Goal: Communication & Community: Answer question/provide support

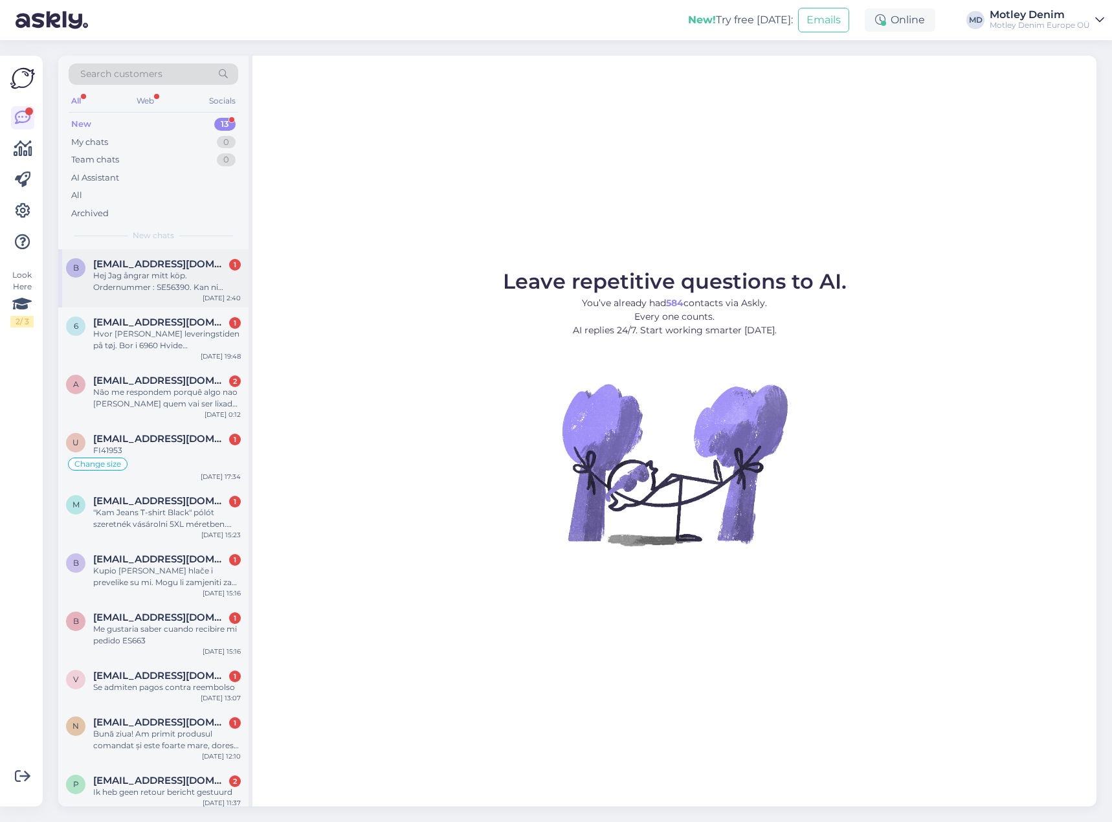
click at [197, 254] on div "b [EMAIL_ADDRESS][DOMAIN_NAME] 1 Hej Jag ångrar mitt köp. Ordernummer : SE56390…" at bounding box center [153, 278] width 190 height 58
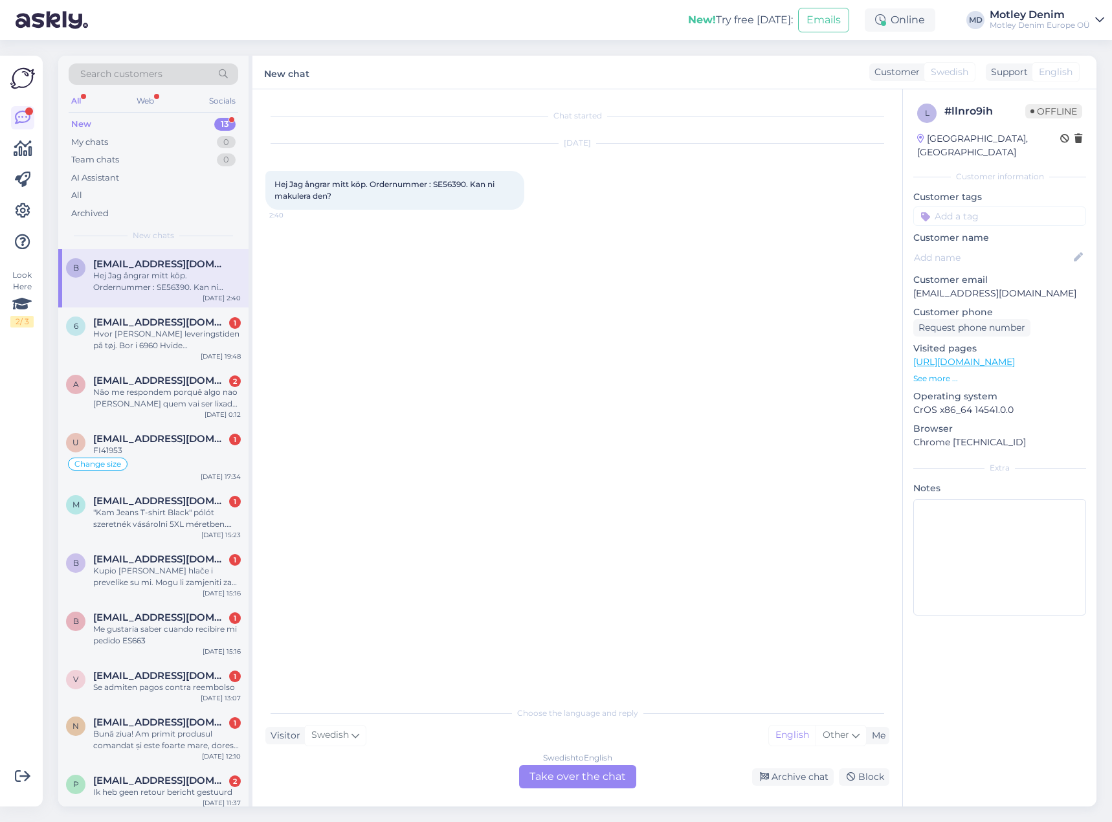
click at [594, 782] on div "Swedish to English Take over the chat" at bounding box center [577, 776] width 117 height 23
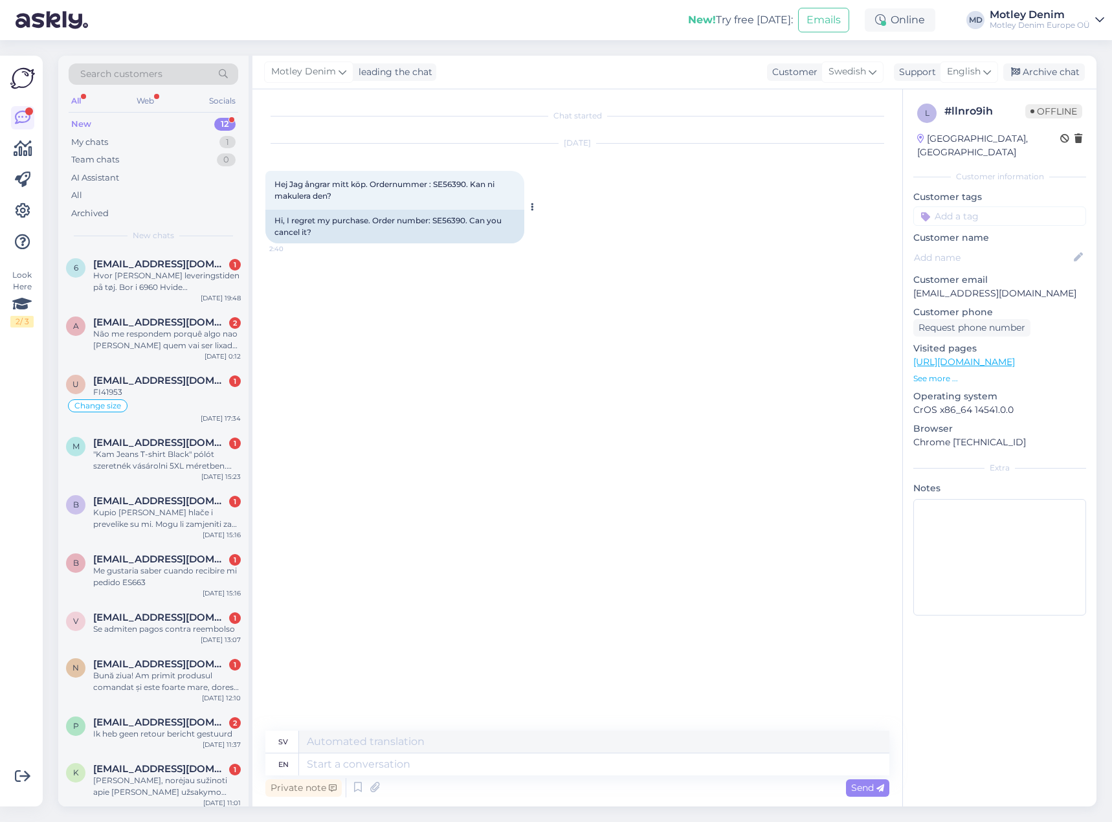
click at [447, 219] on div "Hi, I regret my purchase. Order number: SE56390. Can you cancel it?" at bounding box center [394, 227] width 259 height 34
copy div "SE56390"
click at [547, 757] on textarea at bounding box center [594, 764] width 590 height 22
type textarea "Hello"
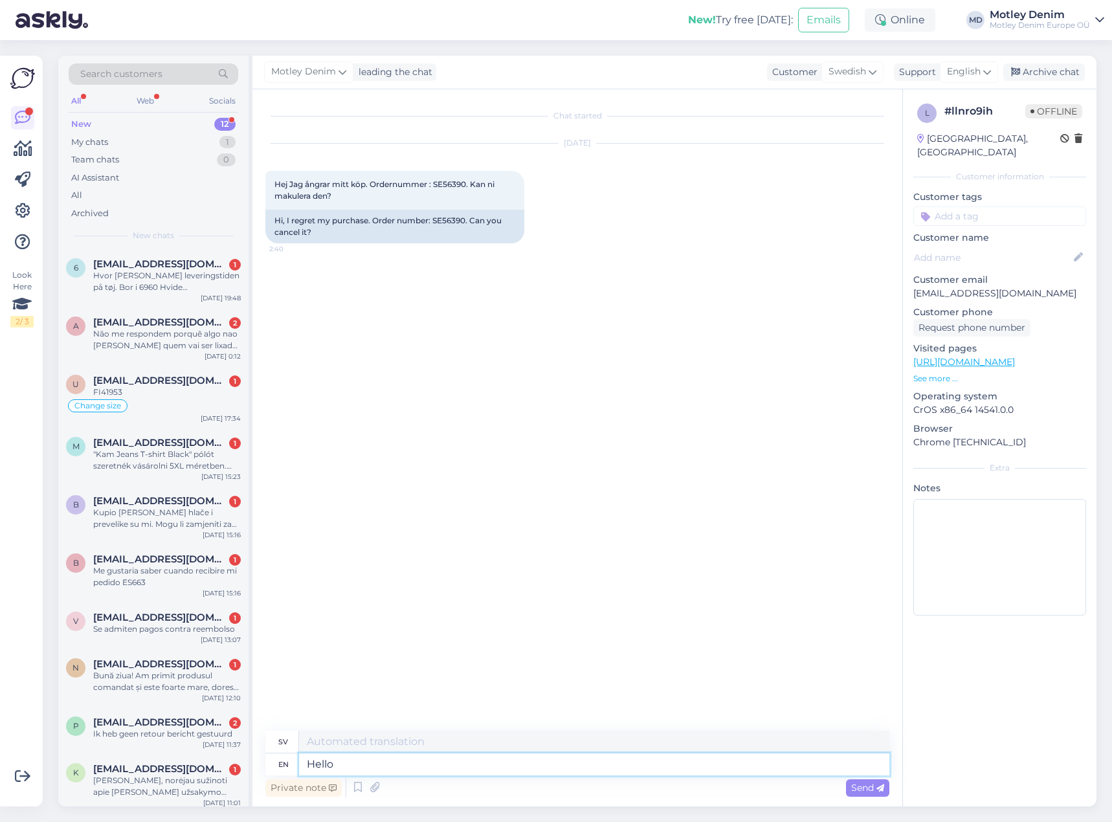
type textarea "Hej"
type textarea "We ha"
type textarea "Vi"
type textarea "We have"
type textarea "Vi har"
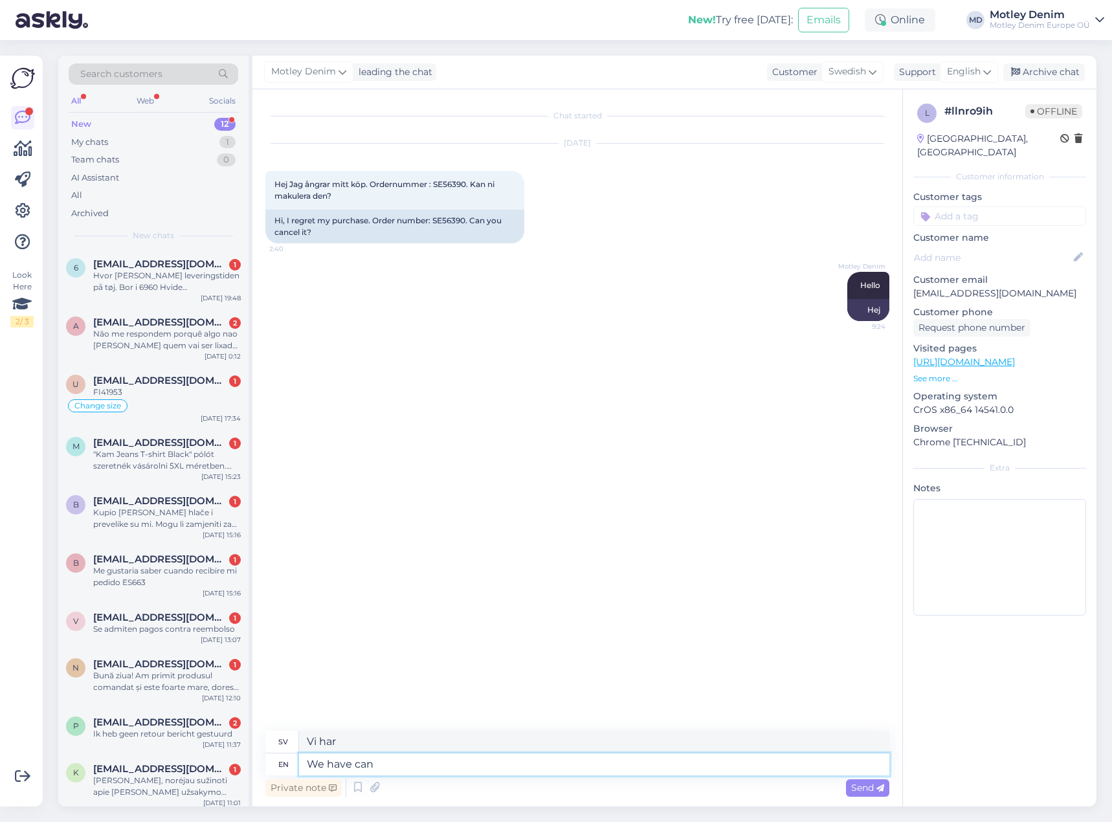
type textarea "We have canc"
type textarea "Vi har ca"
type textarea "We have canceled"
type textarea "Vi har avbokat"
type textarea "We have canceled your or"
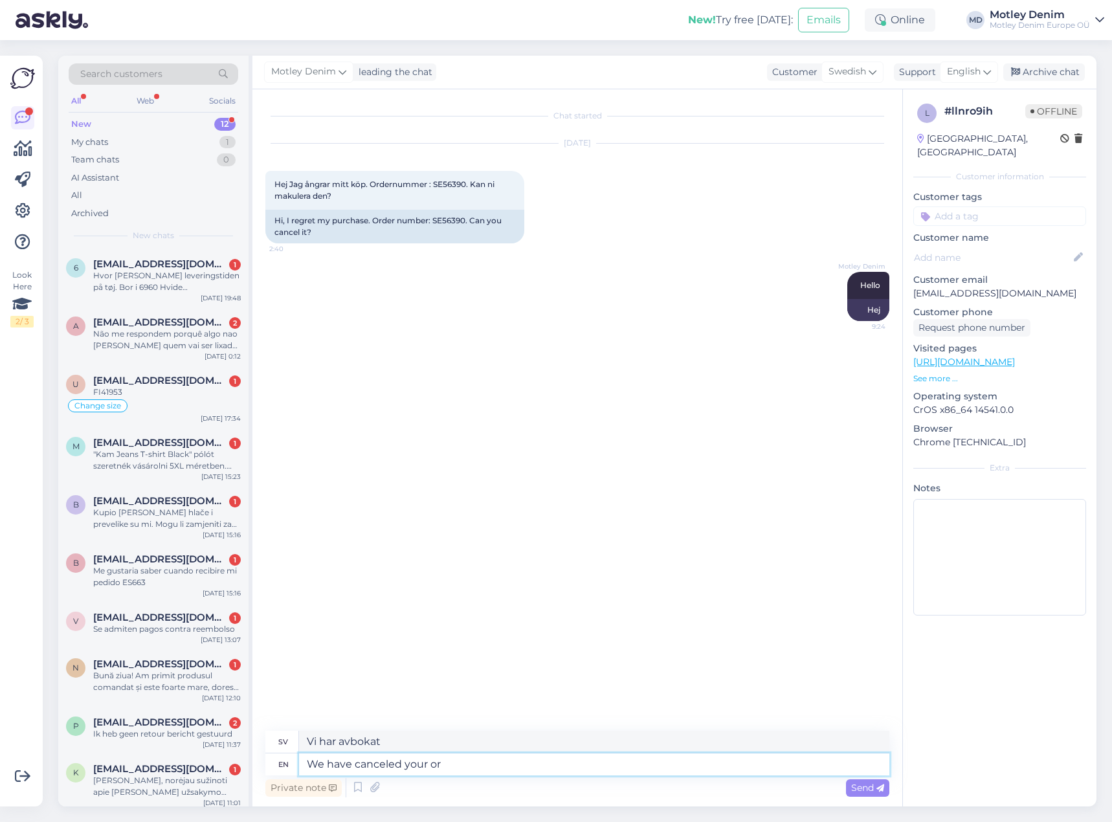
type textarea "Vi har avbrutit din"
type textarea "We have canceled your order."
type textarea "Vi har annullerat din beställning."
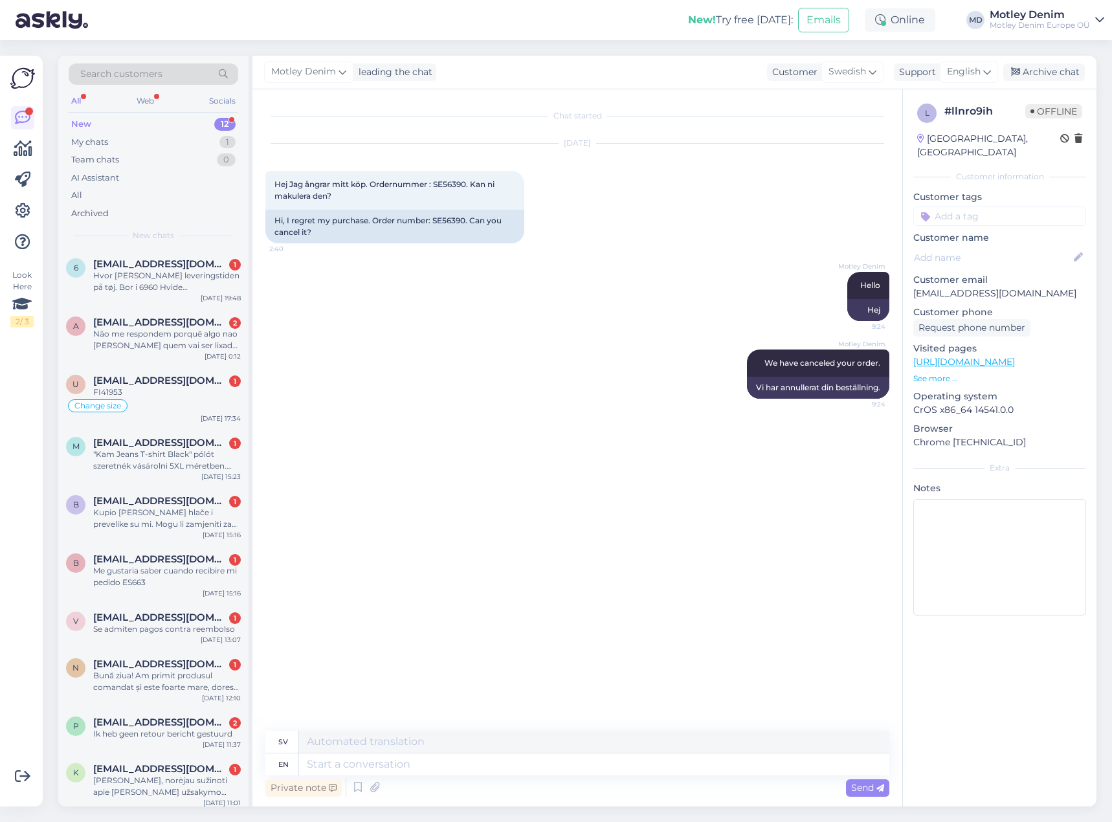
click at [1004, 206] on input at bounding box center [999, 215] width 173 height 19
type input "Cancel"
click at [971, 247] on span "Cancel the order" at bounding box center [966, 251] width 65 height 8
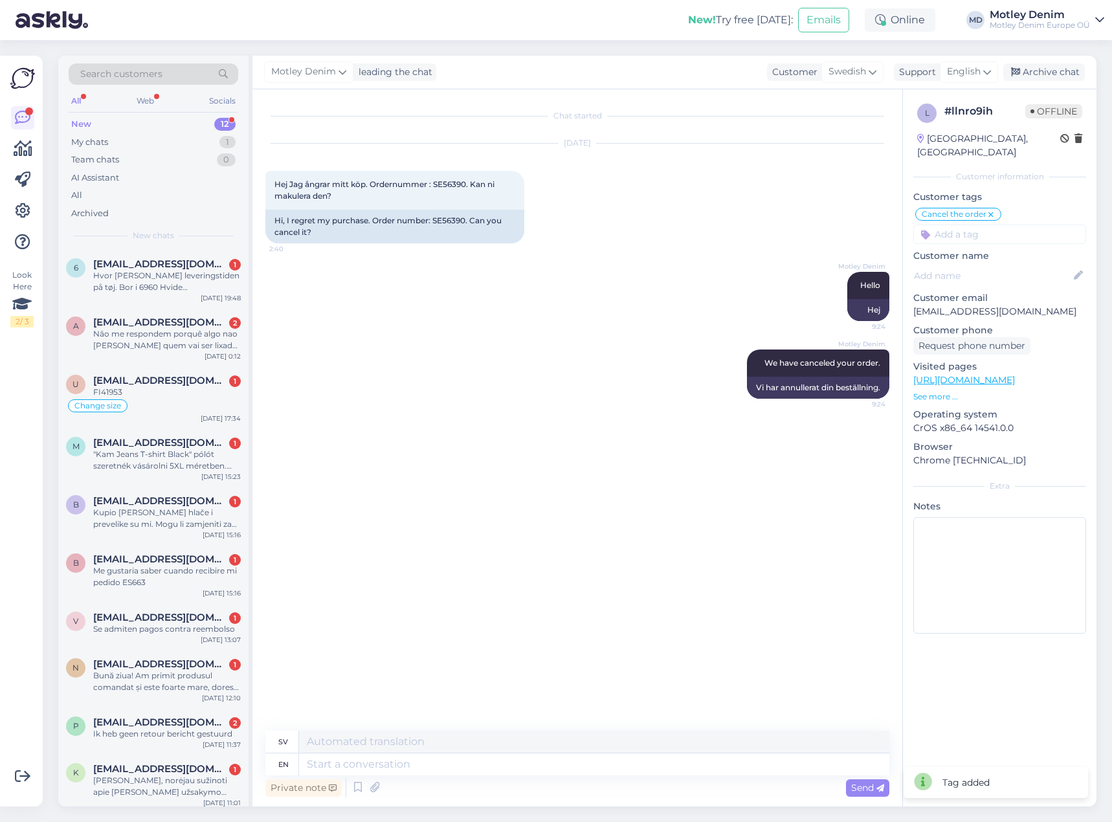
click at [997, 225] on input at bounding box center [999, 234] width 173 height 19
type input "canc"
click at [1025, 265] on span "Cancel order" at bounding box center [1040, 269] width 50 height 8
click at [1057, 72] on div "Archive chat" at bounding box center [1044, 71] width 82 height 17
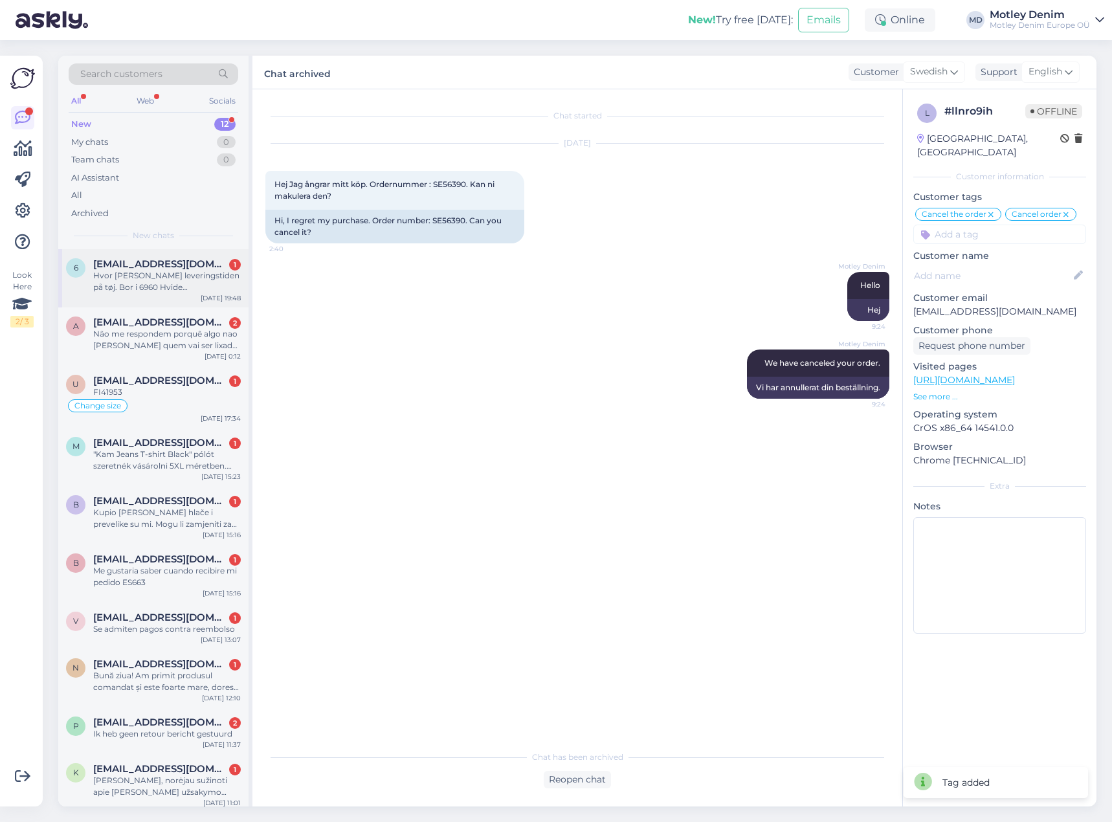
click at [204, 274] on div "Hvor [PERSON_NAME] leveringstiden på tøj. Bor i 6960 Hvide [PERSON_NAME]" at bounding box center [167, 281] width 148 height 23
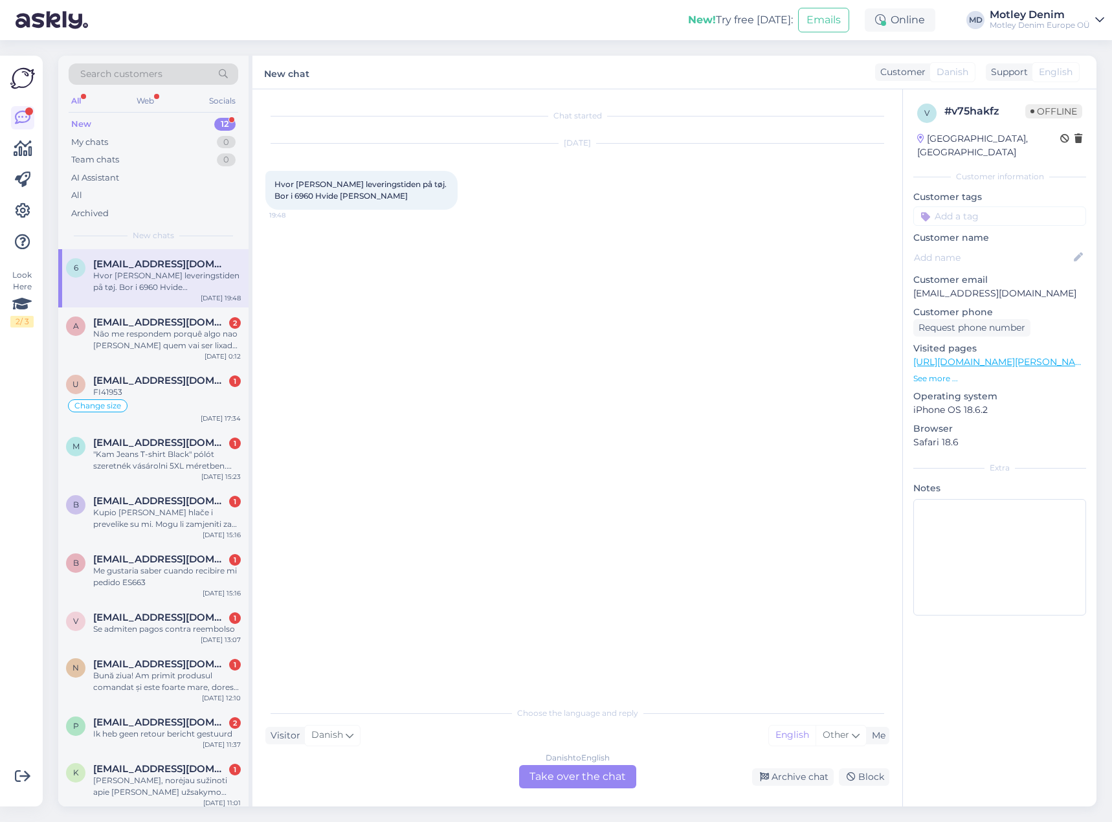
click at [415, 265] on div "Chat started [DATE] Hvor [PERSON_NAME] leveringstiden på tøj. Bor i 6960 Hvide …" at bounding box center [582, 395] width 635 height 586
click at [546, 776] on div "Danish to English Take over the chat" at bounding box center [577, 776] width 117 height 23
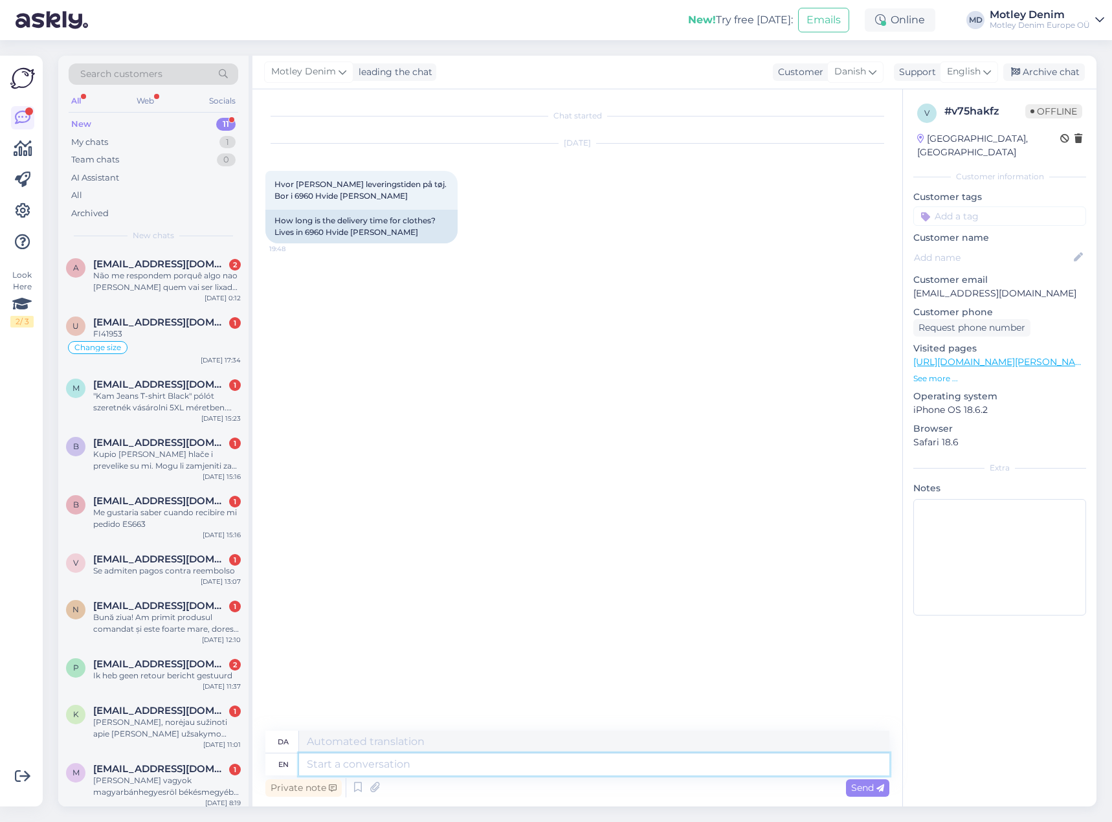
click at [475, 765] on textarea at bounding box center [594, 764] width 590 height 22
type textarea "Hello"
type textarea "Hej"
type textarea "We"
type textarea "Vi"
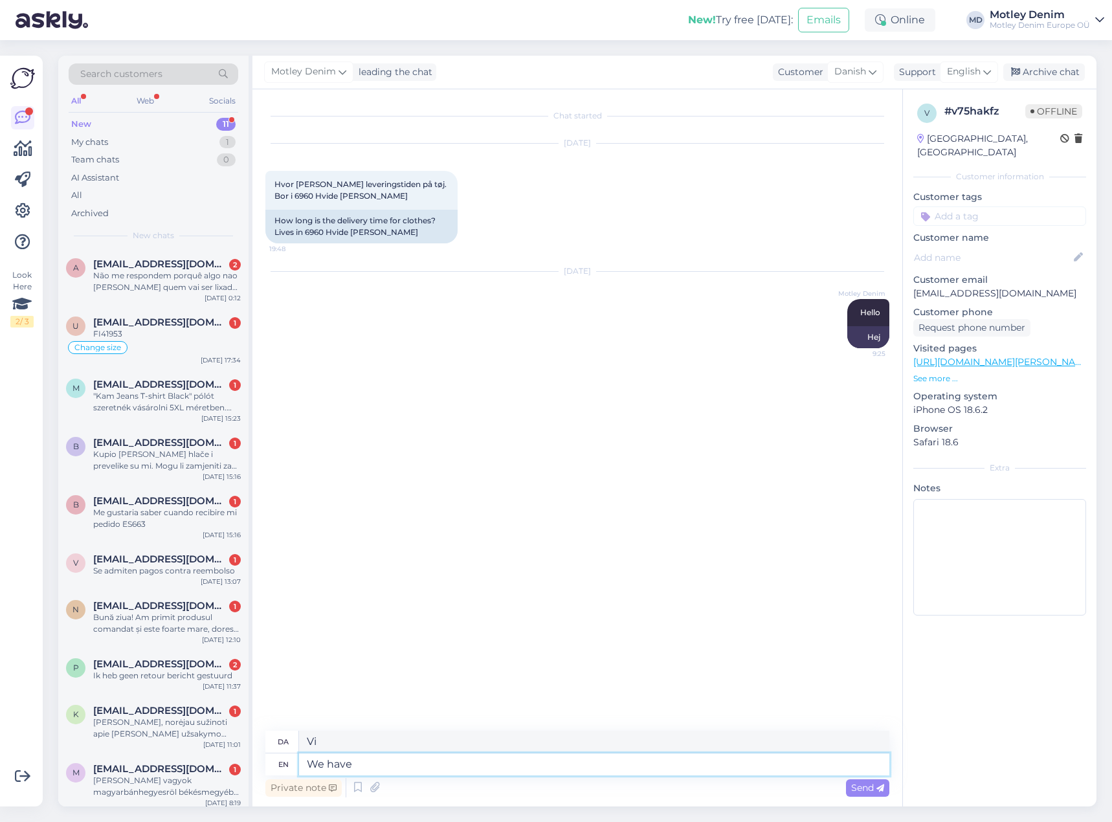
type textarea "We have"
type textarea "Vi har"
type textarea "Here ar"
type textarea "Her"
type textarea "Here are"
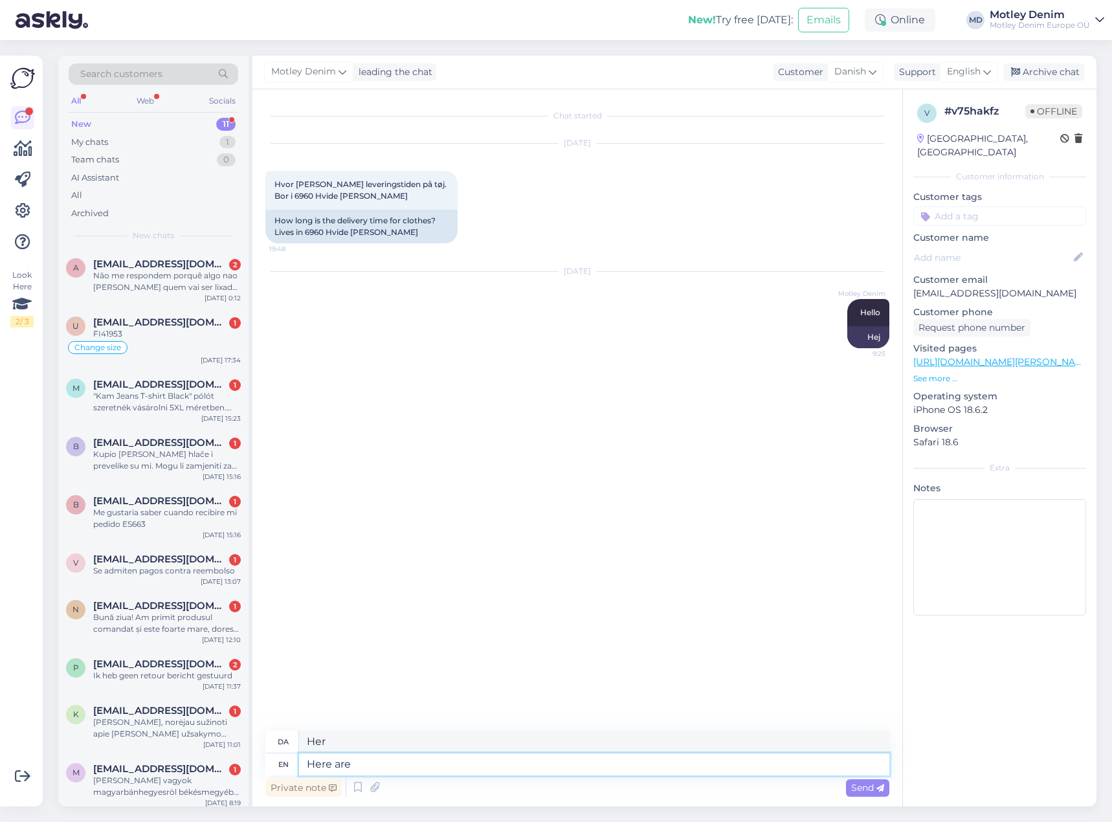
type textarea "Her er"
type textarea "Here are our"
type textarea "Her [PERSON_NAME]"
type textarea "Here are our delivery t"
type textarea "Her [PERSON_NAME] leveringer"
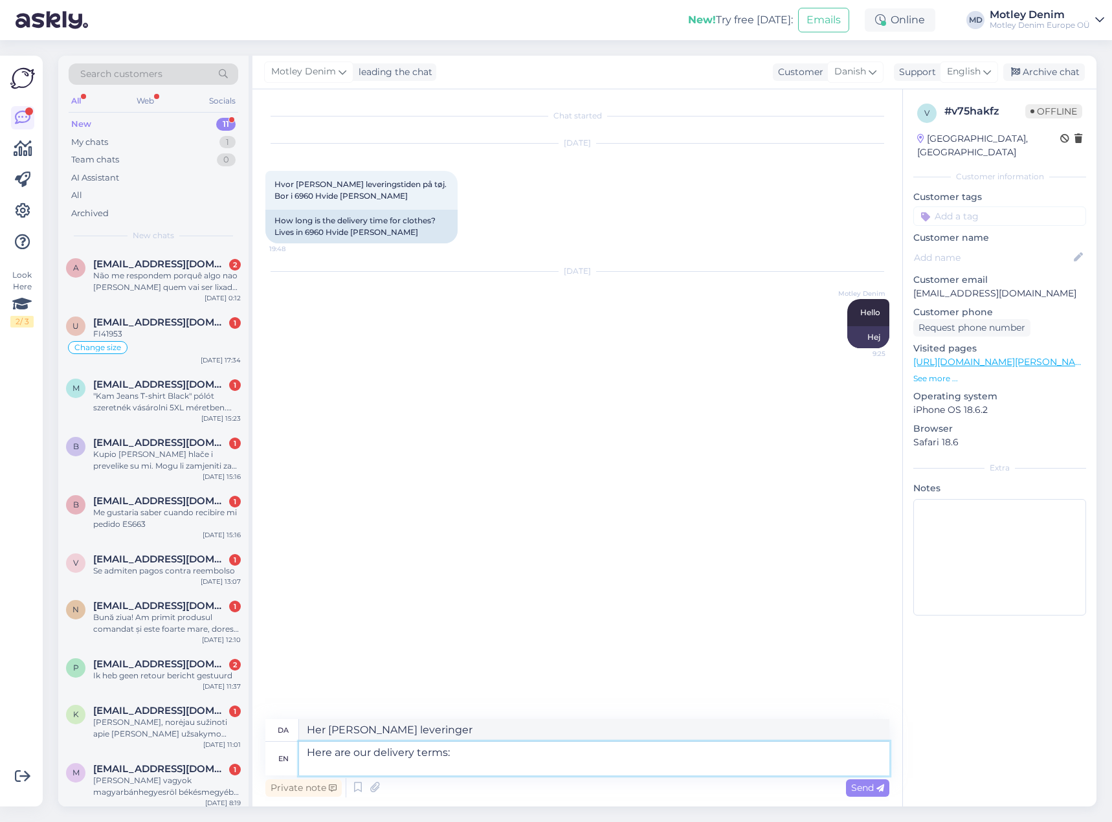
type textarea "Here are our delivery terms:"
type textarea "Her [PERSON_NAME] leveringsbetingelser:"
paste textarea "[URL][DOMAIN_NAME][PERSON_NAME]"
type textarea "Here are our delivery terms: [URL][DOMAIN_NAME][PERSON_NAME]"
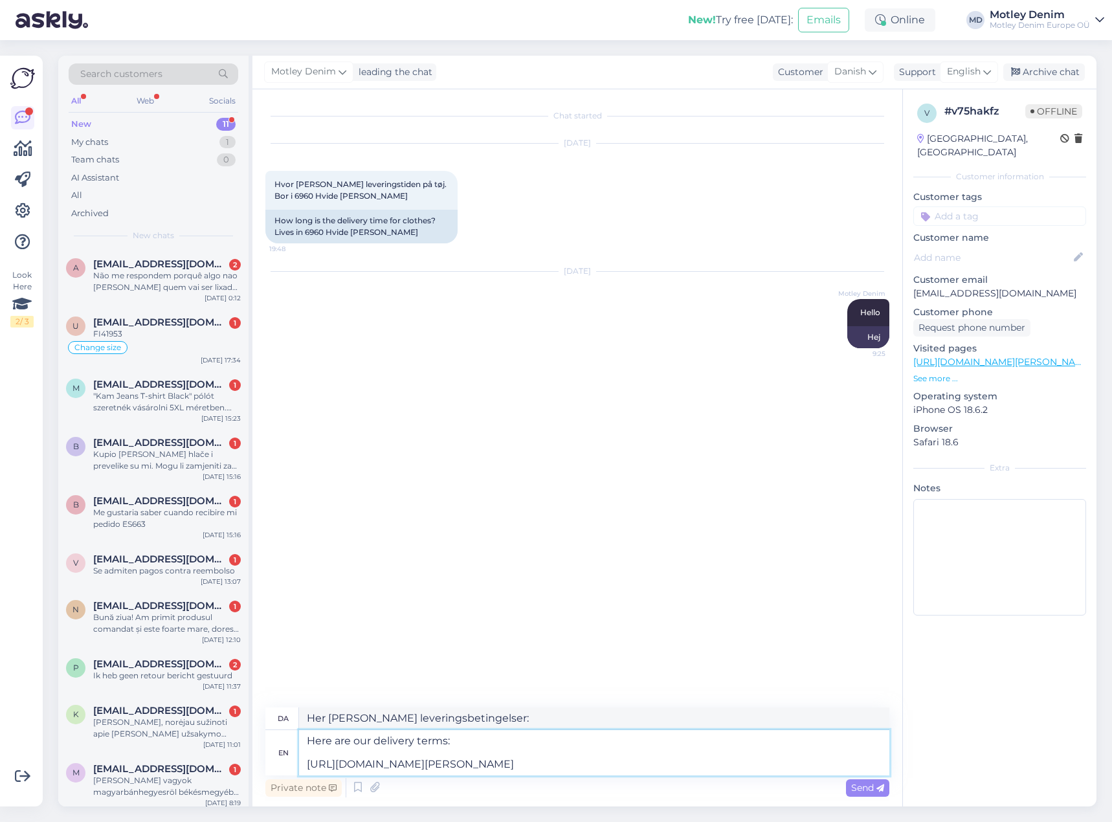
type textarea "Her [PERSON_NAME] leveringsbetingelser: [URL][DOMAIN_NAME][PERSON_NAME]"
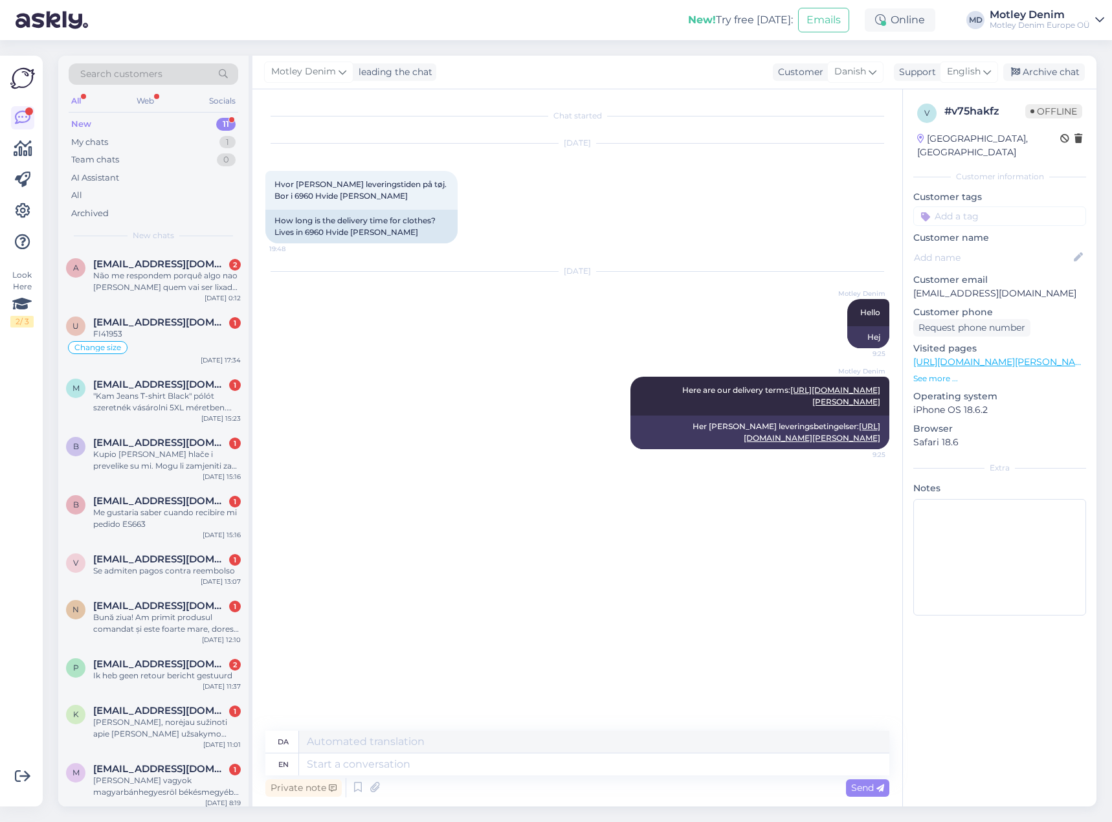
click at [969, 206] on input at bounding box center [999, 215] width 173 height 19
type input "Delivery times"
click at [991, 247] on span "delivery times" at bounding box center [1000, 251] width 54 height 8
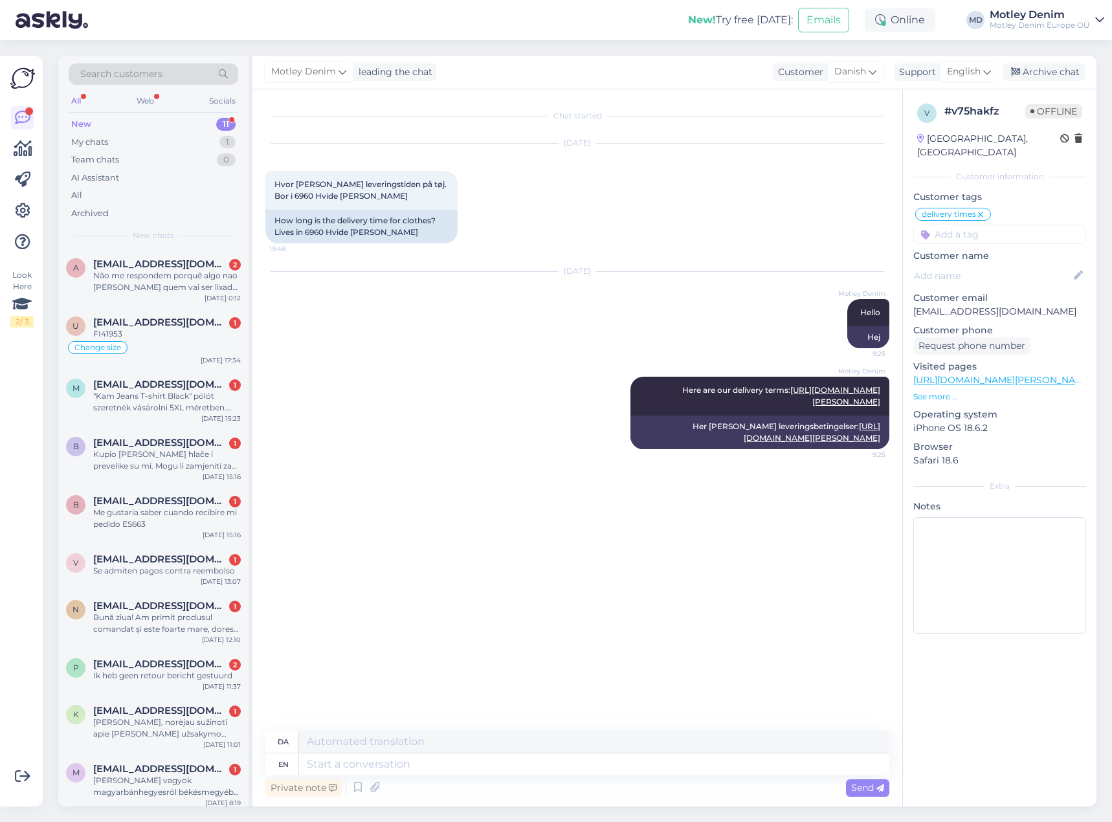
click at [982, 210] on icon at bounding box center [981, 215] width 8 height 10
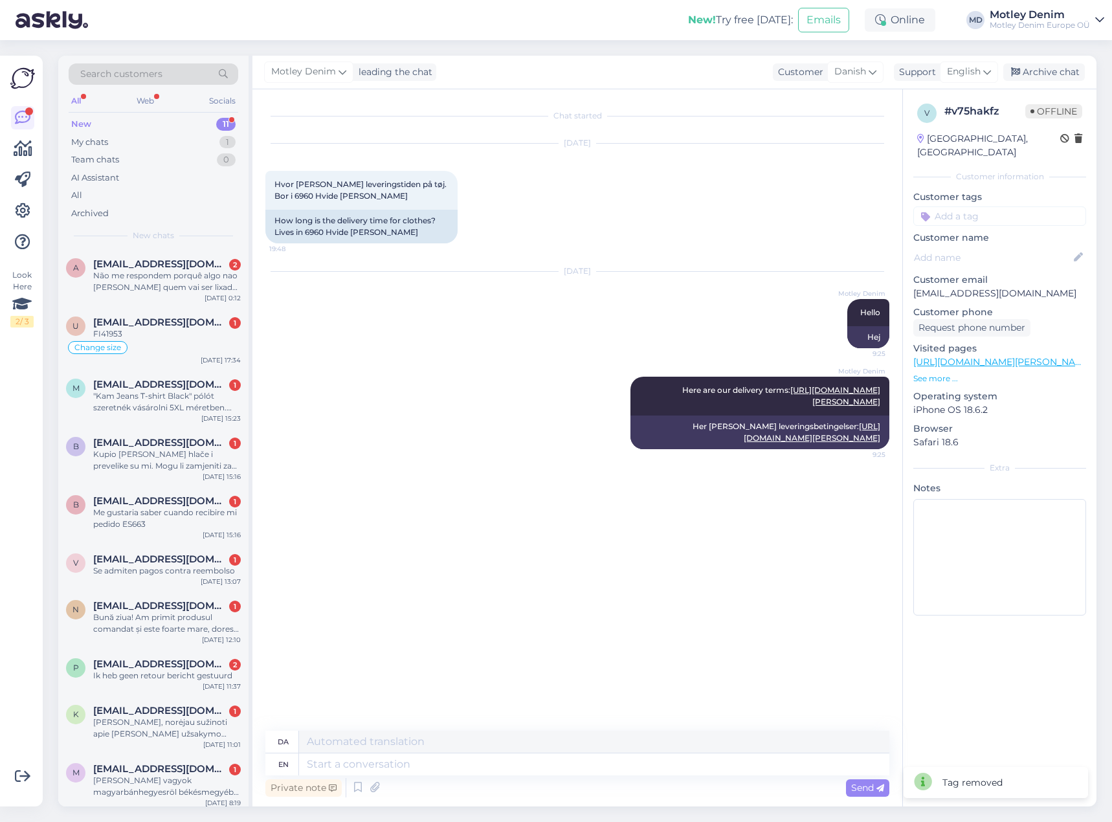
click at [977, 231] on p "Customer name" at bounding box center [999, 238] width 173 height 14
click at [978, 231] on p "Customer name" at bounding box center [999, 238] width 173 height 14
click at [978, 213] on div "v # v75hakfz Offline [GEOGRAPHIC_DATA], [GEOGRAPHIC_DATA] Customer information …" at bounding box center [999, 362] width 193 height 546
click at [980, 206] on input at bounding box center [999, 215] width 173 height 19
type input "delivery time"
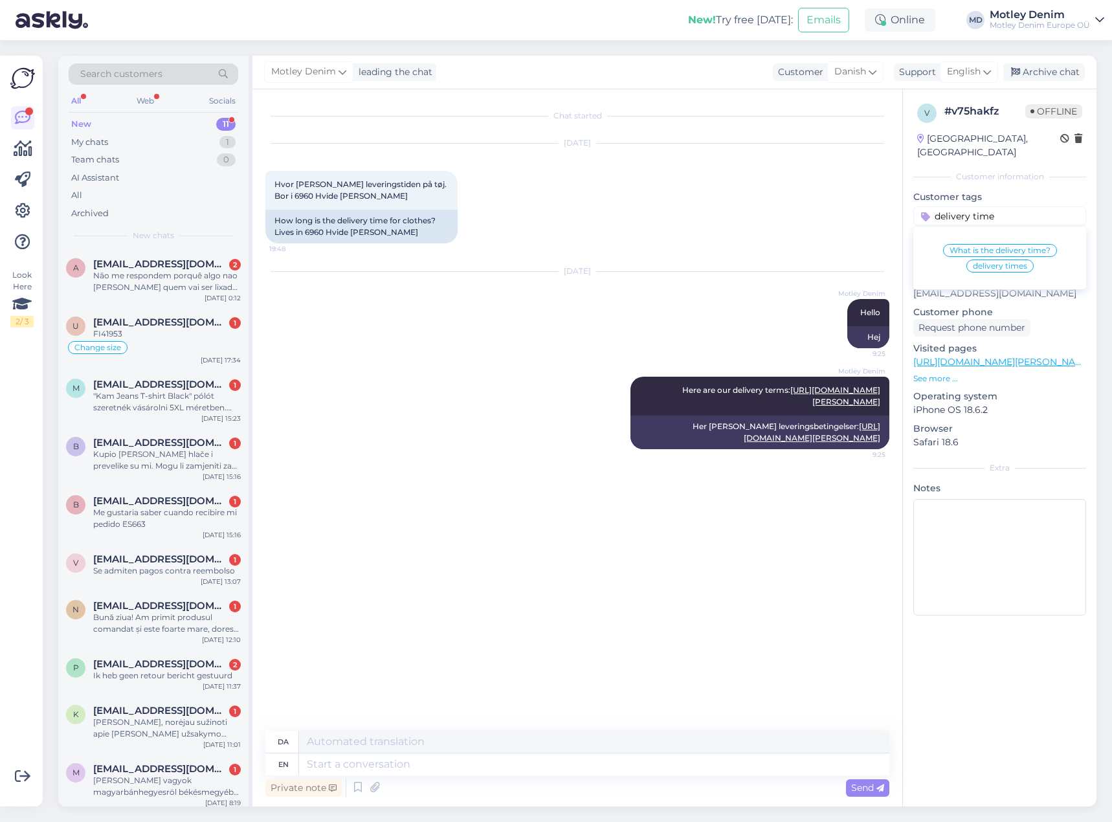
click at [1031, 247] on span "What is the delivery time?" at bounding box center [999, 251] width 101 height 8
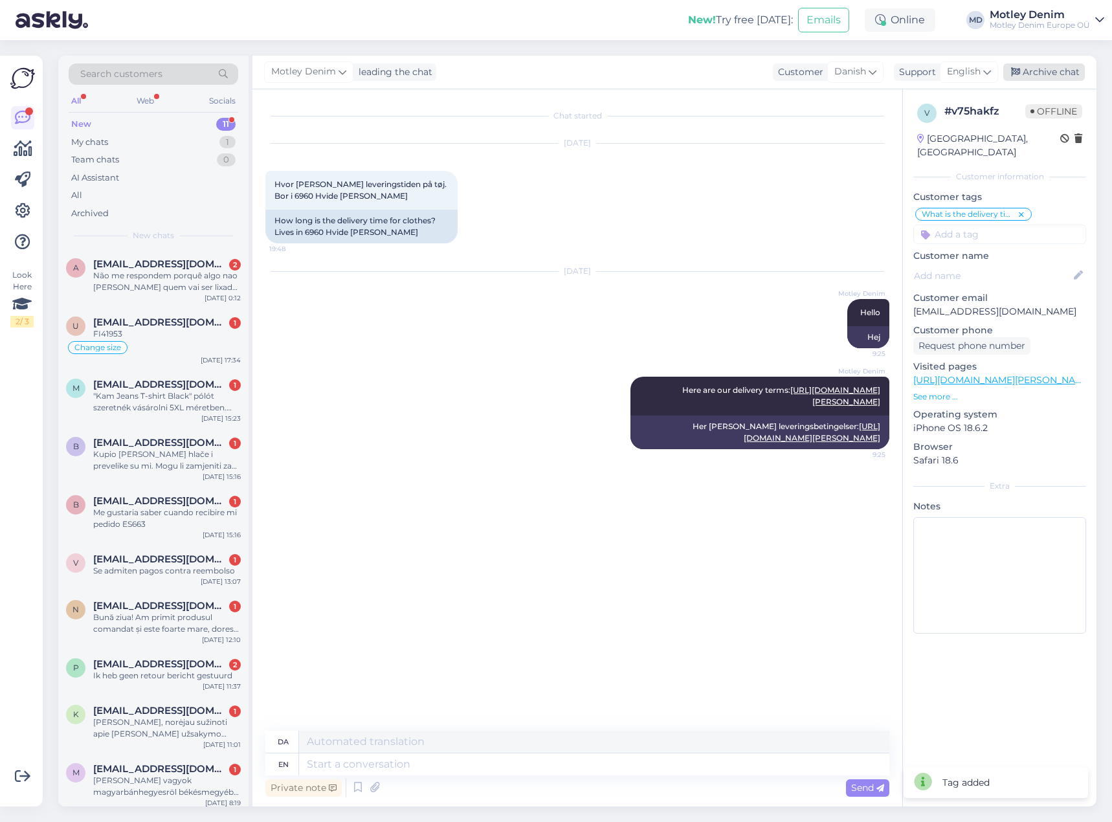
click at [1043, 74] on div "Archive chat" at bounding box center [1044, 71] width 82 height 17
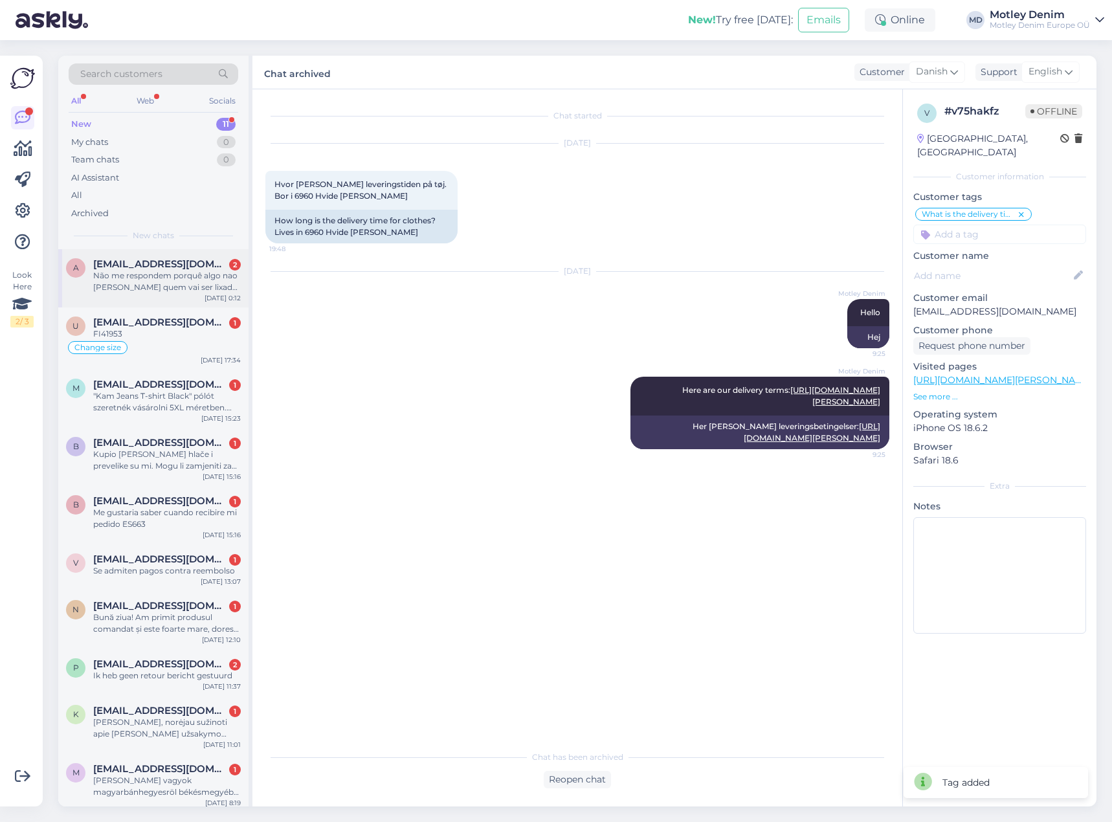
click at [200, 274] on div "Não me respondem porquê algo nao [PERSON_NAME] quem vai ser lixado sou eu né , …" at bounding box center [167, 281] width 148 height 23
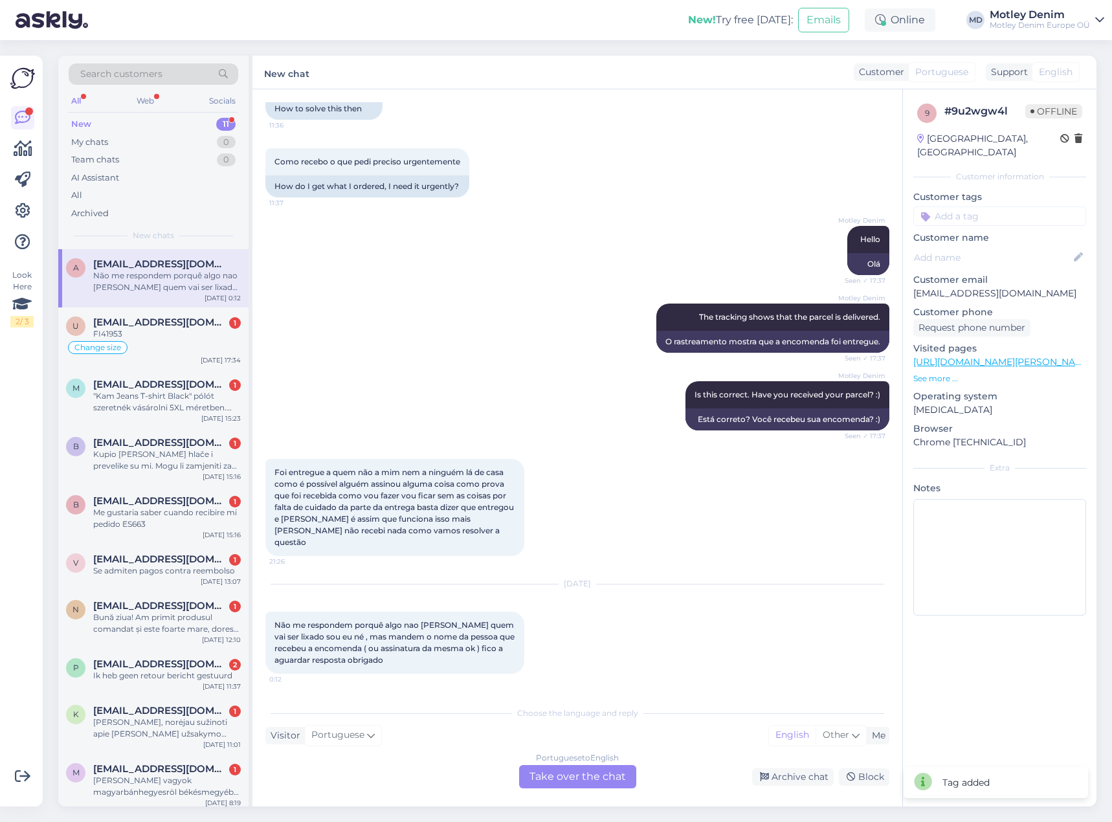
click at [551, 765] on div "Portuguese to English Take over the chat" at bounding box center [577, 776] width 117 height 23
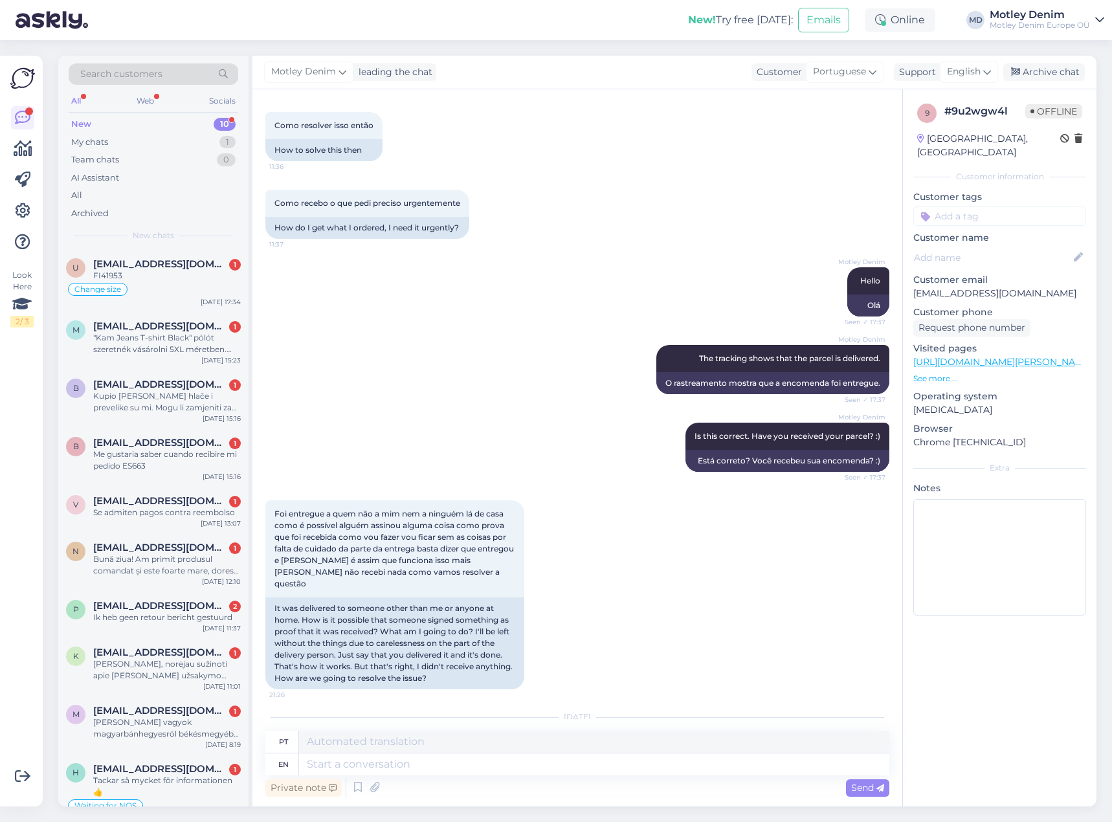
scroll to position [1713, 0]
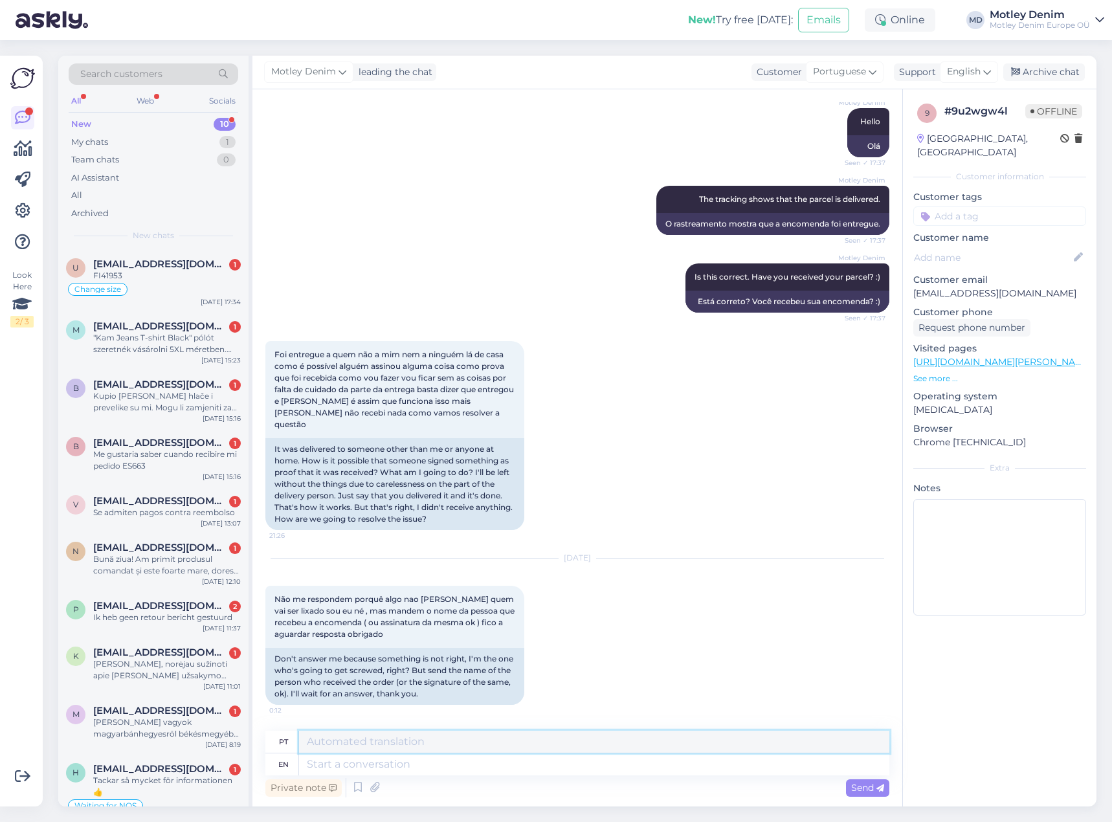
click at [385, 750] on textarea at bounding box center [594, 742] width 590 height 22
click at [387, 747] on textarea at bounding box center [594, 742] width 590 height 22
type textarea "Hello"
type textarea "Olá"
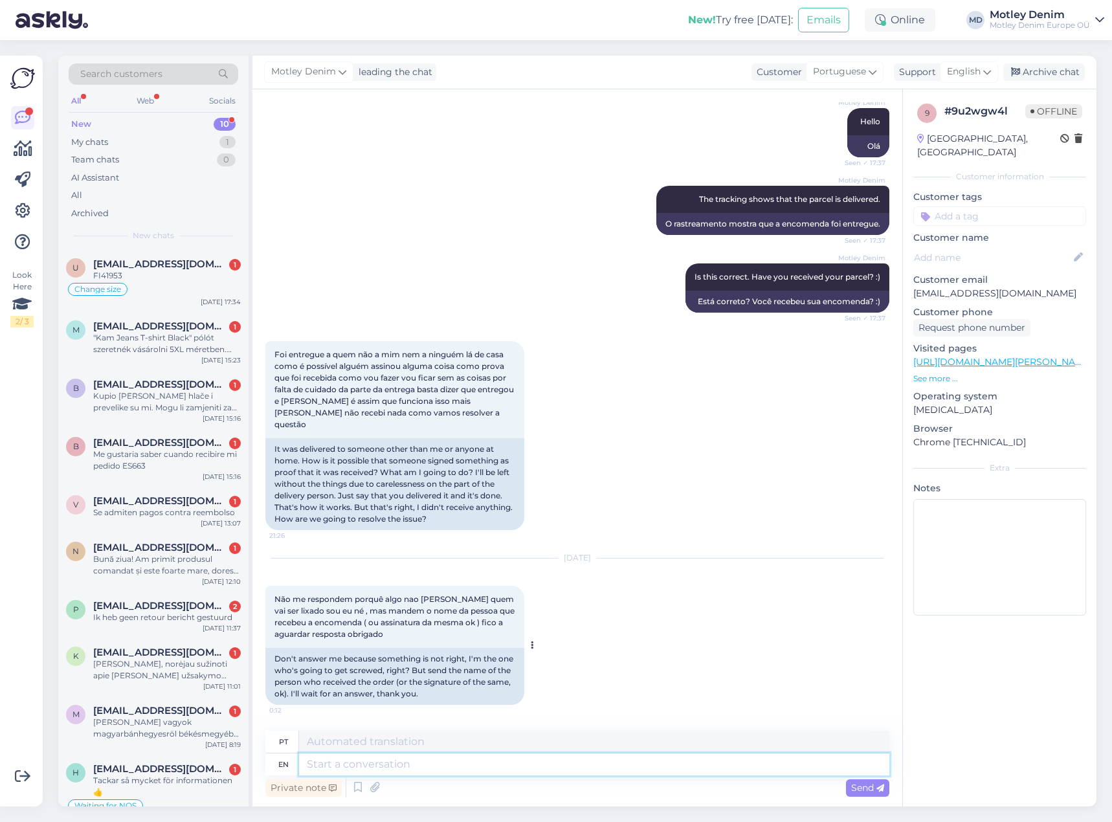
scroll to position [1818, 0]
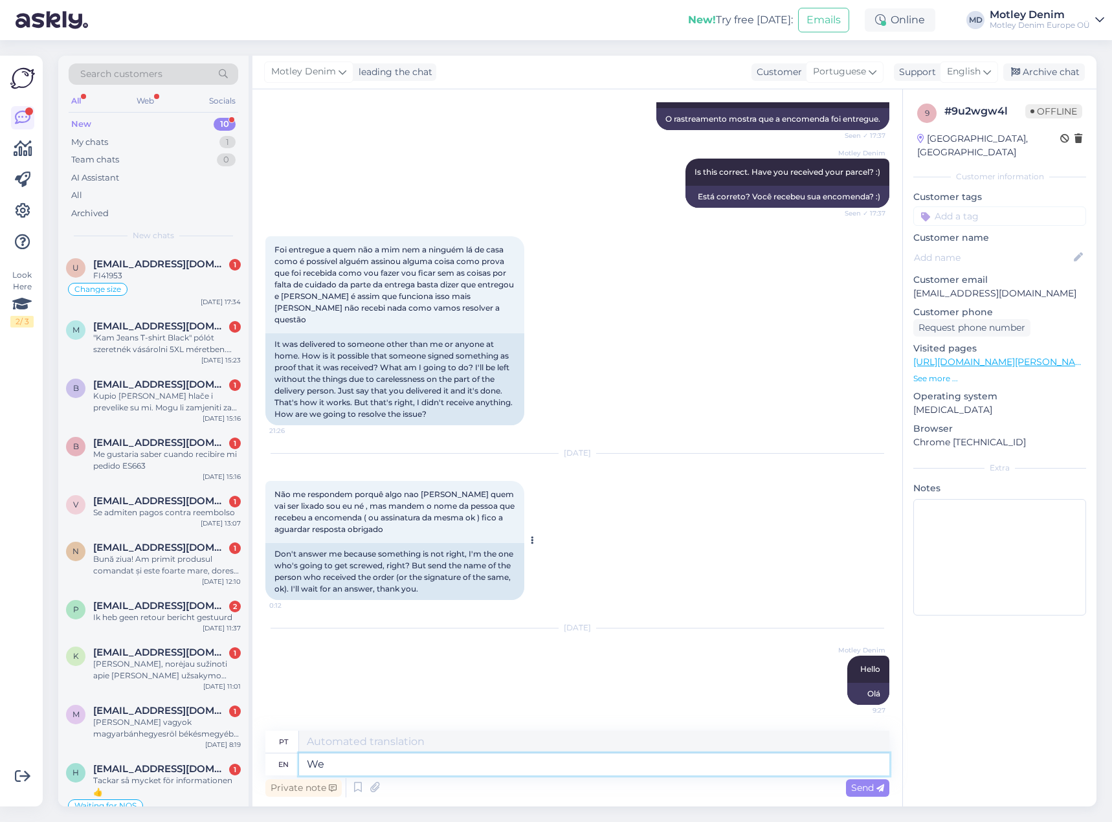
type textarea "We w"
type textarea "Nós"
type textarea "We wilol"
type textarea "Nós iremos"
type textarea "We will"
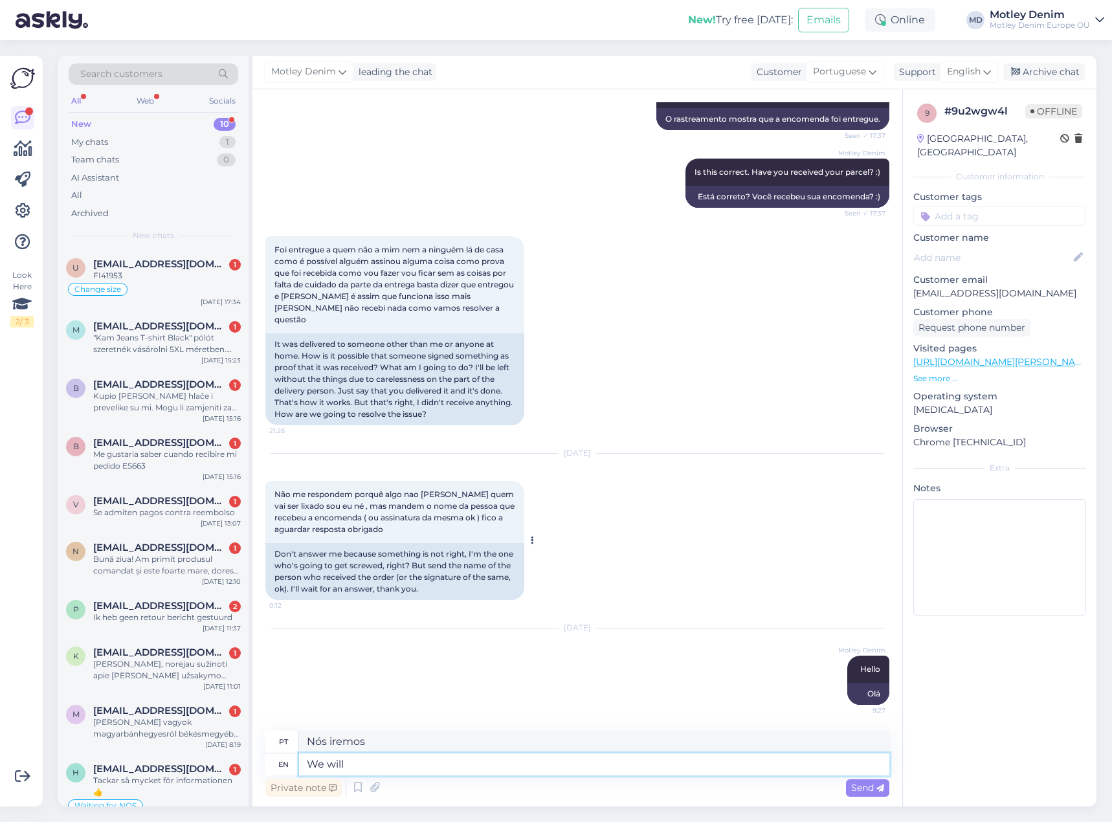
type textarea "Vamos"
type textarea "We will start th"
type textarea "Nós vamos começar"
type textarea "We will start the inv"
type textarea "Nós vamos começar o"
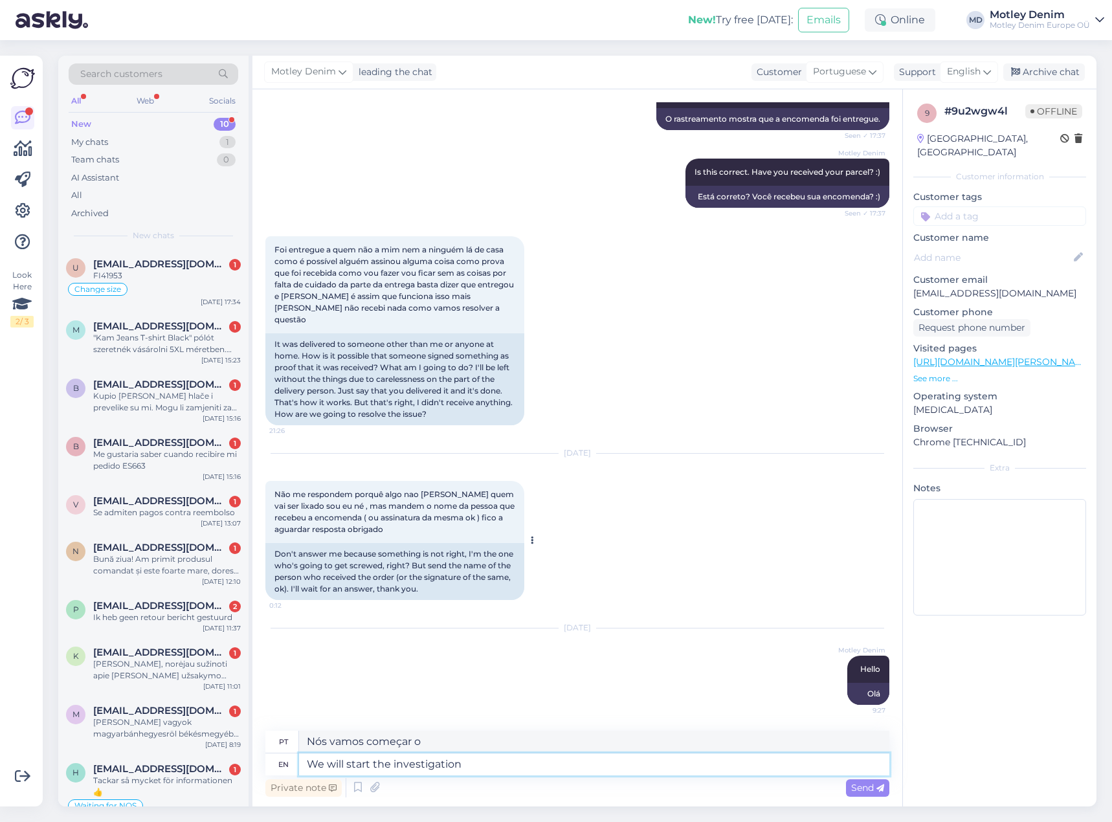
type textarea "We will start the investigation."
type textarea "Iniciaremos a investigação."
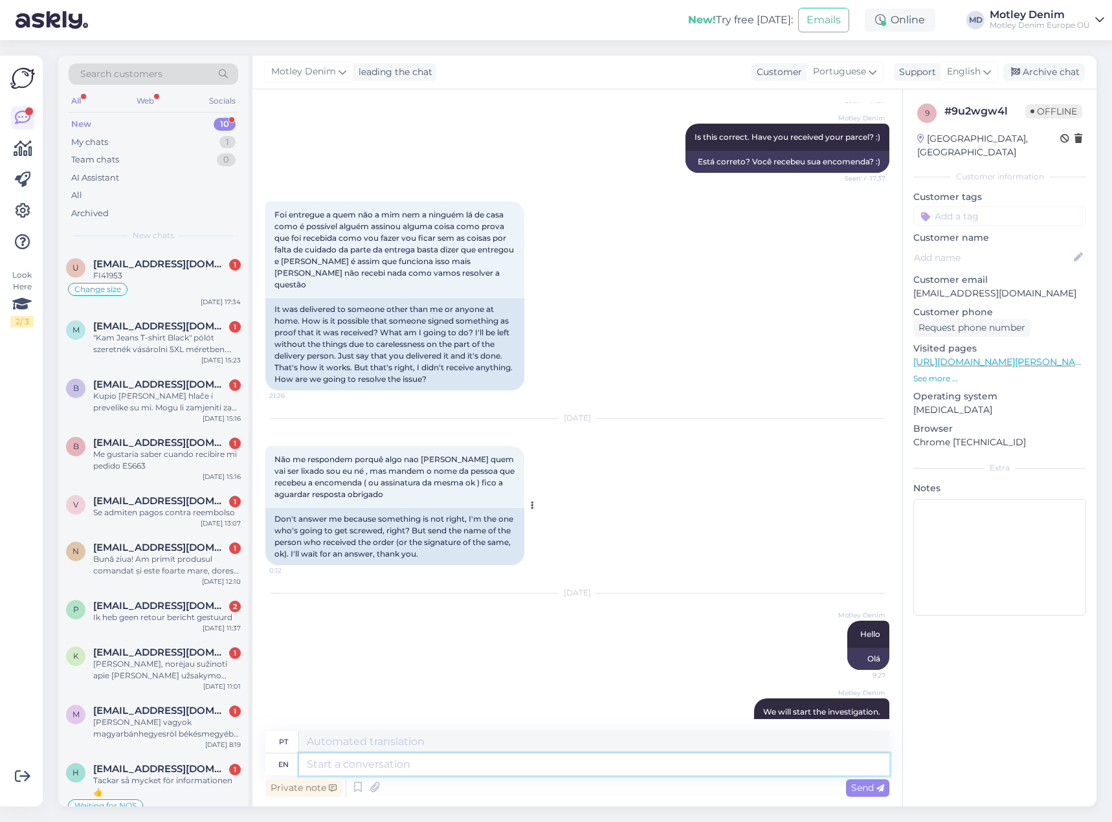
scroll to position [1895, 0]
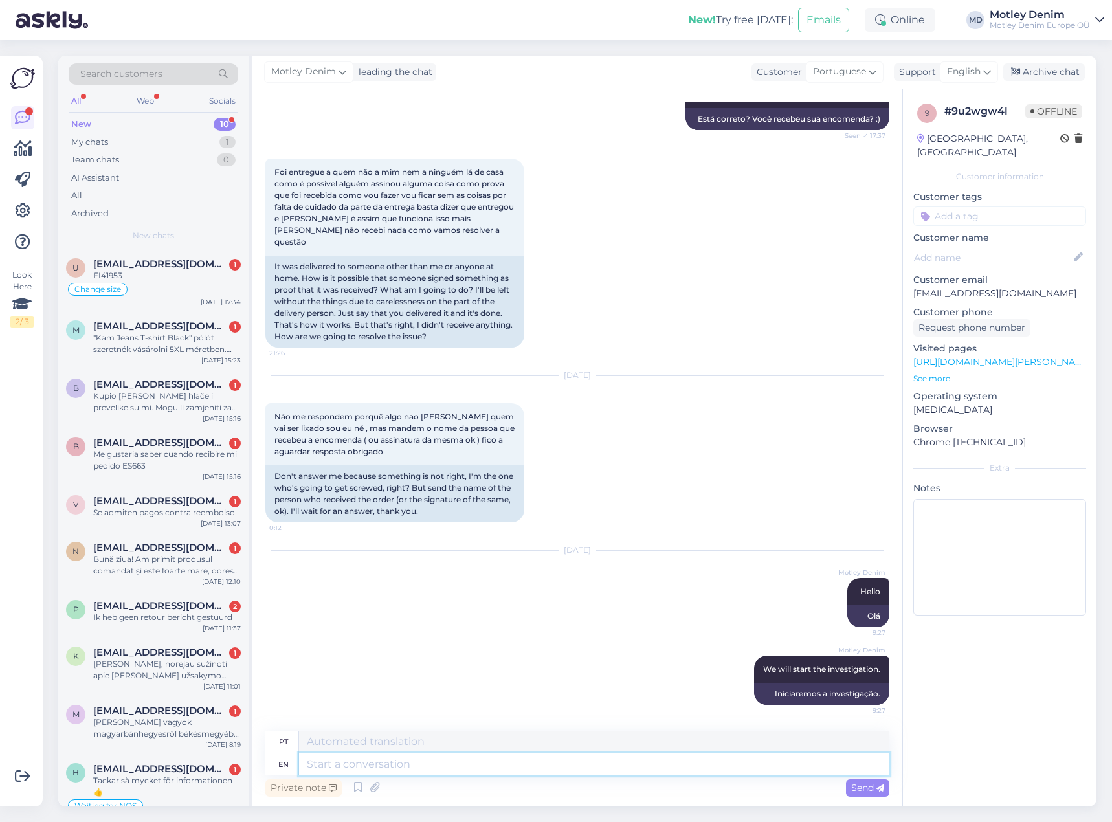
click at [634, 767] on textarea at bounding box center [594, 764] width 590 height 22
click at [546, 279] on div "Foi entregue a quem não a mim nem a ninguém lá de casa como é possível alguém a…" at bounding box center [577, 252] width 624 height 217
click at [275, 180] on span "Foi entregue a quem não a mim nem a ninguém lá de casa como é possível alguém a…" at bounding box center [394, 207] width 241 height 80
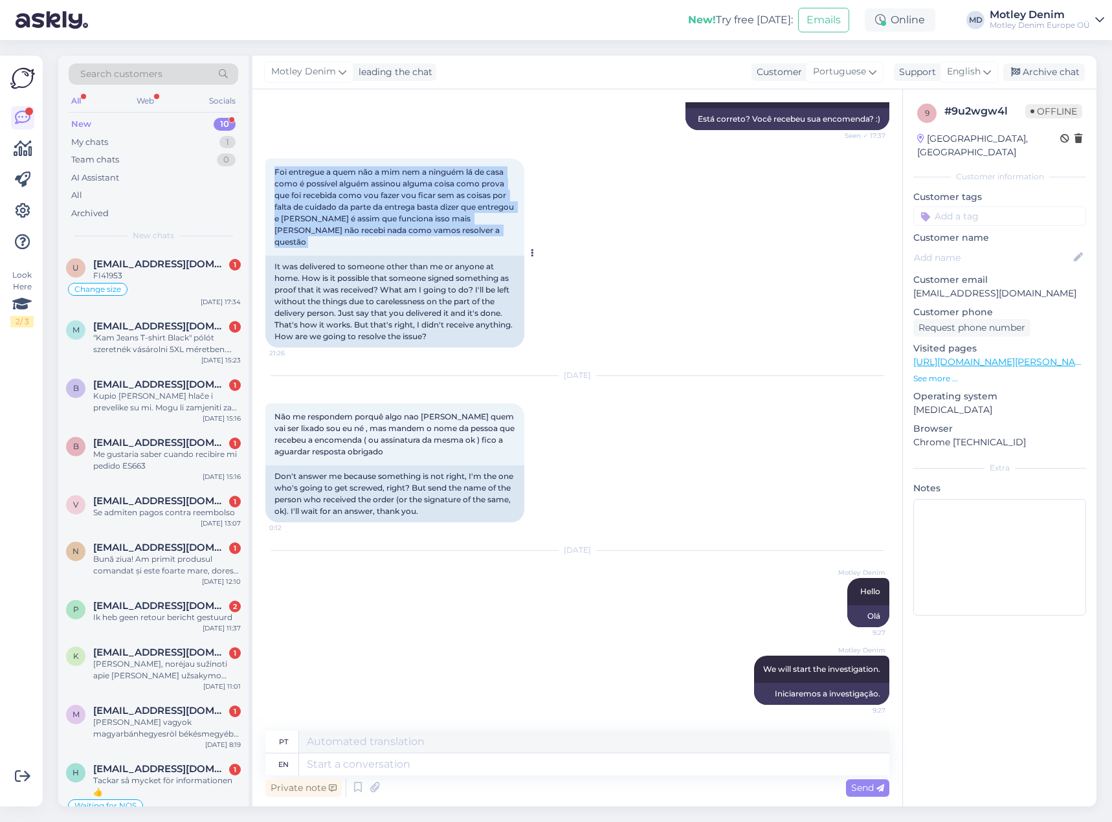
drag, startPoint x: 275, startPoint y: 180, endPoint x: 462, endPoint y: 243, distance: 197.5
click at [465, 246] on div "Foi entregue a quem não a mim nem a ninguém lá de casa como é possível alguém a…" at bounding box center [394, 207] width 259 height 97
copy div "Foi entregue a quem não a mim nem a ninguém lá de casa como é possível alguém a…"
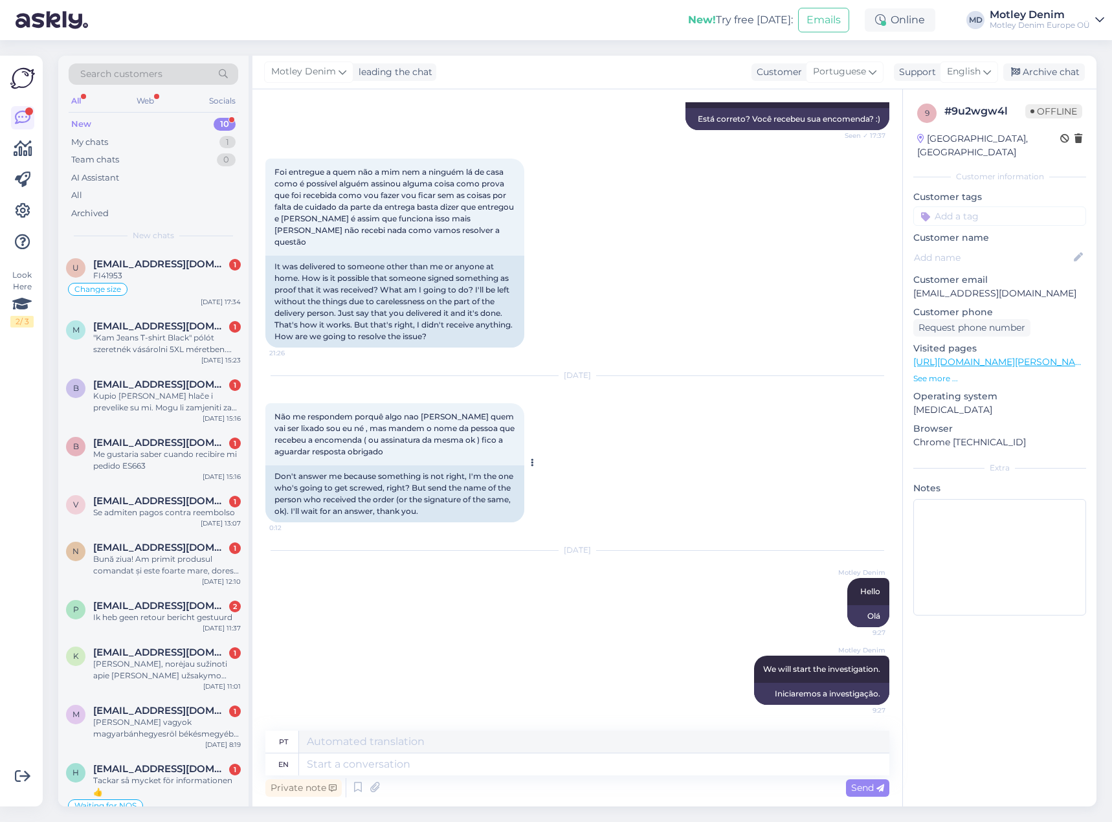
click at [283, 416] on span "Não me respondem porquê algo nao [PERSON_NAME] quem vai ser lixado sou eu né , …" at bounding box center [395, 434] width 242 height 45
drag, startPoint x: 283, startPoint y: 416, endPoint x: 403, endPoint y: 454, distance: 126.3
click at [393, 452] on div "Não me respondem porquê algo nao [PERSON_NAME] quem vai ser lixado sou eu né , …" at bounding box center [394, 434] width 259 height 62
copy div "Não me respondem porquê algo nao [PERSON_NAME] quem vai ser lixado sou eu né , …"
click at [191, 281] on div "FI41953" at bounding box center [167, 276] width 148 height 12
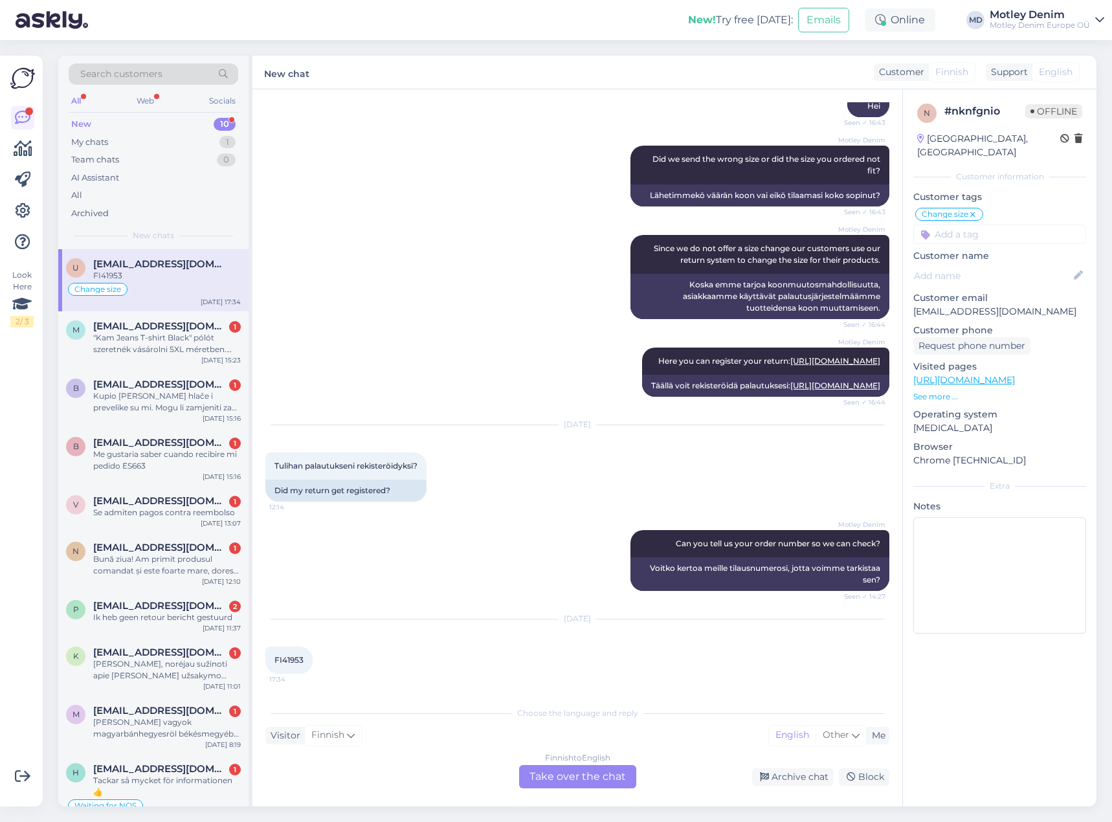
scroll to position [239, 0]
click at [572, 773] on div "Finnish to English Take over the chat" at bounding box center [577, 776] width 117 height 23
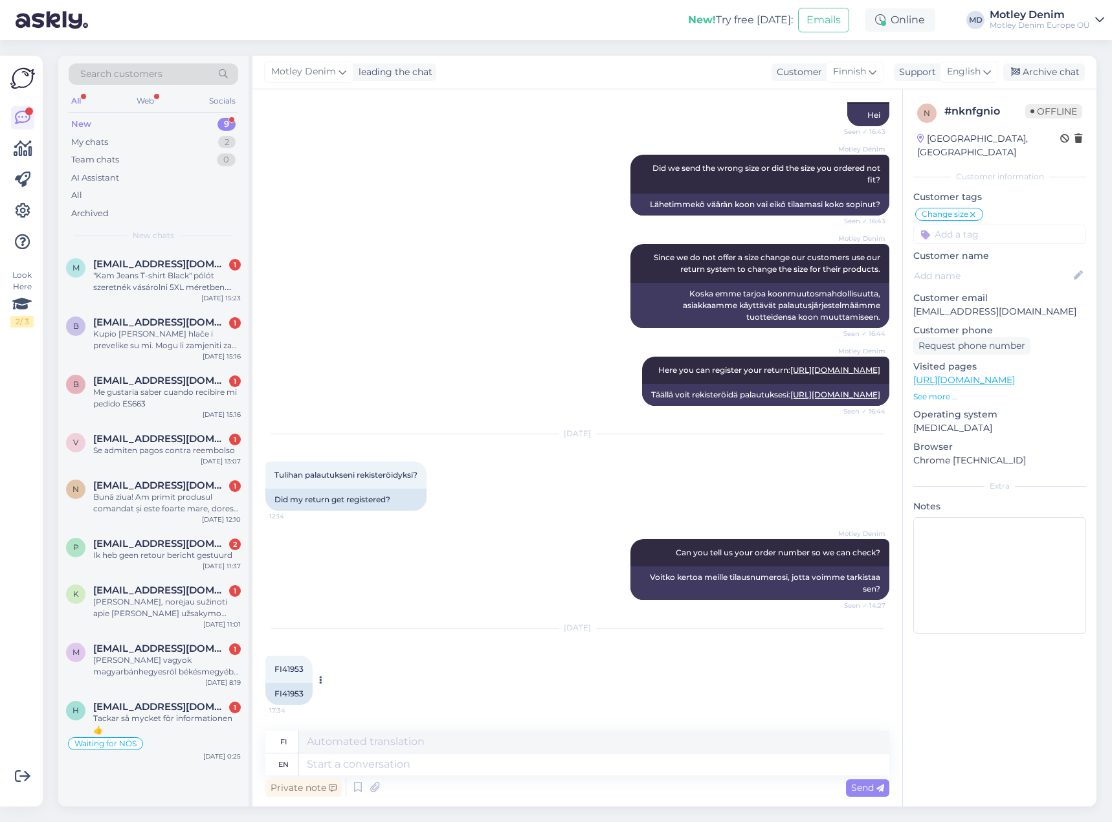
click at [282, 698] on div "FI41953" at bounding box center [288, 694] width 47 height 22
click at [287, 696] on div "FI41953" at bounding box center [288, 694] width 47 height 22
copy div "FI41953"
click at [423, 781] on div "Private note Send" at bounding box center [577, 787] width 624 height 25
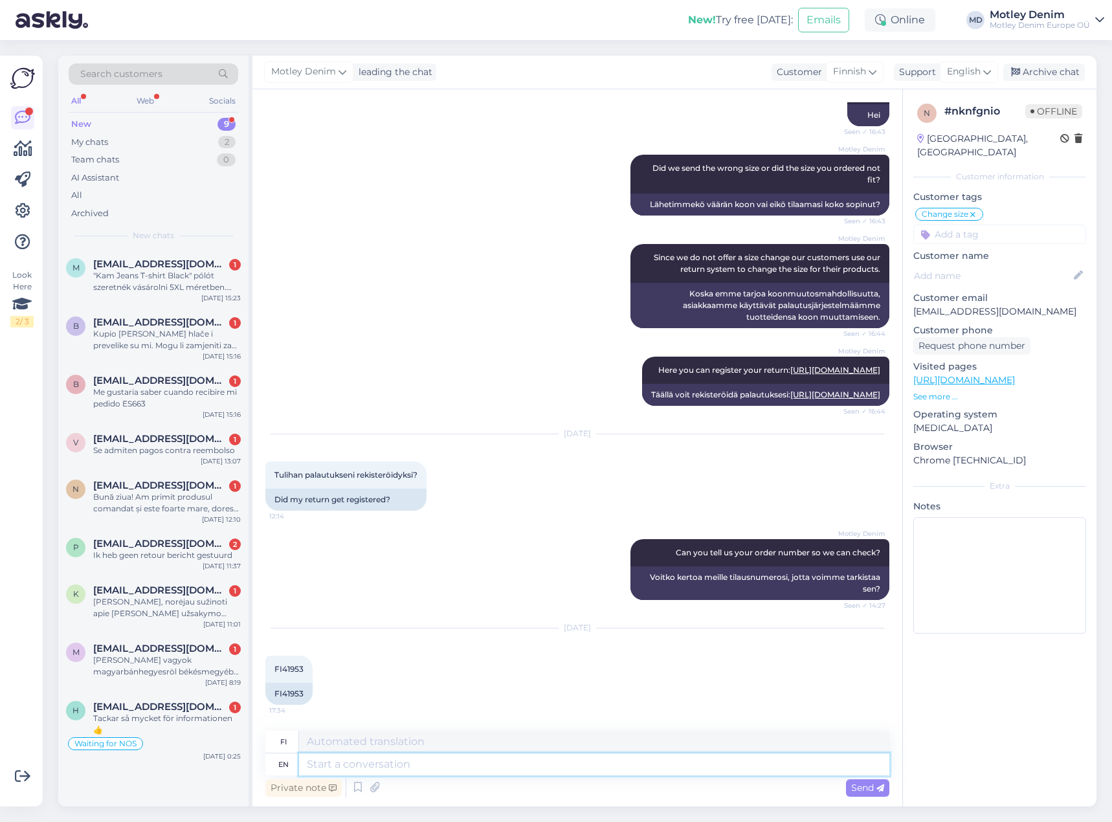
click at [435, 764] on textarea at bounding box center [594, 764] width 590 height 22
type textarea "Yes!"
type textarea "Kyllä!"
type textarea "Yes! We can"
type textarea "Kyllä! Me"
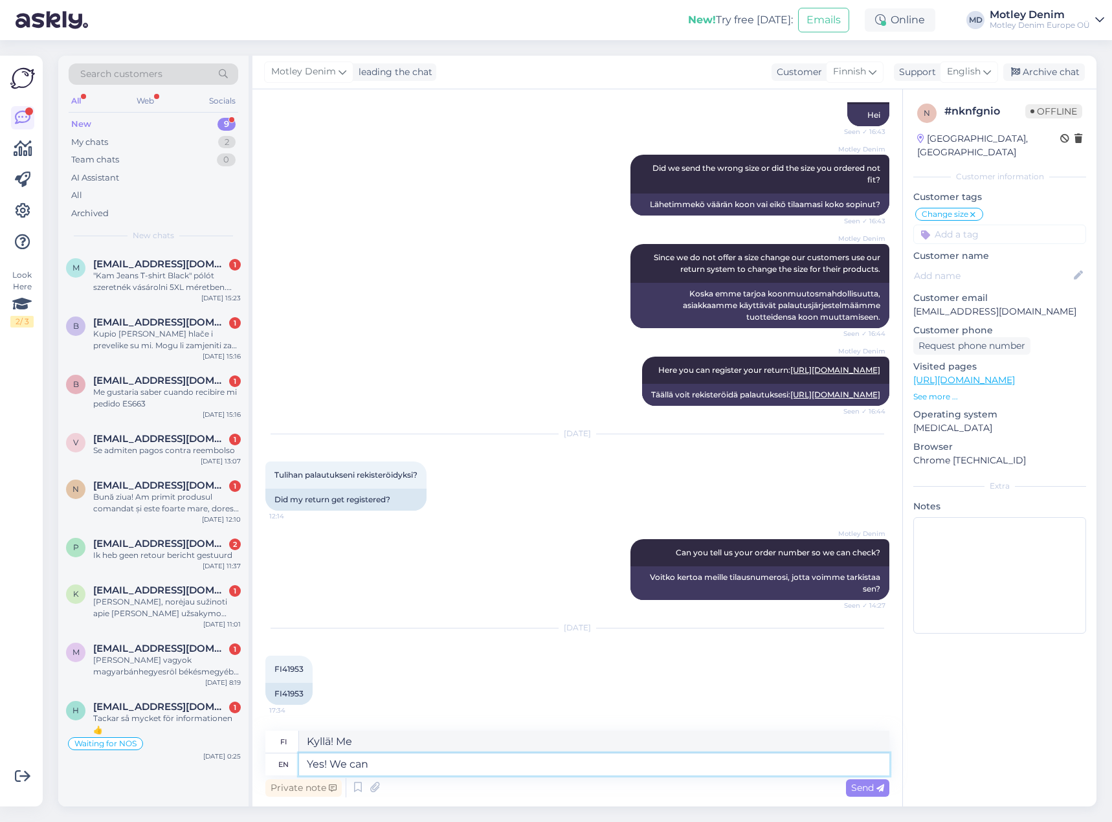
type textarea "Yes! We can s"
type textarea "Kyllä! Me voimme"
type textarea "Yes! We can see th"
type textarea "Kyllä! Näemme"
type textarea "Yes! We can see that"
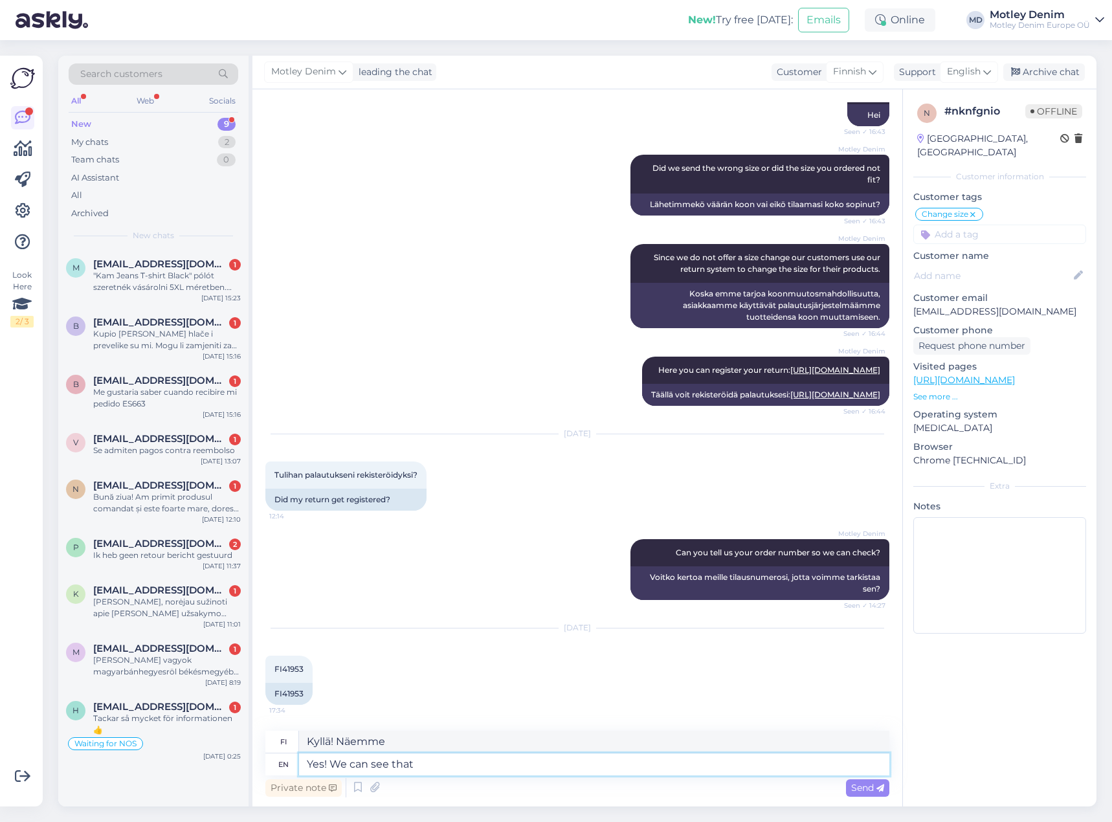
type textarea "Kyllä! Sen näemme"
type textarea "Yes! We can see that your"
type textarea "Kyllä! Näemme, [PERSON_NAME]"
type textarea "Yes! We can see that your have rfe"
type textarea "Kyllä! Näemme, [PERSON_NAME] sinulla on"
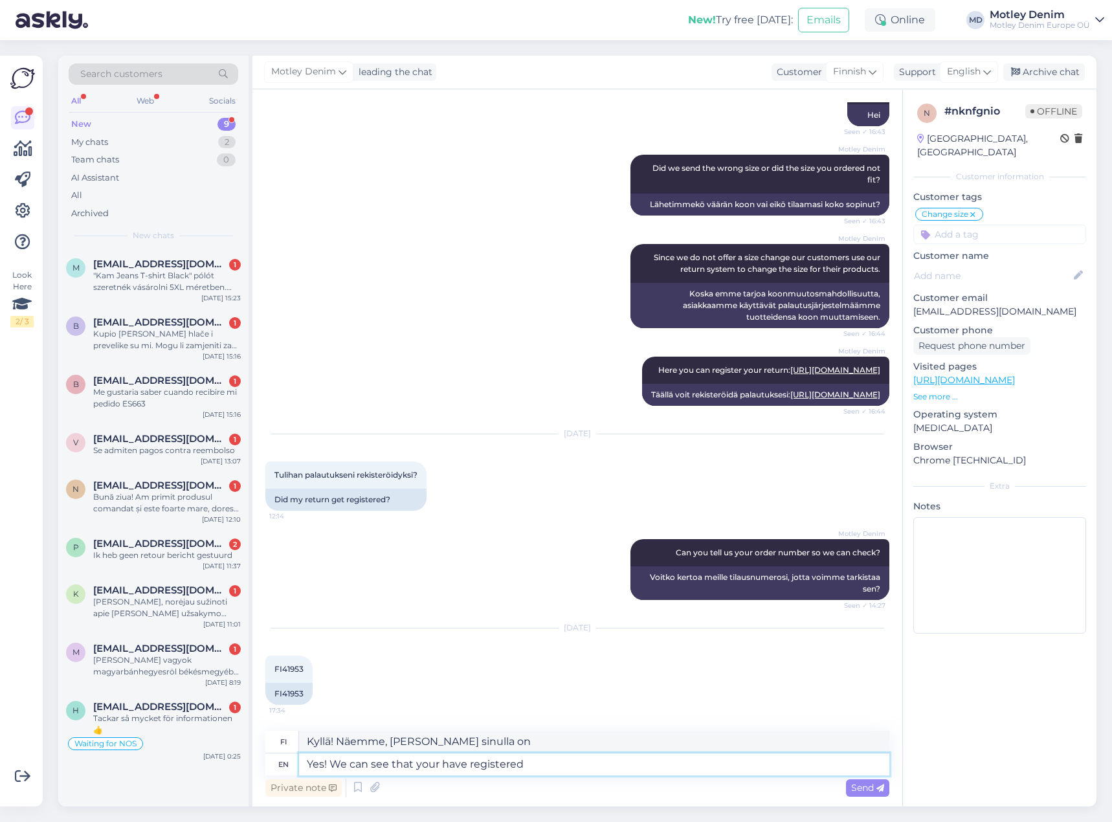
type textarea "Yes! We can see that your have registered"
type textarea "Kyllä! Näemme, [PERSON_NAME] olet rekisteröitynyt"
type textarea "Yes! We can see that your have registered your ret"
type textarea "Kyllä! Näemme, [PERSON_NAME] olet rekisteröinyt"
type textarea "Yes! We can see that your have registered your return."
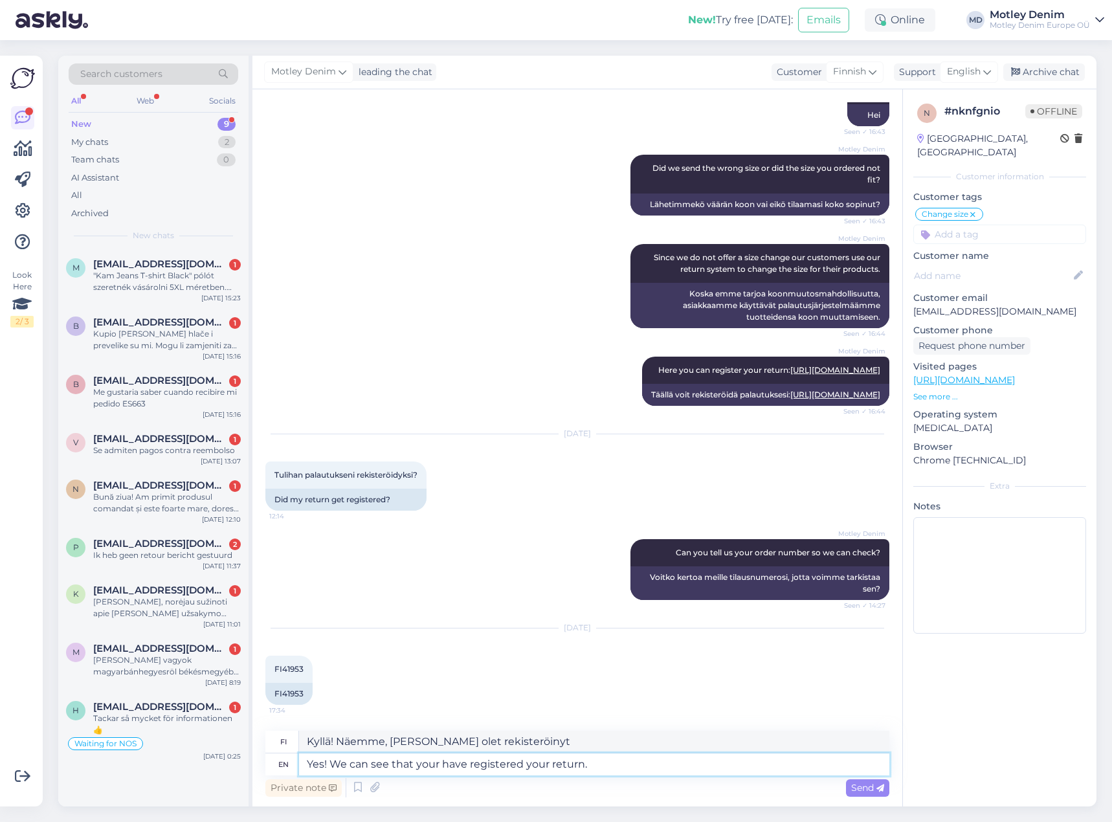
type textarea "Kyllä! Näemme, [PERSON_NAME] olet rekisteröinyt palautuksesi."
type textarea "Yes! We can see that your have registered your return. Did y"
type textarea "Kyllä! Näemme, [PERSON_NAME] olet rekisteröinyt palautuksesi. Oletko rekisteröi…"
type textarea "Yes! We can see that your have registered your return. Did you manage to"
type textarea "Kyllä! Näemme, [PERSON_NAME] olet rekisteröinyt palautuksesi. Onnistuitko"
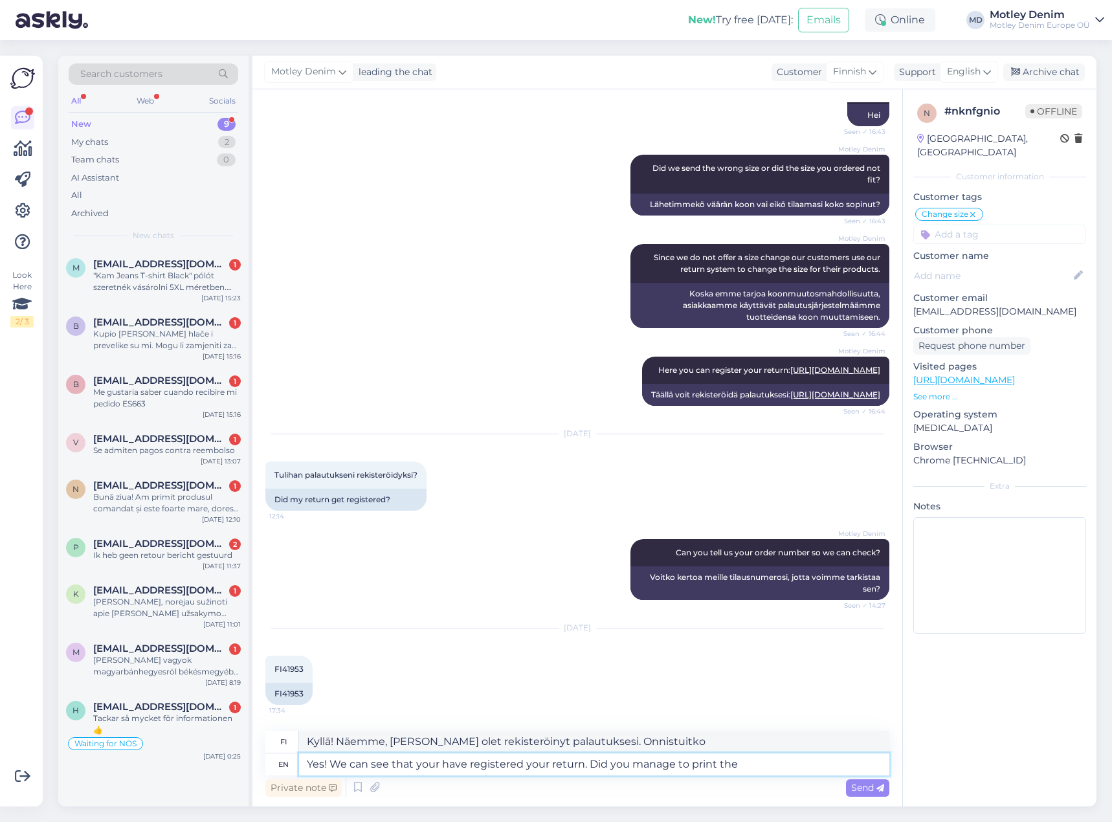
type textarea "Yes! We can see that your have registered your return. Did you manage to print …"
type textarea "Kyllä! Näemme, [PERSON_NAME] olet rekisteröinyt palautuksesi. Onnistuitko tulos…"
type textarea "Yes! We can see that your have registered your return. Did you manage to print …"
type textarea "Kyllä! Näemme, [PERSON_NAME] olet rekisteröinyt palautuksesi. Onnistuitko tulos…"
type textarea "Yes! We can see that your have registered your return. Did you manage to print …"
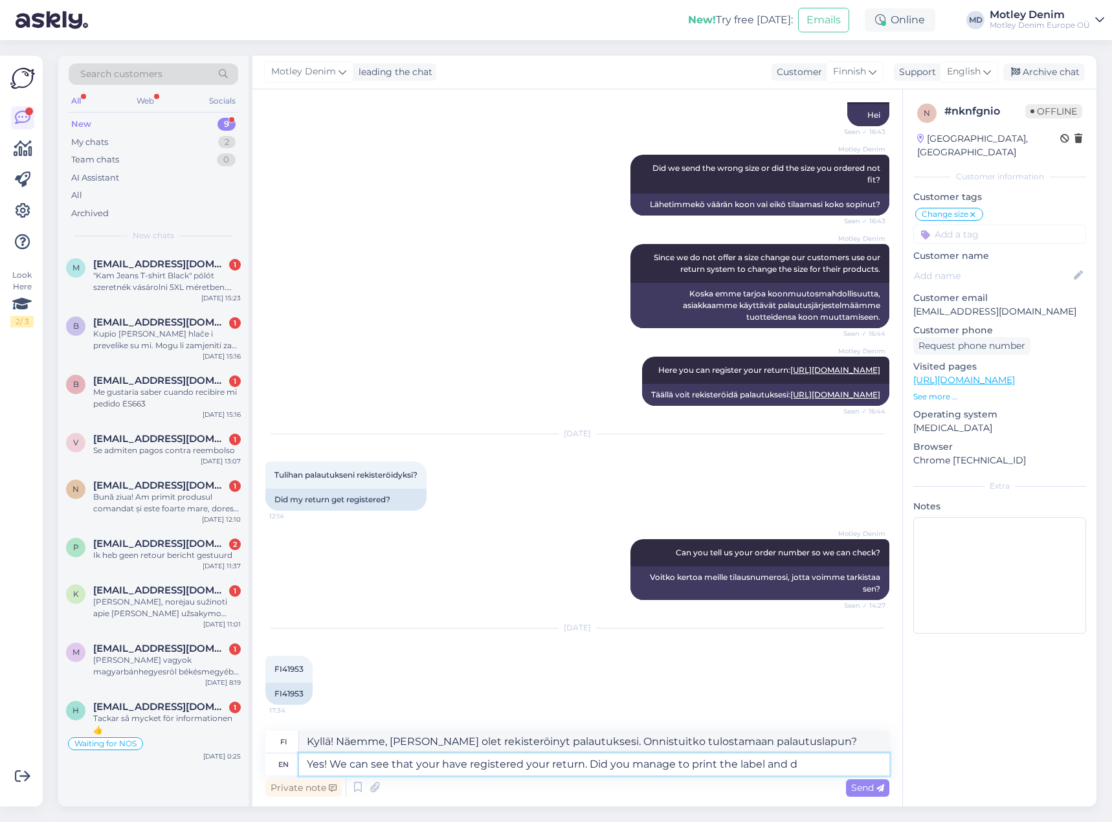
type textarea "Kyllä! Näemme, [PERSON_NAME] olet rekisteröinyt palautuksesi. Onnistuitko tulos…"
type textarea "Yes! We can see that your have registered your return. Did you manage to print …"
type textarea "Kyllä! Näemme, [PERSON_NAME] olet rekisteröinyt palautuksesi. Onnistuitko tulos…"
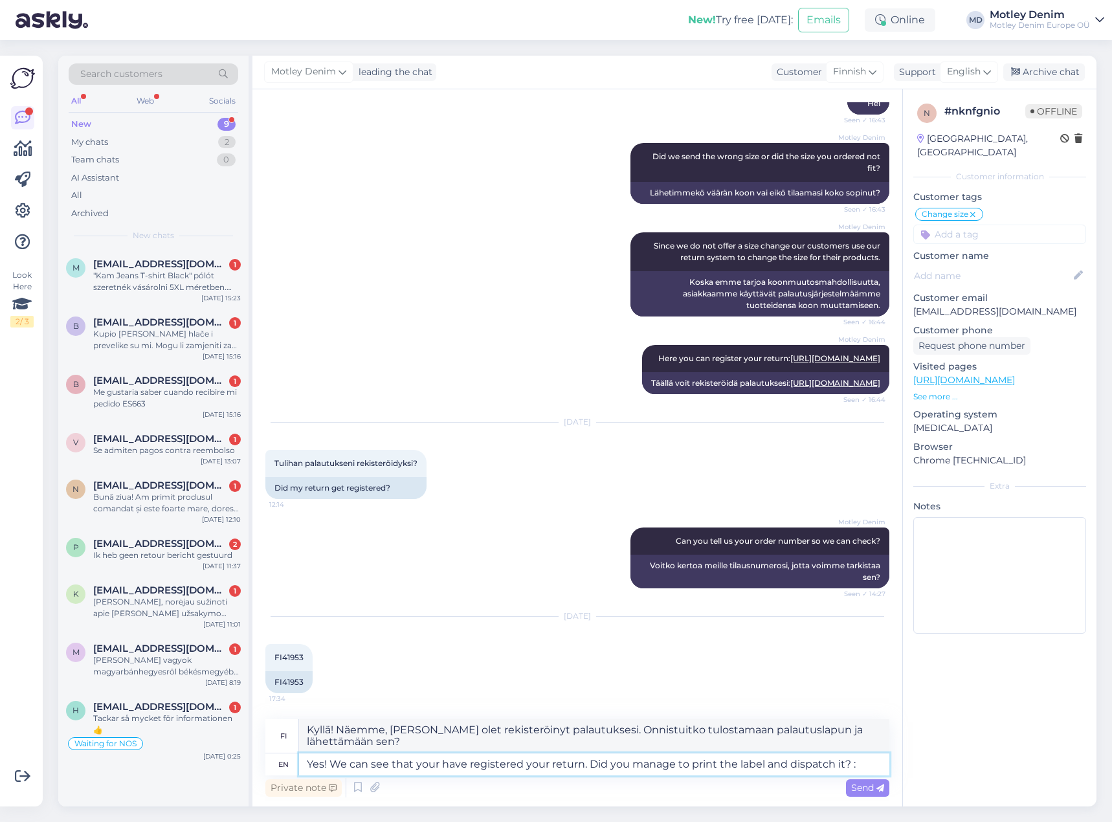
type textarea "Yes! We can see that your have registered your return. Did you manage to print …"
type textarea "Kyllä! Näemme, että olet rekisteröinyt palautuksesi. Onnistuitko tulostamaan pa…"
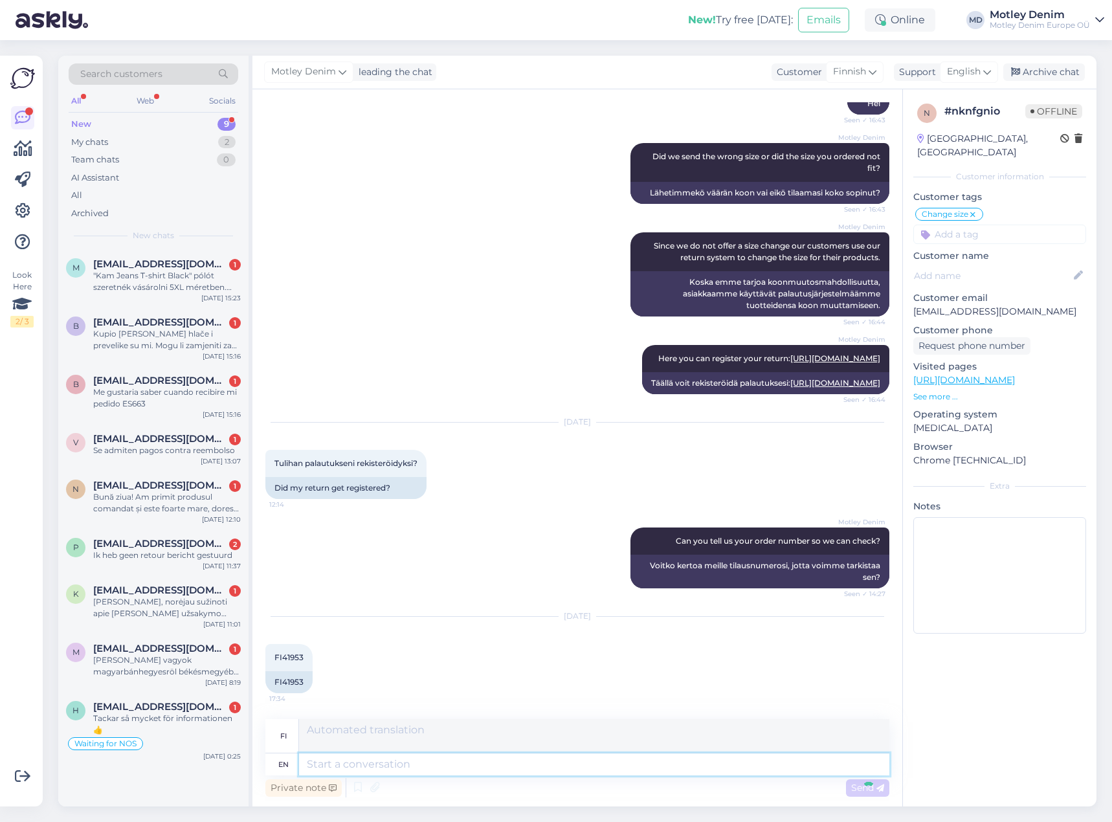
scroll to position [370, 0]
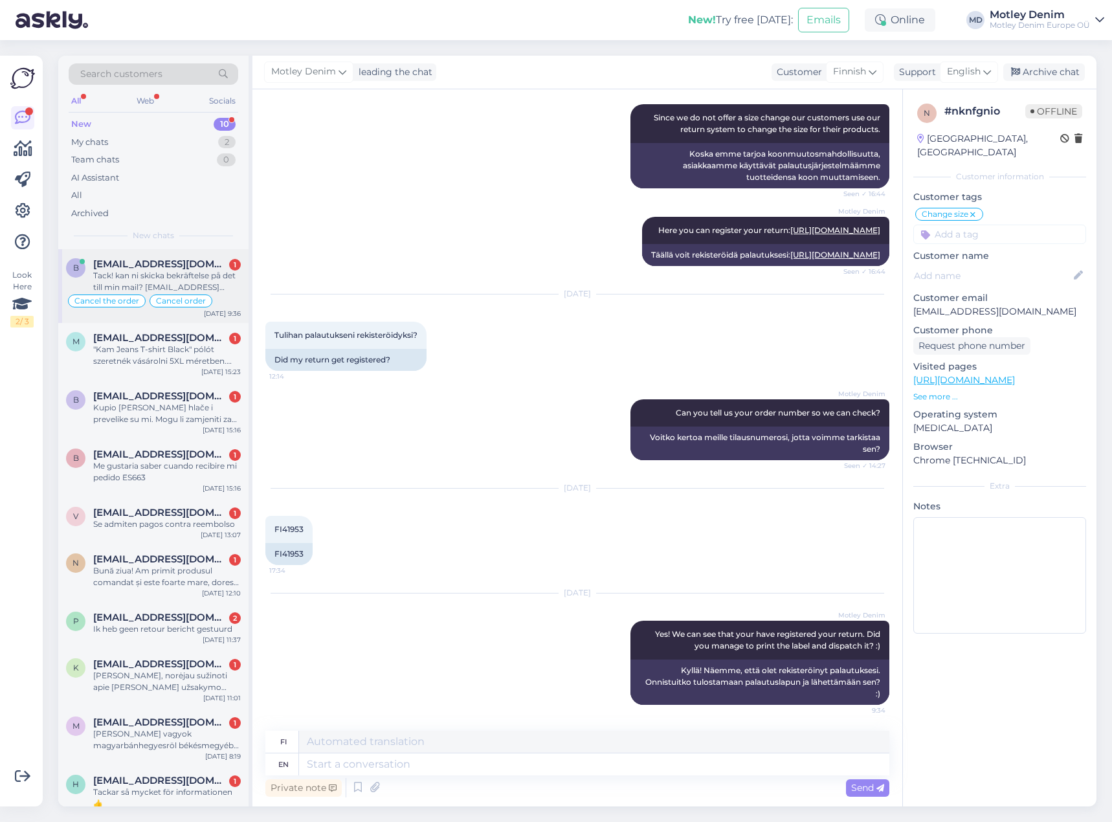
click at [201, 269] on div "[EMAIL_ADDRESS][DOMAIN_NAME] 1" at bounding box center [167, 264] width 148 height 12
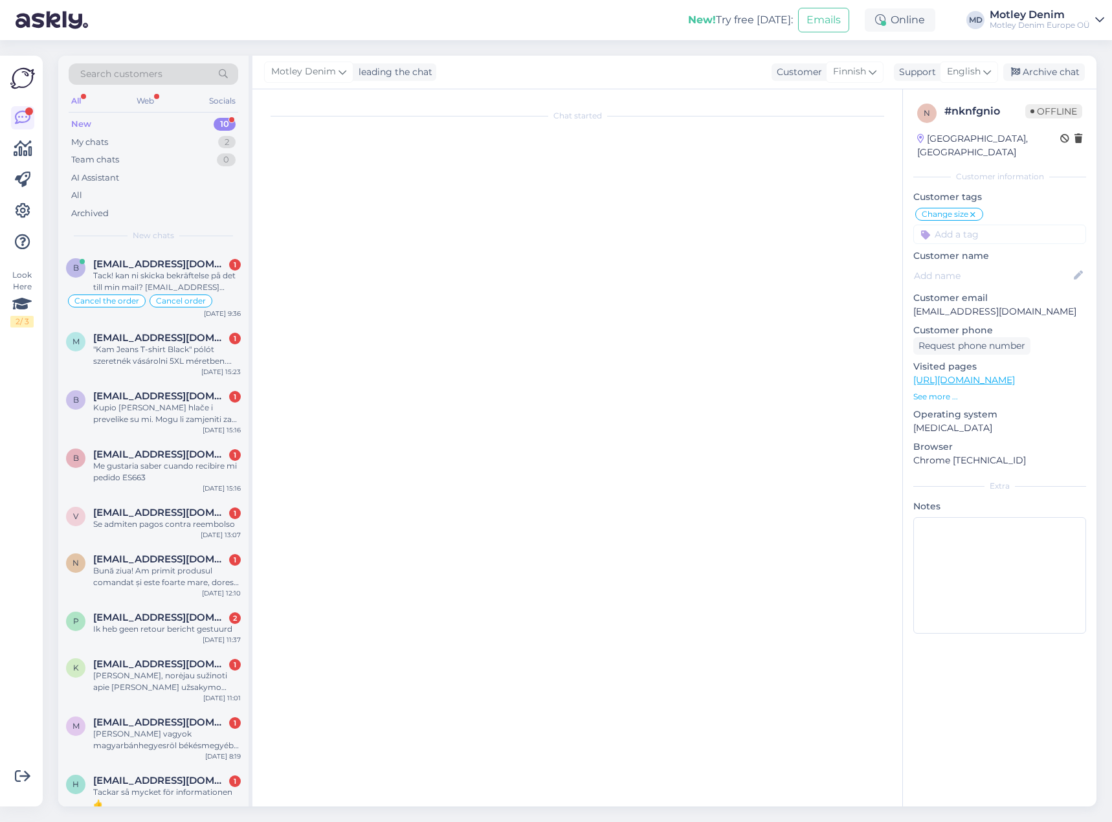
scroll to position [0, 0]
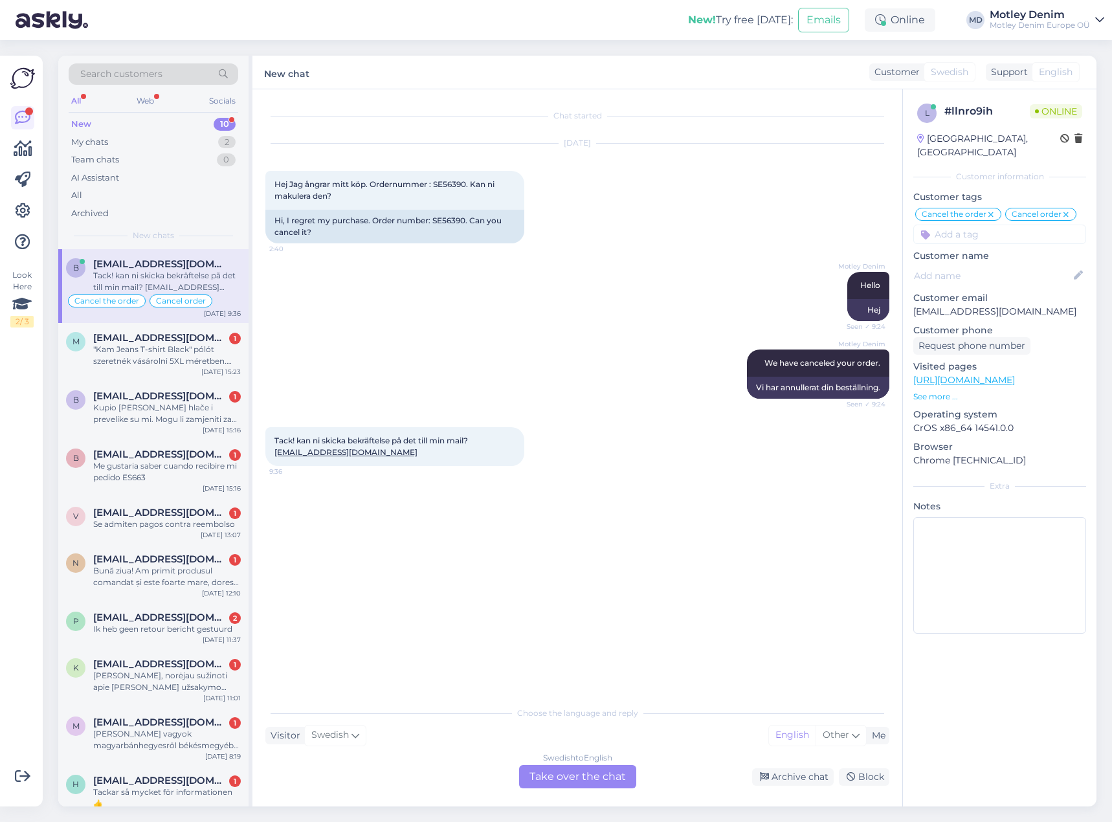
drag, startPoint x: 566, startPoint y: 776, endPoint x: 555, endPoint y: 745, distance: 33.0
click at [566, 777] on div "Swedish to English Take over the chat" at bounding box center [577, 776] width 117 height 23
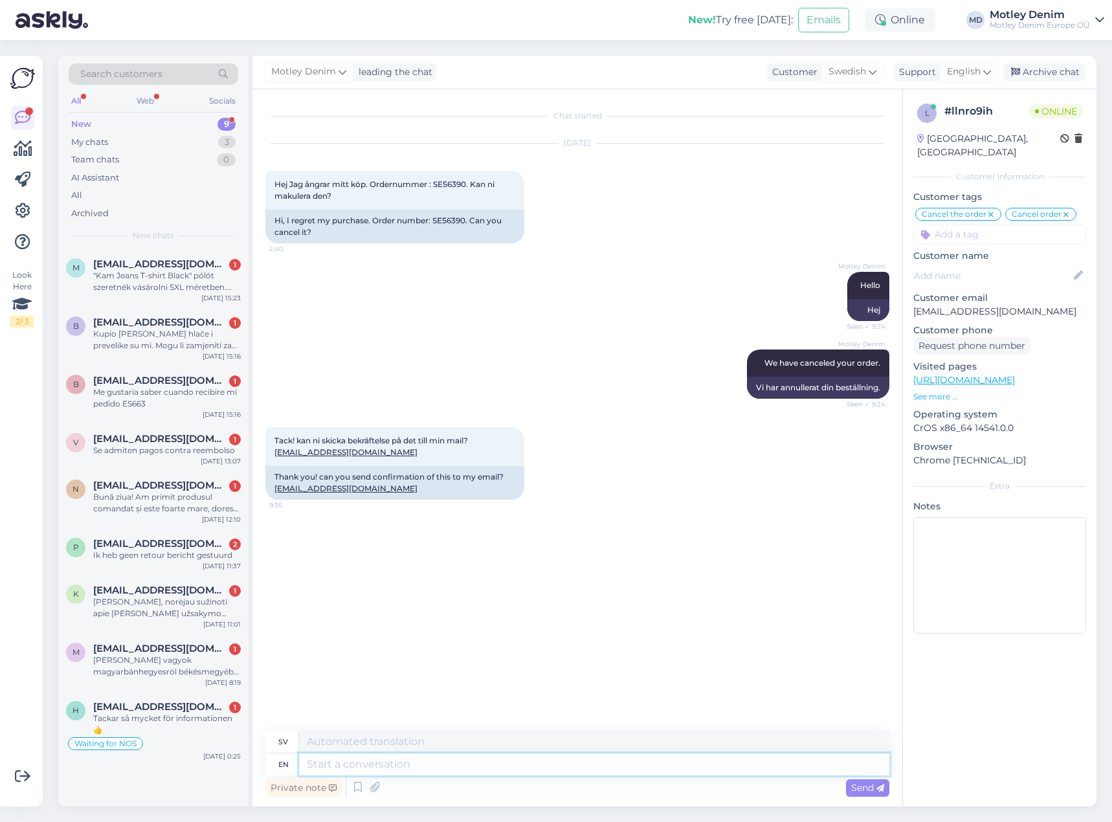
click at [472, 766] on textarea at bounding box center [594, 764] width 590 height 22
type textarea "What"
type textarea "Vad"
type textarea "What exac"
type textarea "Vilket ex"
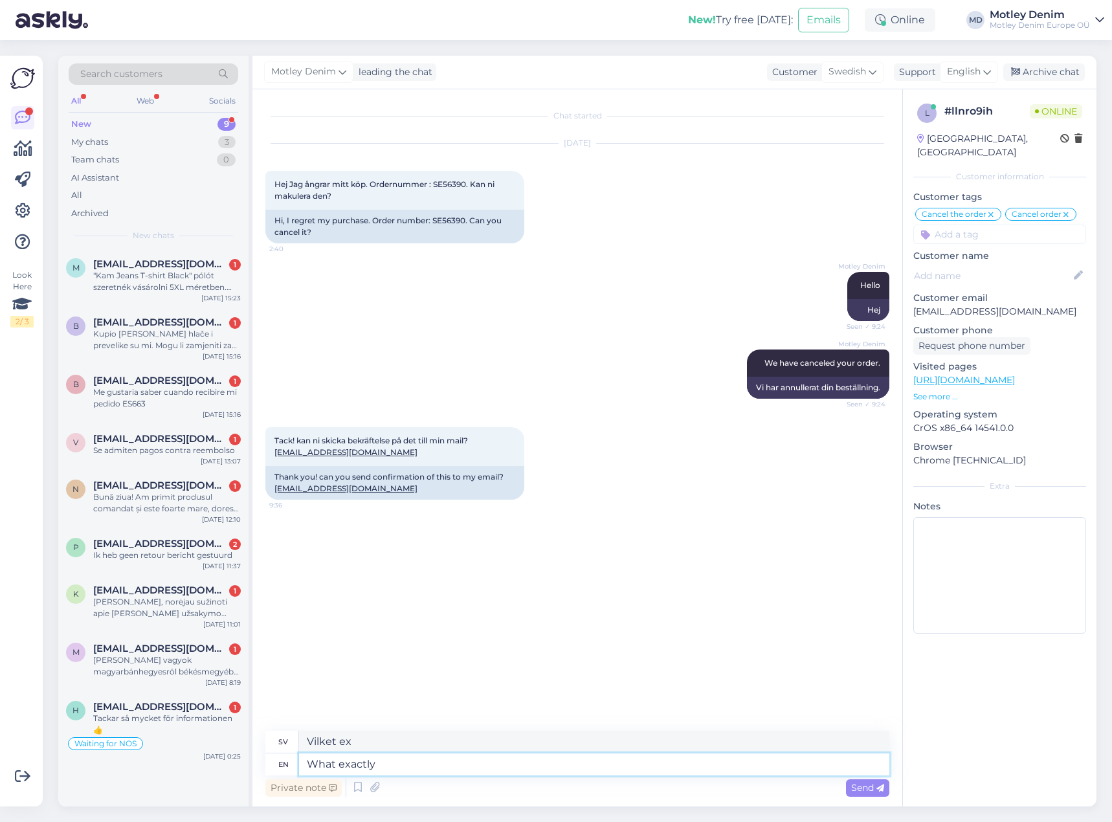
type textarea "What exactly d"
type textarea "Vad exakt"
type textarea "What exactly do y"
type textarea "Vad exakt gör man"
type textarea "What exactly do you me"
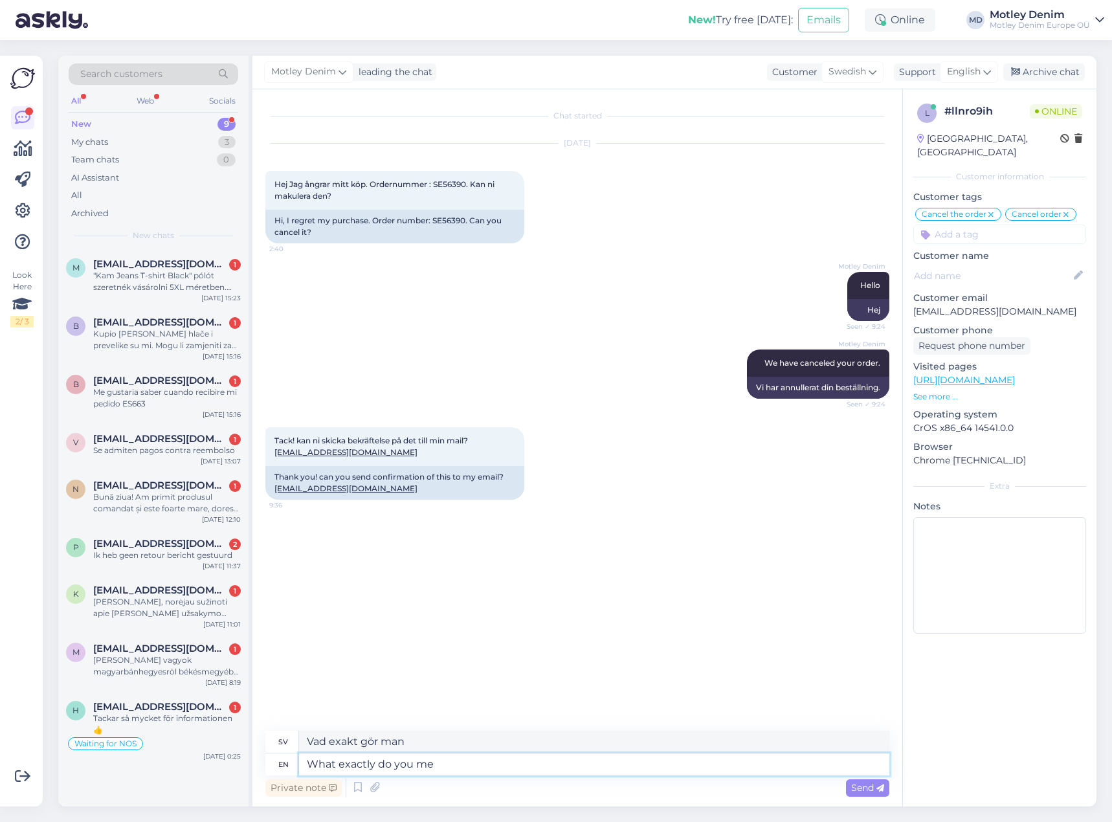
type textarea "Vad gör du egentligen"
type textarea "What exactly do you mean"
type textarea "Vad menar du egentligen"
type textarea "What exactly do you mean?"
type textarea "Vad menar du egentligen?"
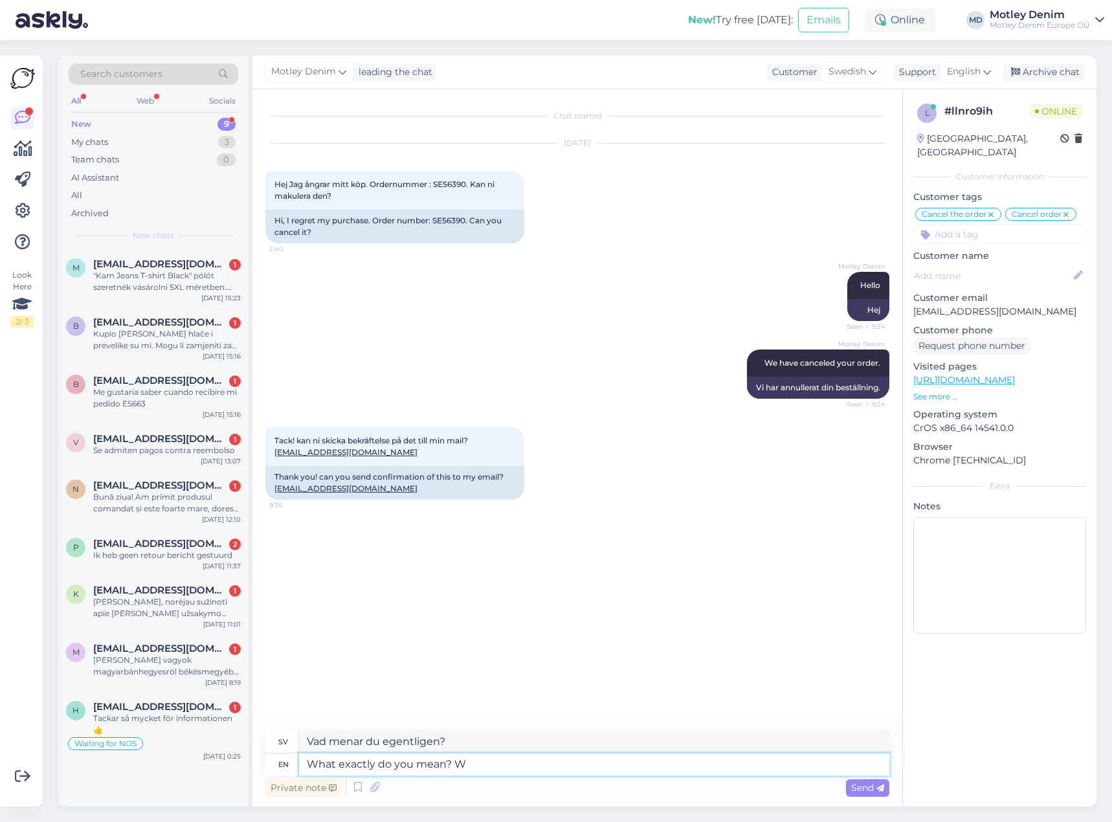
type textarea "What exactly do you mean? We"
type textarea "Vad menar du egentligen? Vi"
type textarea "What exactly do you mean? We have"
type textarea "Vad menar du egentligen? Vi har"
type textarea "What exactly do you mean? We have canceled"
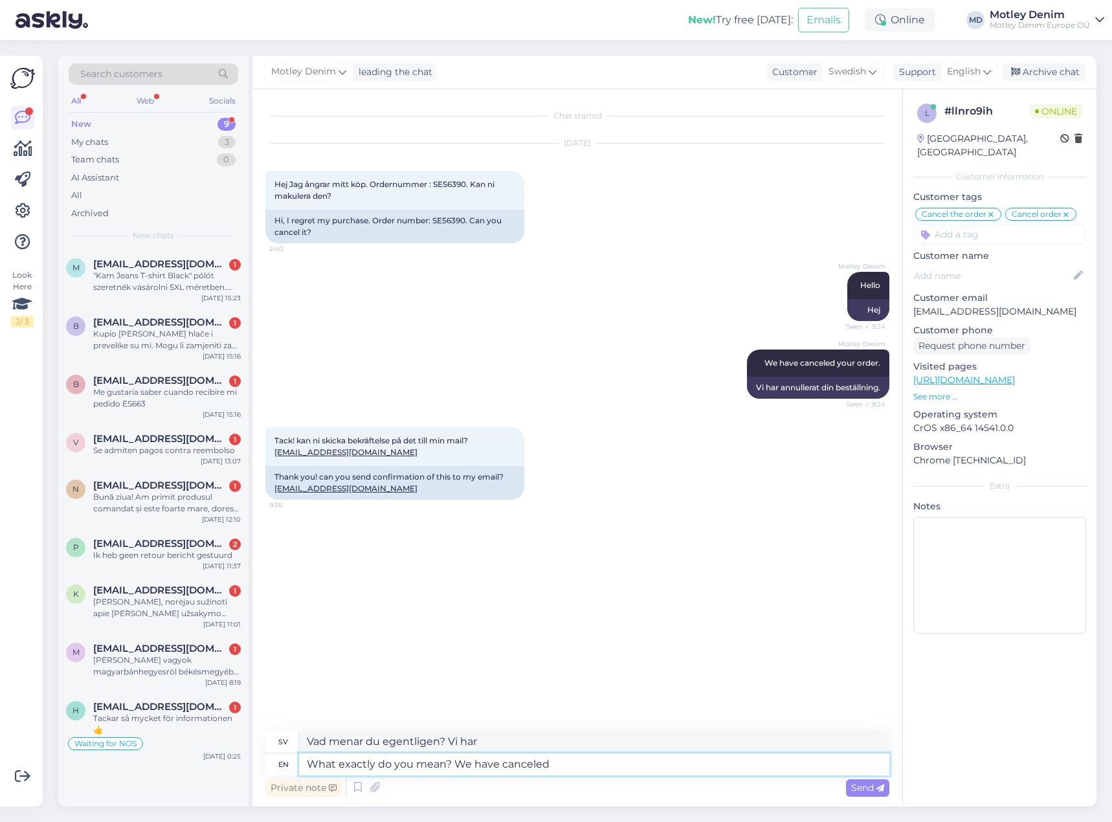
type textarea "Vad menar du egentligen? Vi har avbokat"
type textarea "What exactly do you mean? We have canceled your"
type textarea "Vad menar du egentligen? Vi har avbrutit din"
type textarea "What exactly do you mean? We have canceled your order an"
type textarea "Vad menar du egentligen? Vi har annullerat din beställning."
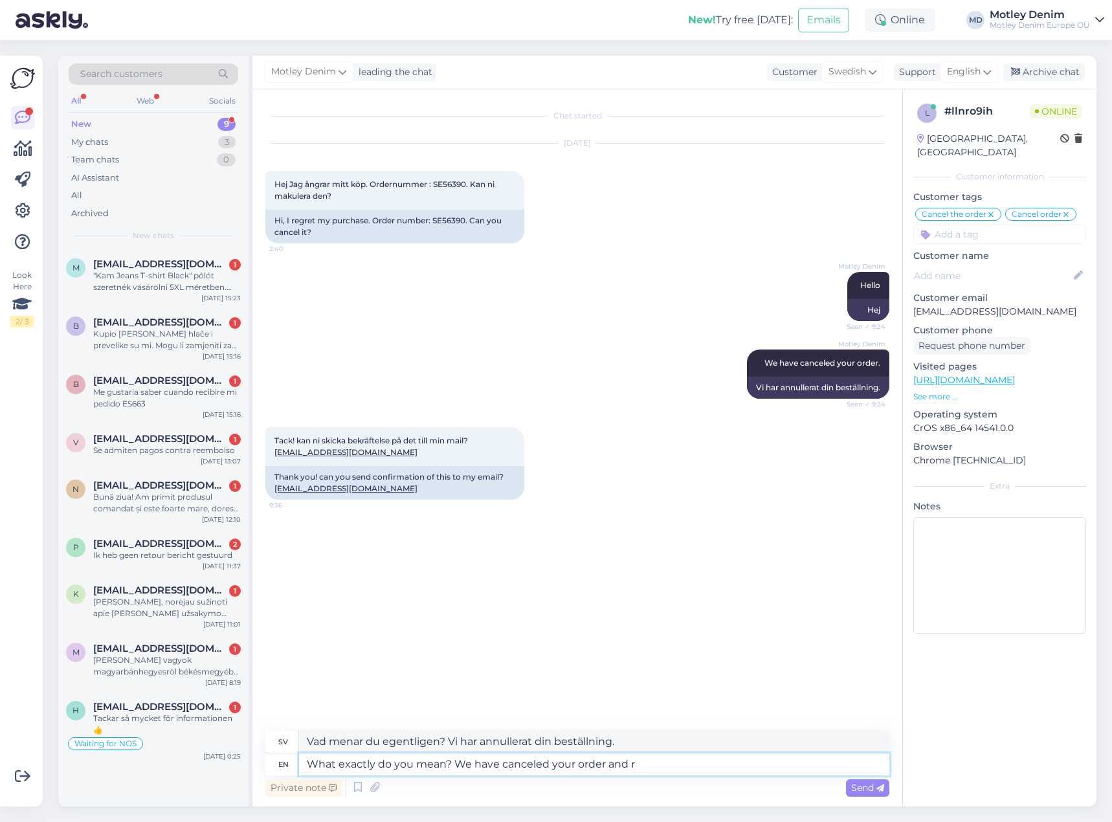
type textarea "What exactly do you mean? We have canceled your order and re"
type textarea "Vad menar du egentligen? Vi har annullerat din beställning och"
type textarea "What exactly do you mean? We have canceled your order and redun"
type textarea "Vad menar du egentligen? Vi har avbrutit din beställning och omdirigerat"
type textarea "What exactly do you mean? We have canceled your order and refunded th"
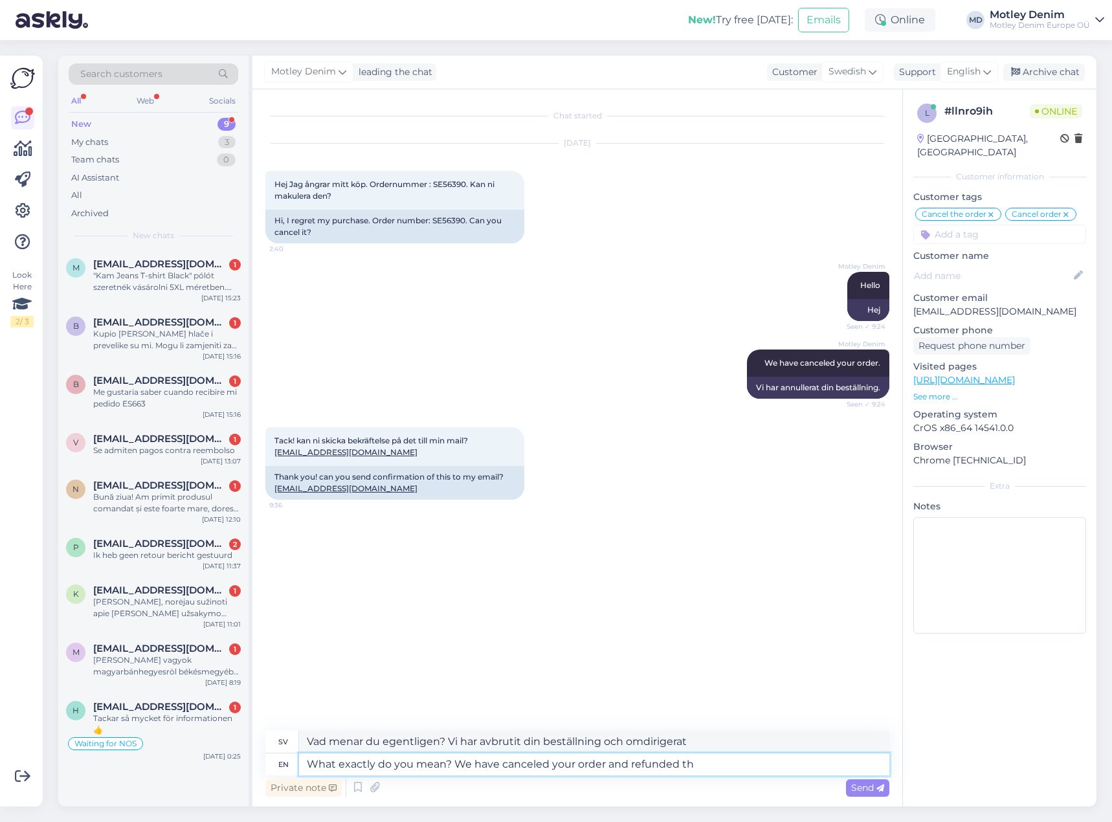
type textarea "Vad menar du egentligen? Vi har avbrutit din beställning och återbetalat pengar…"
type textarea "What exactly do you mean? We have canceled your order and refunded the am"
type textarea "Vad menar du egentligen? Vi har annullerat din beställning och återbetalat peng…"
type textarea "What exactly do you mean? We have canceled your order and refunded the amount"
type textarea "Vad menar du egentligen? Vi har annullerat din beställning och återbetalat belo…"
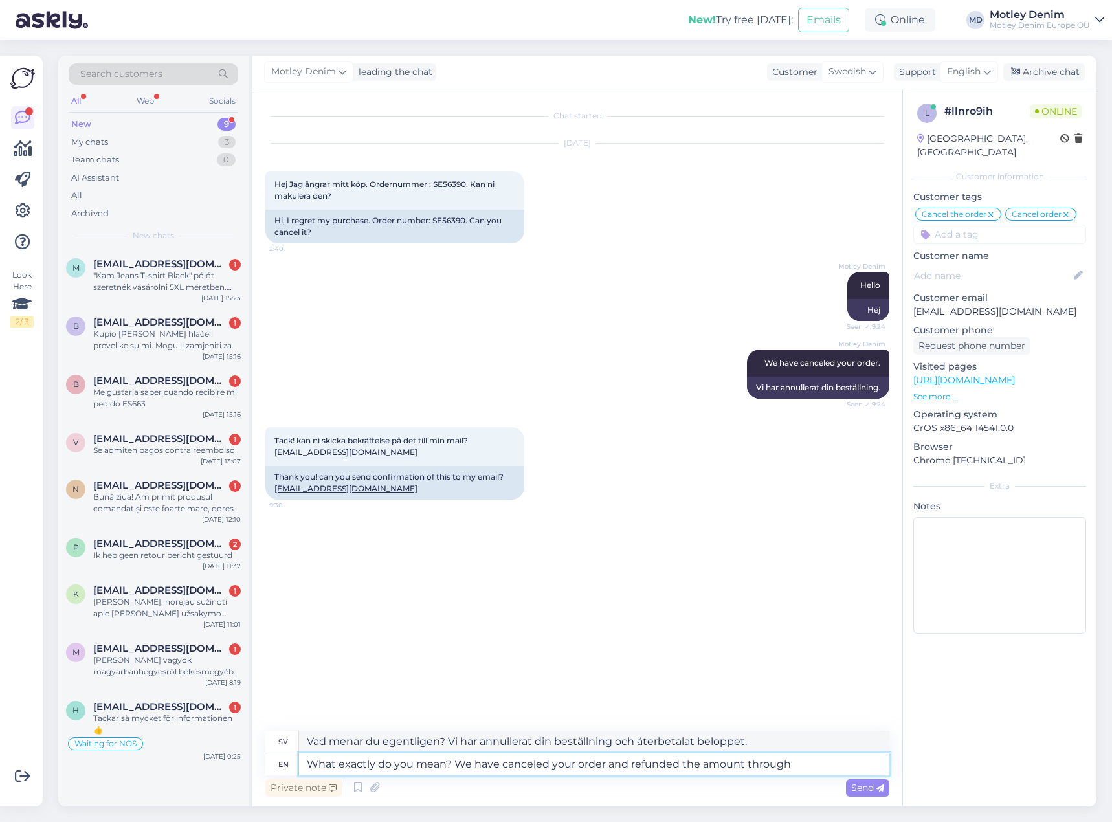
type textarea "What exactly do you mean? We have canceled your order and refunded the amount t…"
type textarea "Vad menar du egentligen? Vi har avbrutit din beställning och återbetalat belopp…"
type textarea "What exactly do you mean? We have canceled your order and refunded the amount t…"
type textarea "Vad menar du egentligen? Vi har avbrutit din beställning och återbetalat belopp…"
type textarea "What exactly do you mean? We have canceled your order and refunded the amount t…"
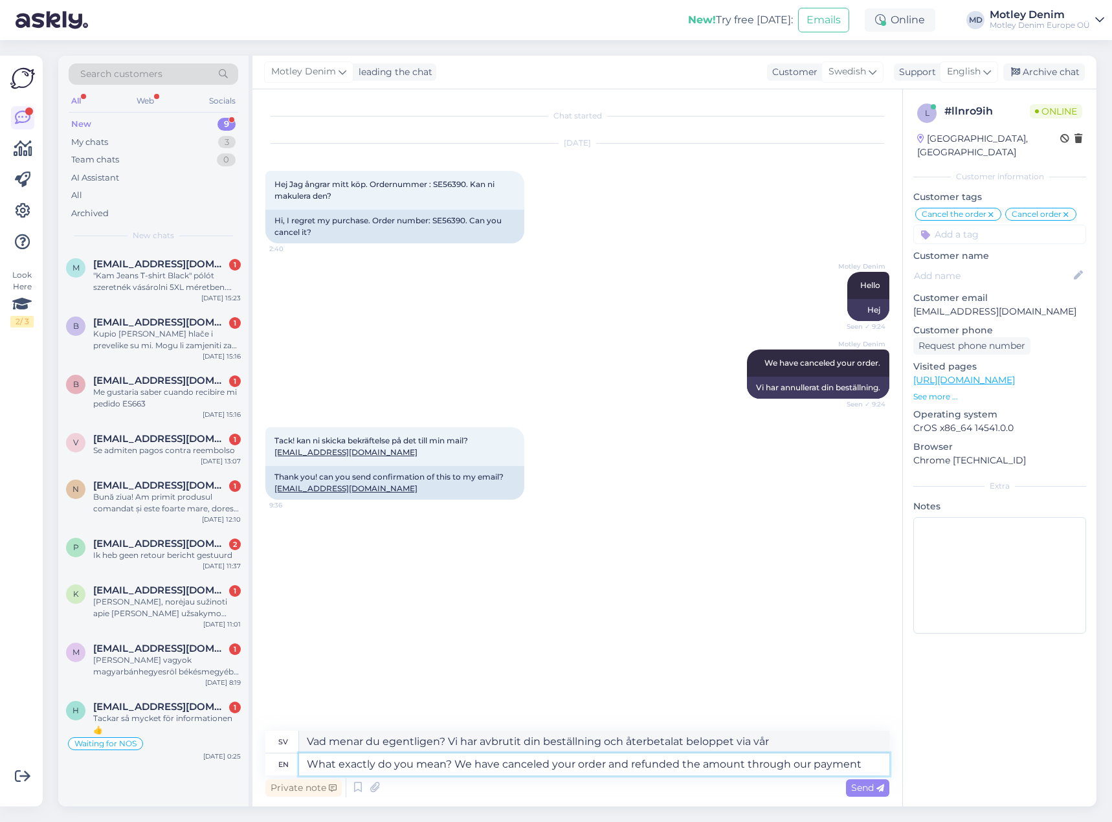
type textarea "Vad menar du egentligen? Vi har avbrutit din beställning och återbetalat belopp…"
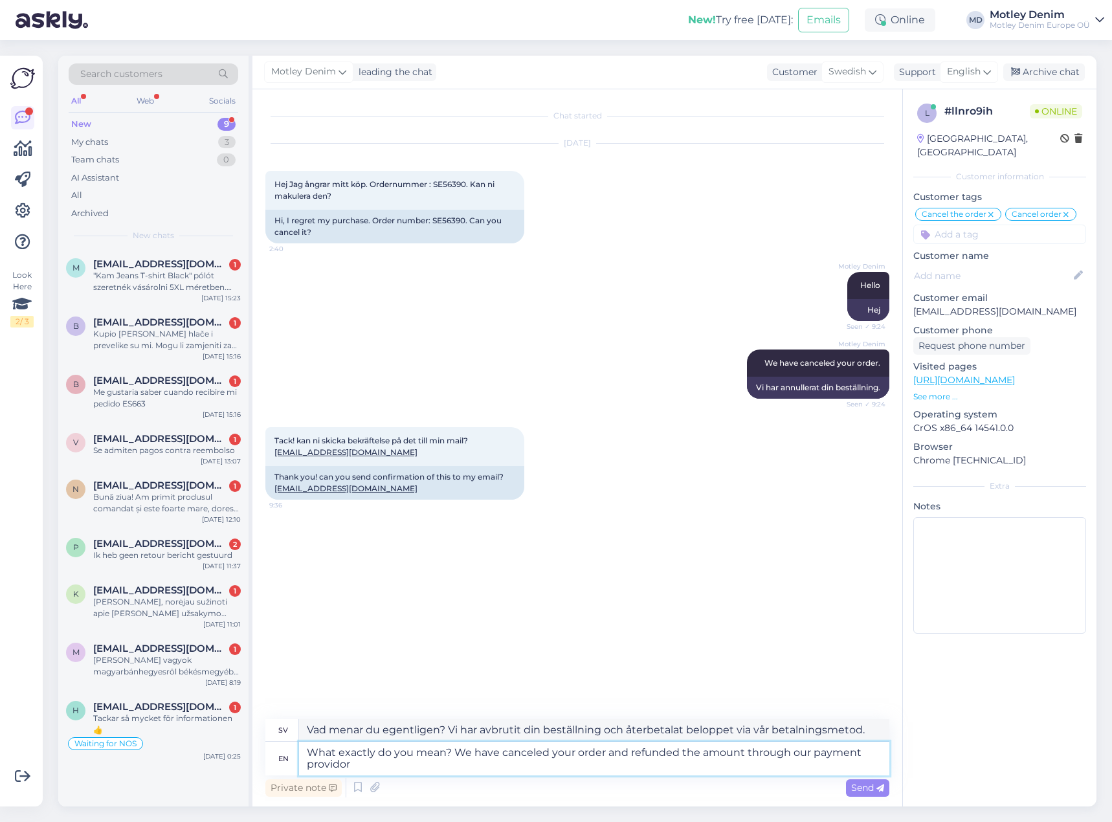
type textarea "What exactly do you mean? We have canceled your order and refunded the amount t…"
type textarea "Vad menar du egentligen? Vi har annullerat din beställning och återbetalat belo…"
type textarea "What exactly do you mean? We have canceled your order and refunded the amount t…"
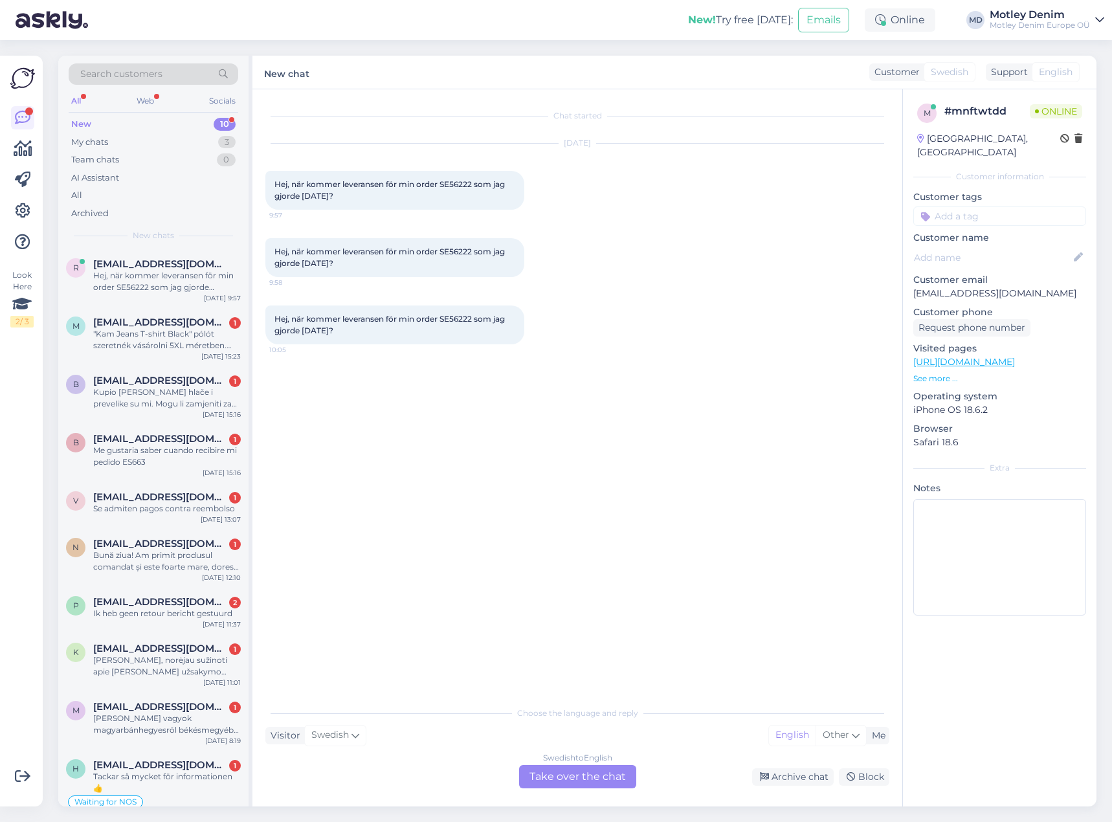
click at [579, 768] on div "Swedish to English Take over the chat" at bounding box center [577, 776] width 117 height 23
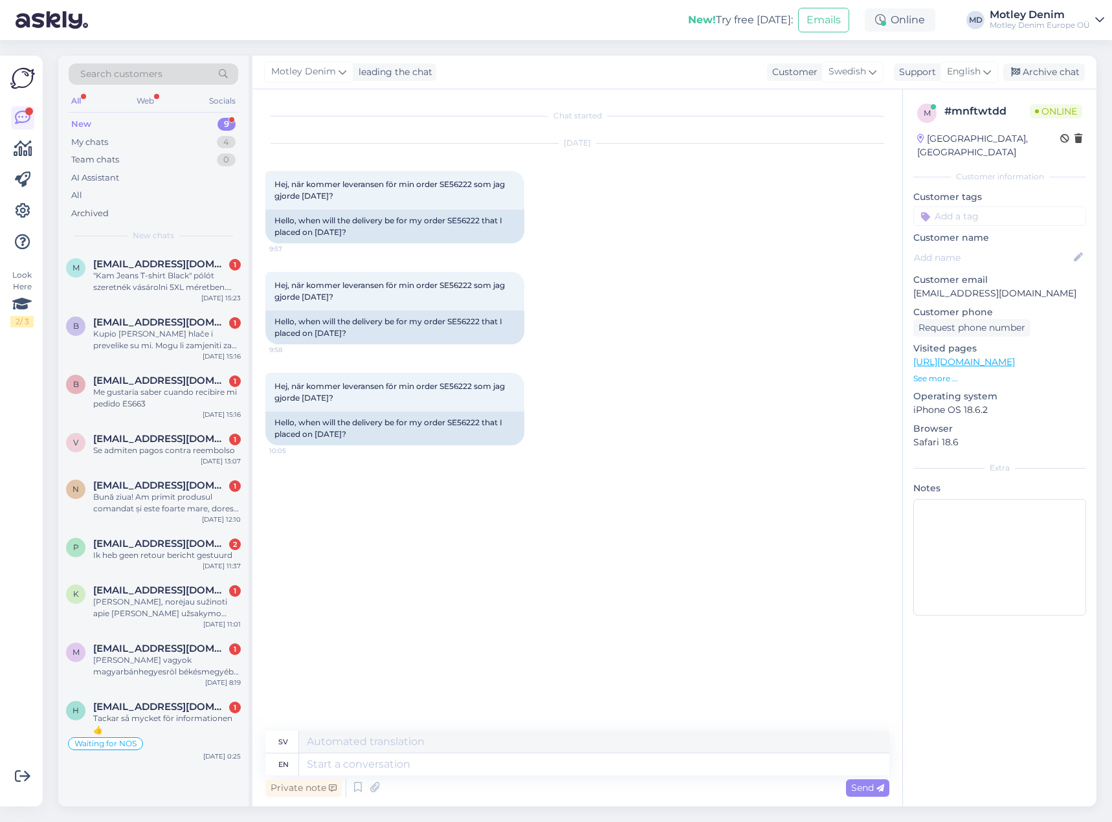
click at [459, 608] on div "Chat started [DATE] Hej, när kommer leveransen för min order SE56222 som jag gj…" at bounding box center [582, 410] width 635 height 617
click at [462, 759] on textarea at bounding box center [594, 764] width 590 height 22
type textarea "Hello"
type textarea "Hej"
click at [461, 425] on div "Hello, when will the delivery be for my order SE56222 that I placed on [DATE]?" at bounding box center [394, 429] width 259 height 34
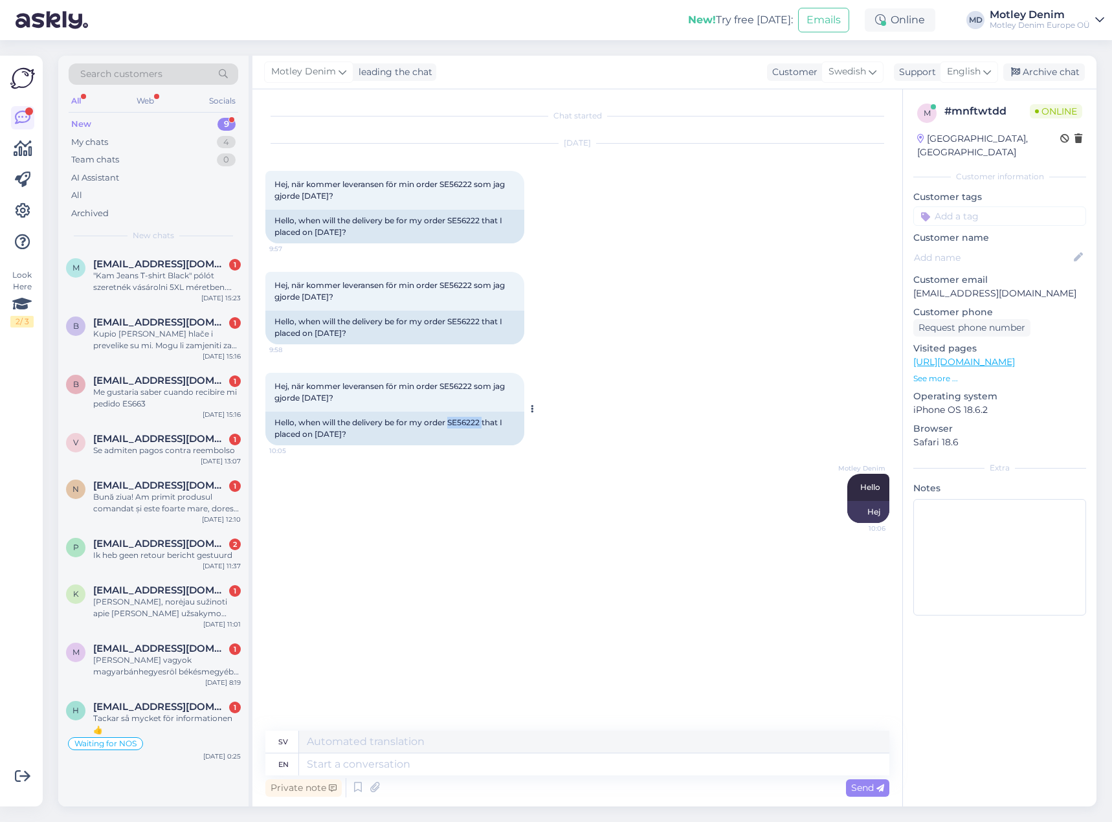
click at [461, 425] on div "Hello, when will the delivery be for my order SE56222 that I placed on [DATE]?" at bounding box center [394, 429] width 259 height 34
copy div "SE56222"
click at [949, 206] on input at bounding box center [999, 215] width 173 height 19
type input "waitin"
click at [995, 247] on div "Waiting for NOS" at bounding box center [999, 250] width 173 height 36
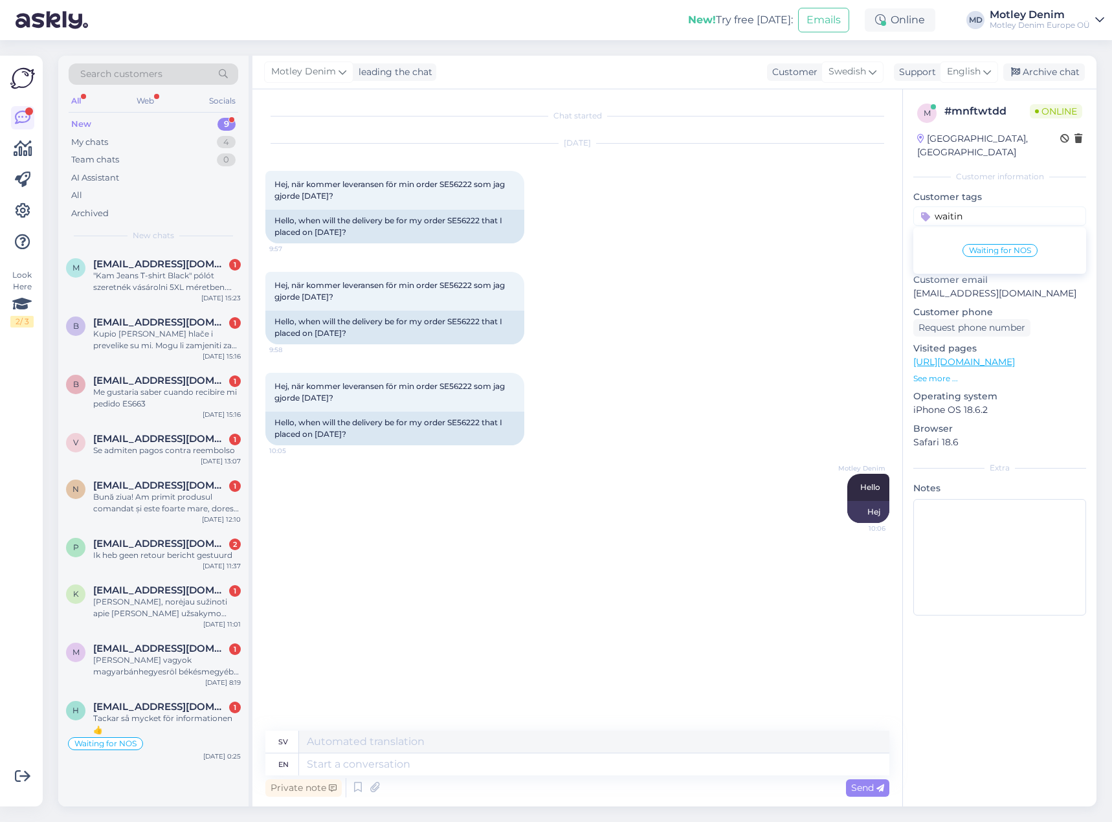
click at [1000, 247] on span "Waiting for NOS" at bounding box center [1000, 251] width 62 height 8
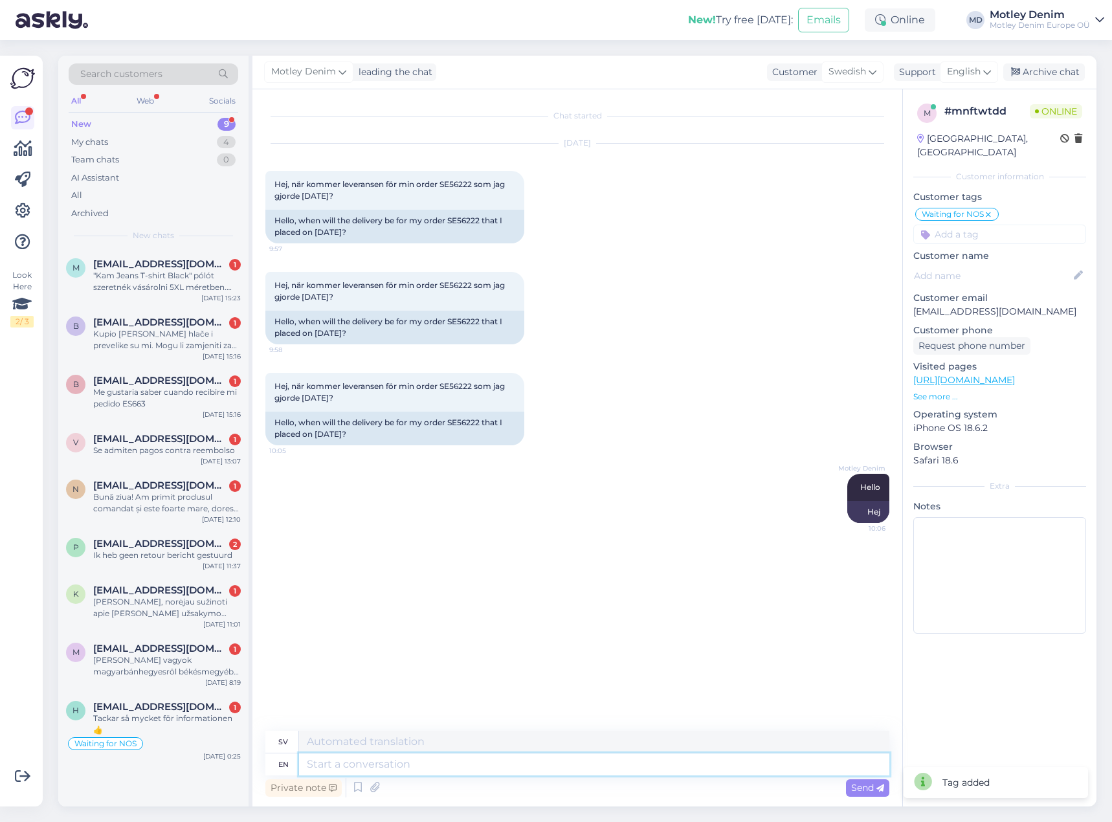
click at [602, 761] on textarea at bounding box center [594, 764] width 590 height 22
type textarea "We"
type textarea "Vi"
type textarea "We have chec"
type textarea "Vi har"
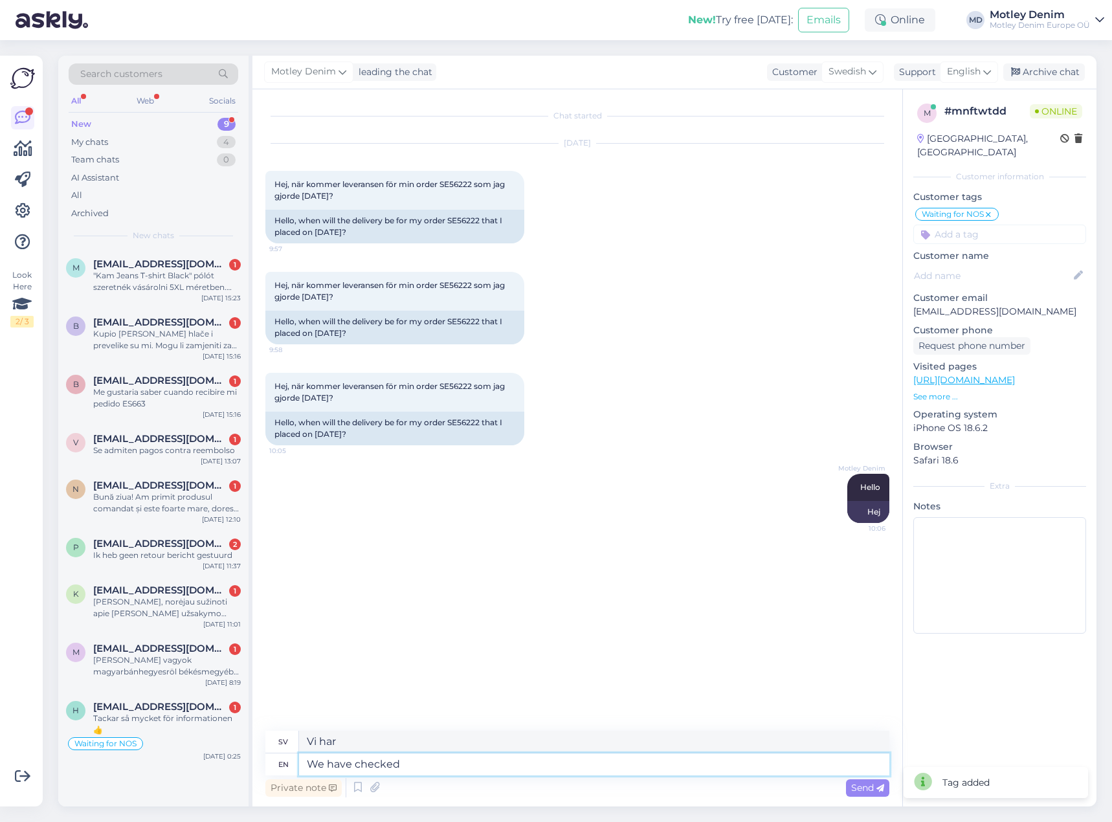
type textarea "We have checked"
type textarea "Vi har kontrollerat"
type textarea "We have checked your or"
type textarea "Vi har kontrollerat din"
type textarea "We have checked your order an"
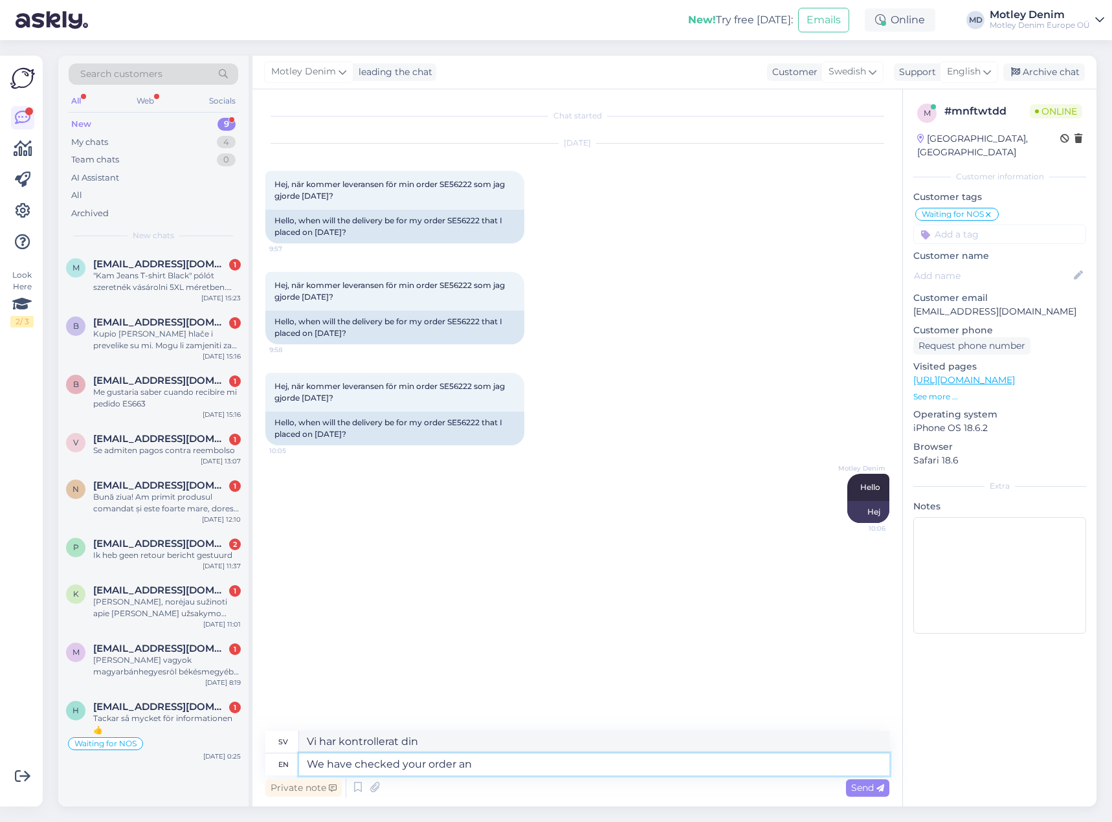
type textarea "Vi har kontrollerat din beställning"
type textarea "We have checked your order and can"
type textarea "Vi har kontrollerat din beställning och"
type textarea "We have checked your order and can se"
type textarea "Vi har kontrollerat din beställning och kan"
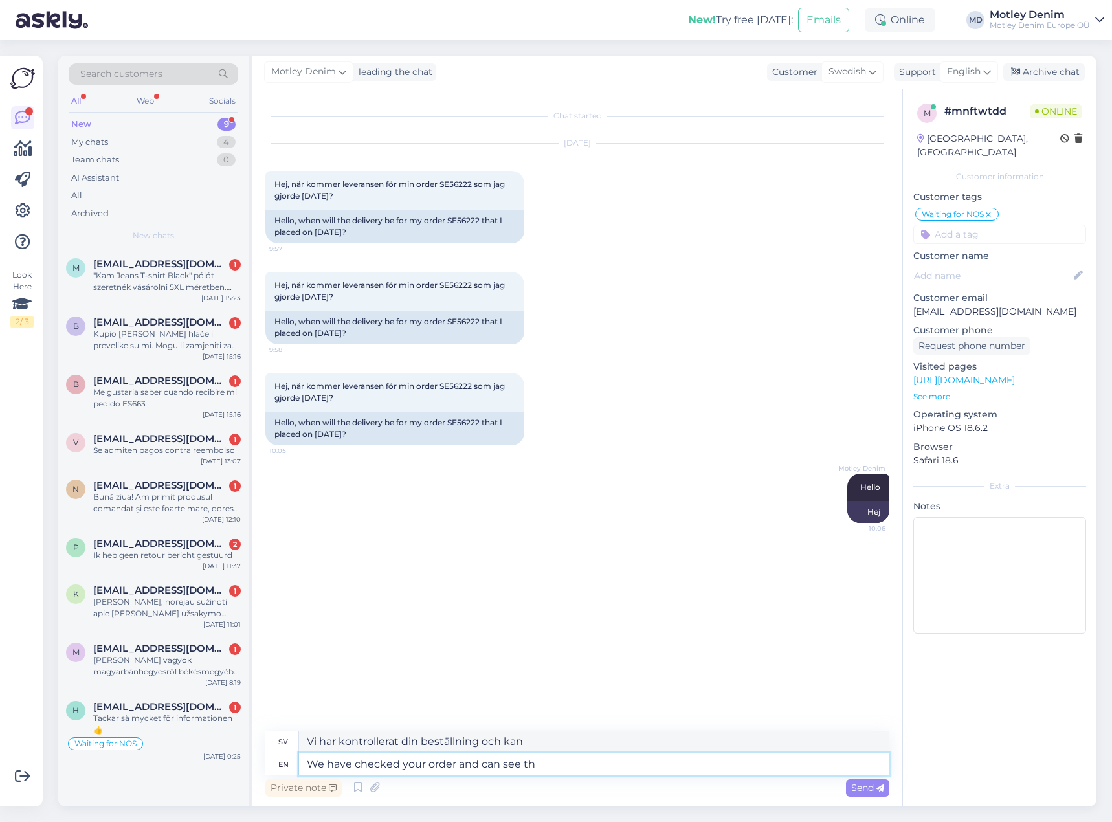
type textarea "We have checked your order and can see tha"
type textarea "Vi har kontrollerat din beställning och kan se"
type textarea "We have checked your order and can see that so"
type textarea "Vi har kontrollerat din beställning och kan se att"
type textarea "We have checked your order and can see that some i"
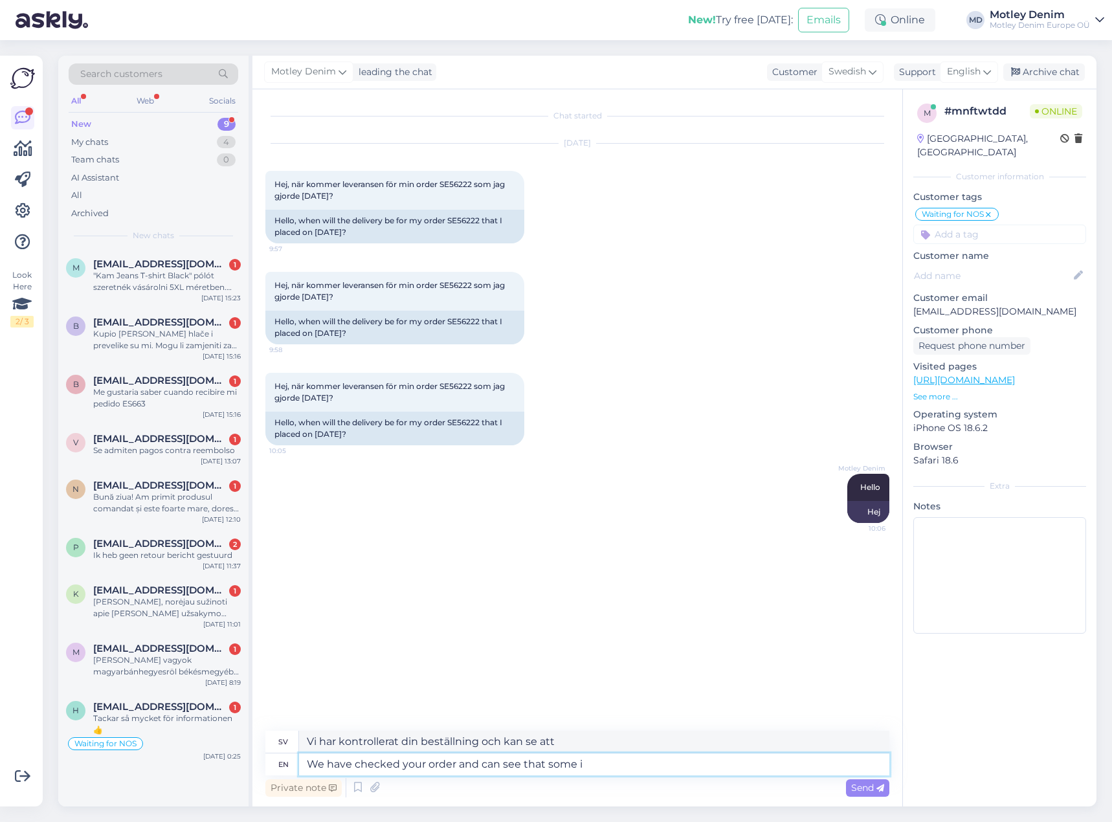
type textarea "Vi har kontrollerat din beställning och kan se att vissa"
type textarea "We have checked your order and can see that some items in"
type textarea "Vi har kontrollerat din beställning och kan se att vissa varor"
type textarea "We have checked your order and can see that some items in y"
type textarea "Vi har kontrollerat din beställning och kan se att vissa varor i"
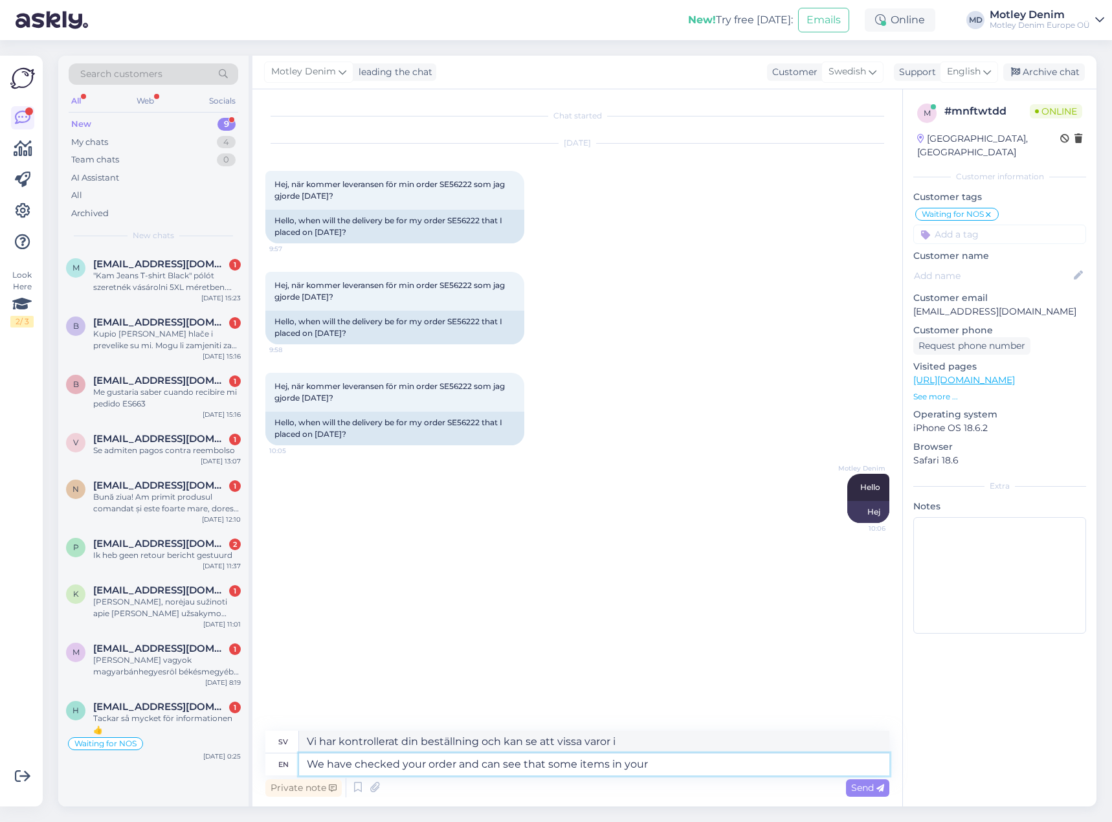
type textarea "We have checked your order and can see that some items in your o"
type textarea "Vi har kontrollerat din beställning och kan se att vissa varor i din"
type textarea "We have checked your order and can see that some items in your order w"
type textarea "Vi har kontrollerat din beställning och kan se att vissa varor i din beställning"
type textarea "We have checked your order and can see that some items in your order where"
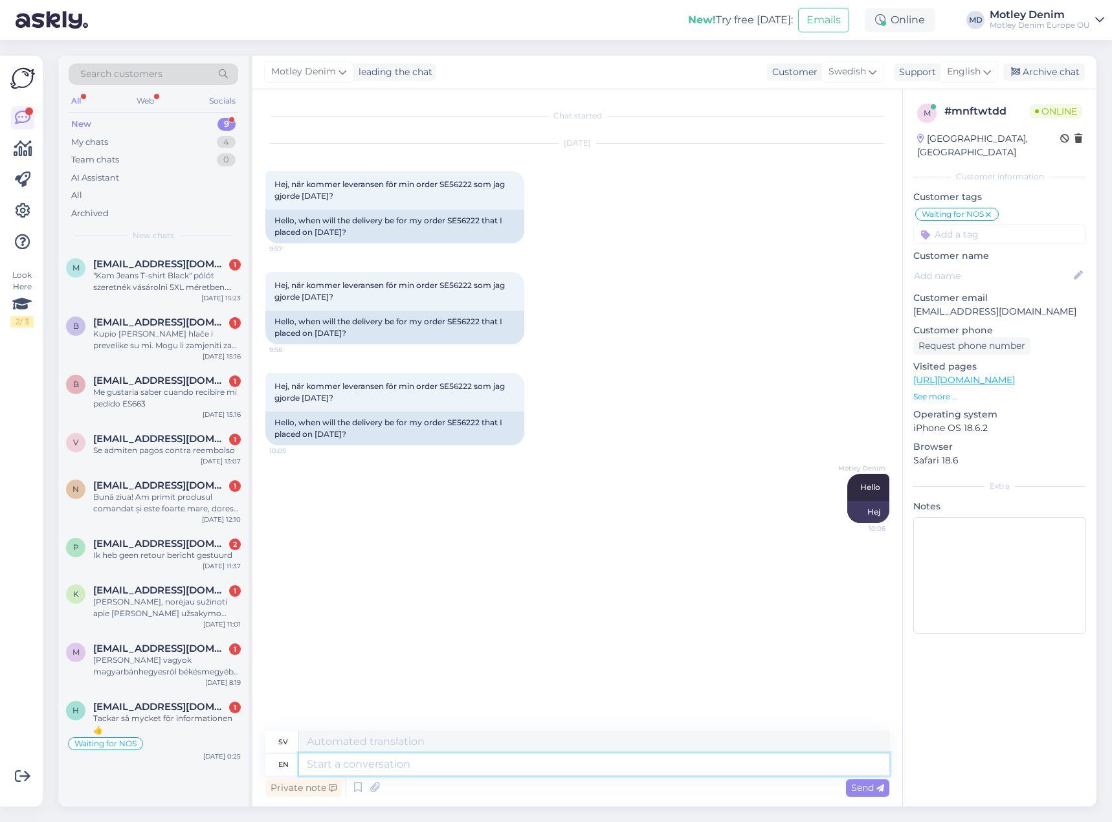
click at [366, 756] on textarea at bounding box center [594, 764] width 590 height 22
type textarea "We a"
type textarea "Vi"
type textarea "We are"
type textarea "Vi är"
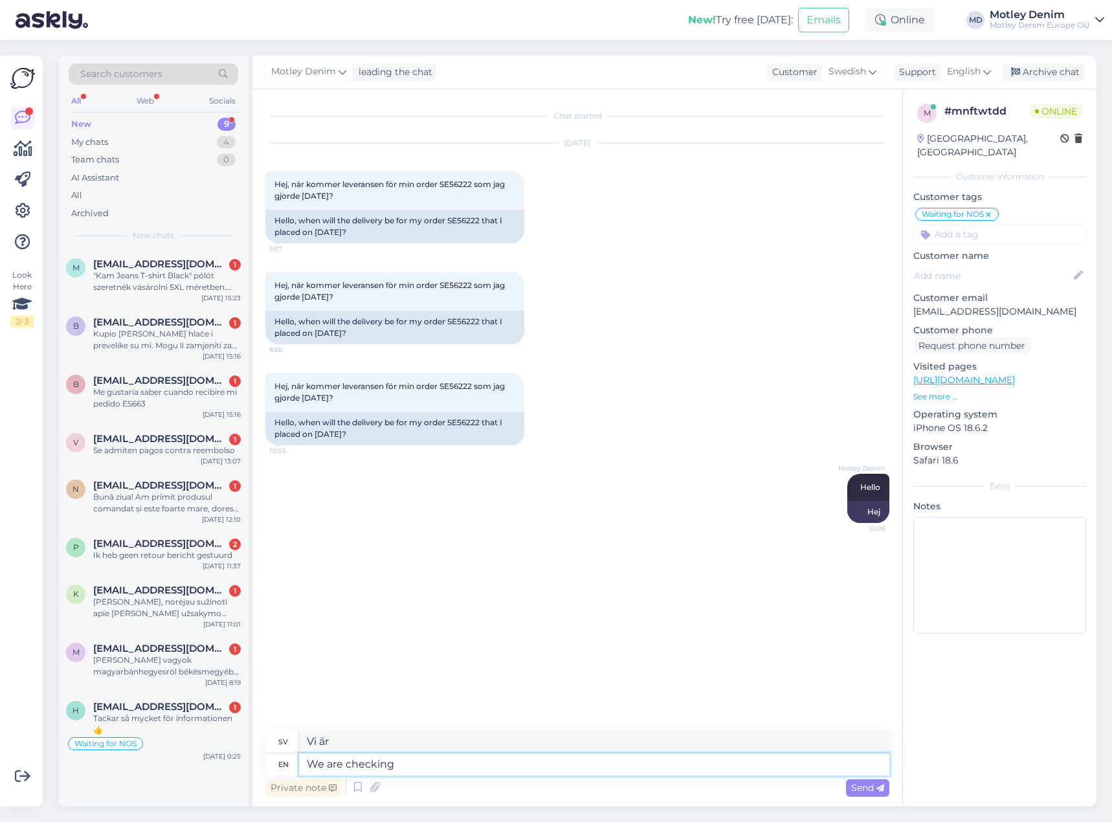
type textarea "We are checking."
type textarea "Vi kontrollerar."
click at [828, 688] on div "Chat started [DATE] Hej, när kommer leveransen för min order SE56222 som jag gj…" at bounding box center [582, 410] width 635 height 617
click at [608, 769] on textarea at bounding box center [594, 764] width 590 height 22
type textarea "IT se"
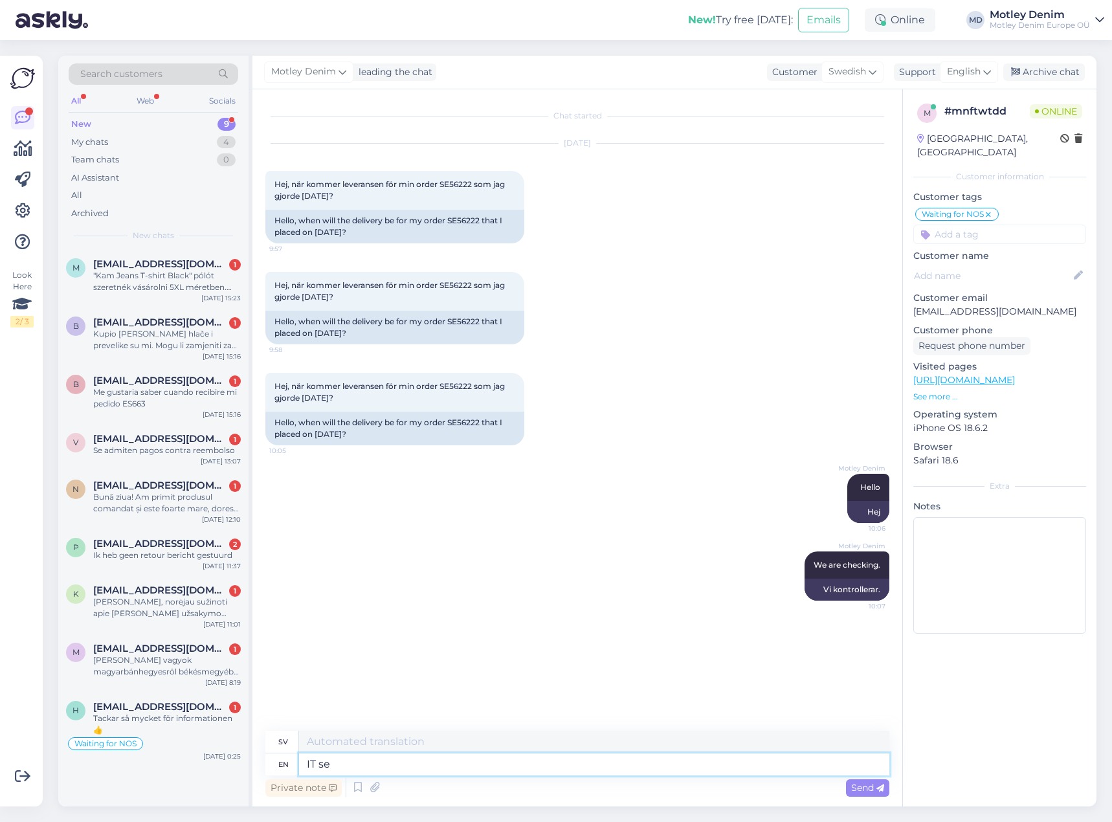
type textarea "DET"
type textarea "It se"
type textarea "Det"
type textarea "It seems t"
type textarea "Det verkar"
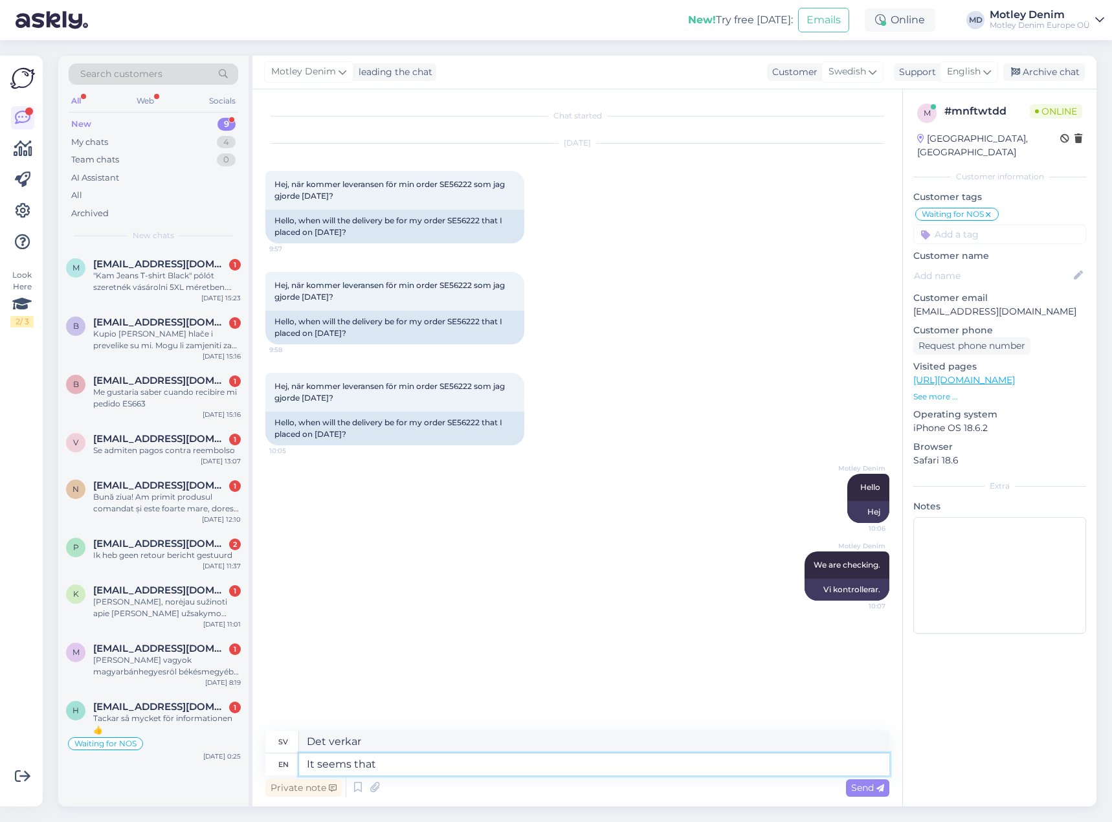
type textarea "It seems that w"
type textarea "Det verkar som att"
type textarea "It seems that we ar"
type textarea "Det verkar som att vi"
type textarea "It seems that we are"
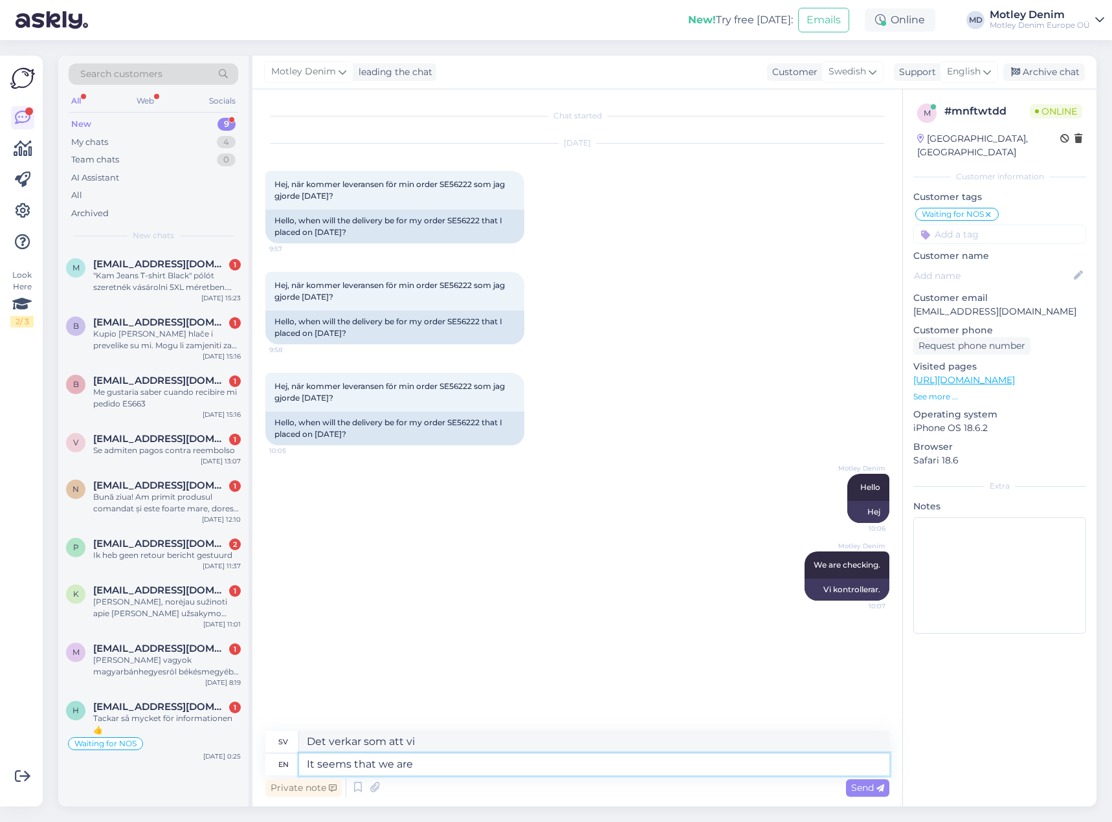
type textarea "Det verkar som att vi är"
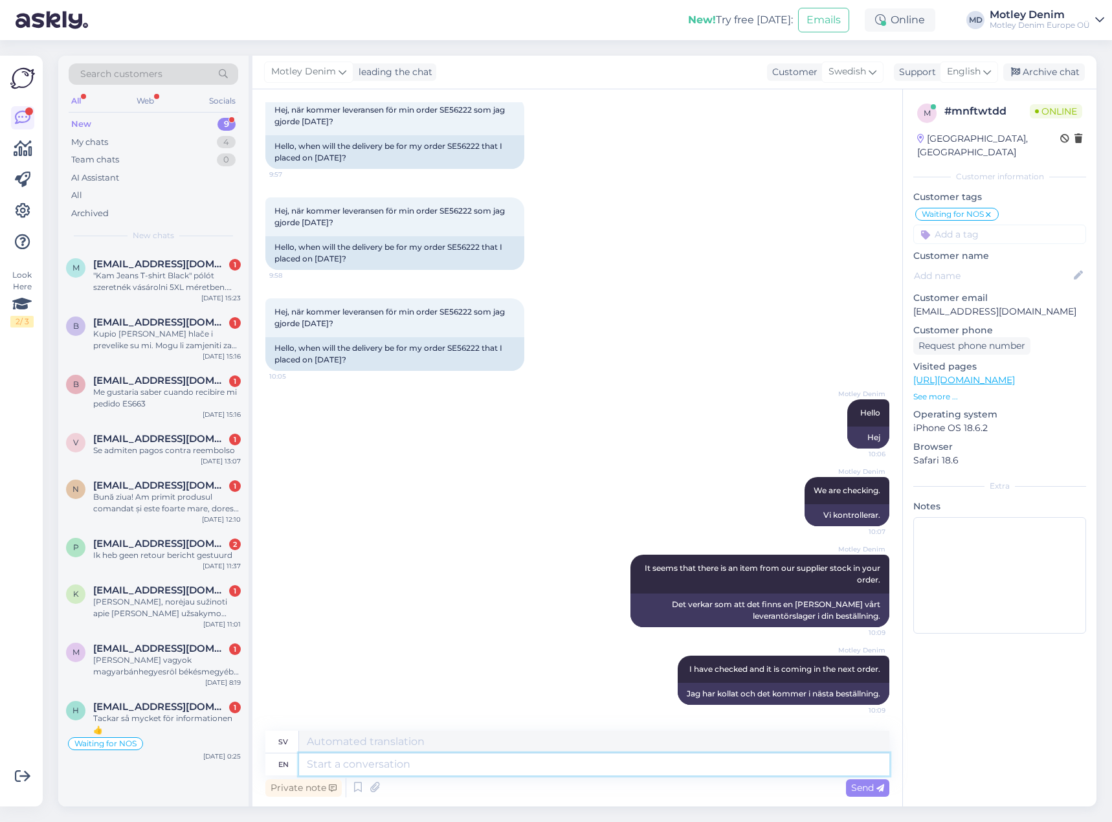
scroll to position [152, 0]
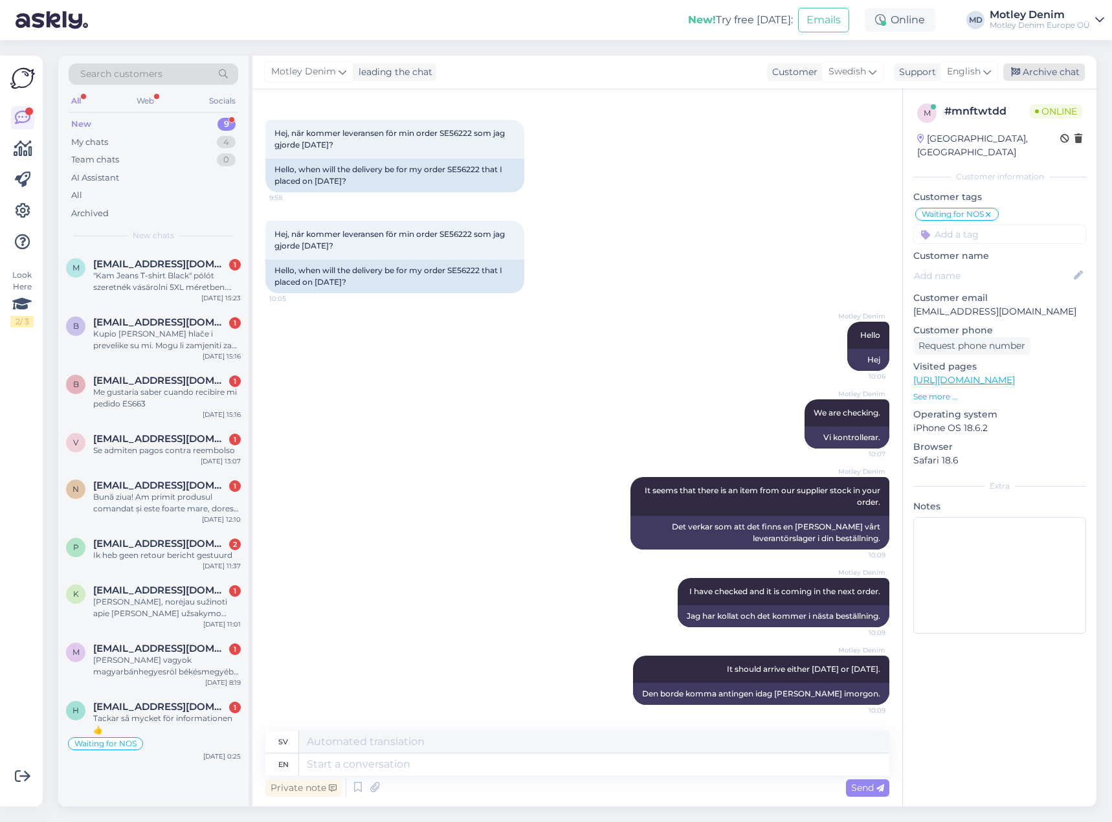
click at [1045, 69] on div "Archive chat" at bounding box center [1044, 71] width 82 height 17
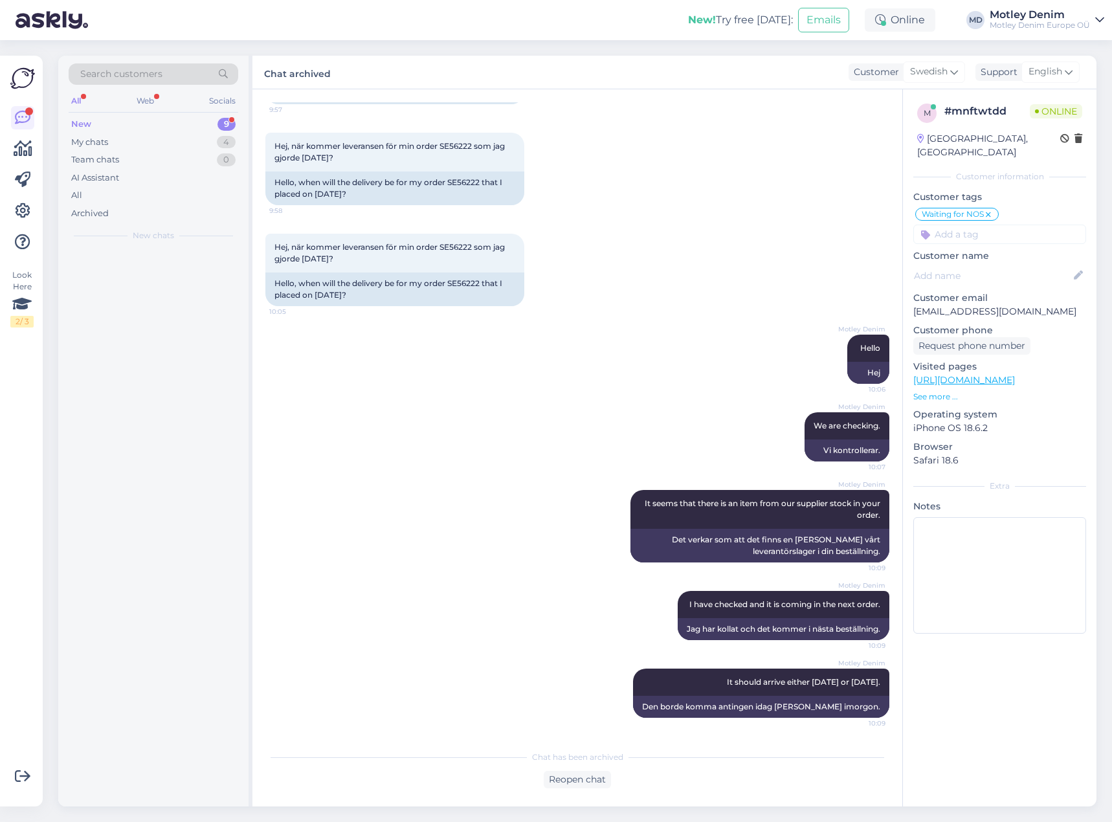
scroll to position [139, 0]
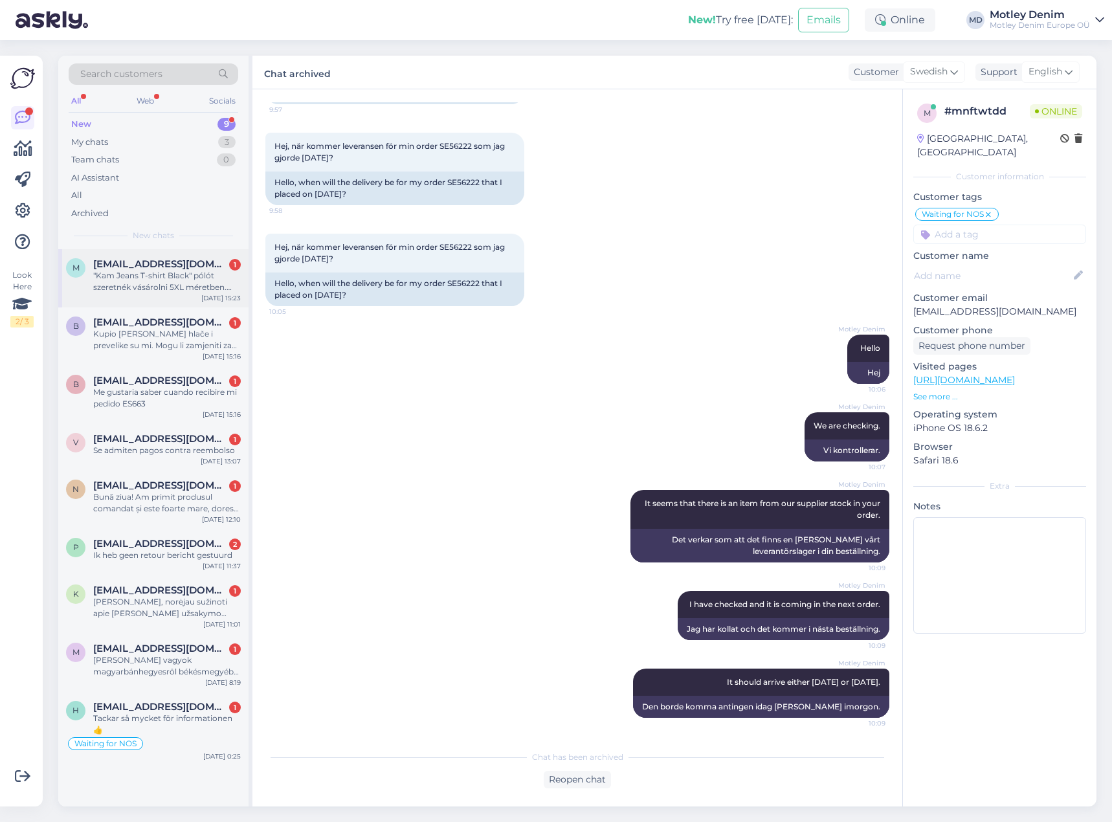
click at [178, 290] on div ""Kam Jeans T-shirt Black" pólót szeretnék vásárolni 5XL méretben. Azt [PERSON_N…" at bounding box center [167, 281] width 148 height 23
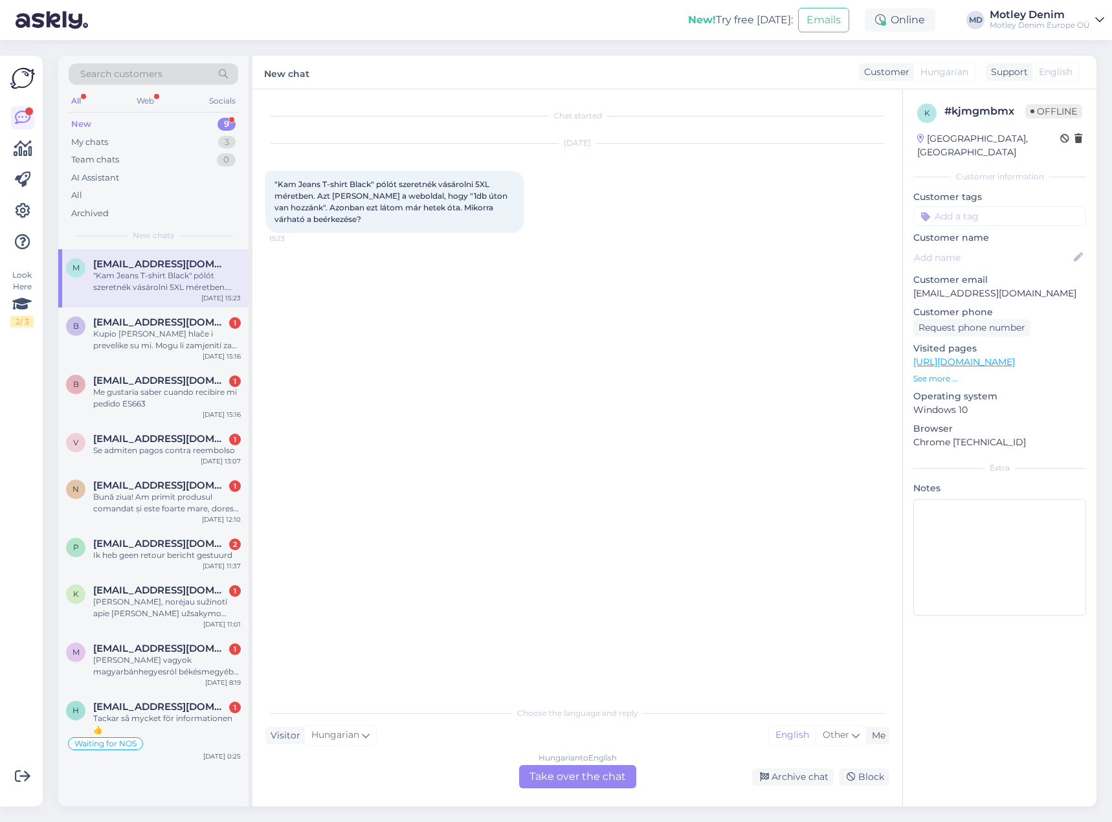
click at [600, 786] on div "Hungarian to English Take over the chat" at bounding box center [577, 776] width 117 height 23
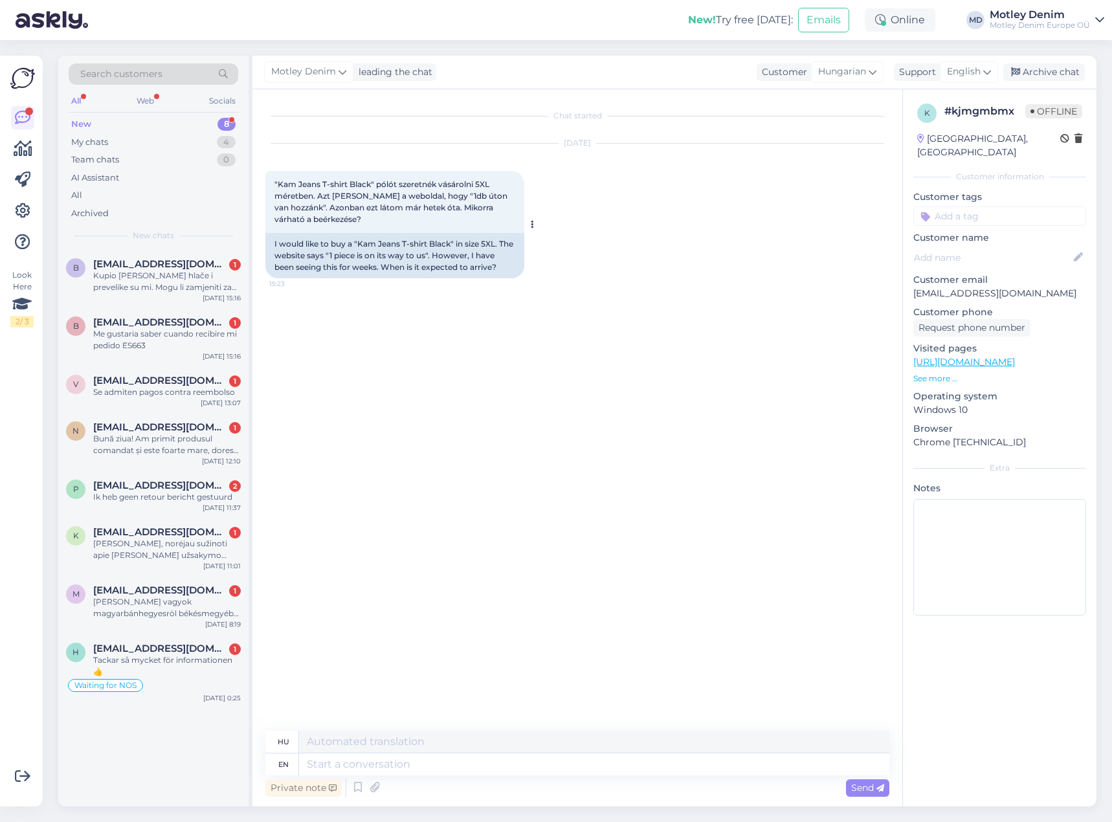
click at [290, 184] on span ""Kam Jeans T-shirt Black" pólót szeretnék vásárolni 5XL méretben. Azt [PERSON_N…" at bounding box center [391, 201] width 235 height 45
drag, startPoint x: 290, startPoint y: 184, endPoint x: 357, endPoint y: 182, distance: 66.7
click at [357, 182] on span ""Kam Jeans T-shirt Black" pólót szeretnék vásárolni 5XL méretben. Azt [PERSON_N…" at bounding box center [391, 201] width 235 height 45
copy span "Kam Jeans T-shirt Black"
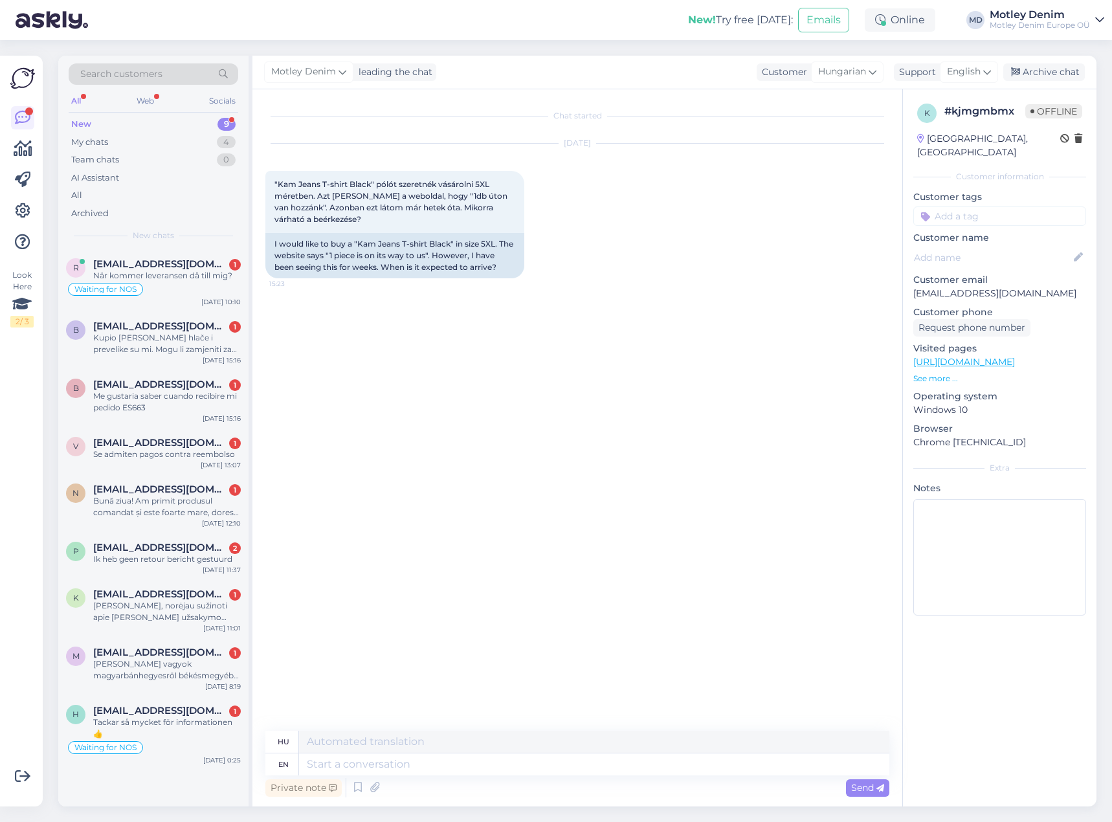
click at [419, 779] on div "Private note Send" at bounding box center [577, 787] width 624 height 25
click at [465, 766] on textarea at bounding box center [594, 764] width 590 height 22
click at [434, 773] on textarea at bounding box center [594, 764] width 590 height 22
click at [538, 768] on textarea at bounding box center [594, 764] width 590 height 22
click at [942, 373] on p "See more ..." at bounding box center [999, 379] width 173 height 12
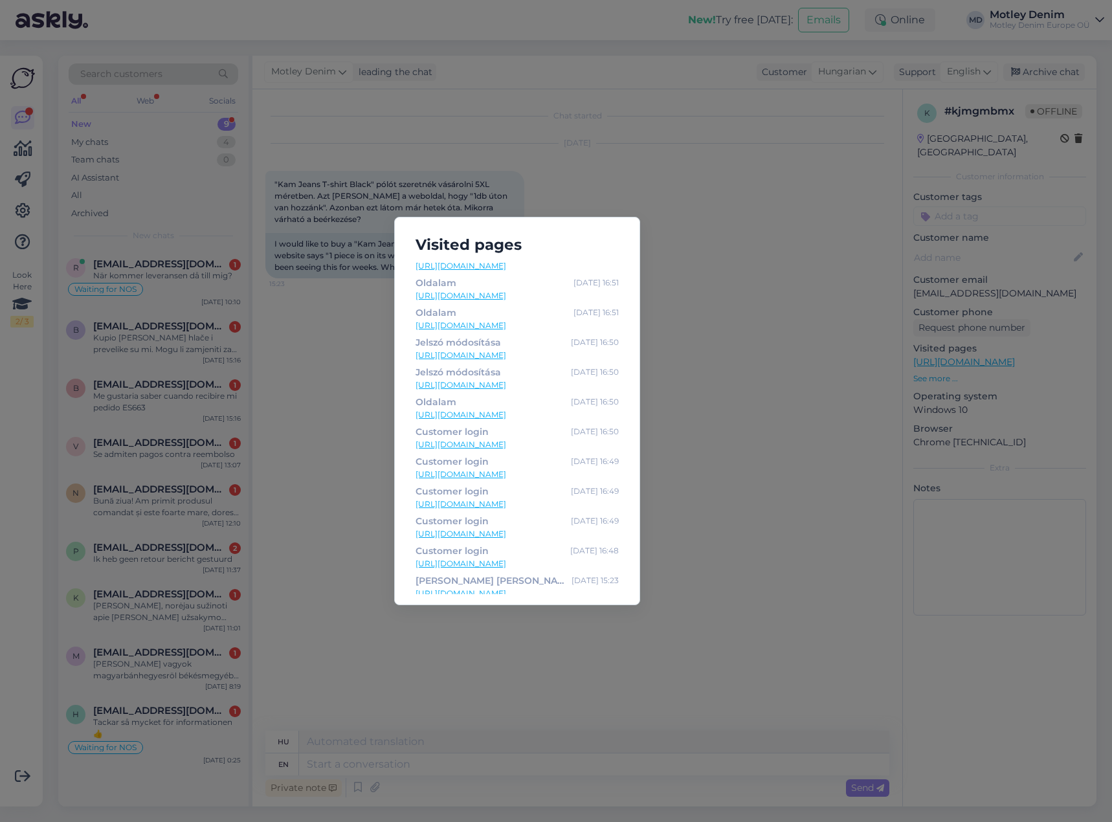
scroll to position [25, 0]
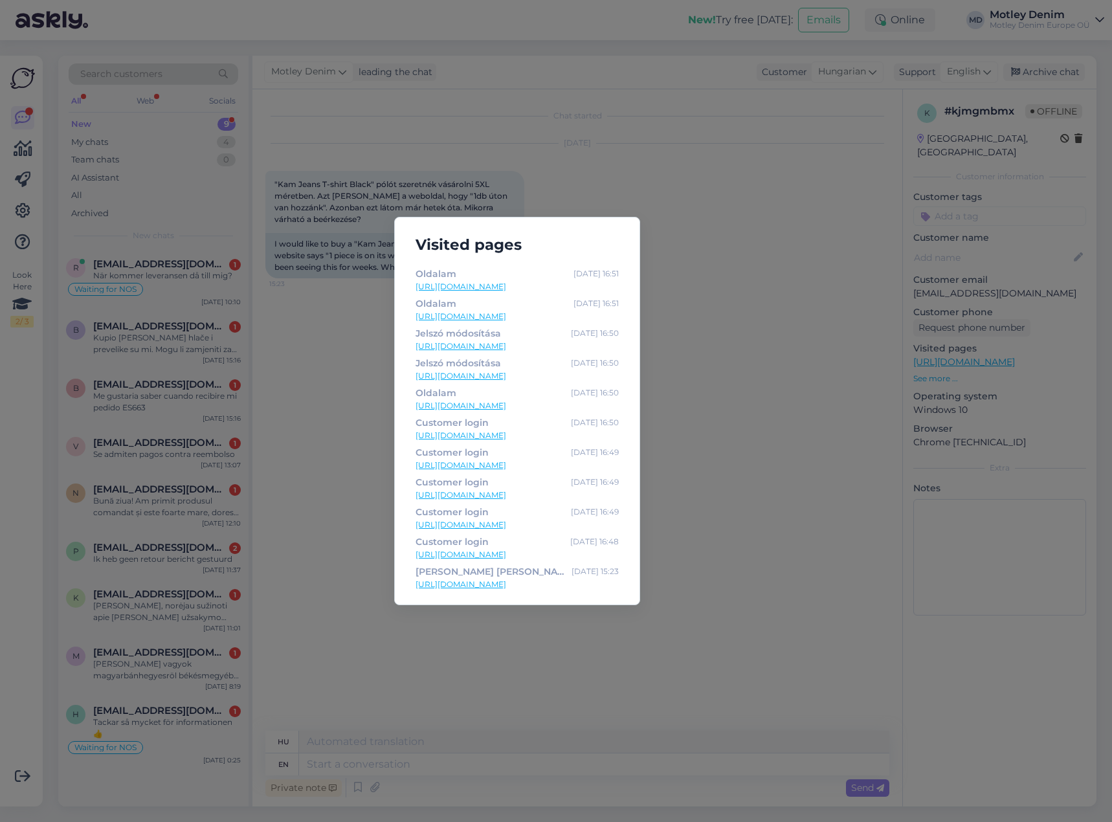
click at [710, 574] on div "Visited pages Rendeléseim [DATE] 16:51 [URL][DOMAIN_NAME] Oldalam [DATE] 16:51 …" at bounding box center [556, 411] width 1112 height 822
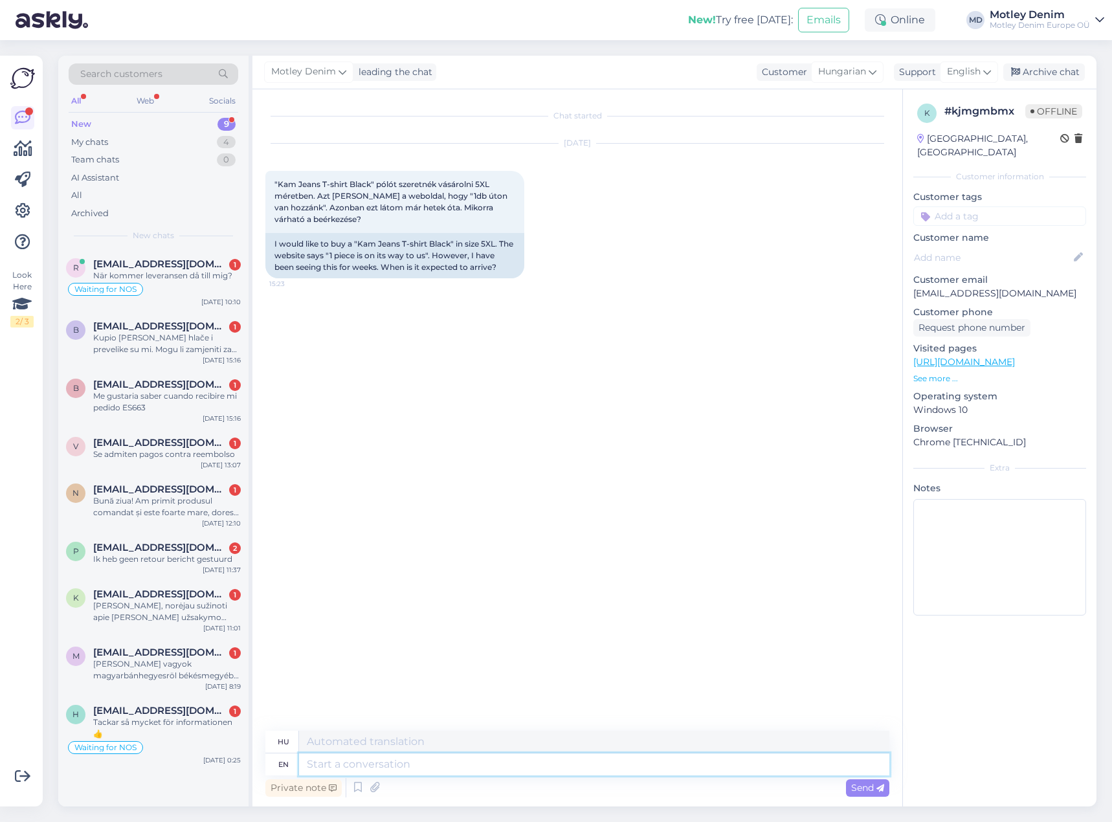
click at [544, 769] on textarea at bounding box center [594, 764] width 590 height 22
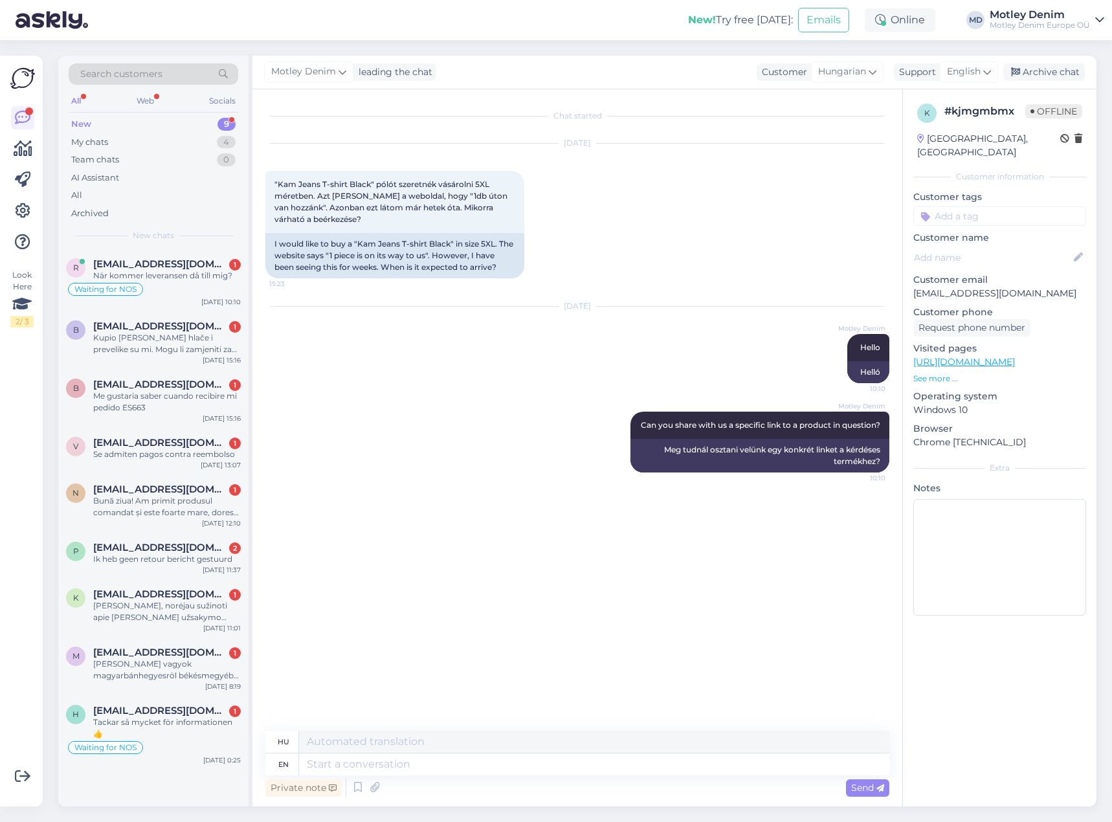
click at [575, 221] on div "[DATE] "Kam Jeans T-shirt Black" pólót szeretnék vásárolni 5XL méretben. Azt [P…" at bounding box center [577, 210] width 624 height 163
click at [974, 206] on input at bounding box center [999, 215] width 173 height 19
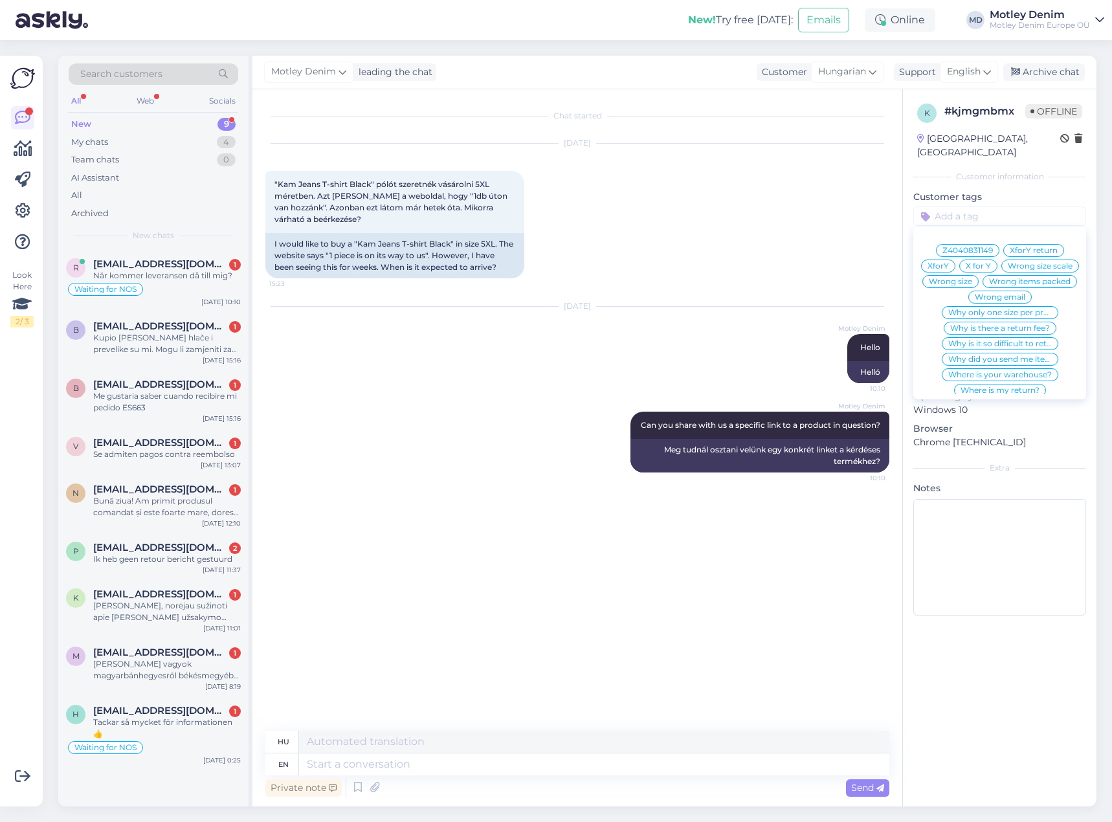
click at [705, 209] on div "[DATE] "Kam Jeans T-shirt Black" pólót szeretnék vásárolni 5XL méretben. Azt [P…" at bounding box center [577, 210] width 624 height 163
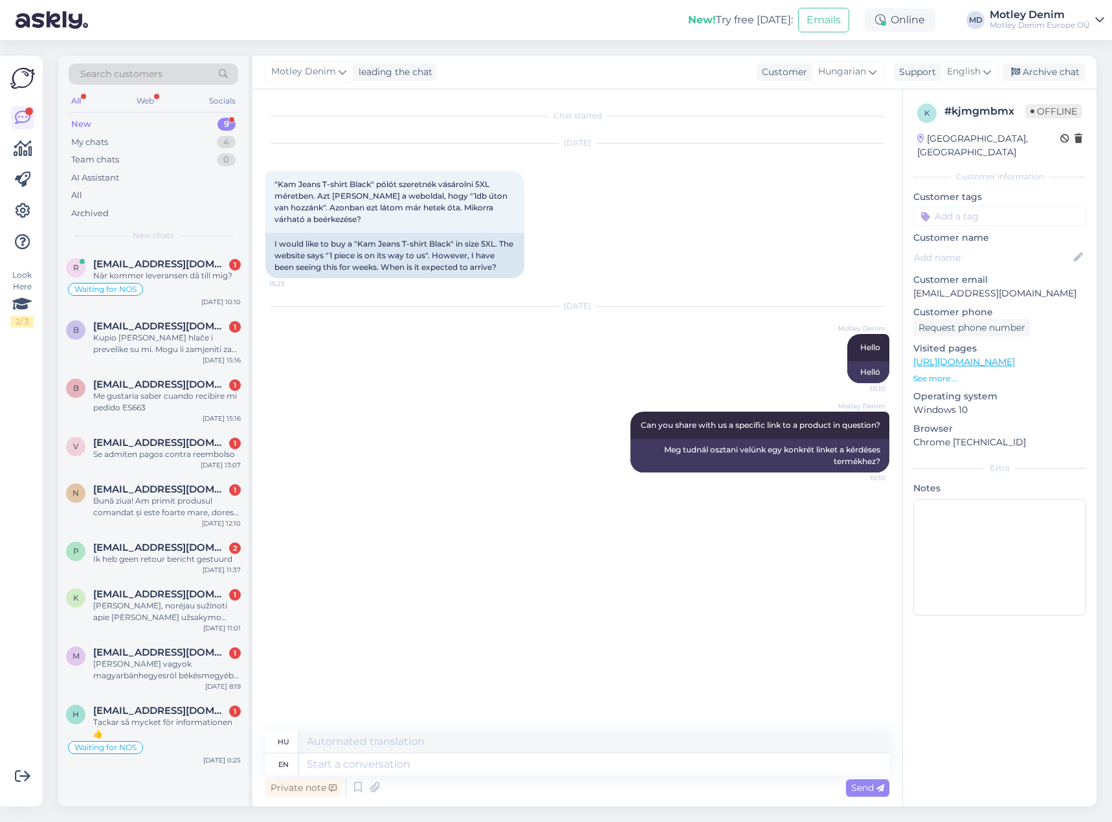
click at [1013, 206] on input at bounding box center [999, 215] width 173 height 19
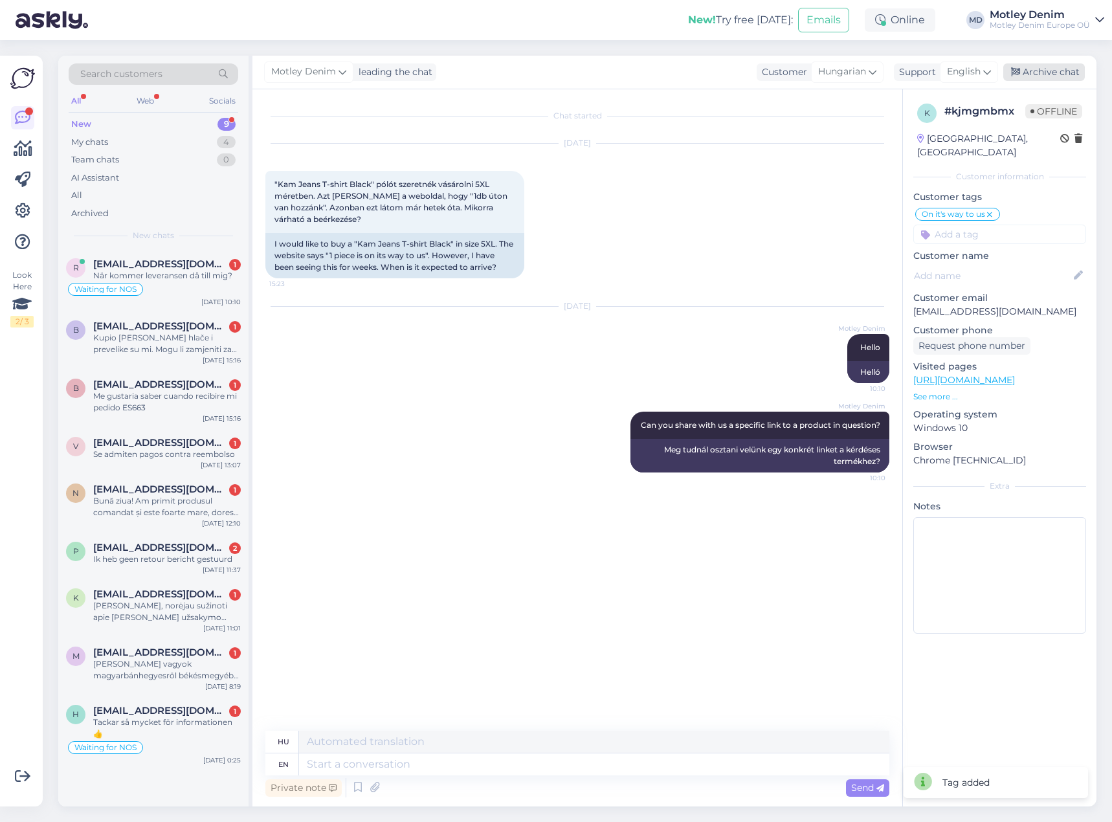
click at [1048, 76] on div "Archive chat" at bounding box center [1044, 71] width 82 height 17
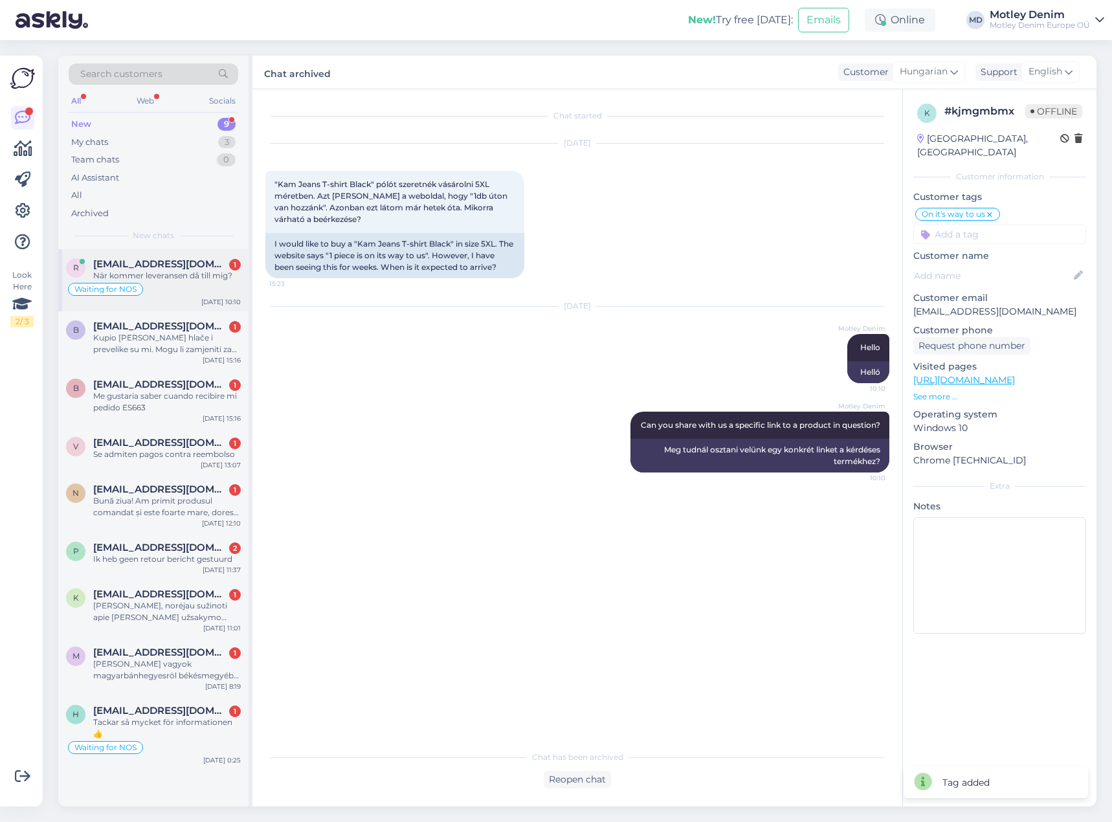
click at [186, 282] on div "Waiting for NOS" at bounding box center [153, 290] width 175 height 16
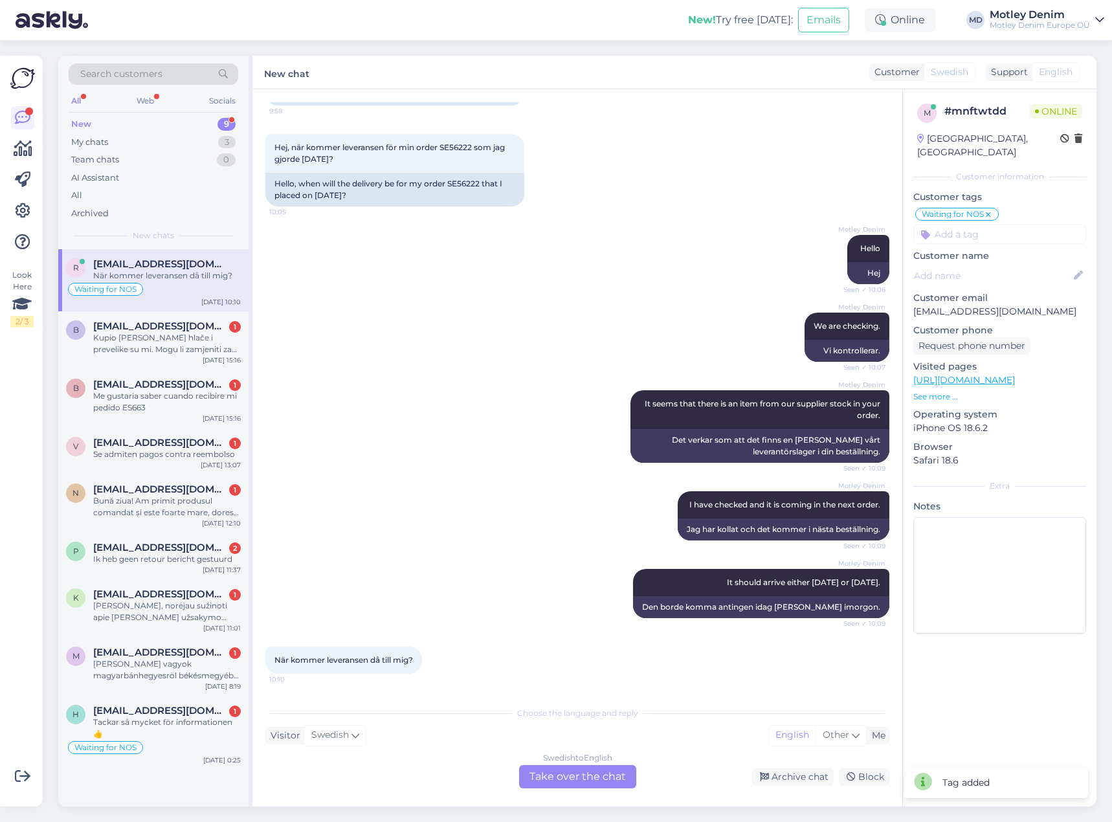
click at [588, 784] on div "Swedish to English Take over the chat" at bounding box center [577, 776] width 117 height 23
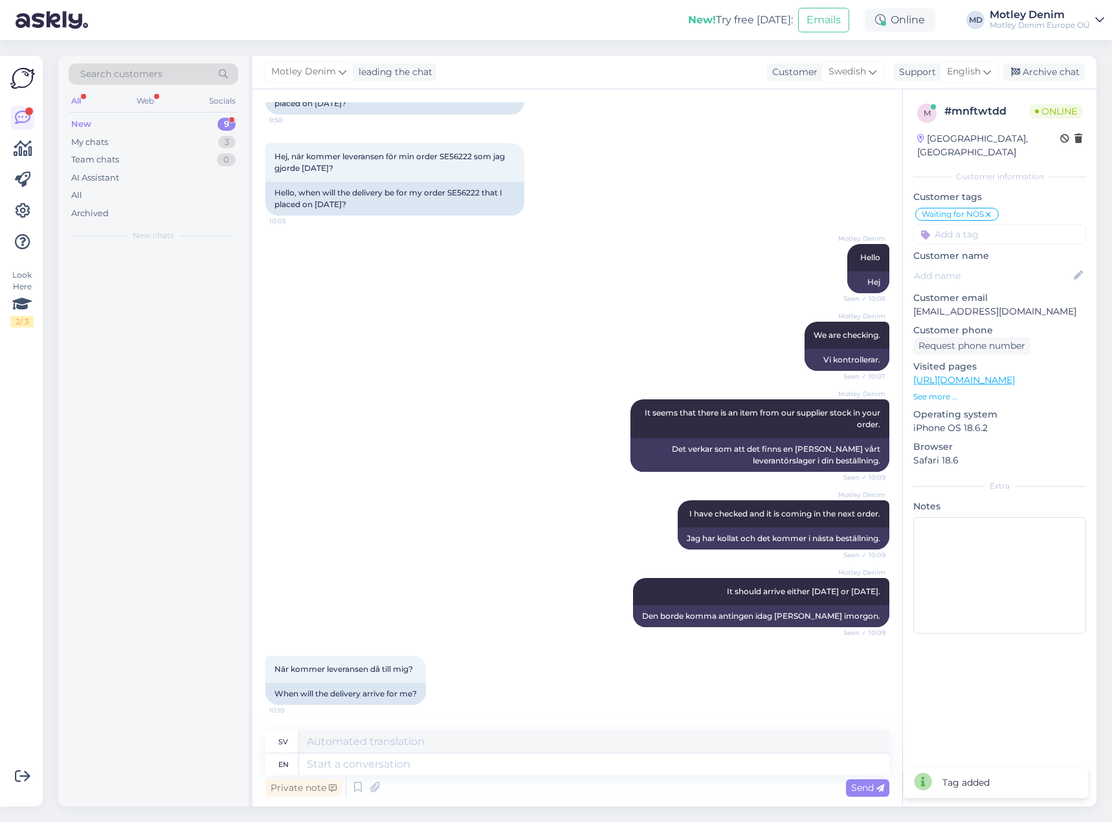
scroll to position [230, 0]
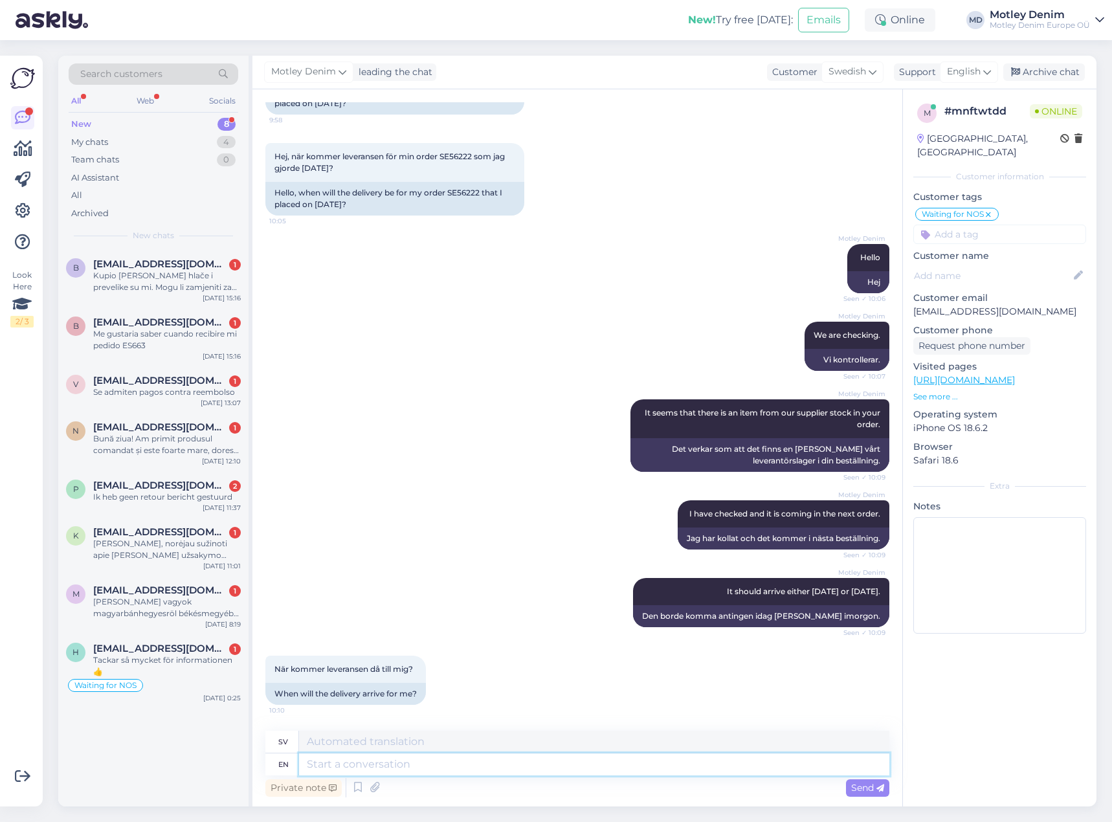
drag, startPoint x: 448, startPoint y: 760, endPoint x: 544, endPoint y: 678, distance: 125.7
click at [451, 759] on textarea at bounding box center [594, 764] width 590 height 22
click at [473, 587] on div "Motley Denim It should arrive either [DATE] or [DATE]. Seen ✓ 10:09 Den borde k…" at bounding box center [577, 603] width 624 height 78
click at [541, 770] on textarea at bounding box center [594, 764] width 590 height 22
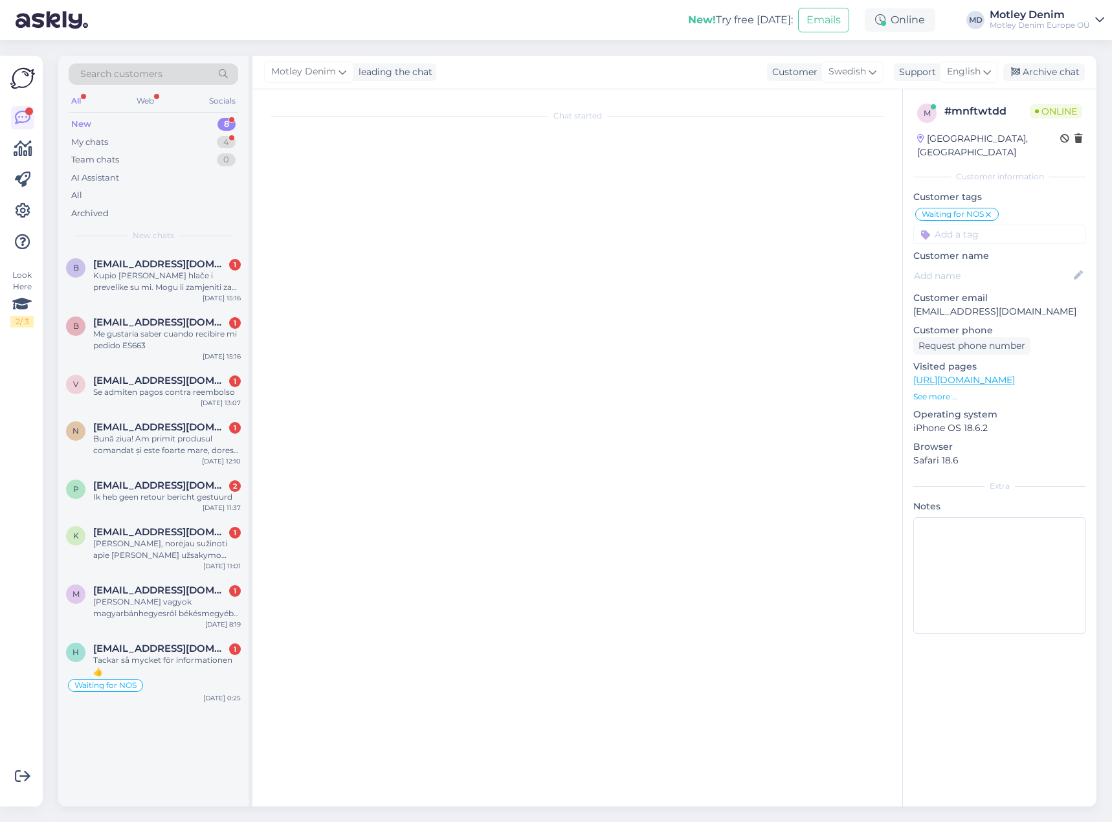
scroll to position [0, 0]
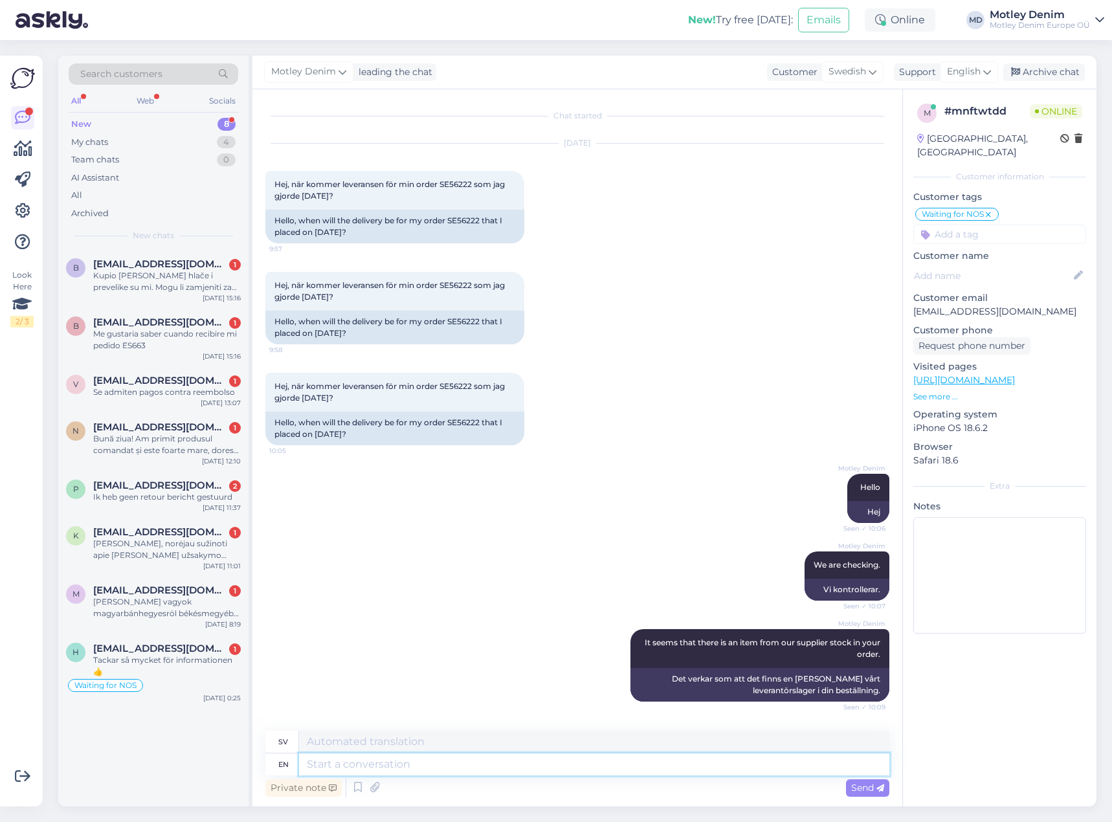
click at [458, 760] on textarea at bounding box center [594, 764] width 590 height 22
click at [144, 126] on div "New 8" at bounding box center [154, 124] width 170 height 18
click at [149, 148] on div "My chats 4" at bounding box center [154, 142] width 170 height 18
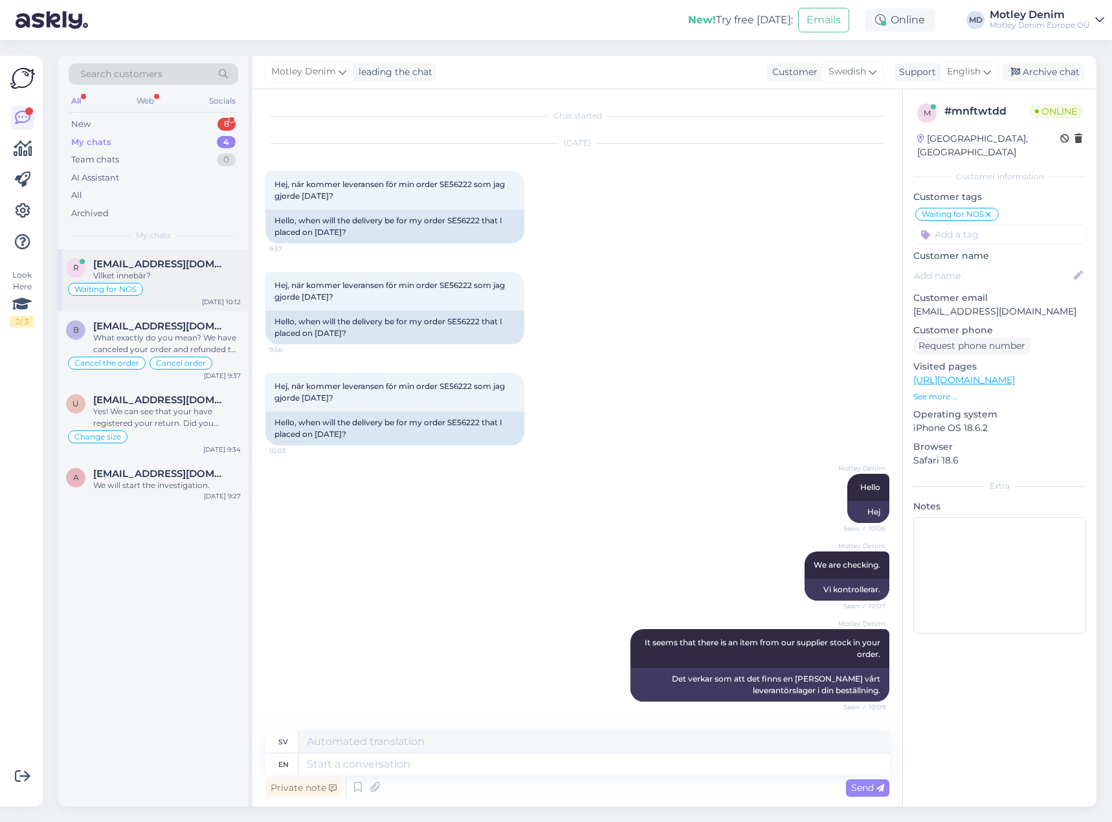
click at [148, 282] on div "Waiting for NOS" at bounding box center [153, 290] width 175 height 16
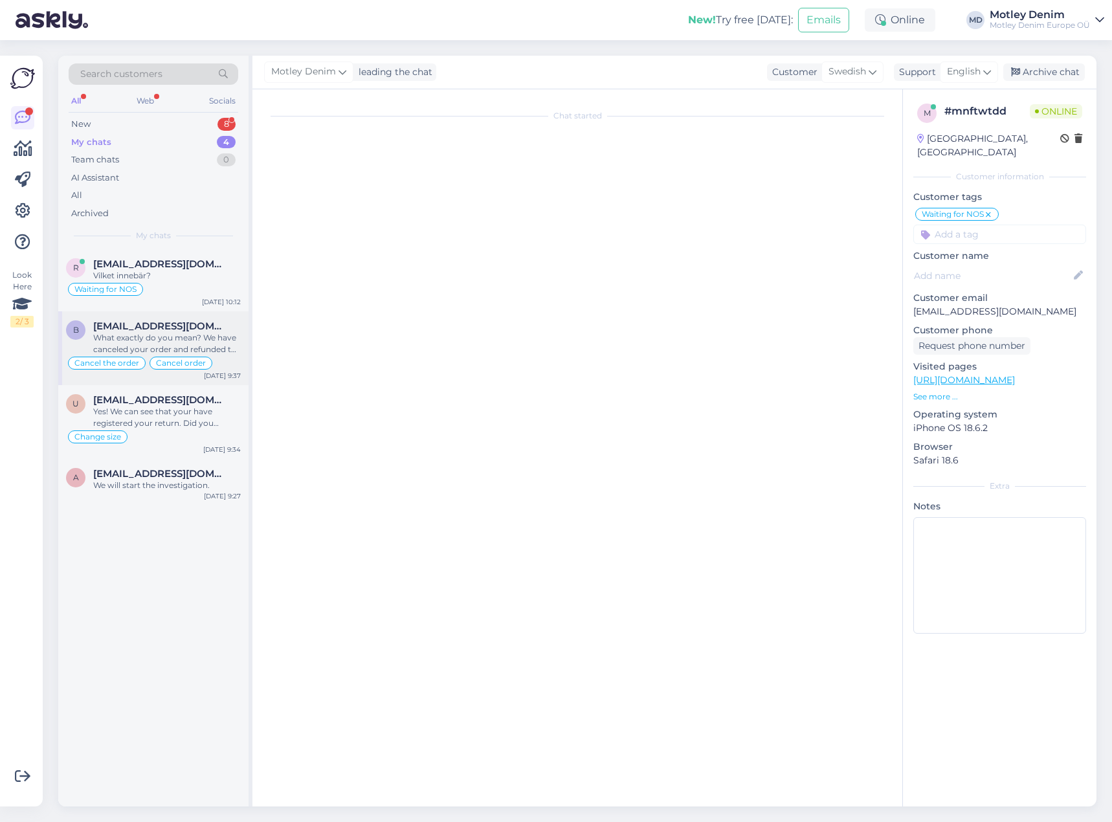
scroll to position [432, 0]
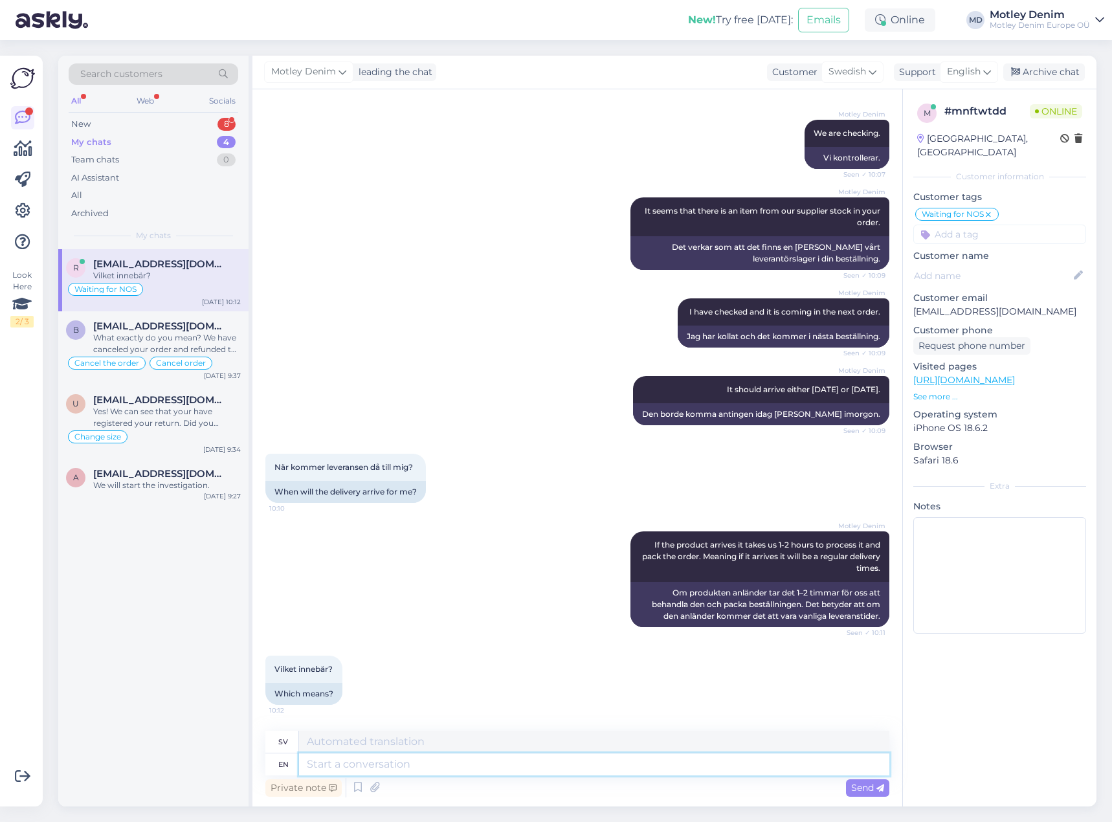
click at [530, 759] on textarea at bounding box center [594, 764] width 590 height 22
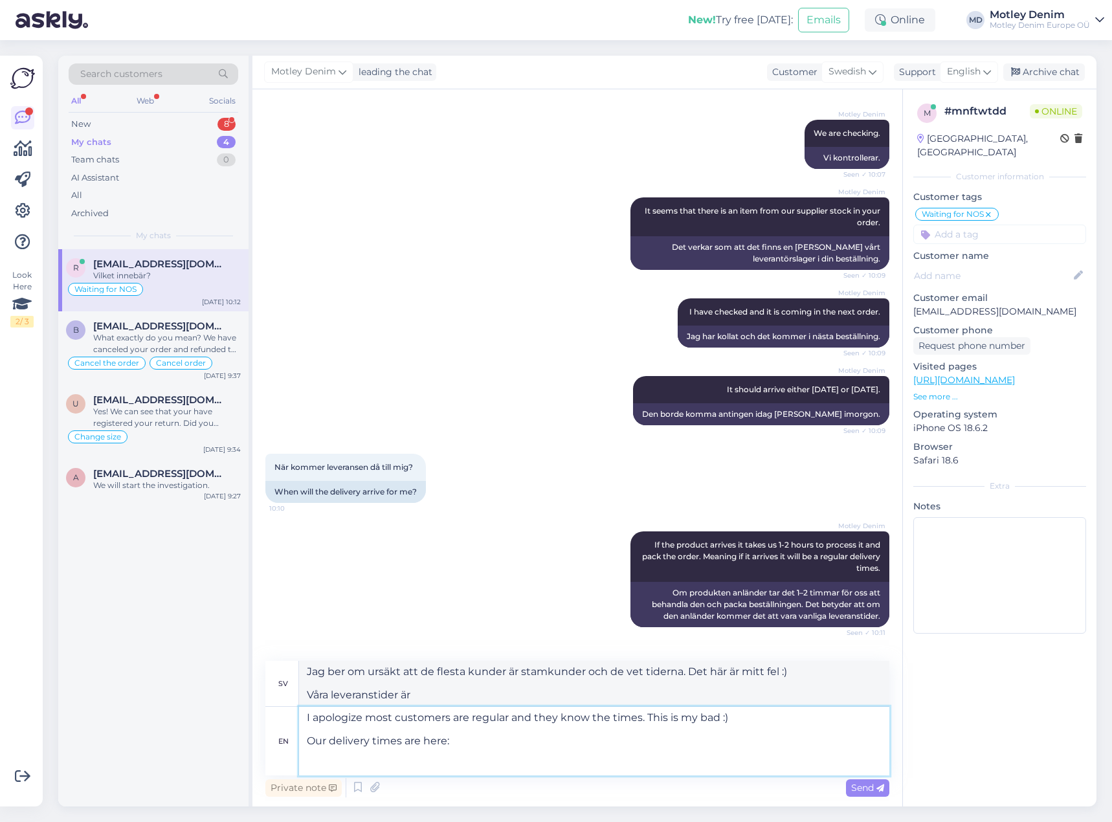
paste textarea "[URL][DOMAIN_NAME]"
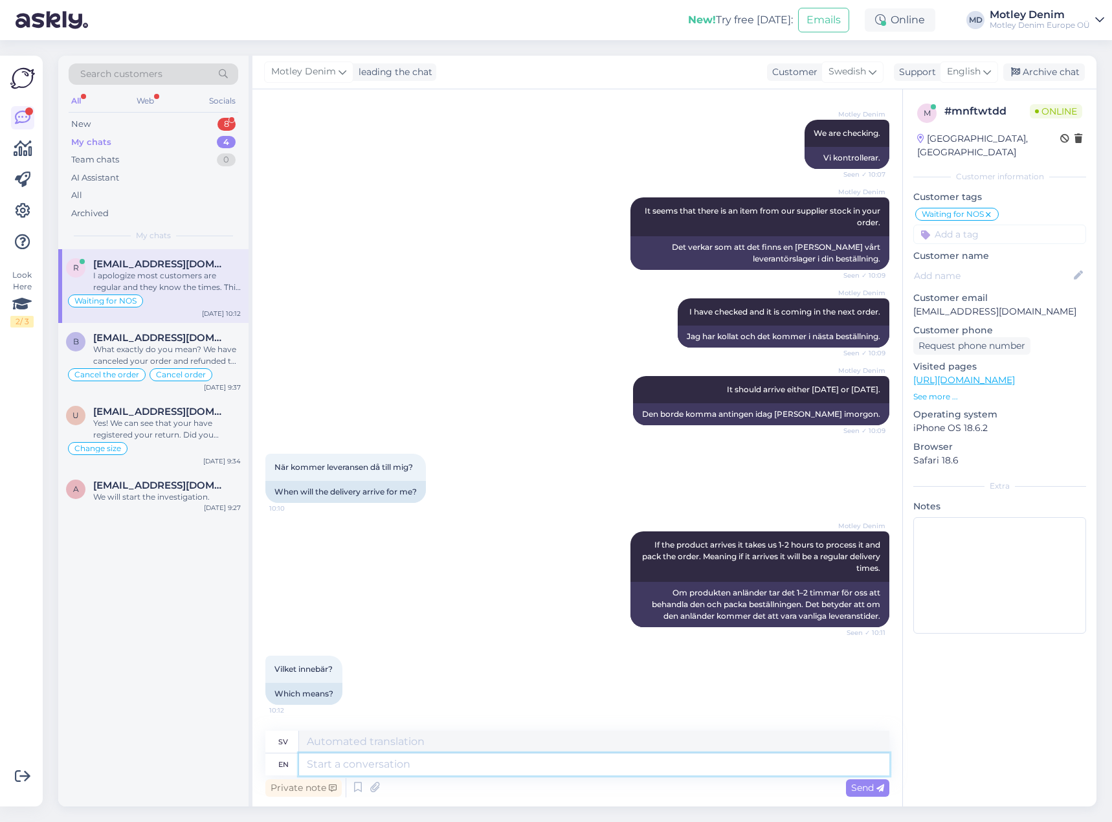
scroll to position [684, 0]
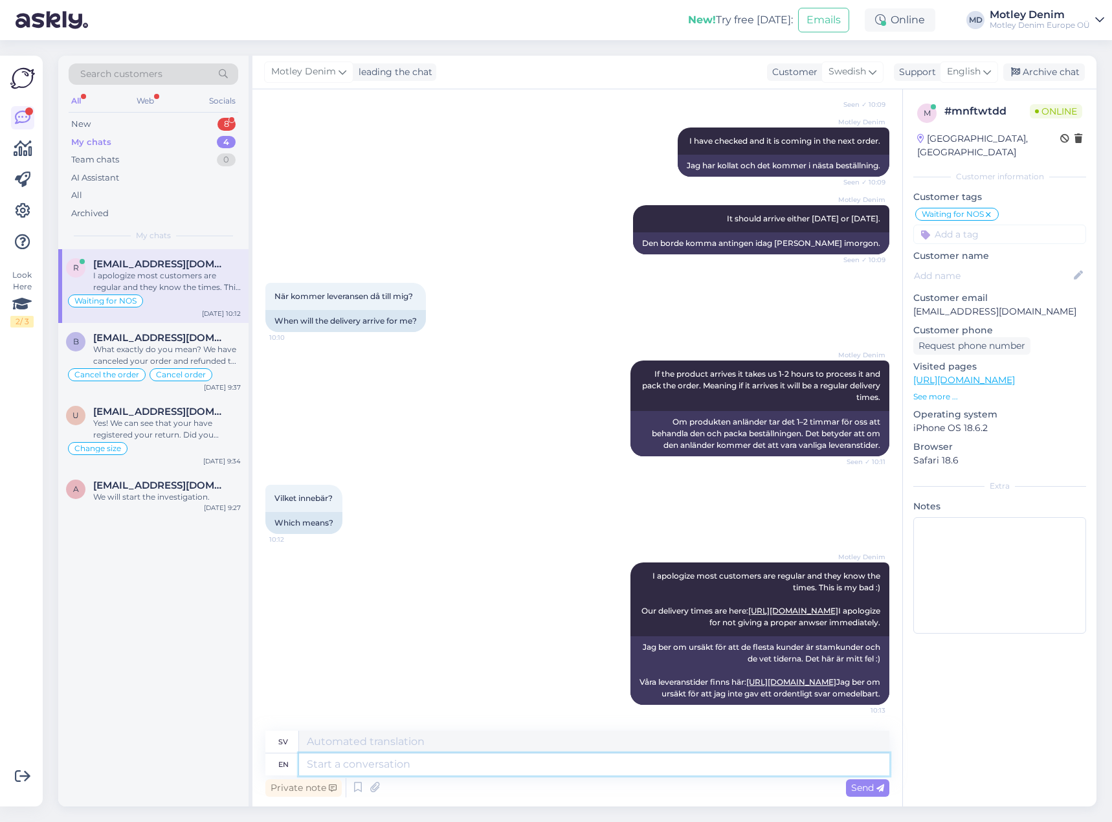
click at [559, 765] on textarea at bounding box center [594, 764] width 590 height 22
click at [488, 765] on textarea at bounding box center [594, 764] width 590 height 22
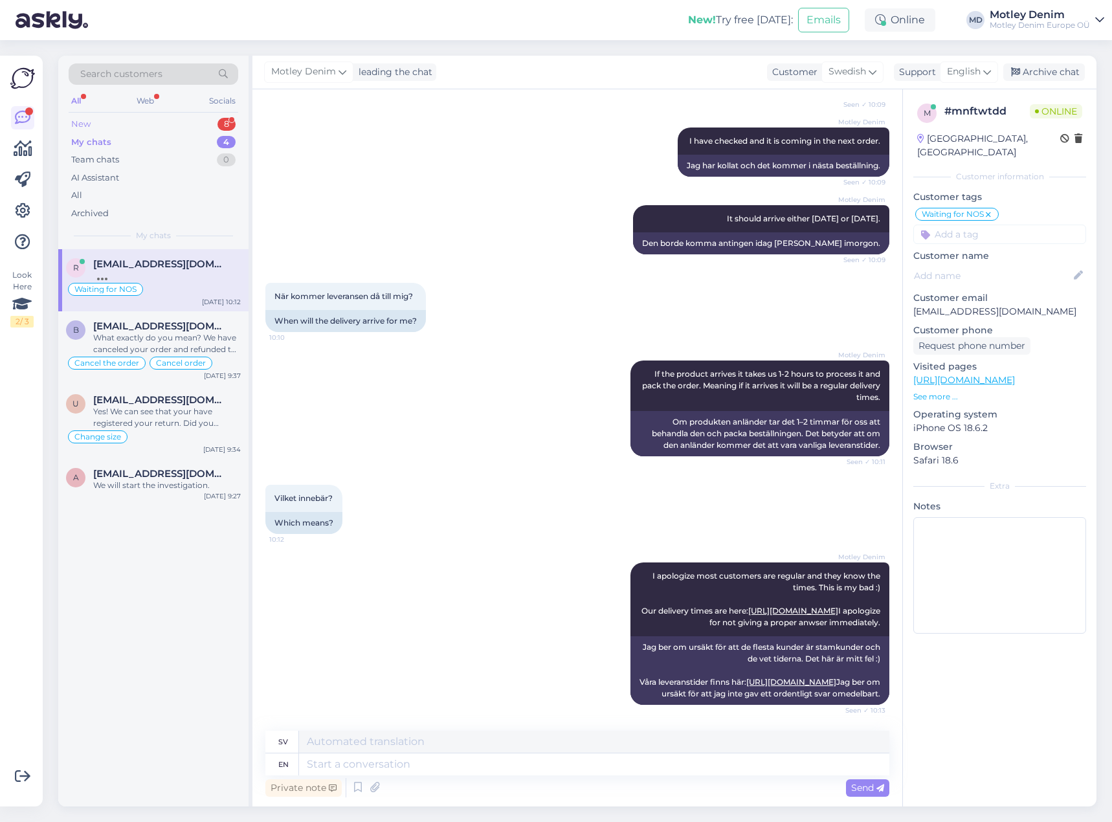
click at [172, 126] on div "New 8" at bounding box center [154, 124] width 170 height 18
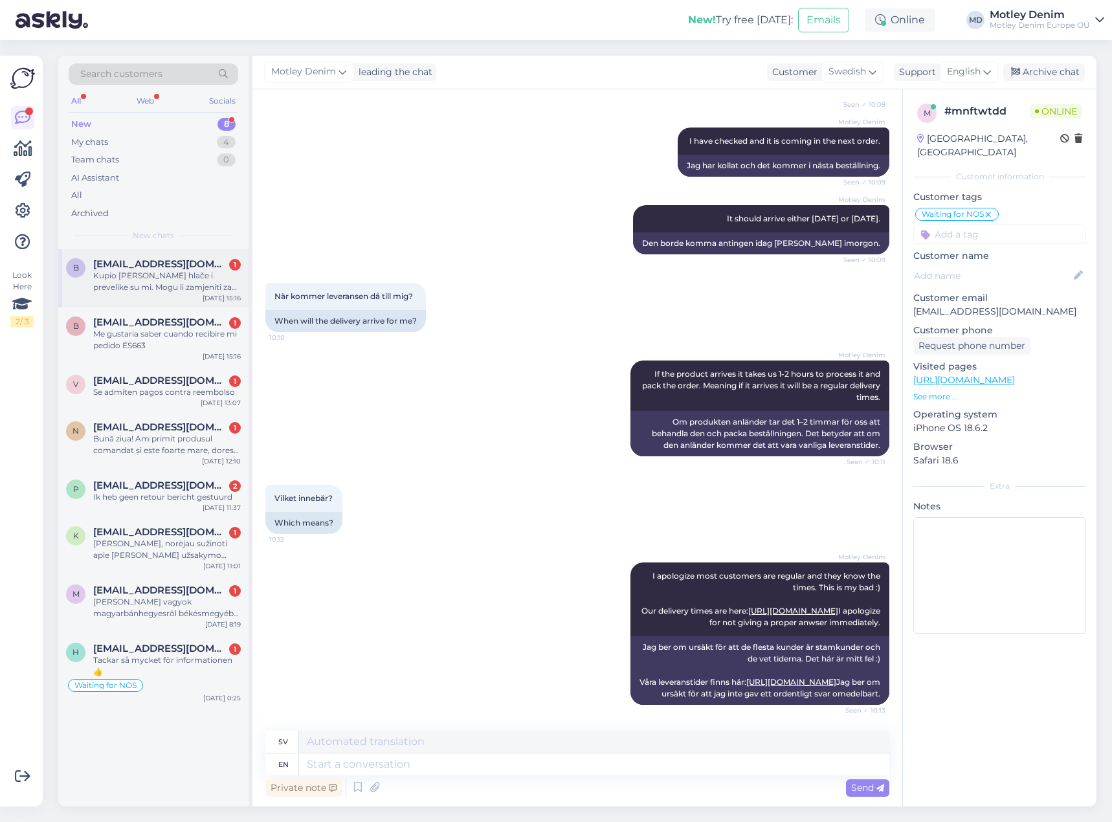
click at [155, 292] on div "Kupio [PERSON_NAME] hlače i prevelike su mi. Mogu li zamjeniti za manje" at bounding box center [167, 281] width 148 height 23
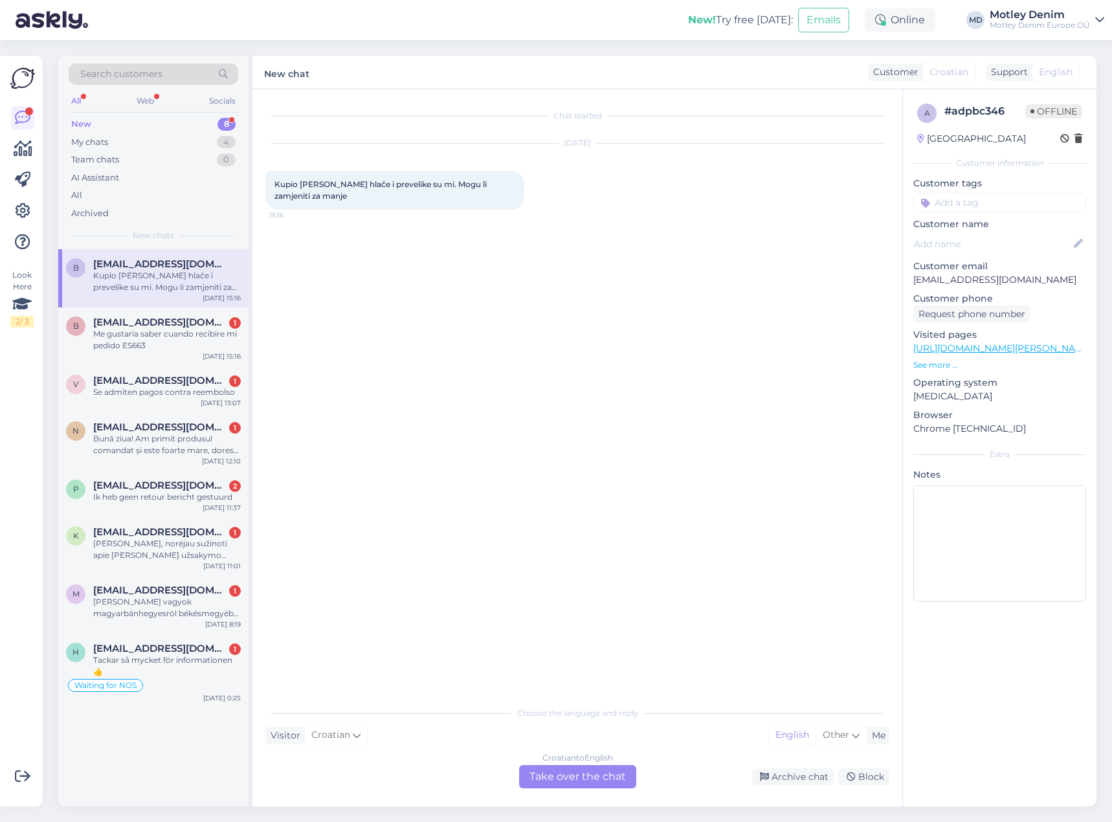
scroll to position [0, 0]
click at [588, 779] on div "Croatian to English Take over the chat" at bounding box center [577, 776] width 117 height 23
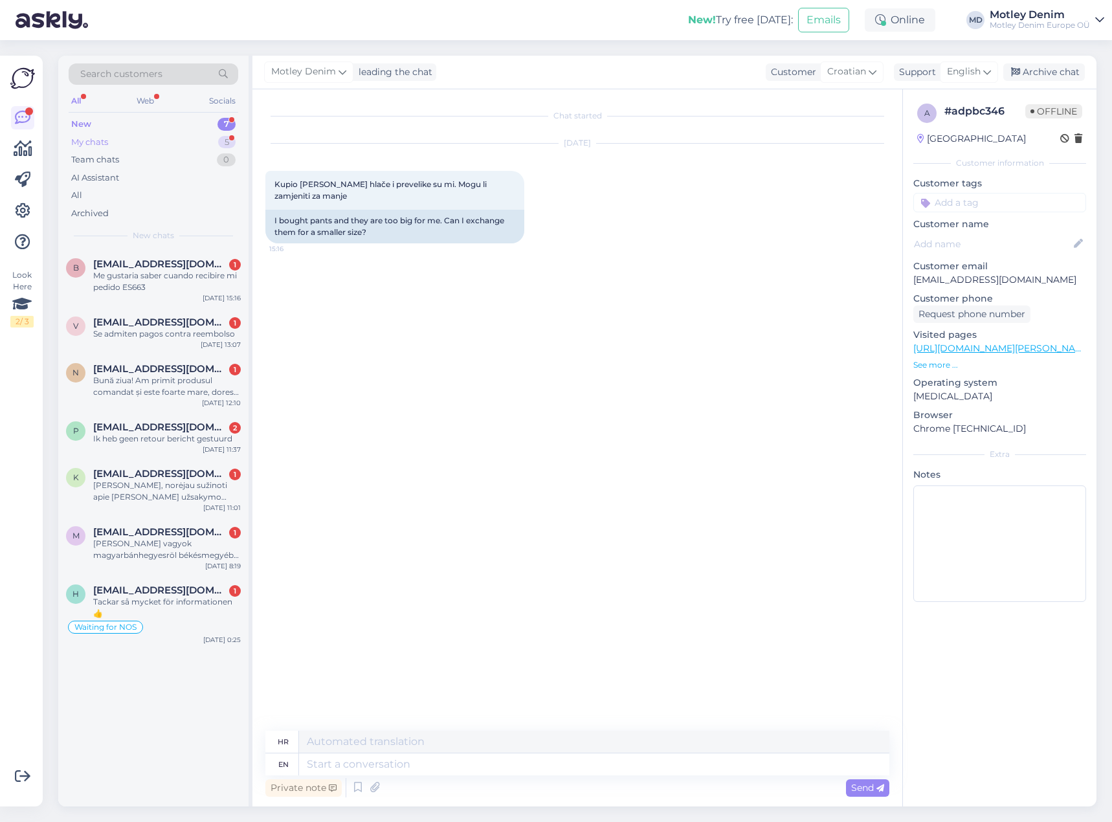
click at [194, 136] on div "My chats 5" at bounding box center [154, 142] width 170 height 18
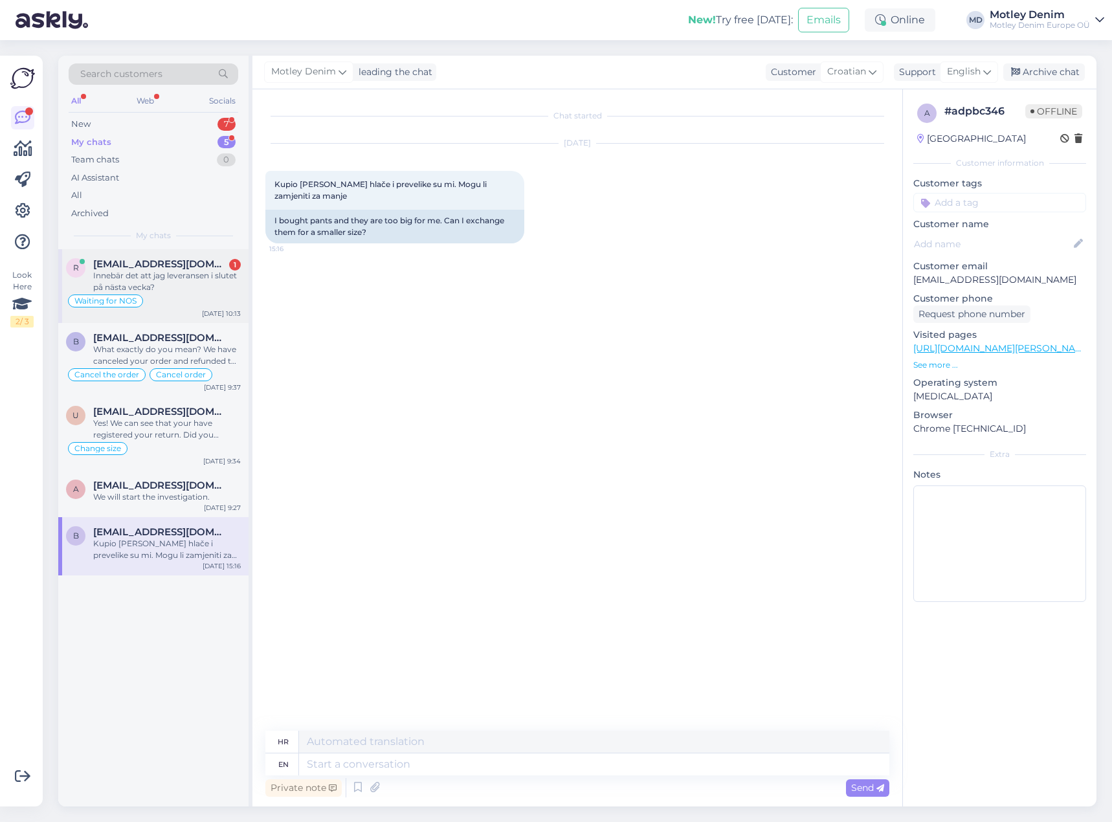
click at [162, 274] on div "Innebär det att jag leveransen i slutet på nästa vecka?" at bounding box center [167, 281] width 148 height 23
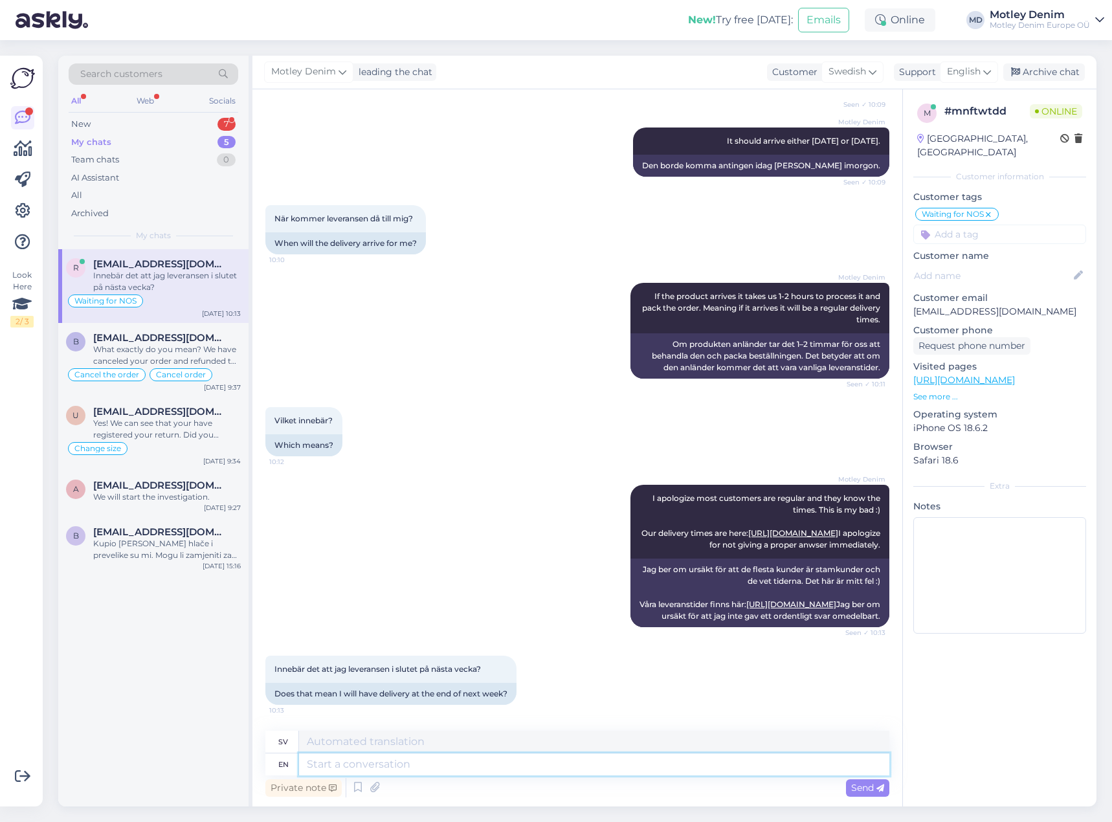
click at [514, 755] on textarea at bounding box center [594, 764] width 590 height 22
click at [505, 757] on textarea at bounding box center [594, 764] width 590 height 22
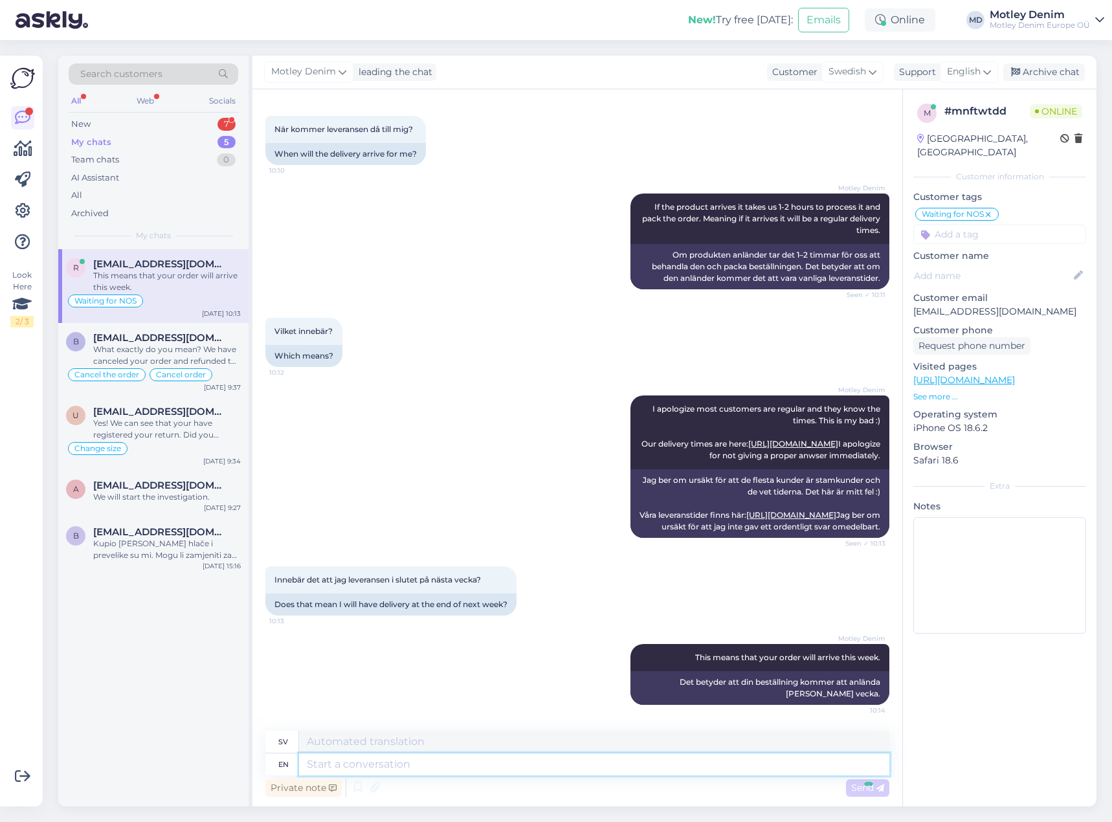
scroll to position [929, 0]
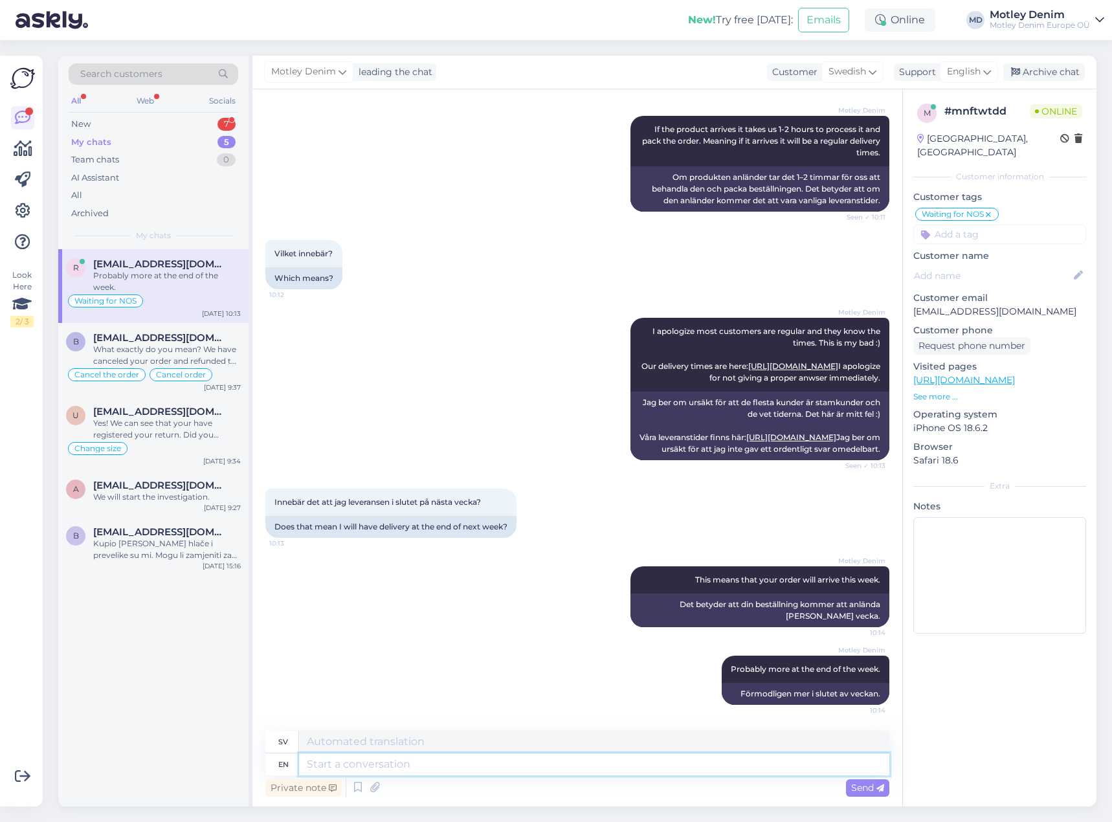
click at [546, 773] on textarea at bounding box center [594, 764] width 590 height 22
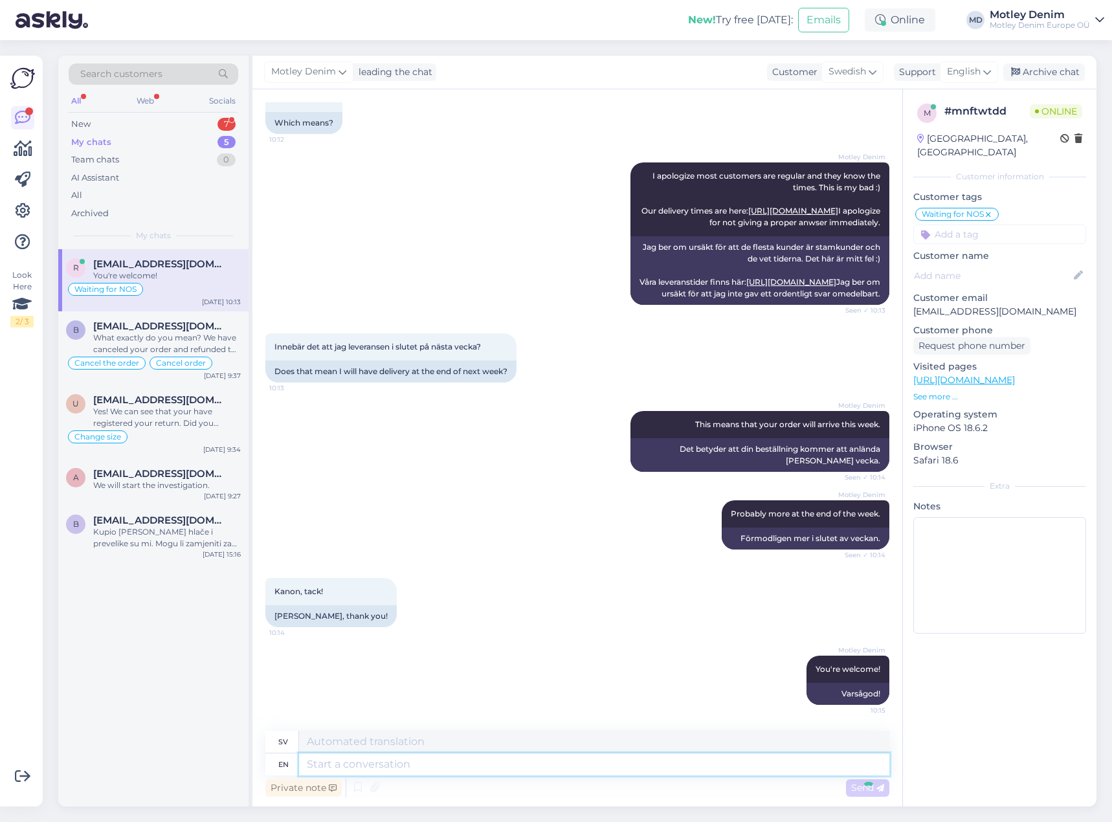
scroll to position [1084, 0]
click at [1045, 71] on div "Archive chat" at bounding box center [1044, 71] width 82 height 17
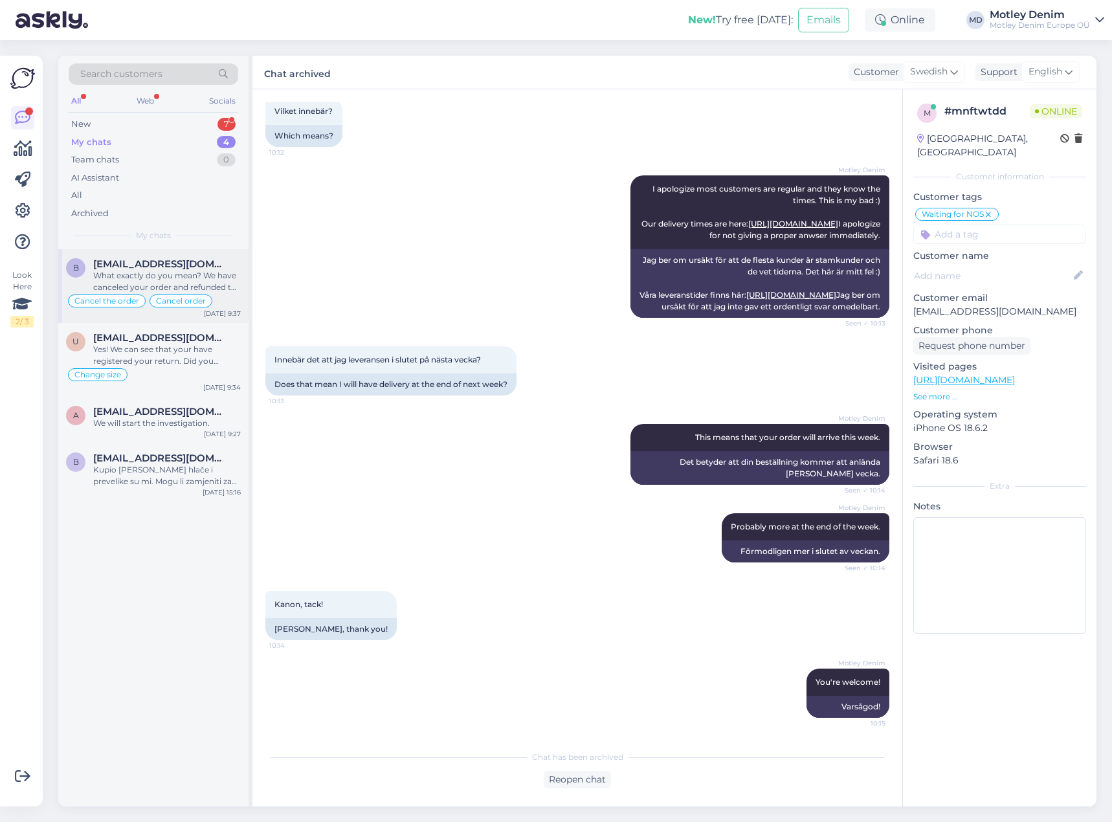
click at [174, 265] on span "[EMAIL_ADDRESS][DOMAIN_NAME]" at bounding box center [160, 264] width 135 height 12
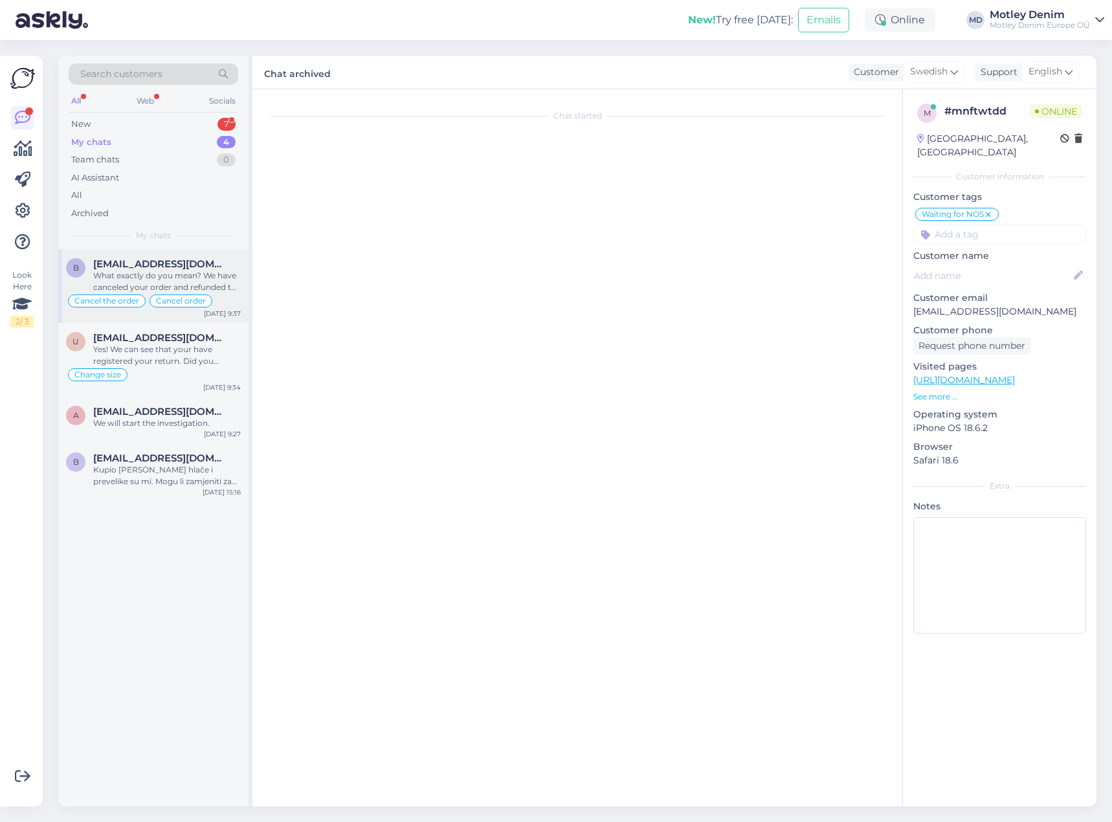
scroll to position [0, 0]
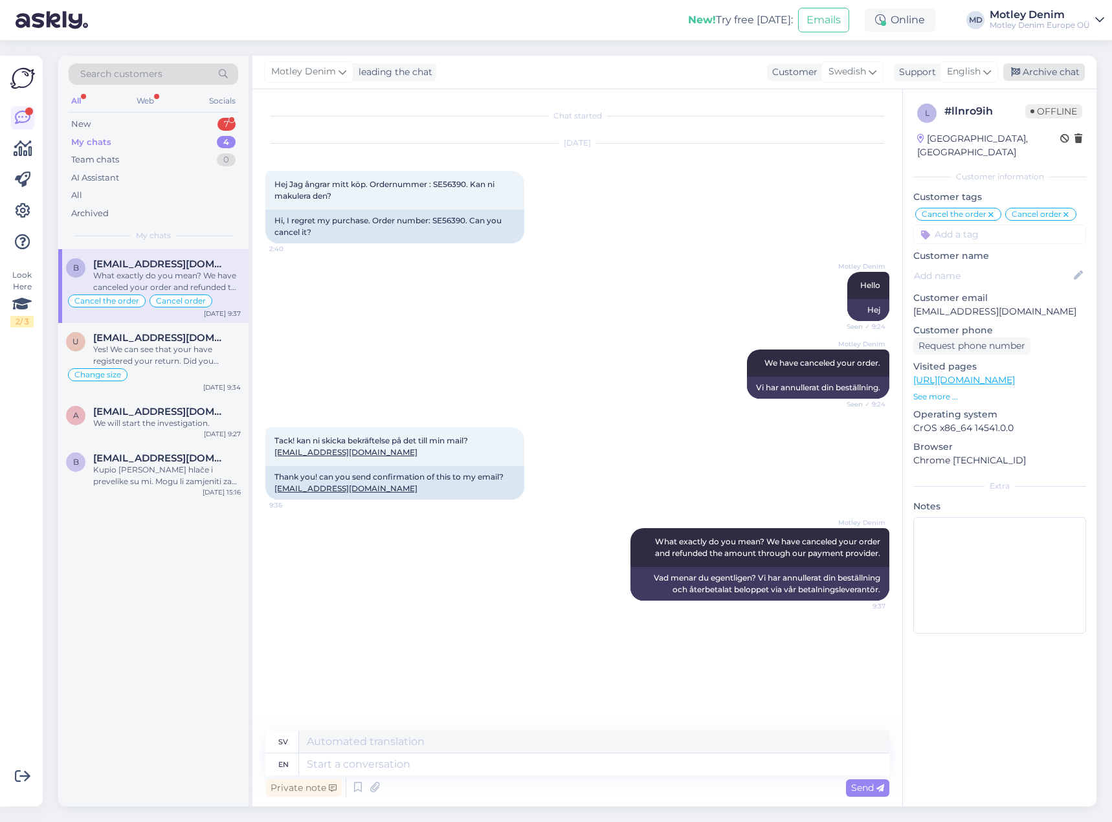
click at [1032, 75] on div "Archive chat" at bounding box center [1044, 71] width 82 height 17
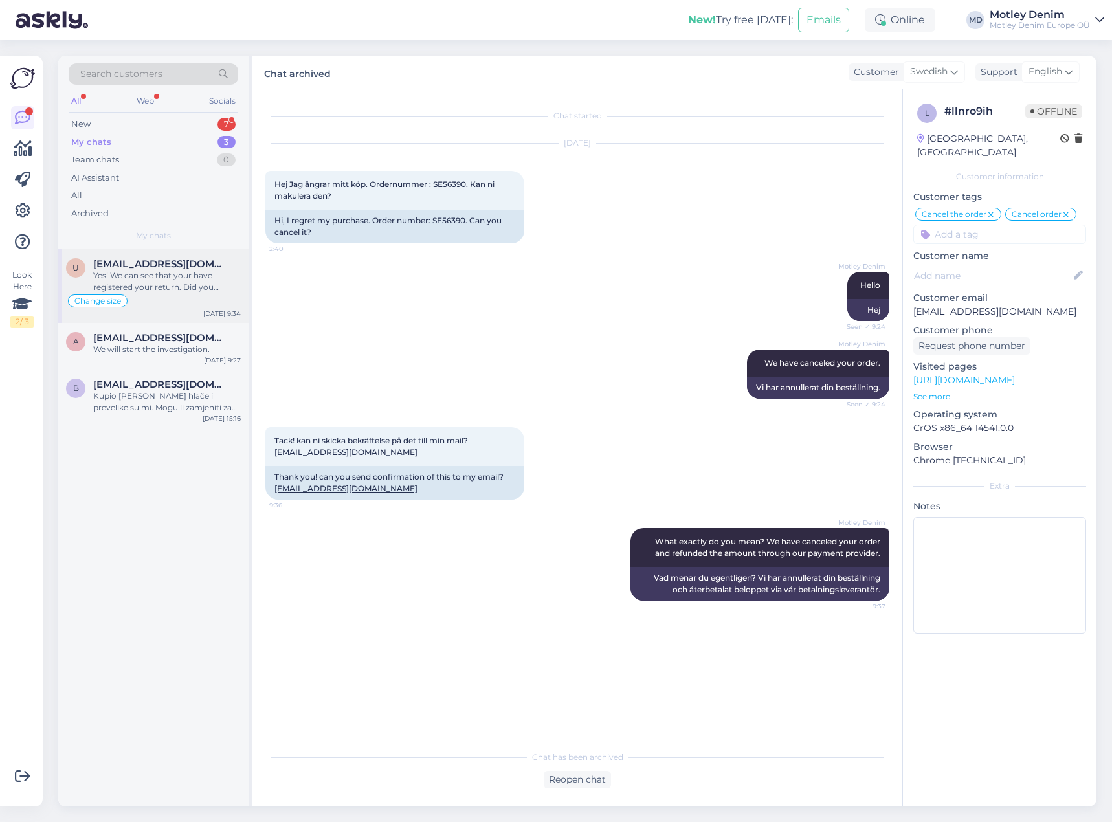
click at [151, 293] on div "Yes! We can see that your have registered your return. Did you manage to print …" at bounding box center [167, 281] width 148 height 23
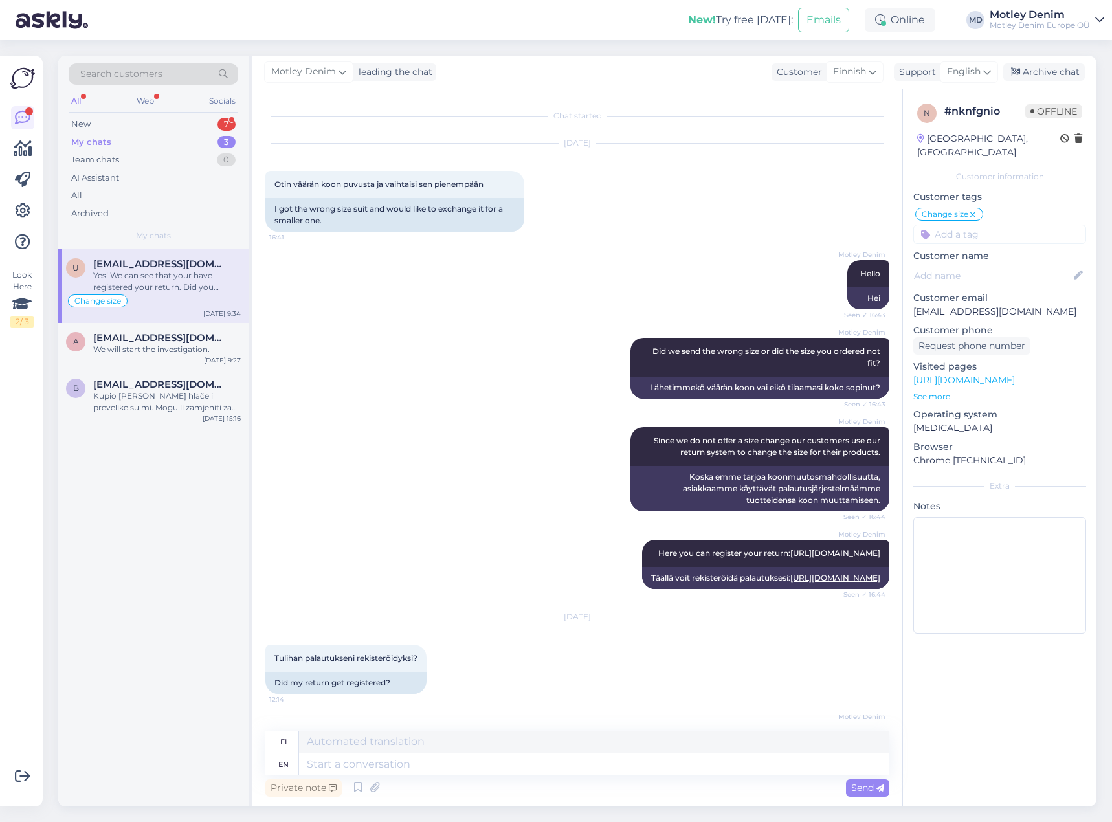
scroll to position [370, 0]
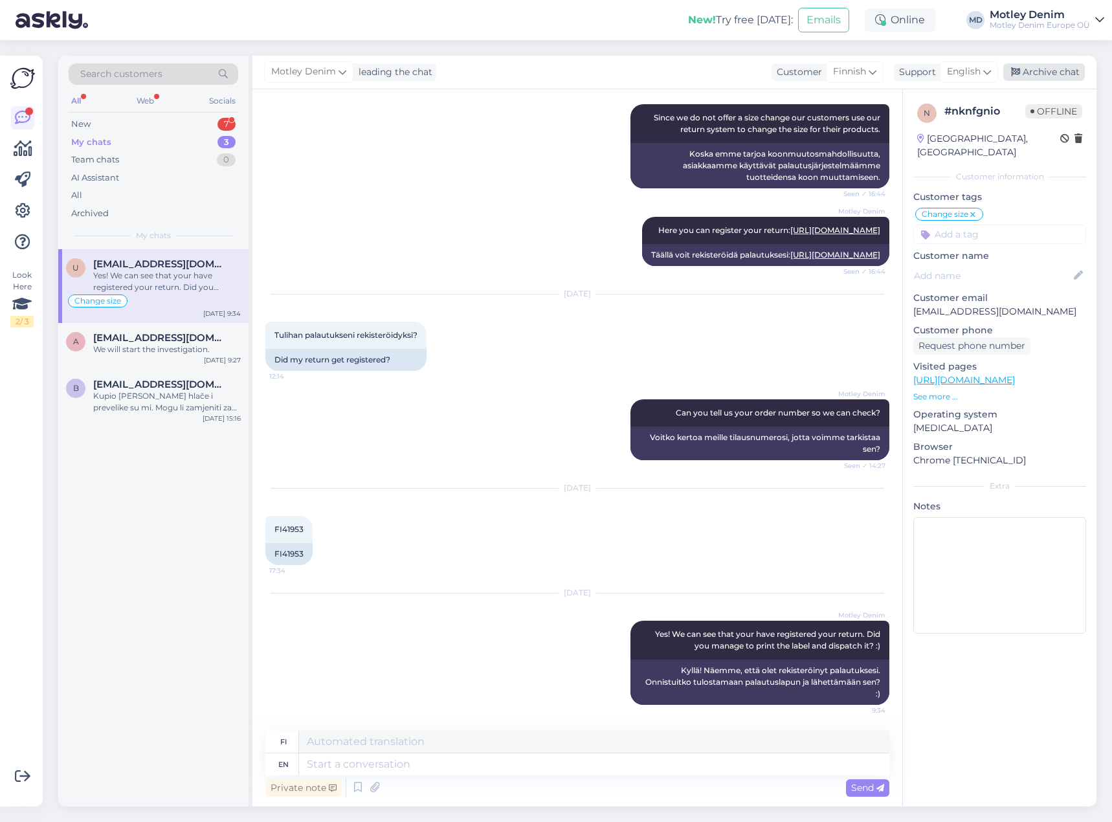
click at [1063, 74] on div "Archive chat" at bounding box center [1044, 71] width 82 height 17
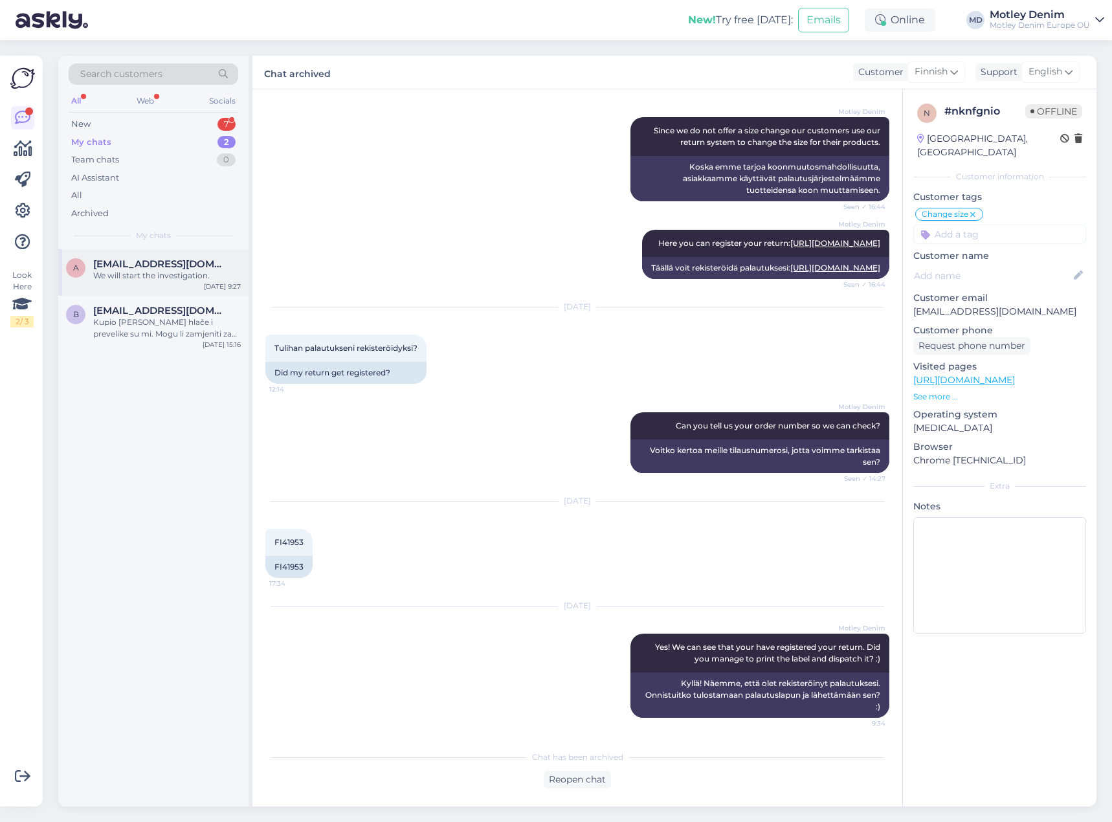
click at [174, 263] on span "[EMAIL_ADDRESS][DOMAIN_NAME]" at bounding box center [160, 264] width 135 height 12
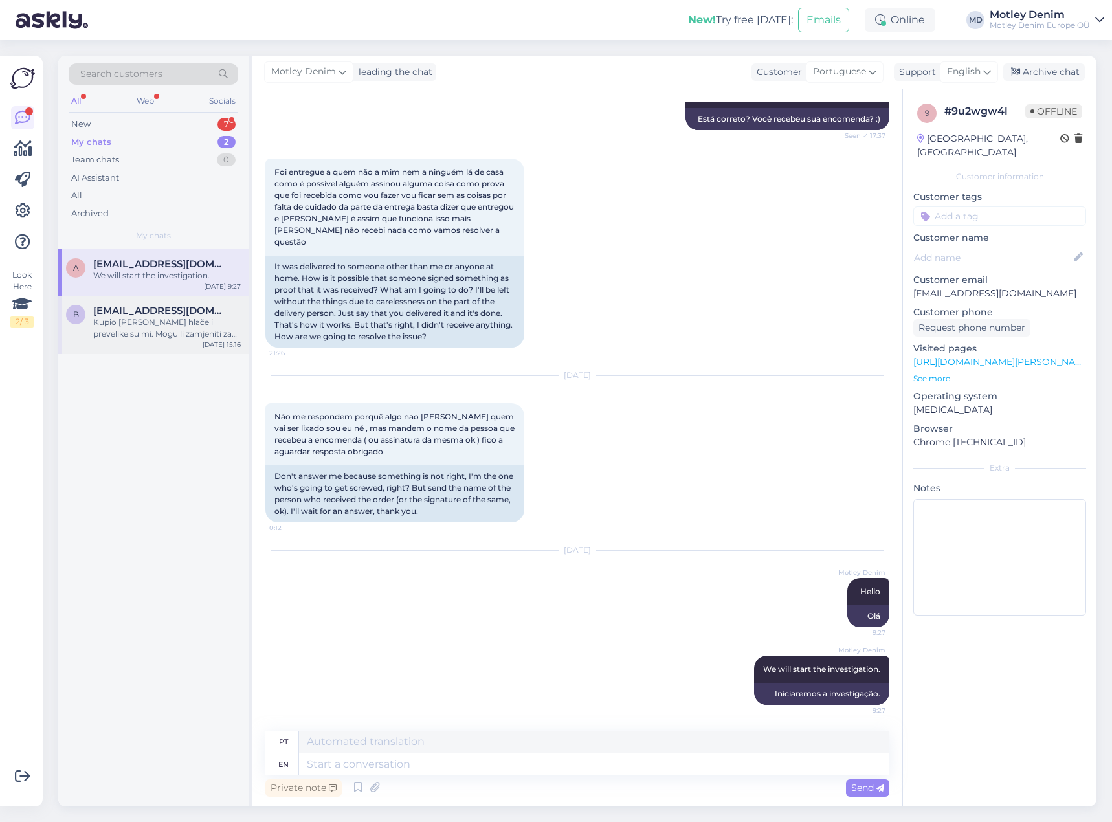
click at [121, 320] on div "Kupio [PERSON_NAME] hlače i prevelike su mi. Mogu li zamjeniti za manje" at bounding box center [167, 327] width 148 height 23
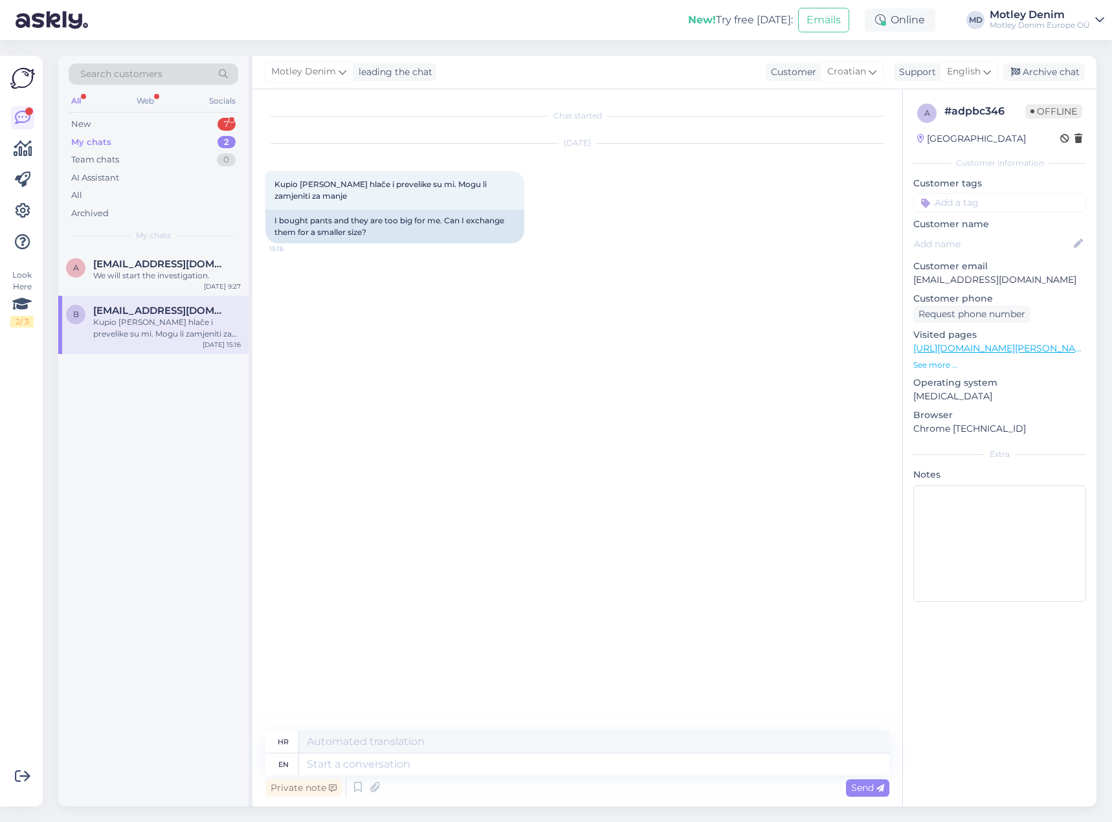
click at [925, 280] on p "[EMAIL_ADDRESS][DOMAIN_NAME]" at bounding box center [999, 280] width 173 height 14
drag, startPoint x: 948, startPoint y: 280, endPoint x: 1013, endPoint y: 280, distance: 65.4
click at [1013, 280] on p "[EMAIL_ADDRESS][DOMAIN_NAME]" at bounding box center [999, 280] width 173 height 14
copy p "[EMAIL_ADDRESS][DOMAIN_NAME]"
click at [156, 79] on span "Search customers" at bounding box center [121, 74] width 82 height 14
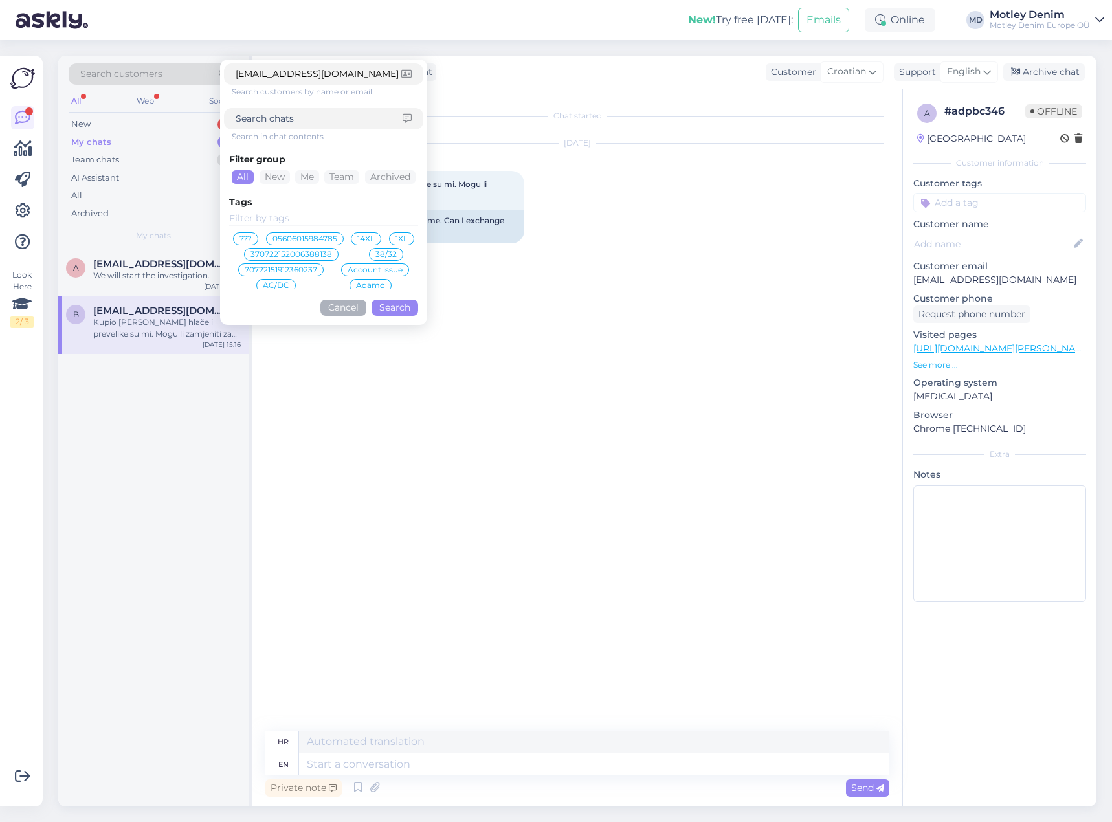
click at [387, 318] on div "Filter group All New Me Team Archived Tags ??? 05606015984785 14XL 1XL 37072215…" at bounding box center [323, 231] width 199 height 179
click at [393, 312] on button "Search" at bounding box center [394, 308] width 47 height 16
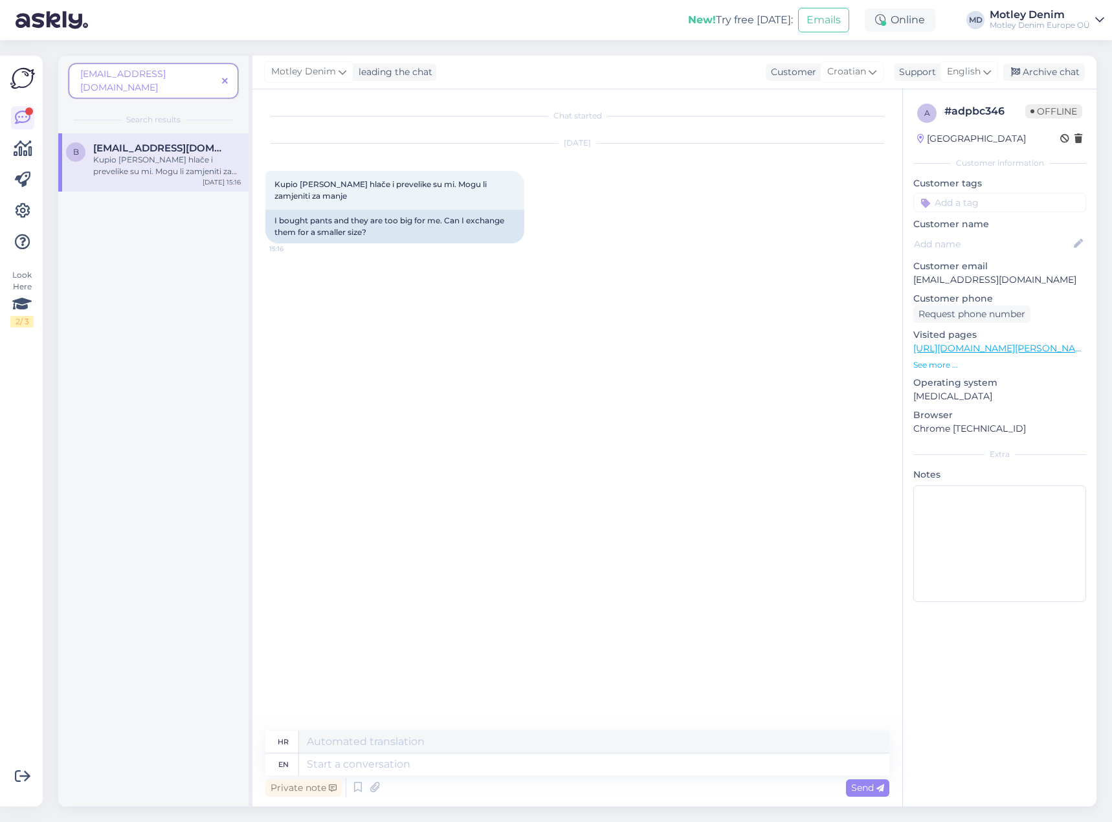
click at [223, 77] on icon at bounding box center [225, 81] width 6 height 9
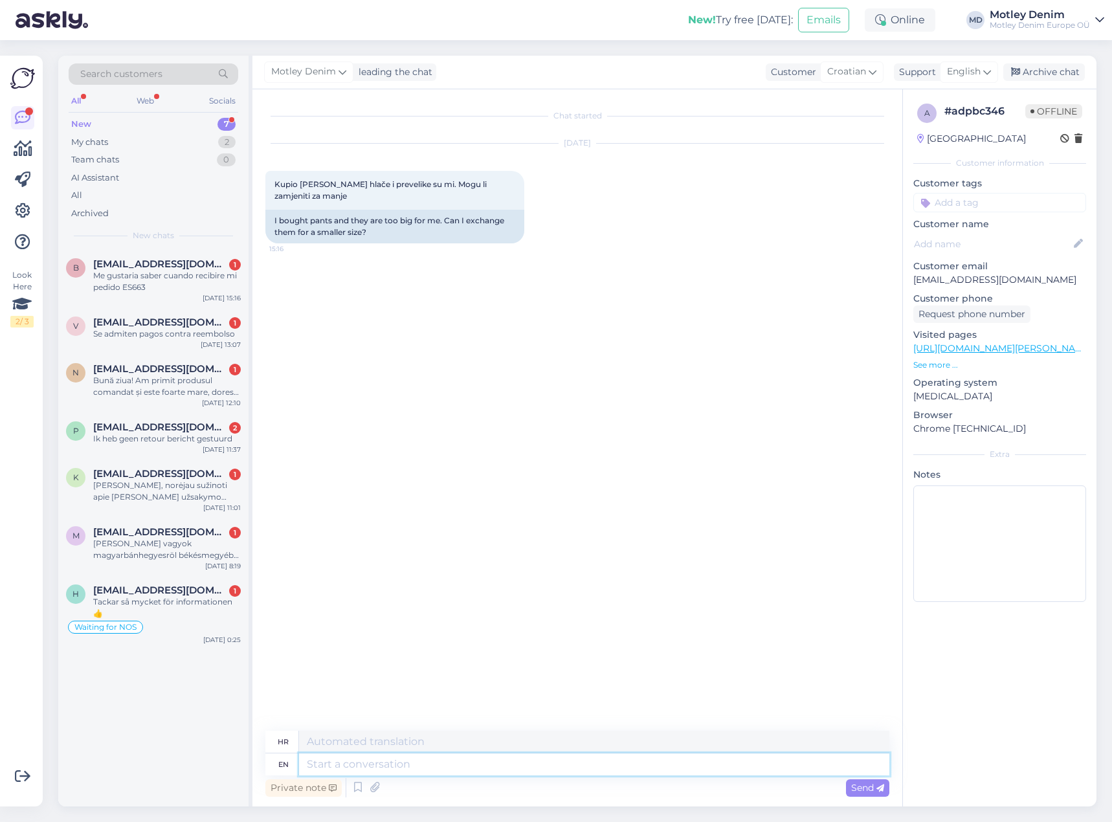
click at [396, 762] on textarea at bounding box center [594, 764] width 590 height 22
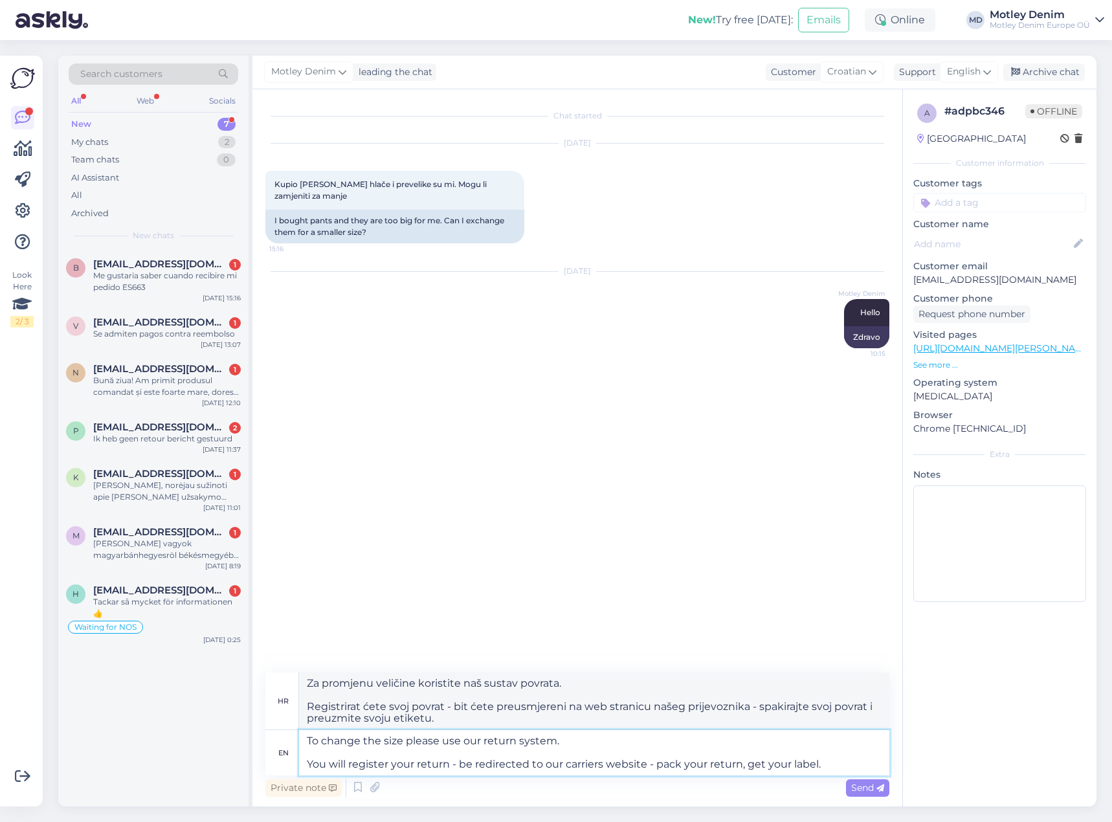
click at [844, 762] on textarea "To change the size please use our return system. You will register your return …" at bounding box center [594, 752] width 590 height 45
click at [861, 785] on span "Send" at bounding box center [867, 788] width 33 height 12
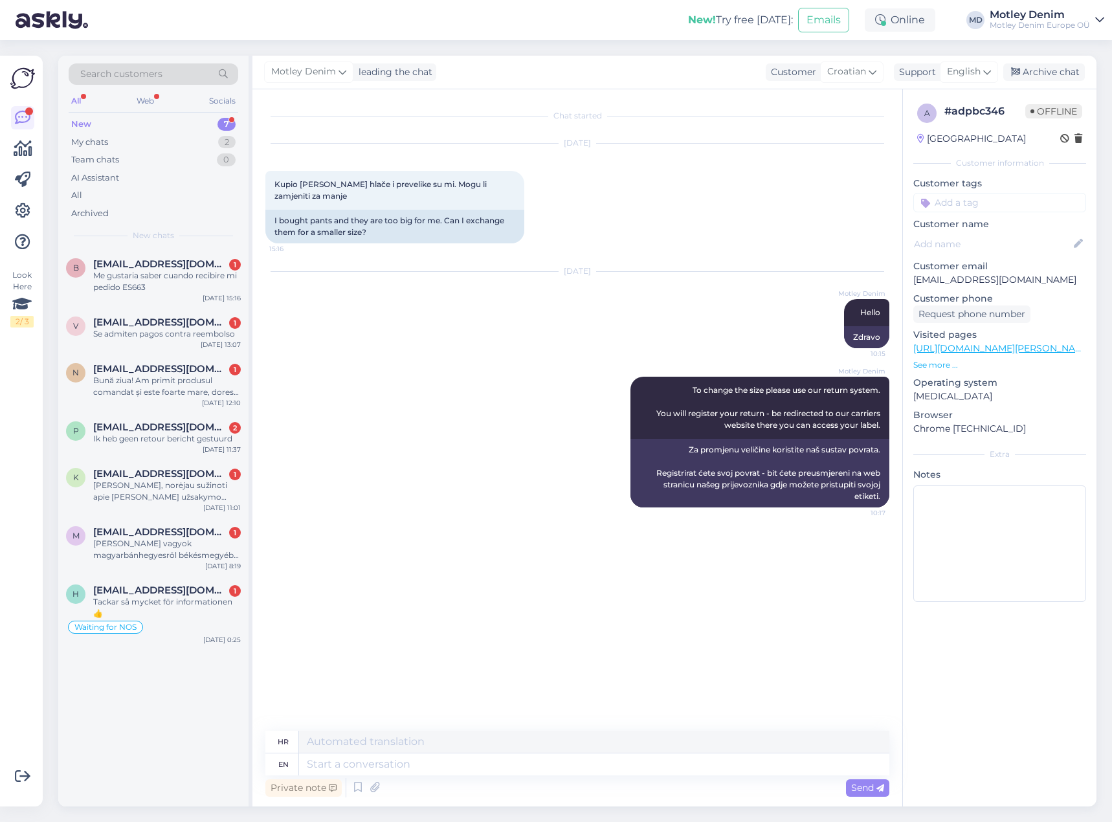
click at [586, 465] on div "Motley Denim To change the size please use our return system. You will register…" at bounding box center [577, 441] width 624 height 159
click at [542, 461] on div "Motley Denim To change the size please use our return system. You will register…" at bounding box center [577, 441] width 624 height 159
click at [623, 758] on textarea at bounding box center [594, 764] width 590 height 22
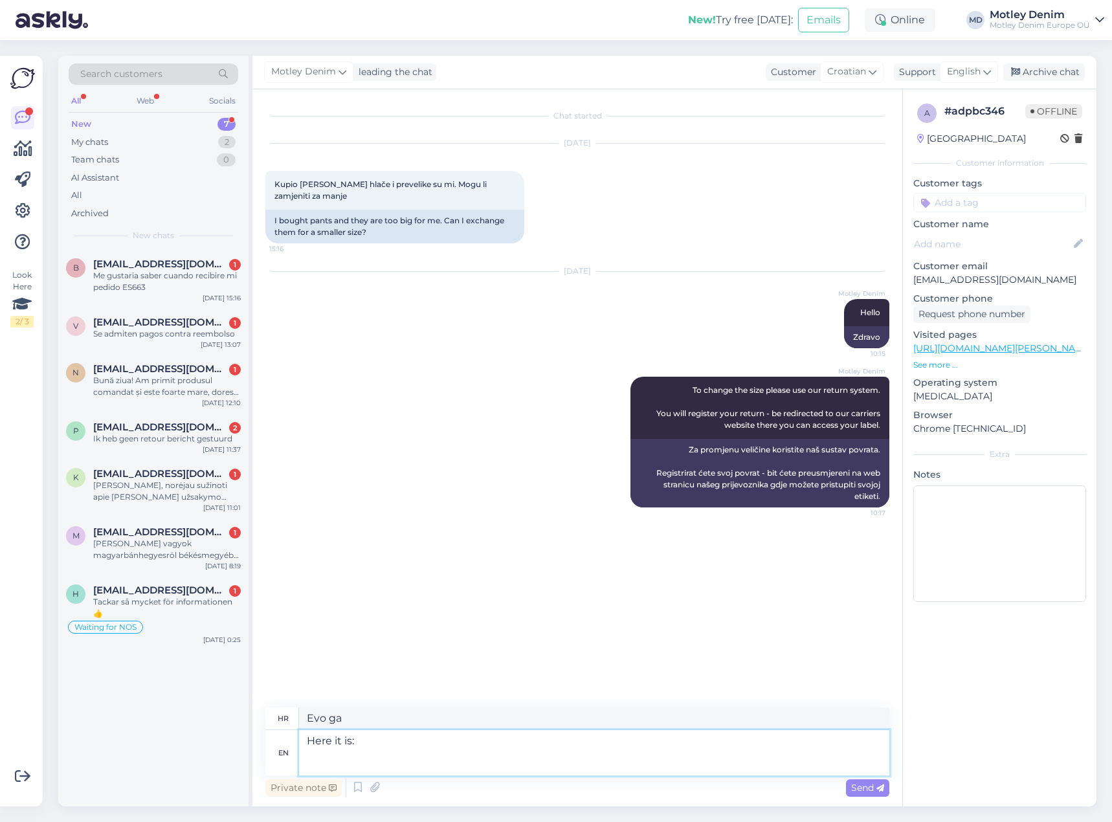
paste textarea "[URL][DOMAIN_NAME]"
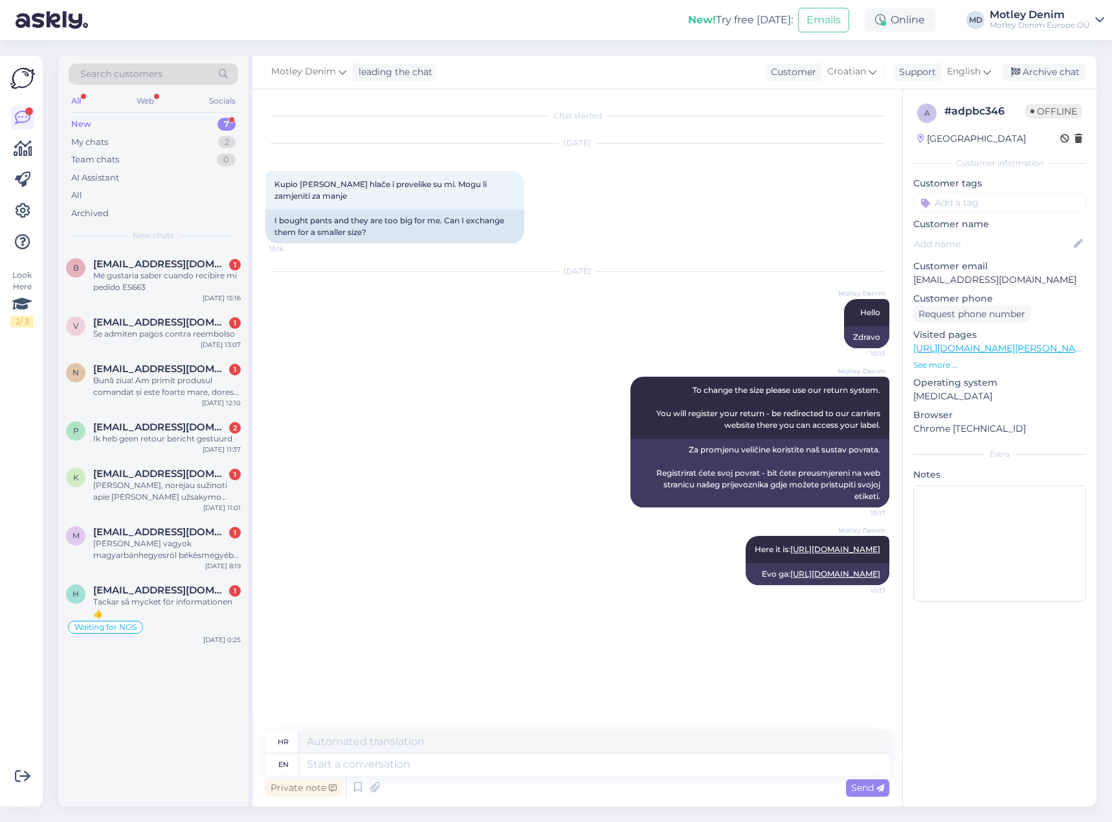
click at [699, 340] on div "[DATE] Motley Denim Hello 10:15 Zdravo" at bounding box center [577, 310] width 624 height 105
click at [729, 345] on div "[DATE] Motley Denim Hello 10:15 Zdravo" at bounding box center [577, 310] width 624 height 105
click at [1054, 74] on div "Archive chat" at bounding box center [1044, 71] width 82 height 17
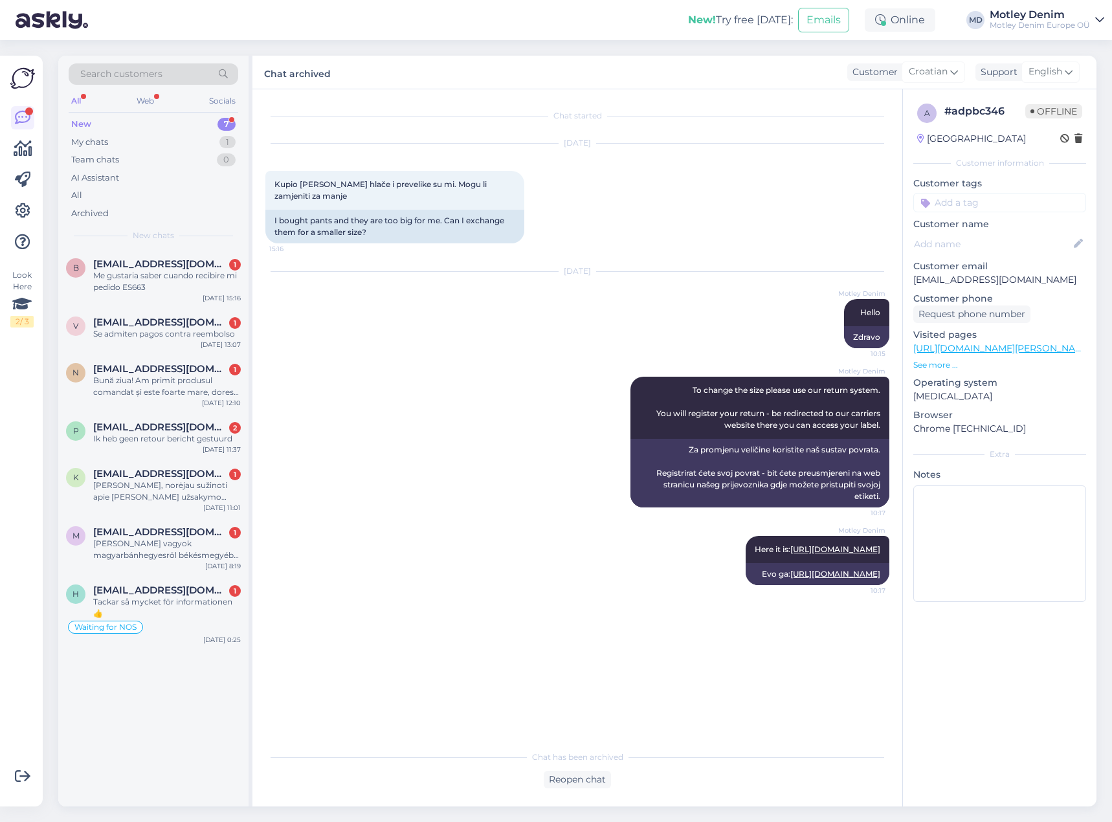
click at [189, 129] on div "New 7" at bounding box center [154, 124] width 170 height 18
click at [179, 151] on div "Team chats 0" at bounding box center [154, 160] width 170 height 18
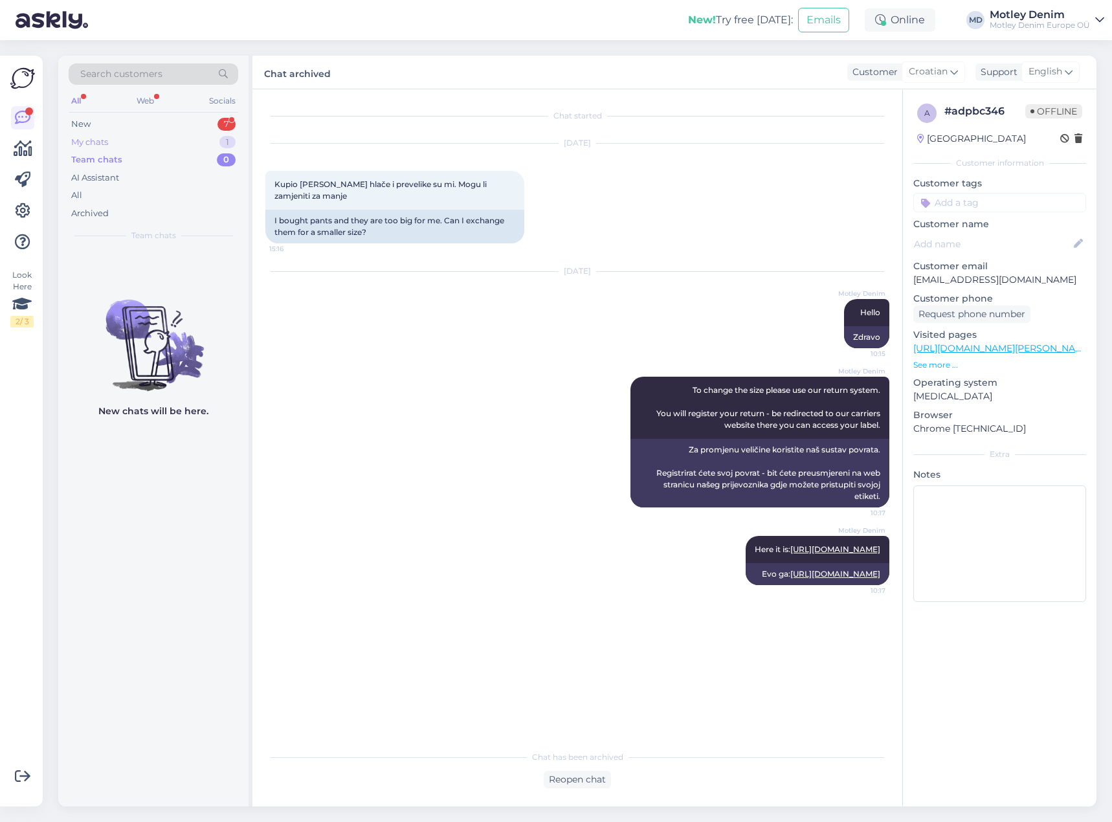
click at [187, 142] on div "My chats 1" at bounding box center [154, 142] width 170 height 18
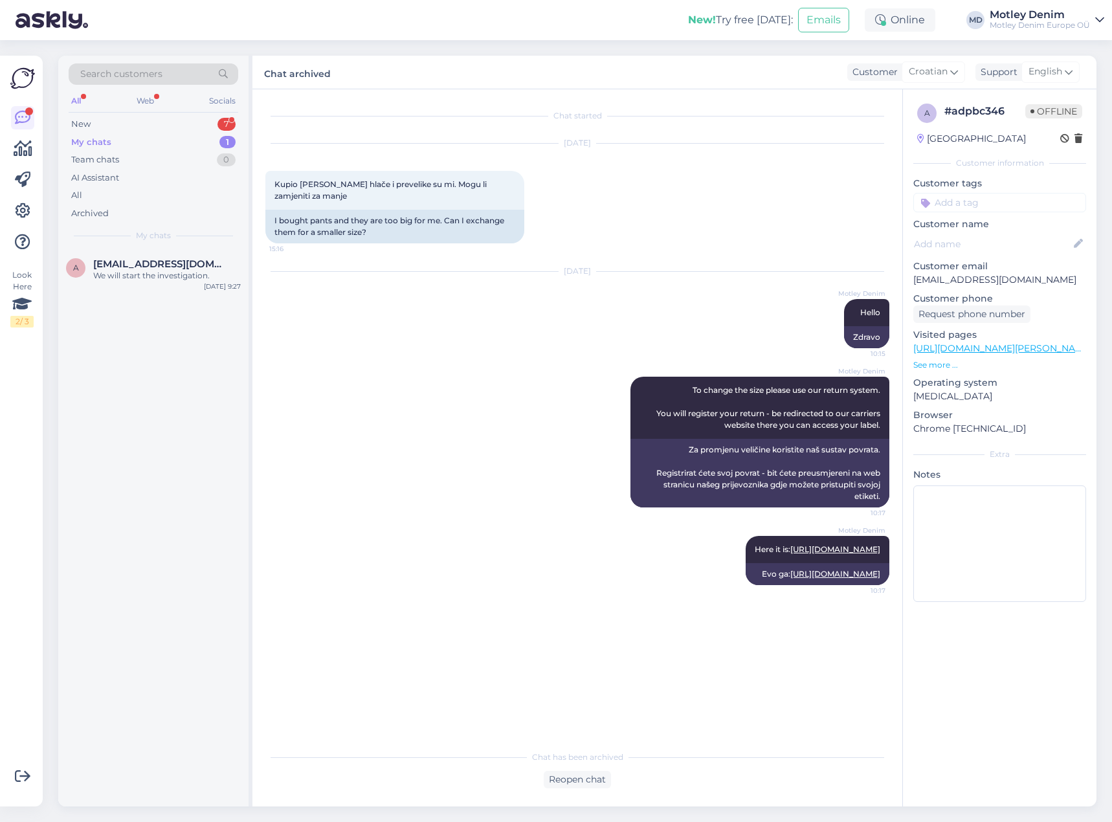
click at [182, 115] on div "Search customers All Web Socials New 7 My chats 1 Team chats 0 AI Assistant All…" at bounding box center [153, 152] width 190 height 193
click at [182, 129] on div "New 7" at bounding box center [154, 124] width 170 height 18
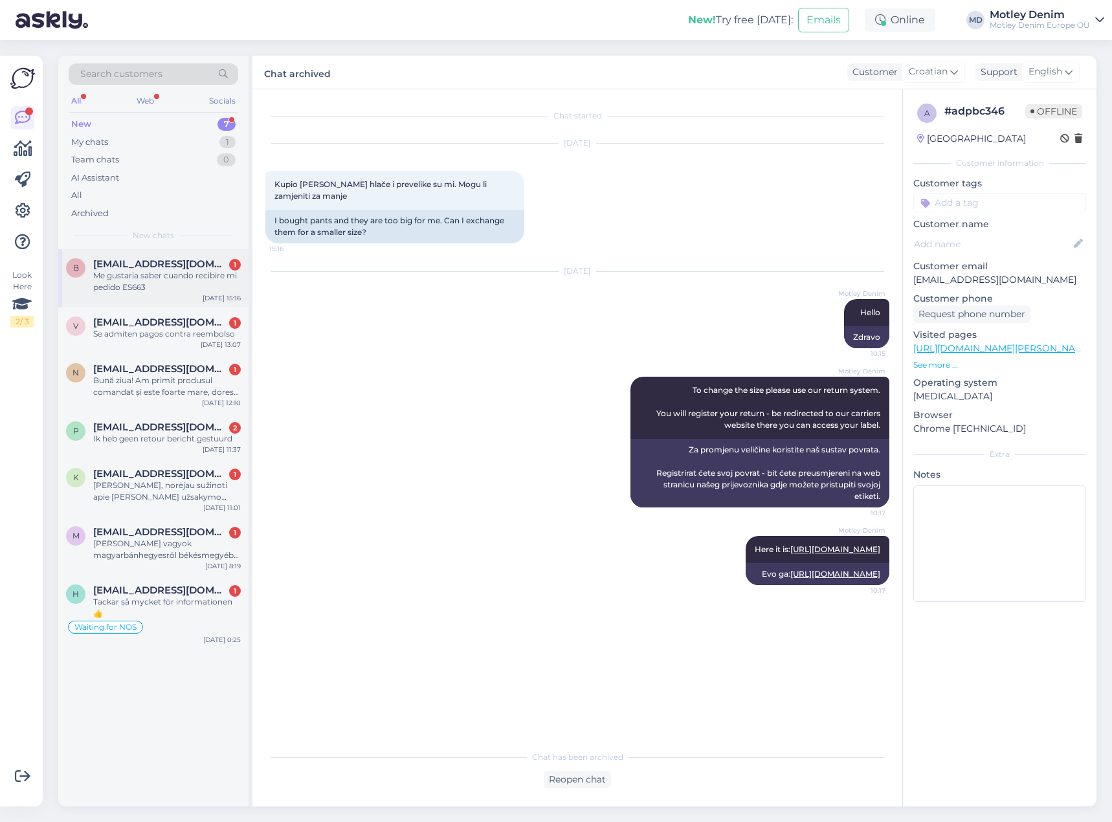
click at [159, 274] on div "Me gustaria saber cuando recibire mi pedido ES663" at bounding box center [167, 281] width 148 height 23
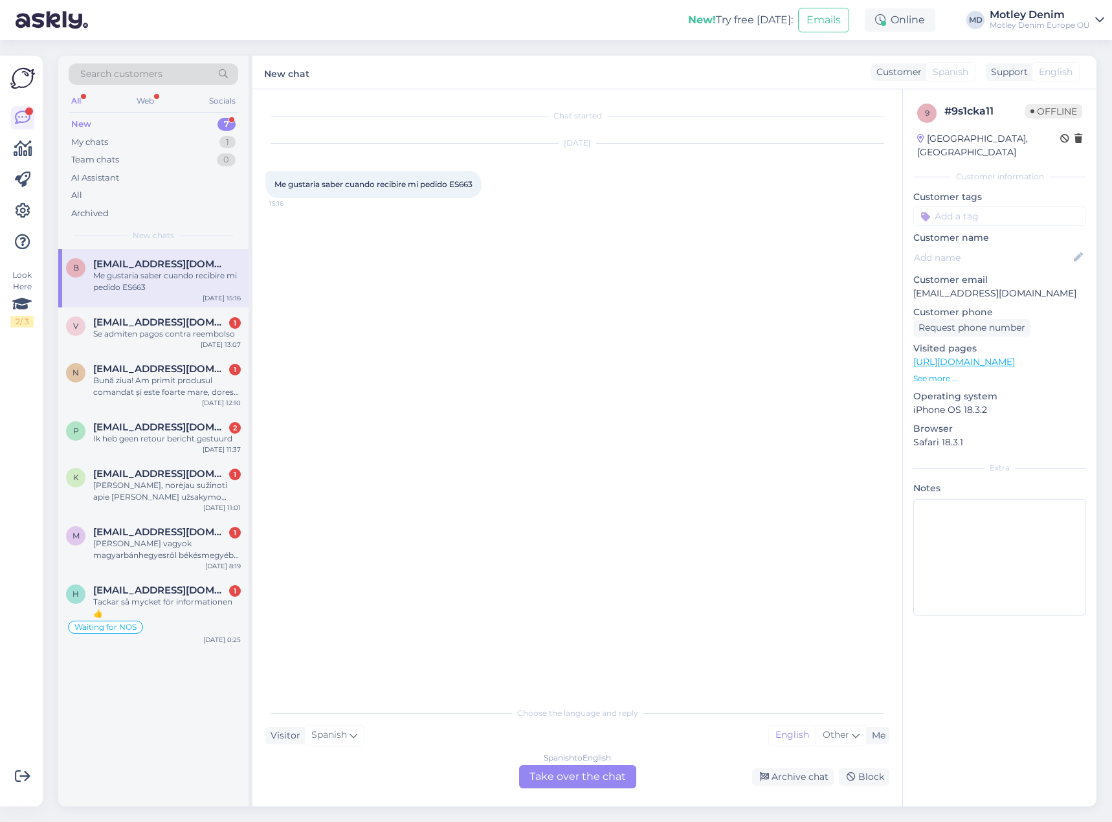
click at [566, 781] on div "Spanish to English Take over the chat" at bounding box center [577, 776] width 117 height 23
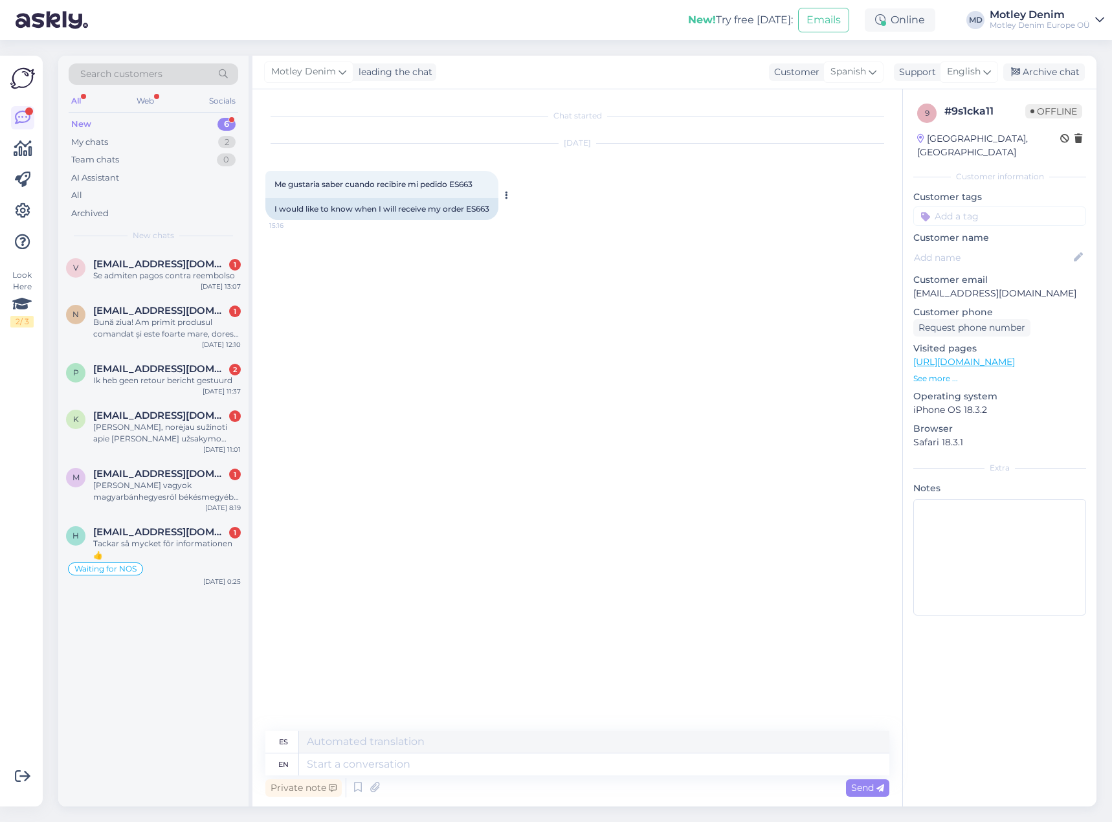
click at [478, 212] on div "I would like to know when I will receive my order ES663" at bounding box center [381, 209] width 233 height 22
copy div "ES663"
click at [983, 206] on input at bounding box center [999, 215] width 173 height 19
click at [999, 247] on span "Waiting for NOS" at bounding box center [1000, 251] width 62 height 8
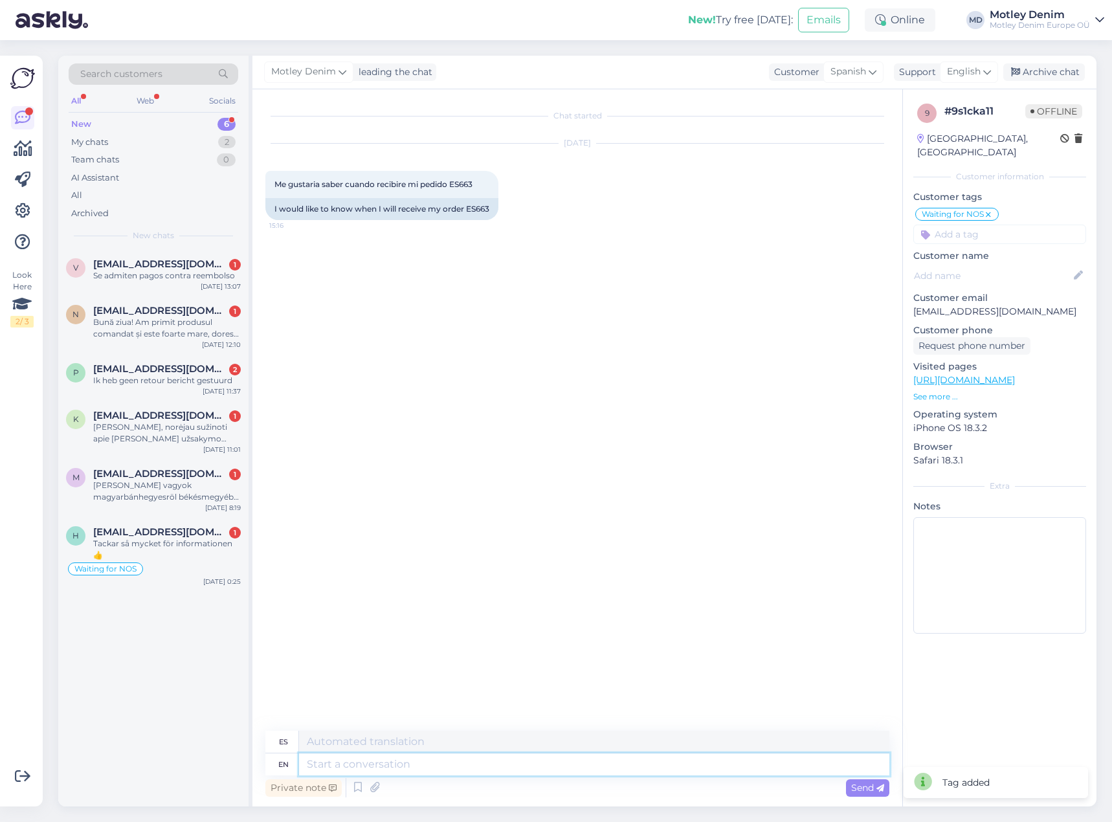
click at [483, 763] on textarea at bounding box center [594, 764] width 590 height 22
click at [338, 757] on textarea at bounding box center [594, 764] width 590 height 22
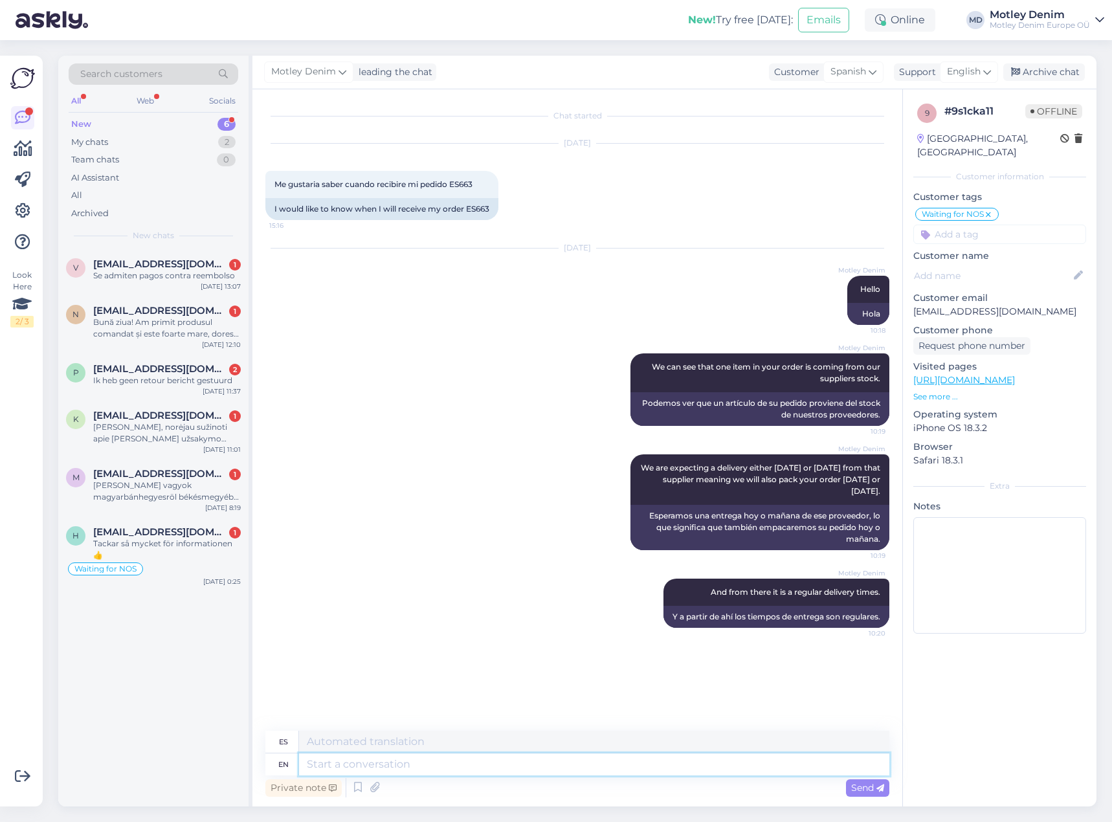
click at [500, 769] on textarea at bounding box center [594, 764] width 590 height 22
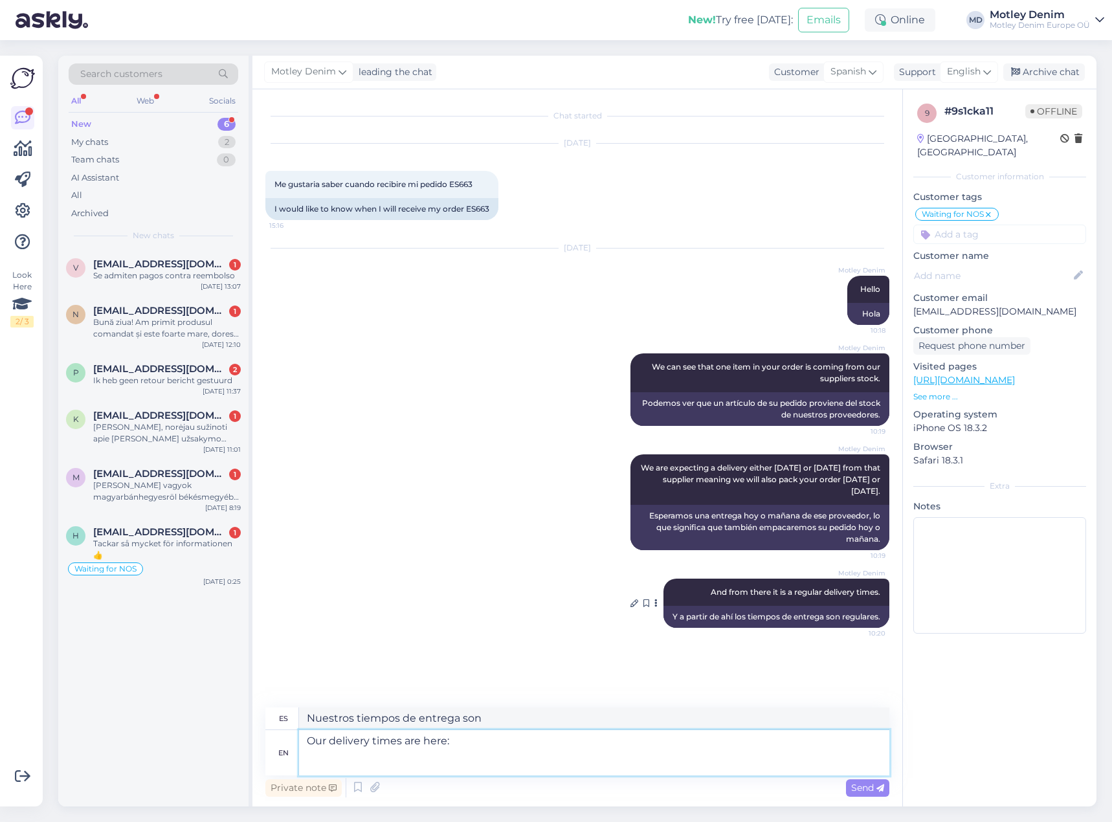
paste textarea "[URL][DOMAIN_NAME]"
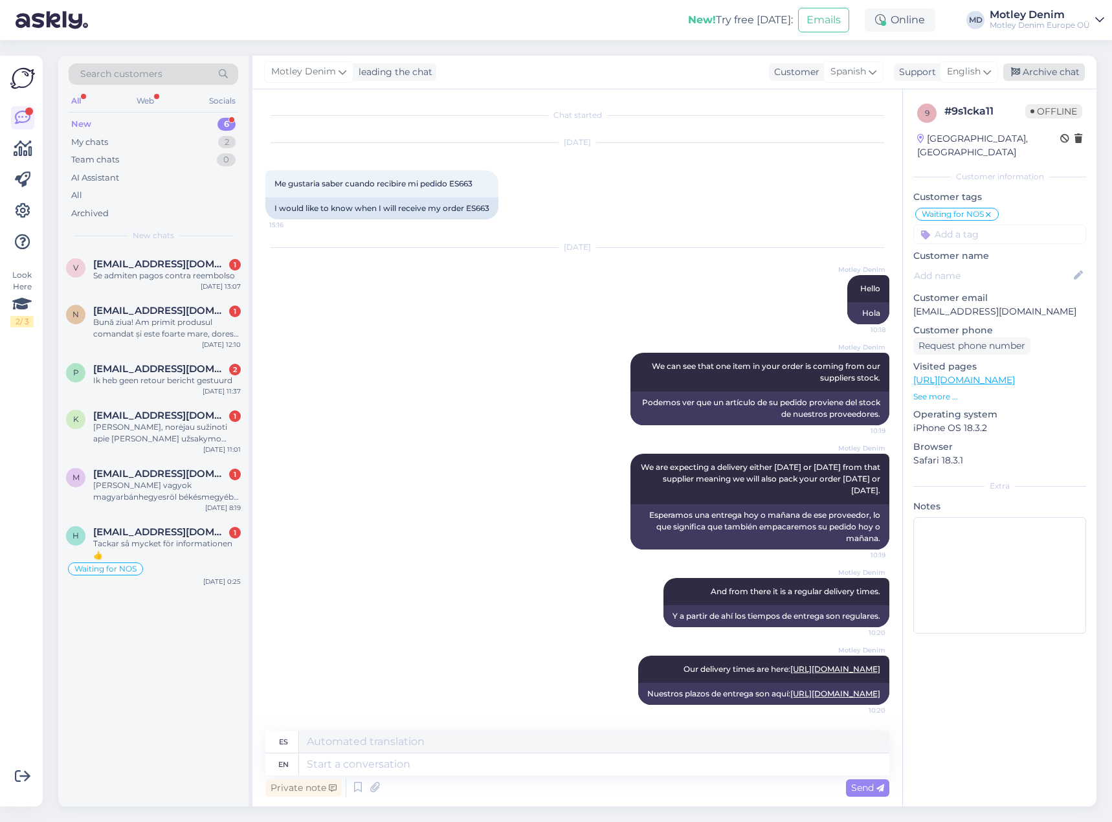
click at [1043, 72] on div "Archive chat" at bounding box center [1044, 71] width 82 height 17
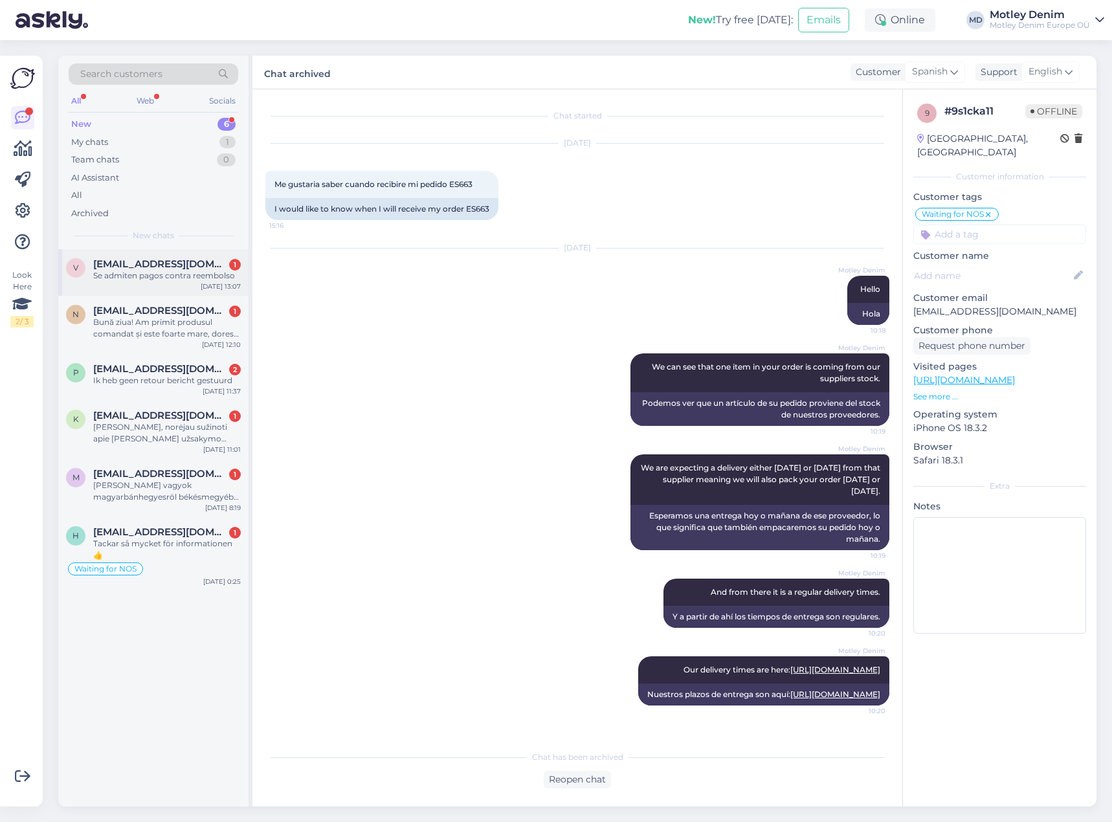
click at [177, 279] on div "Se admiten pagos contra reembolso" at bounding box center [167, 276] width 148 height 12
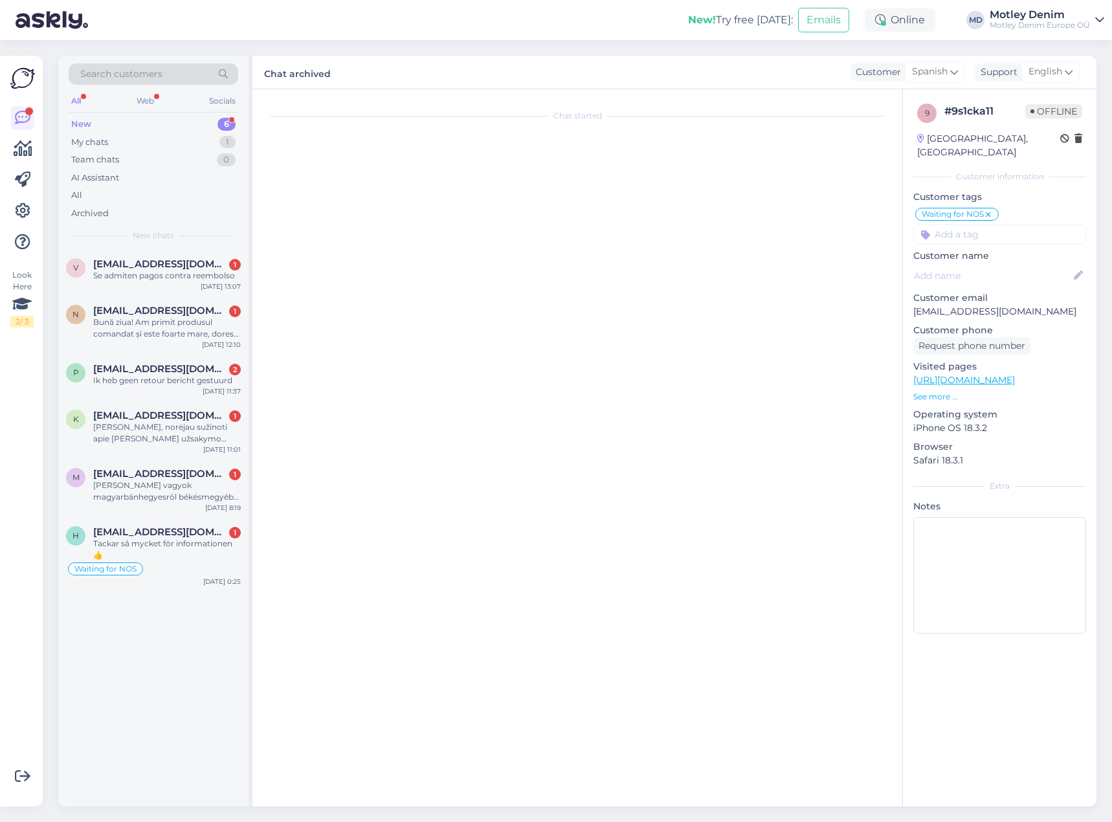
scroll to position [0, 0]
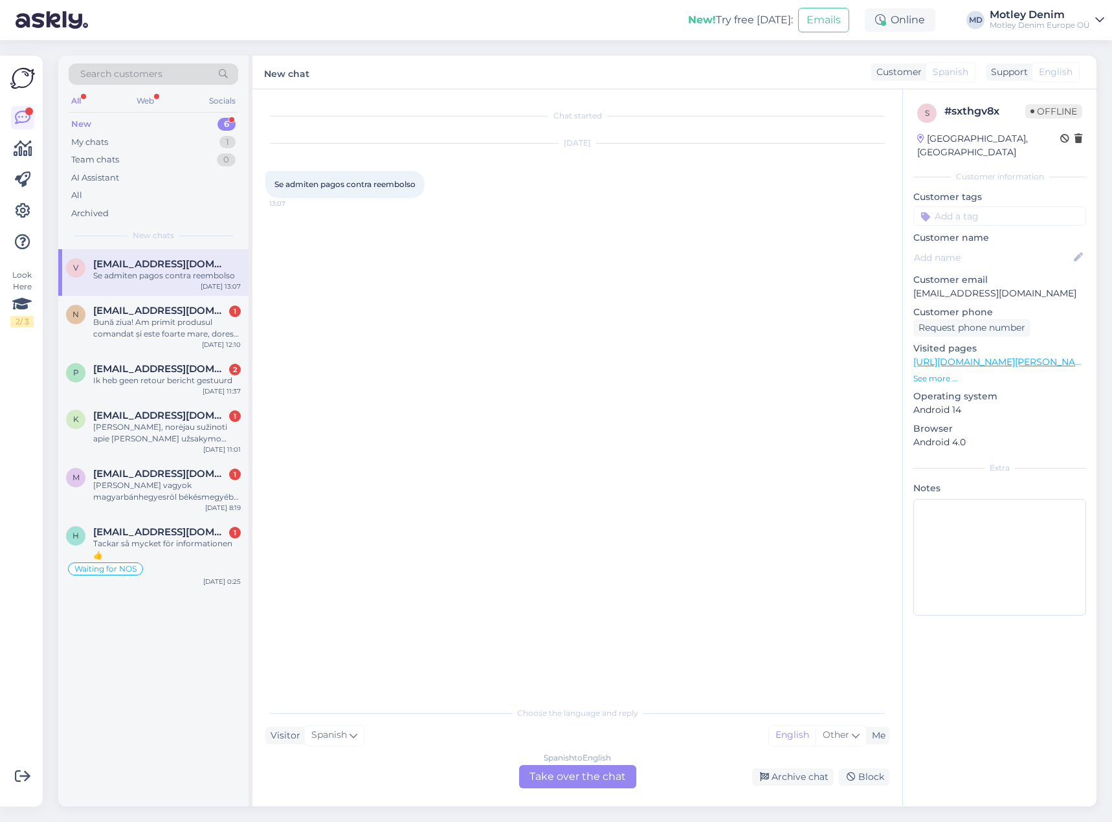
click at [544, 784] on div "Spanish to English Take over the chat" at bounding box center [577, 776] width 117 height 23
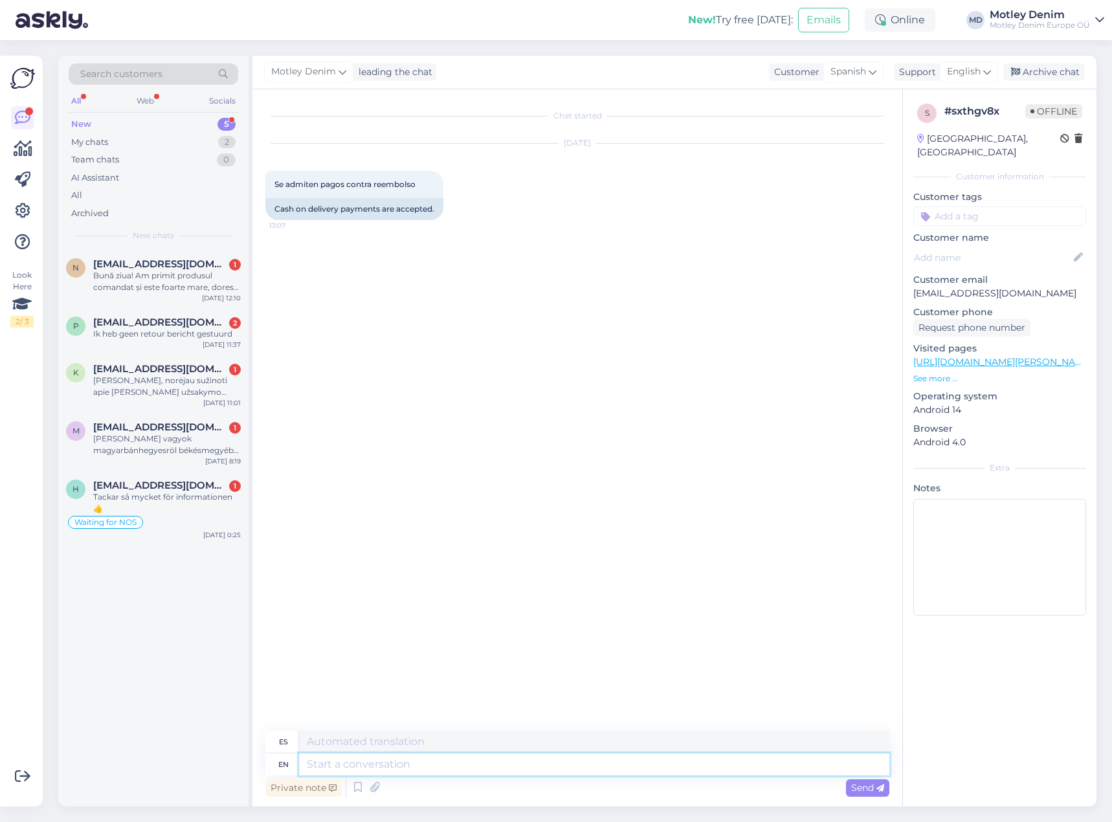
click at [432, 766] on textarea at bounding box center [594, 764] width 590 height 22
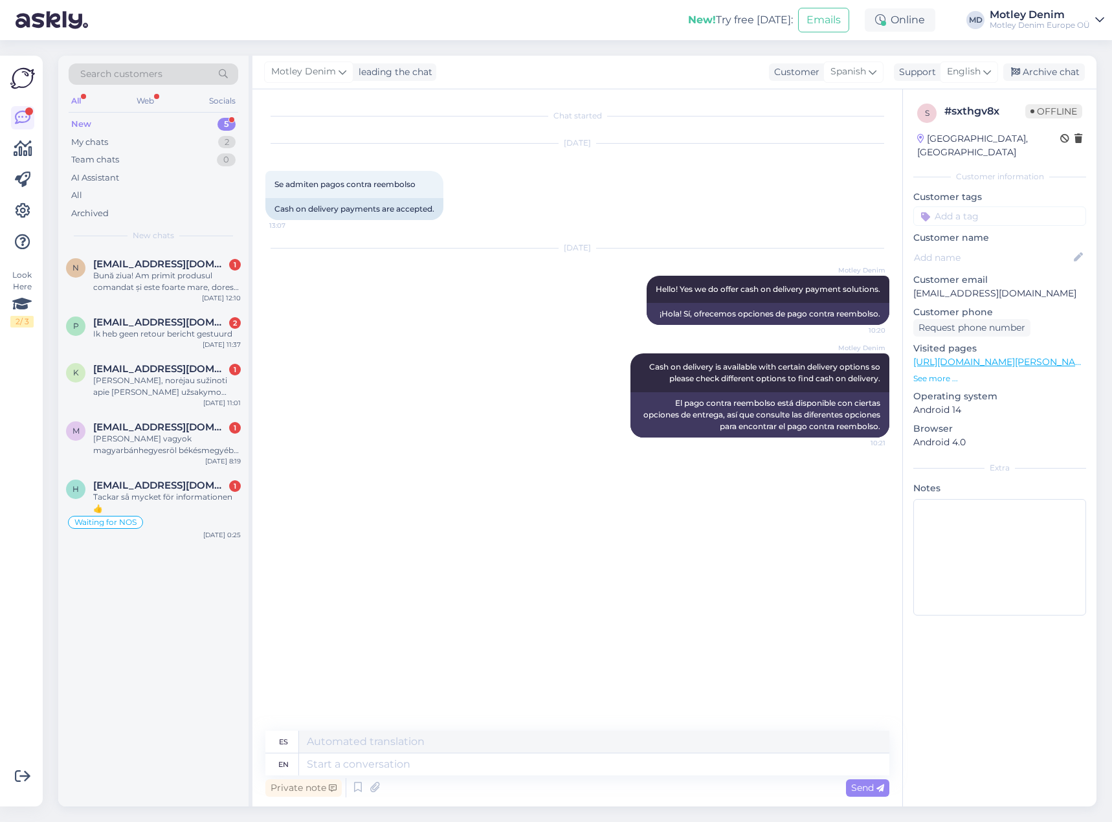
click at [988, 206] on input at bounding box center [999, 215] width 173 height 19
click at [1033, 278] on span "COD Interest" at bounding box center [1024, 282] width 51 height 8
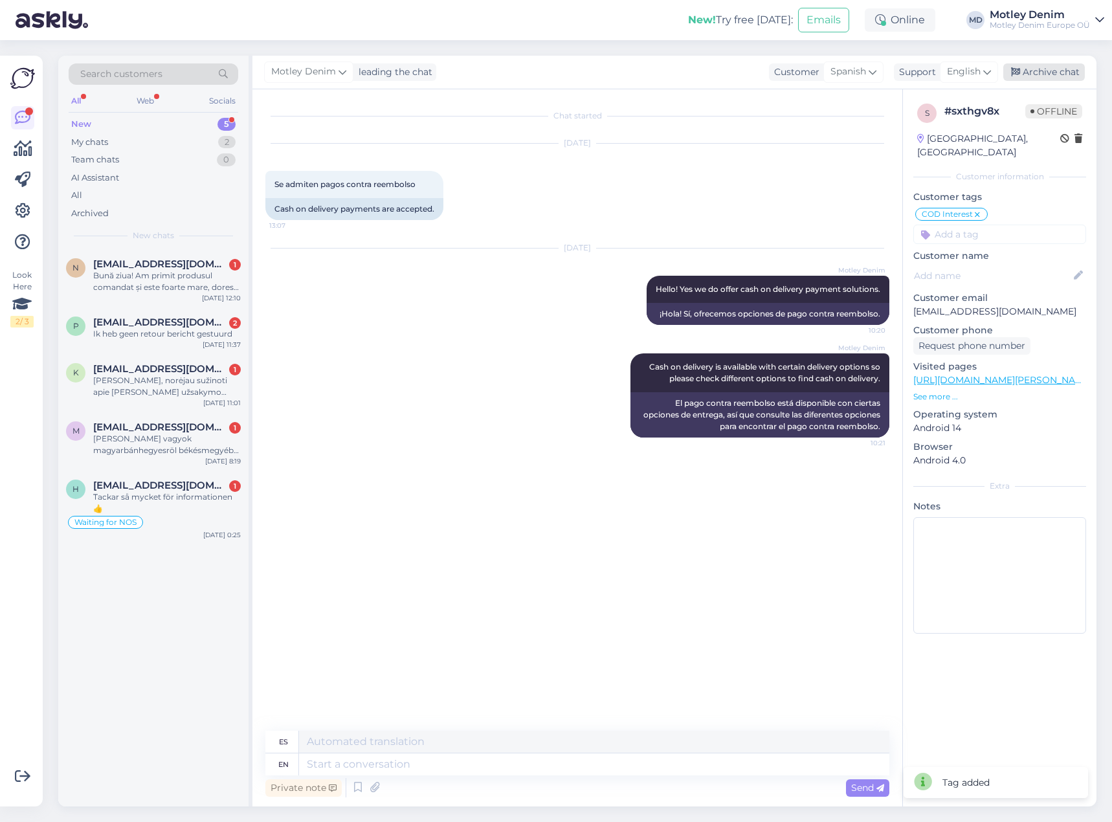
click at [1046, 66] on div "Archive chat" at bounding box center [1044, 71] width 82 height 17
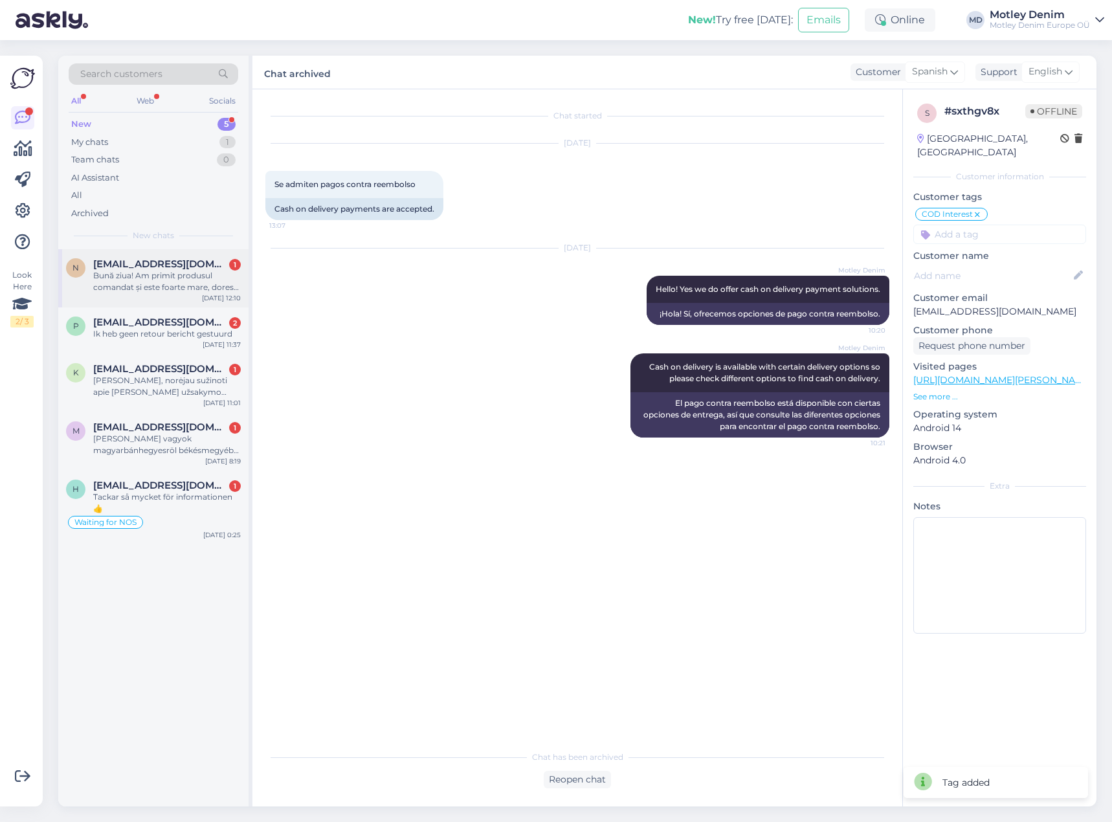
click at [204, 263] on span "[EMAIL_ADDRESS][DOMAIN_NAME]" at bounding box center [160, 264] width 135 height 12
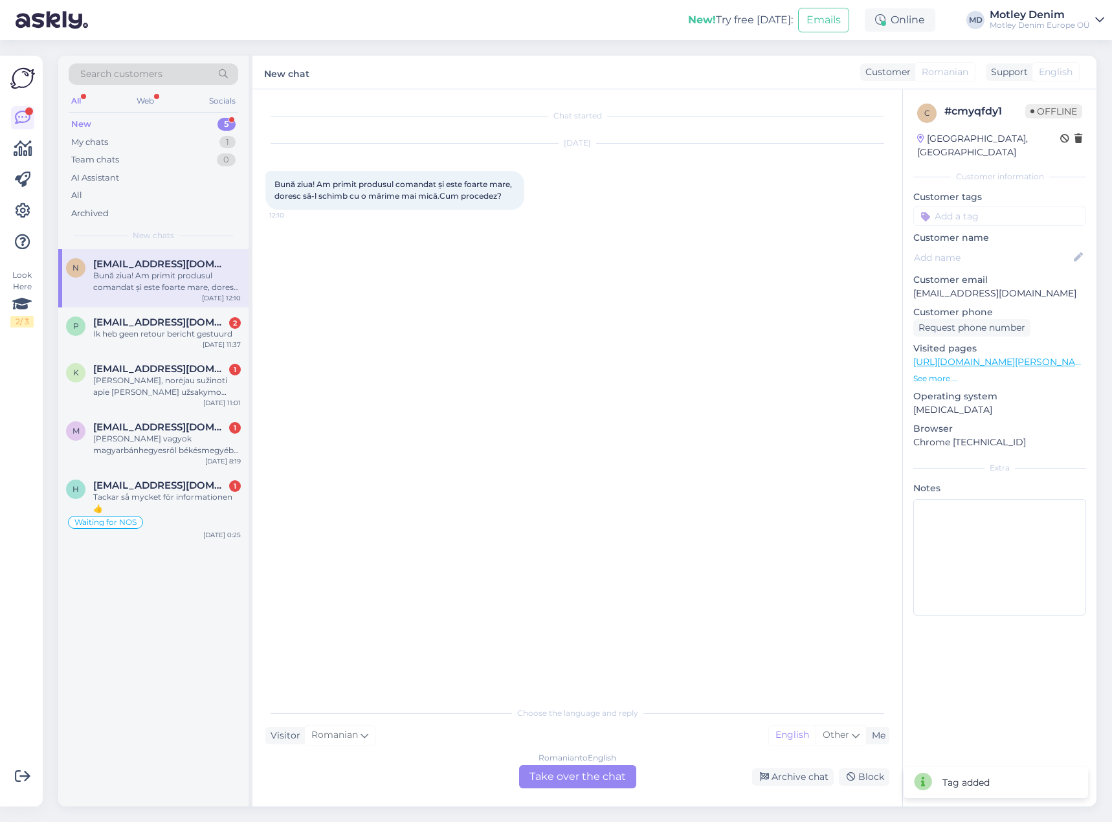
click at [548, 779] on div "Romanian to English Take over the chat" at bounding box center [577, 776] width 117 height 23
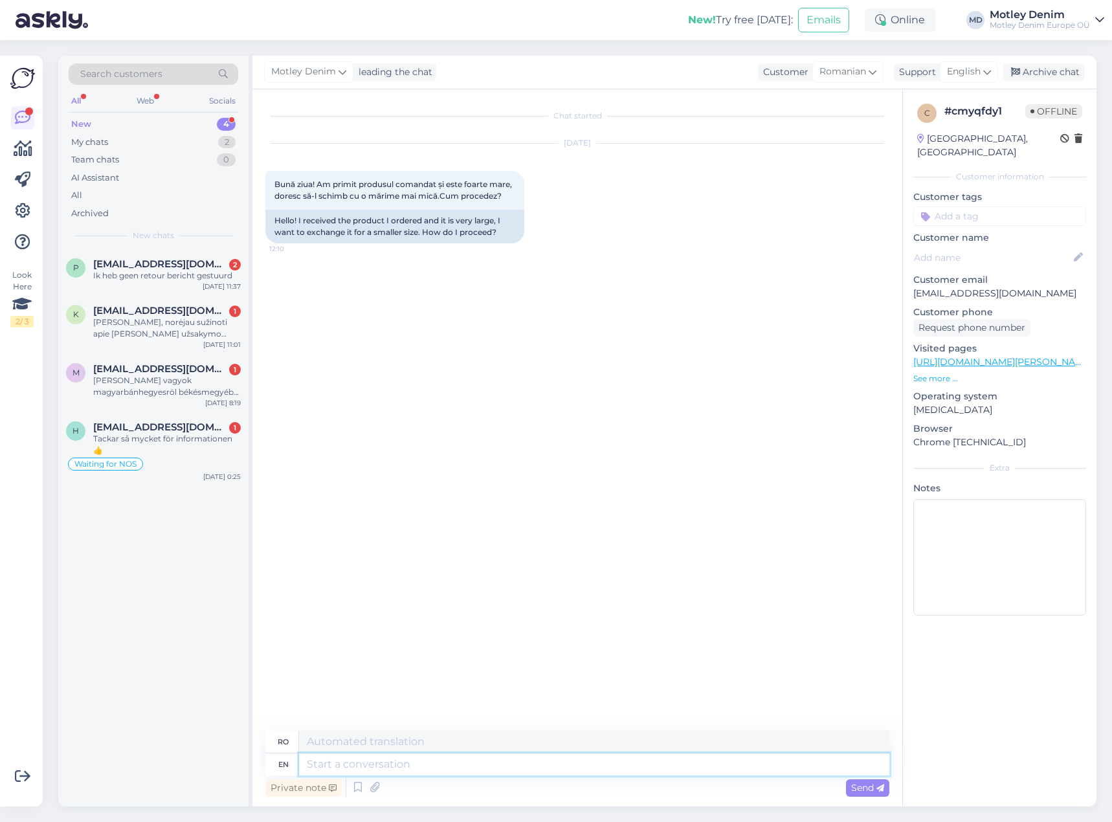
click at [559, 774] on textarea at bounding box center [594, 764] width 590 height 22
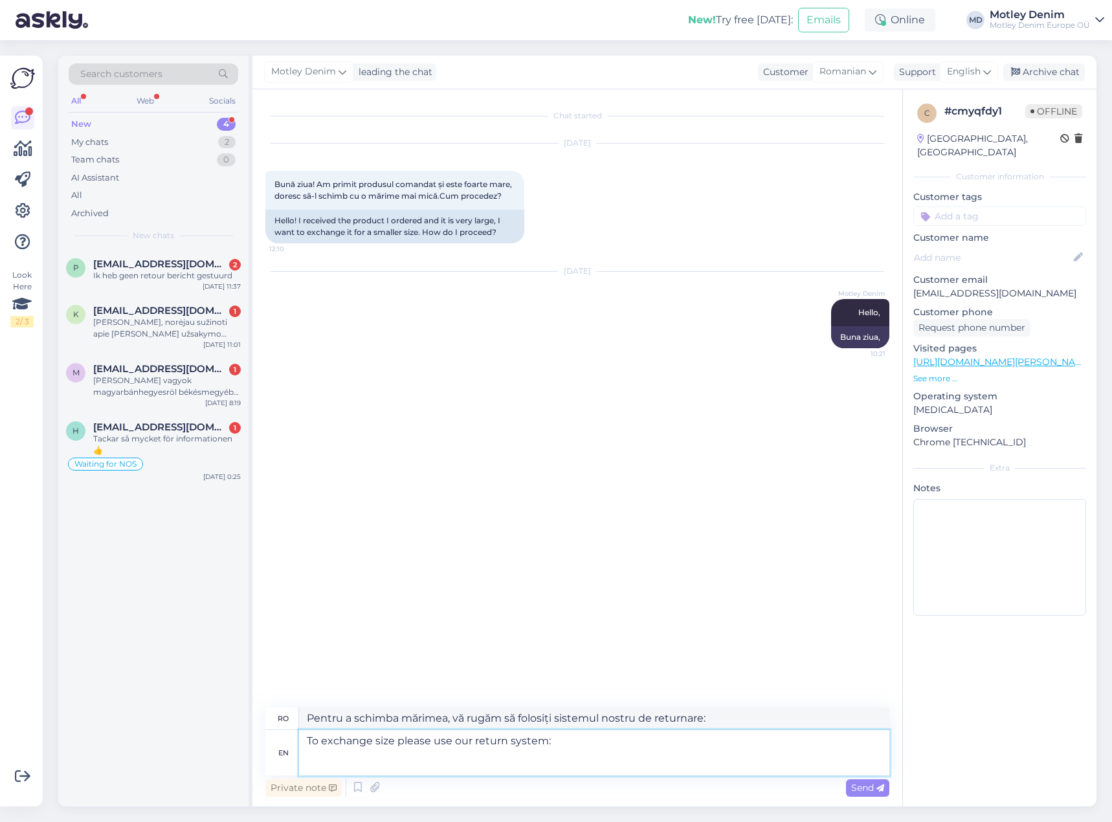
click at [511, 758] on textarea "To exchange size please use our return system:" at bounding box center [594, 752] width 590 height 45
paste textarea "[URL][DOMAIN_NAME]"
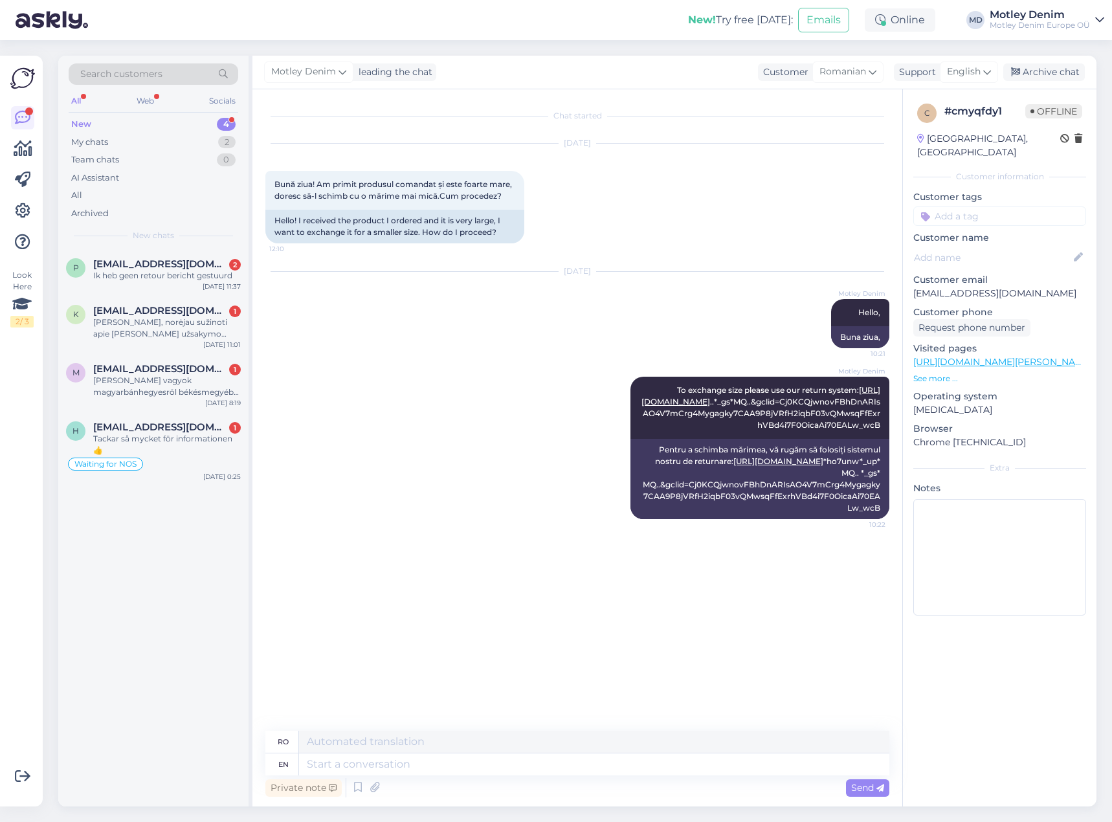
click at [990, 206] on input at bounding box center [999, 215] width 173 height 19
click at [1001, 247] on span "Change size" at bounding box center [1000, 251] width 47 height 8
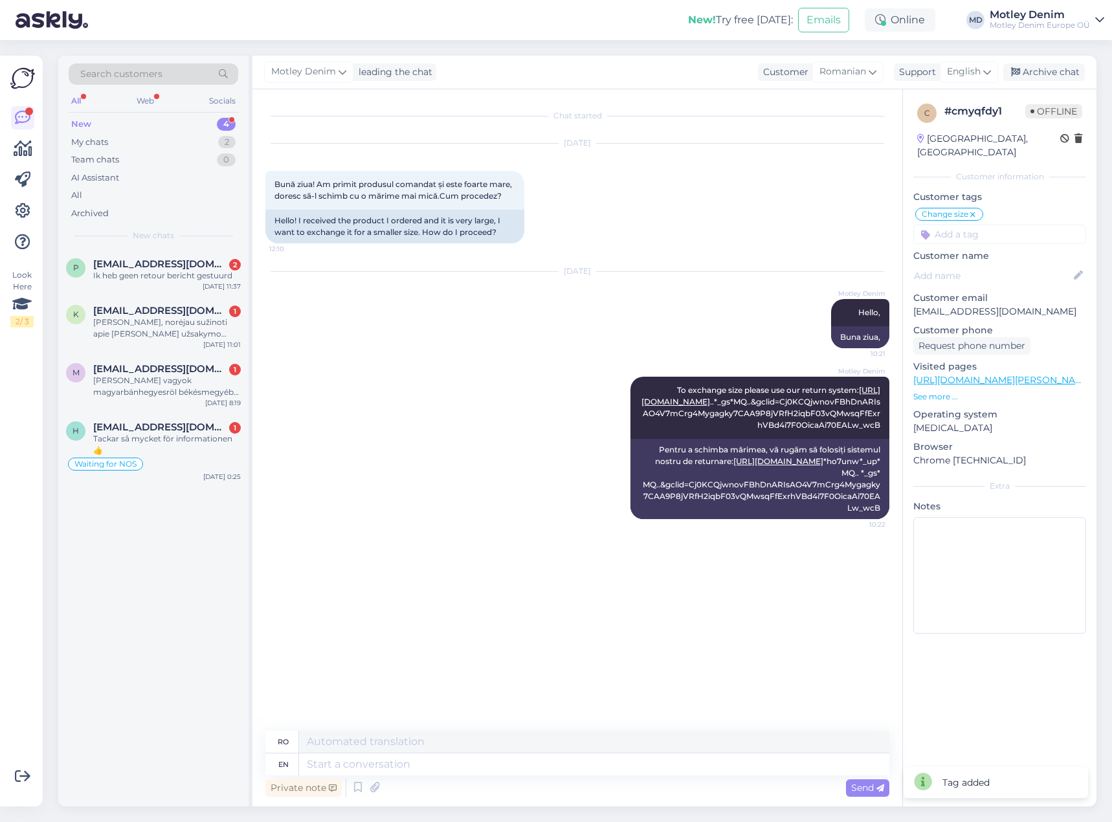
click at [1008, 228] on input at bounding box center [999, 234] width 173 height 19
click at [999, 265] on span "Returns" at bounding box center [999, 269] width 31 height 8
click at [1049, 67] on div "Archive chat" at bounding box center [1044, 71] width 82 height 17
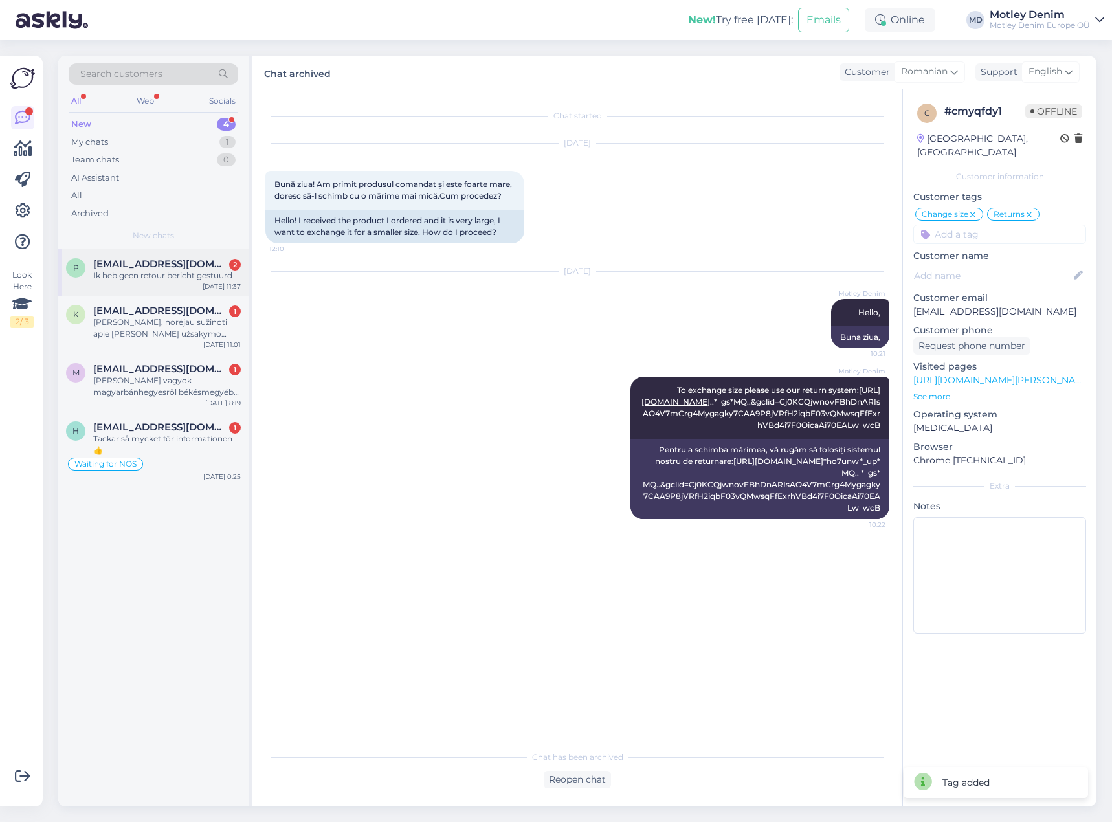
click at [152, 276] on div "Ik heb geen retour bericht gestuurd" at bounding box center [167, 276] width 148 height 12
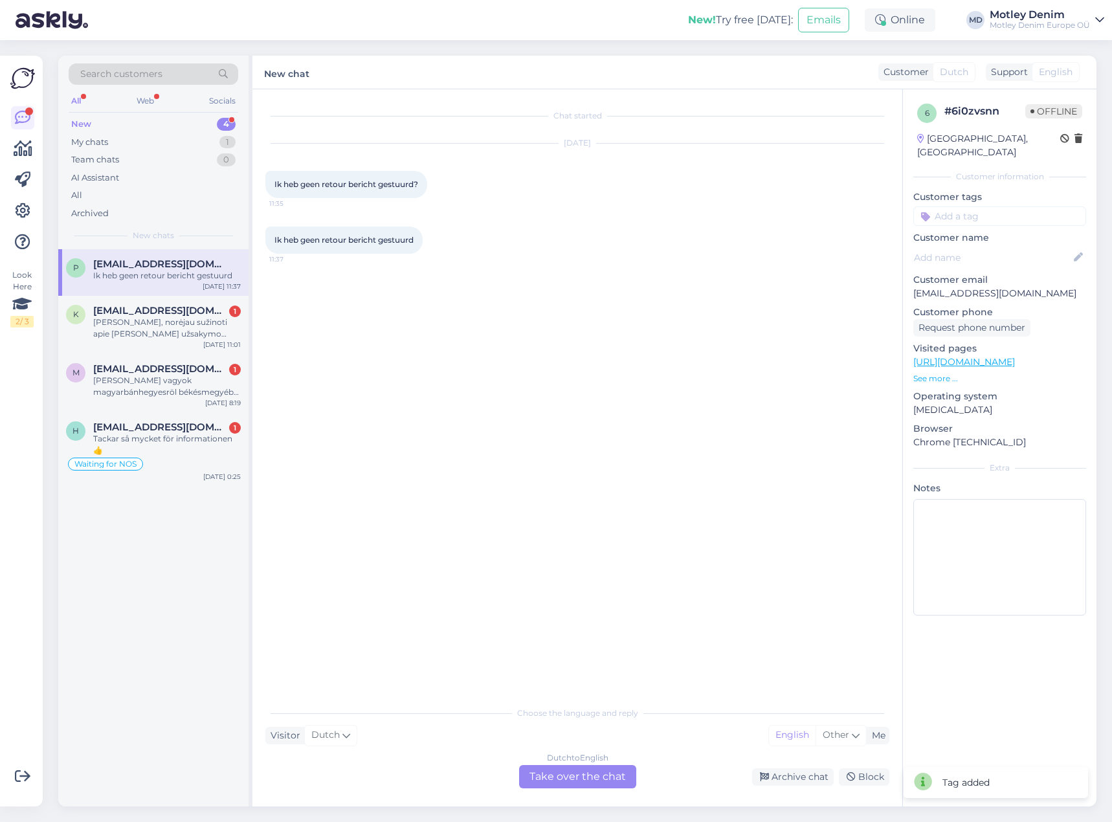
click at [582, 774] on div "Dutch to English Take over the chat" at bounding box center [577, 776] width 117 height 23
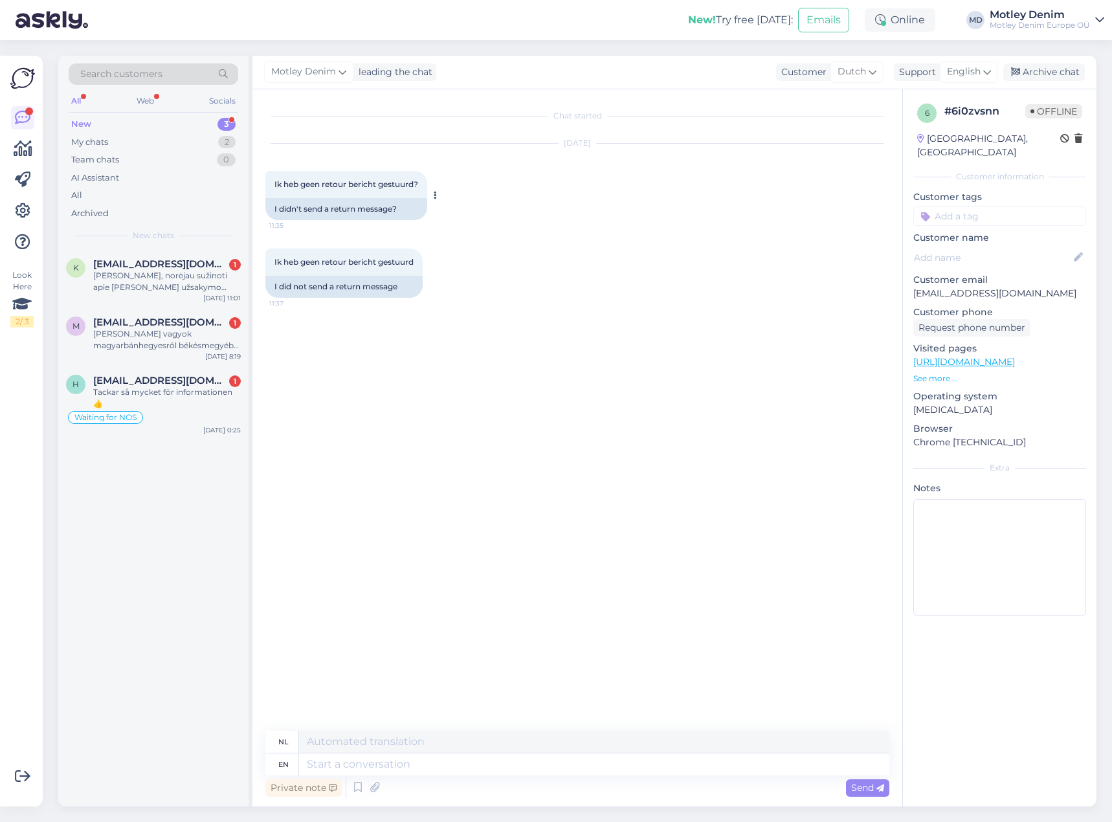
click at [278, 187] on span "Ik heb geen retour bericht gestuurd?" at bounding box center [346, 184] width 144 height 10
drag, startPoint x: 278, startPoint y: 187, endPoint x: 423, endPoint y: 181, distance: 145.1
click at [423, 181] on div "Ik heb geen retour bericht gestuurd? 11:35" at bounding box center [346, 184] width 162 height 27
copy div "Ik heb geen retour bericht gestuurd? 11:35"
click at [940, 287] on p "[EMAIL_ADDRESS][DOMAIN_NAME]" at bounding box center [999, 294] width 173 height 14
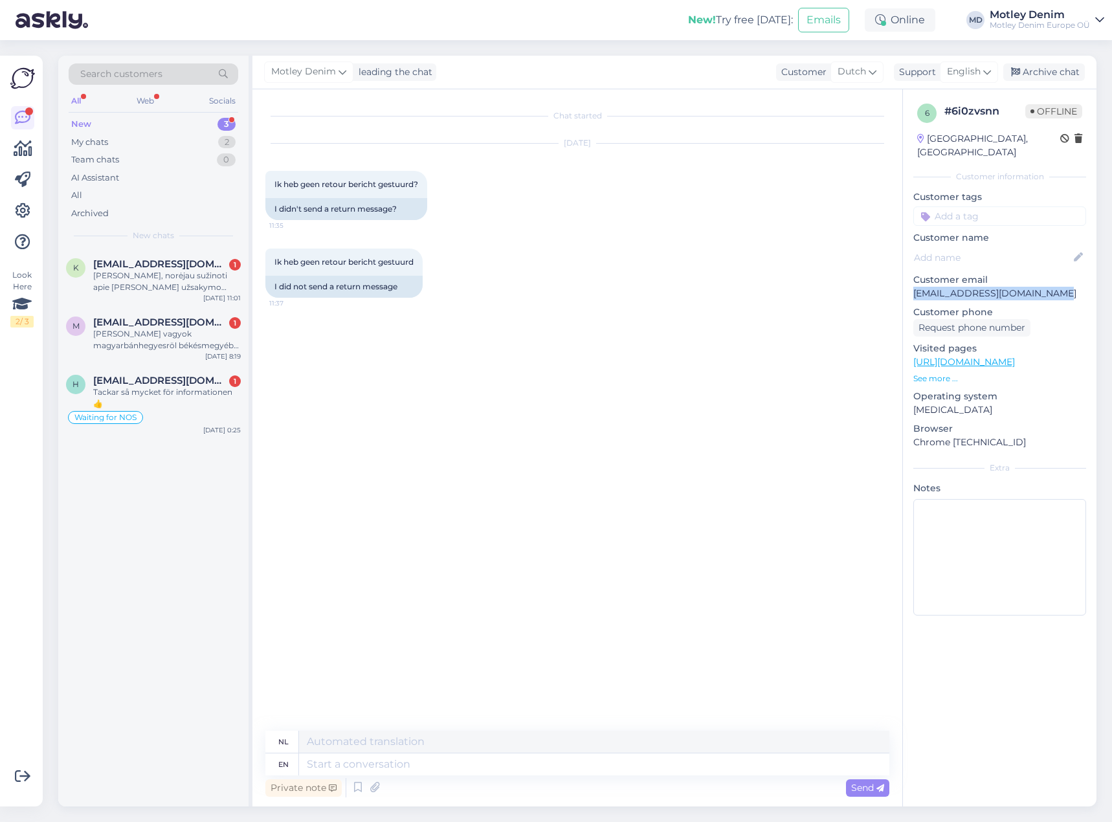
drag, startPoint x: 940, startPoint y: 281, endPoint x: 1043, endPoint y: 280, distance: 102.3
click at [1043, 287] on p "[EMAIL_ADDRESS][DOMAIN_NAME]" at bounding box center [999, 294] width 173 height 14
copy p "[EMAIL_ADDRESS][DOMAIN_NAME]"
click at [163, 78] on div "Search customers" at bounding box center [154, 73] width 170 height 21
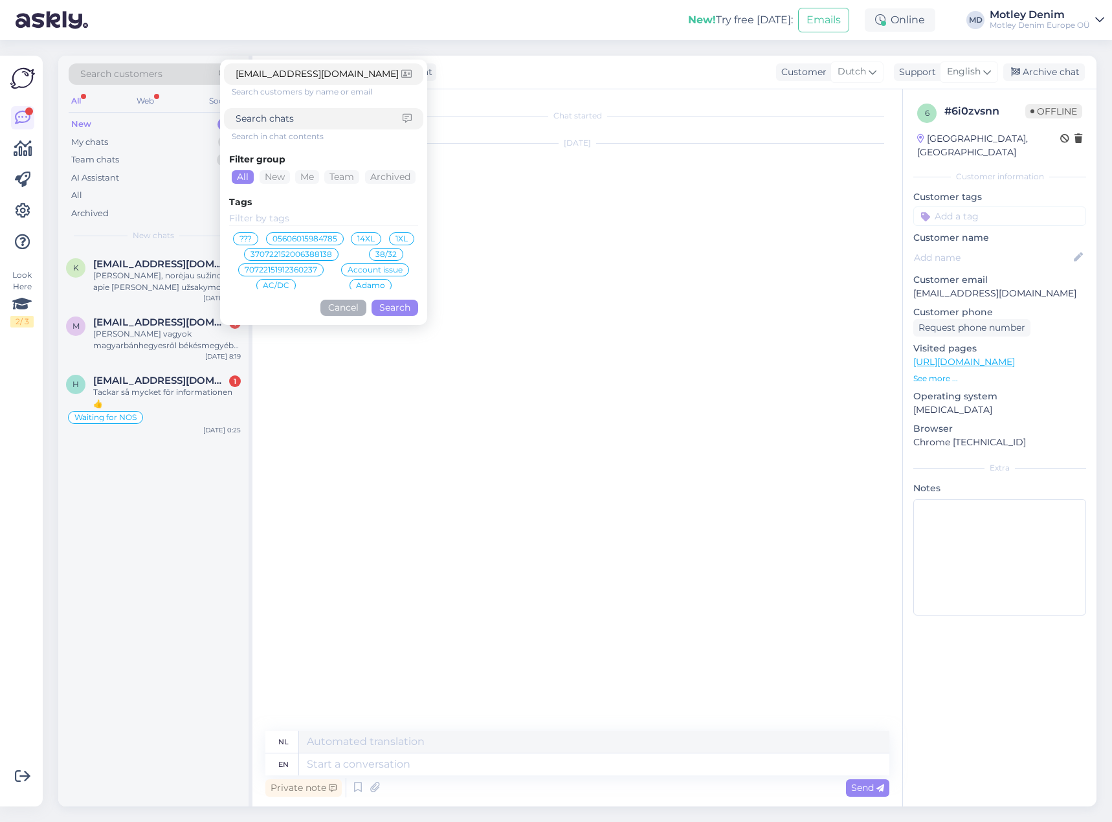
click at [396, 315] on button "Search" at bounding box center [394, 308] width 47 height 16
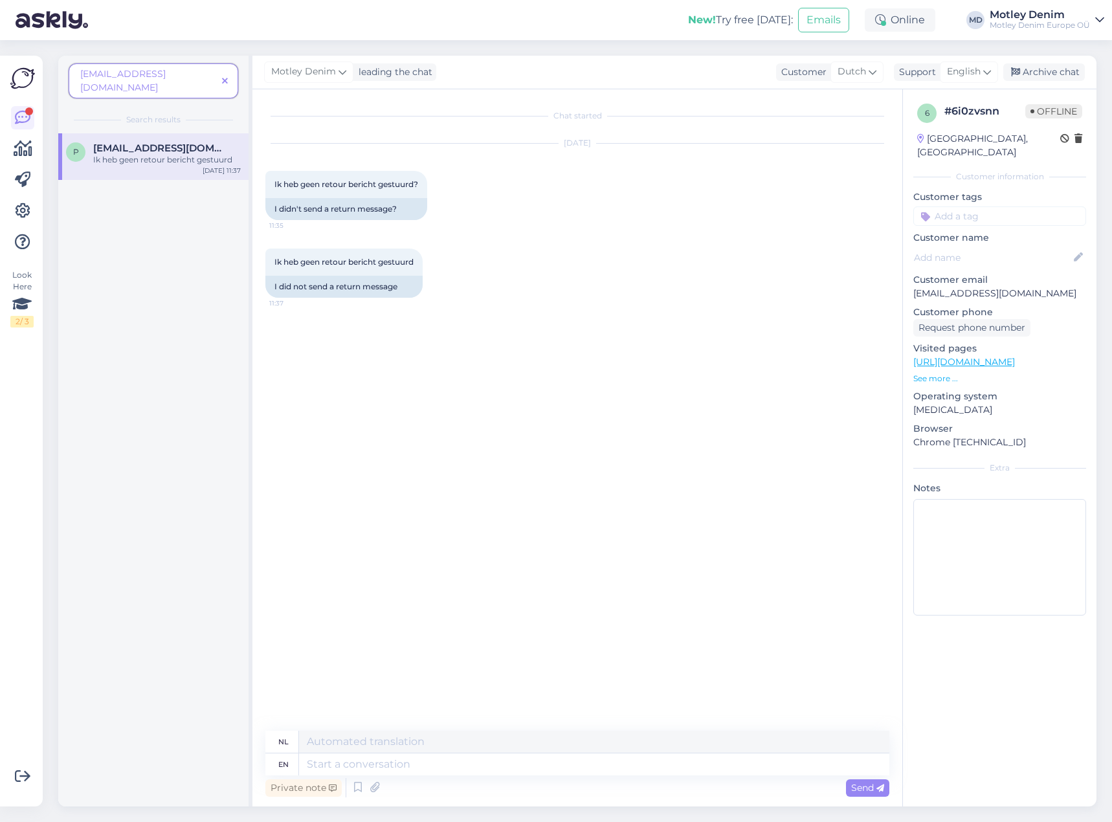
click at [225, 77] on icon at bounding box center [225, 81] width 6 height 9
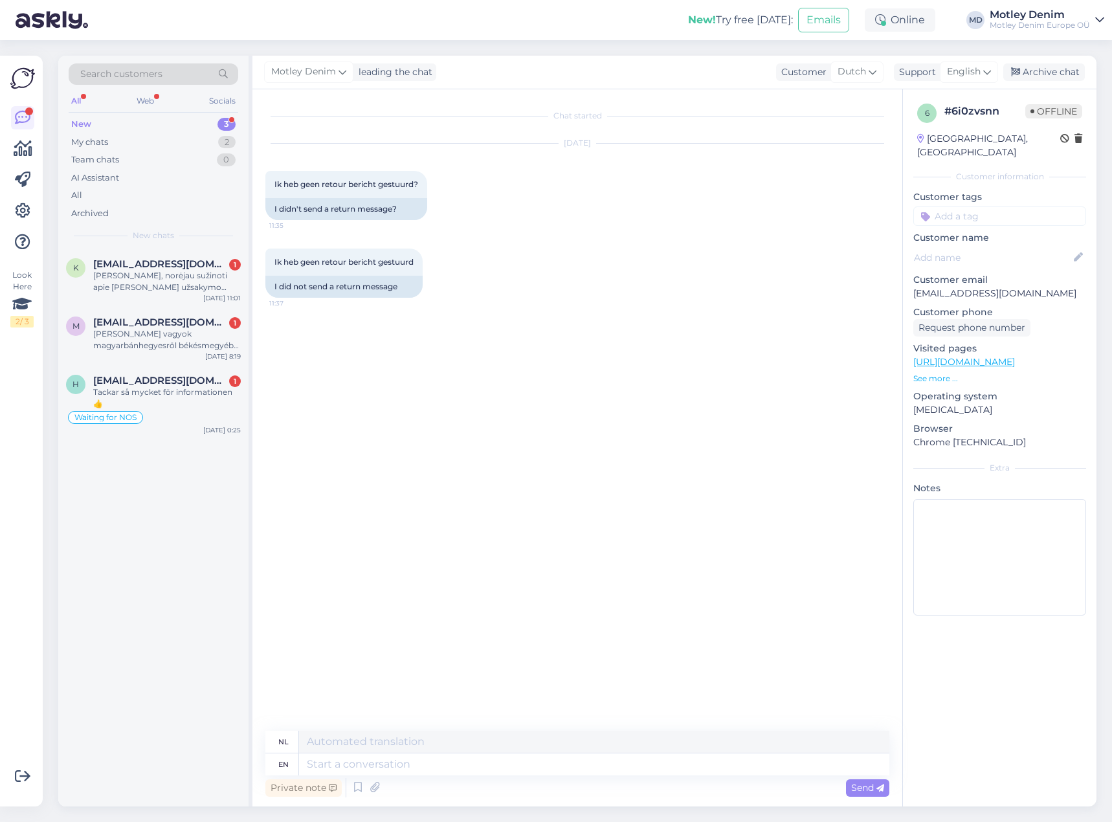
click at [536, 290] on div "Ik heb geen retour bericht gestuurd 11:37 I did not send a return message" at bounding box center [577, 273] width 624 height 78
click at [450, 324] on div "Chat started [DATE] Ik heb geen retour bericht gestuurd? 11:35 I didn't send a …" at bounding box center [582, 410] width 635 height 617
click at [461, 310] on div "Ik heb geen retour bericht gestuurd 11:37 I did not send a return message" at bounding box center [577, 273] width 624 height 78
click at [567, 764] on textarea at bounding box center [594, 764] width 590 height 22
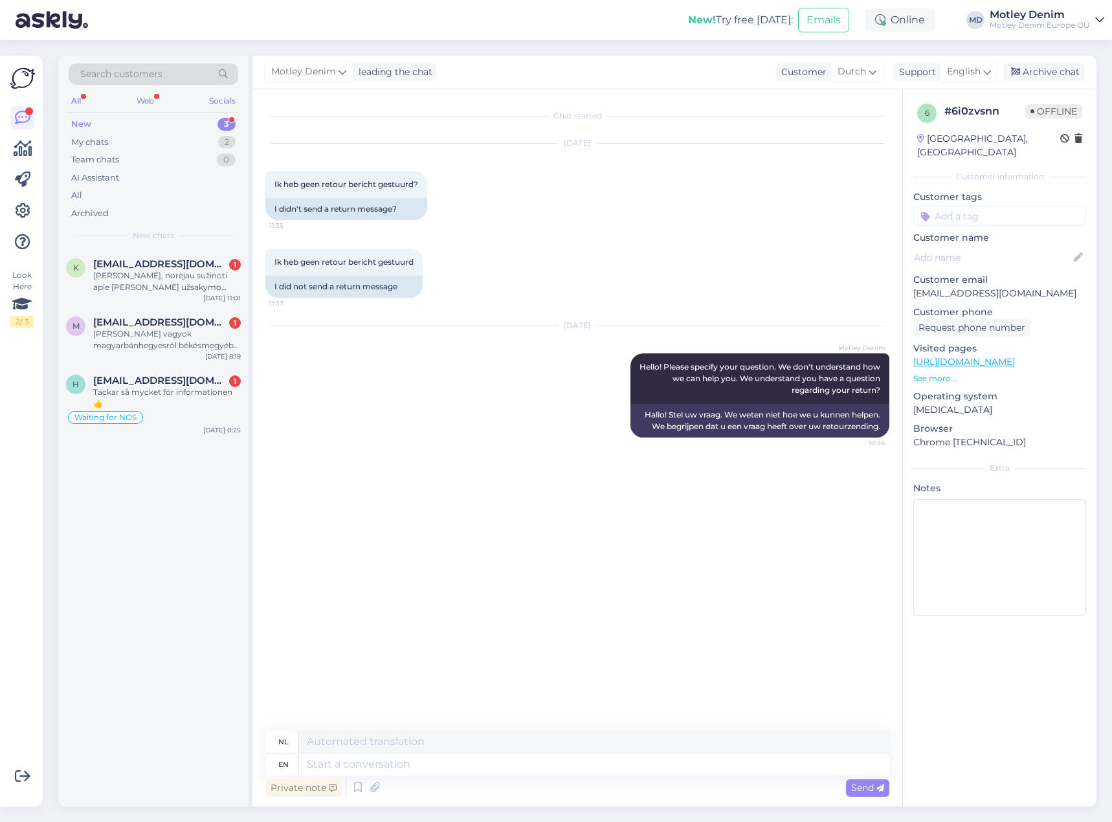
click at [984, 206] on input at bounding box center [999, 215] width 173 height 19
click at [1002, 247] on span "Returns" at bounding box center [999, 251] width 31 height 8
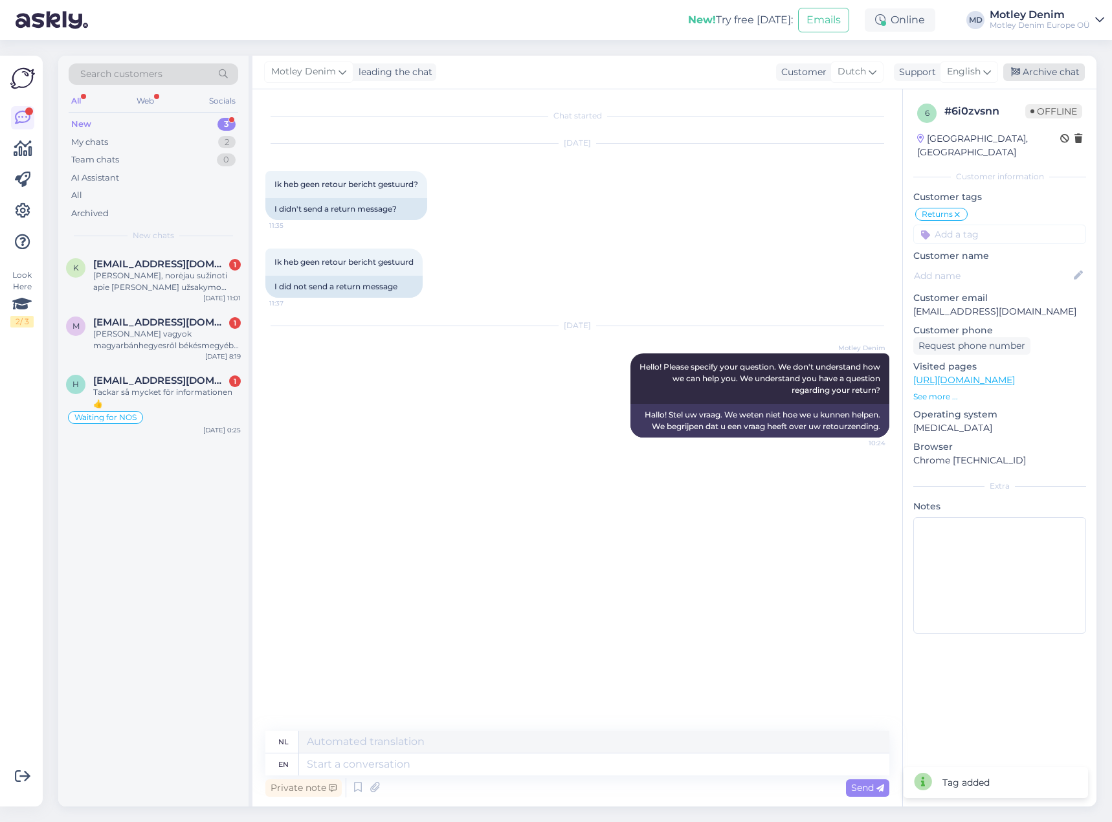
click at [1053, 71] on div "Archive chat" at bounding box center [1044, 71] width 82 height 17
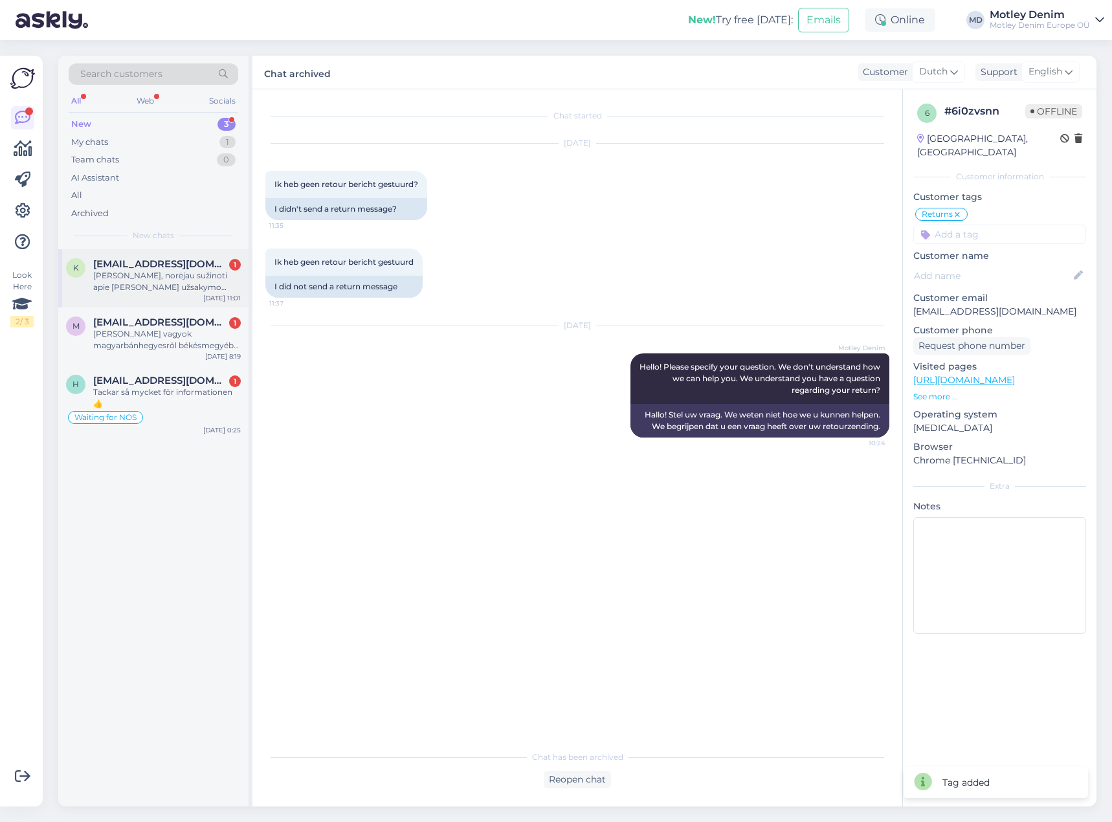
click at [179, 280] on div "[PERSON_NAME], norėjau sužinoti apie [PERSON_NAME] užsakymo statusą. Užsakymo n…" at bounding box center [167, 281] width 148 height 23
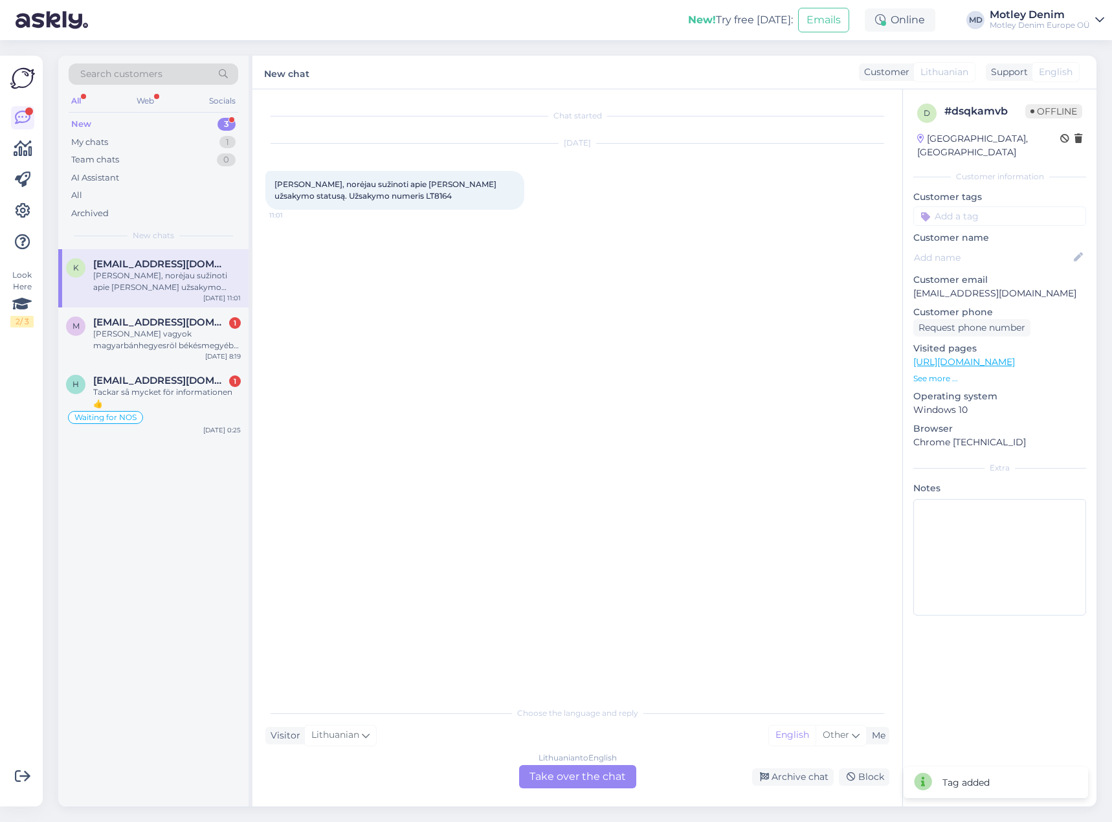
click at [569, 776] on div "Lithuanian to English Take over the chat" at bounding box center [577, 776] width 117 height 23
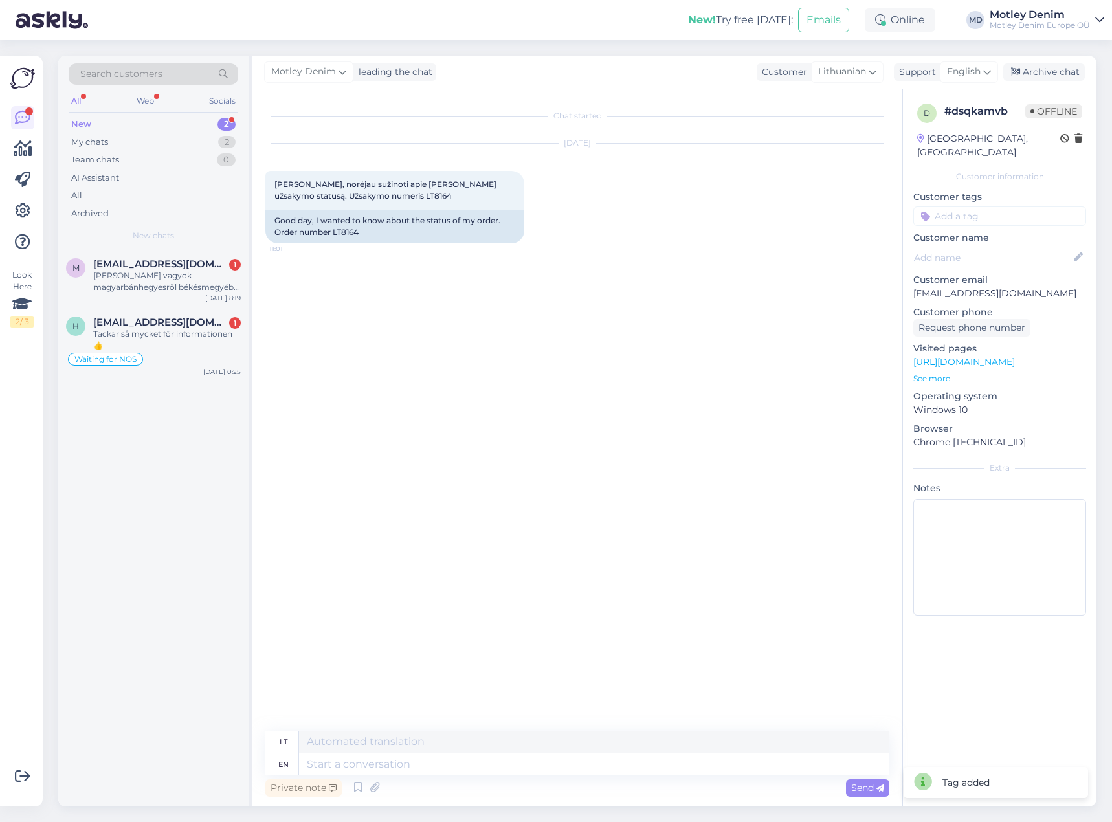
click at [421, 353] on div "Chat started [DATE] [PERSON_NAME], norėjau sužinoti apie [PERSON_NAME] užsakymo…" at bounding box center [582, 410] width 635 height 617
click at [339, 229] on div "Good day, I wanted to know about the status of my order. Order number LT8164" at bounding box center [394, 227] width 259 height 34
drag, startPoint x: 443, startPoint y: 766, endPoint x: 454, endPoint y: 760, distance: 12.2
click at [443, 766] on textarea at bounding box center [594, 764] width 590 height 22
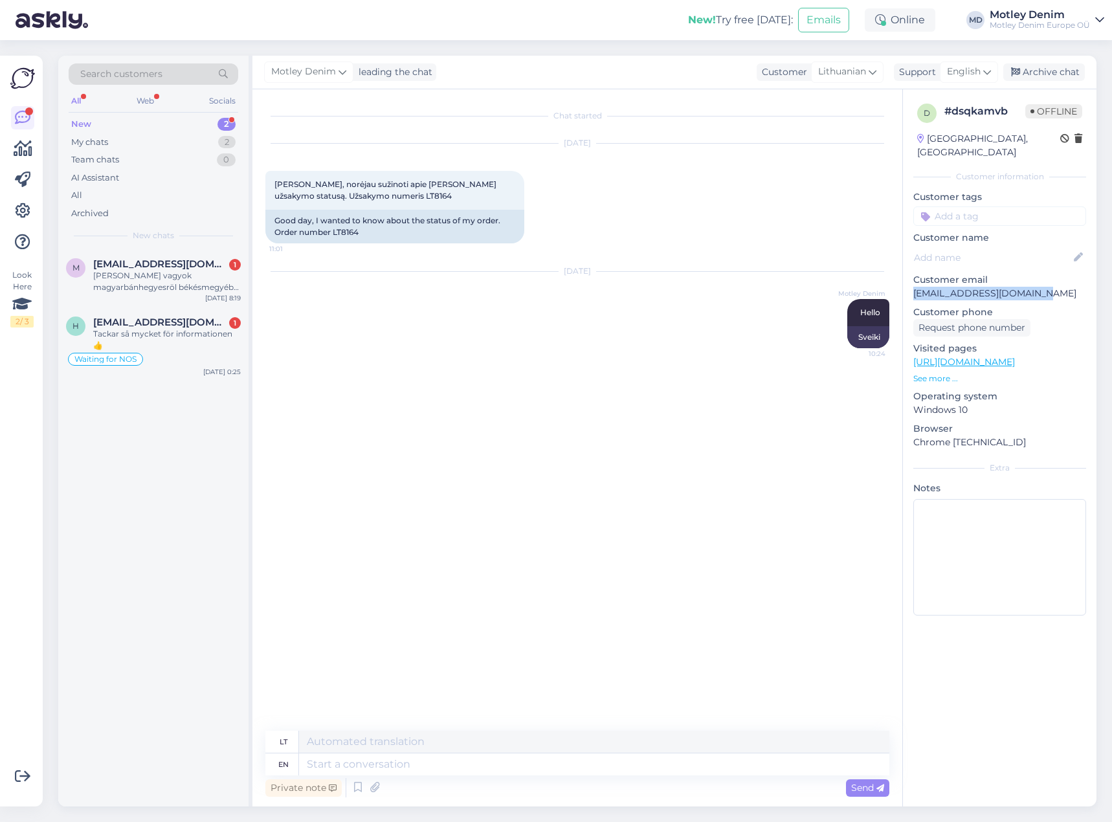
drag, startPoint x: 913, startPoint y: 283, endPoint x: 1030, endPoint y: 275, distance: 116.8
click at [1030, 287] on p "[EMAIL_ADDRESS][DOMAIN_NAME]" at bounding box center [999, 294] width 173 height 14
click at [146, 74] on span "Search customers" at bounding box center [121, 74] width 82 height 14
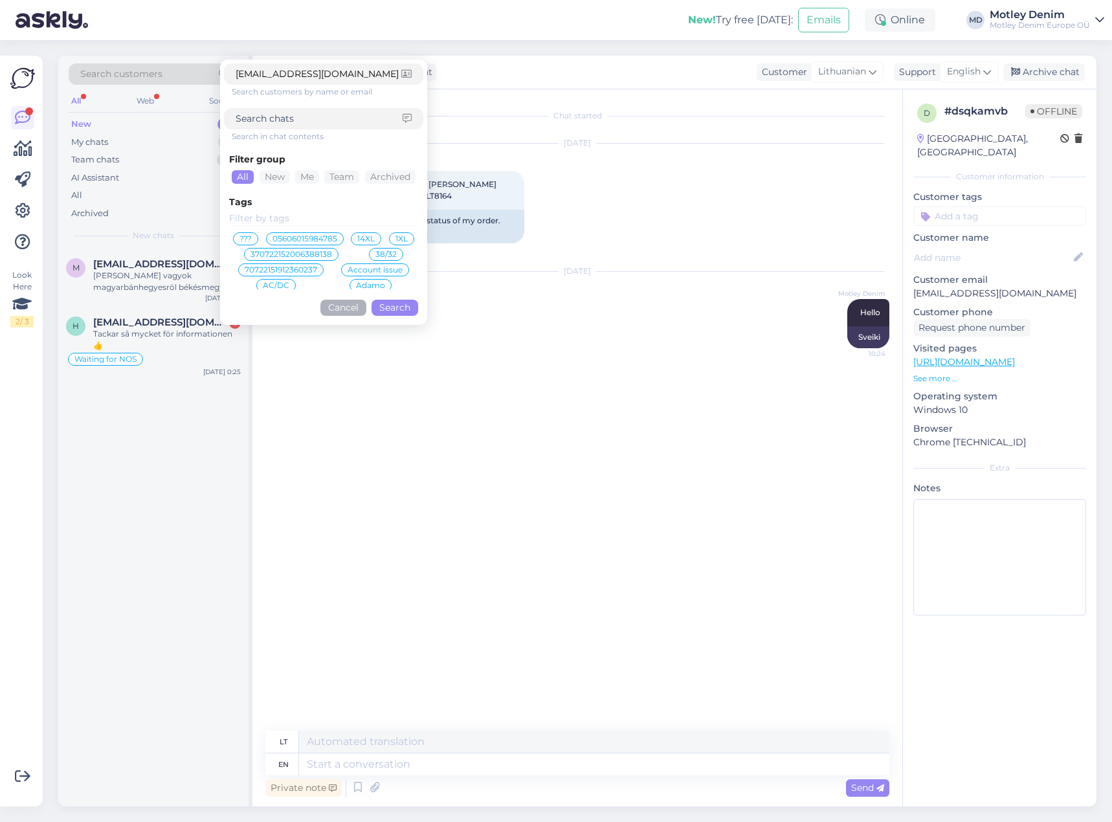
click at [392, 307] on button "Search" at bounding box center [394, 308] width 47 height 16
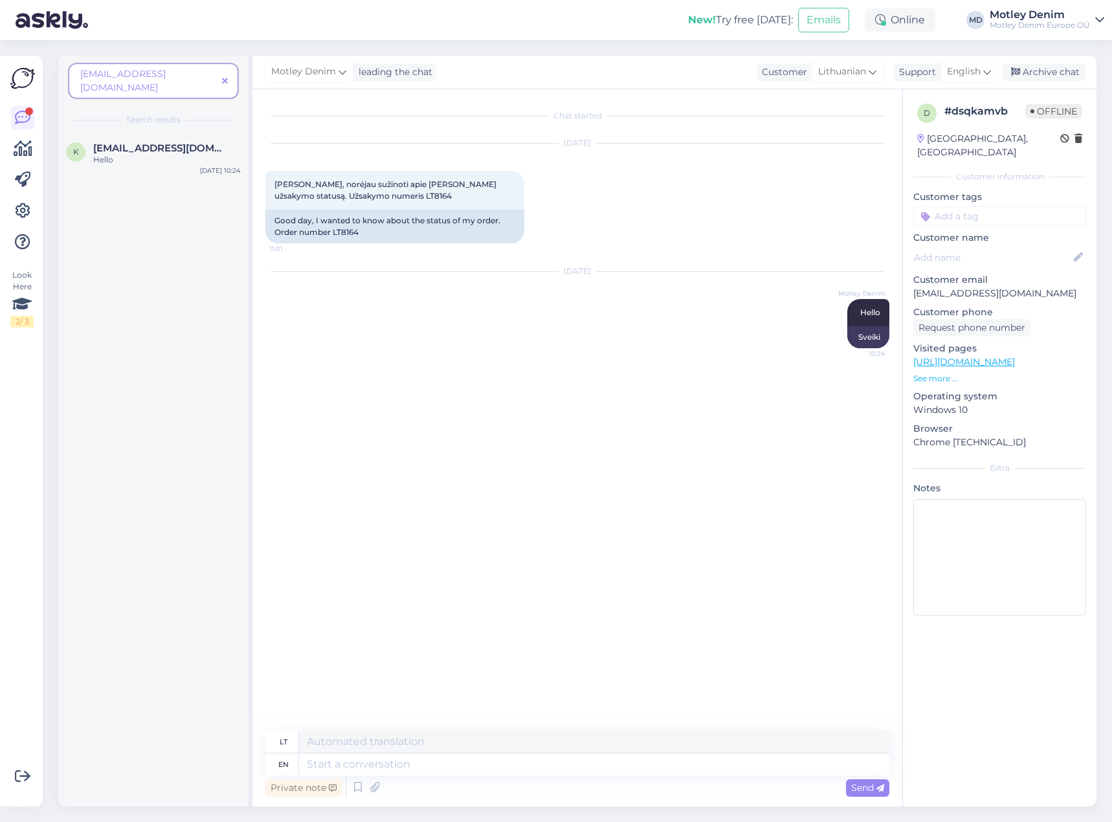
click at [223, 77] on icon at bounding box center [225, 81] width 6 height 9
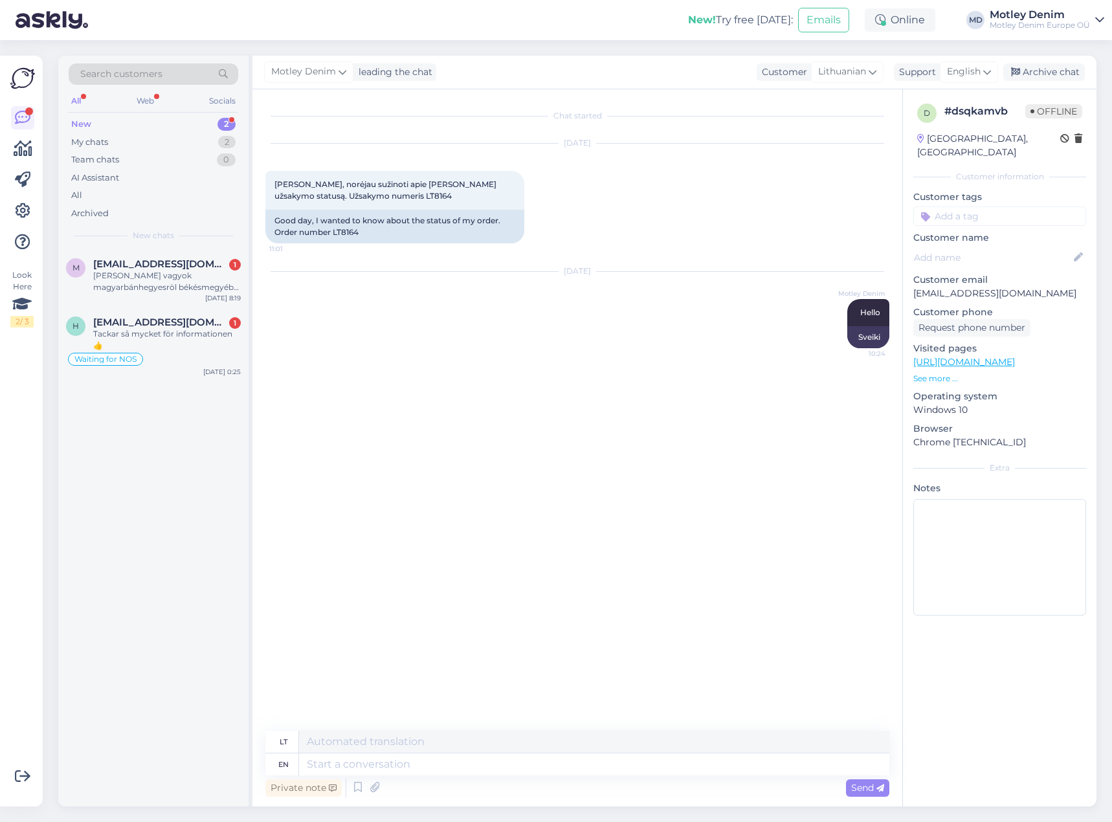
click at [185, 73] on div "Search customers" at bounding box center [154, 73] width 170 height 21
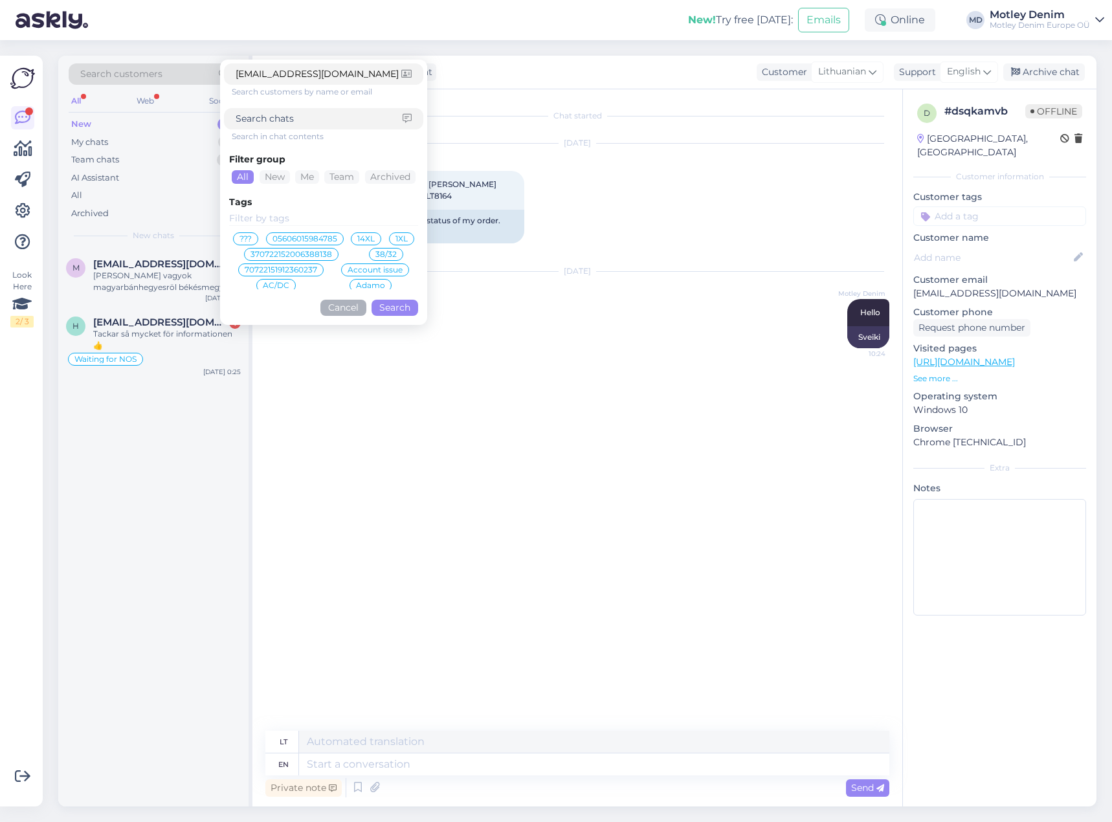
click at [395, 307] on button "Search" at bounding box center [394, 308] width 47 height 16
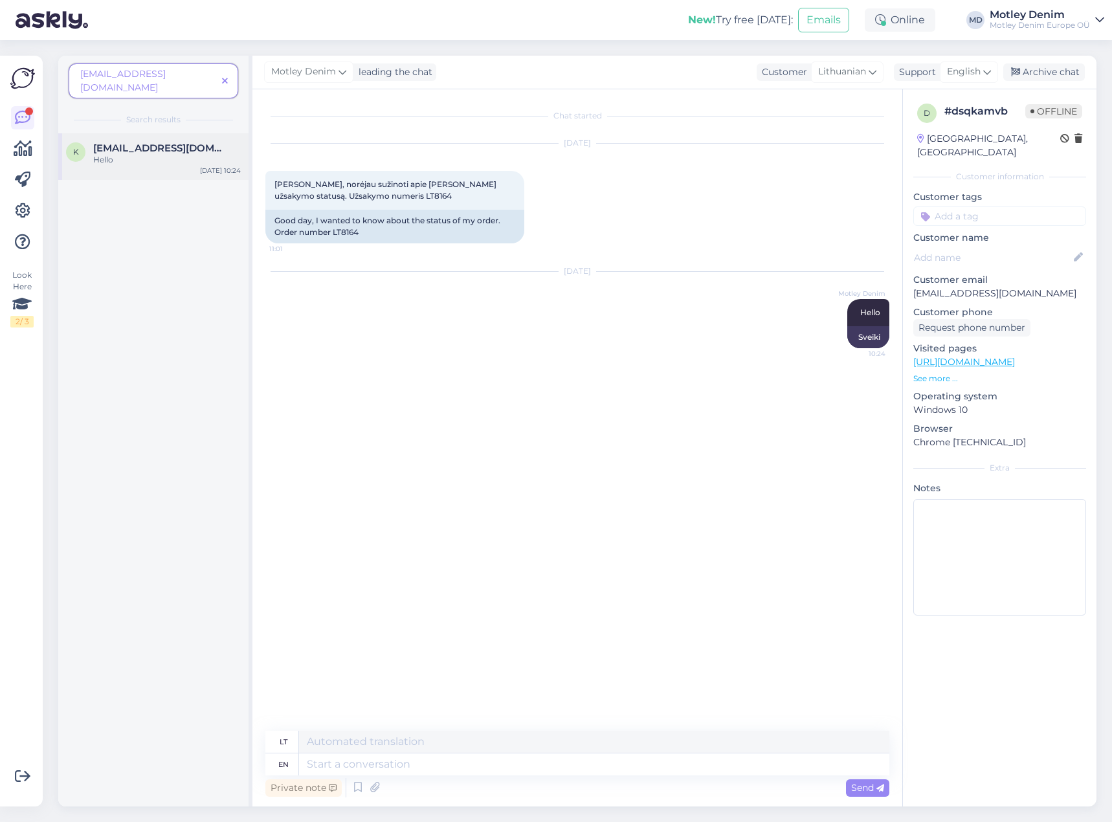
click at [177, 154] on div "Hello" at bounding box center [167, 160] width 148 height 12
click at [226, 77] on icon at bounding box center [225, 81] width 6 height 9
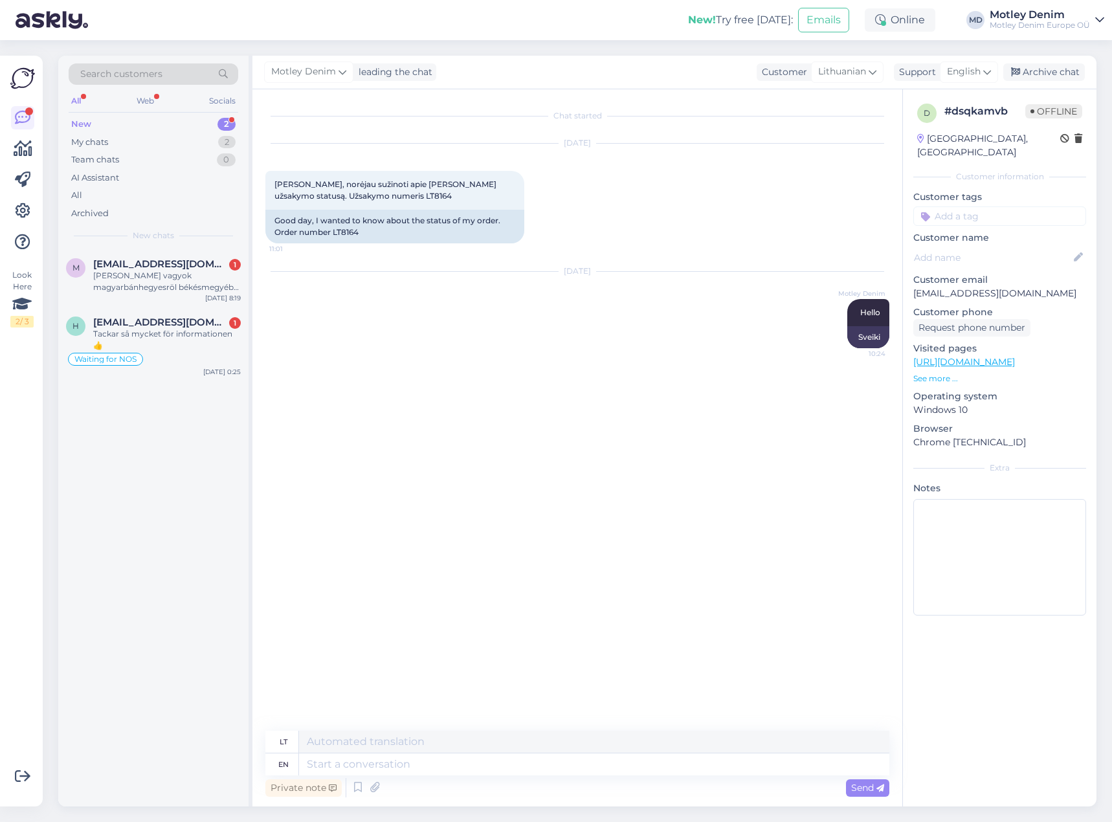
click at [554, 311] on div "[DATE] Motley Denim Hello 10:24 Sveiki" at bounding box center [577, 310] width 624 height 105
click at [370, 232] on div "Good day, I wanted to know about the status of my order. Order number LT8164" at bounding box center [394, 227] width 259 height 34
click at [383, 245] on div "[DATE] [PERSON_NAME], norėjau sužinoti apie [PERSON_NAME] užsakymo statusą. Užs…" at bounding box center [577, 193] width 624 height 128
click at [418, 234] on div "Good day, I wanted to know about the status of my order. Order number LT8164" at bounding box center [394, 227] width 259 height 34
click at [479, 763] on textarea at bounding box center [594, 764] width 590 height 22
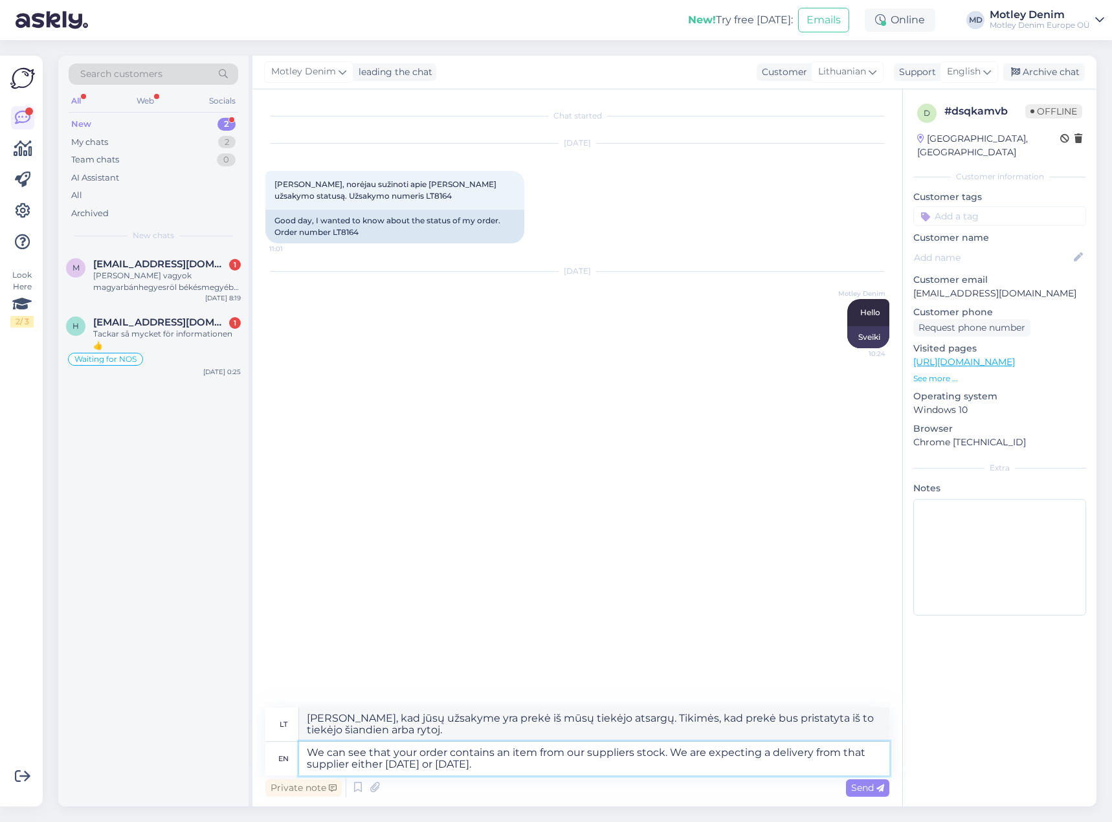
click at [494, 769] on textarea "We can see that your order contains an item from our suppliers stock. We are ex…" at bounding box center [594, 759] width 590 height 34
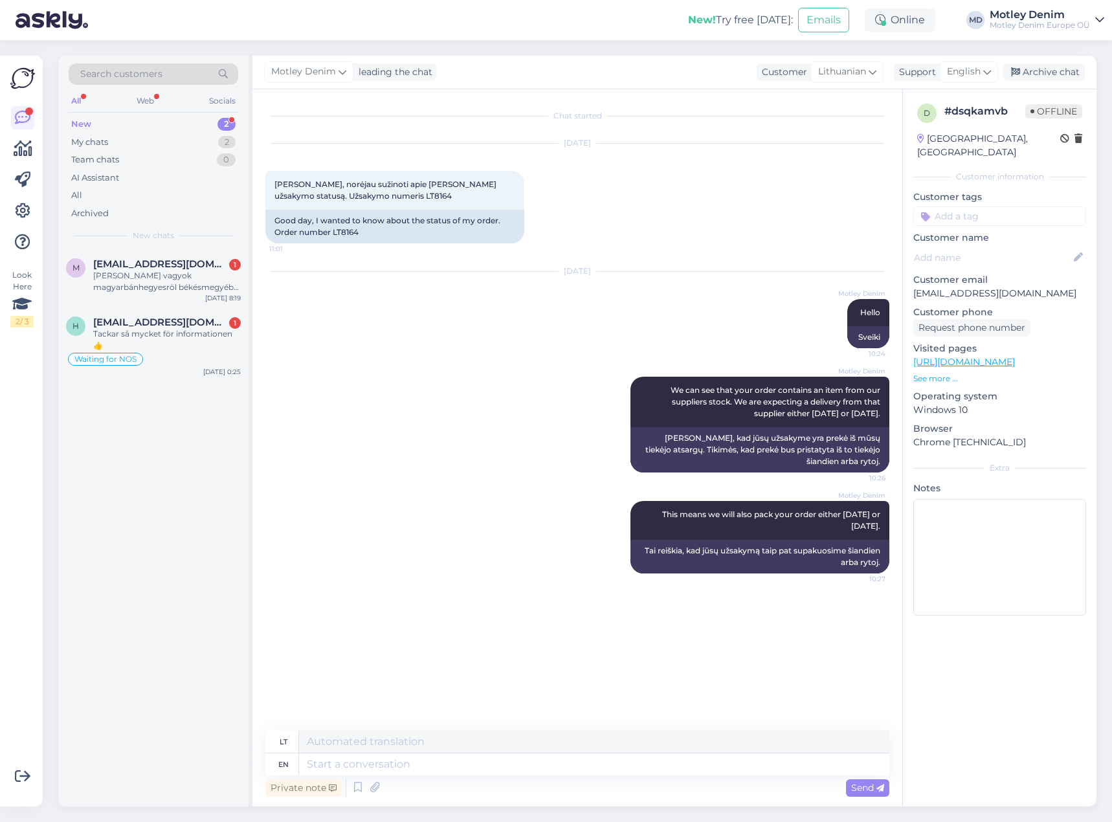
click at [562, 661] on div "Chat started [DATE] [PERSON_NAME], norėjau sužinoti apie [PERSON_NAME] užsakymo…" at bounding box center [582, 410] width 635 height 617
click at [738, 483] on div "Motley Denim We can see that your order contains an item from our suppliers sto…" at bounding box center [577, 424] width 624 height 124
click at [569, 639] on div "Chat started [DATE] [PERSON_NAME], norėjau sužinoti apie [PERSON_NAME] užsakymo…" at bounding box center [582, 410] width 635 height 617
click at [586, 498] on div "Motley Denim This means we will also pack your order either [DATE] or [DATE]. 1…" at bounding box center [577, 537] width 624 height 101
click at [647, 327] on div "[DATE] Motley Denim Hello 10:24 Sveiki" at bounding box center [577, 310] width 624 height 105
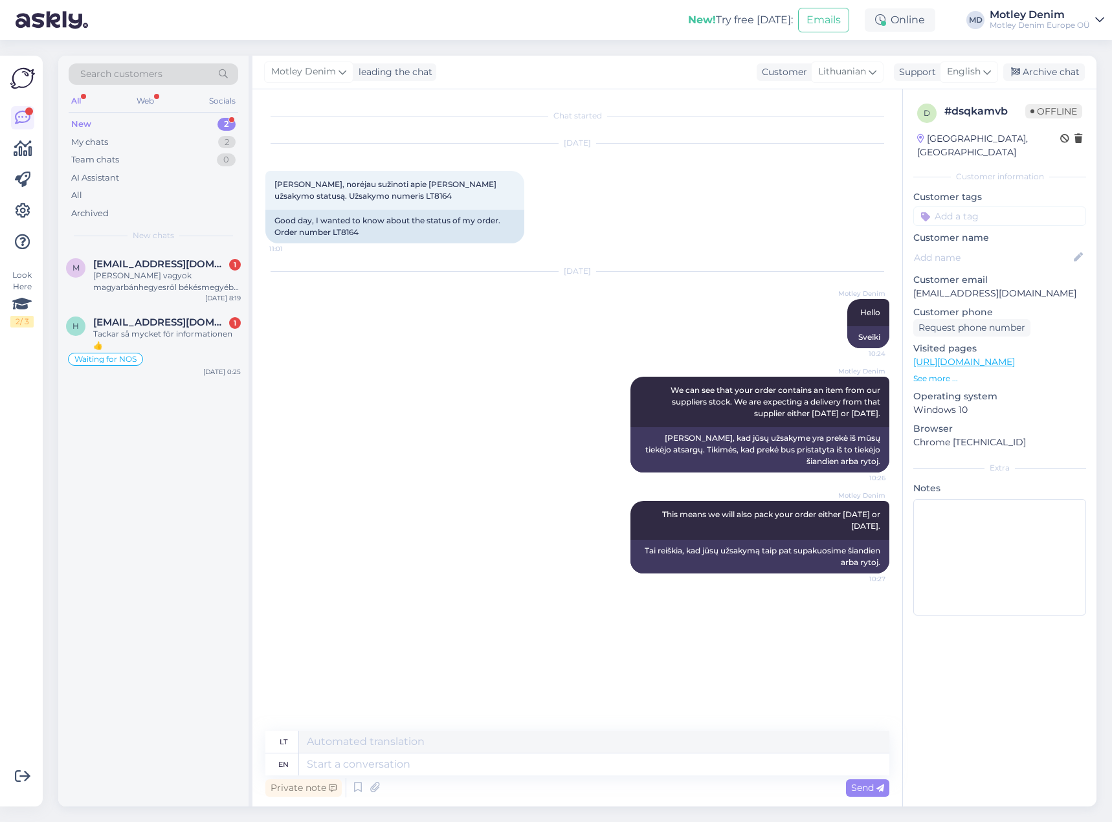
click at [1022, 206] on input at bounding box center [999, 215] width 173 height 19
click at [1009, 247] on span "Waiting for NOS" at bounding box center [1000, 251] width 62 height 8
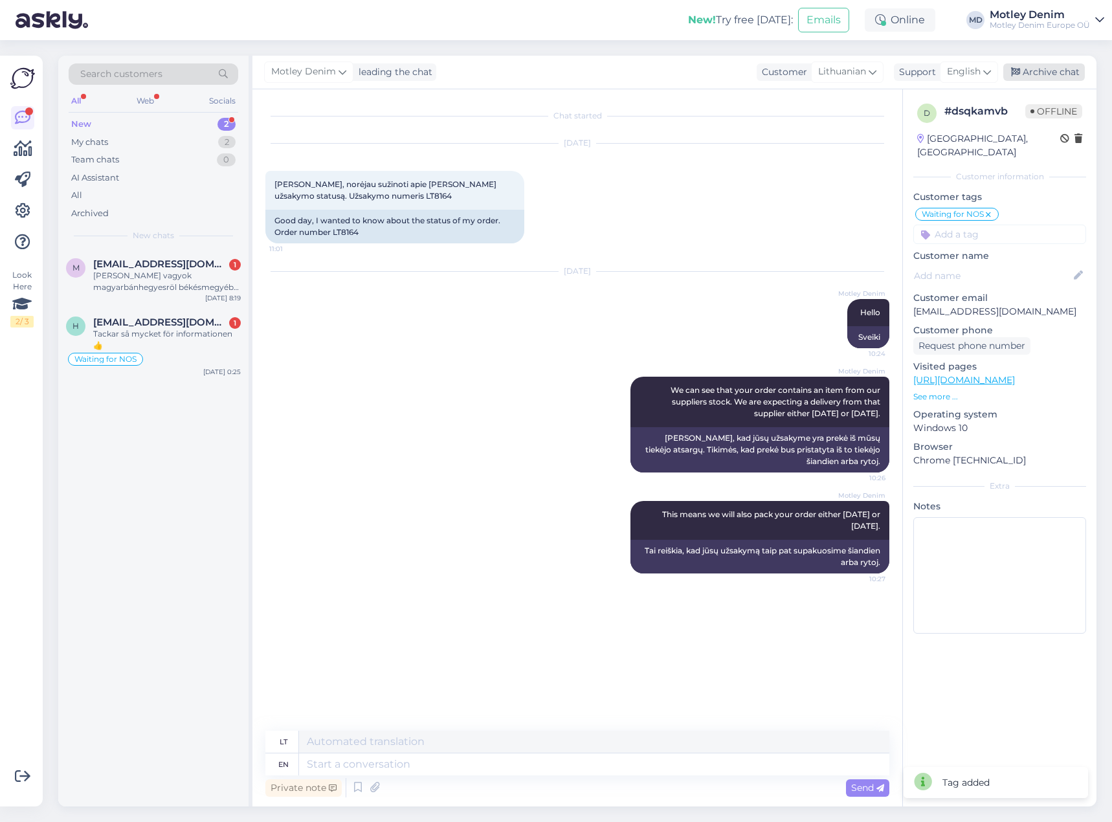
click at [1054, 64] on div "Archive chat" at bounding box center [1044, 71] width 82 height 17
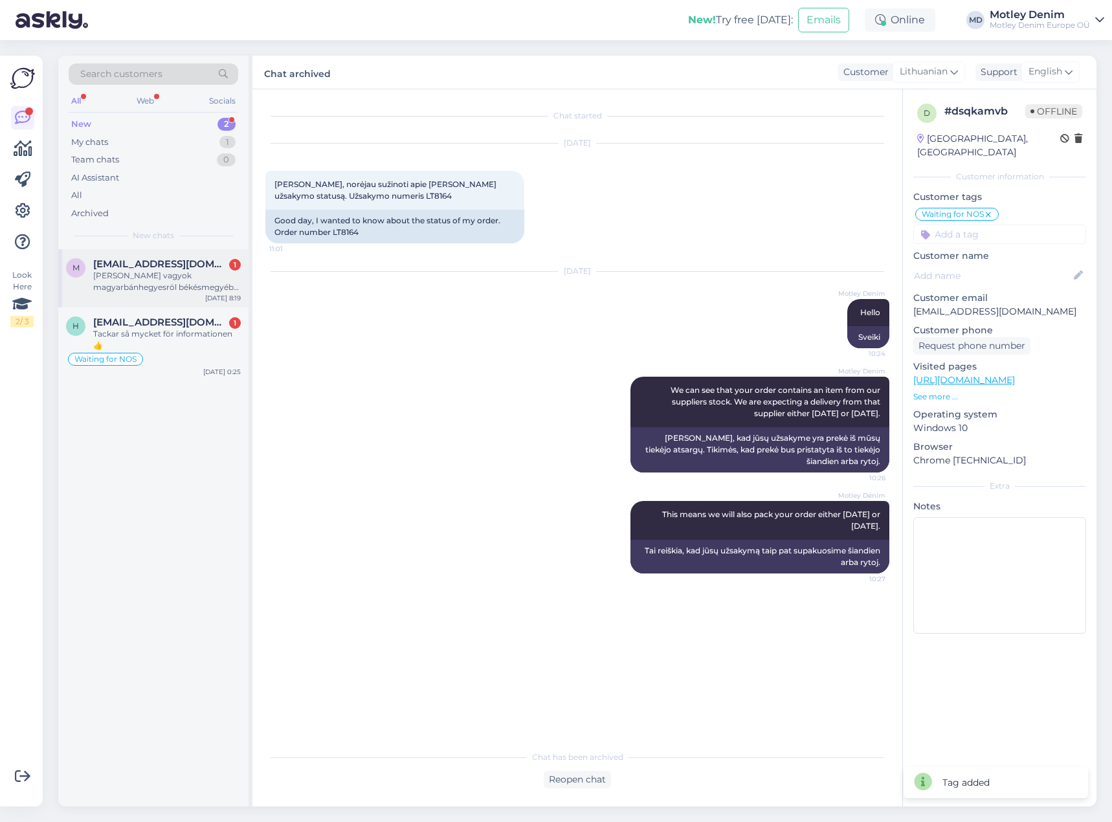
click at [194, 272] on div "[PERSON_NAME] vagyok magyarbánhegyesröl békésmegyéböl abban szeretném a kedves …" at bounding box center [167, 281] width 148 height 23
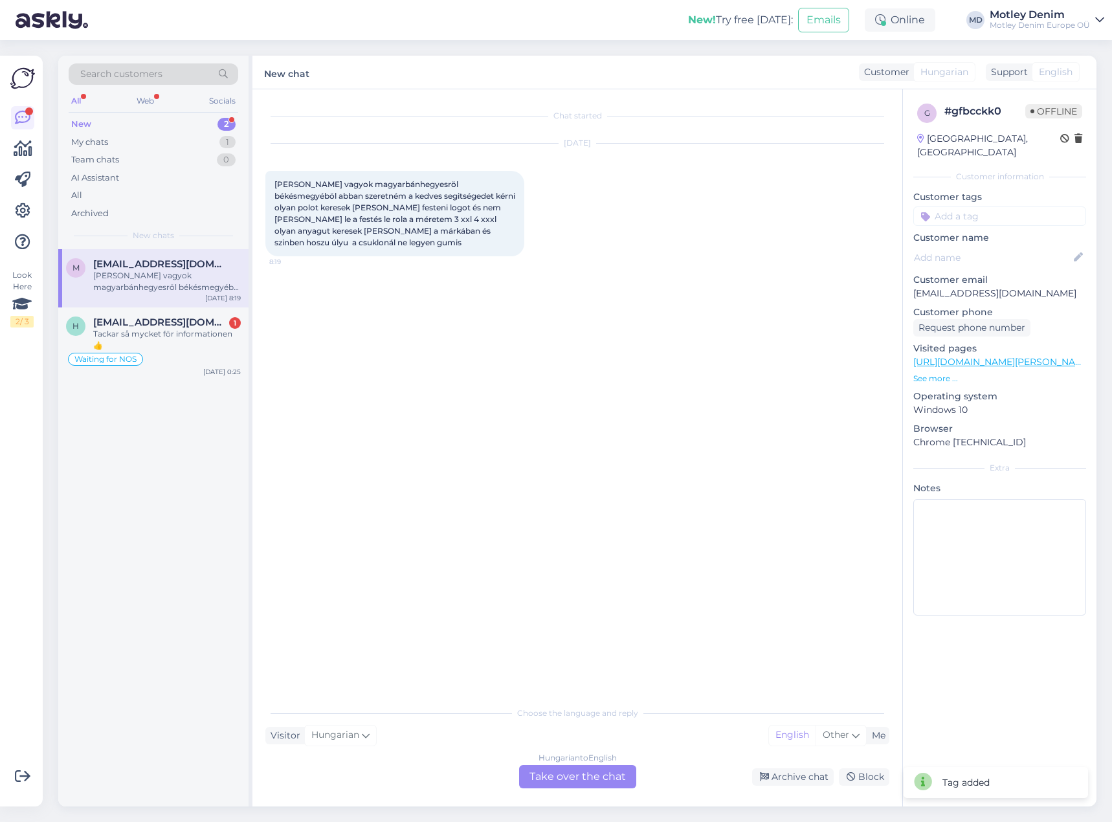
click at [590, 772] on div "Hungarian to English Take over the chat" at bounding box center [577, 776] width 117 height 23
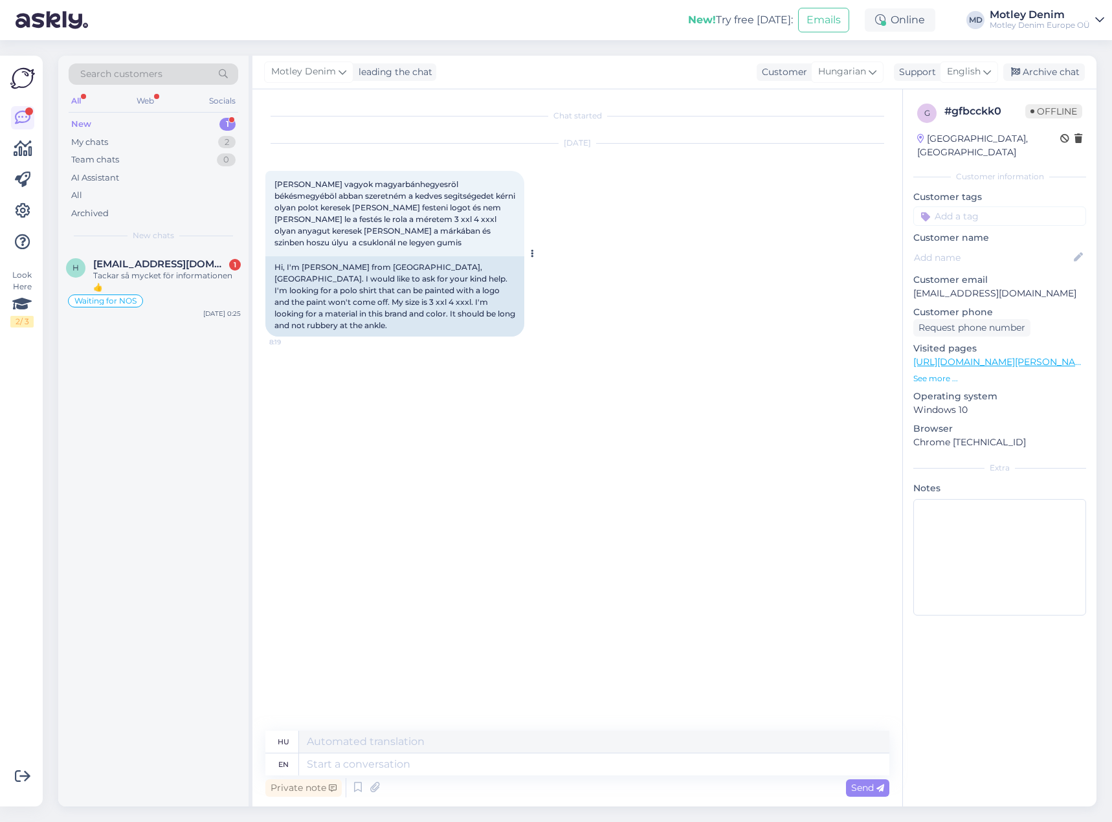
click at [277, 182] on span "[PERSON_NAME] vagyok magyarbánhegyesröl békésmegyéböl abban szeretném a kedves …" at bounding box center [395, 213] width 243 height 68
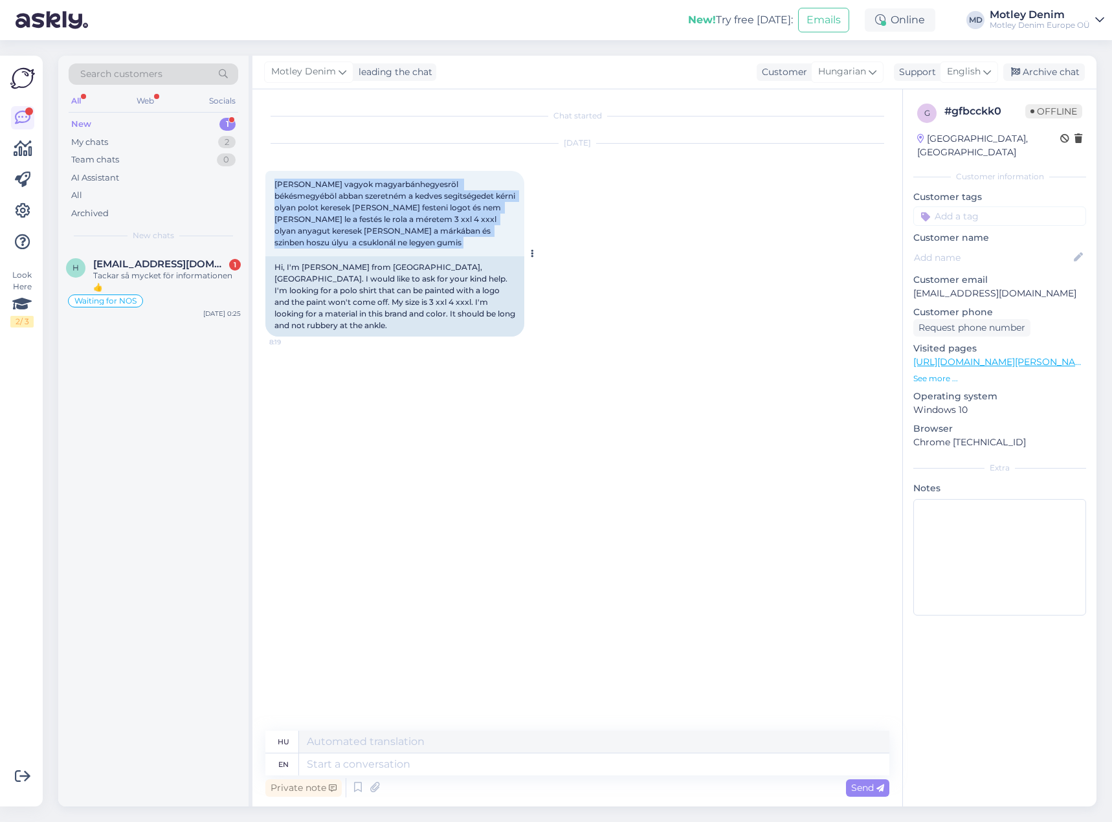
drag, startPoint x: 277, startPoint y: 182, endPoint x: 383, endPoint y: 238, distance: 119.8
click at [383, 238] on div "[PERSON_NAME] vagyok magyarbánhegyesröl békésmegyéböl abban szeretném a kedves …" at bounding box center [394, 213] width 259 height 85
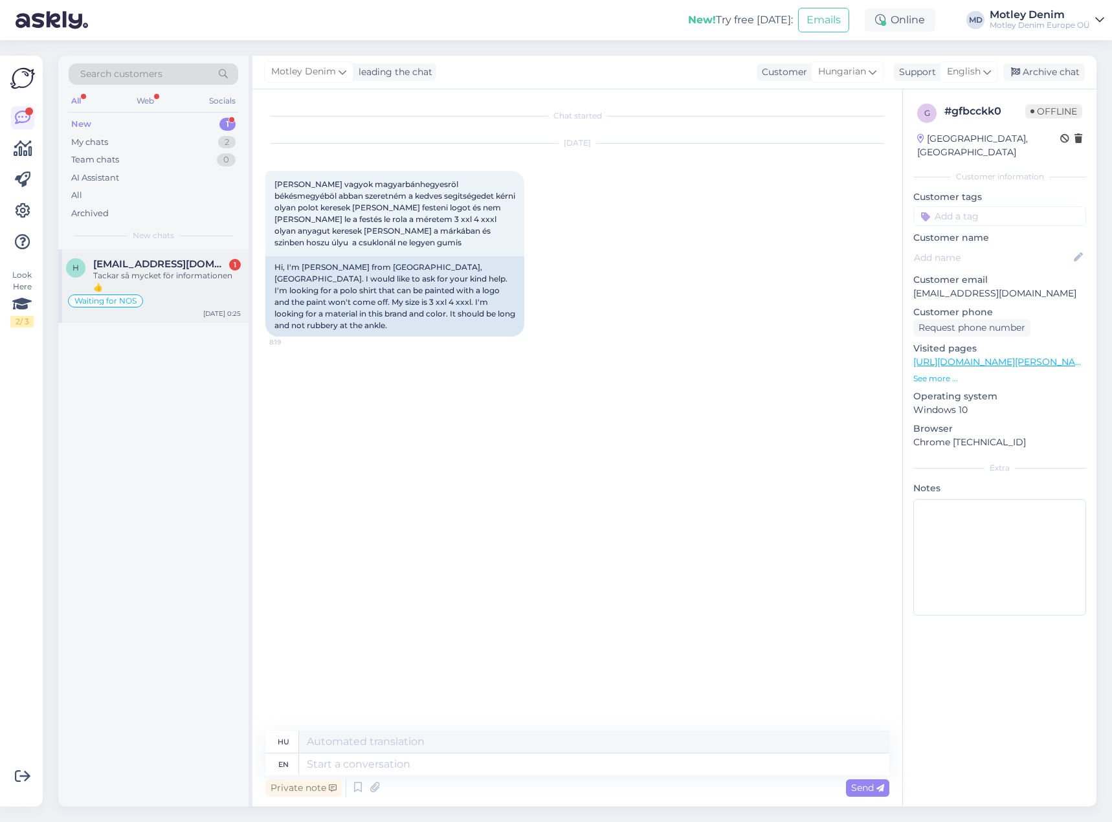
click at [163, 280] on div "Tackar så mycket för informationen 👍" at bounding box center [167, 281] width 148 height 23
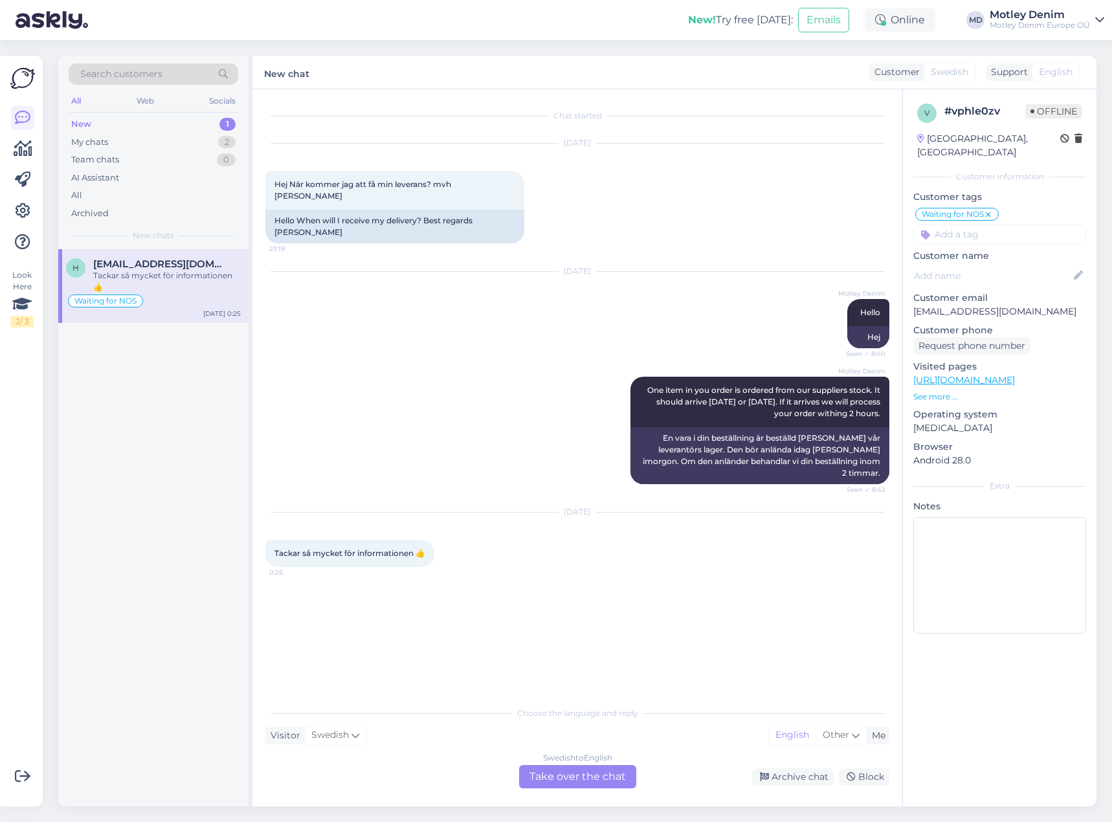
click at [820, 581] on div "Chat started [DATE] Hej När kommer jag att få min leverans? mvh [PERSON_NAME] 2…" at bounding box center [582, 395] width 635 height 586
click at [929, 305] on p "[EMAIL_ADDRESS][DOMAIN_NAME]" at bounding box center [999, 312] width 173 height 14
drag, startPoint x: 929, startPoint y: 298, endPoint x: 1004, endPoint y: 298, distance: 75.1
click at [1004, 305] on p "[EMAIL_ADDRESS][DOMAIN_NAME]" at bounding box center [999, 312] width 173 height 14
click at [153, 82] on div "Search customers" at bounding box center [154, 73] width 170 height 21
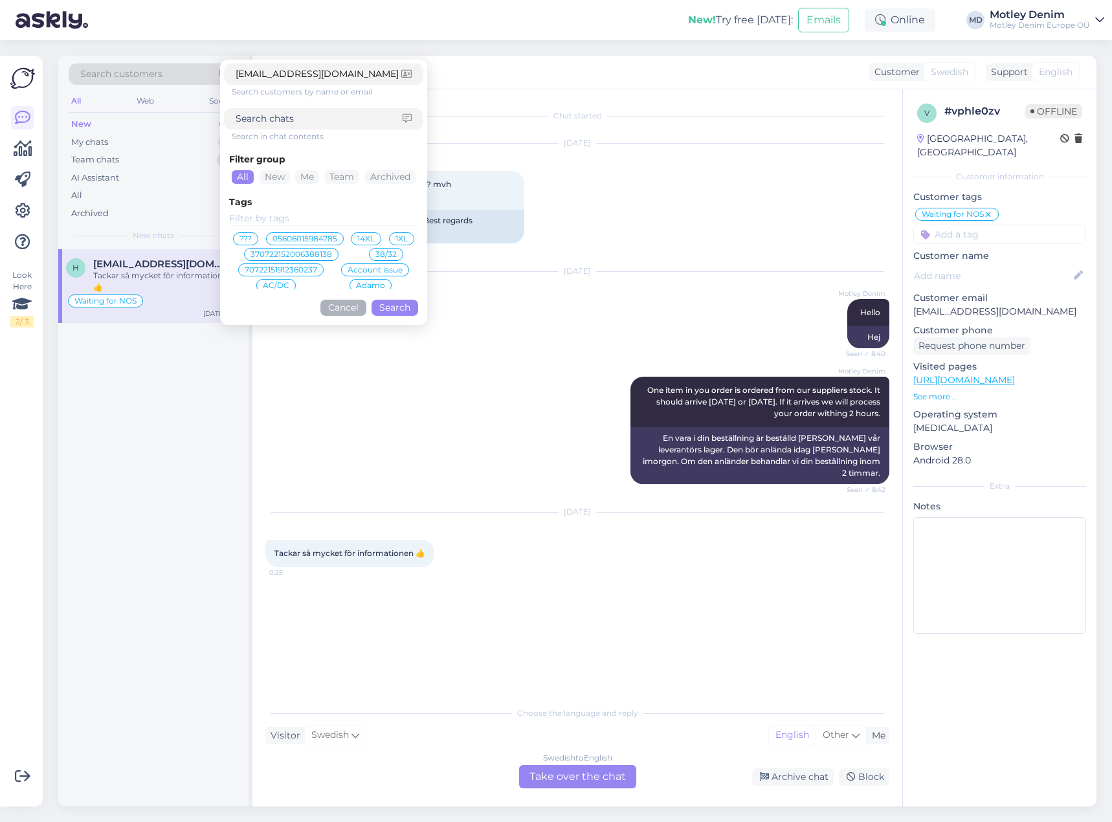
click at [407, 316] on div "Filter group All New Me Team Archived Tags ??? 05606015984785 14XL 1XL 37072215…" at bounding box center [323, 231] width 199 height 179
click at [413, 315] on button "Search" at bounding box center [394, 308] width 47 height 16
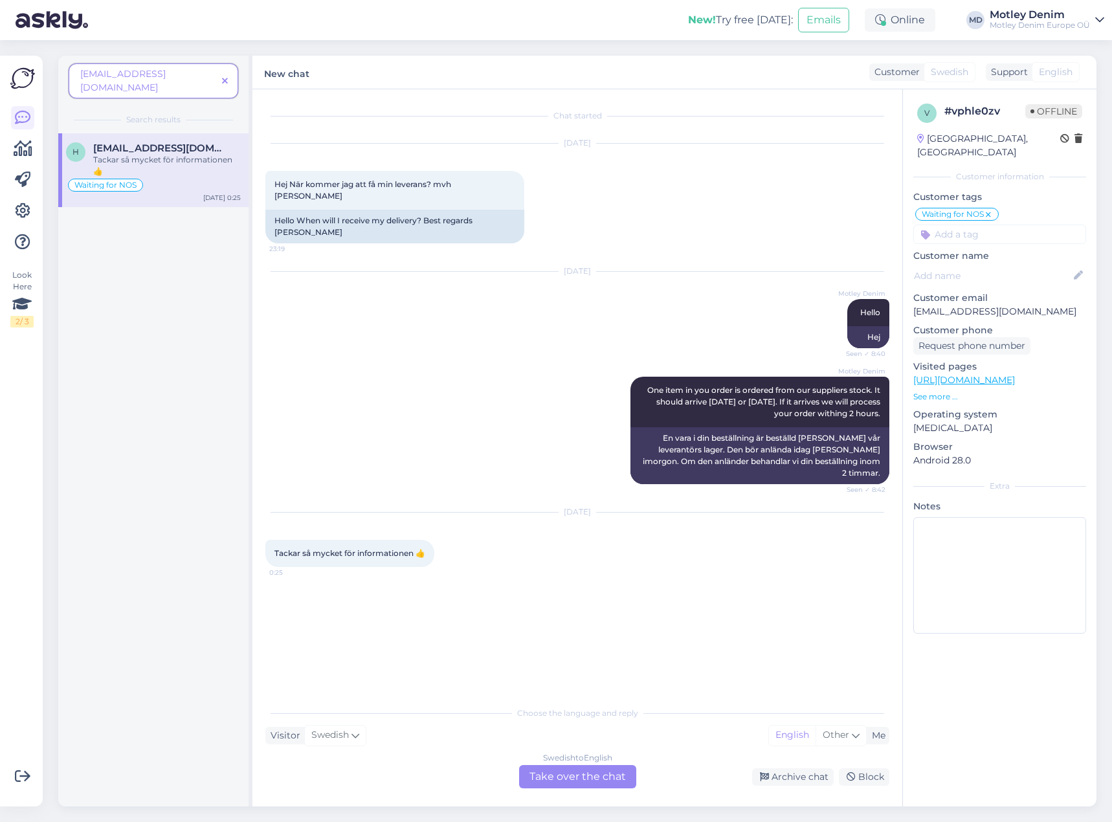
click at [194, 162] on div "Tackar så mycket för informationen 👍" at bounding box center [167, 165] width 148 height 23
click at [223, 74] on span at bounding box center [225, 81] width 16 height 14
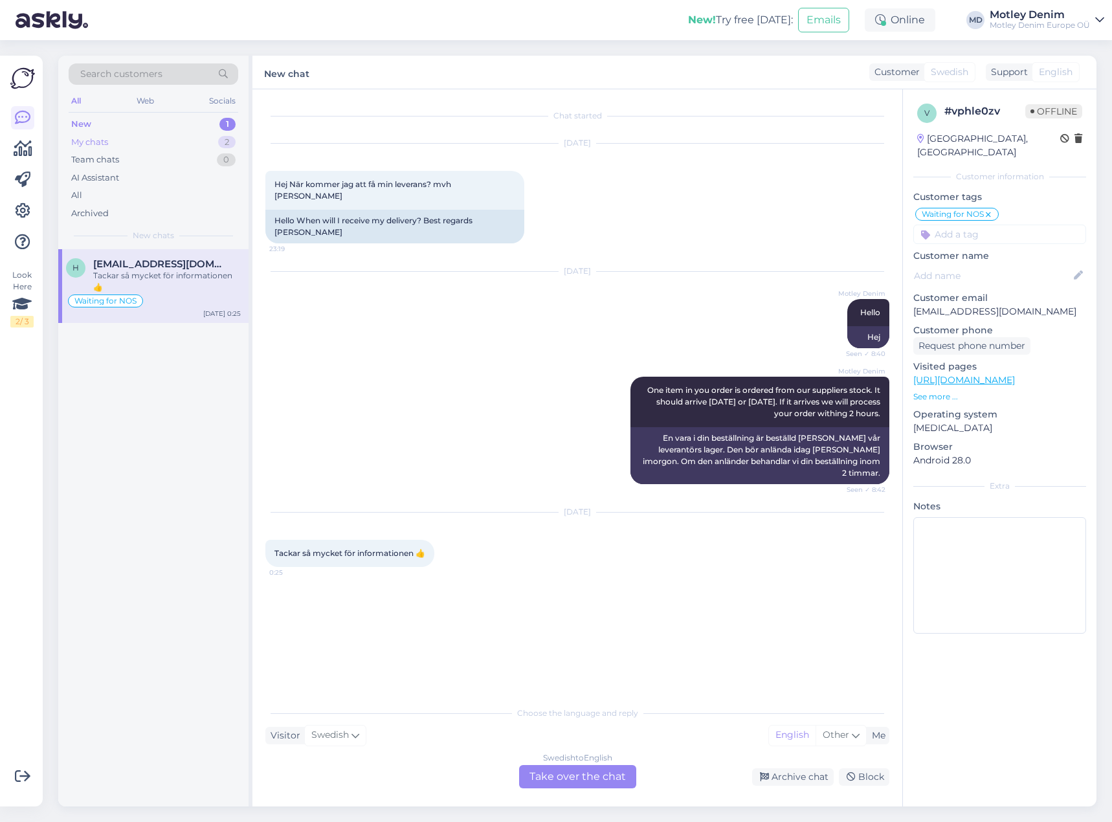
click at [166, 144] on div "My chats 2" at bounding box center [154, 142] width 170 height 18
click at [166, 261] on span "[EMAIL_ADDRESS][DOMAIN_NAME]" at bounding box center [160, 264] width 135 height 12
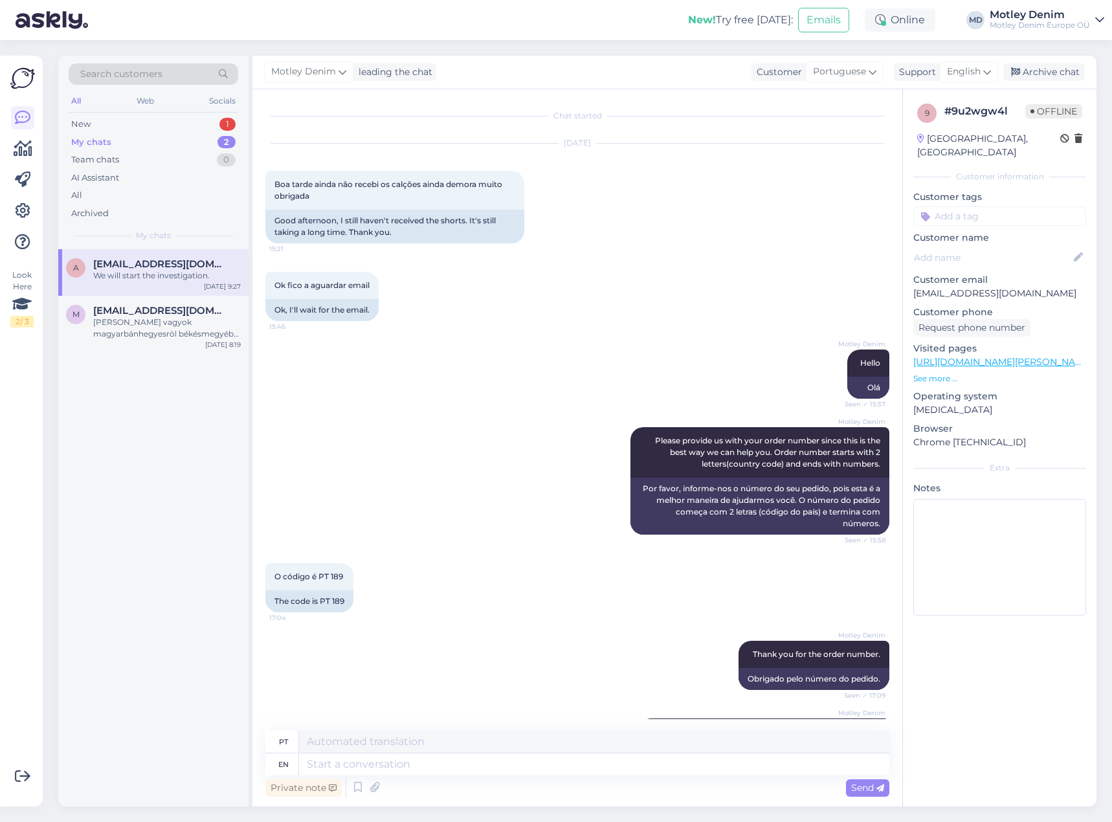
scroll to position [1895, 0]
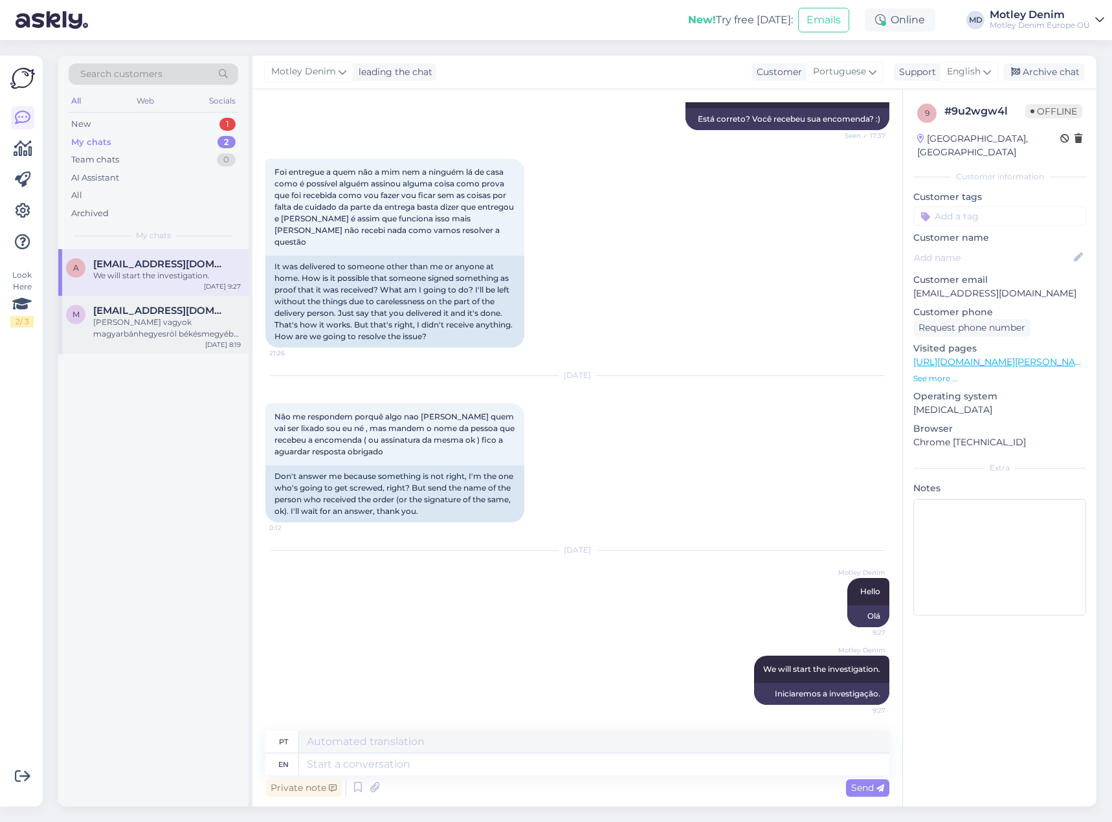
click at [182, 316] on span "[EMAIL_ADDRESS][DOMAIN_NAME]" at bounding box center [160, 311] width 135 height 12
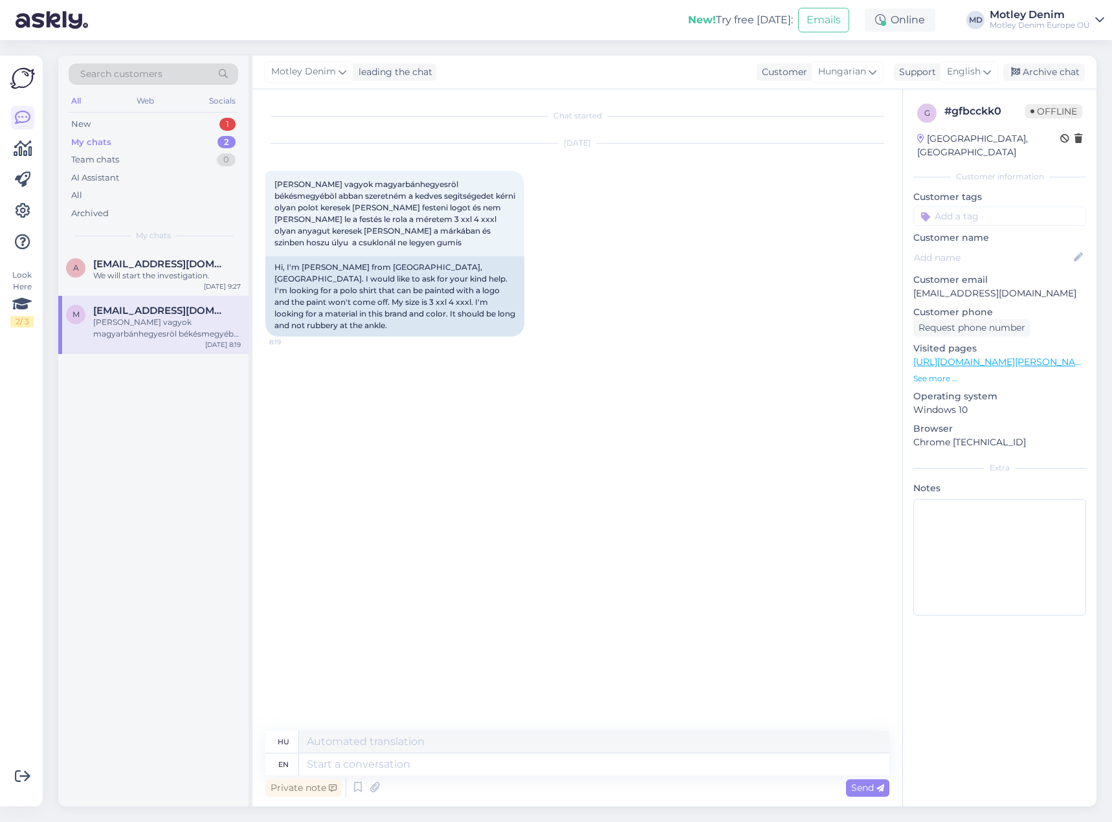
scroll to position [0, 0]
click at [582, 764] on textarea at bounding box center [594, 764] width 590 height 22
click at [387, 769] on textarea at bounding box center [594, 764] width 590 height 22
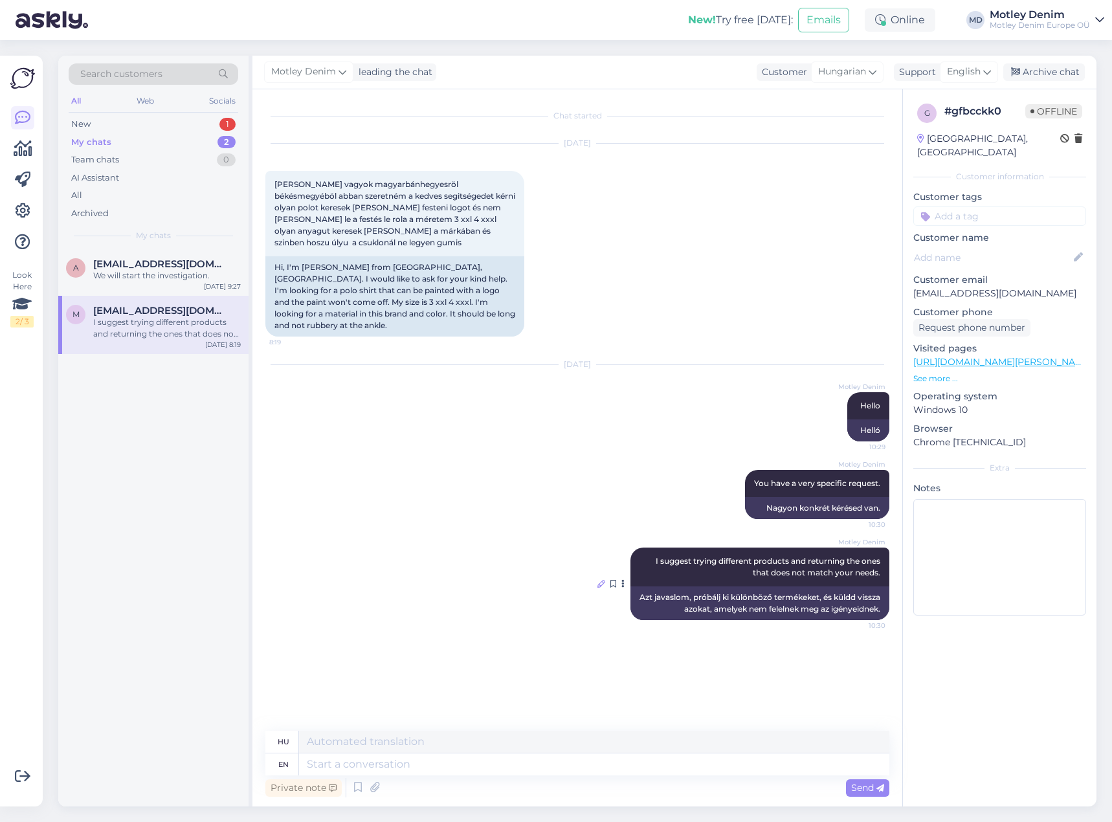
click at [598, 584] on icon at bounding box center [601, 584] width 8 height 8
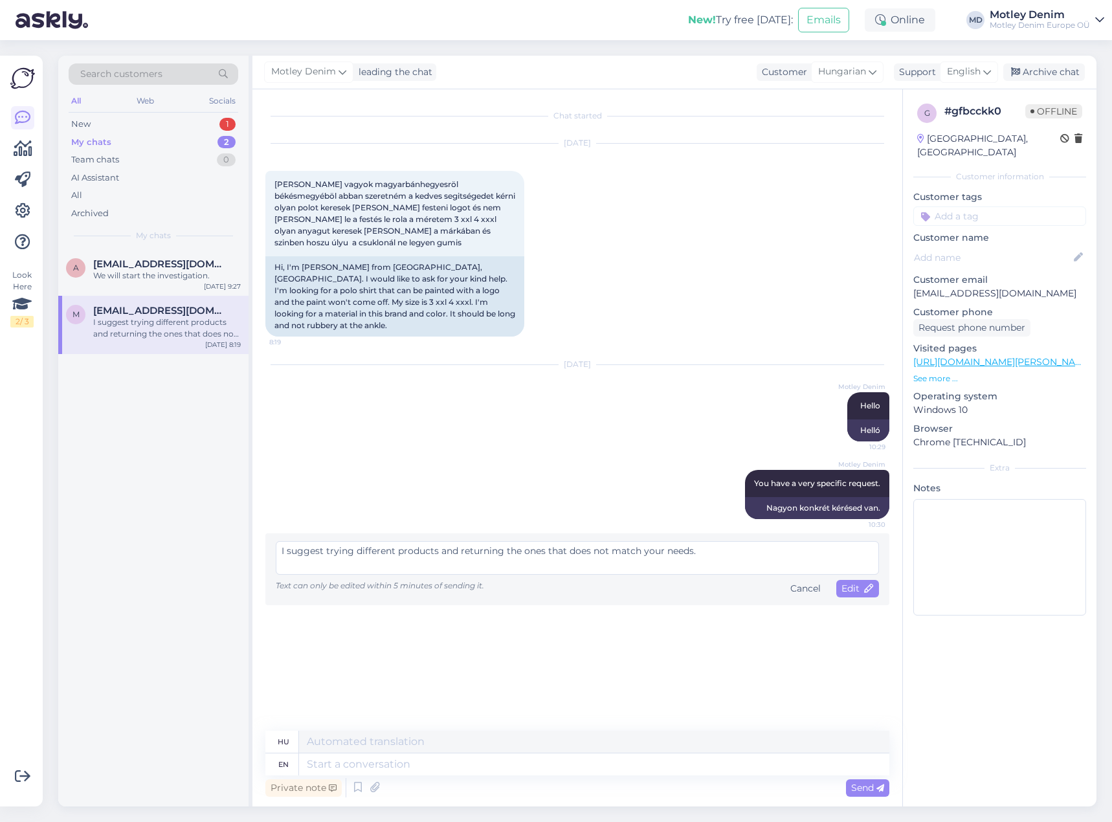
click at [584, 553] on textarea "I suggest trying different products and returning the ones that does not match …" at bounding box center [577, 558] width 603 height 34
click at [854, 590] on span "Edit" at bounding box center [857, 588] width 32 height 12
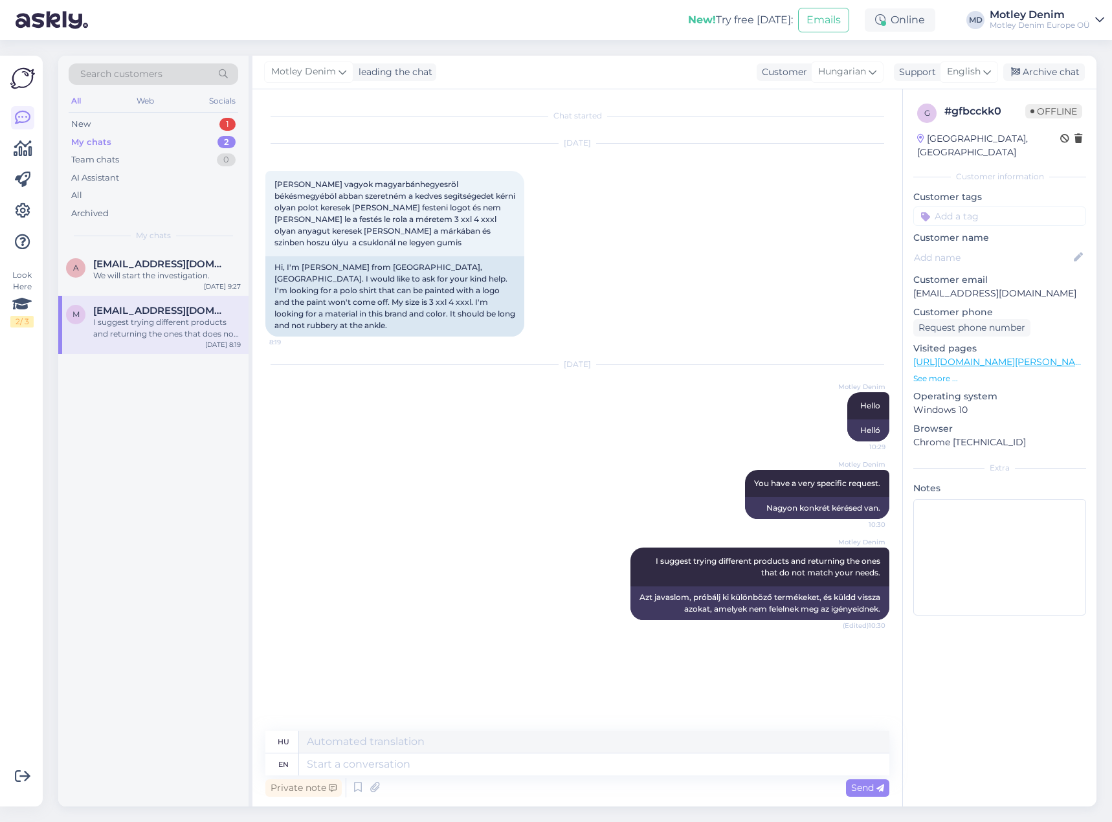
click at [973, 206] on input at bounding box center [999, 215] width 173 height 19
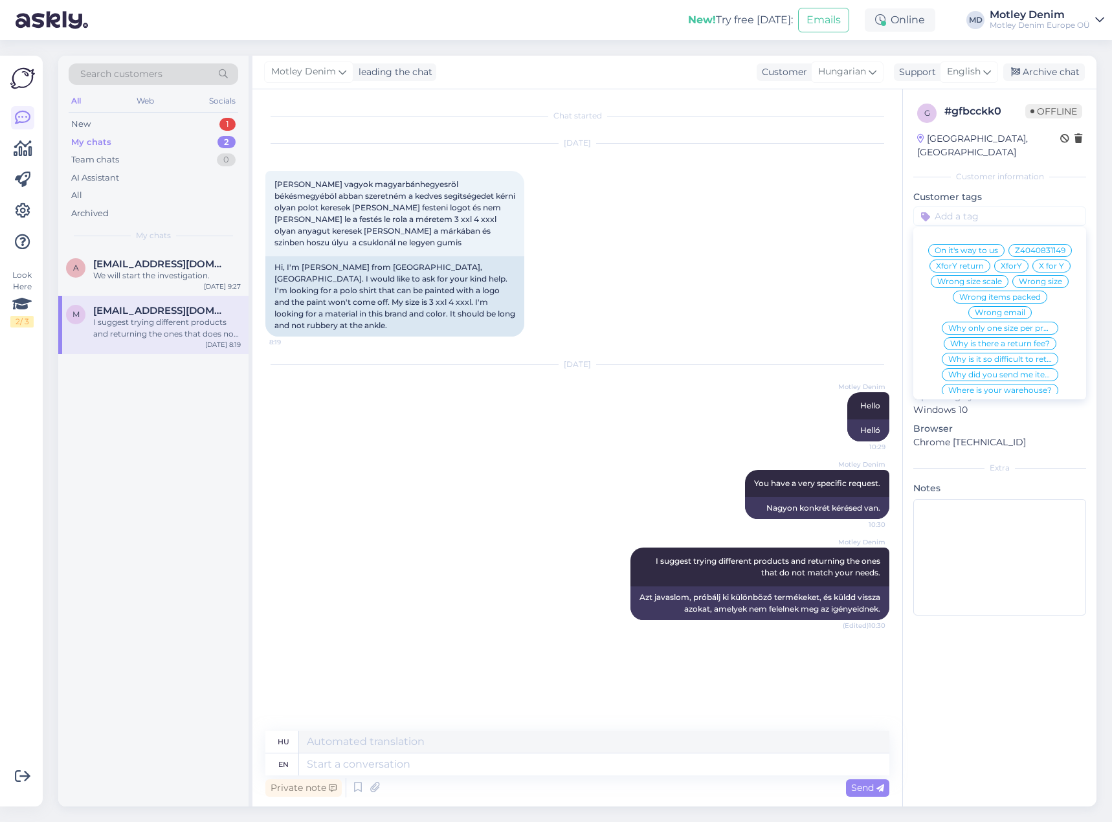
click at [808, 187] on div "[DATE] [PERSON_NAME] vagyok magyarbánhegyesröl békésmegyéböl abban szeretném a …" at bounding box center [577, 239] width 624 height 221
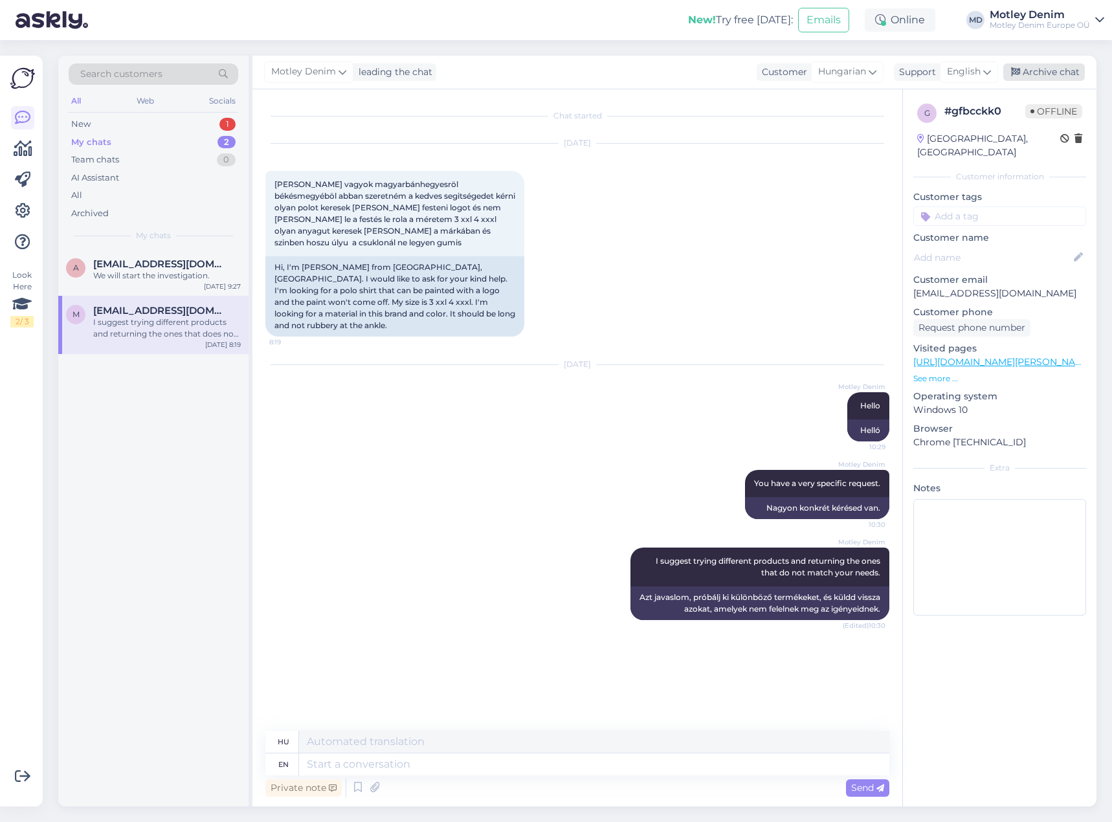
click at [1058, 71] on div "Archive chat" at bounding box center [1044, 71] width 82 height 17
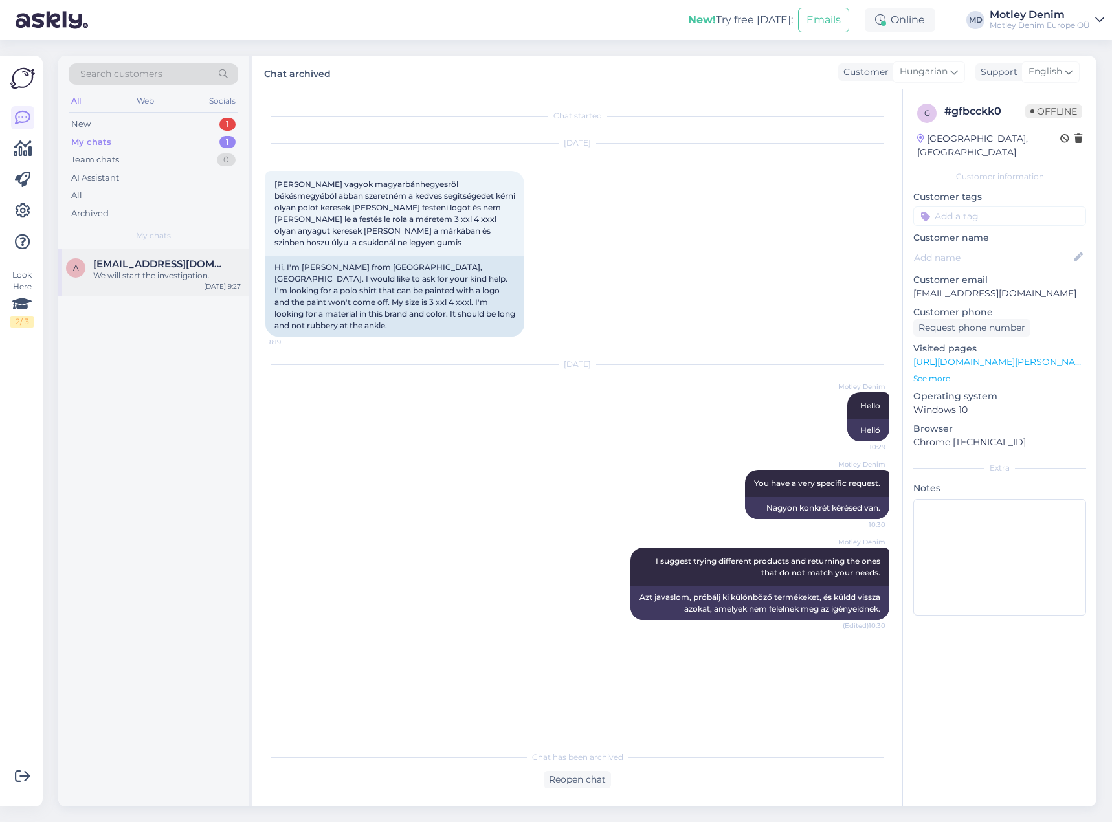
click at [231, 250] on div "a [EMAIL_ADDRESS][DOMAIN_NAME] We will start the investigation. [DATE] 9:27" at bounding box center [153, 272] width 190 height 47
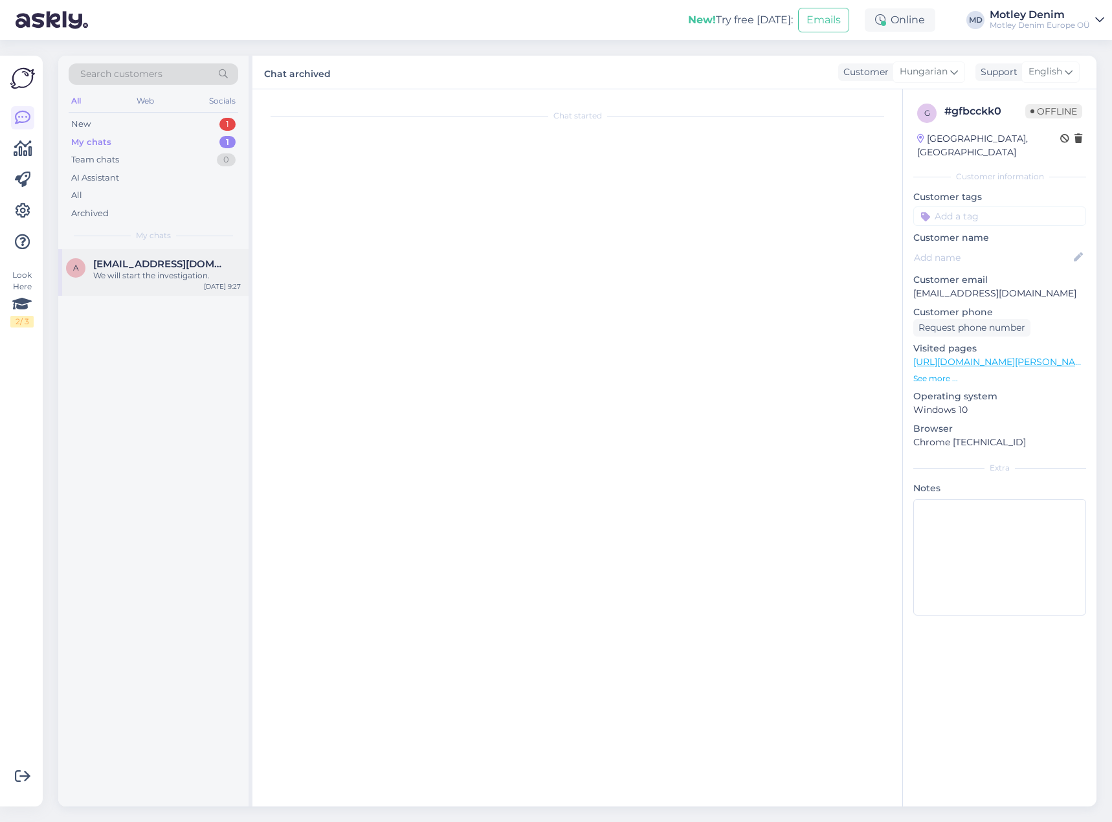
scroll to position [1895, 0]
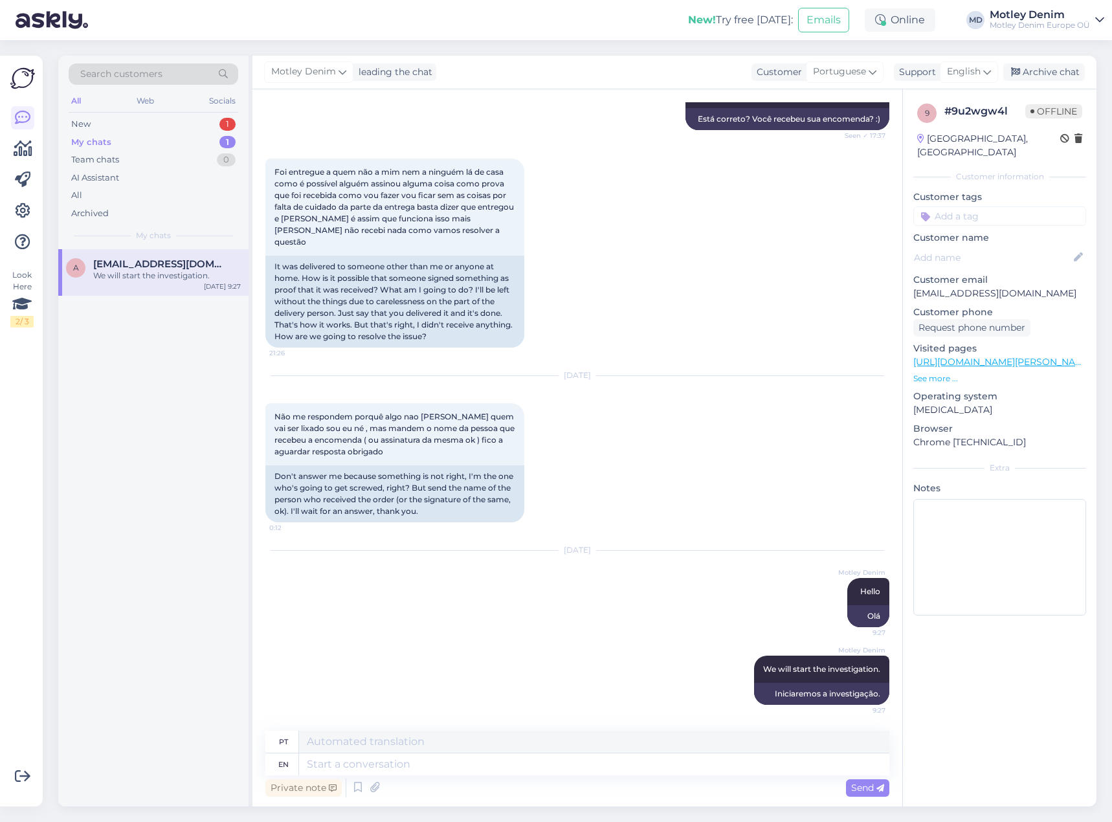
click at [633, 491] on div "[DATE] Não me respondem porquê algo nao [PERSON_NAME] quem vai ser lixado sou e…" at bounding box center [577, 449] width 624 height 175
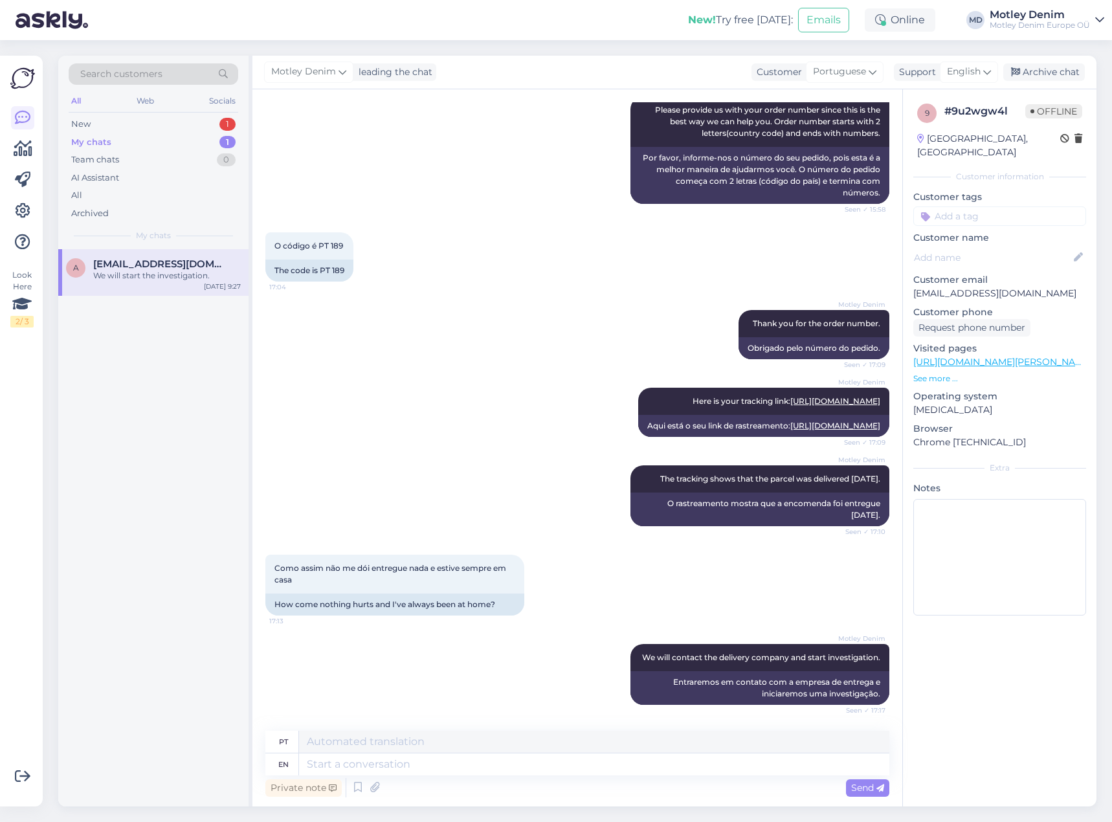
scroll to position [148, 0]
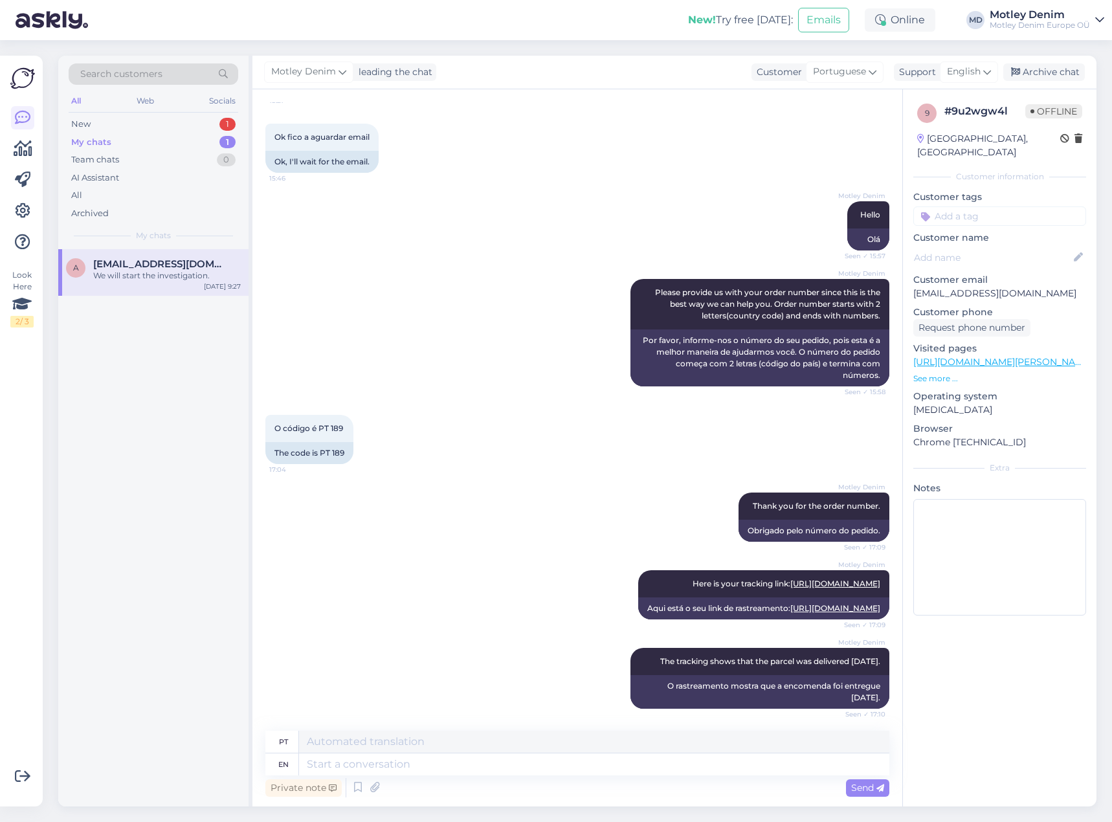
click at [160, 78] on span "Search customers" at bounding box center [121, 74] width 82 height 14
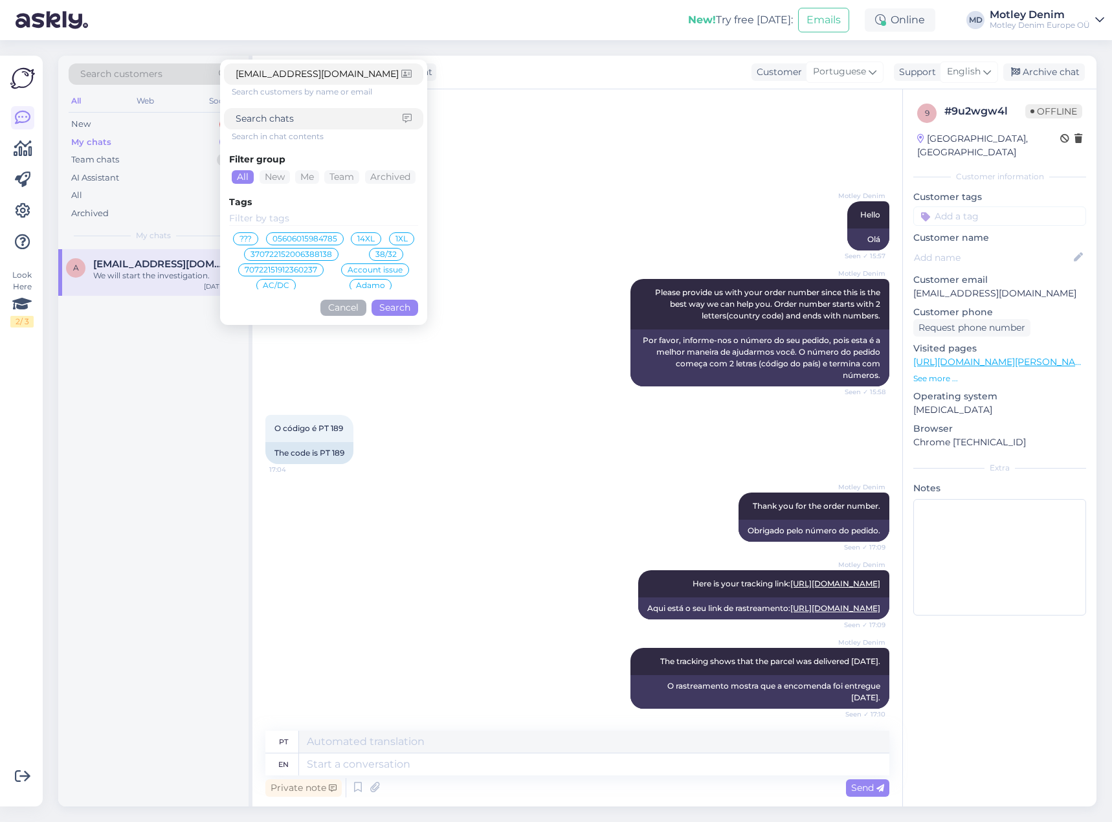
click at [400, 310] on button "Search" at bounding box center [394, 308] width 47 height 16
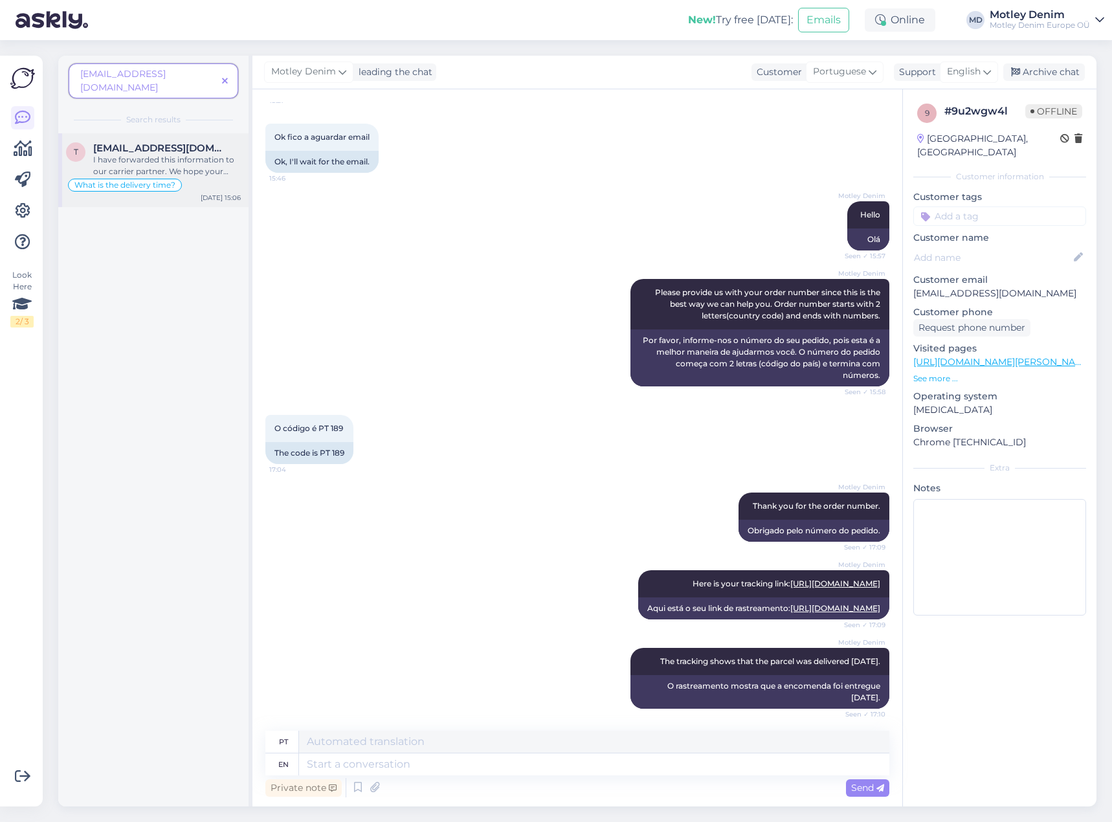
click at [191, 159] on div "I have forwarded this information to our carrier partner. We hope your parcel a…" at bounding box center [167, 165] width 148 height 23
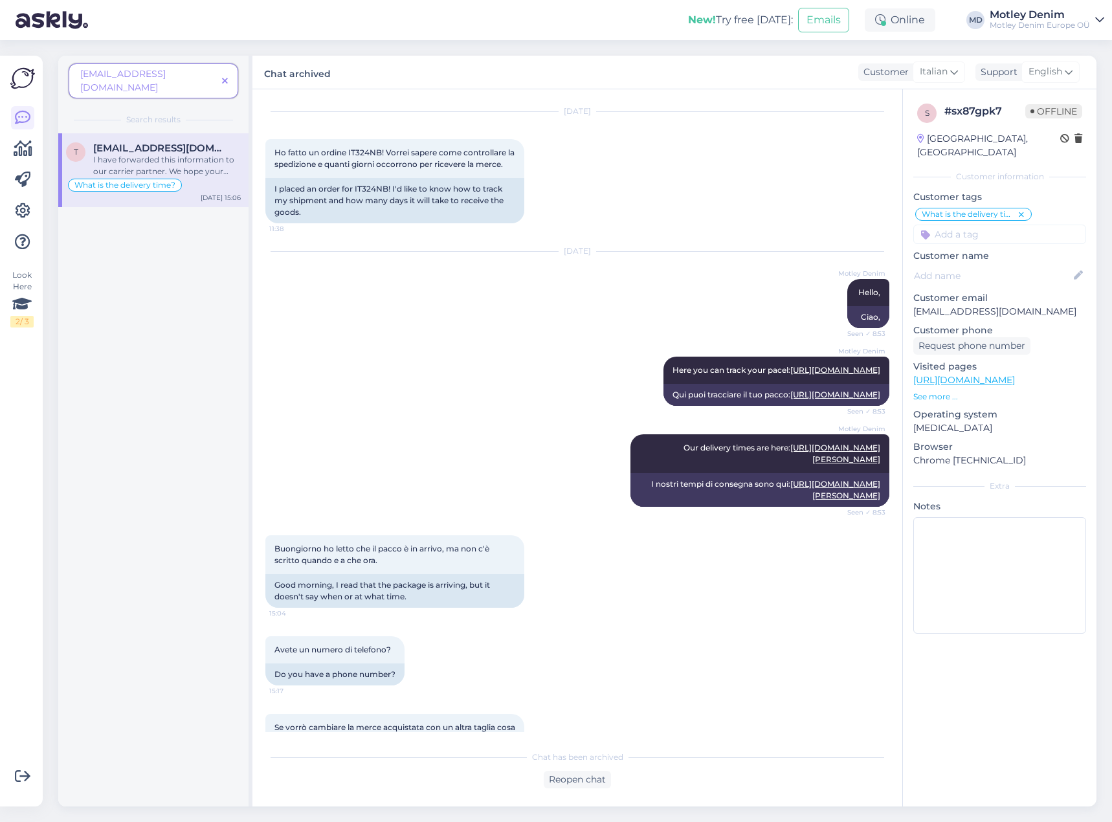
scroll to position [2007, 0]
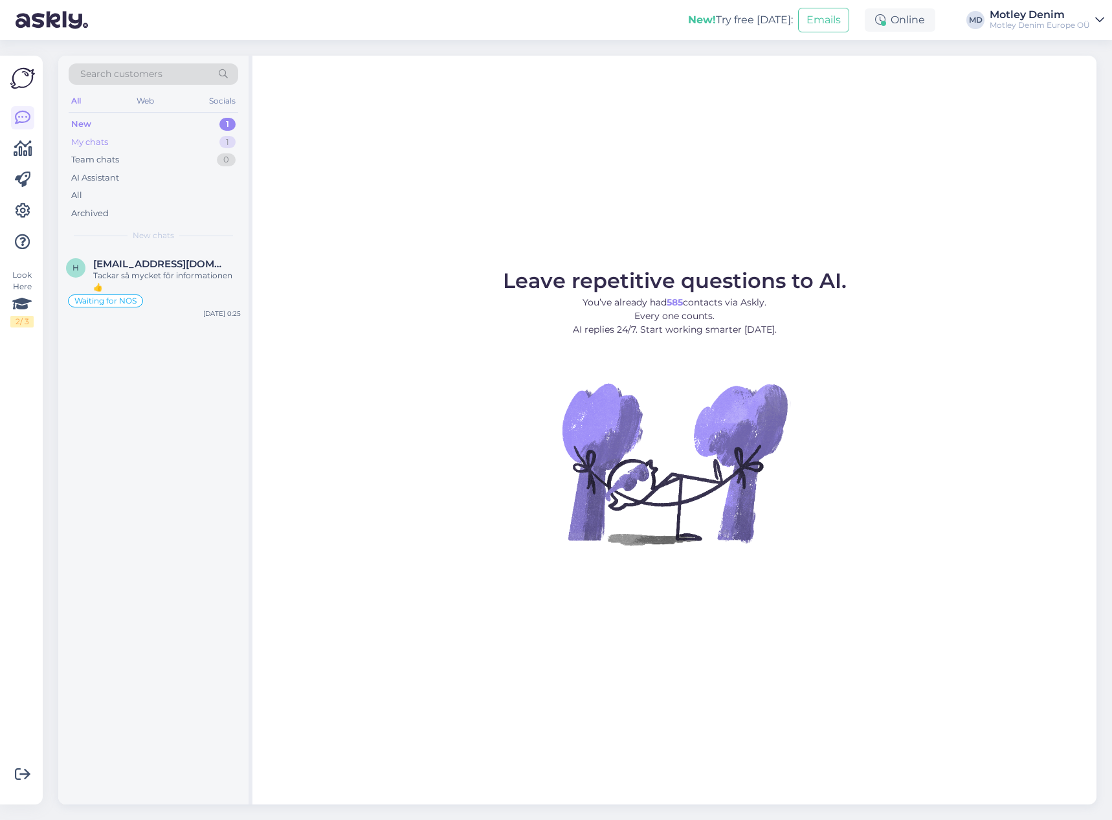
click at [167, 143] on div "My chats 1" at bounding box center [154, 142] width 170 height 18
click at [179, 121] on div "New 1" at bounding box center [154, 124] width 170 height 18
click at [177, 149] on div "My chats 1" at bounding box center [154, 142] width 170 height 18
click at [169, 274] on div "We will start the investigation." at bounding box center [167, 276] width 148 height 12
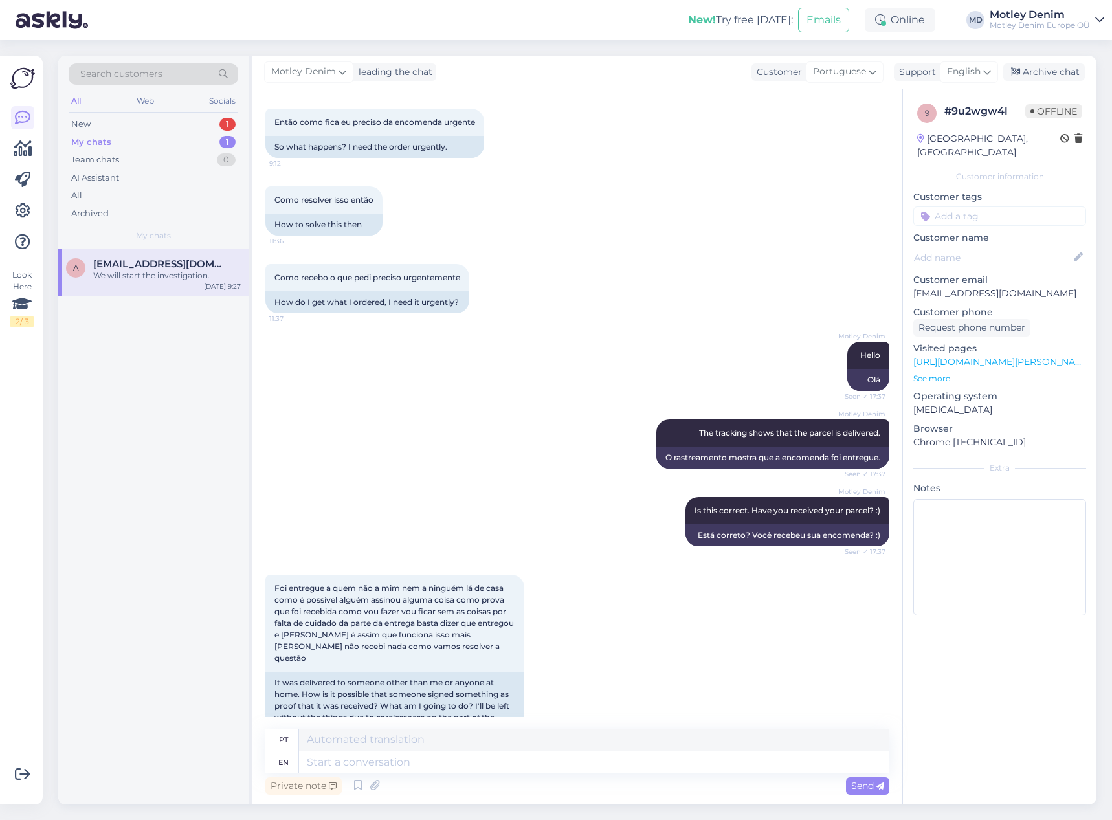
scroll to position [1897, 0]
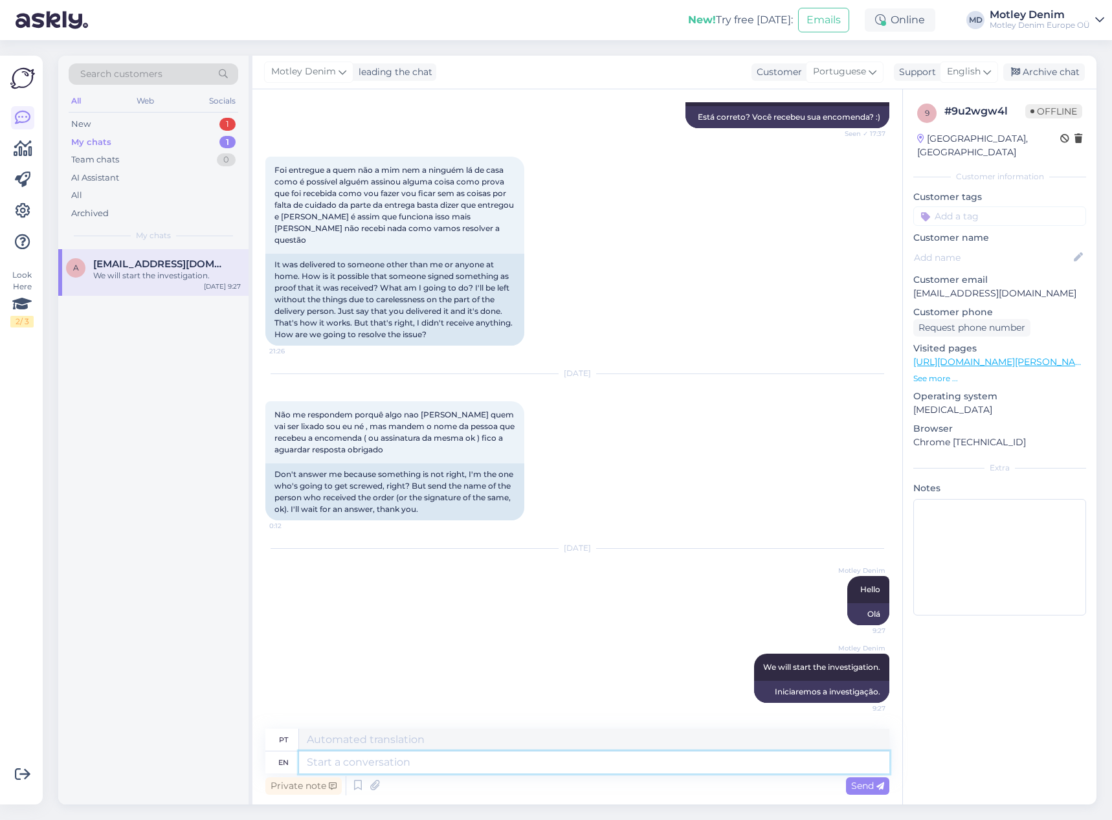
click at [537, 768] on textarea at bounding box center [594, 762] width 590 height 22
click at [929, 287] on p "[EMAIL_ADDRESS][DOMAIN_NAME]" at bounding box center [999, 294] width 173 height 14
drag, startPoint x: 929, startPoint y: 276, endPoint x: 1037, endPoint y: 278, distance: 108.7
click at [1037, 287] on p "[EMAIL_ADDRESS][DOMAIN_NAME]" at bounding box center [999, 294] width 173 height 14
copy p "[EMAIL_ADDRESS][DOMAIN_NAME]"
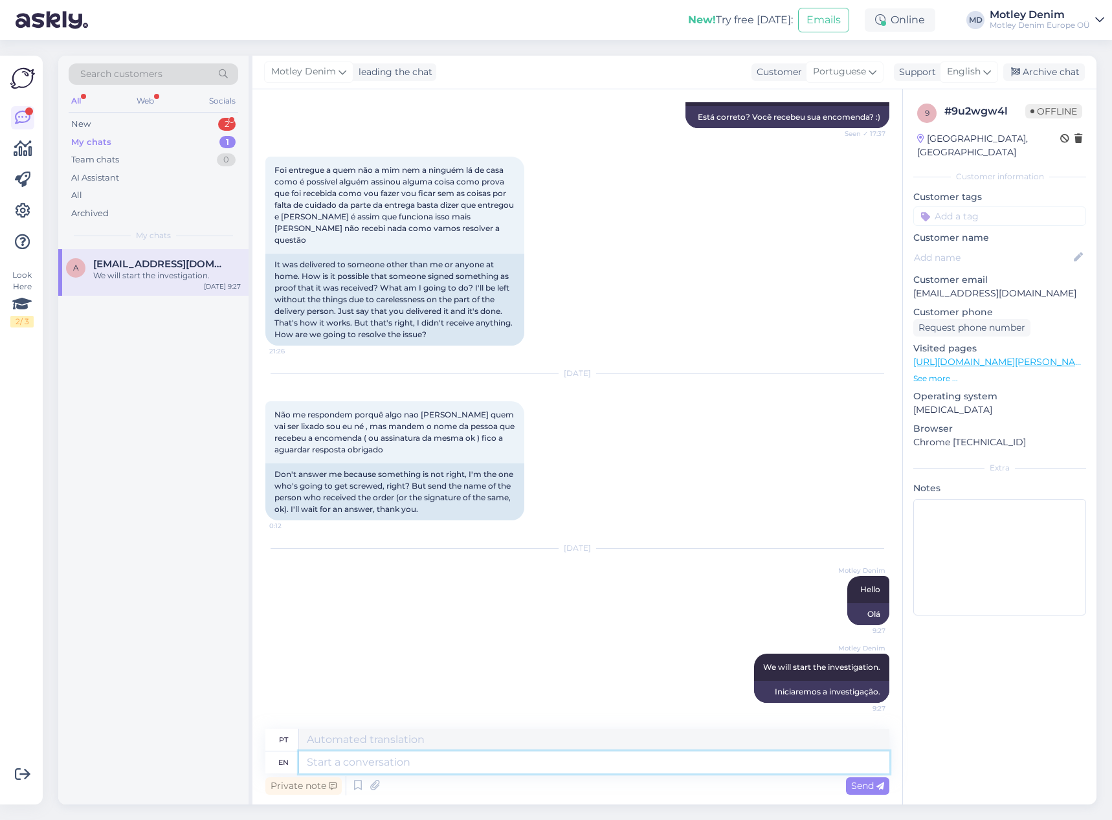
click at [637, 770] on textarea at bounding box center [594, 762] width 590 height 22
type textarea "We"
type textarea "Nós"
type textarea "We will a"
type textarea "Vamos"
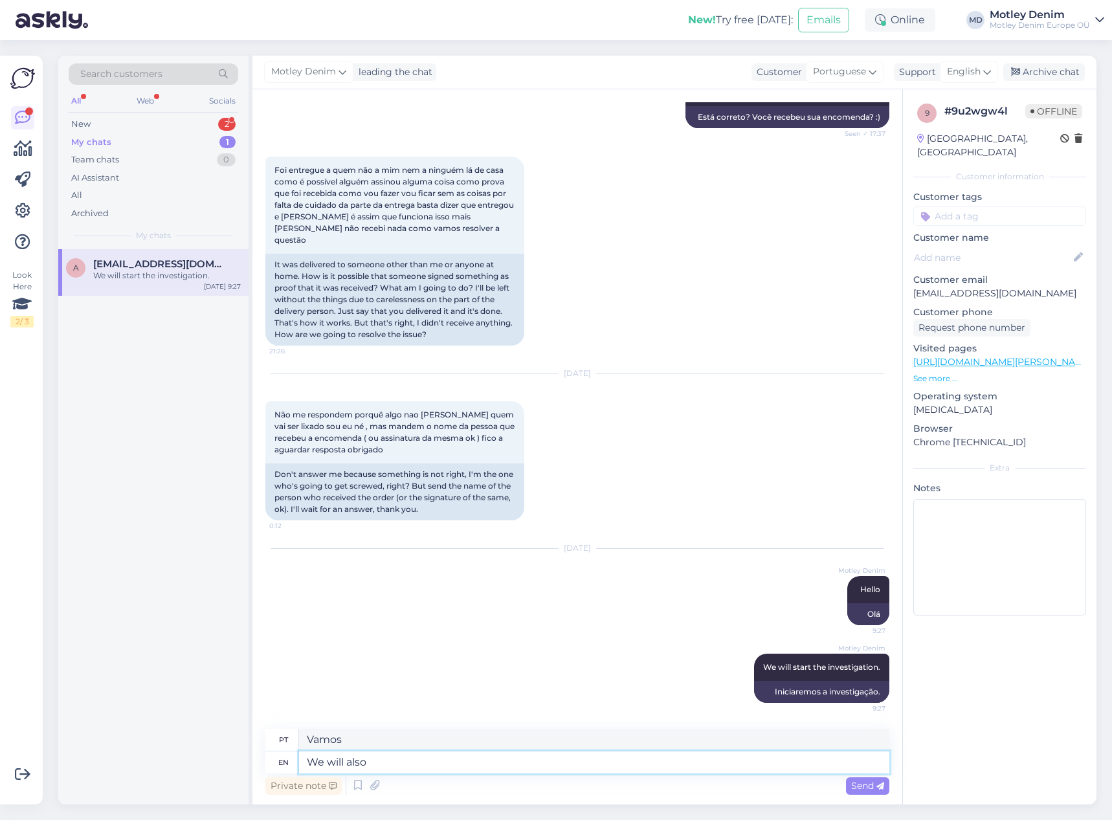
type textarea "We will also s"
type textarea "Nós também iremos"
type textarea "We will also send"
type textarea "Nós também enviaremos"
type textarea "We ha"
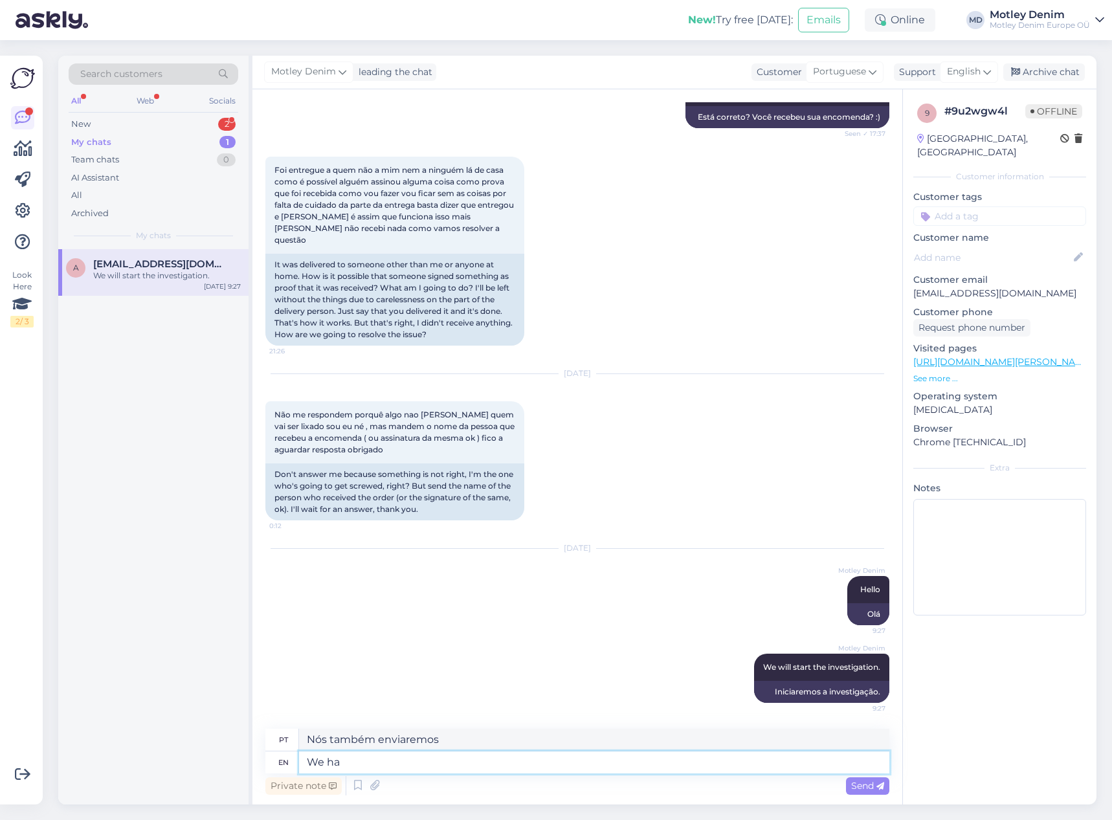
type textarea "Nós"
type textarea "We have"
type textarea "Nós temos"
type textarea "We have started the"
type textarea "Nós começamos"
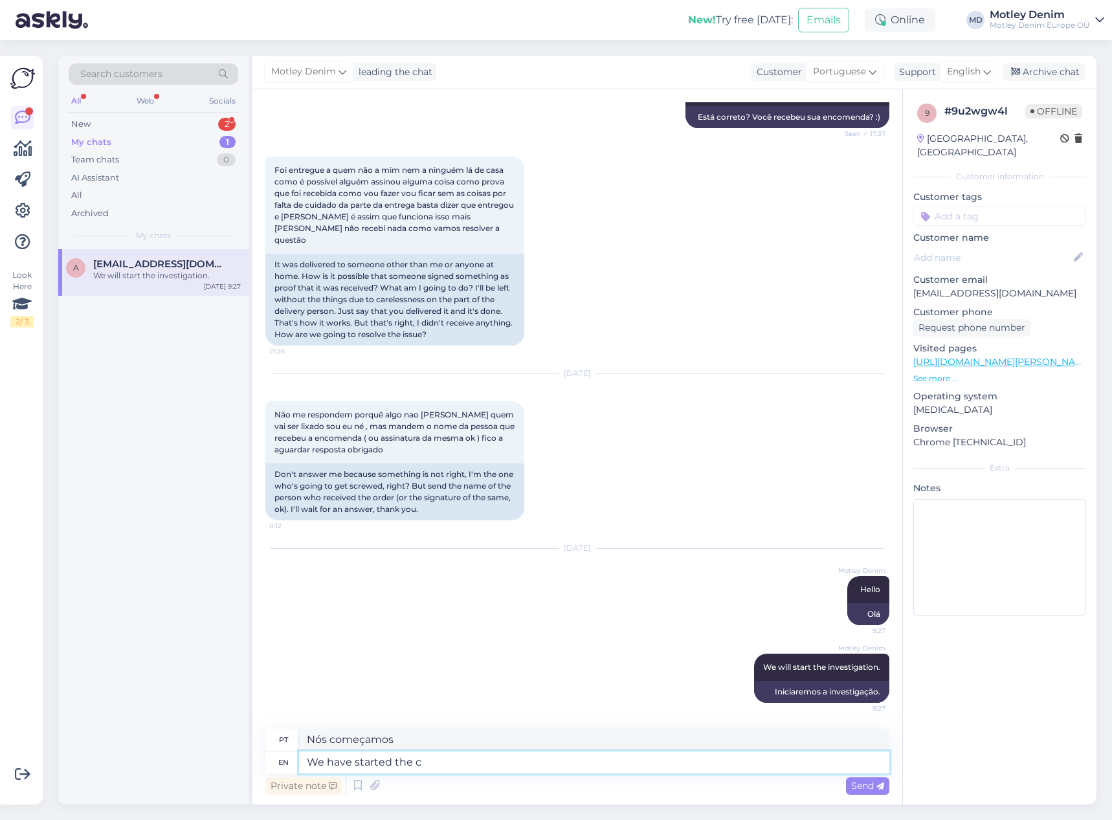
type textarea "We have started the cl"
type textarea "Nós iniciamos o"
type textarea "We have started the claim"
type textarea "Iniciamos a reivindicação"
type textarea "We have started the claim process wi"
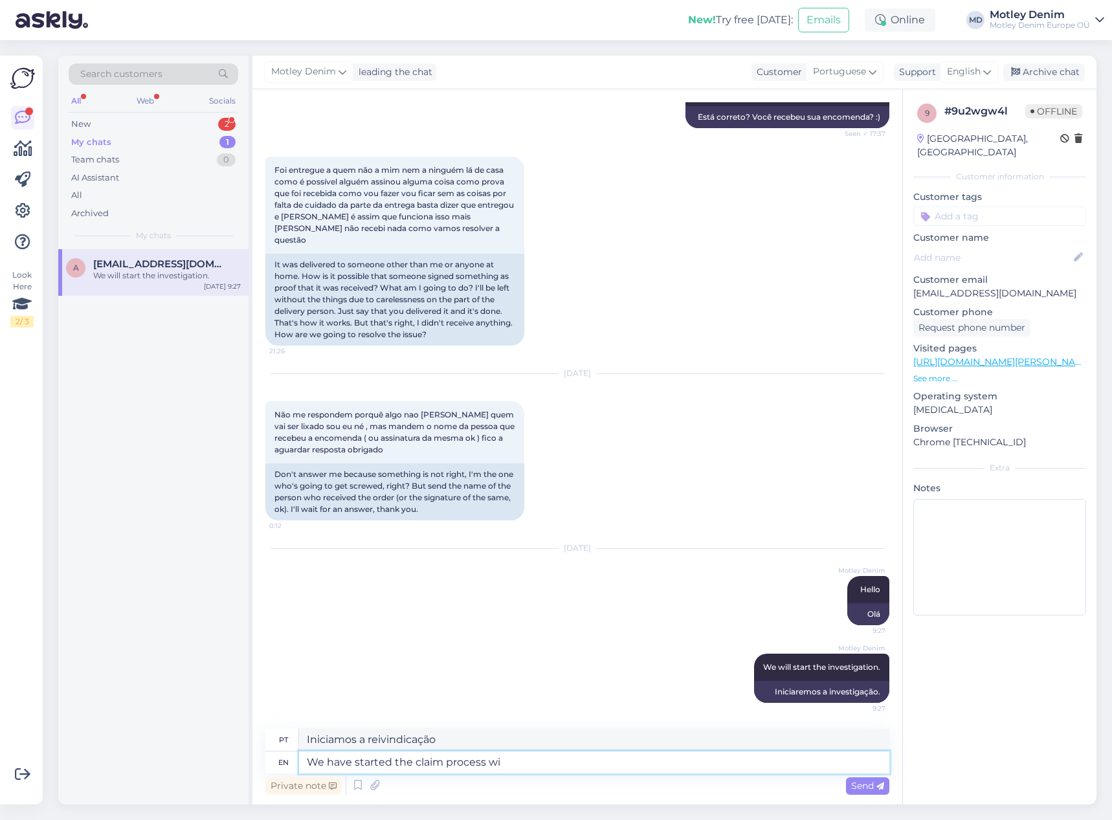
type textarea "Iniciamos o processo de reclamação"
type textarea "We have started the claim process with"
type textarea "Iniciamos o processo de reclamação com"
type textarea "We have started the claim process with the del"
type textarea "Iniciamos o processo de reclamação com o"
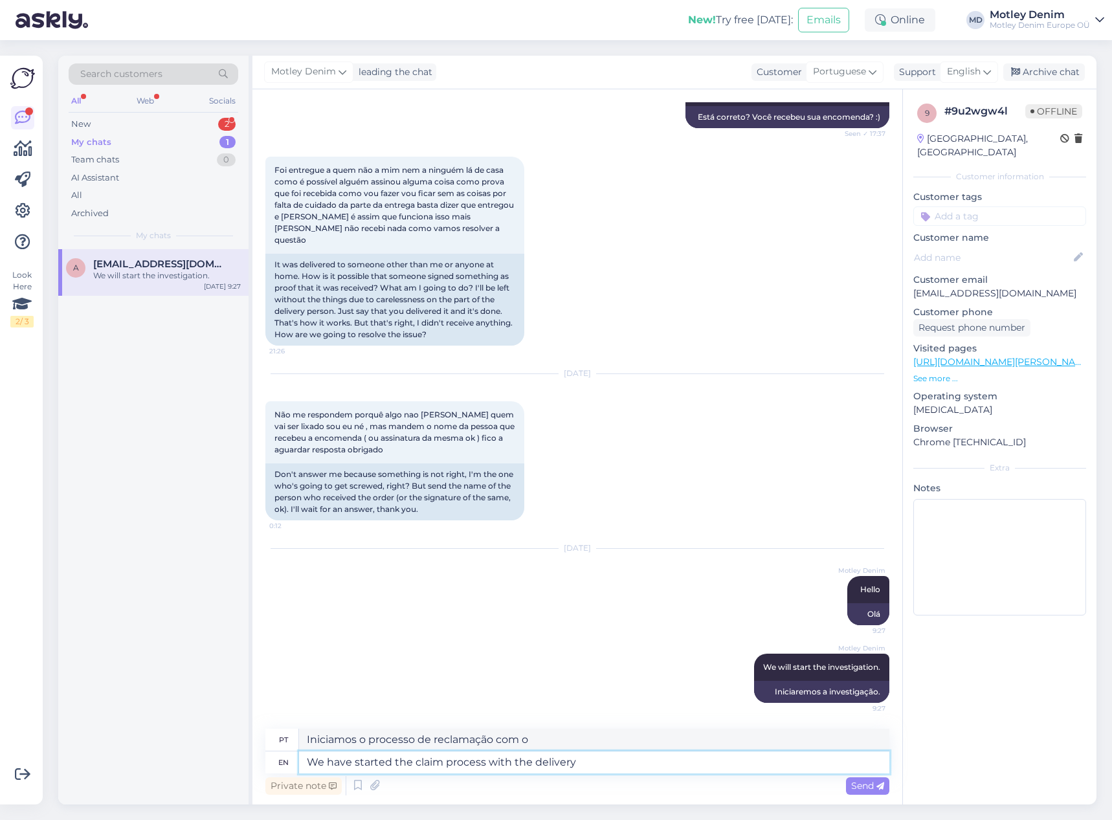
type textarea "We have started the claim process with the delivery"
type textarea "Iniciamos o processo de reclamação com a entrega"
type textarea "We have started the claim process with the delivery partner."
type textarea "Iniciamos o processo de reclamação com o parceiro de entrega."
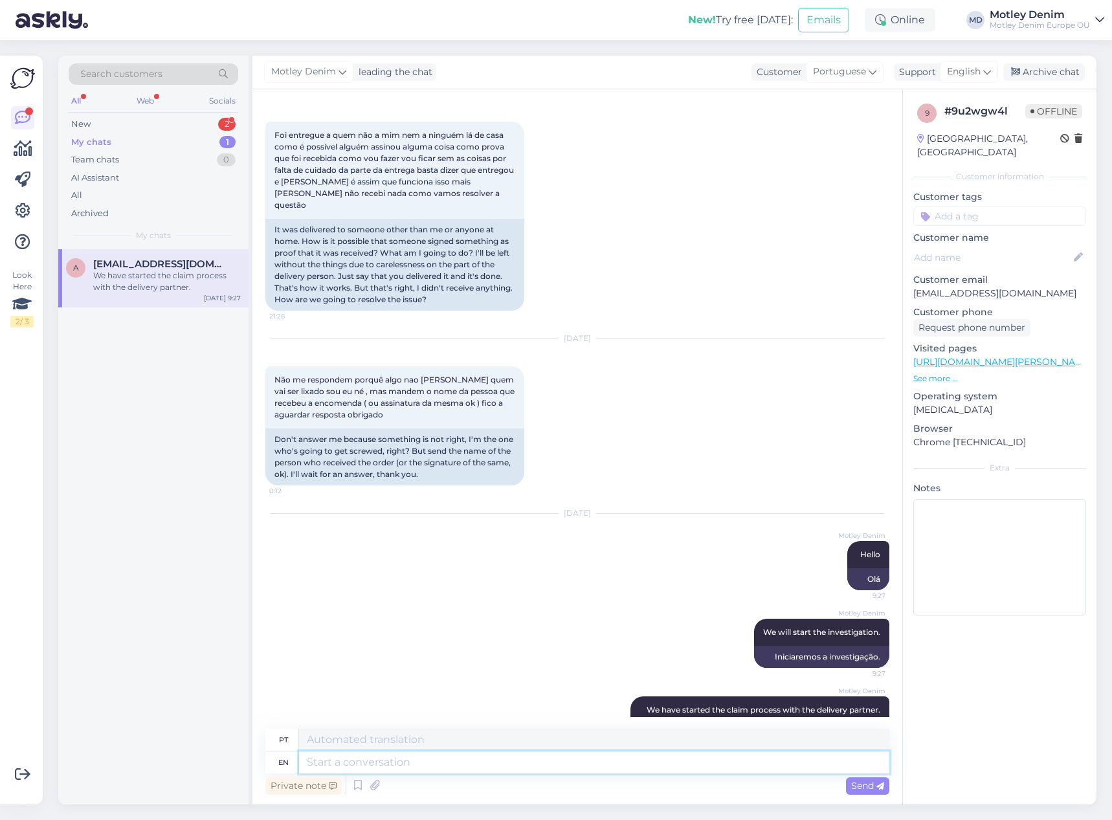
scroll to position [1987, 0]
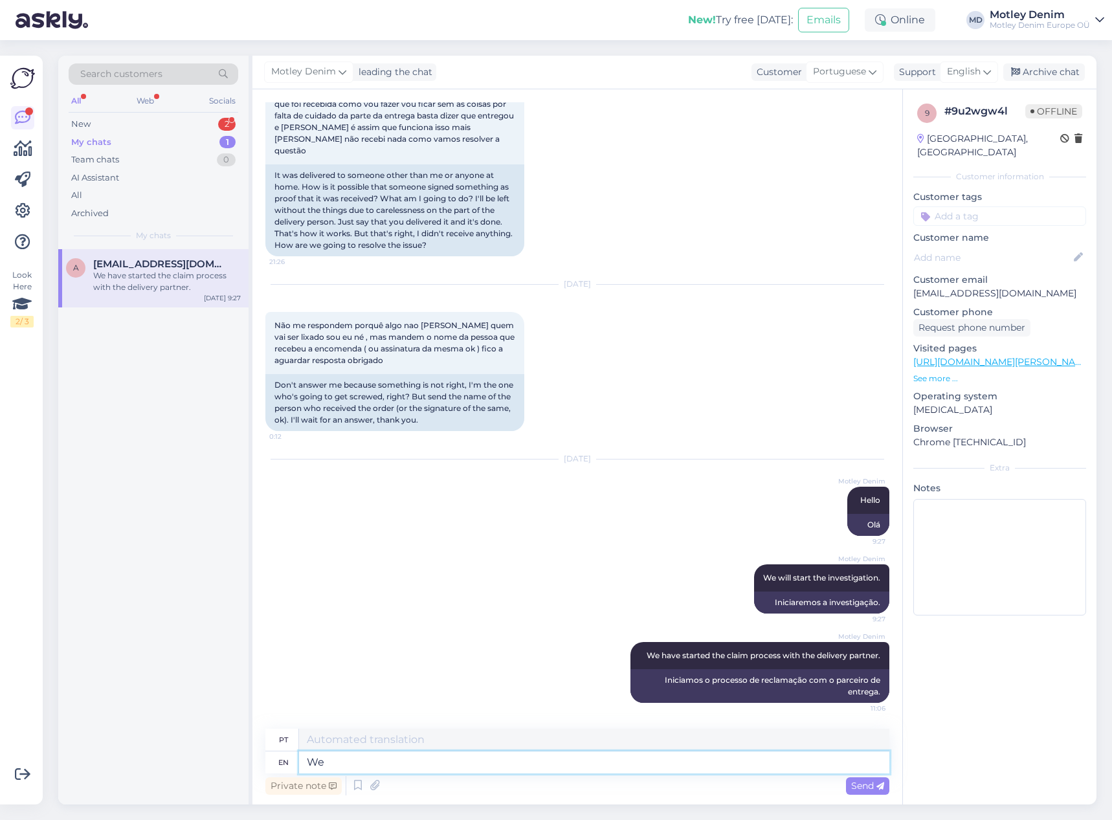
type textarea "We w"
type textarea "Nós"
type textarea "We will a"
type textarea "Vamos"
type textarea "We will also se"
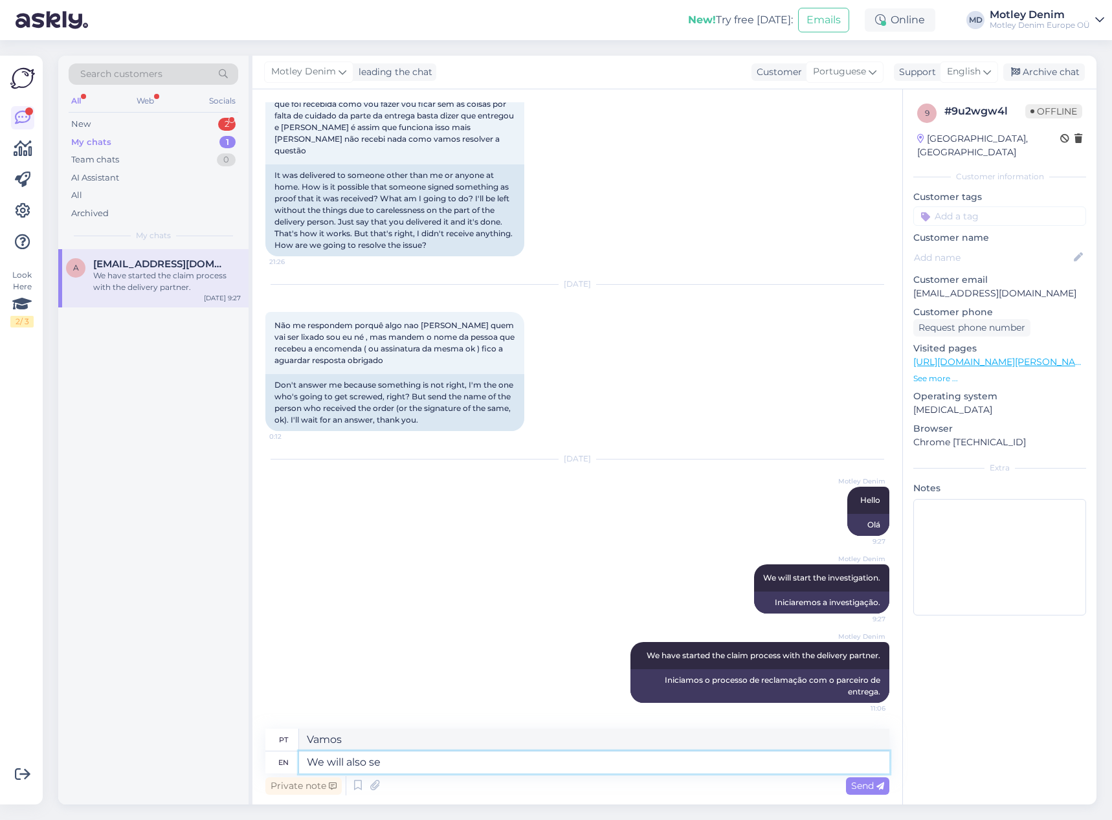
type textarea "Nós também iremos"
type textarea "We will also send y"
type textarea "Nós também enviaremos"
type textarea "We will also send you a"
type textarea "Nós também lhe enviaremos"
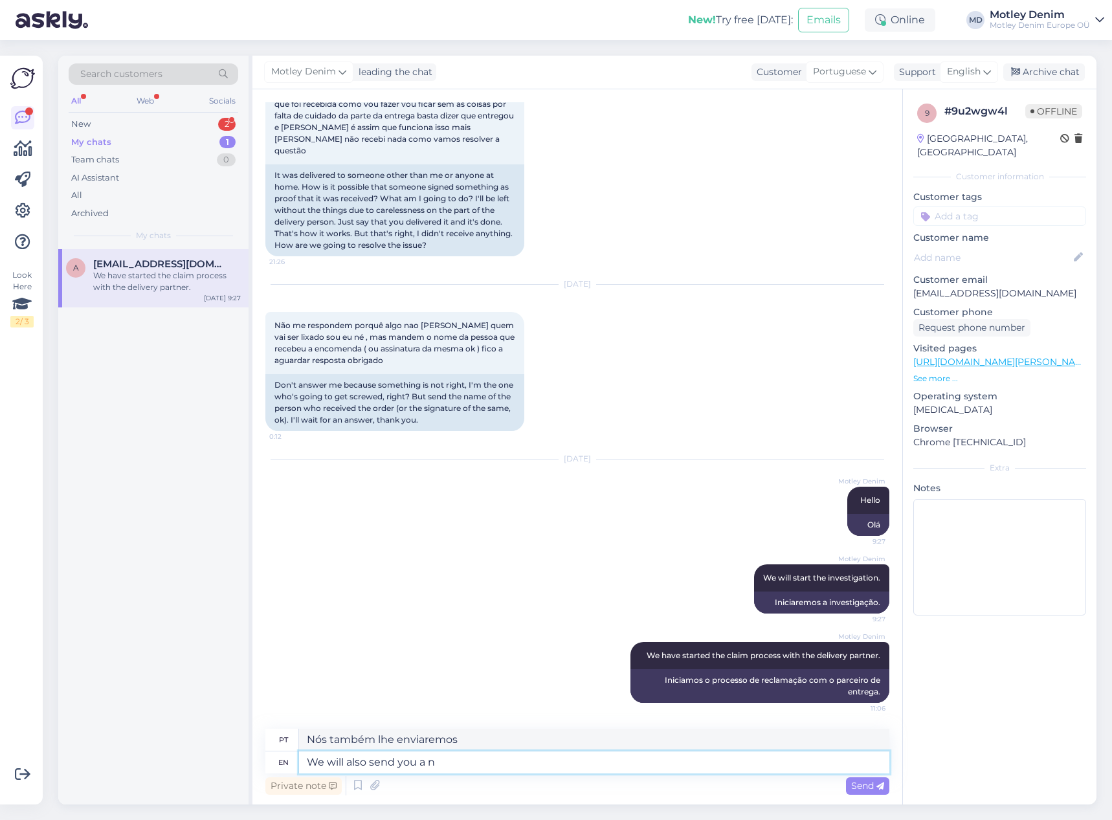
type textarea "We will also send you a ne"
type textarea "Nós também lhe enviaremos um"
type textarea "We will also send you a new pa"
type textarea "Também lhe enviaremos um novo"
type textarea "We will also send you a new parcel."
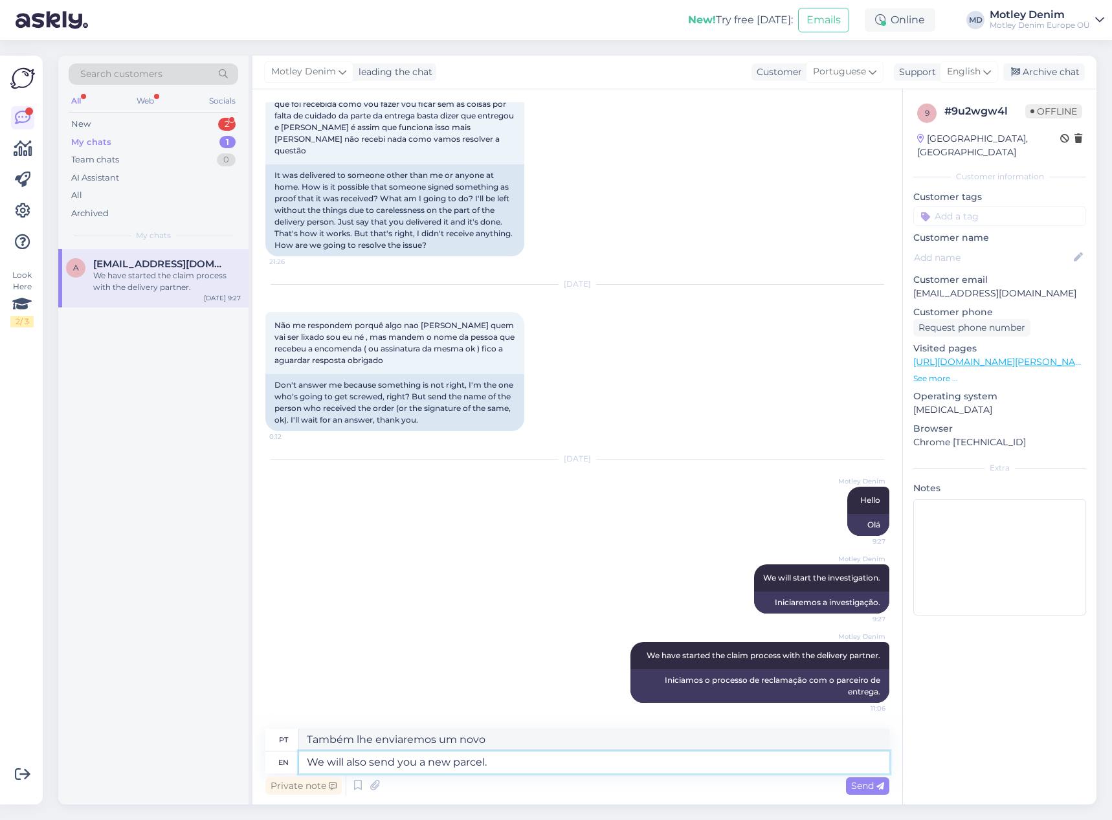
type textarea "Também lhe enviaremos uma nova encomenda."
type textarea "We will also send you a new parcel"
type textarea "Também lhe enviaremos uma nova encomenda"
type textarea "We will also send you a new parcel immediately."
type textarea "Também lhe enviaremos uma nova encomenda imediatamente."
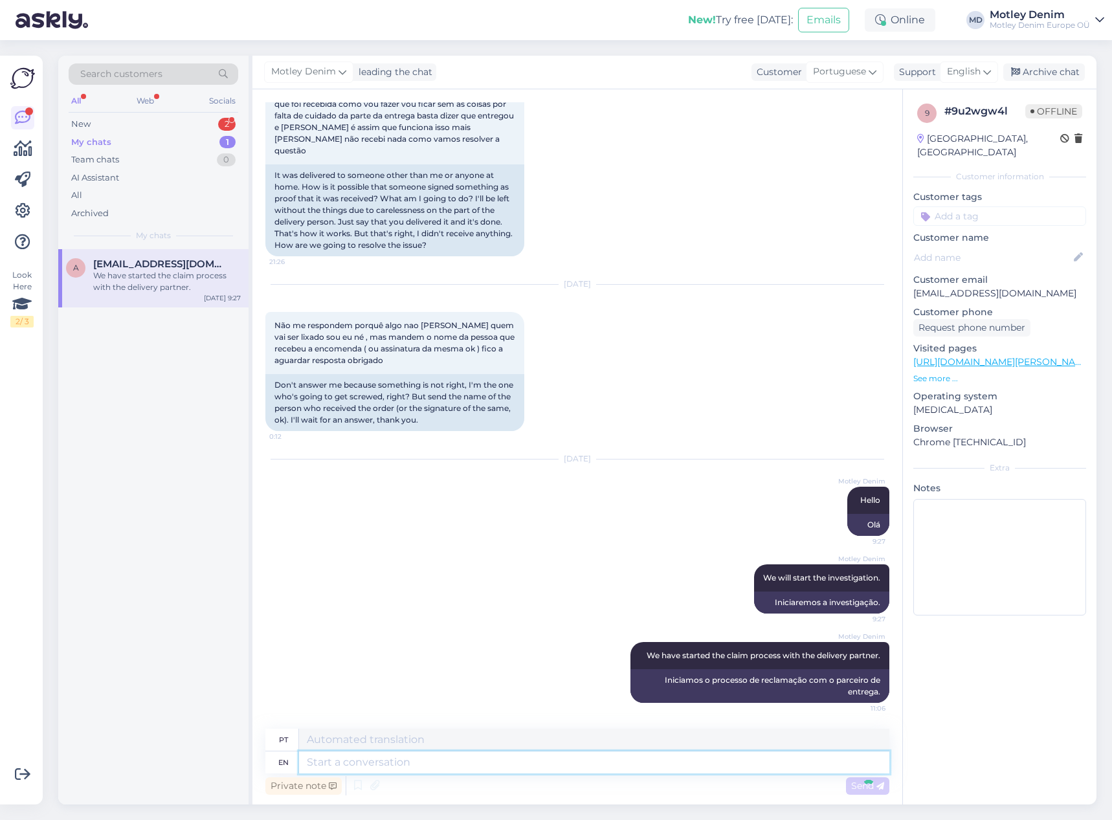
scroll to position [2076, 0]
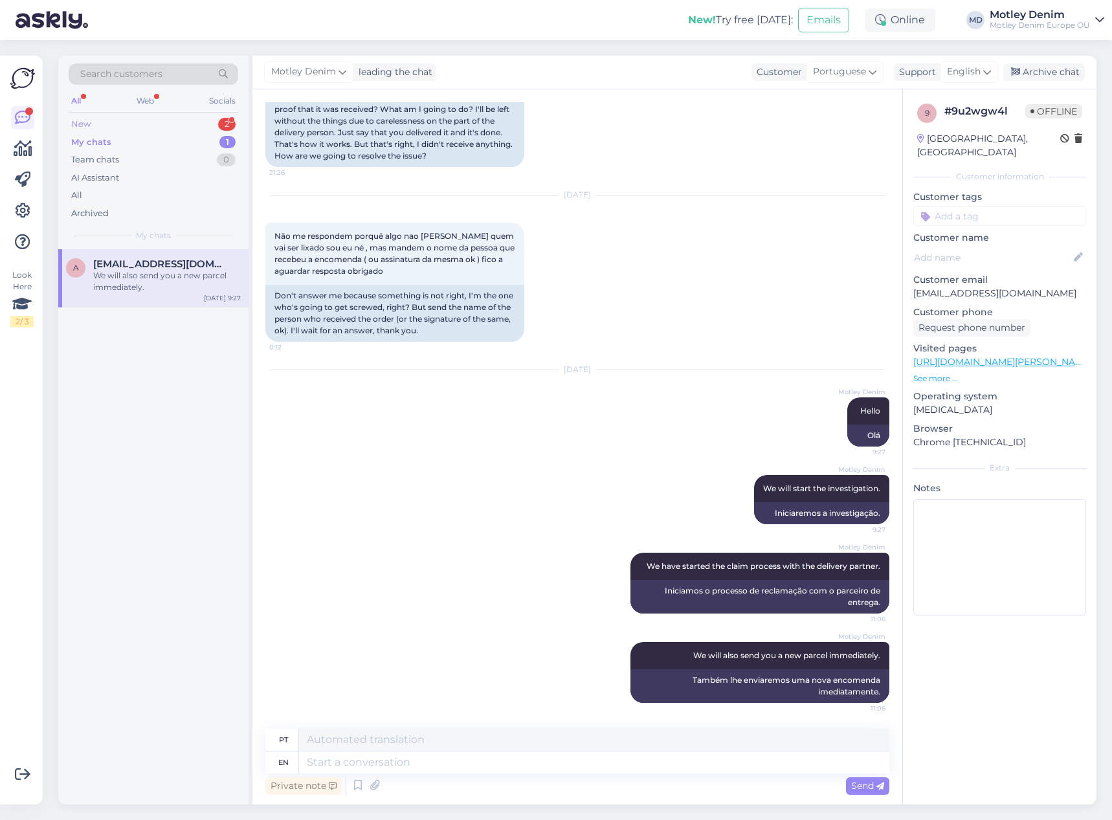
click at [127, 123] on div "New 2" at bounding box center [154, 124] width 170 height 18
click at [164, 288] on div "votre sélecteur de choix Mondial Relay n'est pas bien configuré, le code postal…" at bounding box center [167, 281] width 148 height 23
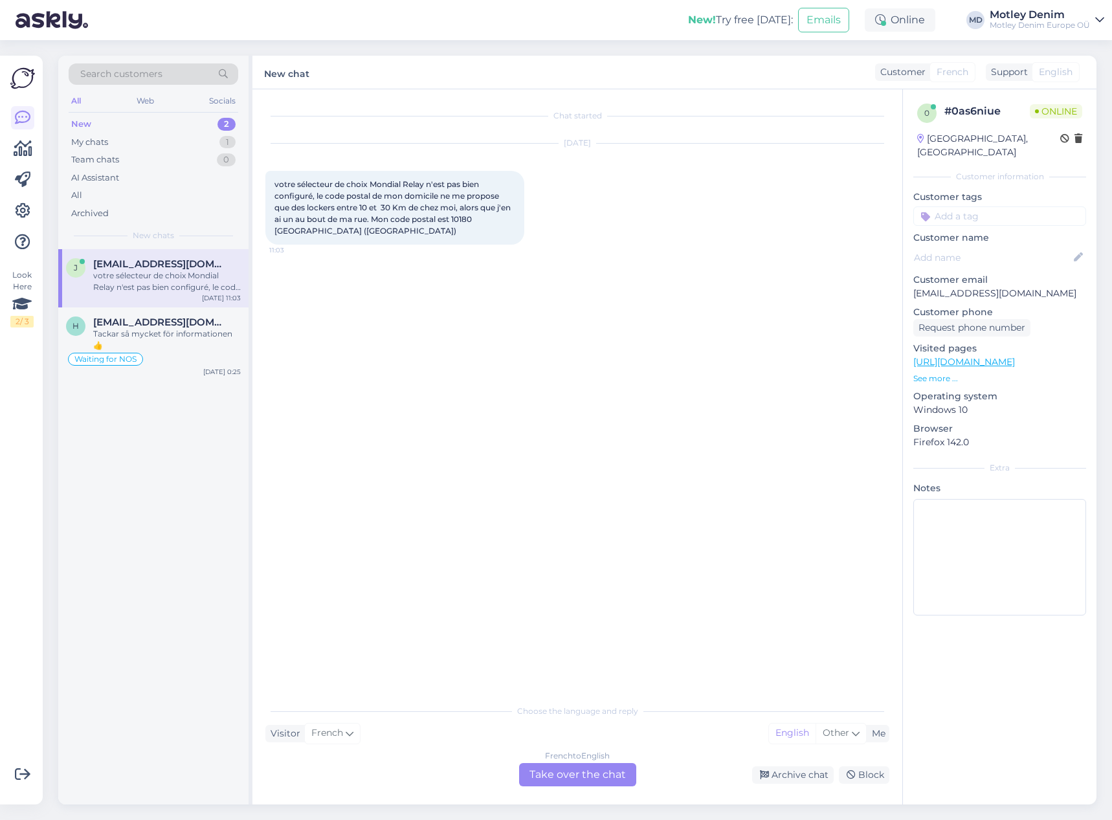
click at [566, 770] on div "French to English Take over the chat" at bounding box center [577, 774] width 117 height 23
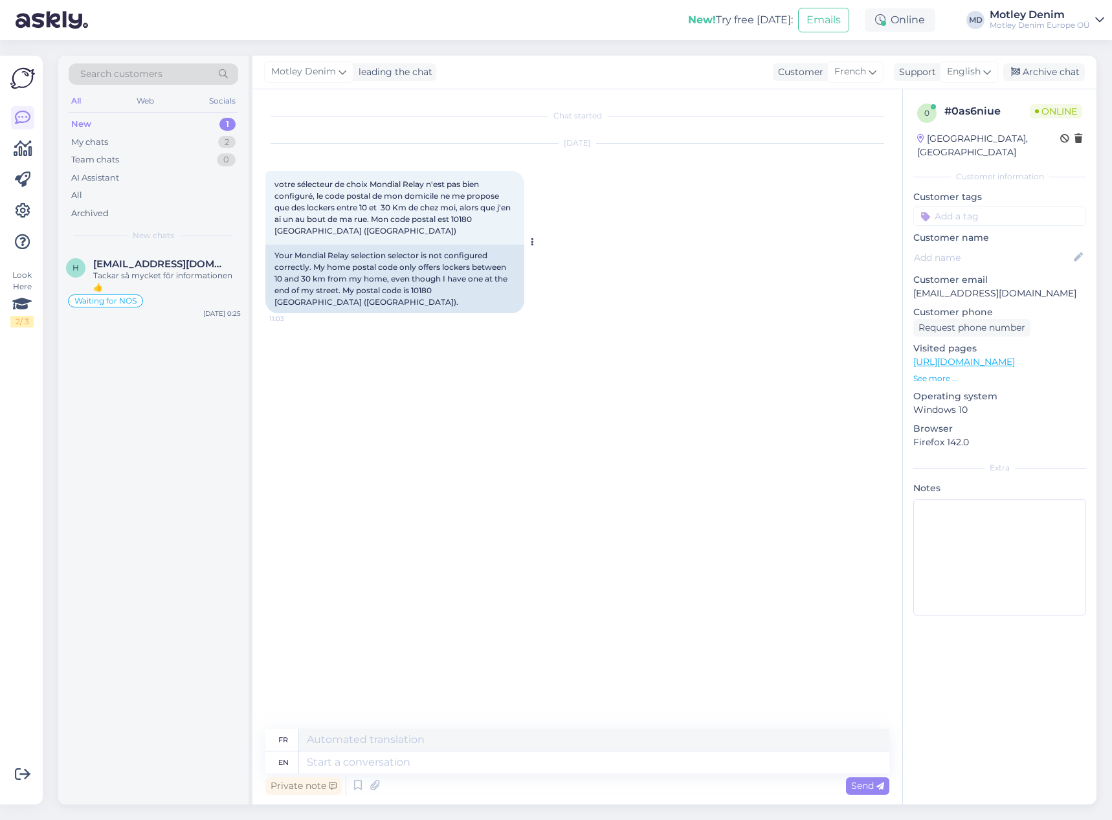
click at [421, 292] on div "Your Mondial Relay selection selector is not configured correctly. My home post…" at bounding box center [394, 279] width 259 height 69
copy div "10180"
click at [678, 247] on div "Sep 1 2025 votre sélecteur de choix Mondial Relay n'est pas bien configuré, le …" at bounding box center [577, 228] width 624 height 198
click at [567, 260] on div "Sep 1 2025 votre sélecteur de choix Mondial Relay n'est pas bien configuré, le …" at bounding box center [577, 228] width 624 height 198
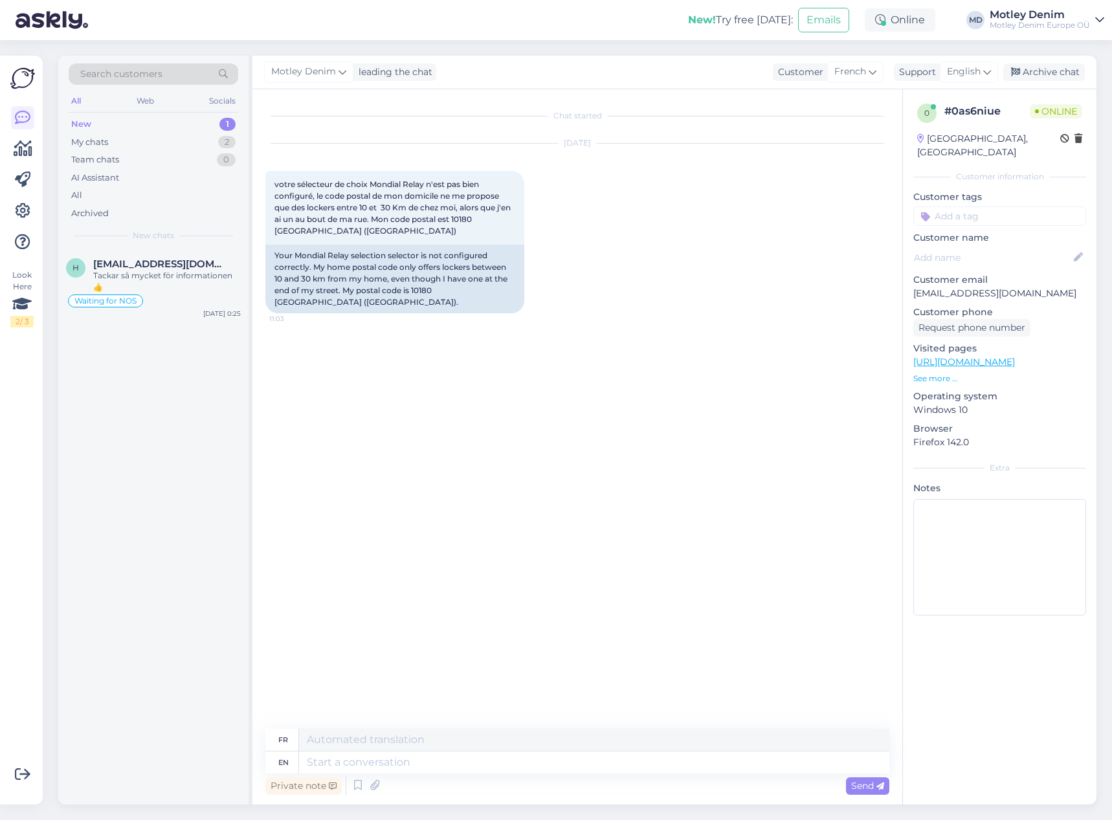
click at [509, 320] on div "Chat started Sep 1 2025 votre sélecteur de choix Mondial Relay n'est pas bien c…" at bounding box center [582, 409] width 635 height 615
click at [505, 768] on textarea at bounding box center [594, 762] width 590 height 22
type textarea "Hello!"
type textarea "Bonjour!"
type textarea "Hello! Thank y"
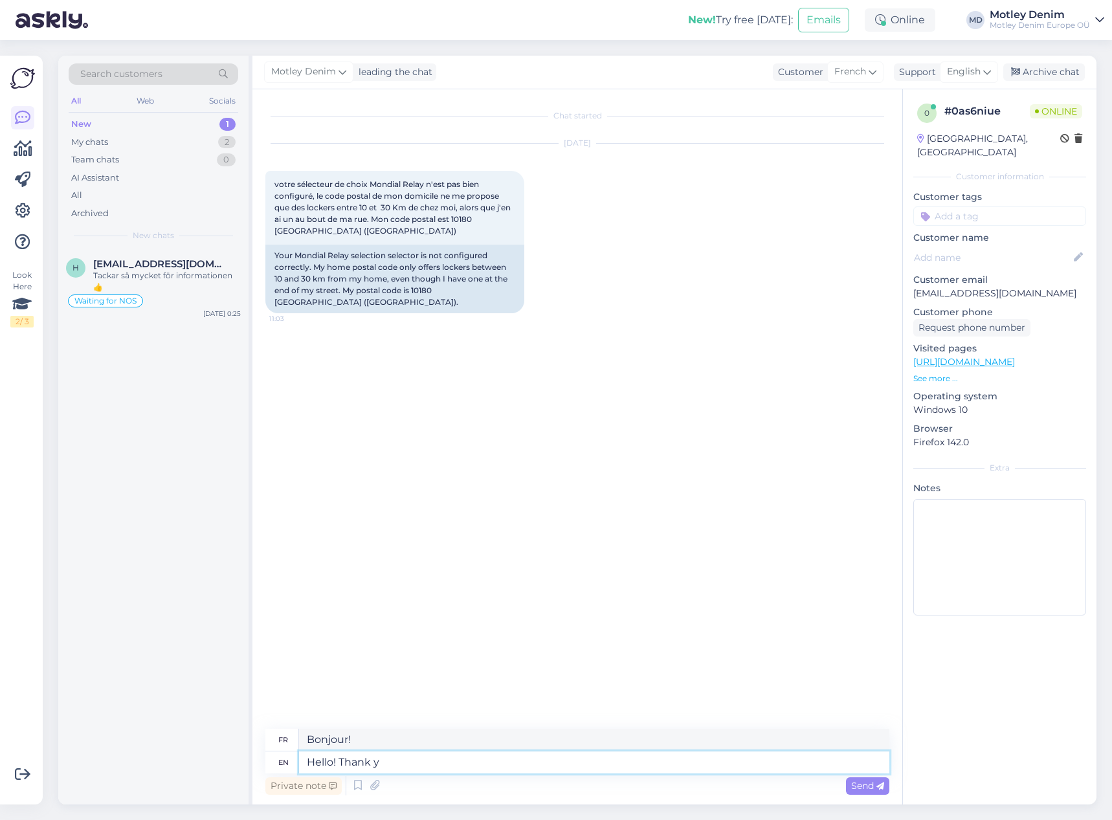
type textarea "Bonjour ! Merci"
type textarea "Hello! Thank you for"
type textarea "Bonjour ! Merci pour"
type textarea "Hello! Thank you for the"
type textarea "Bonjour ! Merci pour le"
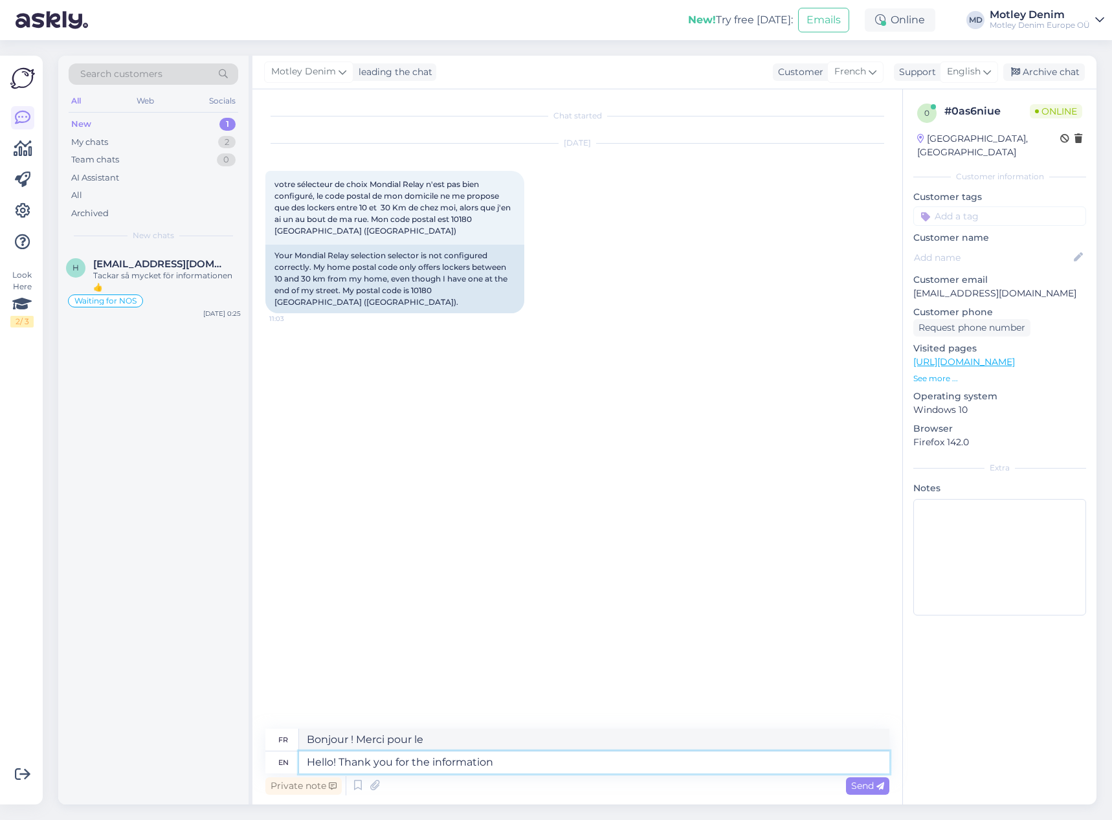
type textarea "Hello! Thank you for the information."
type textarea "Bonjour ! Merci pour l'information."
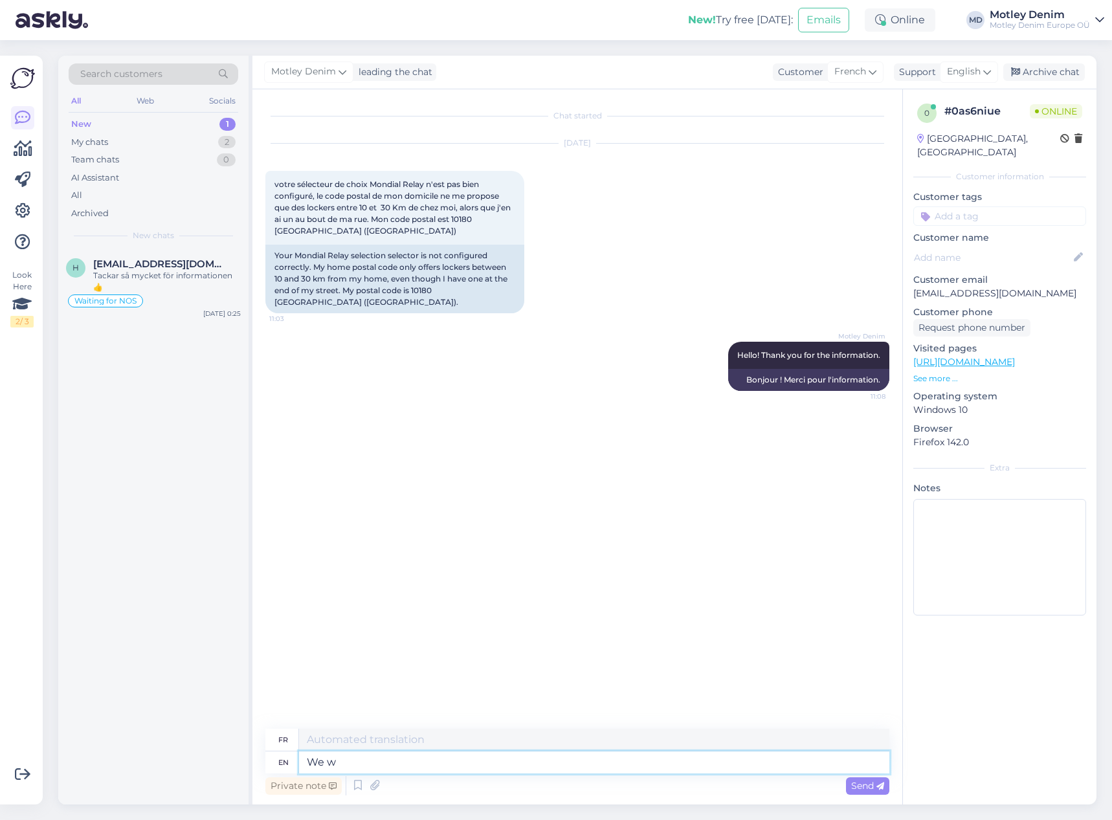
type textarea "We wi"
type textarea "Nous"
type textarea "We will i"
type textarea "Nous allons"
type textarea "We will investia"
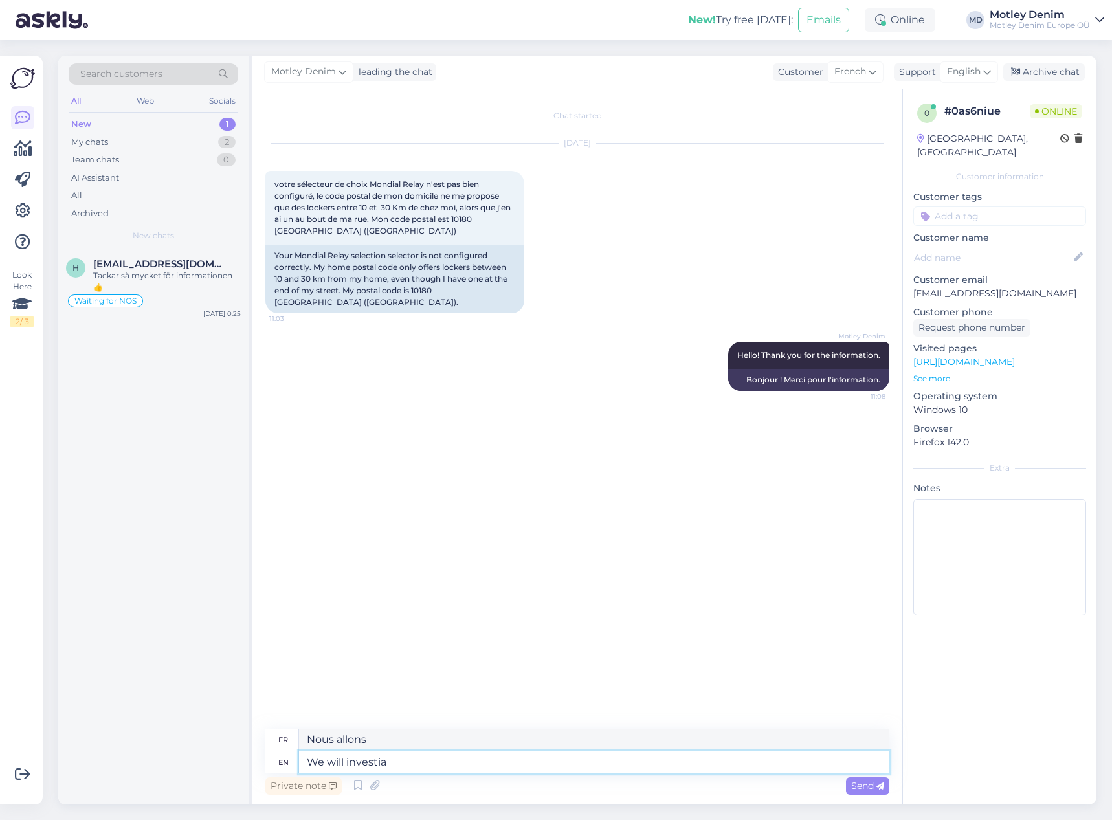
type textarea "Nous allons enquêter"
type textarea "We will investigate this"
type textarea "Nous allons enquêter sur cela"
type textarea "We will investigate this issue."
type textarea "Nous allons enquêter sur cette question."
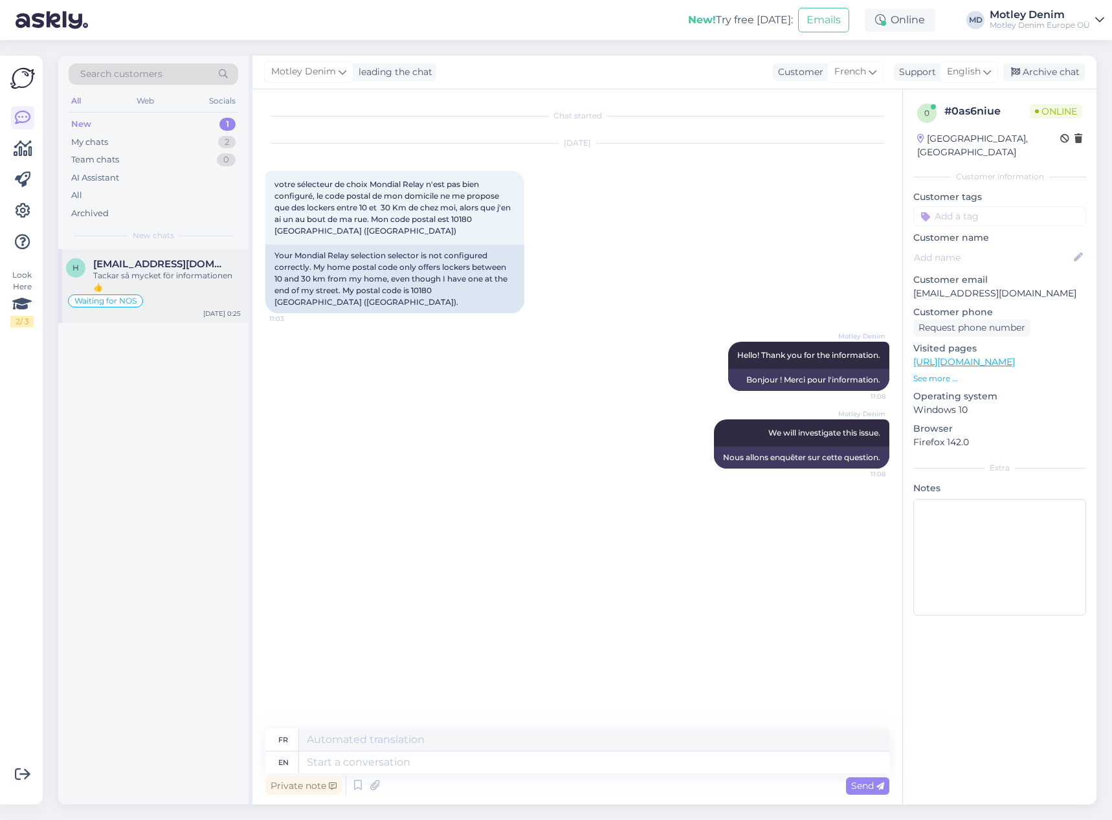
click at [212, 277] on div "Tackar så mycket för informationen 👍" at bounding box center [167, 281] width 148 height 23
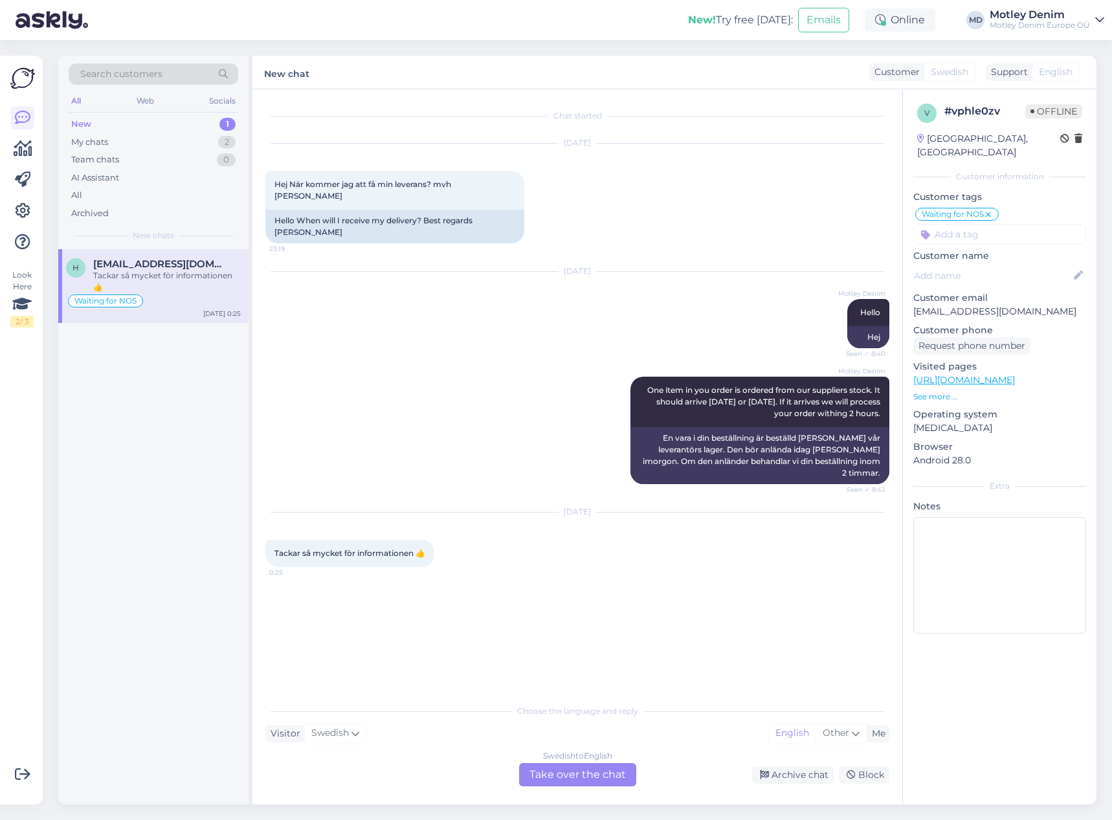
click at [556, 773] on div "Swedish to English Take over the chat" at bounding box center [577, 774] width 117 height 23
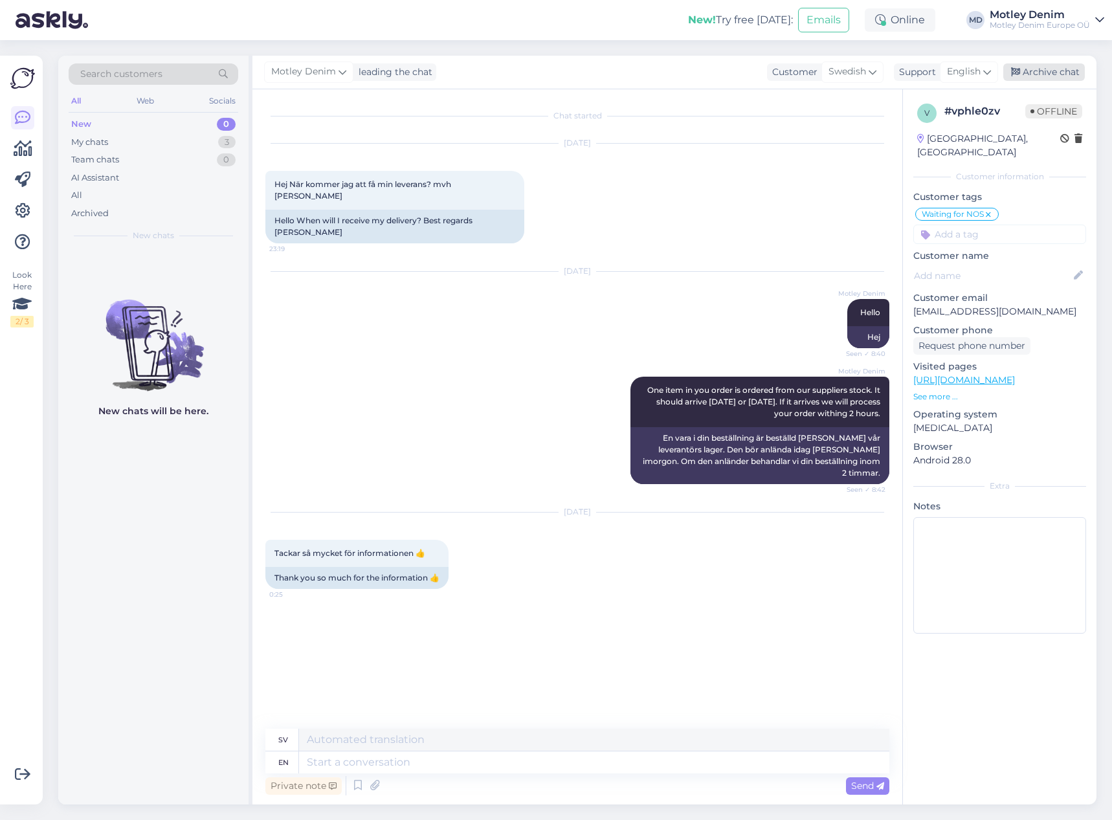
click at [1044, 74] on div "Archive chat" at bounding box center [1044, 71] width 82 height 17
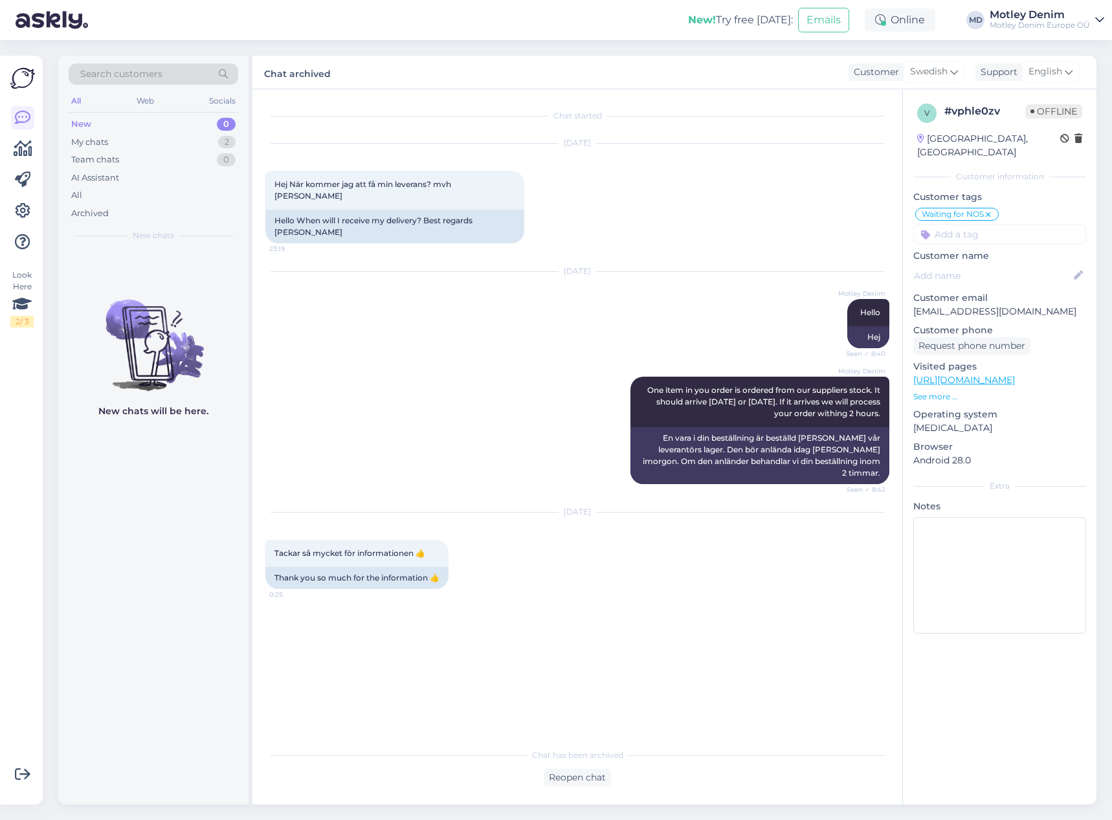
click at [705, 283] on div "Aug 28 2025 Motley Denim Hello Seen ✓ 8:40 Hej" at bounding box center [577, 310] width 624 height 105
click at [204, 144] on div "My chats 2" at bounding box center [154, 142] width 170 height 18
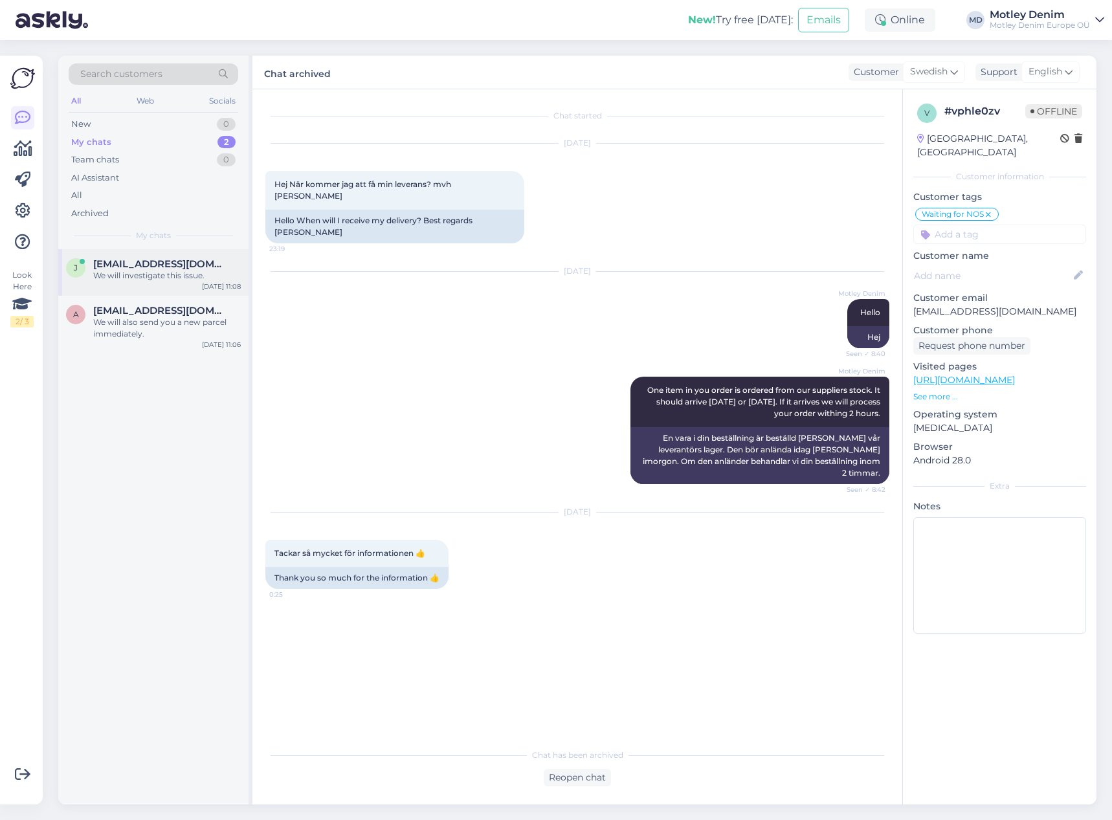
click at [190, 280] on div "We will investigate this issue." at bounding box center [167, 276] width 148 height 12
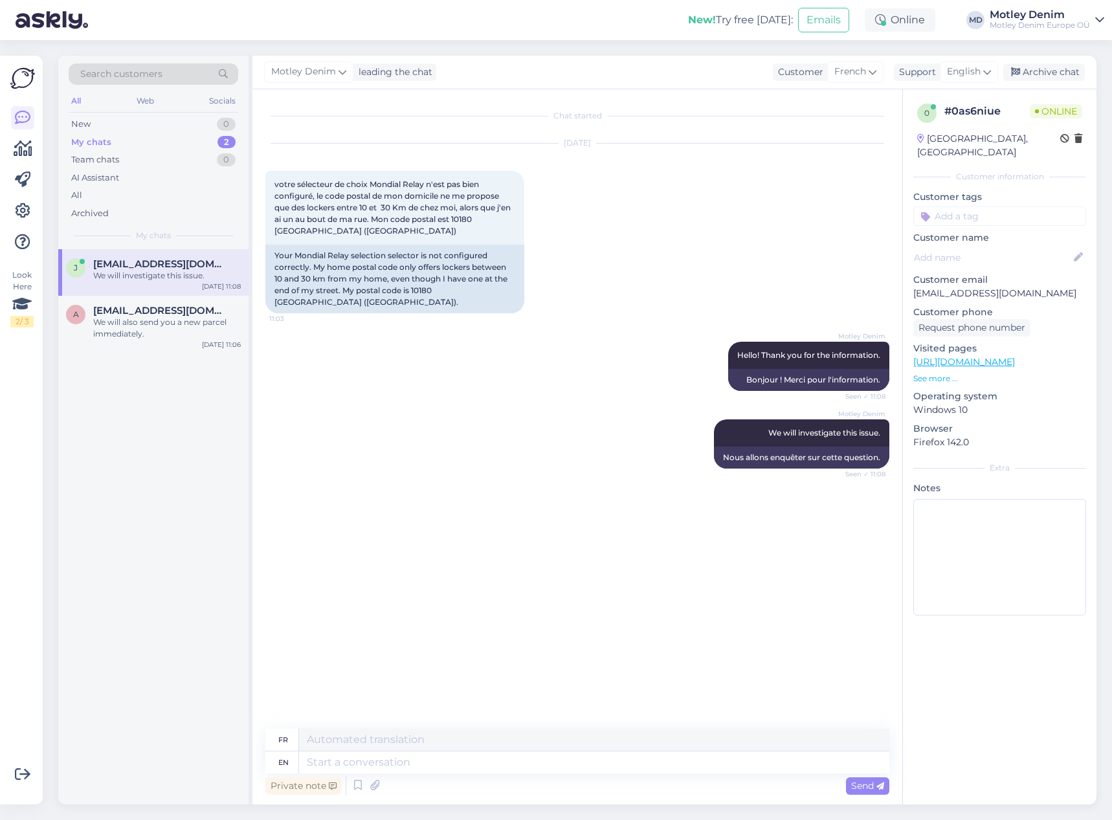
click at [577, 462] on div "Motley Denim We will investigate this issue. Seen ✓ 11:08 Nous allons enquêter …" at bounding box center [577, 444] width 624 height 78
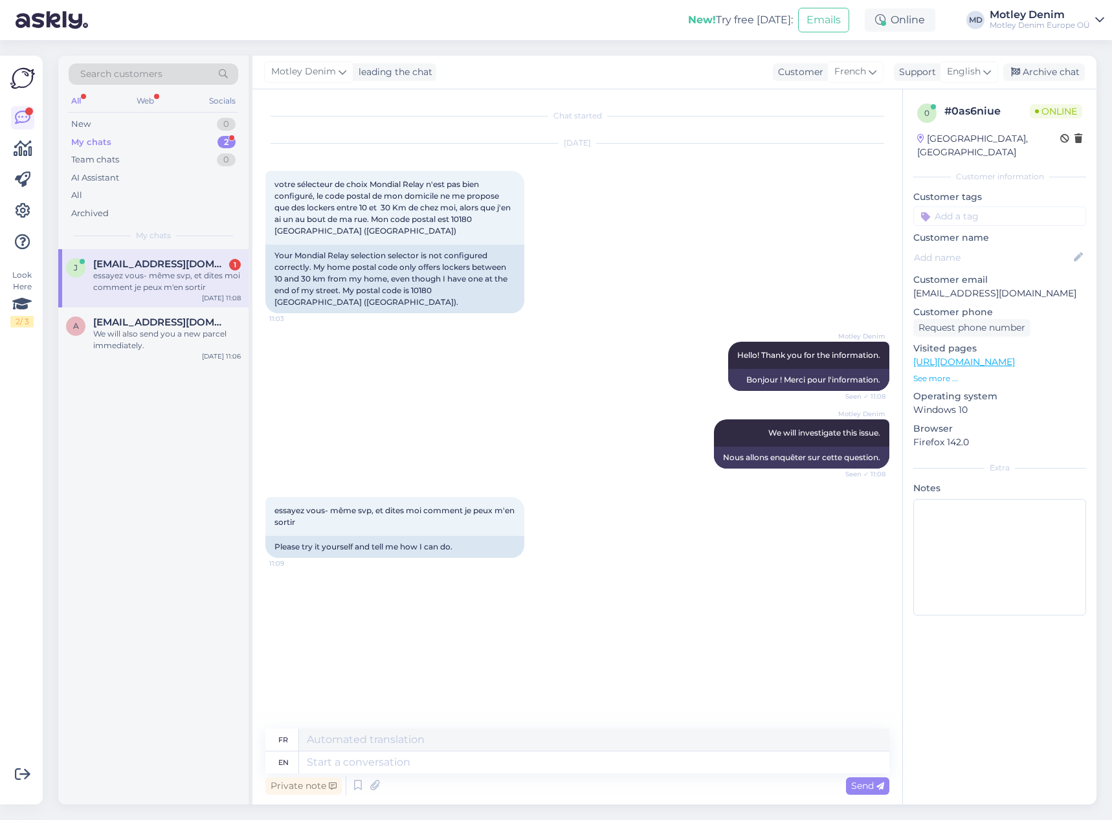
click at [540, 416] on div "Motley Denim We will investigate this issue. Seen ✓ 11:08 Nous allons enquêter …" at bounding box center [577, 444] width 624 height 78
click at [535, 438] on div "Motley Denim We will investigate this issue. Seen ✓ 11:08 Nous allons enquêter …" at bounding box center [577, 444] width 624 height 78
click at [508, 758] on textarea at bounding box center [594, 762] width 590 height 22
type textarea "Can"
type textarea "Peut"
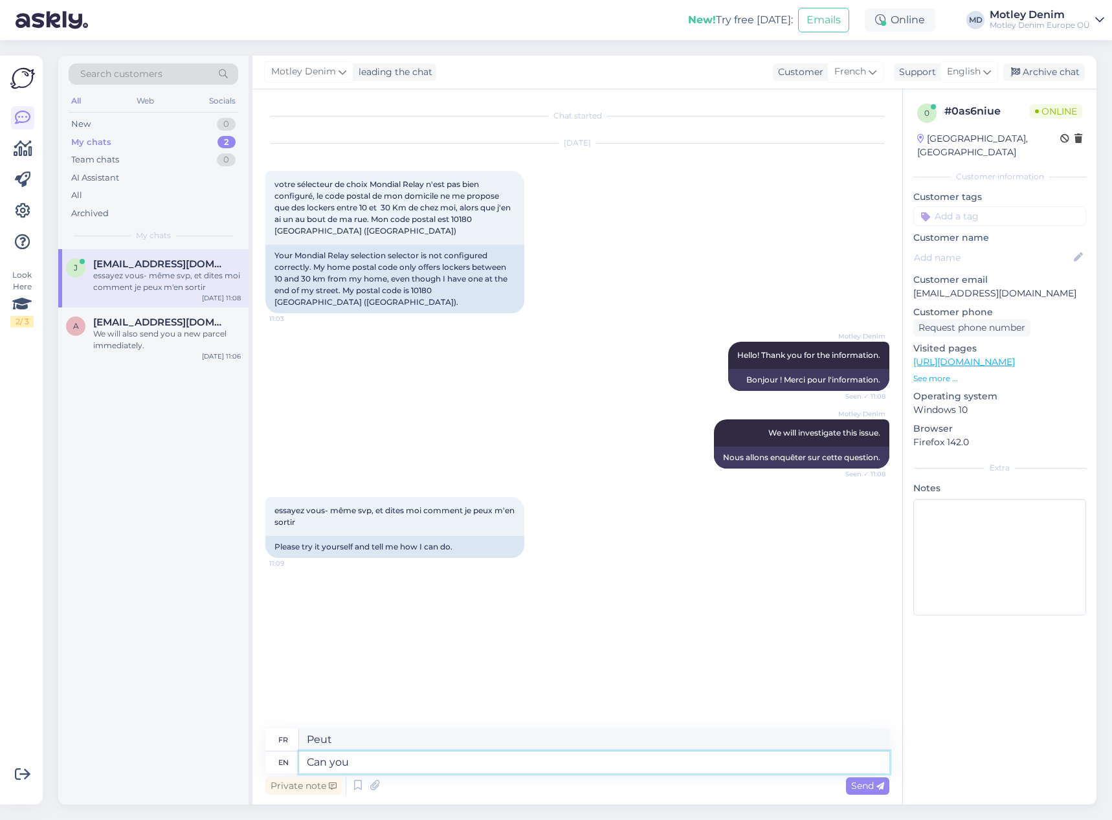
type textarea "Can you t"
type textarea "Peux-tu"
type textarea "Can you tell u"
type textarea "Peux-tu dire"
type textarea "Can you tell us"
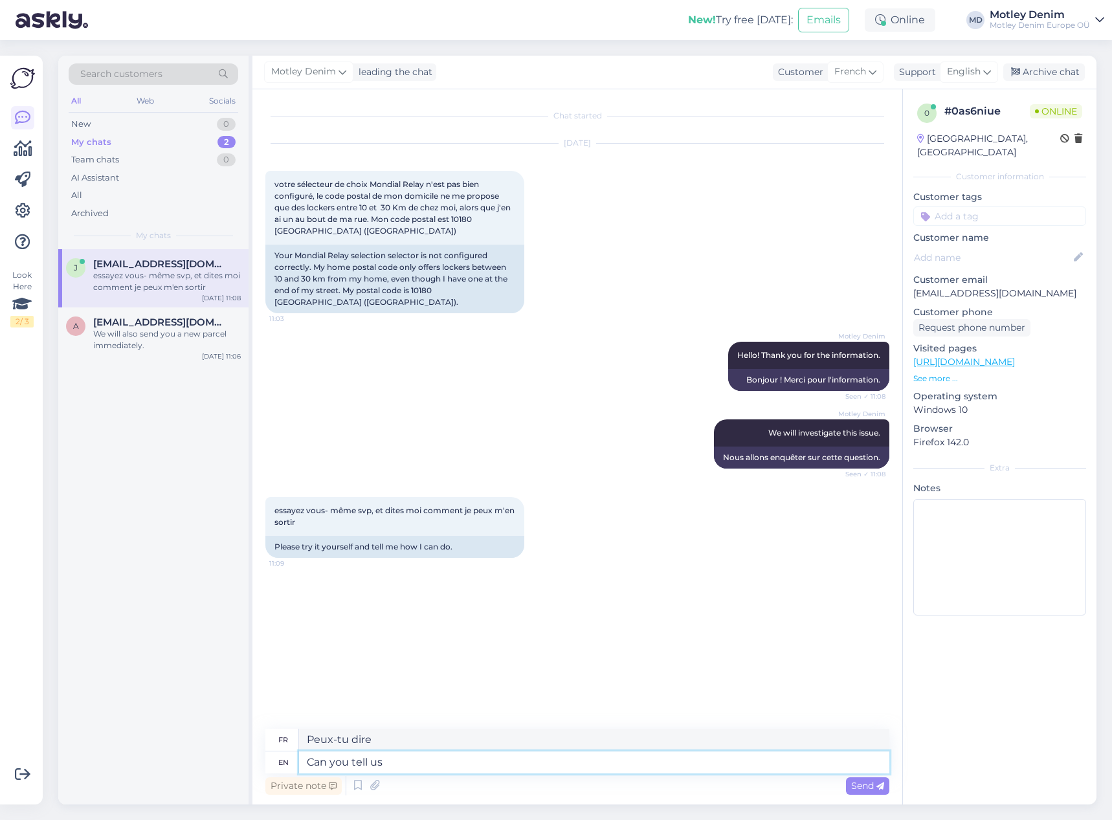
type textarea "Pouvez-vous nous dire"
type textarea "Can you tell us your ad"
type textarea "Pouvez-vous nous dire votre"
type textarea "Can you tell us your address?"
type textarea "Pouvez-vous nous donner votre adresse ?"
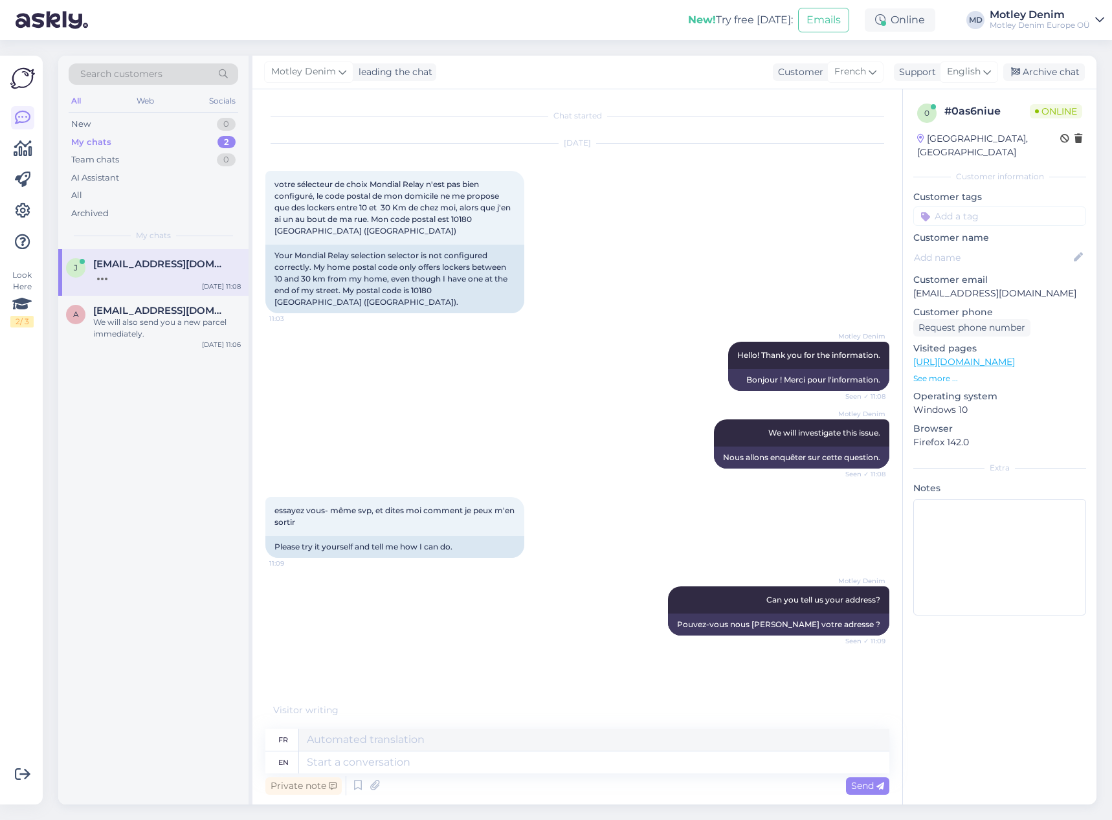
click at [531, 370] on div "Motley Denim Hello! Thank you for the information. Seen ✓ 11:08 Bonjour ! Merci…" at bounding box center [577, 366] width 624 height 78
click at [274, 691] on div "11 rue Henri Rodin 10180 SAINT-LYÉ" at bounding box center [347, 702] width 164 height 22
drag, startPoint x: 274, startPoint y: 690, endPoint x: 405, endPoint y: 691, distance: 130.7
click at [405, 691] on div "11 rue Henri Rodin 10180 SAINT-LYÉ" at bounding box center [347, 702] width 164 height 22
copy div "11 rue Henri Rodin 10180 SAINT-LYÉ"
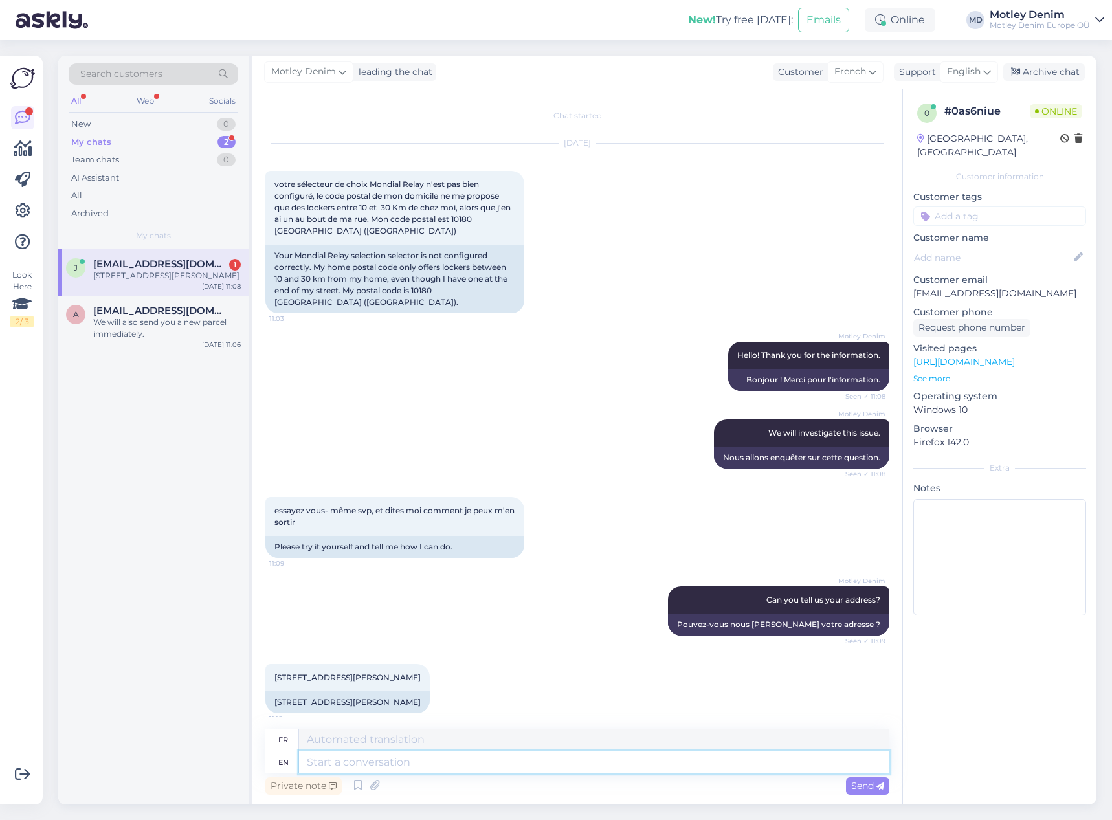
click at [455, 768] on textarea at bounding box center [594, 762] width 590 height 22
type textarea "Thank"
type textarea "Remercier"
type textarea "Thank you"
type textarea "Merci"
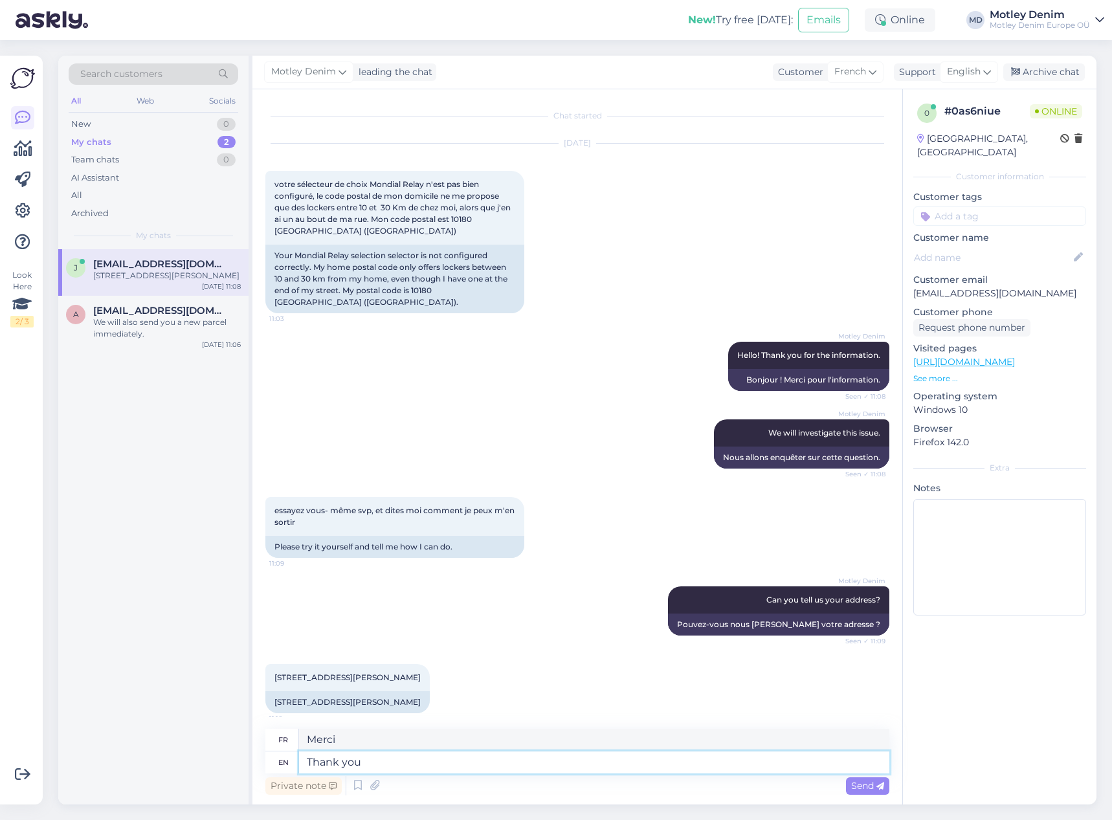
type textarea "Thank you."
type textarea "Merci."
type textarea "Thank you!"
type textarea "Merci!"
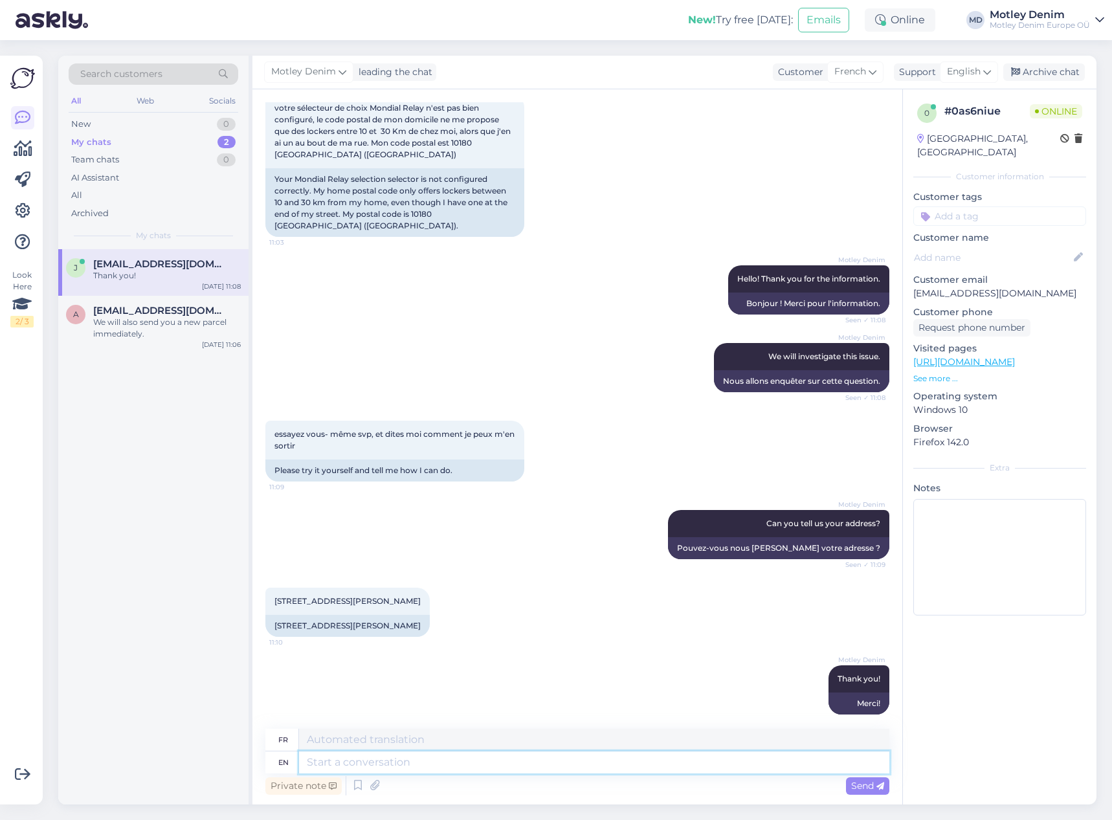
click at [459, 767] on textarea at bounding box center [594, 762] width 590 height 22
type textarea "It s"
type textarea "Il"
type textarea "It seems t"
type textarea "Il semble"
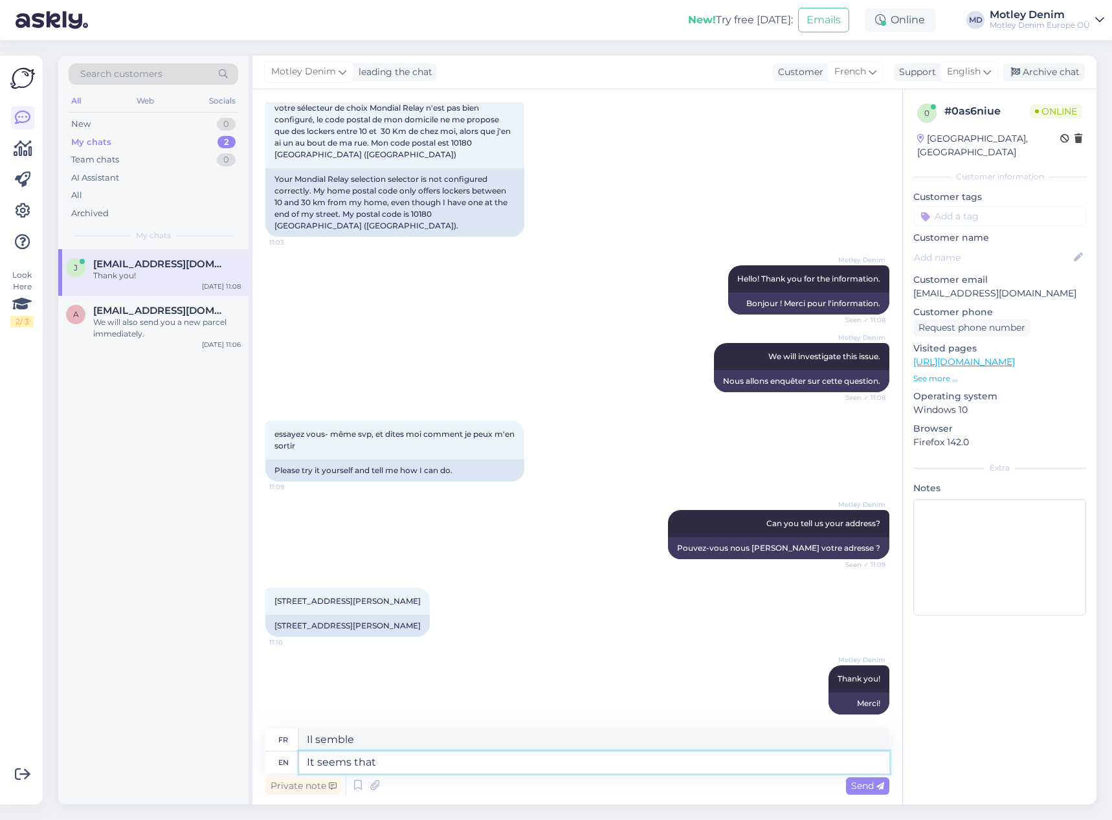
type textarea "It seems that o"
type textarea "Il semble que"
type textarea "It seems that our c"
type textarea "Il semble que notre"
type textarea "It seems that our carrier"
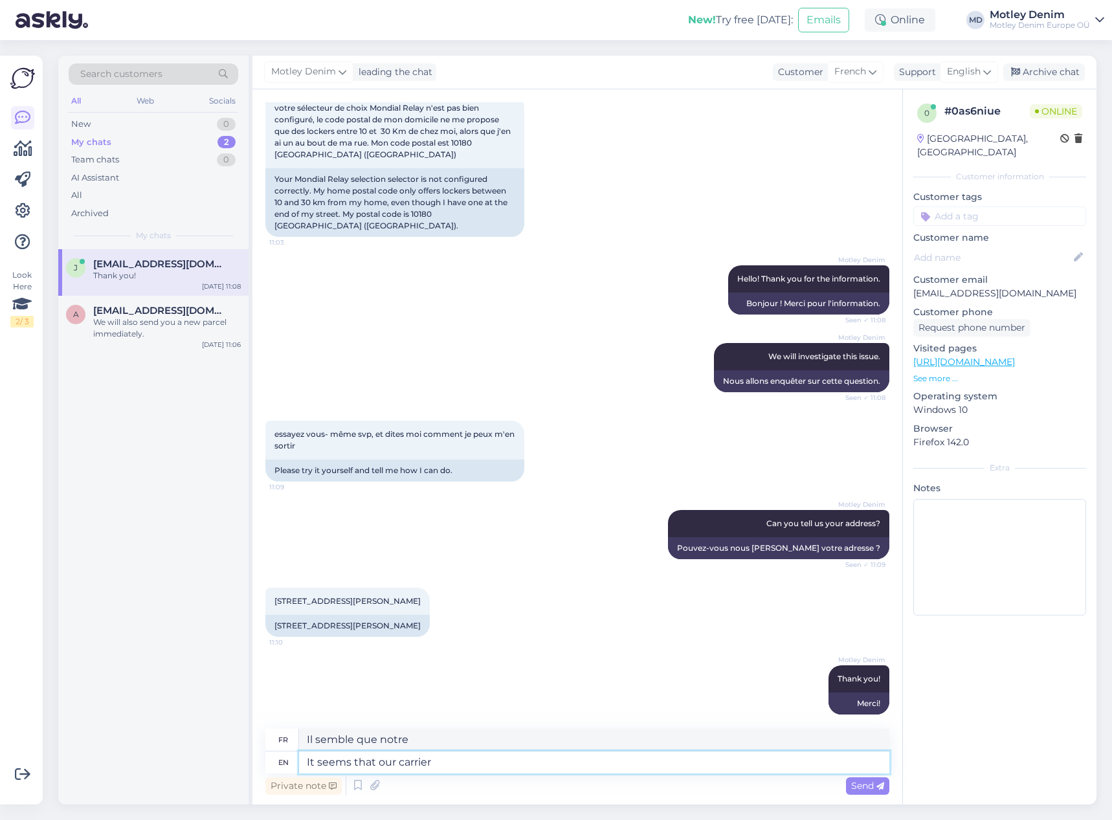
type textarea "Il semble que notre transporteur"
type textarea "It seems that our carrier has i"
type textarea "Il semble que notre transporteur ait"
type textarea "It seems that our carrier has issues"
type textarea "Il semble que notre opérateur ait des problèmes"
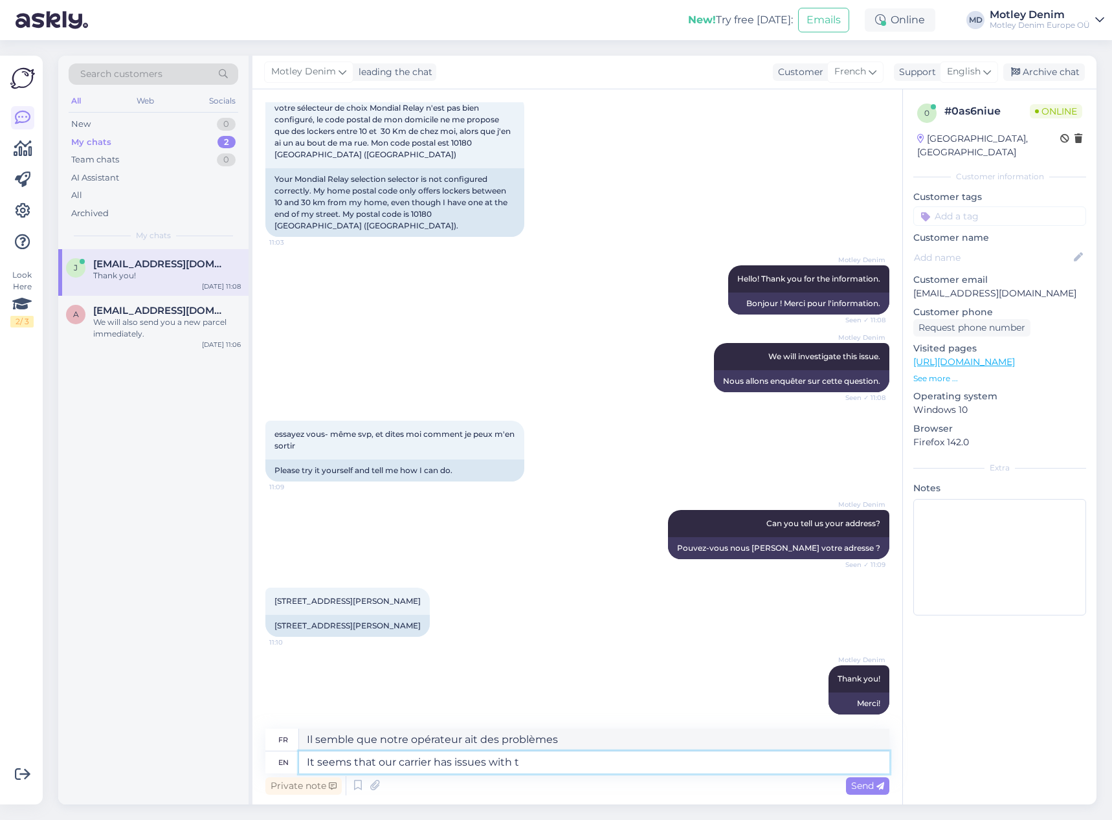
type textarea "It seems that our carrier has issues with th"
type textarea "Il semble que notre opérateur ait des problèmes avec"
type textarea "It seems that our carrier has issues with the"
type textarea "Il semble que notre opérateur ait des problèmes avec le"
type textarea "It seems that our carrier has issues with the parcels"
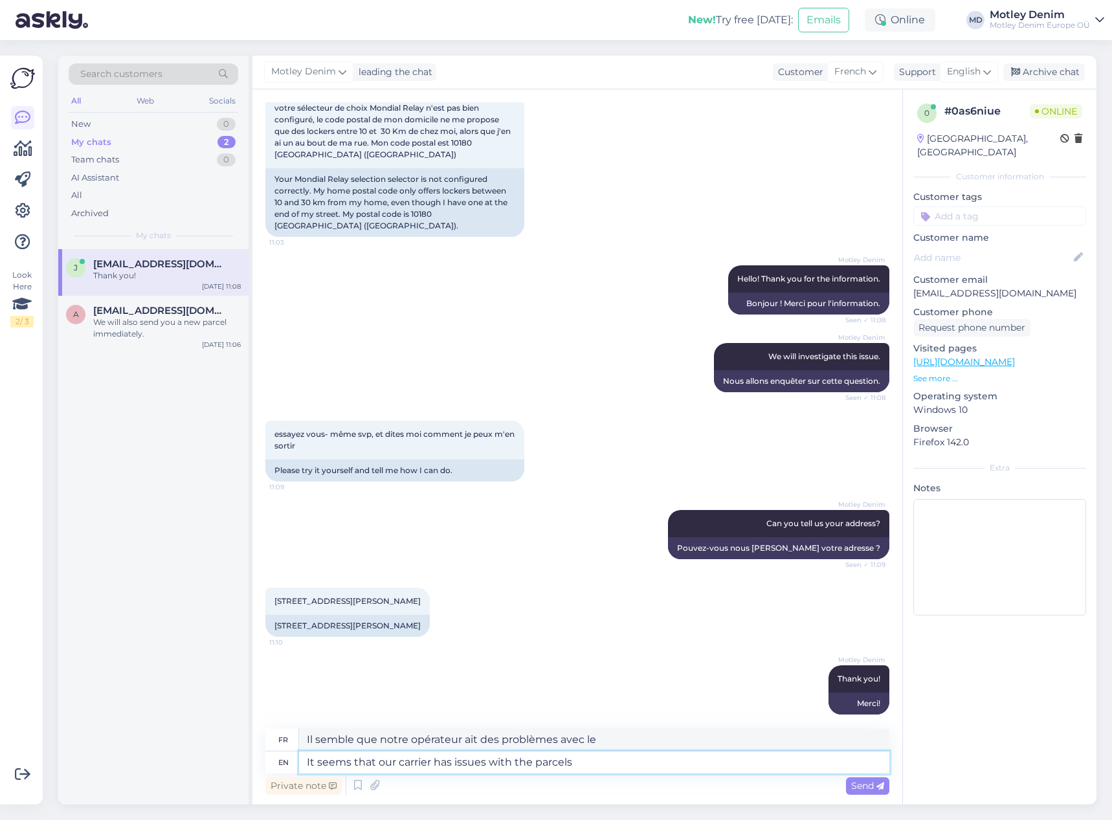
type textarea "Il semble que notre transporteur ait des problèmes avec les colis"
type textarea "It seems that our carrier has issues with the pick u"
type textarea "Il semble que notre opérateur ait des problèmes avec le pick-up"
type textarea "It seems that our carrier has issues with the pick up p"
type textarea "Il semble que notre transporteur ait des problèmes avec le ramassage"
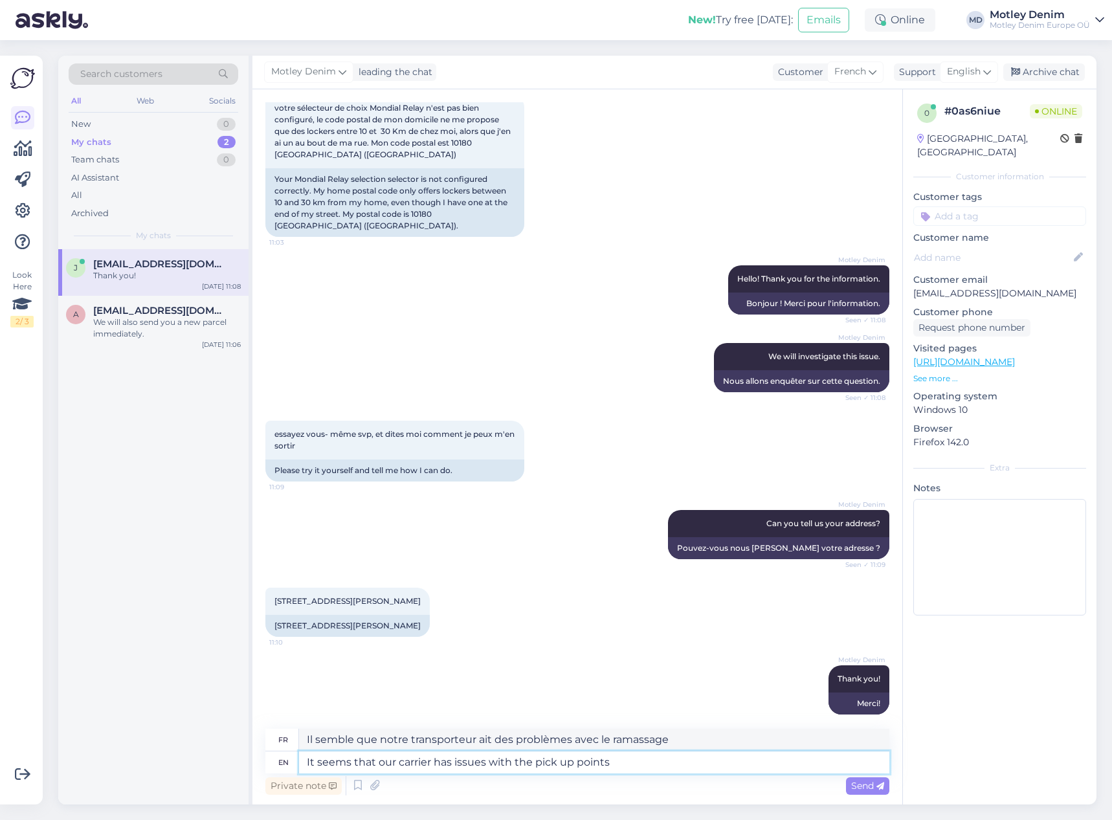
type textarea "It seems that our carrier has issues with the pick up points."
type textarea "Il semble que notre transporteur ait des problèmes avec les points de retrait."
type textarea "It seems that our carrier has issues with the pick up points a"
type textarea "Il semble que notre transporteur ait des problèmes avec les points de retrait"
type textarea "It seems that our carrier has issues with the pick up points at t"
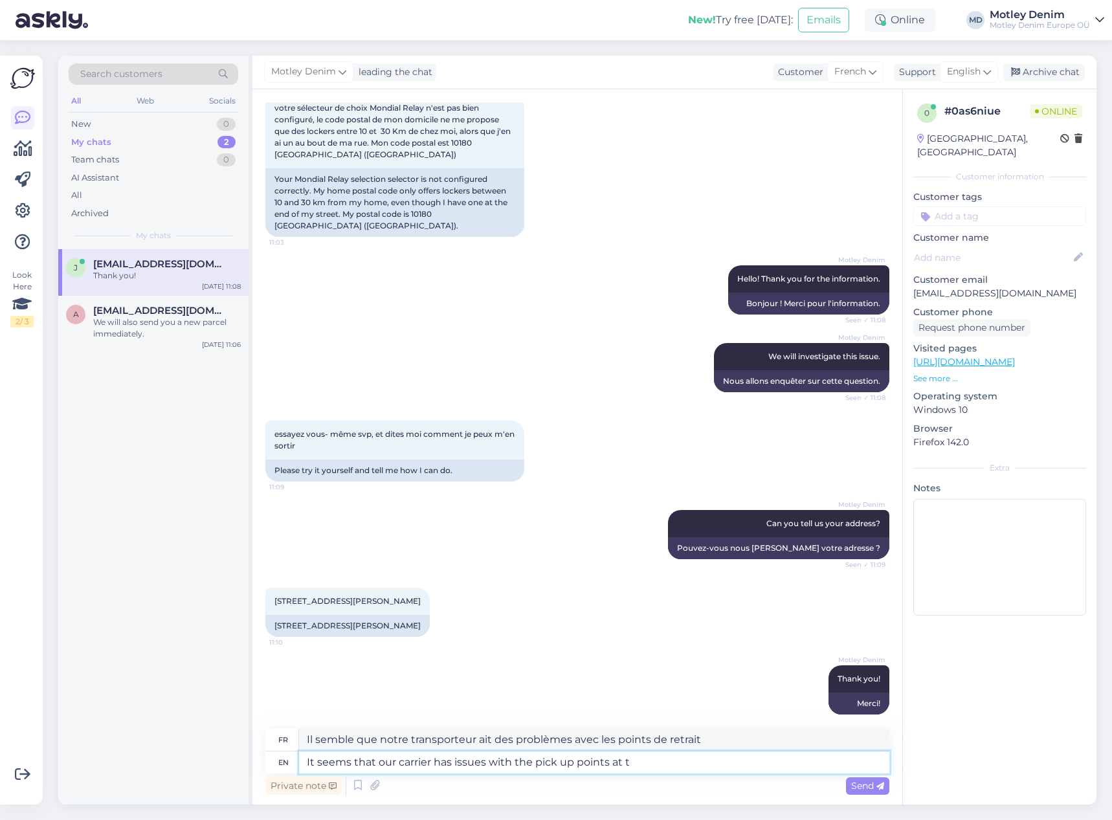
type textarea "Il semble que notre transporteur ait des problèmes avec les points de retrait à"
type textarea "It seems that our carrier has issues with the pick up points at the"
type textarea "Il semble que notre transporteur ait des problèmes avec les points de retrait au"
type textarea "It seems that our carrier has issues with the pick up points at the mo"
type textarea "Il semble que notre transporteur ait des problèmes avec les points de retrait e…"
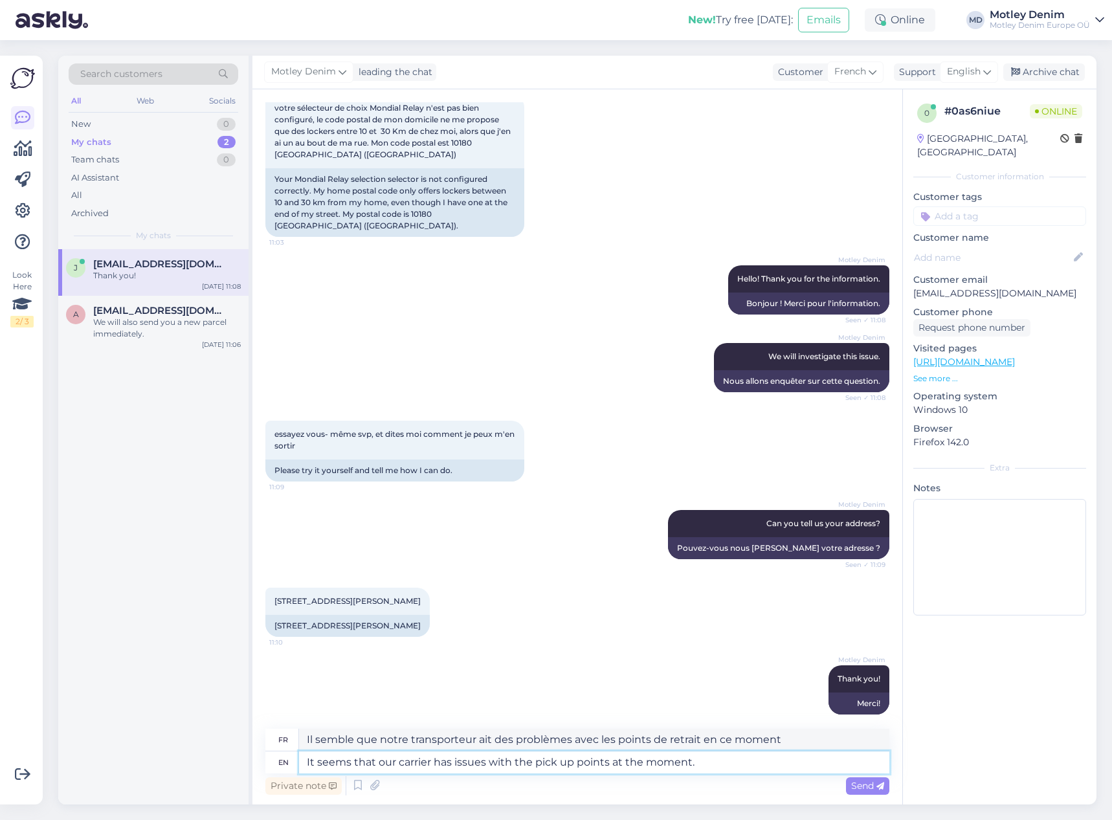
type textarea "It seems that our carrier has issues with the pick up points at the moment."
type textarea "Il semble que notre transporteur ait actuellement des problèmes avec les points…"
type textarea "It seems that our carrier has issues with the pick up points at the moment."
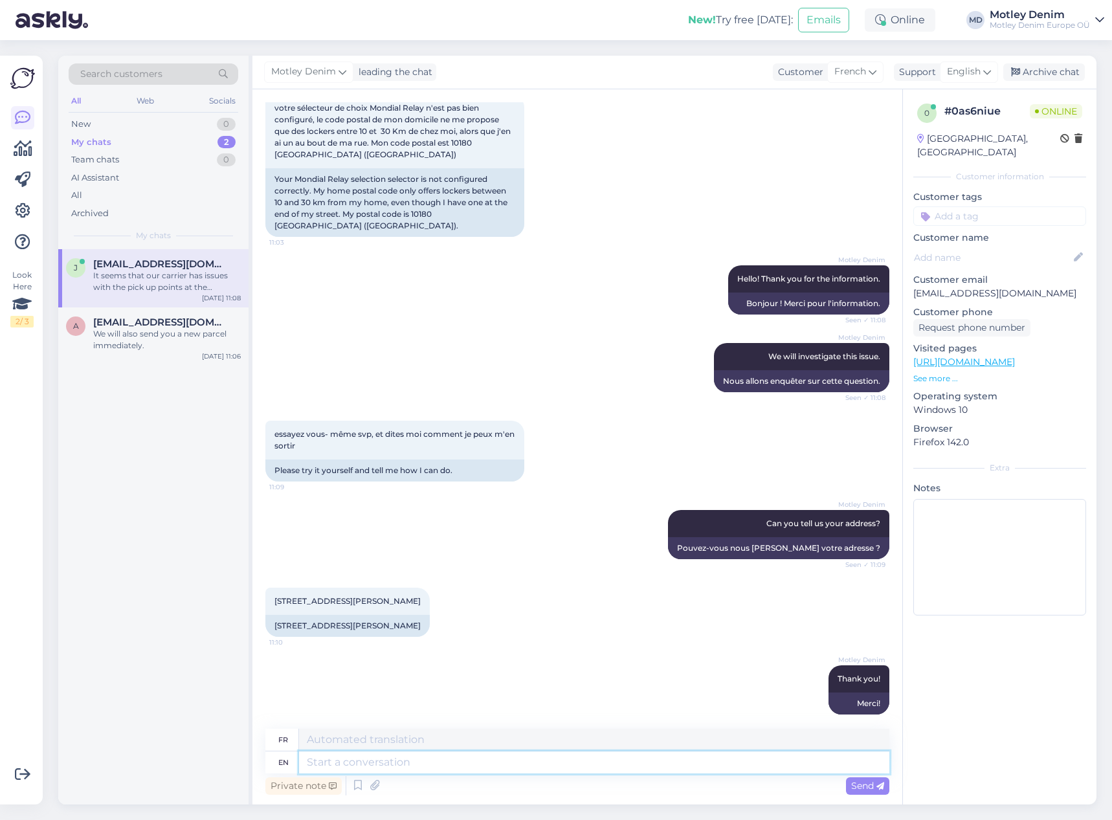
scroll to position [177, 0]
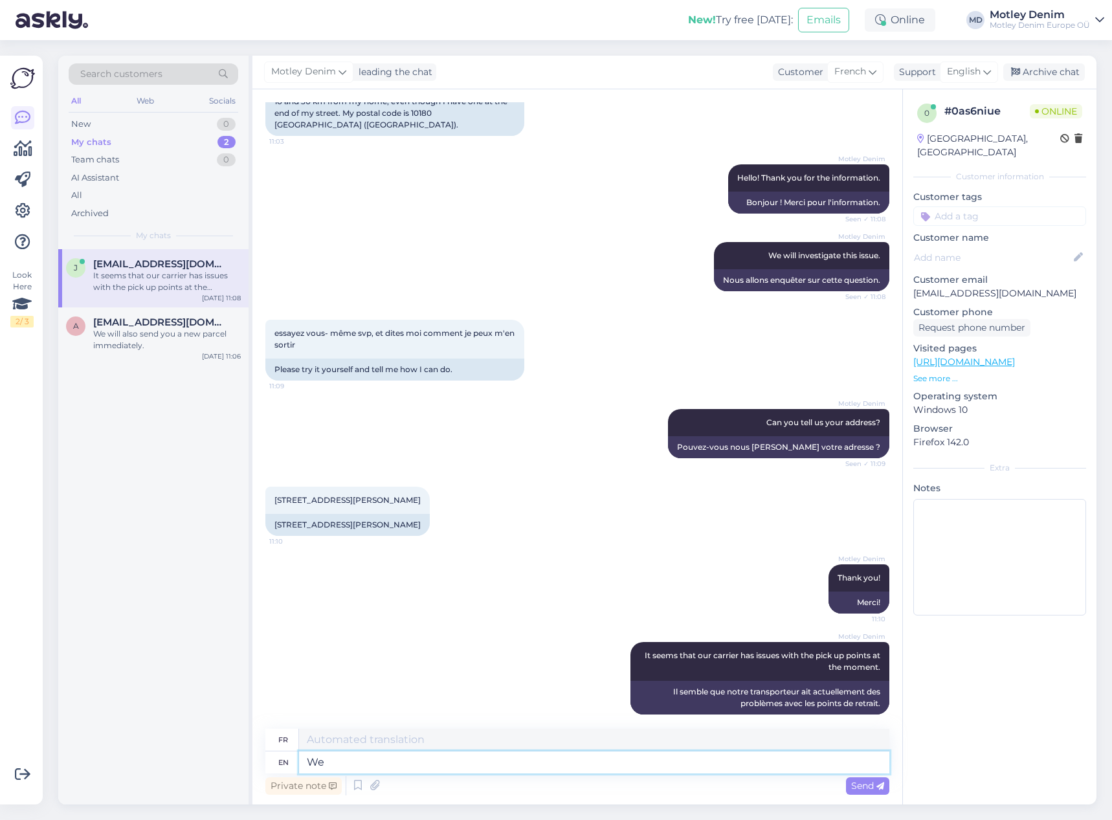
type textarea "We w"
type textarea "Nous"
type textarea "We will"
type textarea "Nous allons"
type textarea "We will try to"
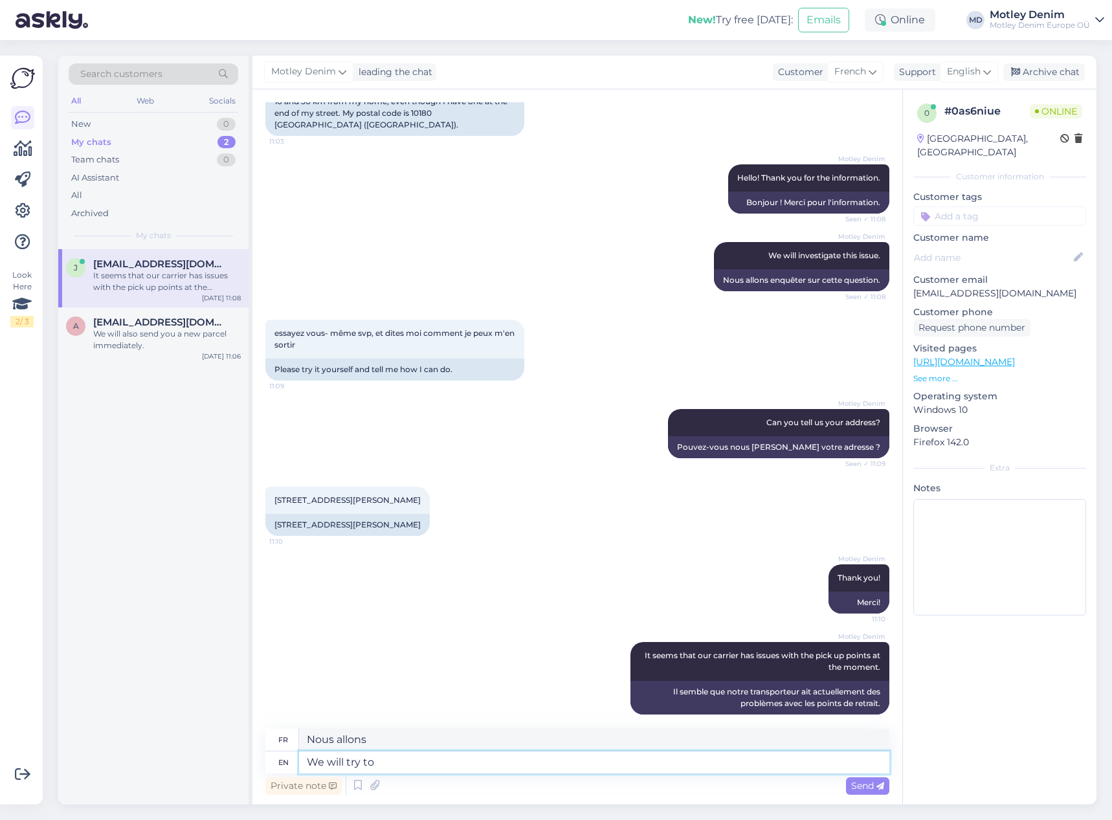
type textarea "Nous allons essayer"
type textarea "We will try to so"
type textarea "Nous allons essayer de"
type textarea "We will try to solve i"
type textarea "Nous allons essayer de résoudre"
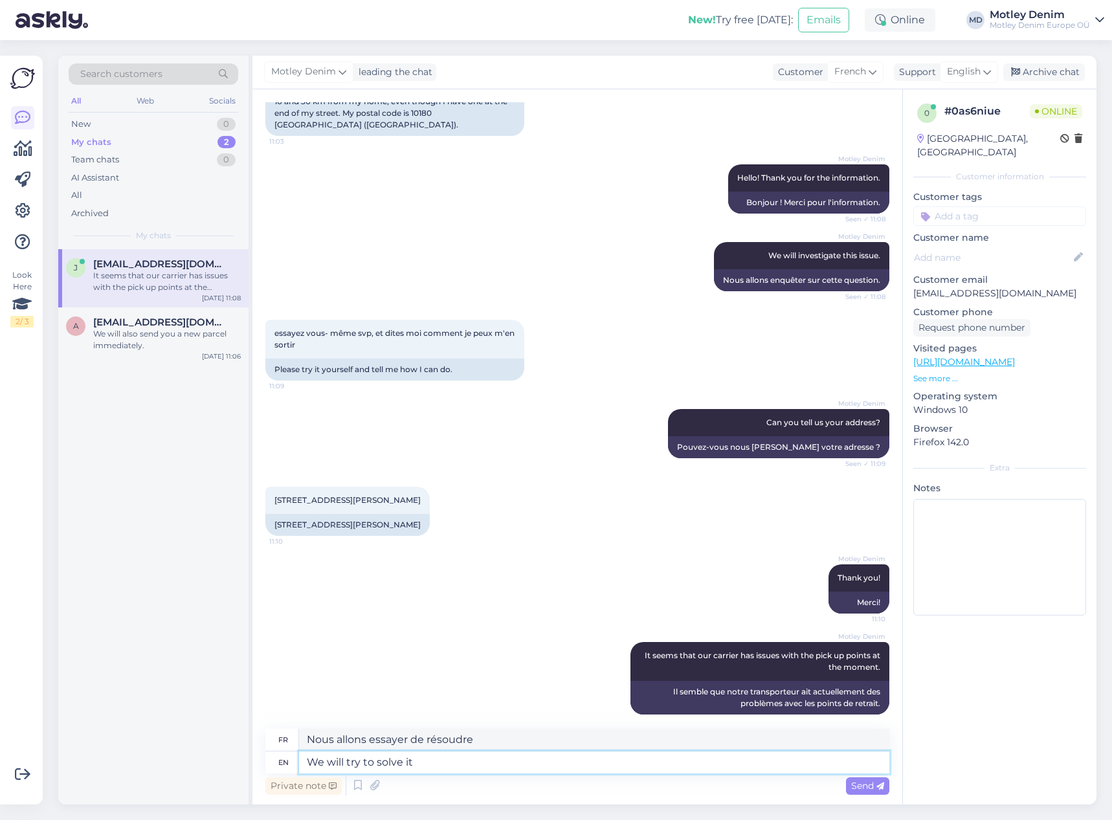
type textarea "We will try to solve it"
type textarea "Nous allons essayer de le résoudre"
type textarea "We will try to solve it and"
type textarea "Nous allons essayer de le résoudre et"
type textarea "We will try to solve it and contact the"
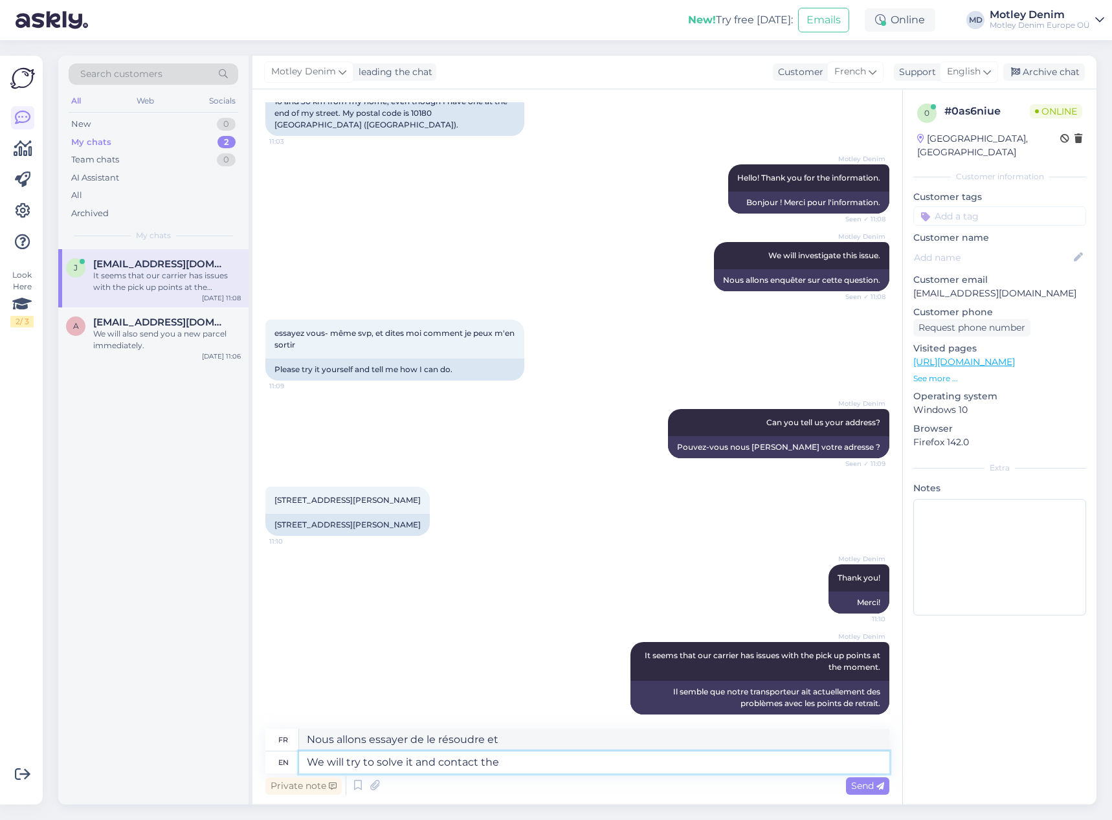
type textarea "Nous allons essayer de le résoudre et de vous contacter"
type textarea "We will try to solve it and contact them."
type textarea "Nous allons essayer de le résoudre et de les contacter."
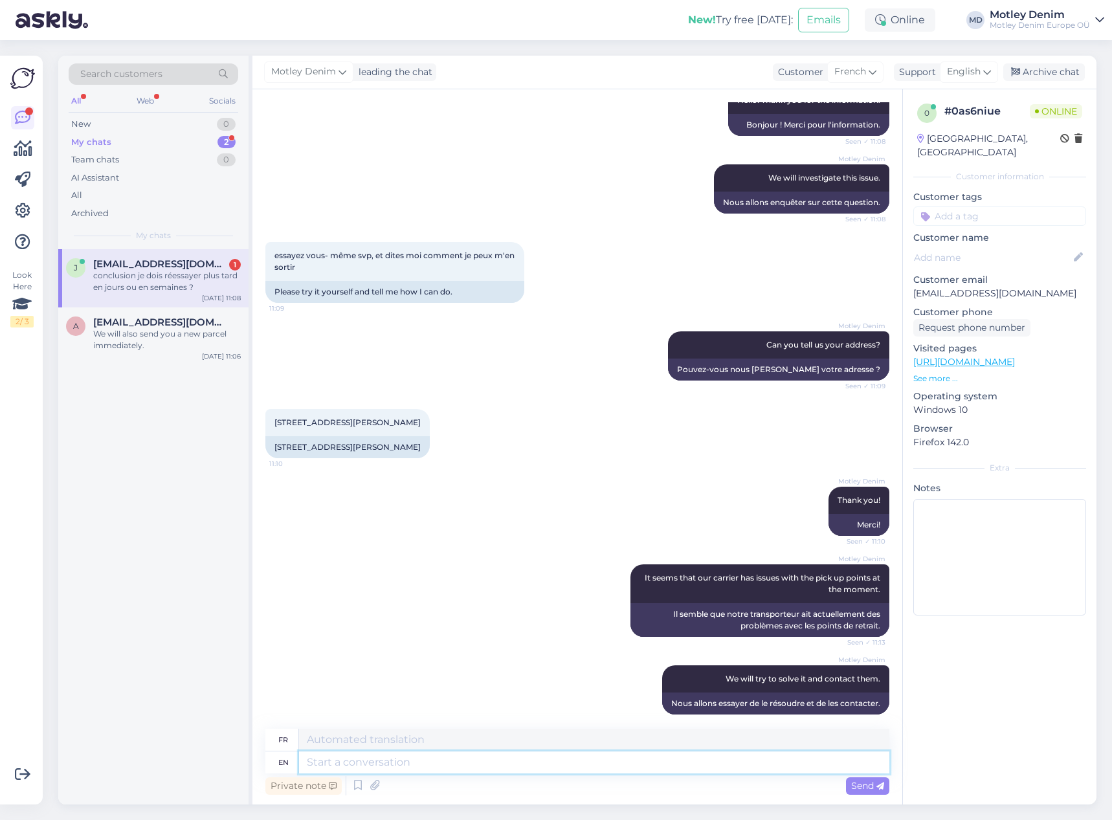
scroll to position [344, 0]
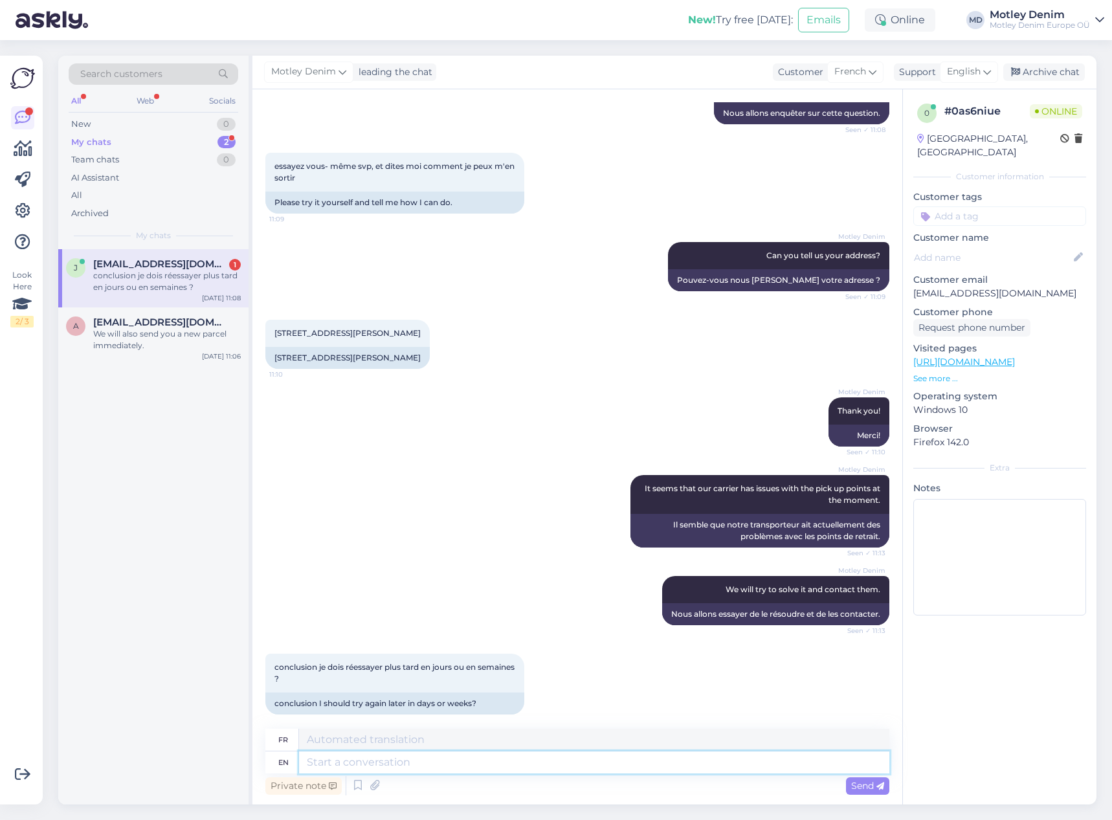
click at [515, 764] on textarea at bounding box center [594, 762] width 590 height 22
click at [568, 768] on textarea at bounding box center [594, 762] width 590 height 22
click at [579, 761] on textarea at bounding box center [594, 762] width 590 height 22
type textarea "Please t"
type textarea "S'il te plaît"
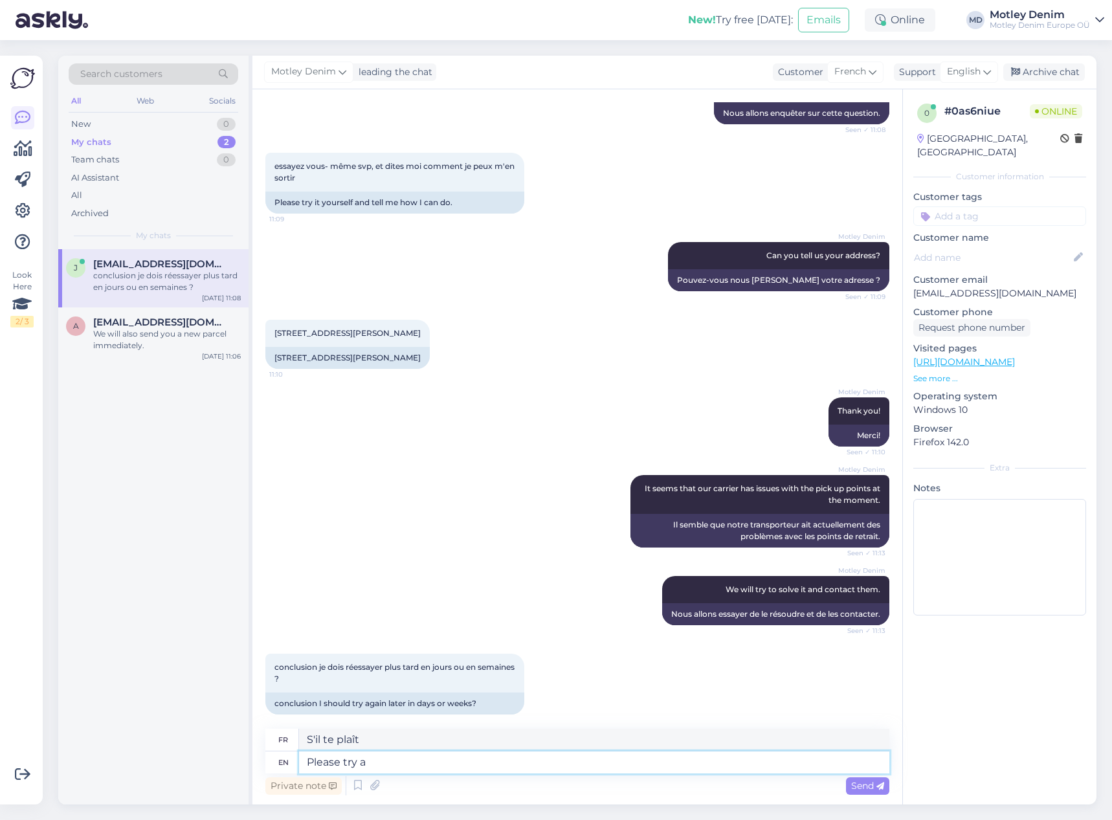
type textarea "Please try ag"
type textarea "S'il vous plaît essayer"
type textarea "Please try again"
type textarea "Veuillez réessayer"
type textarea "Please try again later."
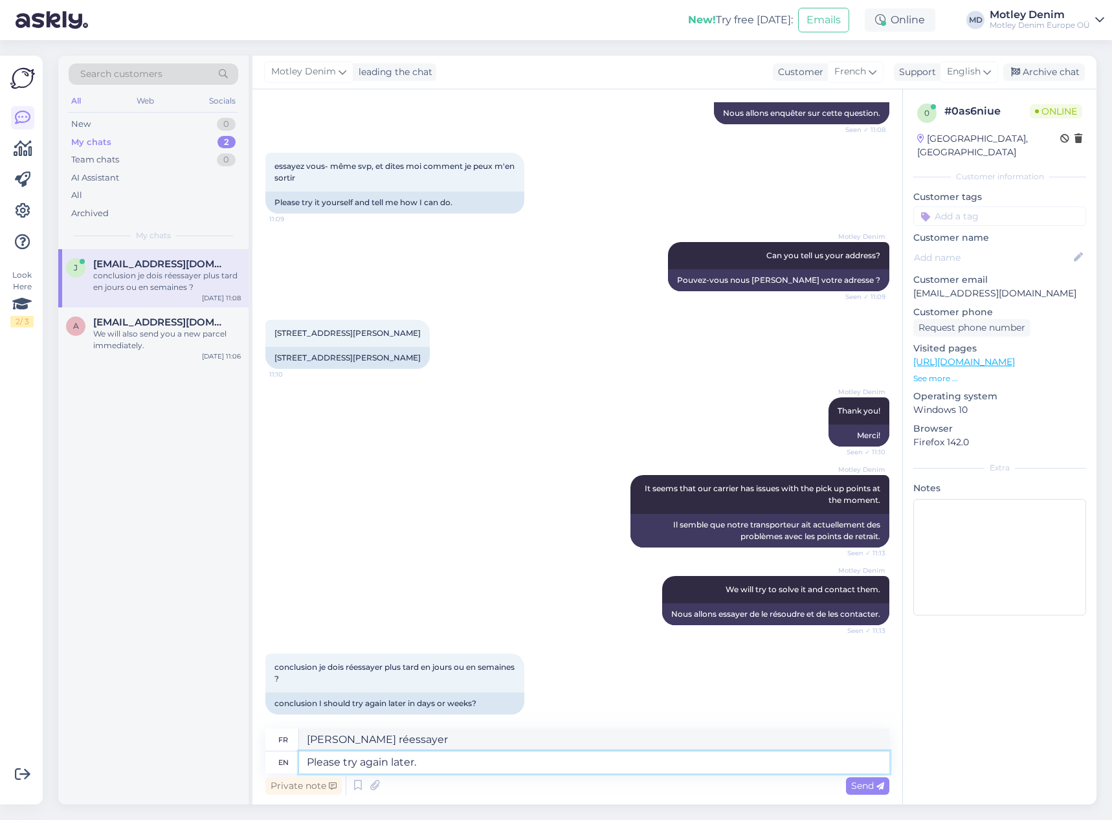
type textarea "Veuillez réessayer plus tard."
type textarea "Please try again later i"
type textarea "Veuillez réessayer plus tard"
type textarea "Please try again later in t"
type textarea "Veuillez réessayer plus tard dans"
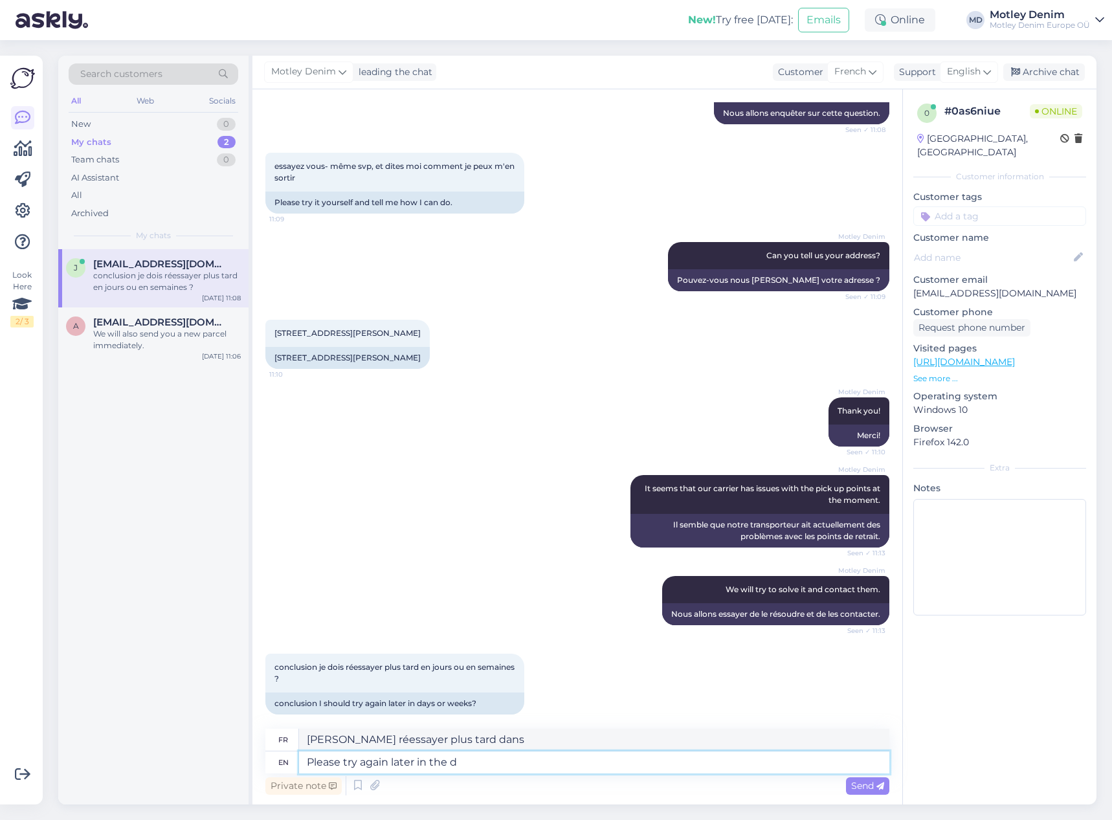
type textarea "Please try again later in the da"
type textarea "Veuillez réessayer plus tard dans le"
type textarea "Please try again later in the day."
type textarea "Veuillez réessayer plus tard dans la journée."
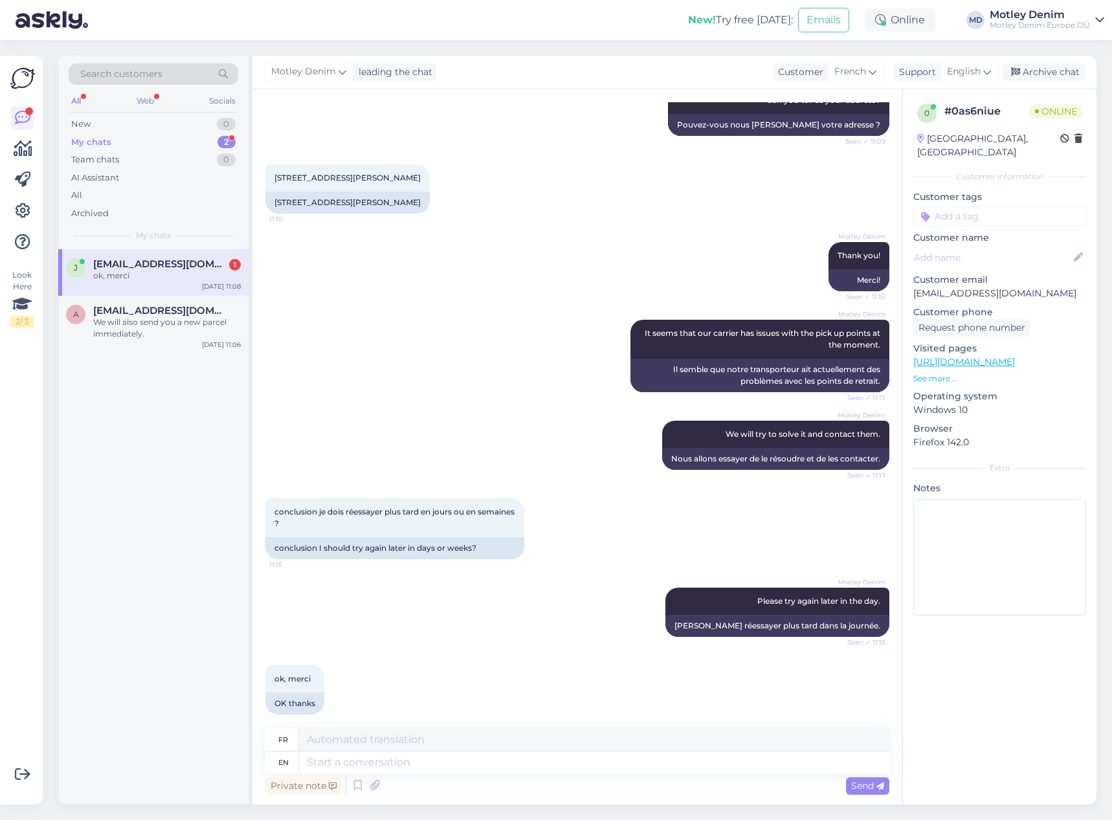
scroll to position [0, 0]
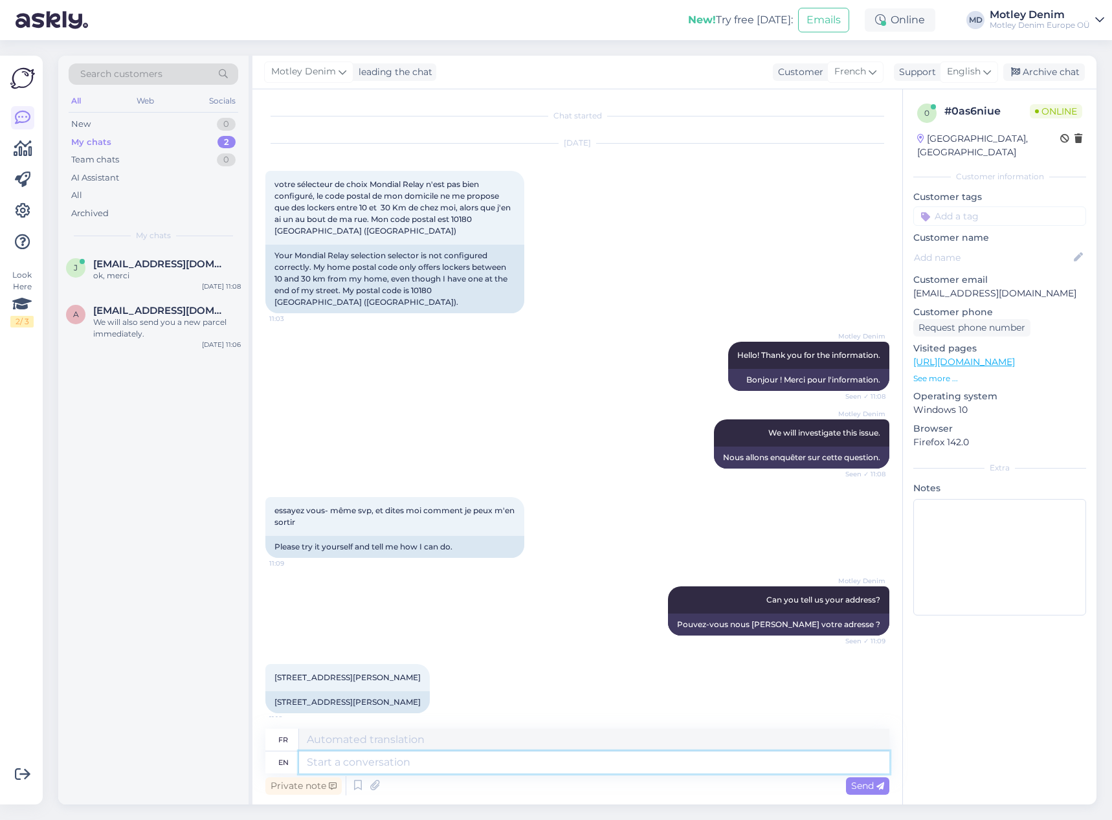
click at [638, 762] on textarea at bounding box center [594, 762] width 590 height 22
type textarea "You're w"
type textarea "Tu es"
type textarea "You're welcome"
type textarea "Vous êtes les bienvenus"
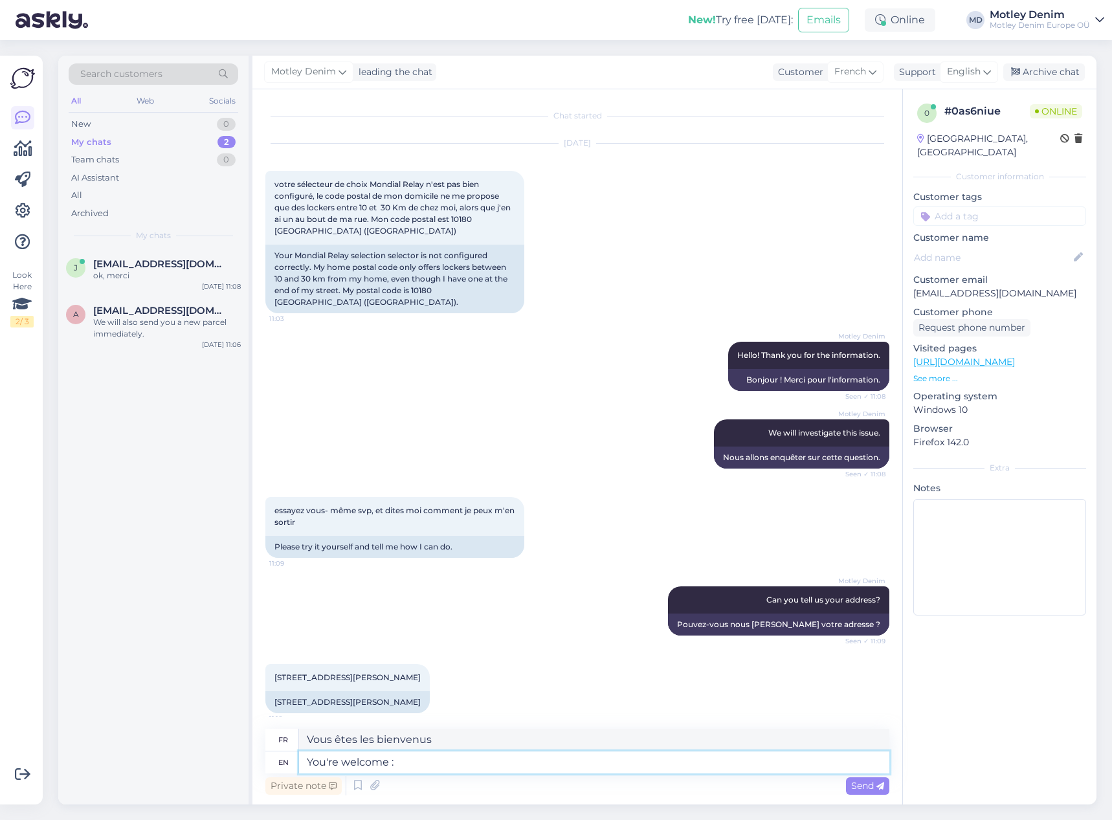
type textarea "You're welcome :)"
type textarea "Vous êtes les bienvenus :)"
type textarea "You're welcome :) We are"
type textarea "De rien :) Nous"
type textarea "You're welcome :) We are so"
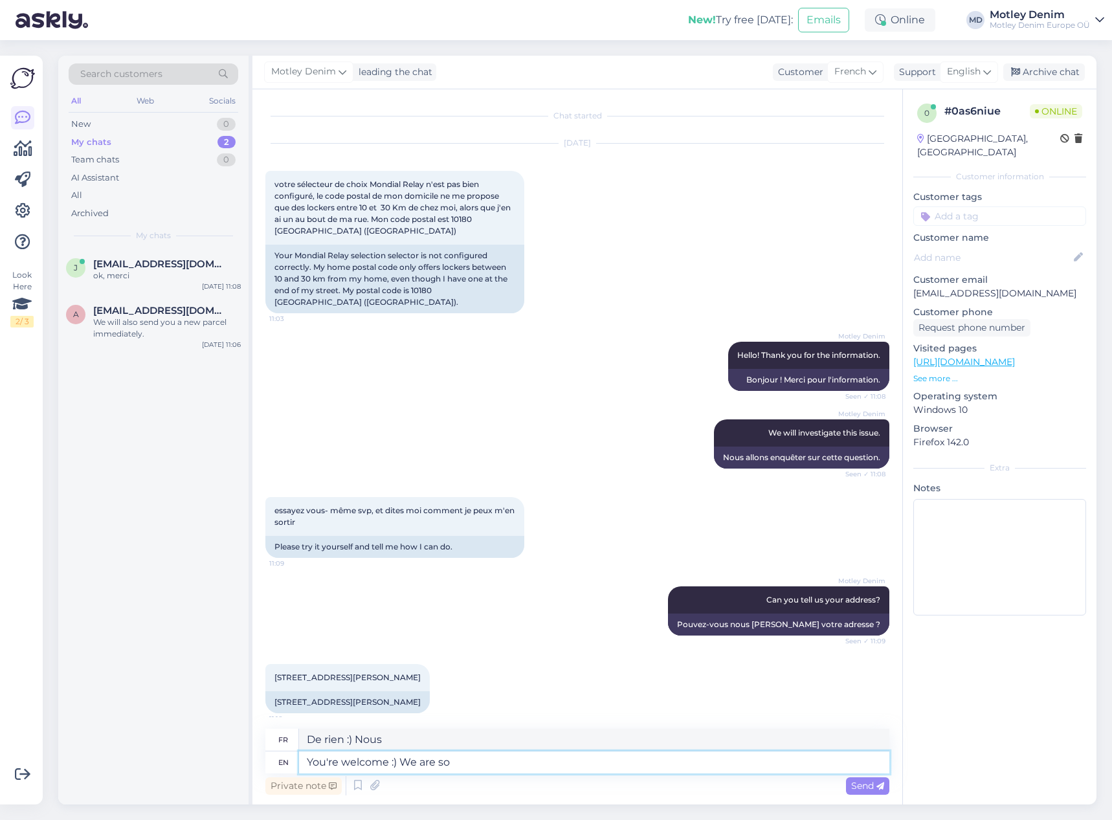
type textarea "De rien :) Nous sommes"
type textarea "You're welcome :) We are sorryt"
type textarea "De rien :) Nous sommes désolés"
type textarea "You're welcome :) We are sorry that t"
type textarea "De rien :) Nous sommes désolés que"
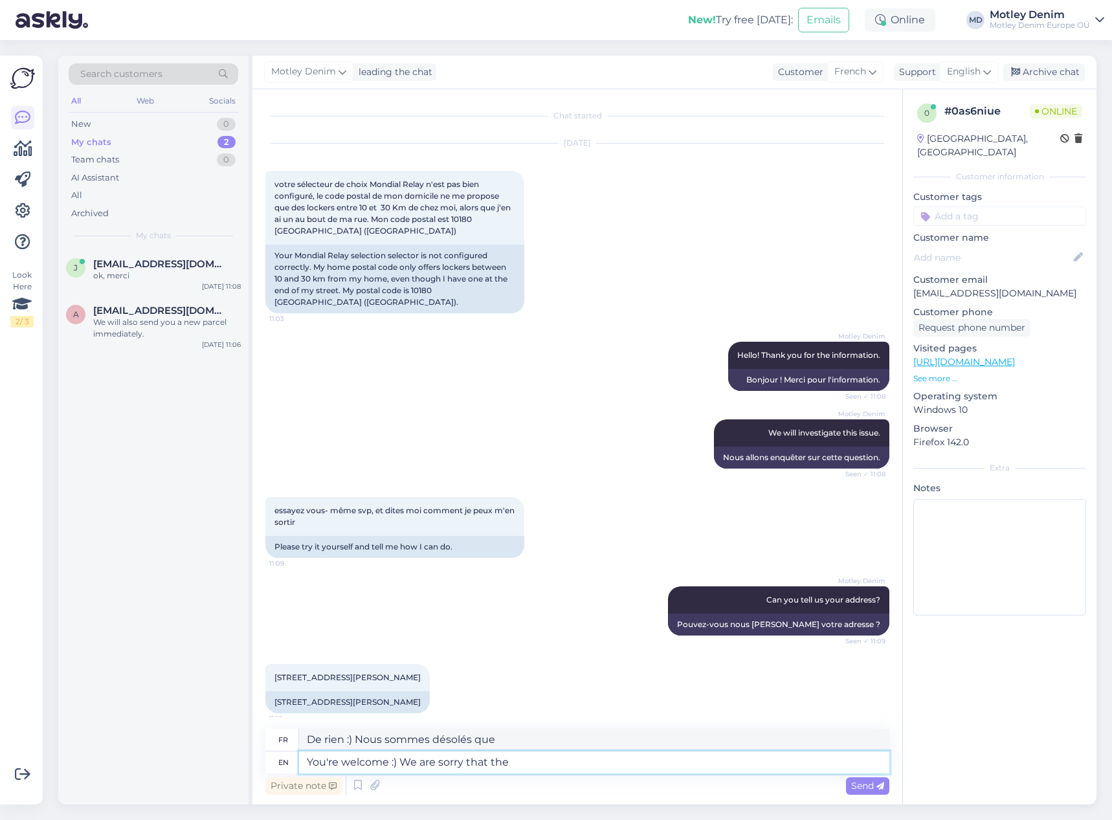
type textarea "You're welcome :) We are sorry that the"
type textarea "De rien :) Nous sommes désolés que le"
type textarea "You're welcome :) We are sorry th"
type textarea "De rien :) Nous sommes désolés que"
type textarea "You're welcome :) We are sorry"
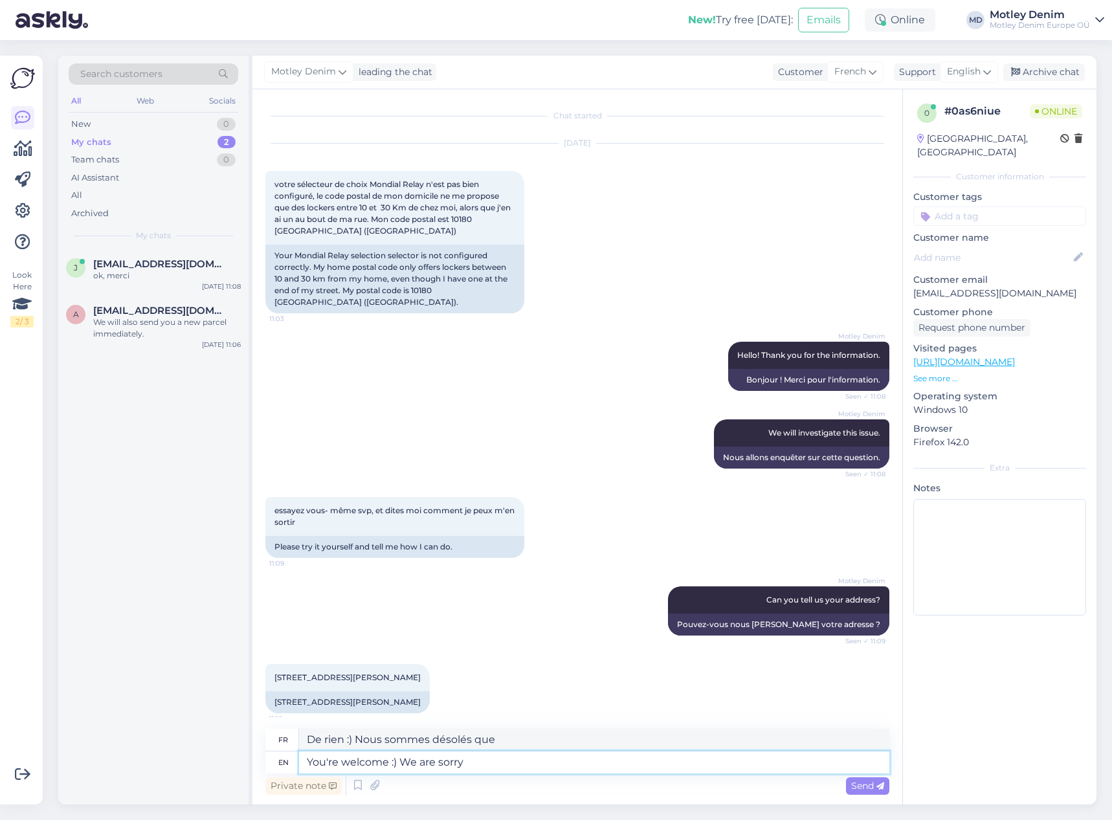
type textarea "De rien :) Nous sommes désolés"
type textarea "You're welcome :) We are sorry for t"
type textarea "De rien :) Nous sommes désolés pour"
type textarea "You're welcome :) We are sorry for the e"
type textarea "De rien :) Nous sommes désolés pour le"
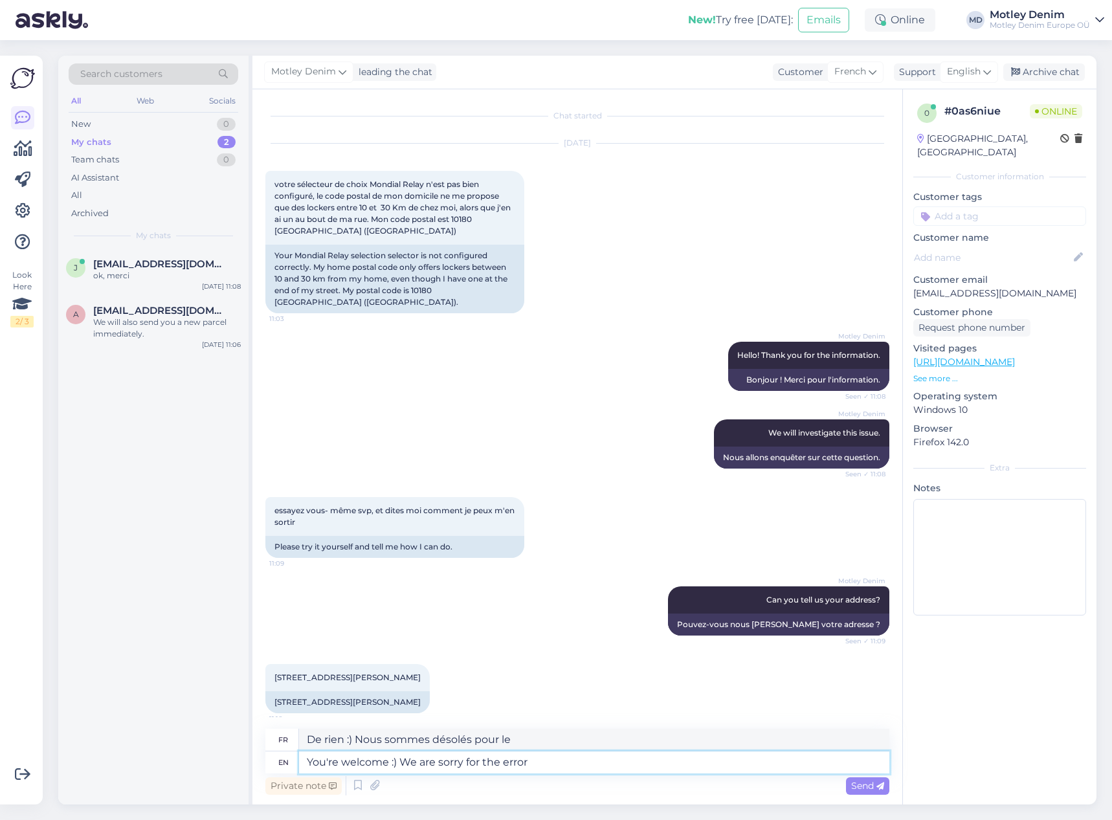
type textarea "You're welcome :) We are sorry for the error w"
type textarea "De rien :) Nous sommes désolés pour l'erreur"
type textarea "You're welcome :) We are sorry for the error with"
type textarea "De rien :) Nous sommes désolés pour l'erreur avec"
type textarea "You're welcome :) We are sorry for the error with parcel"
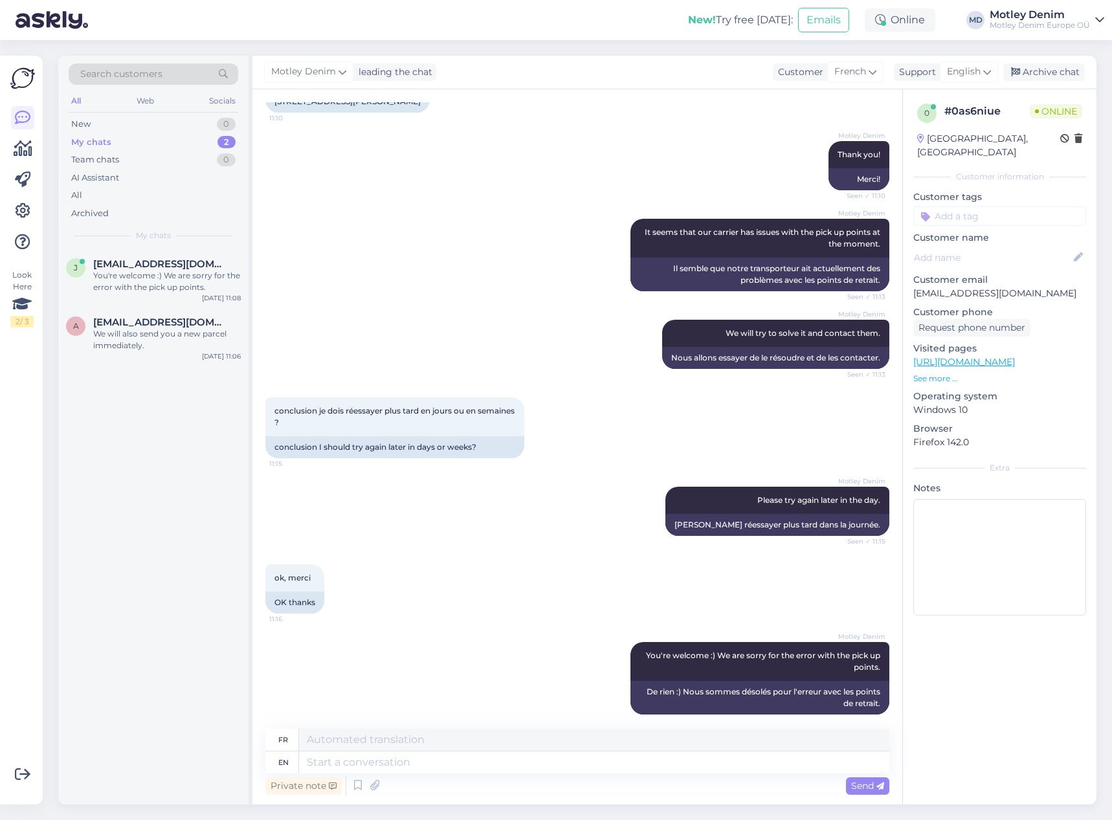
scroll to position [678, 0]
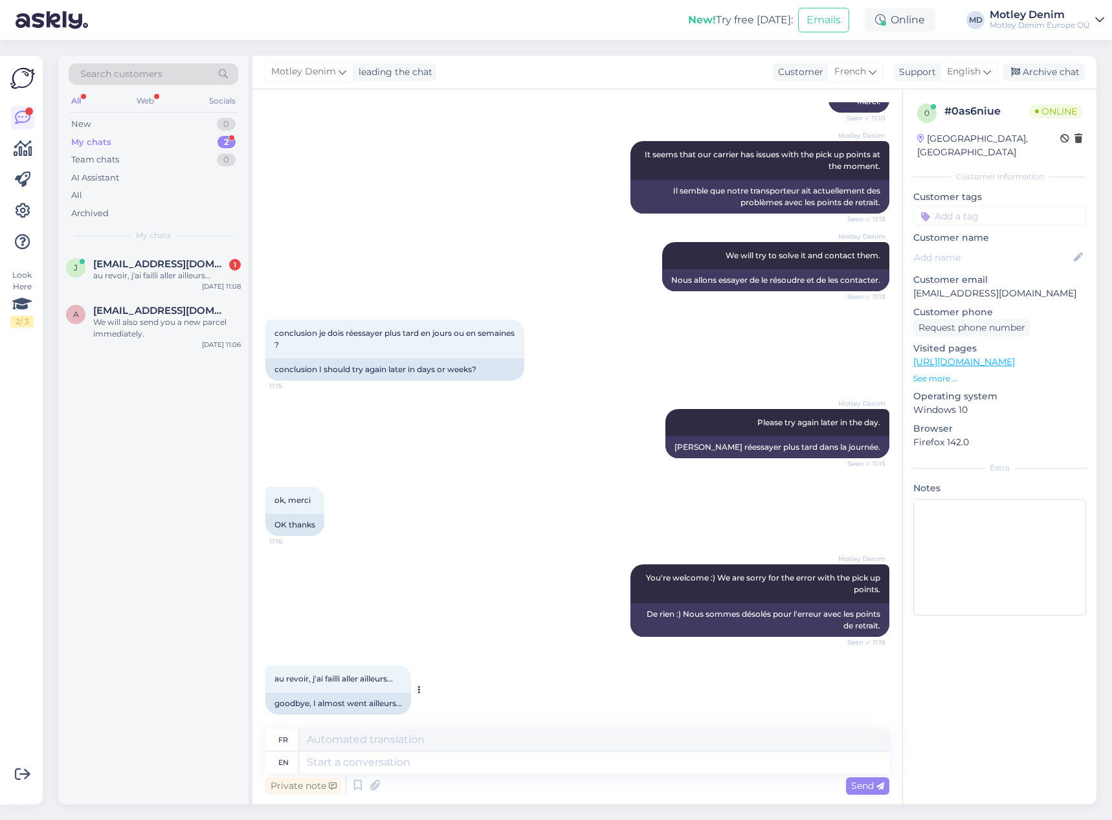
click at [274, 667] on div "au revoir, j'ai failli aller ailleurs... 11:17" at bounding box center [338, 678] width 146 height 27
click at [281, 674] on span "au revoir, j'ai failli aller ailleurs..." at bounding box center [333, 679] width 118 height 10
drag, startPoint x: 281, startPoint y: 665, endPoint x: 382, endPoint y: 663, distance: 101.0
click at [382, 674] on span "au revoir, j'ai failli aller ailleurs..." at bounding box center [333, 679] width 118 height 10
copy span "au revoir, j'ai failli aller ailleurs"
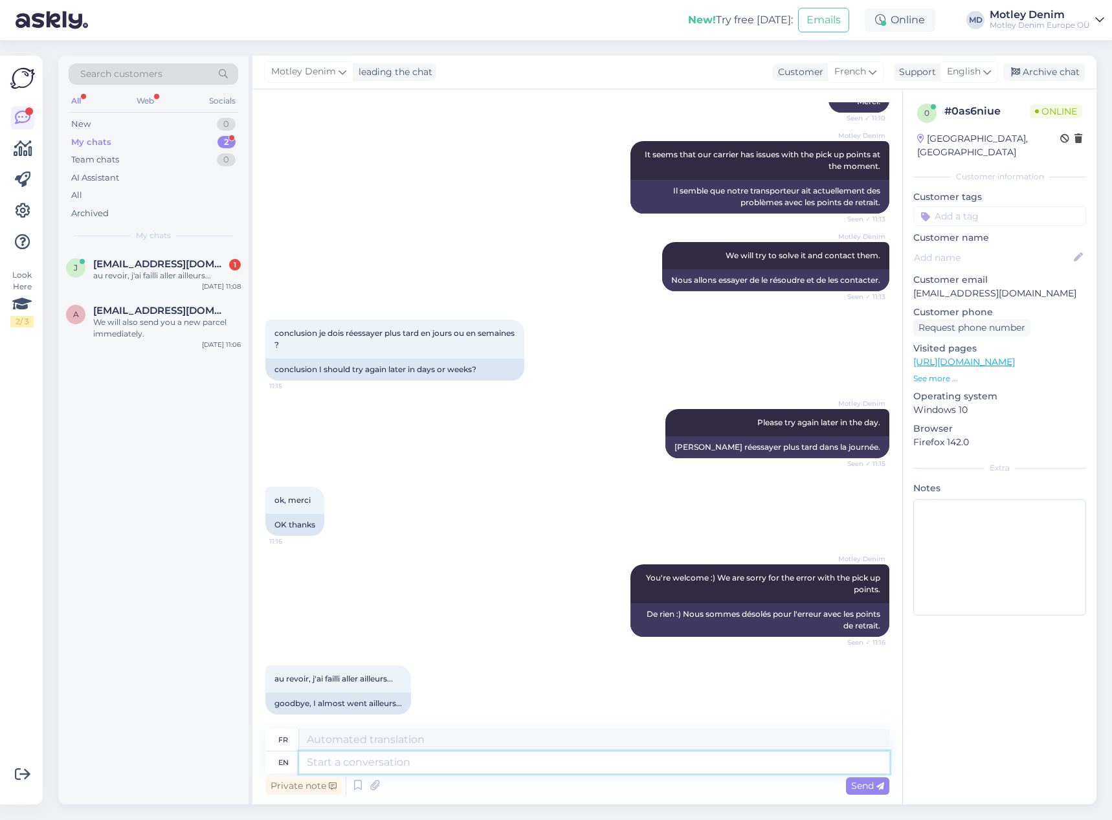
click at [382, 762] on textarea at bounding box center [594, 762] width 590 height 22
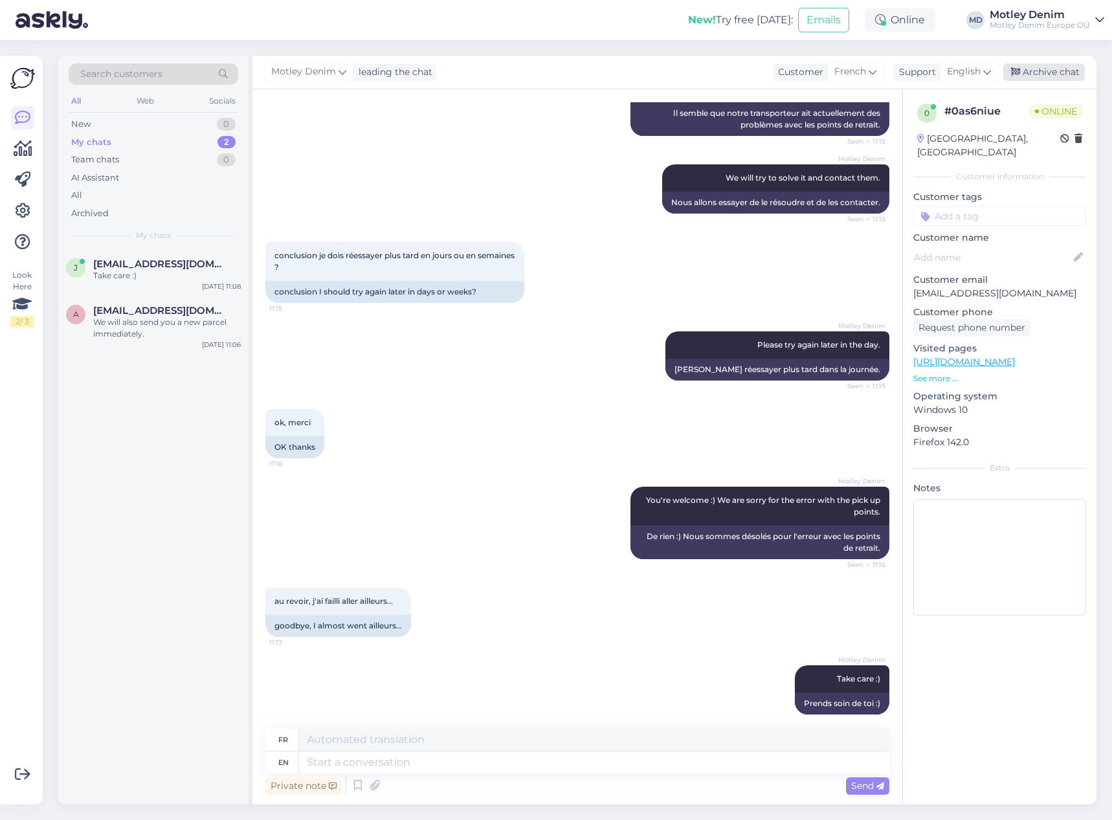
click at [1041, 73] on div "Archive chat" at bounding box center [1044, 71] width 82 height 17
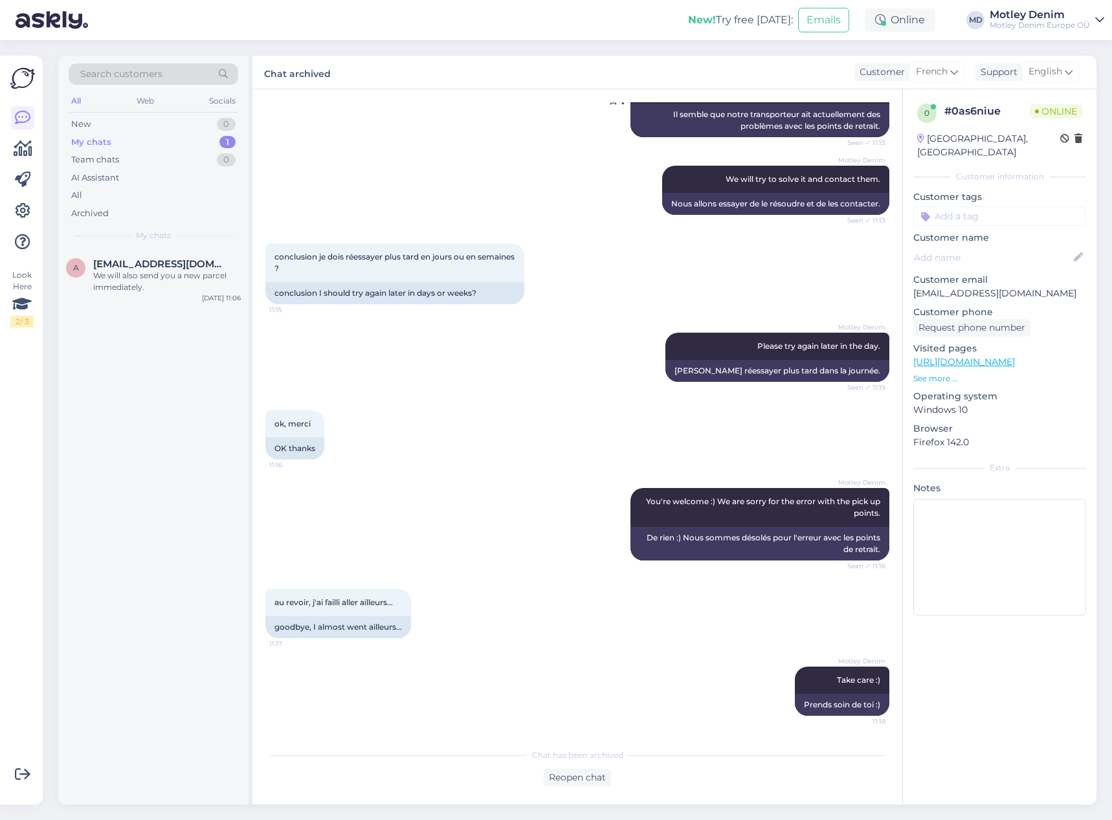
scroll to position [743, 0]
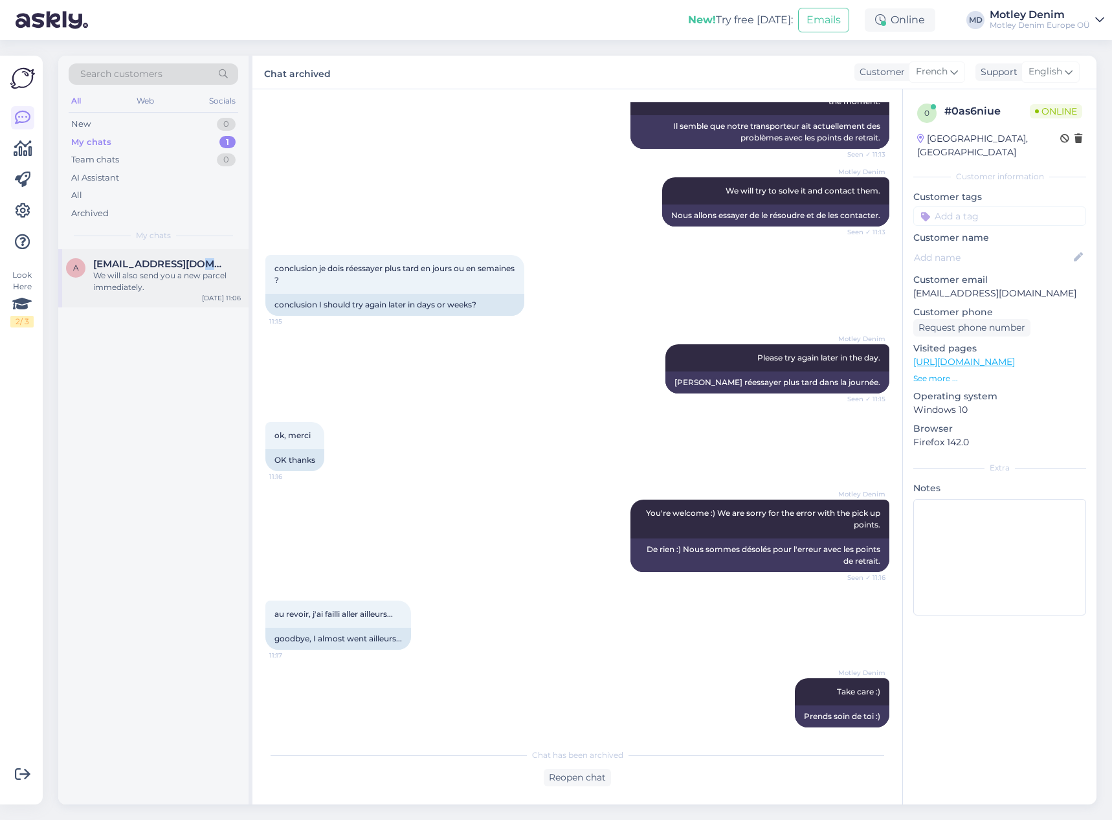
drag, startPoint x: 219, startPoint y: 261, endPoint x: 208, endPoint y: 263, distance: 11.1
click at [209, 261] on span "[EMAIL_ADDRESS][DOMAIN_NAME]" at bounding box center [160, 264] width 135 height 12
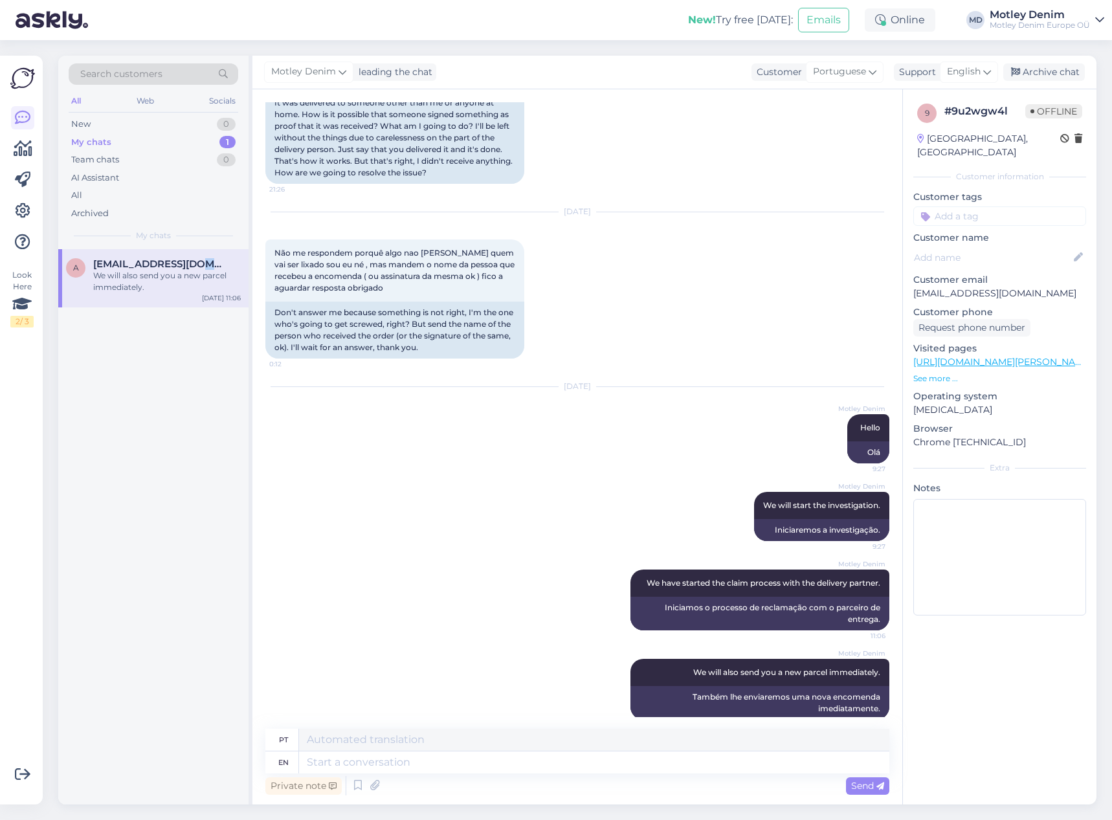
scroll to position [2076, 0]
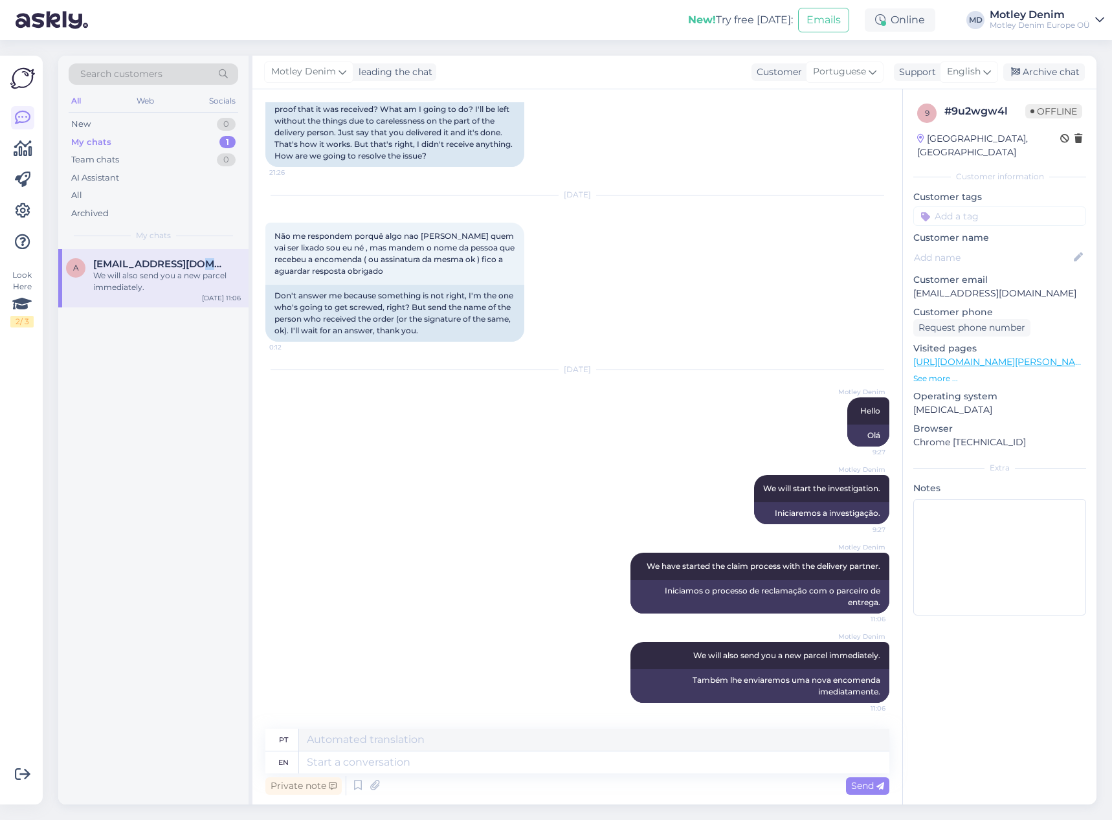
click at [203, 144] on div "My chats 1" at bounding box center [154, 142] width 170 height 18
click at [186, 120] on div "New 0" at bounding box center [154, 124] width 170 height 18
click at [189, 263] on span "jpdere@hotmail.com" at bounding box center [160, 264] width 135 height 12
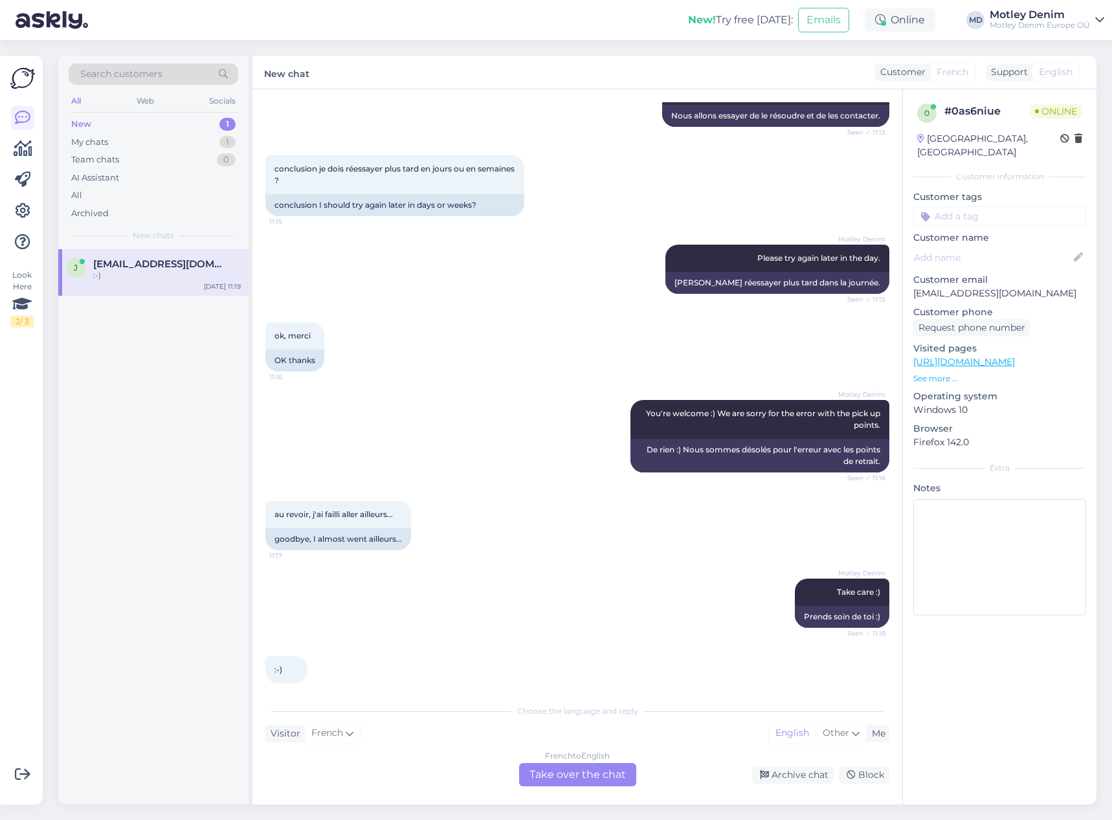
click at [591, 774] on div "French to English Take over the chat" at bounding box center [577, 774] width 117 height 23
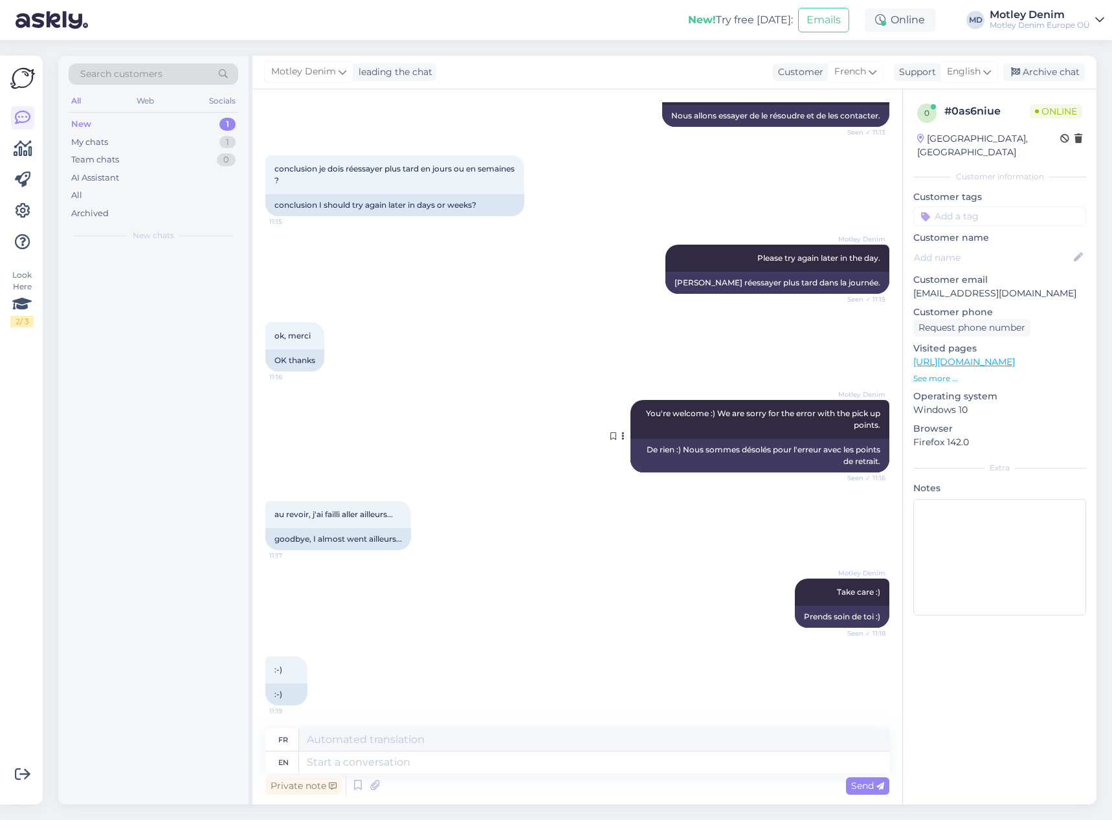
scroll to position [834, 0]
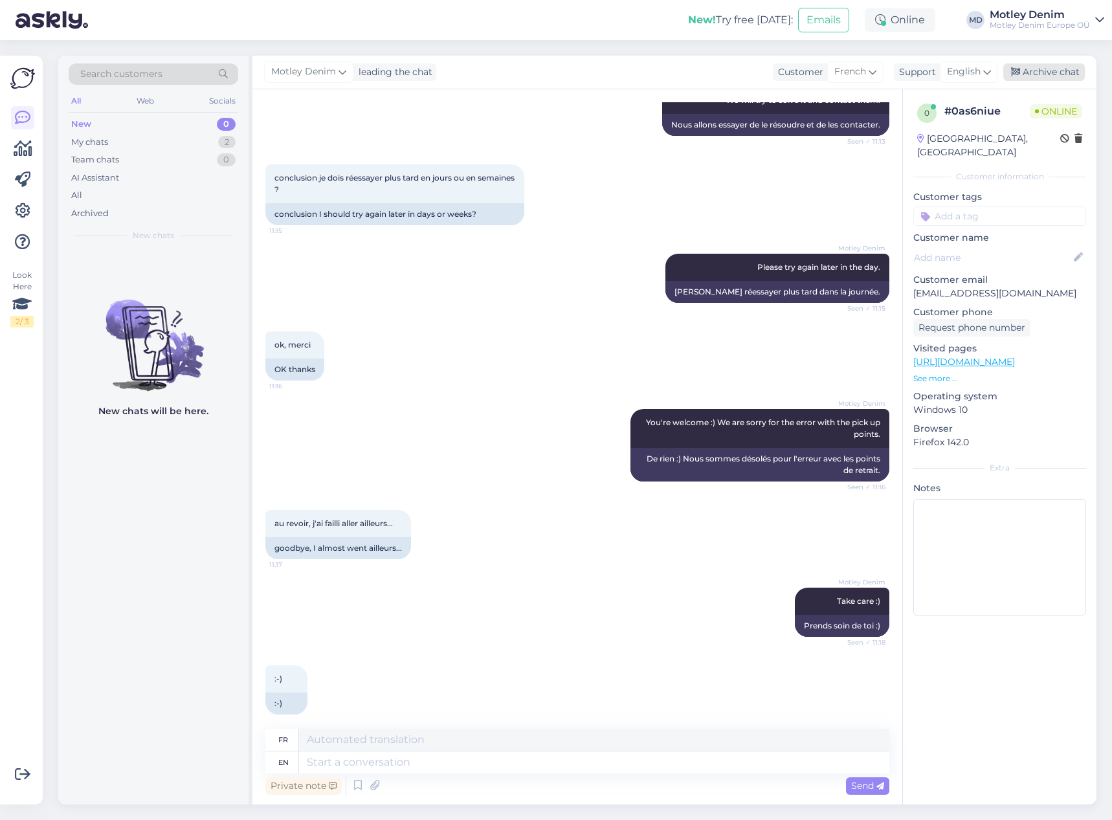
click at [1044, 64] on div "Archive chat" at bounding box center [1044, 71] width 82 height 17
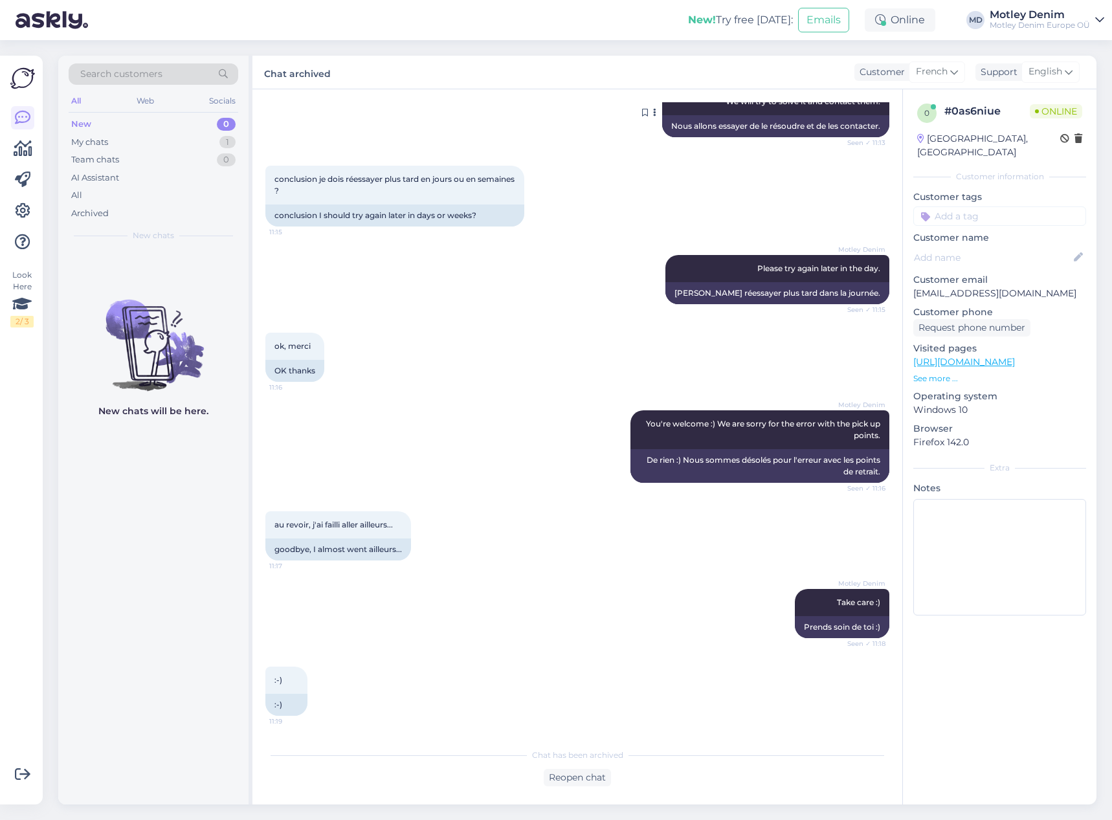
scroll to position [821, 0]
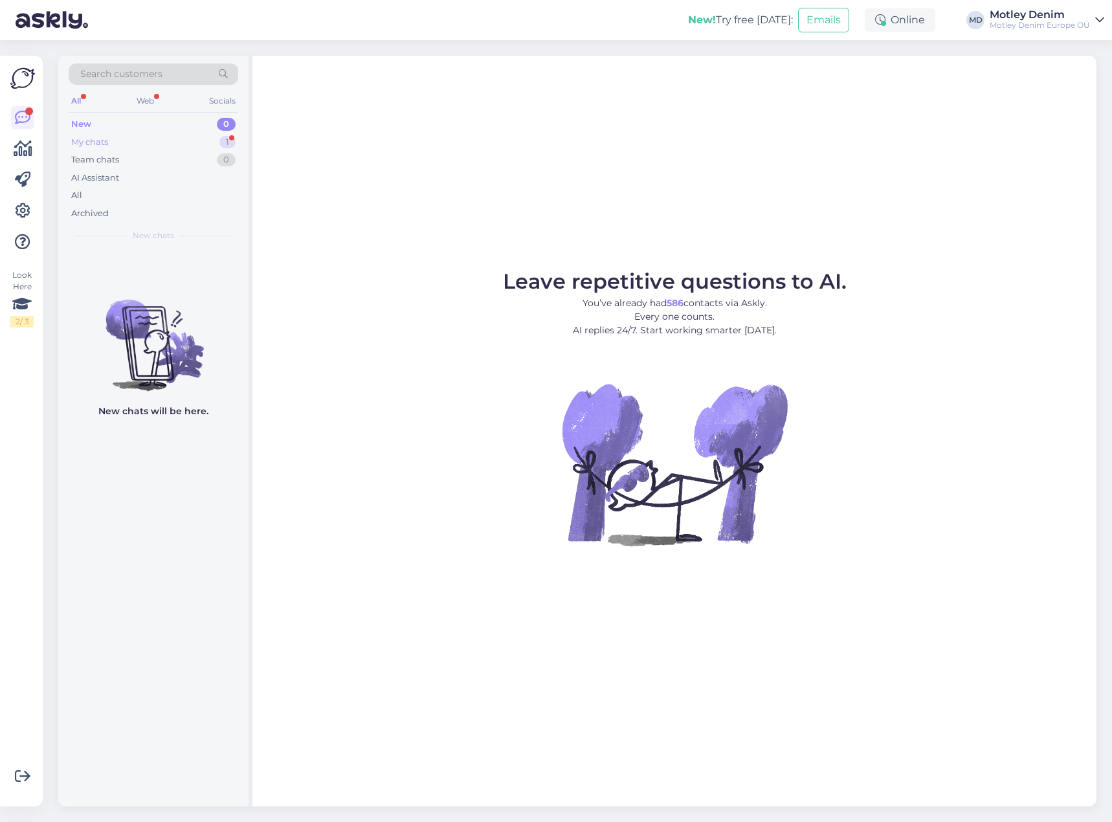
click at [204, 135] on div "My chats 1" at bounding box center [154, 142] width 170 height 18
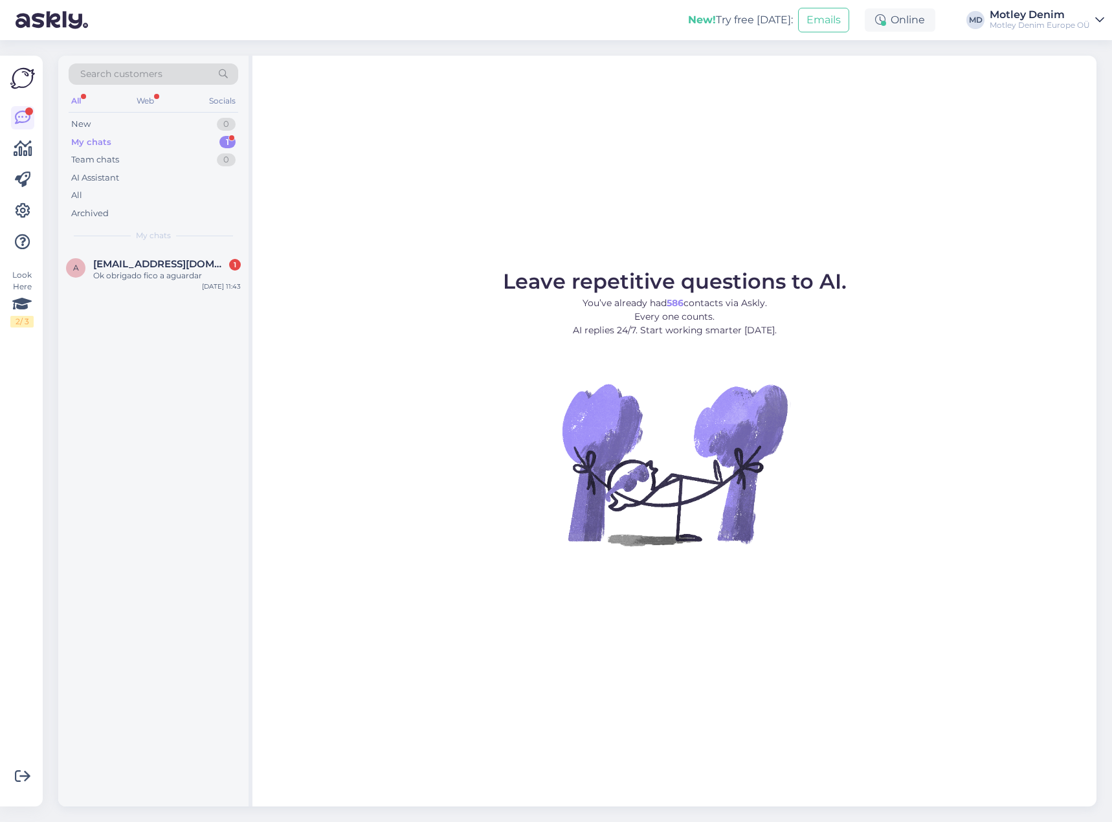
click at [201, 143] on div "My chats 1" at bounding box center [154, 142] width 170 height 18
click at [180, 269] on span "[EMAIL_ADDRESS][DOMAIN_NAME]" at bounding box center [160, 264] width 135 height 12
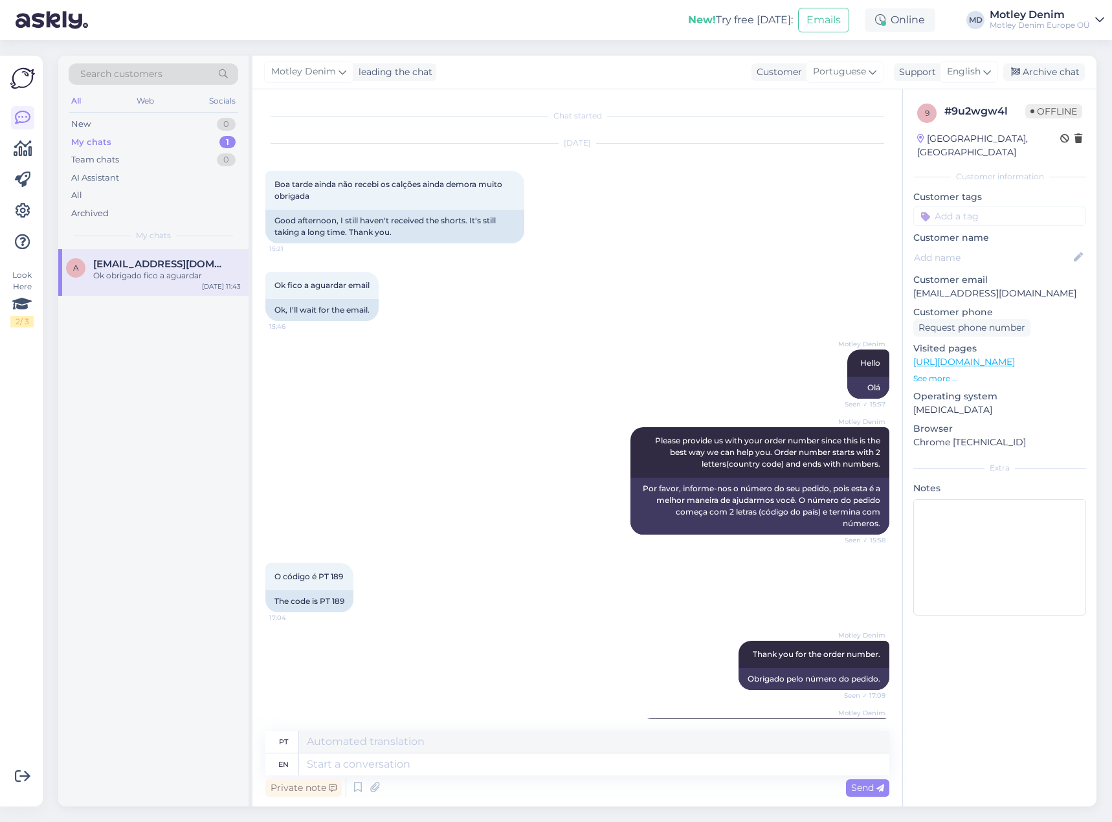
scroll to position [2152, 0]
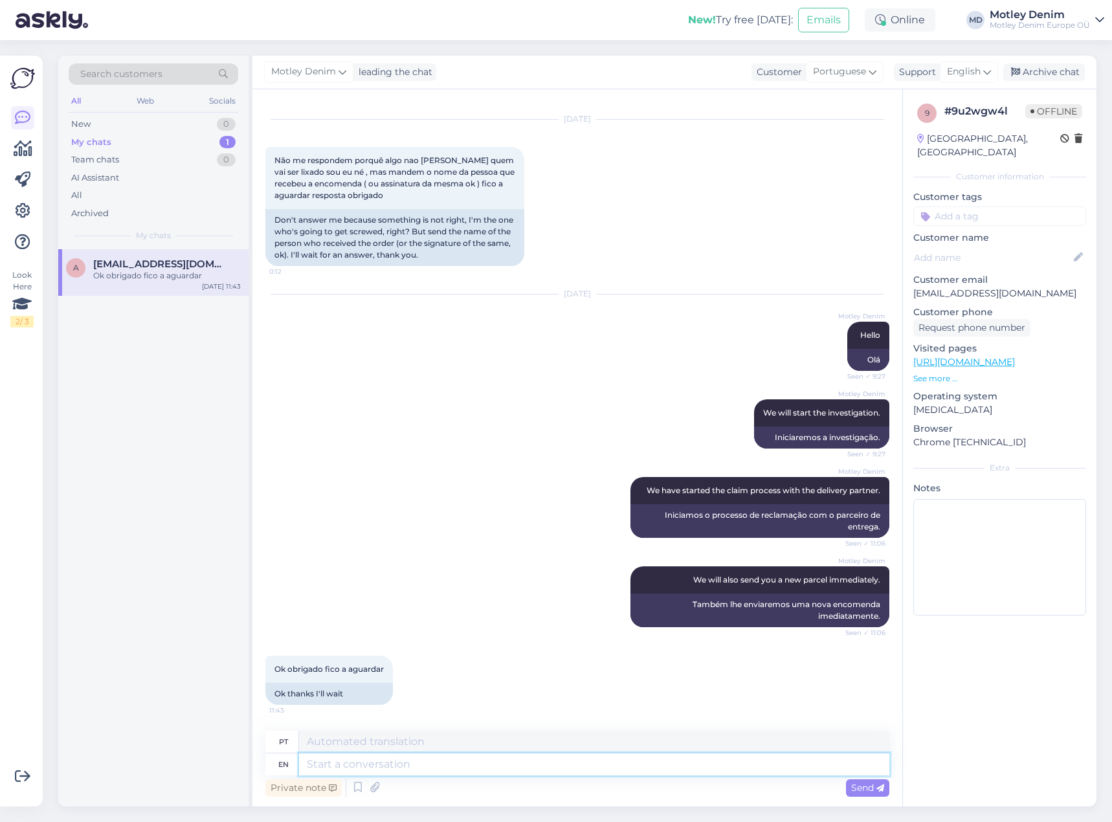
click at [386, 764] on textarea at bounding box center [594, 764] width 590 height 22
click at [491, 670] on div "Ok obrigado fico a aguardar 11:43 Ok thanks I'll wait" at bounding box center [577, 680] width 624 height 78
click at [445, 771] on textarea at bounding box center [594, 764] width 590 height 22
type textarea "You're w"
type textarea "Você é"
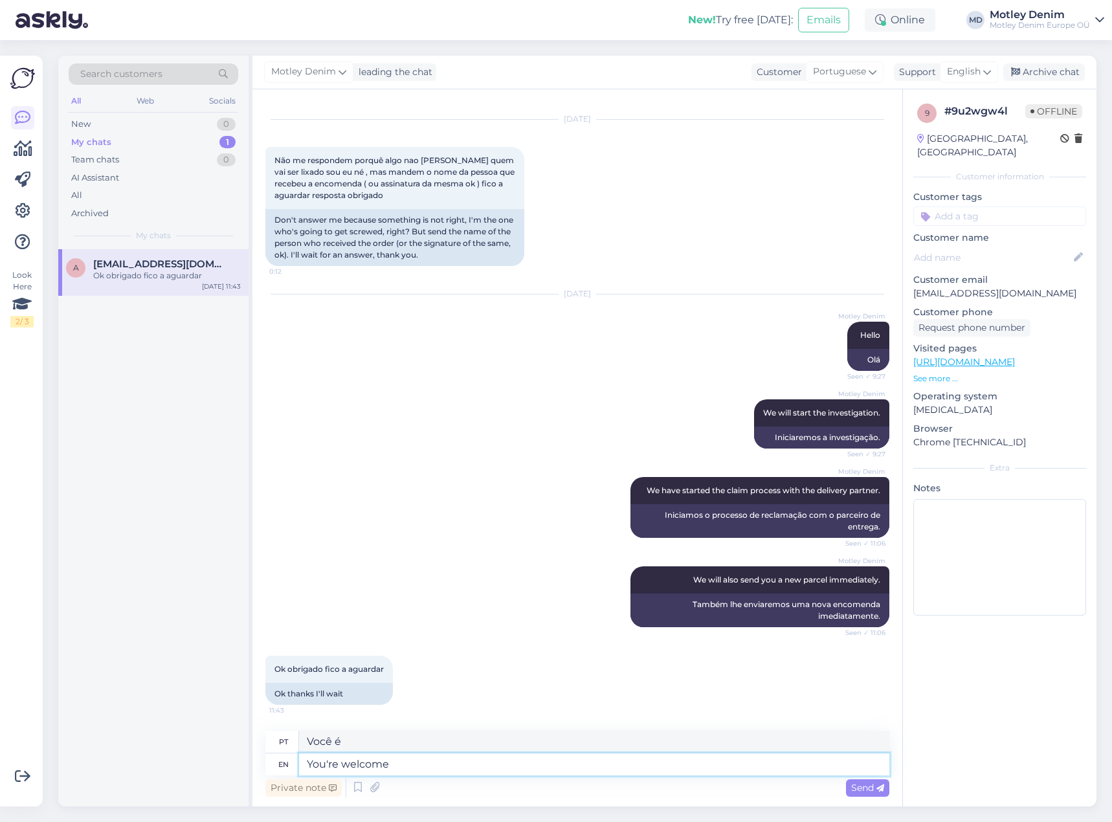
type textarea "You're welcome!"
type textarea "De nada!"
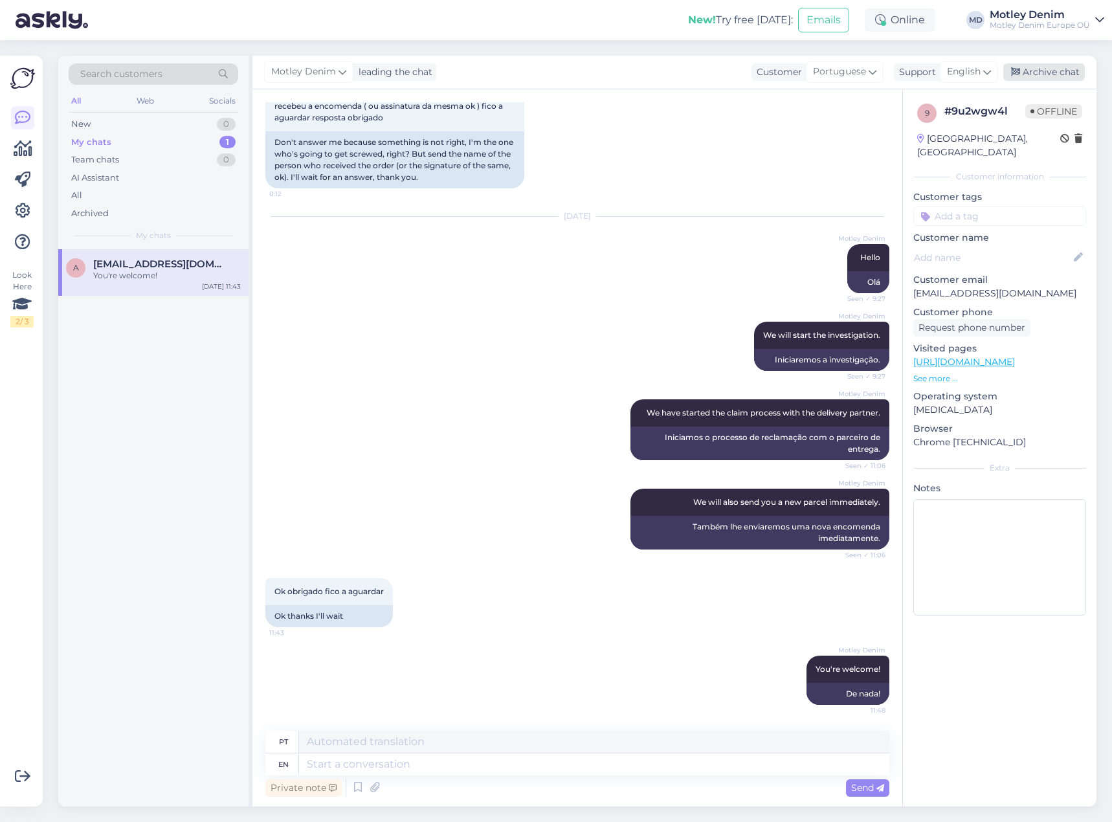
click at [1033, 72] on div "Archive chat" at bounding box center [1044, 71] width 82 height 17
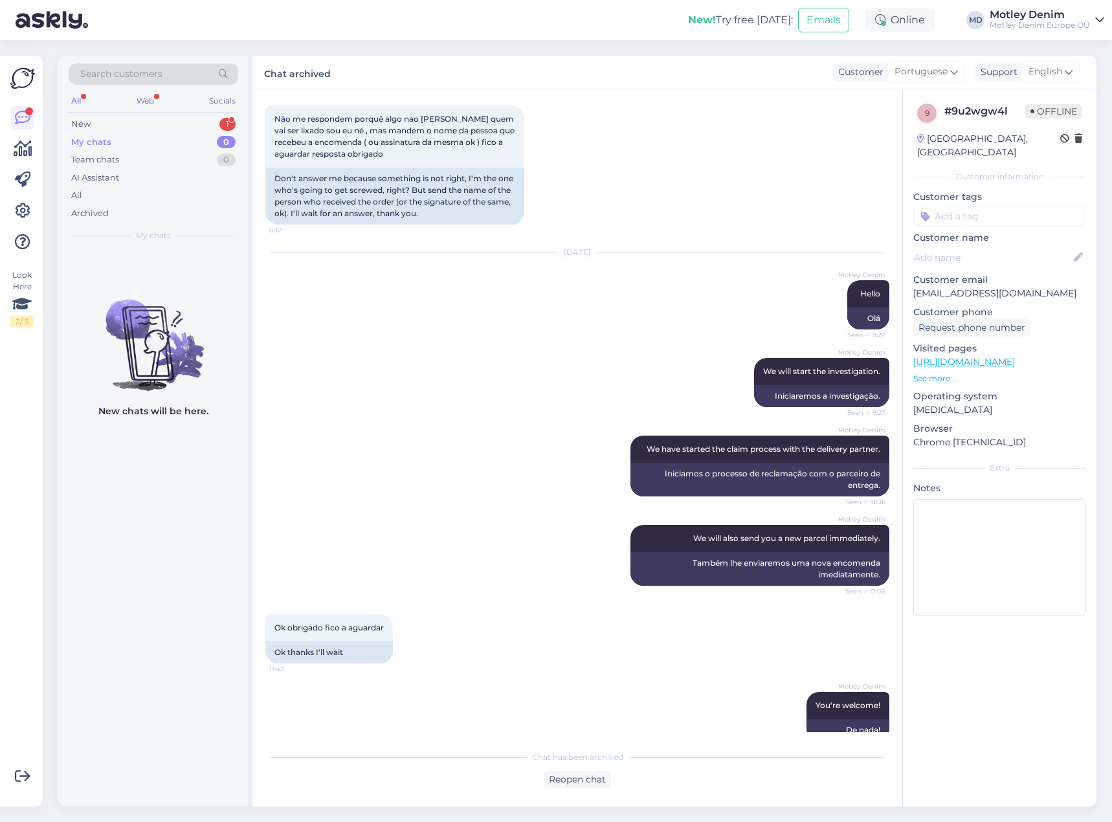
scroll to position [2216, 0]
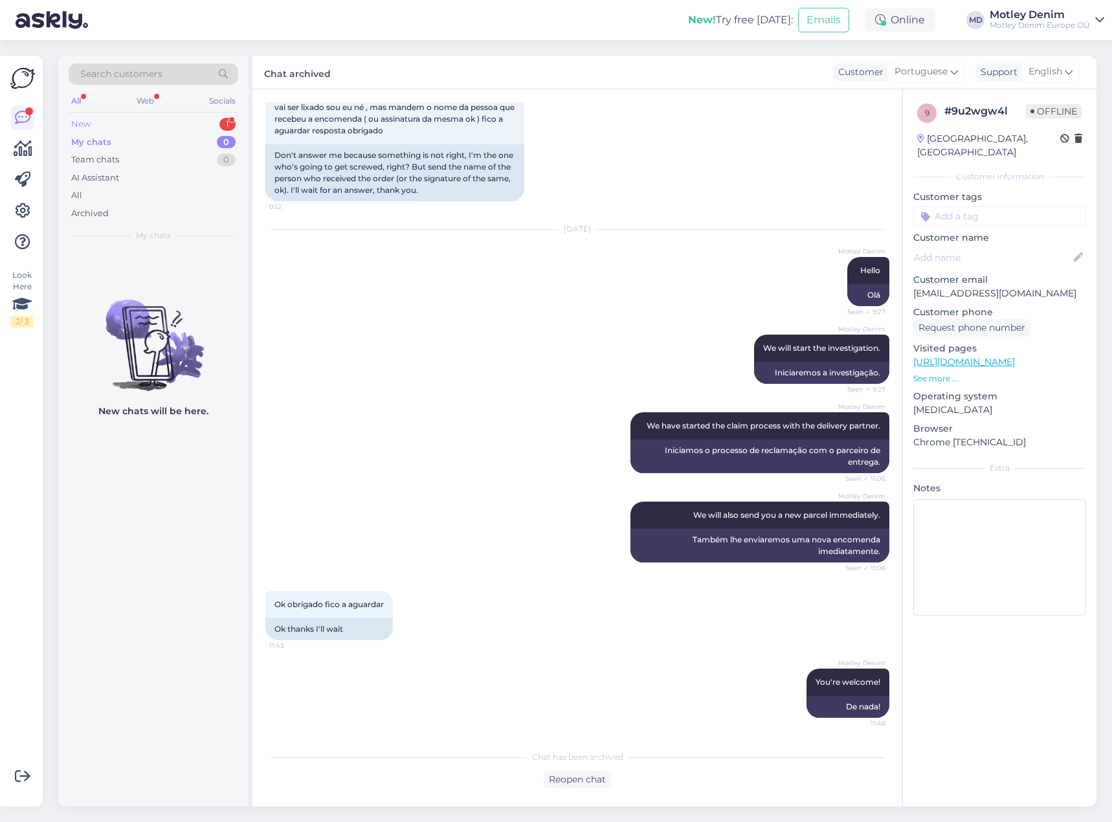
click at [184, 126] on div "New 1" at bounding box center [154, 124] width 170 height 18
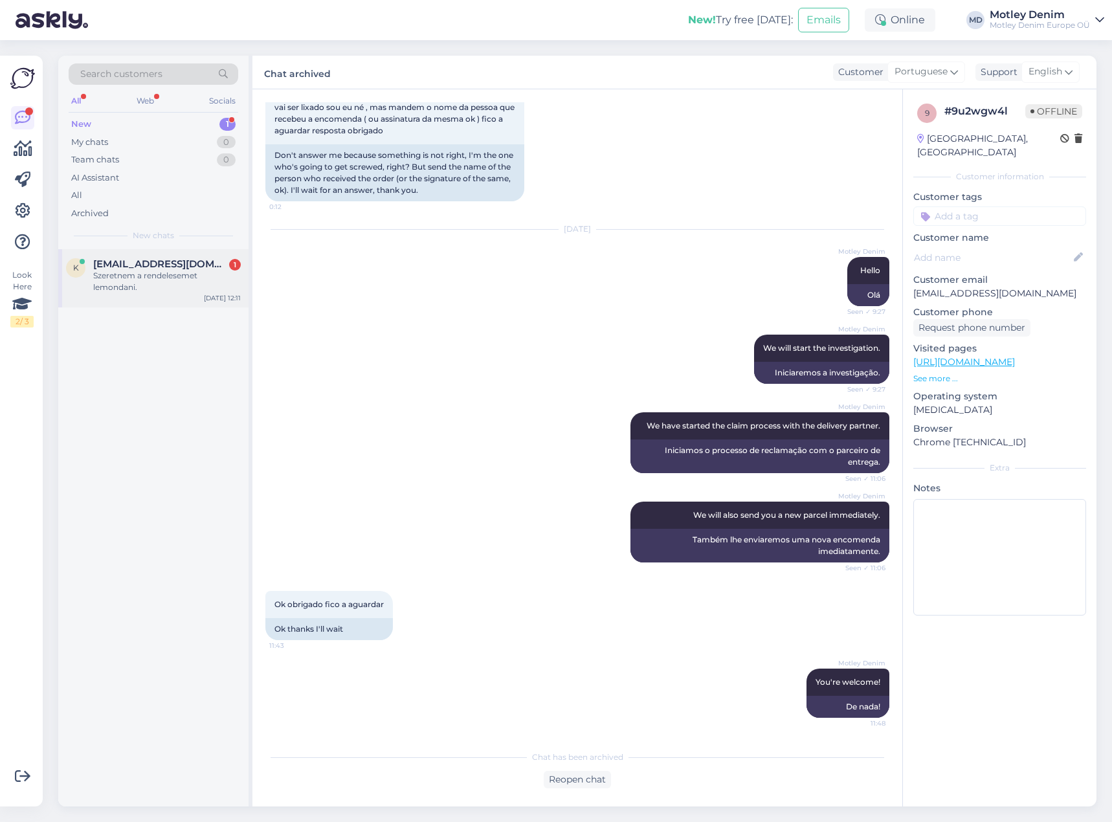
click at [195, 260] on span "kemenesadam@gmail.com" at bounding box center [160, 264] width 135 height 12
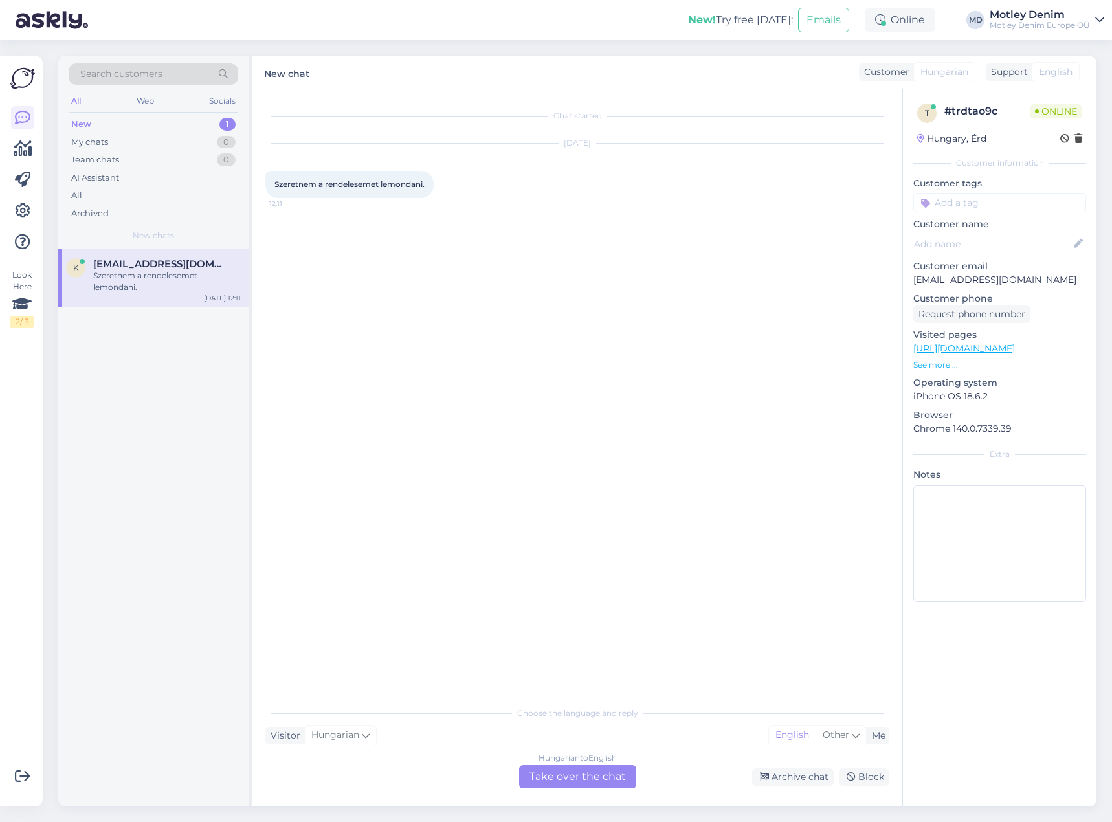
click at [560, 770] on div "Hungarian to English Take over the chat" at bounding box center [577, 776] width 117 height 23
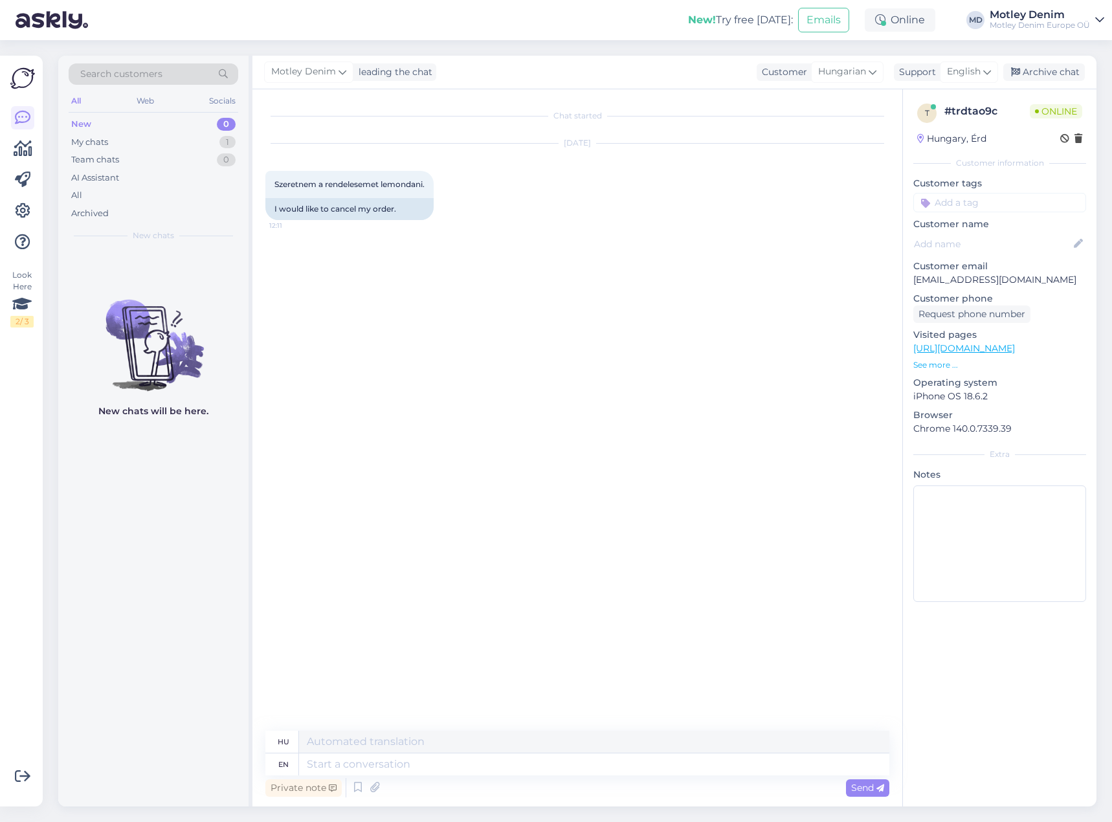
click at [929, 278] on p "kemenesadam@gmail.com" at bounding box center [999, 280] width 173 height 14
drag, startPoint x: 929, startPoint y: 278, endPoint x: 1036, endPoint y: 274, distance: 106.8
click at [1036, 274] on p "kemenesadam@gmail.com" at bounding box center [999, 280] width 173 height 14
copy p "kemenesadam@gmail.com"
click at [173, 78] on div "Search customers" at bounding box center [154, 73] width 170 height 21
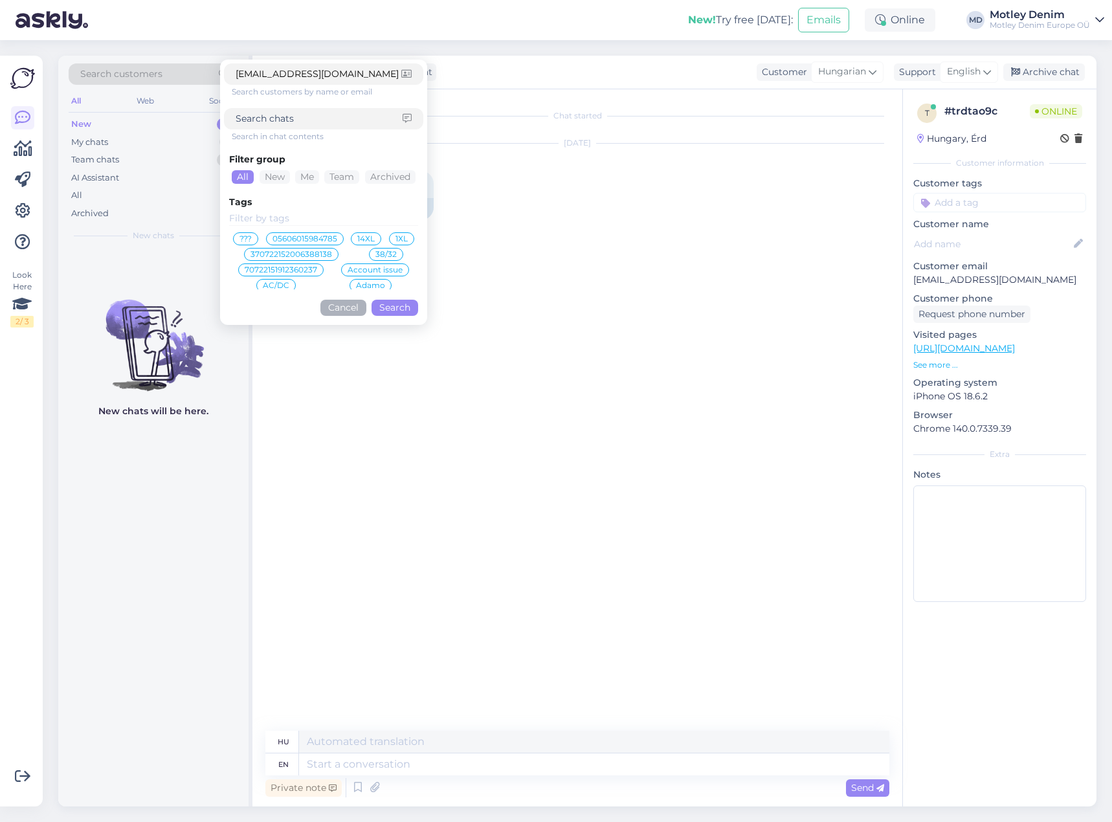
type input "kemenesadam@gmail.com"
click at [395, 311] on button "Search" at bounding box center [394, 308] width 47 height 16
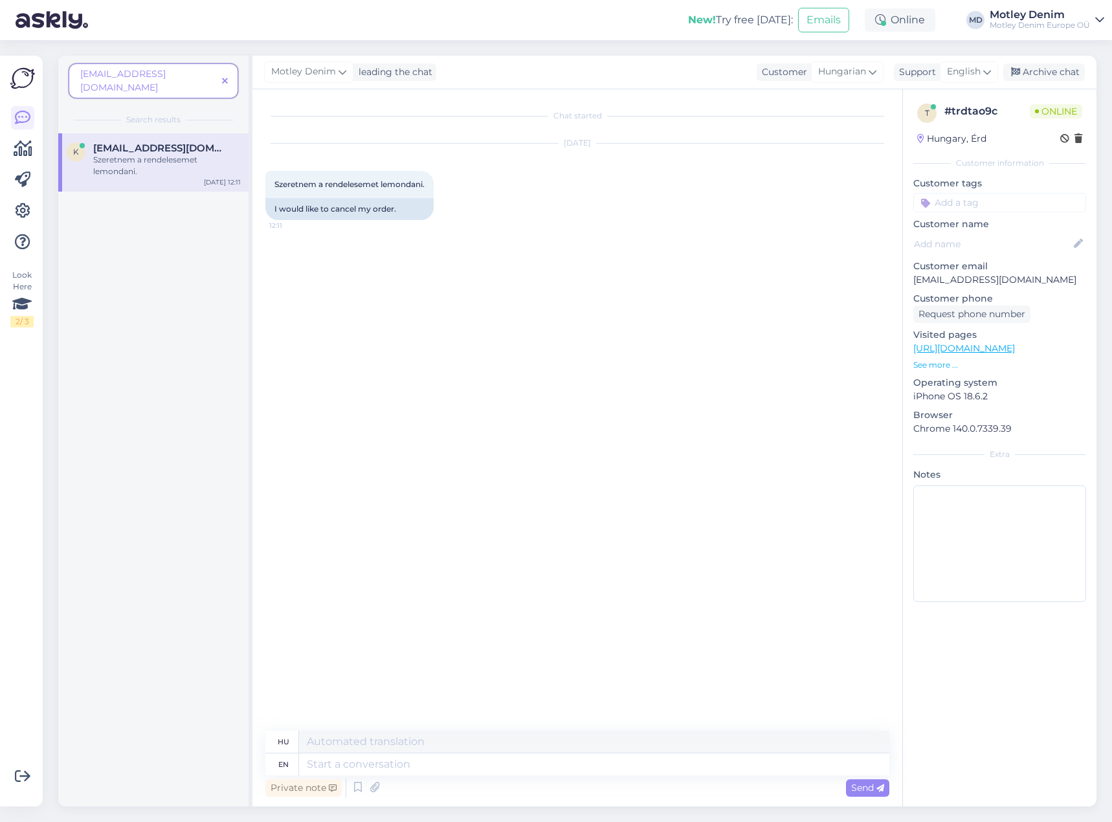
click at [226, 77] on icon at bounding box center [225, 81] width 6 height 9
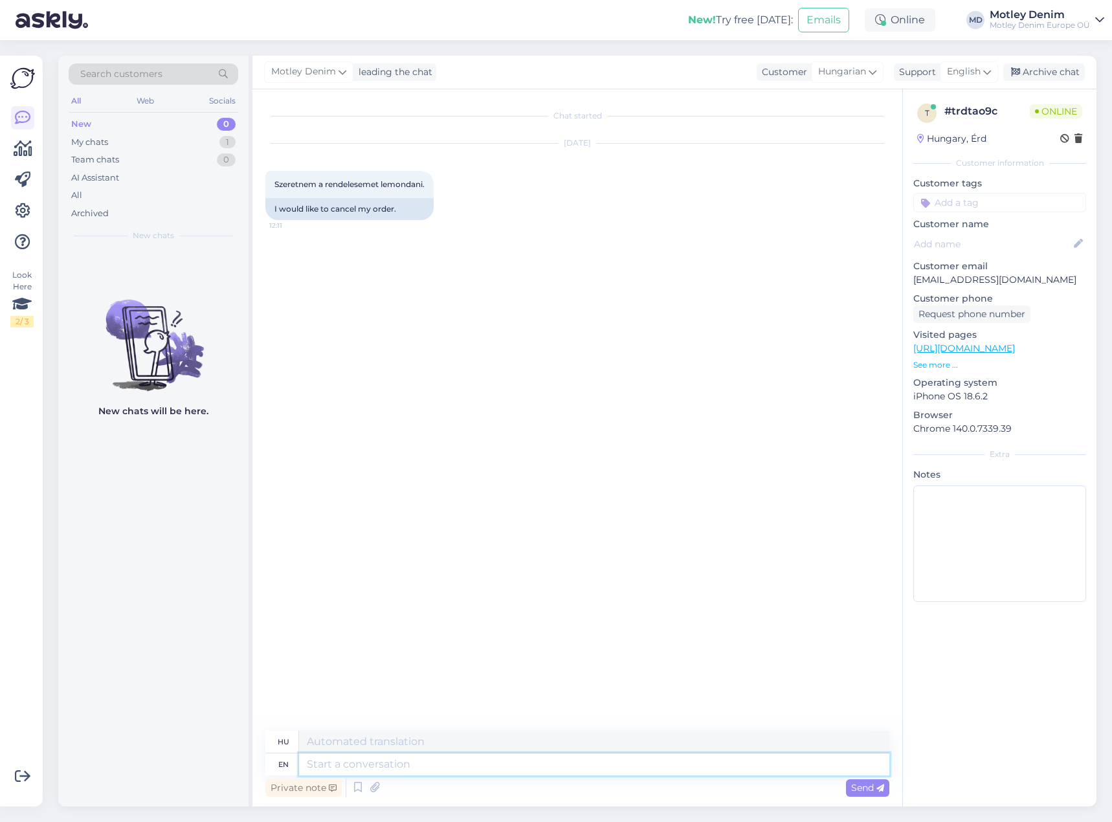
click at [468, 769] on textarea at bounding box center [594, 764] width 590 height 22
type textarea "Hello"
type textarea "Helló"
type textarea "We a"
type textarea "Mi"
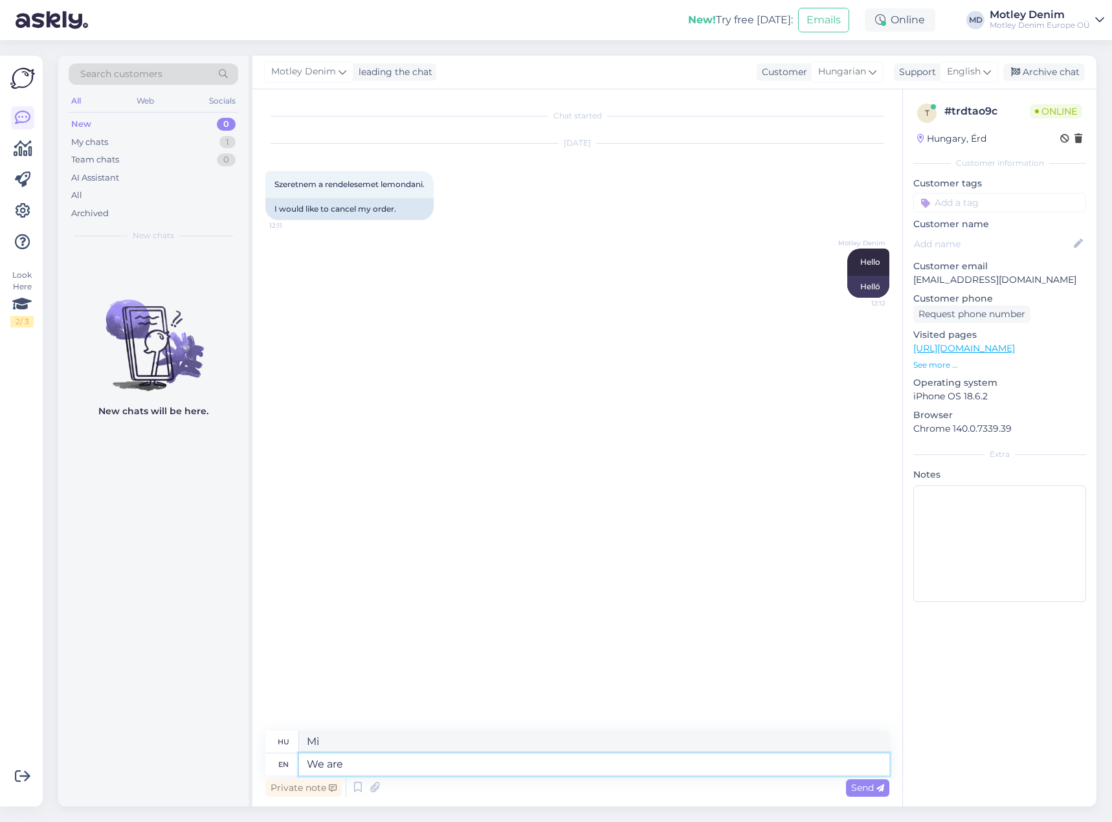
type textarea "We are"
type textarea "Mi vagyunk"
type textarea "We are sorry"
type textarea "Sajnáljuk"
type textarea "We are sorry to h"
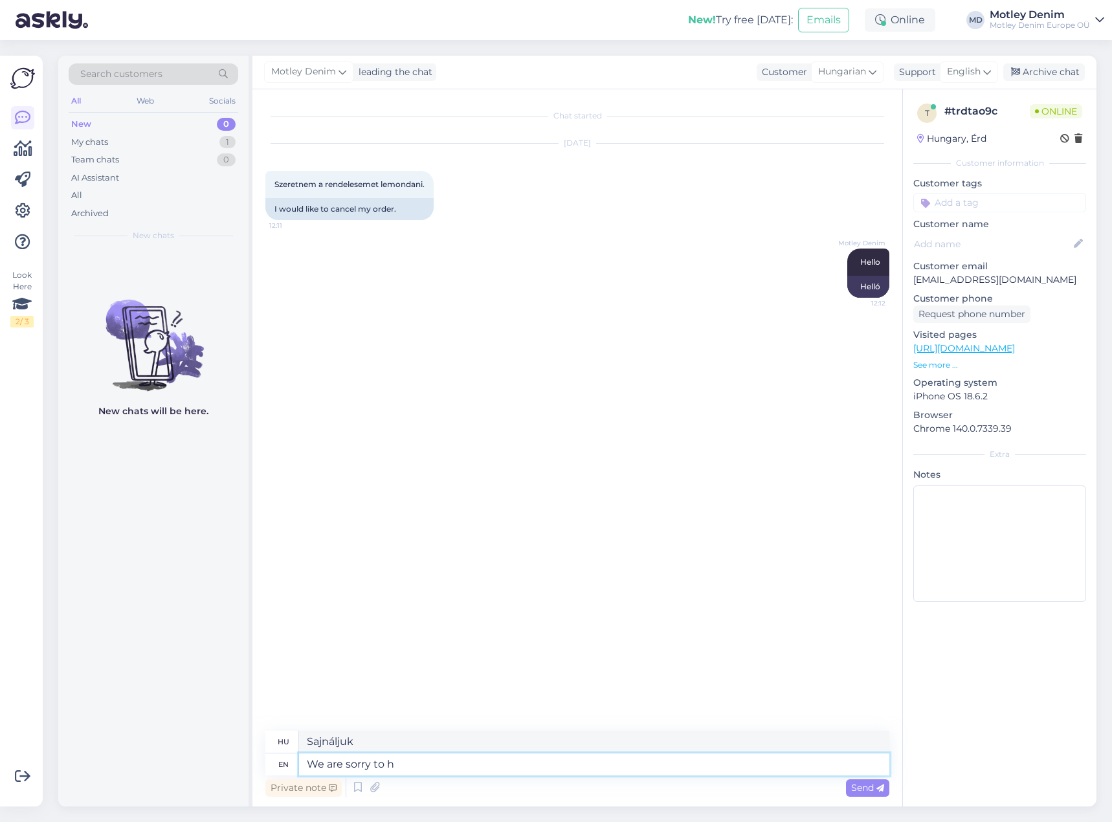
type textarea "Sajnáljuk, hogy"
type textarea "We are sorry to hear th"
type textarea "Sajnáljuk, hogy ezt halljuk"
type textarea "We are sorry to hear that."
type textarea "Sajnáljuk, hogy ezt halljuk."
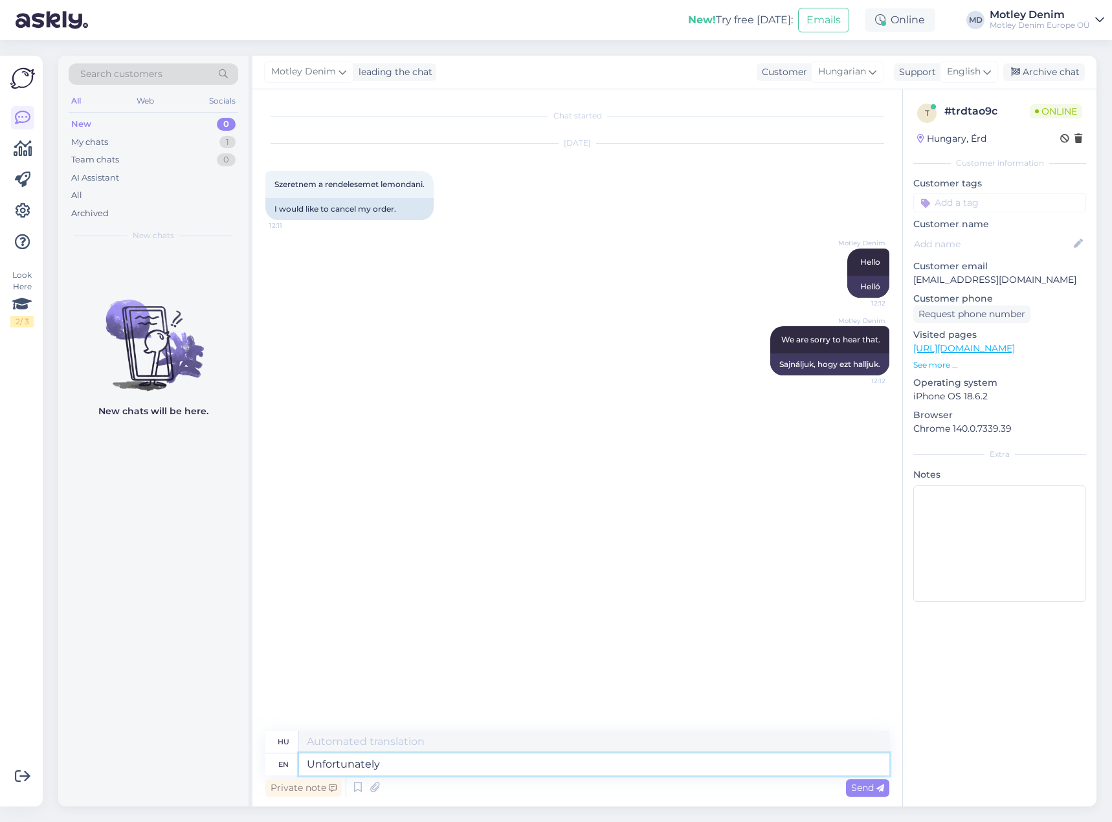
type textarea "Unfortunately w"
type textarea "Sajnos"
type textarea "Unfortunately we ha"
type textarea "Sajnos mi"
type textarea "Unfortunately we have"
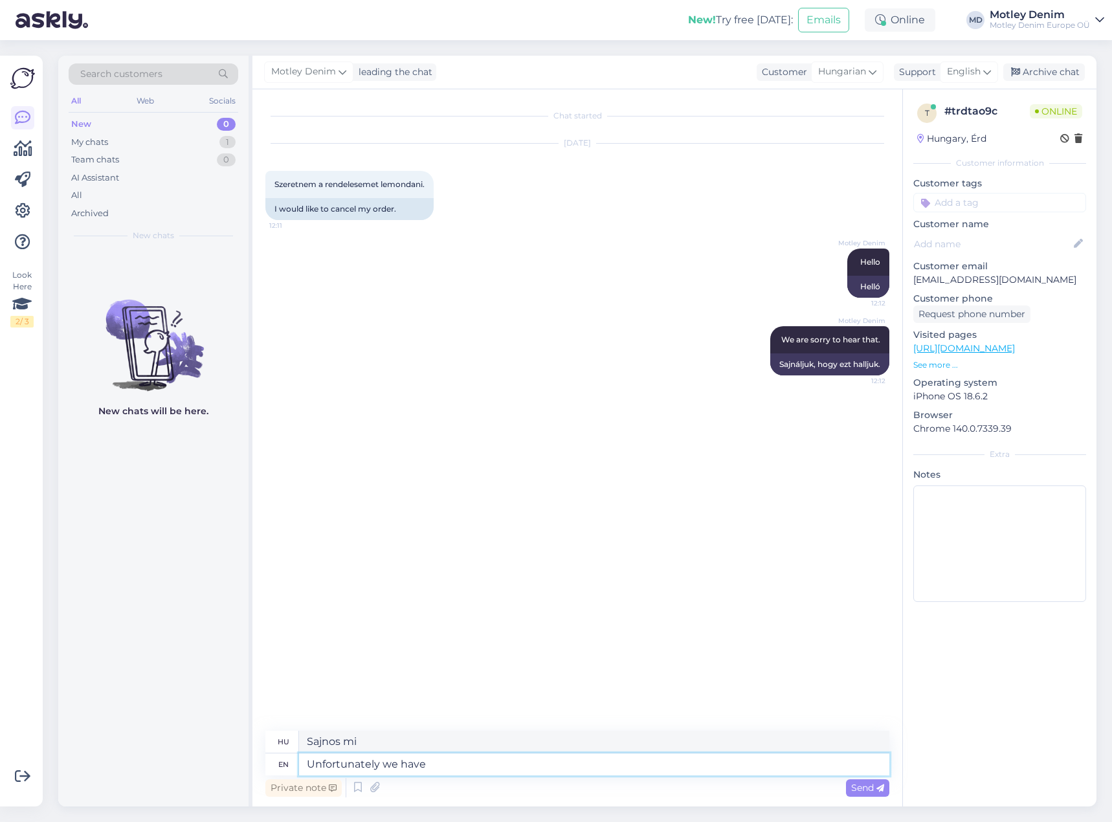
type textarea "Sajnos van nekünk"
type textarea "Unfortunately we have packed a"
type textarea "Sajnos bepakoltunk"
type textarea "Unfortunately we have packed and"
type textarea "Sajnos bepakoltunk, és"
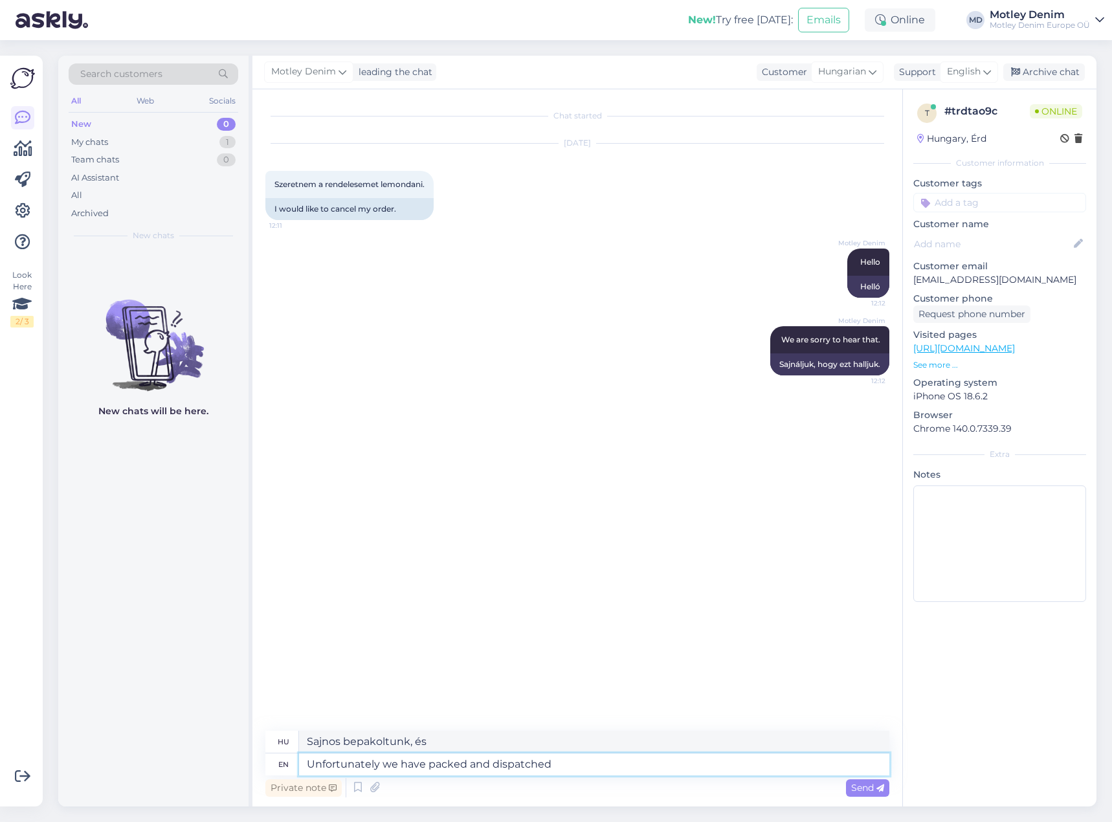
type textarea "Unfortunately we have packed and dispatched y"
type textarea "Sajnos becsomagoltuk és elküldtük"
type textarea "Unfortunately we have packed and dispatched your o"
type textarea "Sajnos becsomagoltuk és elküldtük az Önét"
type textarea "Unfortunately we have packed and dispatched your order."
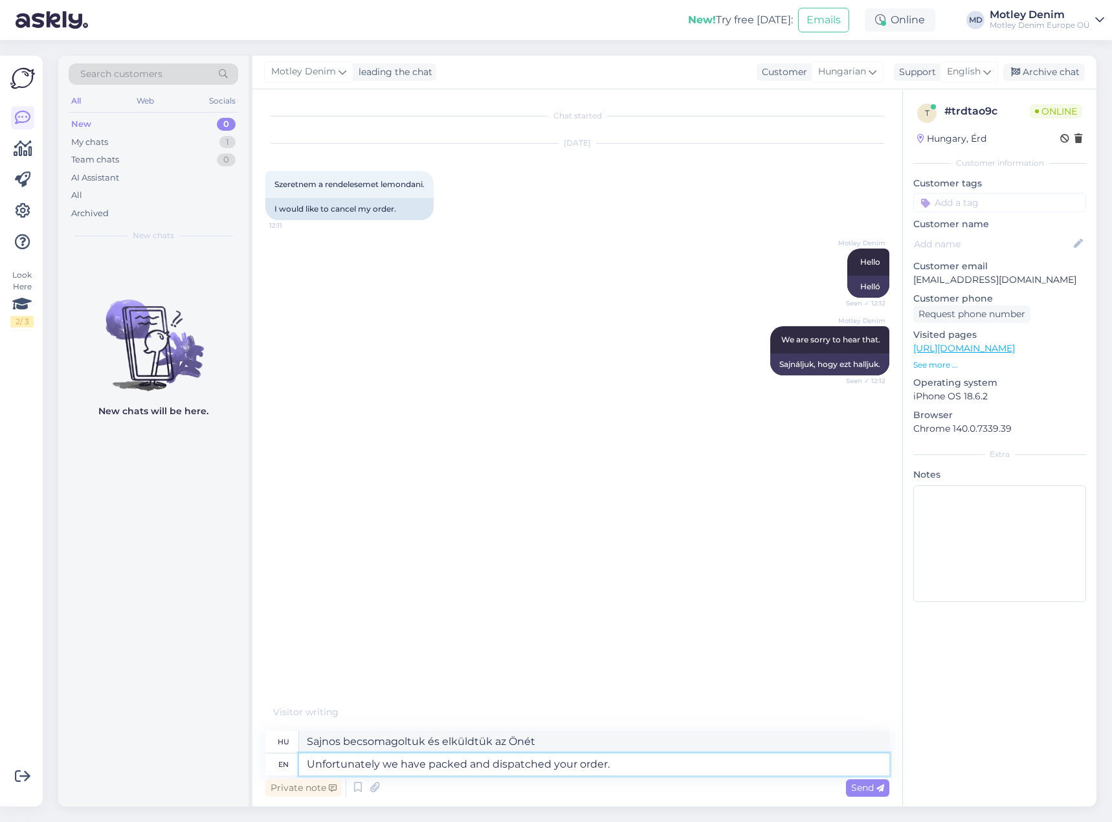
type textarea "Sajnos becsomagoltuk és feladtuk a rendelését."
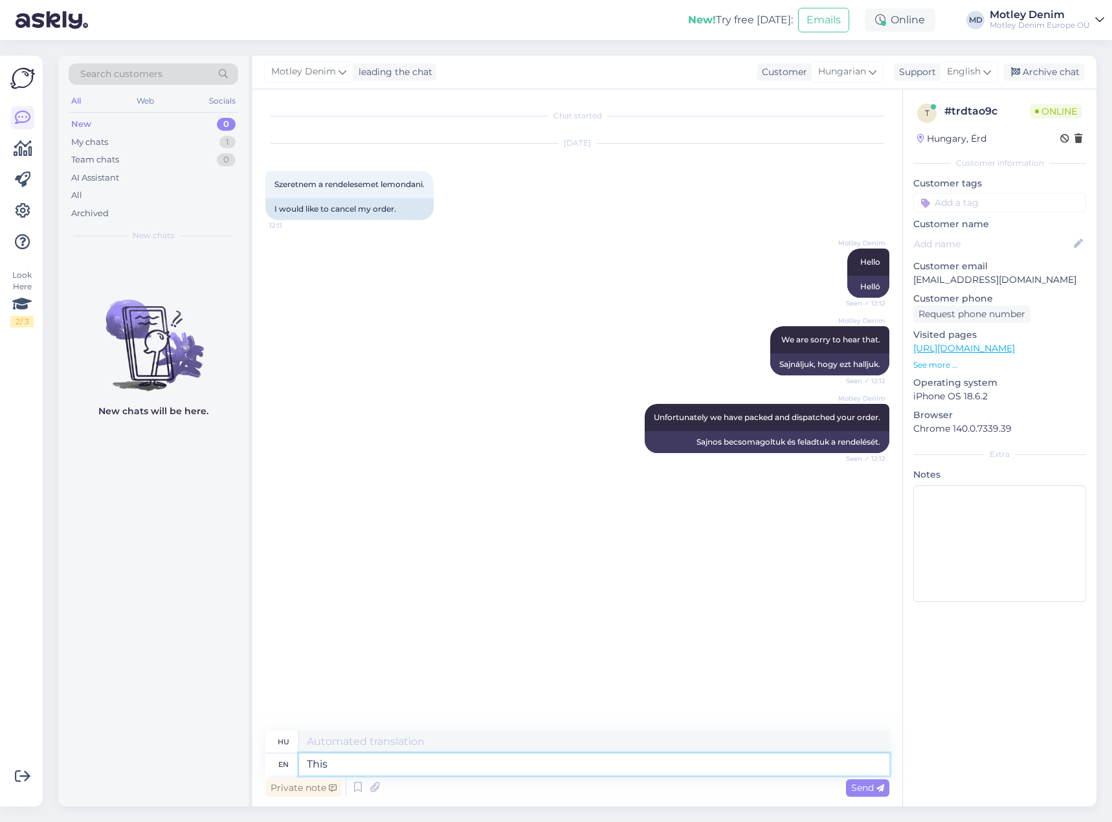
type textarea "This"
type textarea "Ez"
type textarea "This means"
type textarea "Ez azt jelenti"
type textarea "This means if"
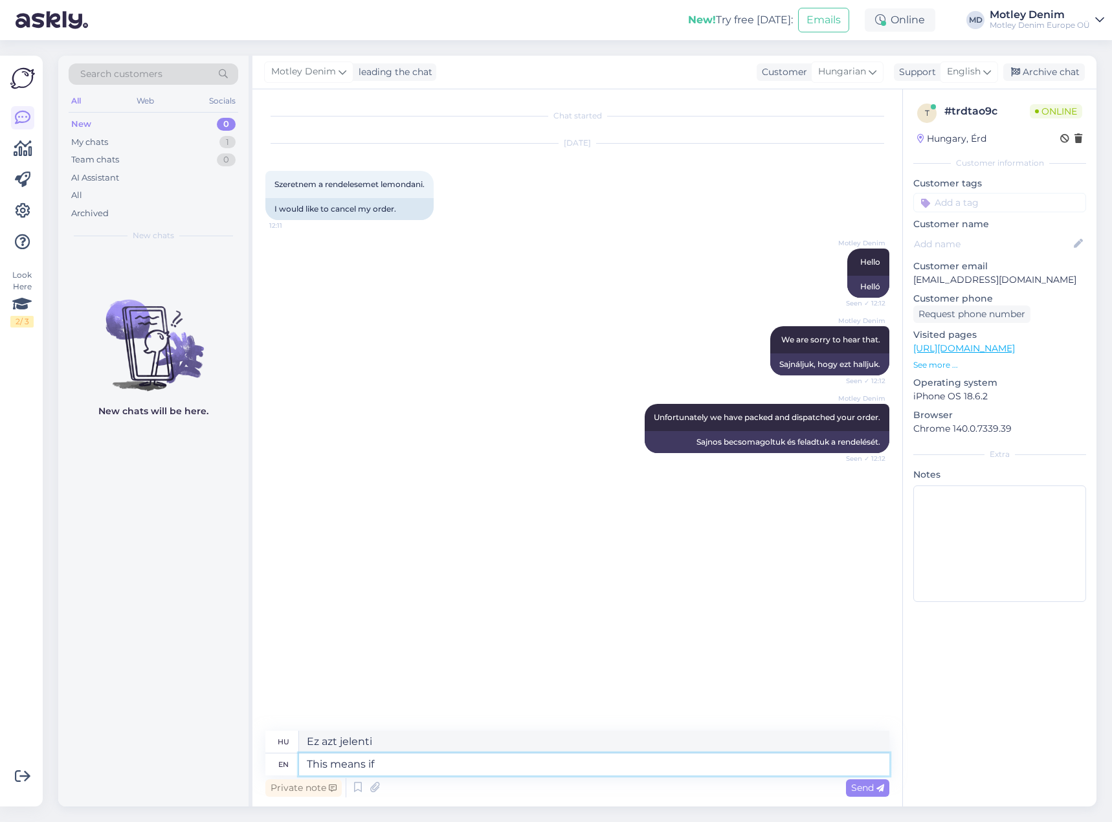
type textarea "Ez azt jelenti, hogy ha"
type textarea "This means if you wan"
type textarea "Ez azt jelenti, hogy ha te"
type textarea "This means if you want t"
type textarea "Ez azt jelenti, hogy ha szeretnéd"
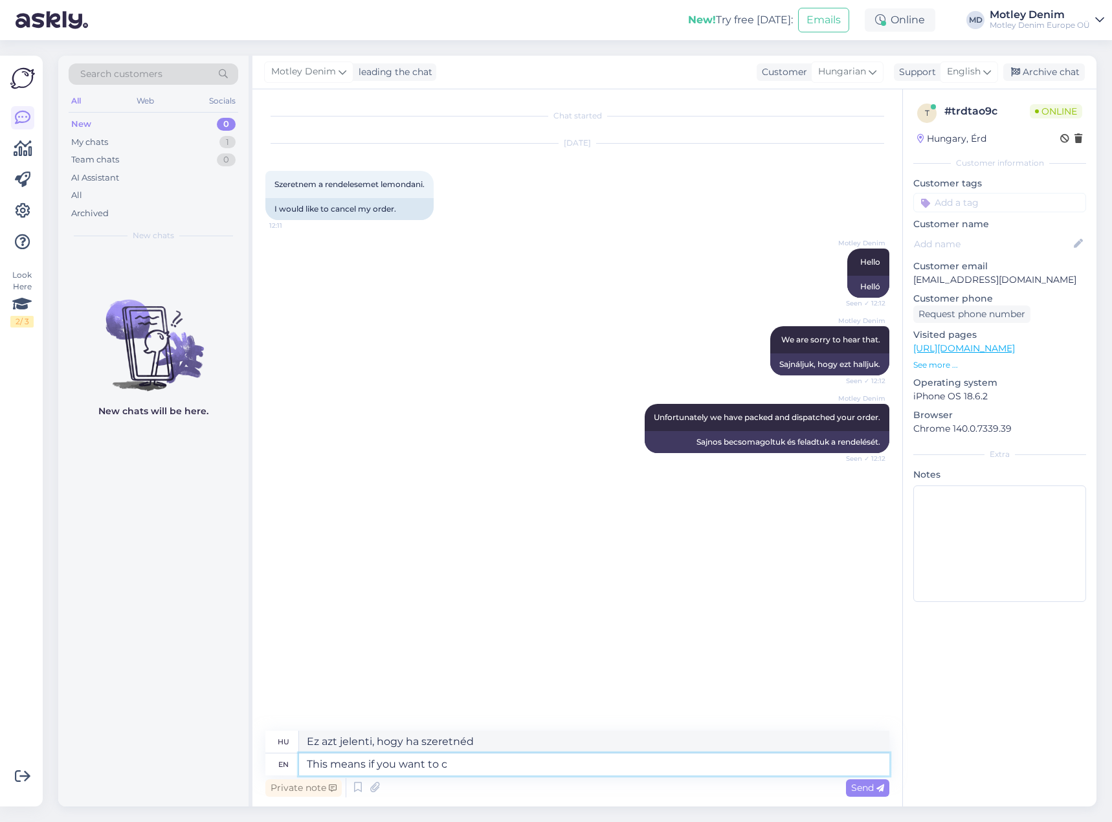
type textarea "This means if you want to ca"
type textarea "Ez azt jelenti, hogy ha azt szeretnéd, hogy"
type textarea "This means if you want to cancel"
type textarea "Ez azt jelenti, hogy ha le szeretnéd mondani"
type textarea "This means if you want to cancel it you n"
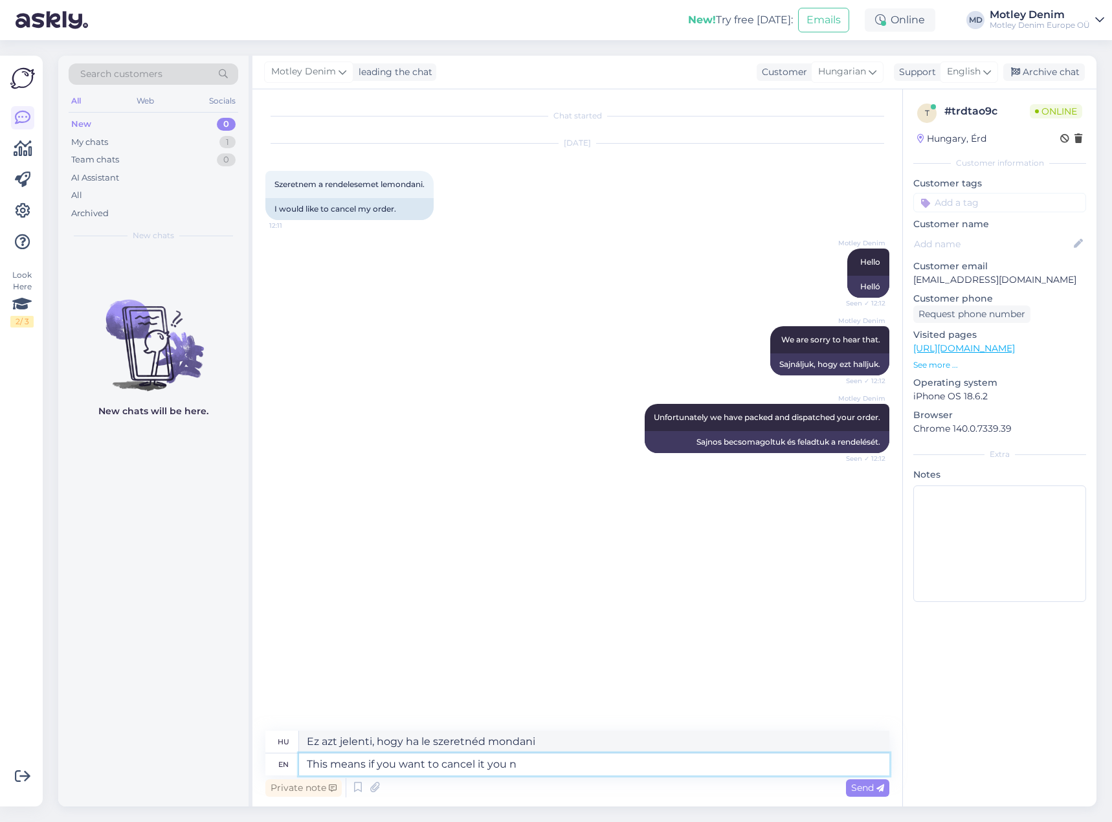
type textarea "Ez azt jelenti, hogy ha le szeretnéd mondani, akkor"
type textarea "This means if you want to cancel it you need"
type textarea "Ez azt jelenti, hogy ha le szeretnéd mondani, akkor szükséged van rá"
type textarea "This means if you want to cancel it you need to r"
type textarea "Ez azt jelenti, hogy ha le szeretnéd mondani, akkor ezt kell tenned"
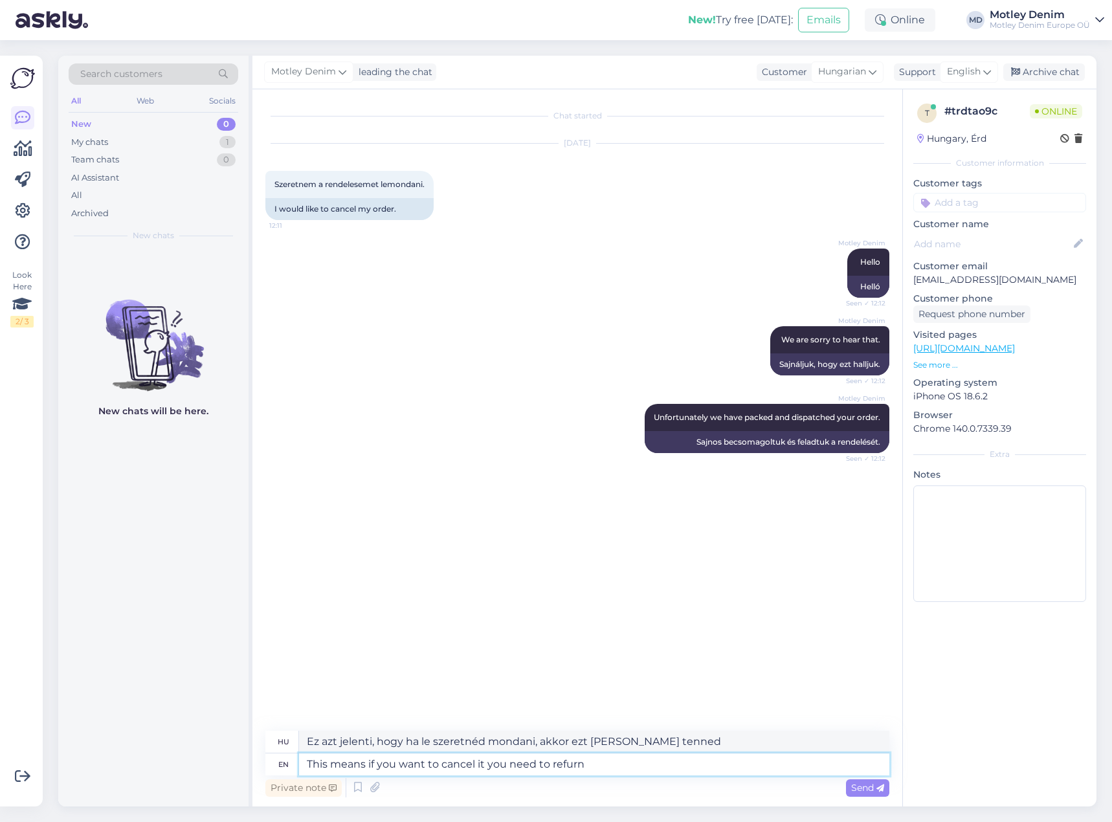
type textarea "This means if you want to cancel it you need to refurn i"
type textarea "Ez azt jelenti, hogy ha le szeretnéd mondani, újra be kell fizetned."
type textarea "This means if you want to cancel it you need to refurn it a"
type textarea "Ez azt jelenti, hogy ha le szeretnéd mondani, újra be kell küldened."
type textarea "This means if you want to cancel it you need to refurn it and"
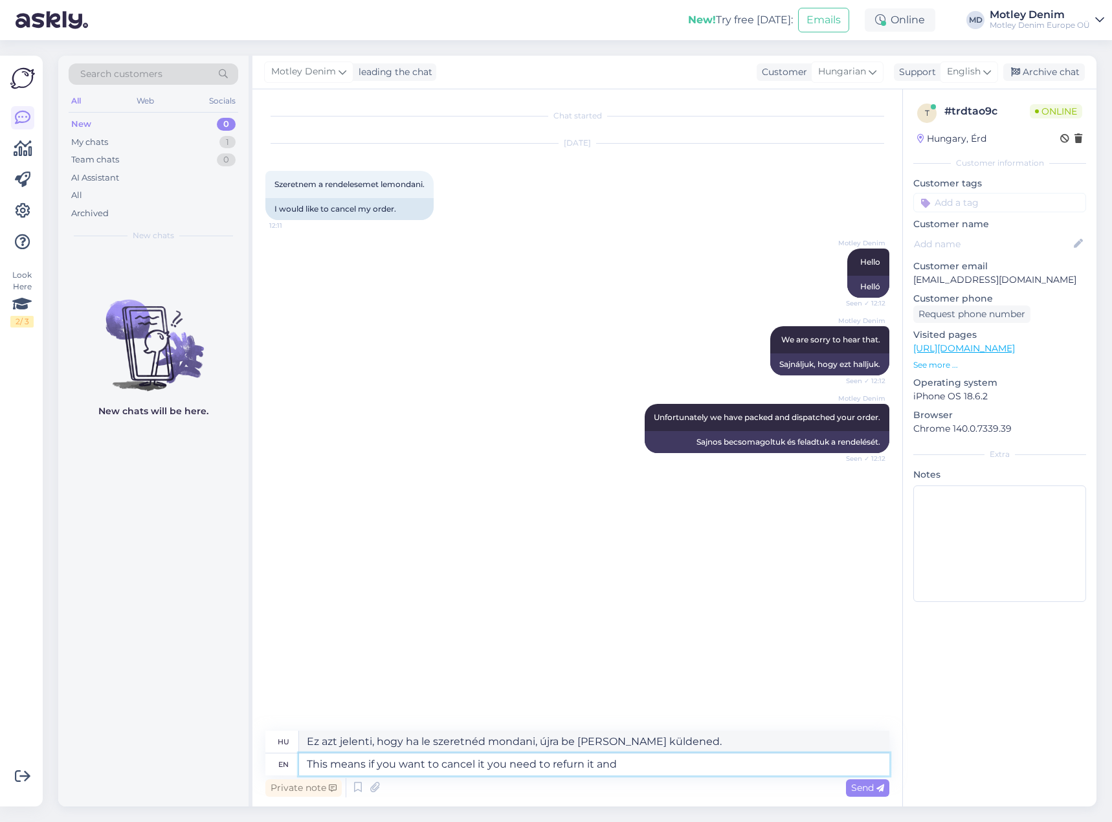
type textarea "Ez azt jelenti, hogy ha le szeretnéd mondani, akkor újra be kell küldened, és"
type textarea "This means if you want to cancel it you need to refurn it and then"
type textarea "Ez azt jelenti, hogy ha le szeretnéd mondani, akkor újra be kell küldened, majd"
type textarea "This means if you want to cancel it you need to refurn it and we wi"
type textarea "Ez azt jelenti, hogy ha le szeretnéd mondani, újra be kell küldened, és mi"
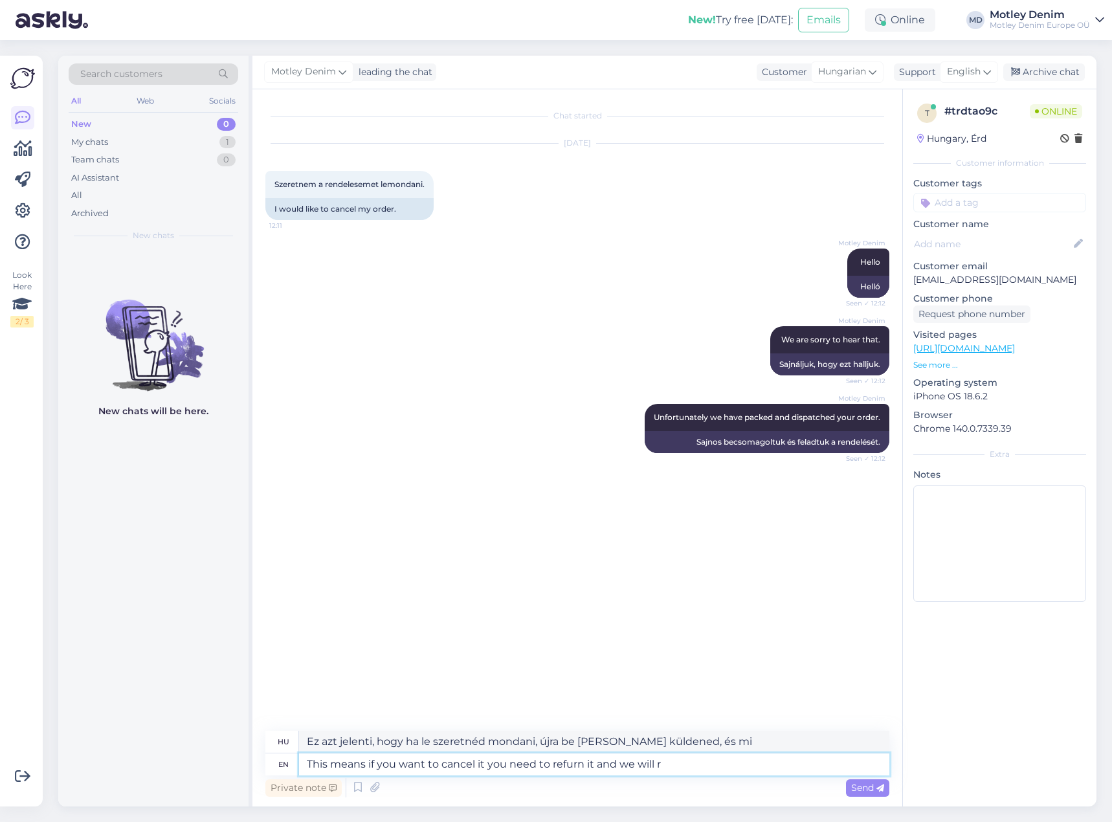
type textarea "This means if you want to cancel it you need to refurn it and we will re"
type textarea "Ez azt jelenti, hogy ha le szeretnéd mondani, újra vissza kell küldened, és mi.…"
type textarea "This means if you want to cancel it you need to refurn it and we will refund"
type textarea "Ez azt jelenti, hogy ha lemondani szeretnéd, vissza kell küldened, és mi vissza…"
type textarea "This means if you want to cancel it you need to refurn it and we will refund yo…"
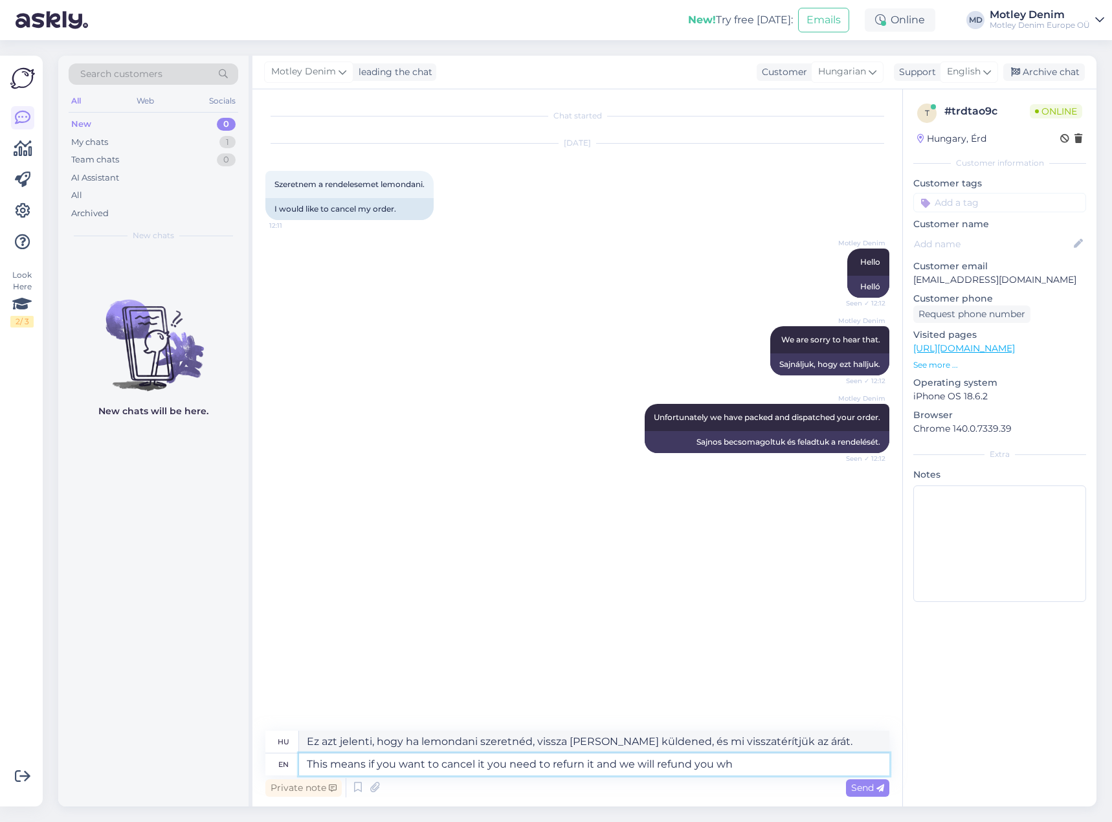
type textarea "Ez azt jelenti, hogy ha le szeretnéd mondani, vissza kell küldened, és mi vissz…"
type textarea "This means if you want to cancel it you need to refurn it and we will refund yo…"
type textarea "Ez azt jelenti, hogy ha le szeretnéd mondani, vissza kell küldened, és mi vissz…"
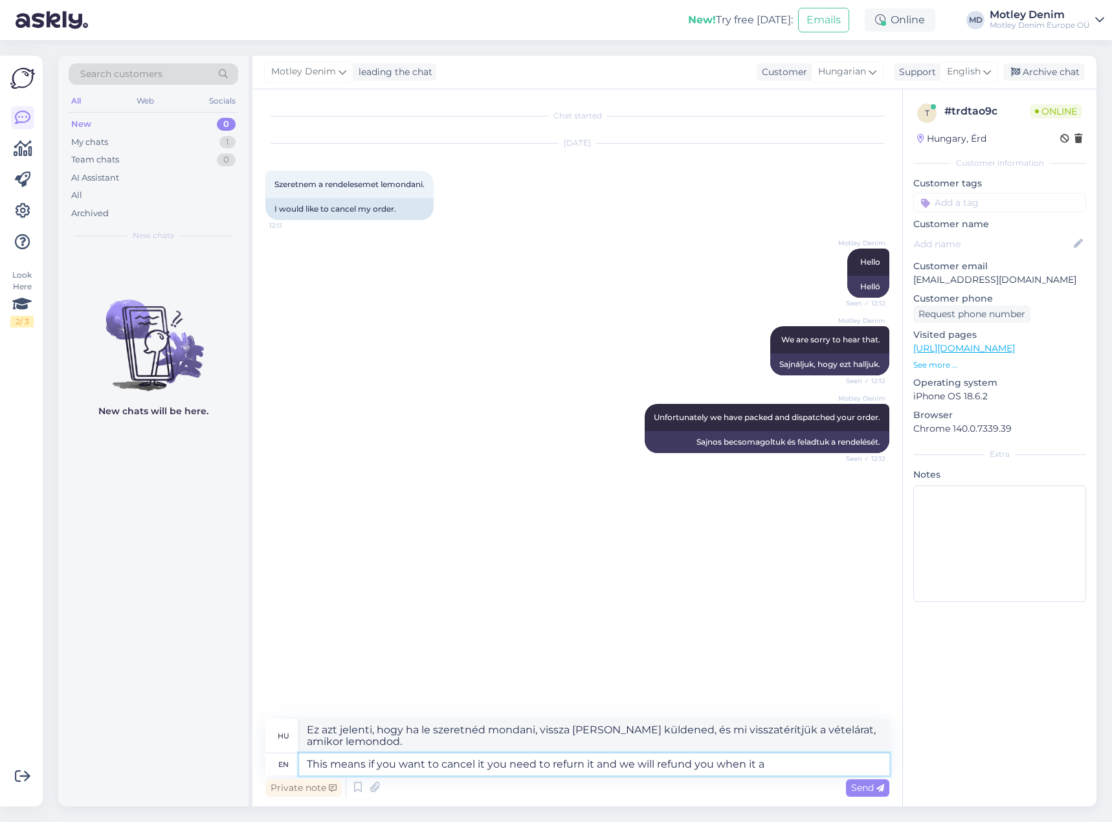
type textarea "This means if you want to cancel it you need to refurn it and we will refund yo…"
type textarea "Ez azt jelenti, hogy ha le szeretnéd mondani, vissza kell küldened, és mi vissz…"
type textarea "This means if you want to cancel it you need to refurn it and we will refund yo…"
type textarea "Ez azt jelenti, hogy ha lemondani szeretnéd, vissza kell küldened, és amint meg…"
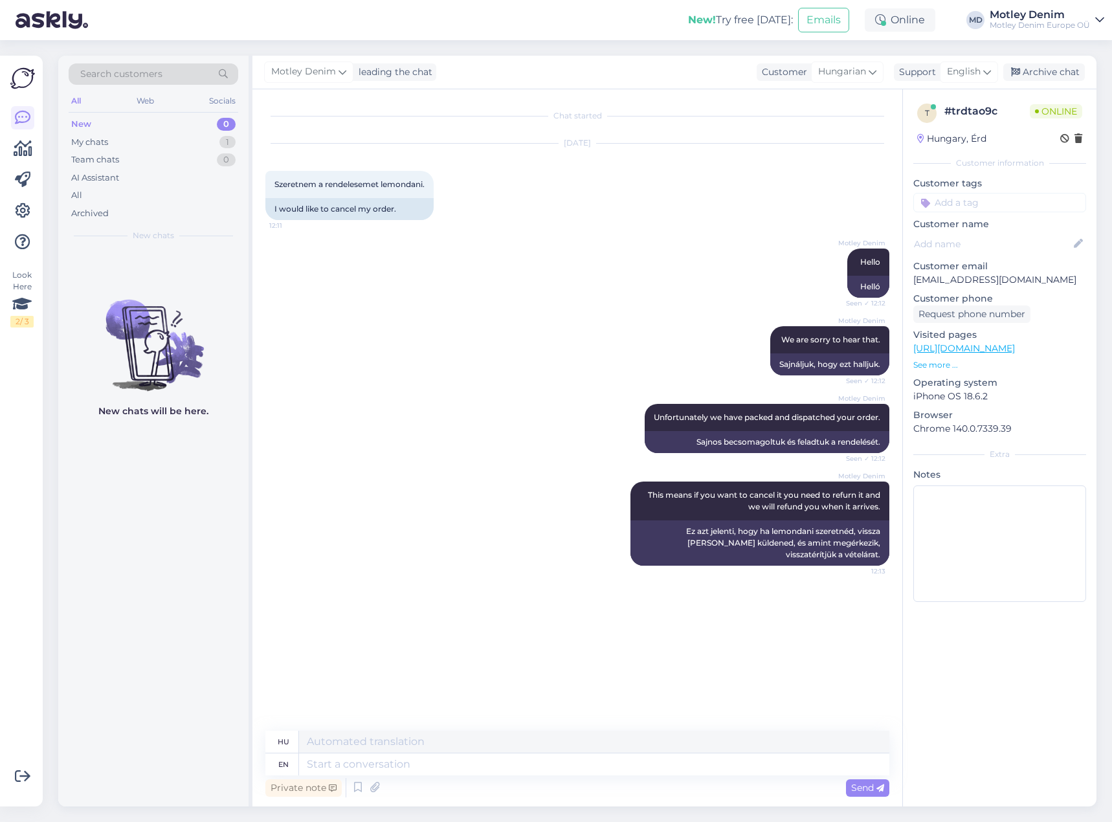
click at [943, 204] on input at bounding box center [999, 202] width 173 height 19
type input "cancel"
click at [971, 235] on span "Cancel the order" at bounding box center [966, 237] width 65 height 8
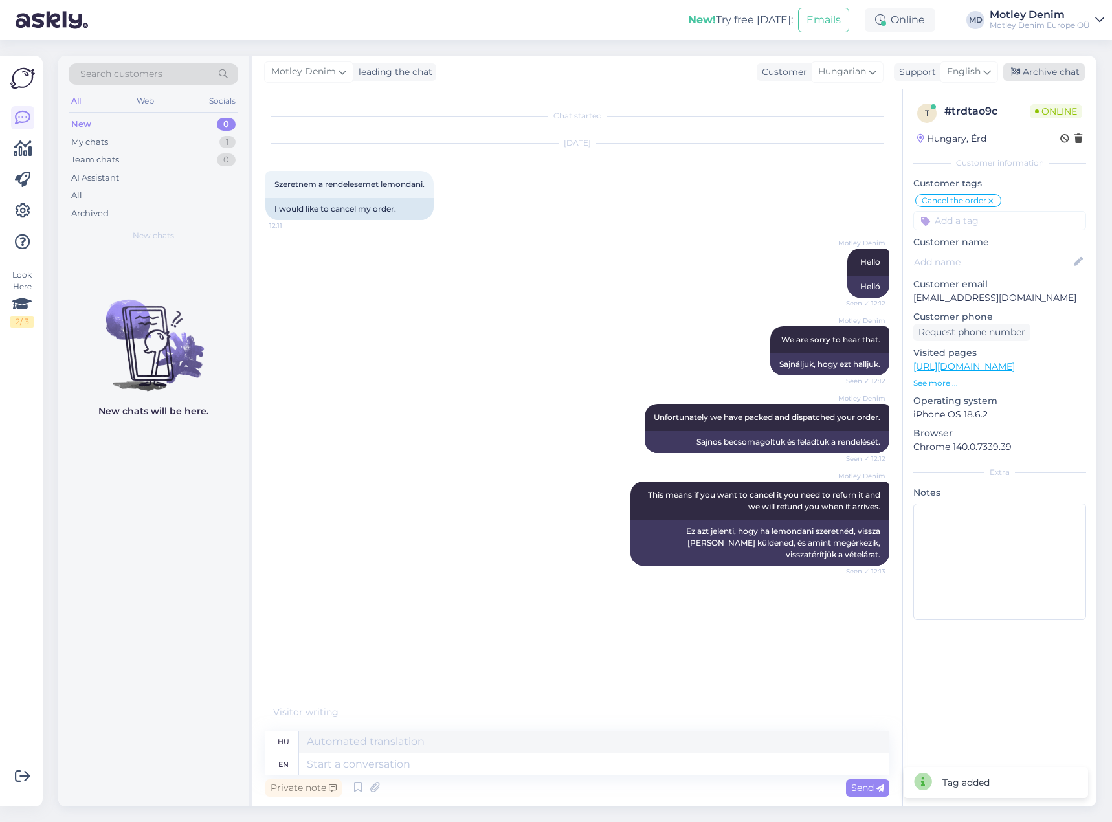
click at [1046, 75] on div "Archive chat" at bounding box center [1044, 71] width 82 height 17
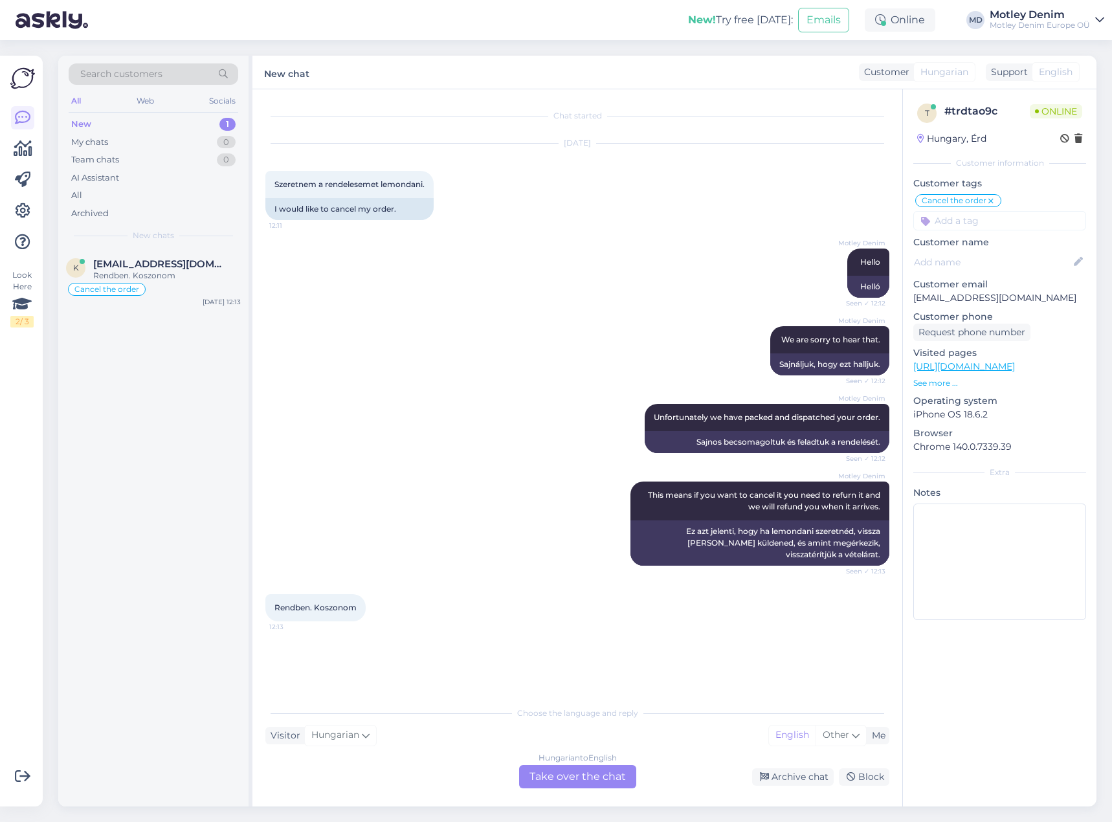
click at [557, 786] on div "Hungarian to English Take over the chat" at bounding box center [577, 776] width 117 height 23
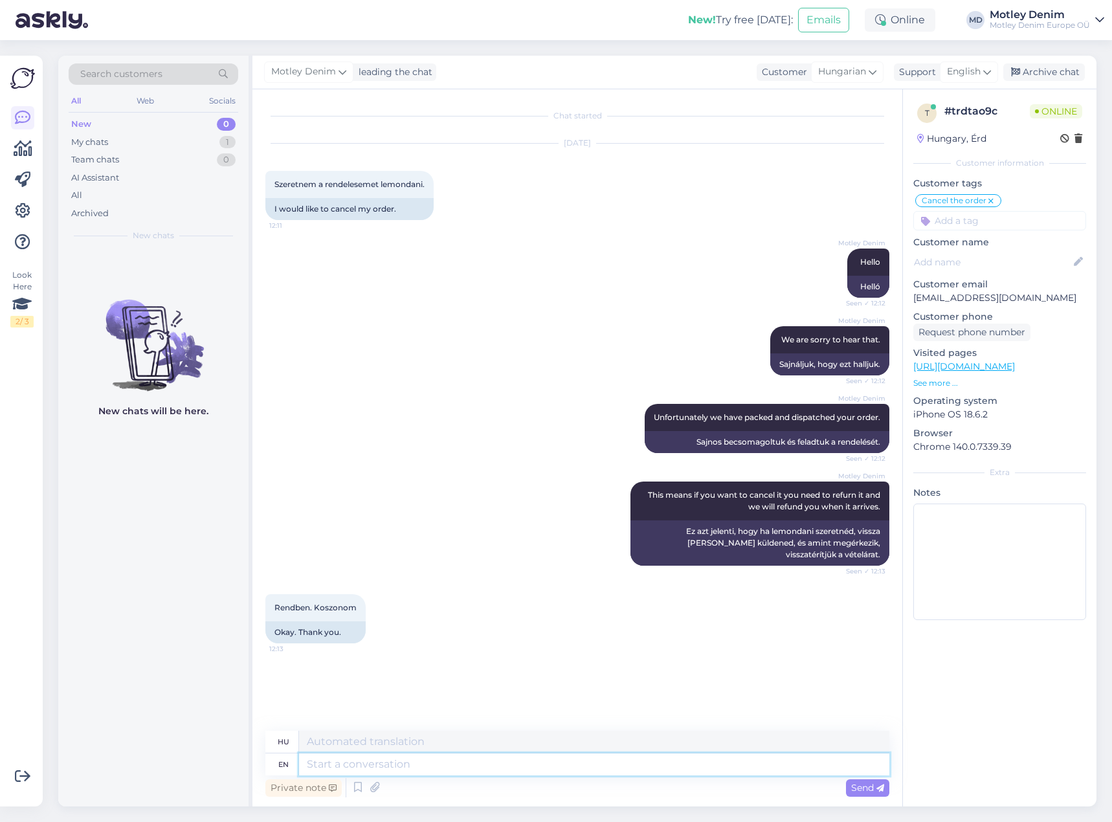
click at [486, 767] on textarea at bounding box center [594, 764] width 590 height 22
type textarea "You're w"
type textarea "Te vagy"
type textarea "You're welcome"
type textarea "Szívesen"
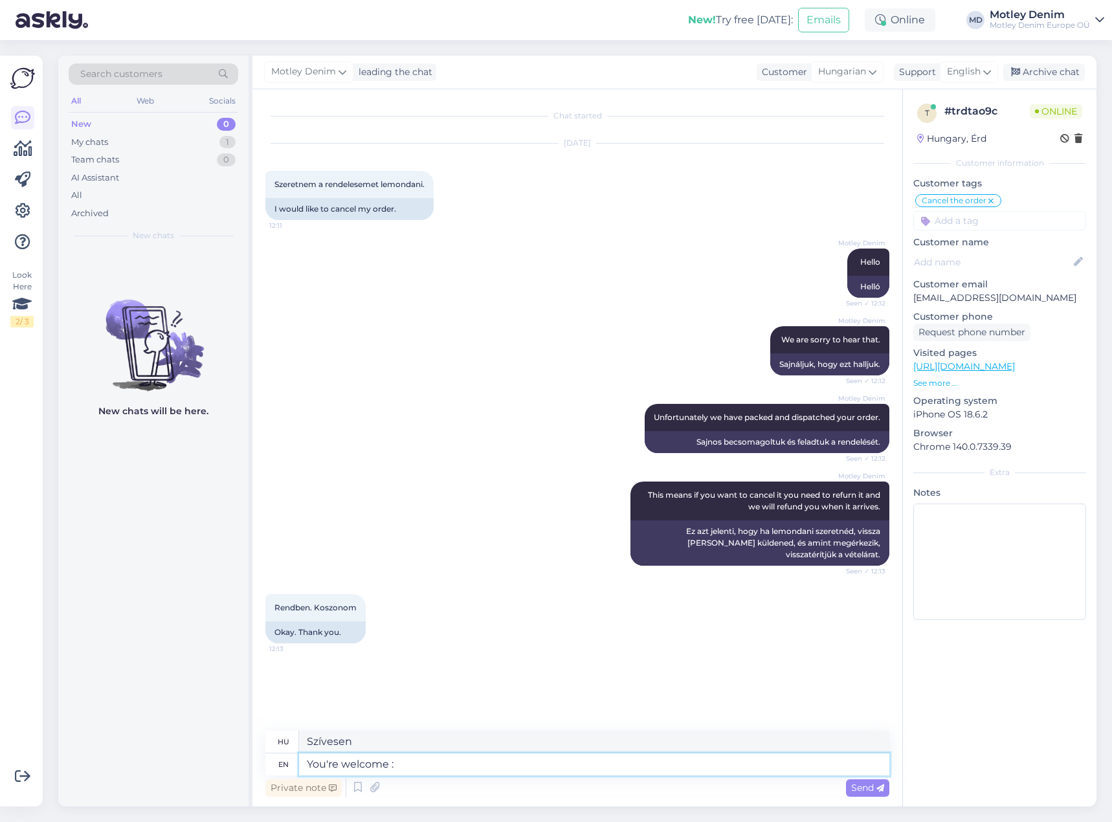
type textarea "You're welcome :)"
type textarea "Szívesen :)"
type textarea "You're welcome :)"
click at [848, 783] on div "Send" at bounding box center [867, 787] width 43 height 17
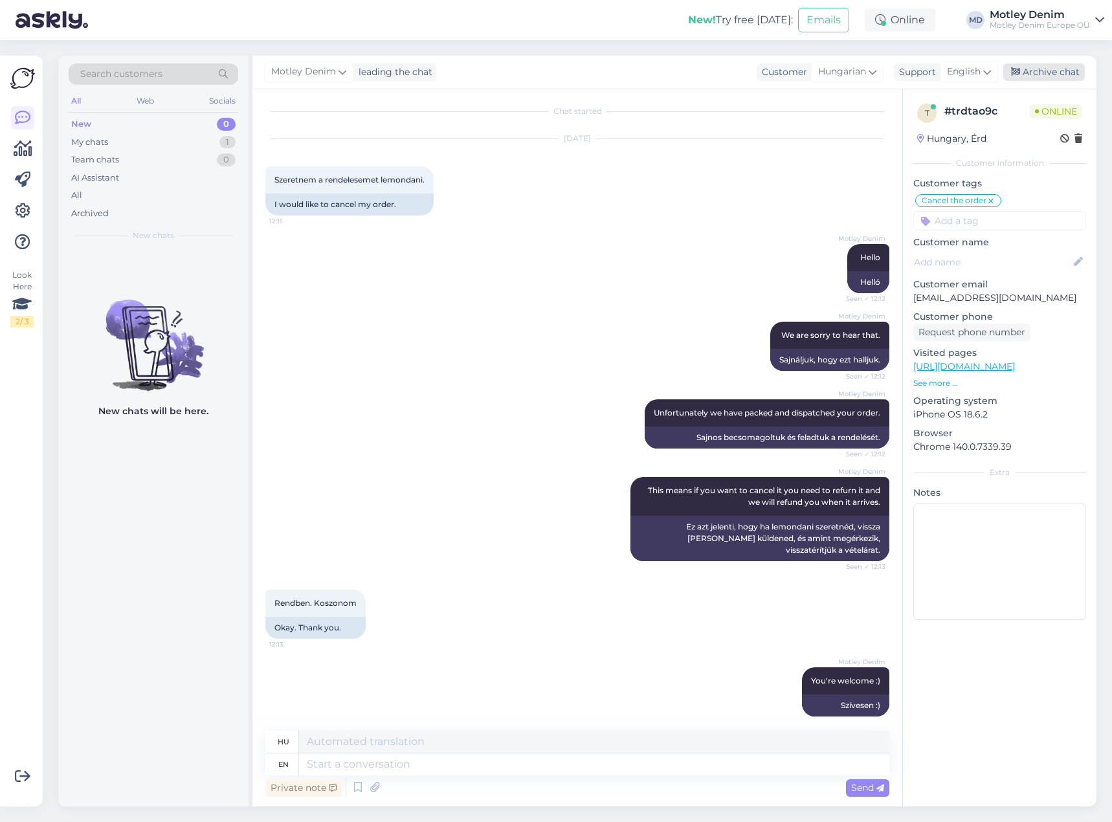
click at [1033, 74] on div "Archive chat" at bounding box center [1044, 71] width 82 height 17
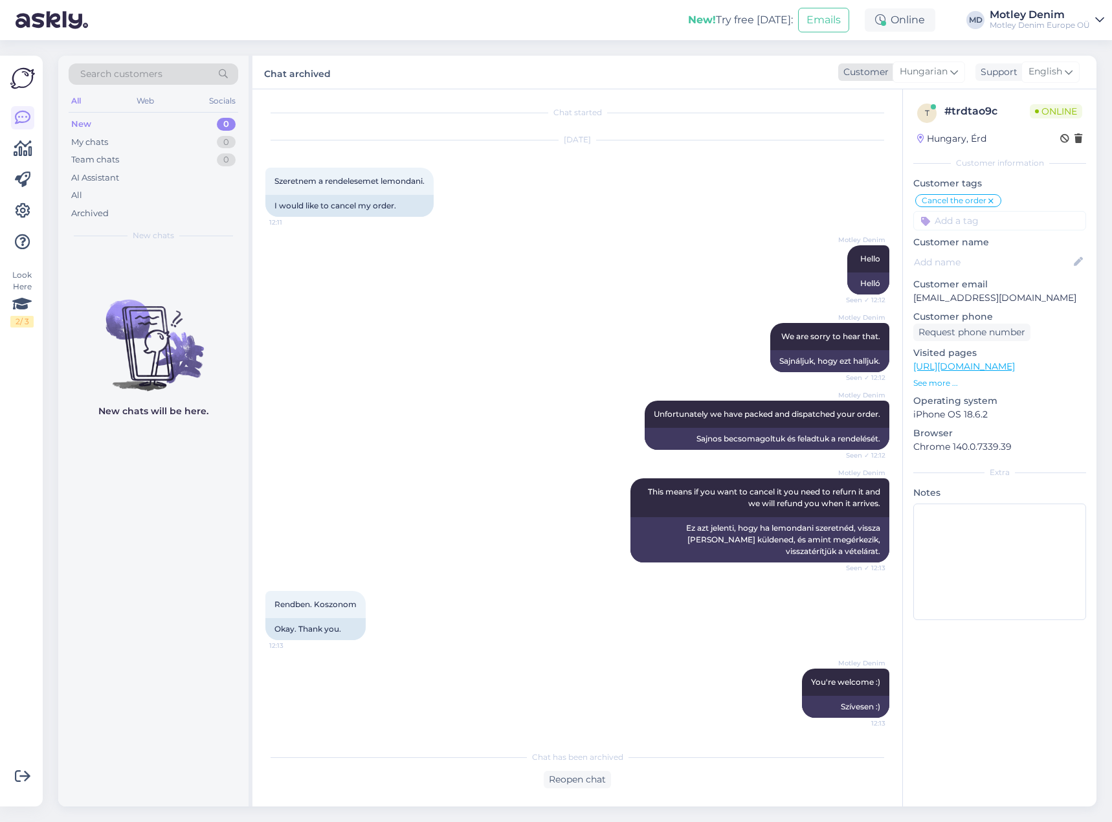
scroll to position [0, 0]
